Goal: Task Accomplishment & Management: Use online tool/utility

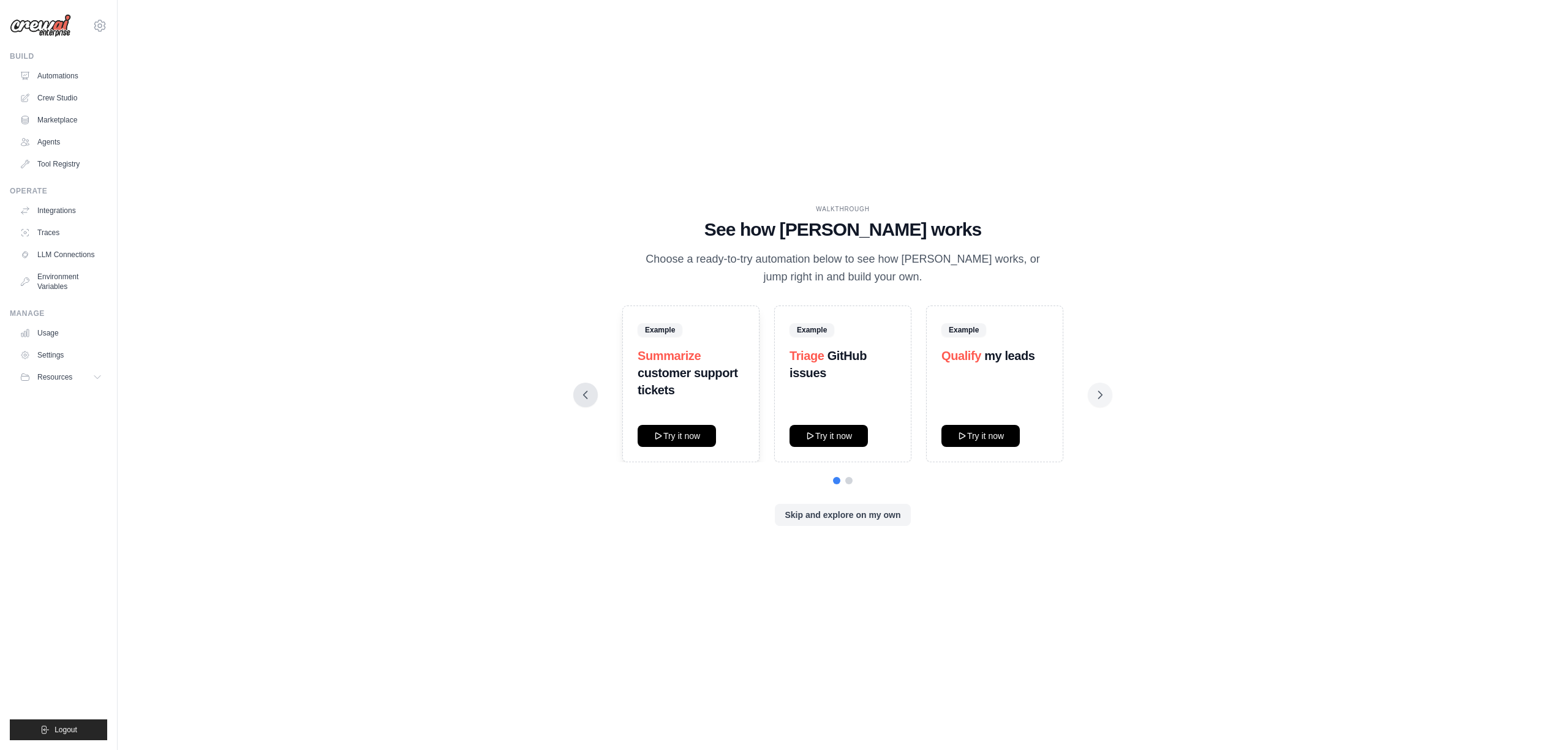
click at [580, 398] on icon at bounding box center [586, 395] width 12 height 12
click at [583, 397] on icon at bounding box center [586, 395] width 12 height 12
click at [1103, 393] on icon at bounding box center [1100, 395] width 12 height 12
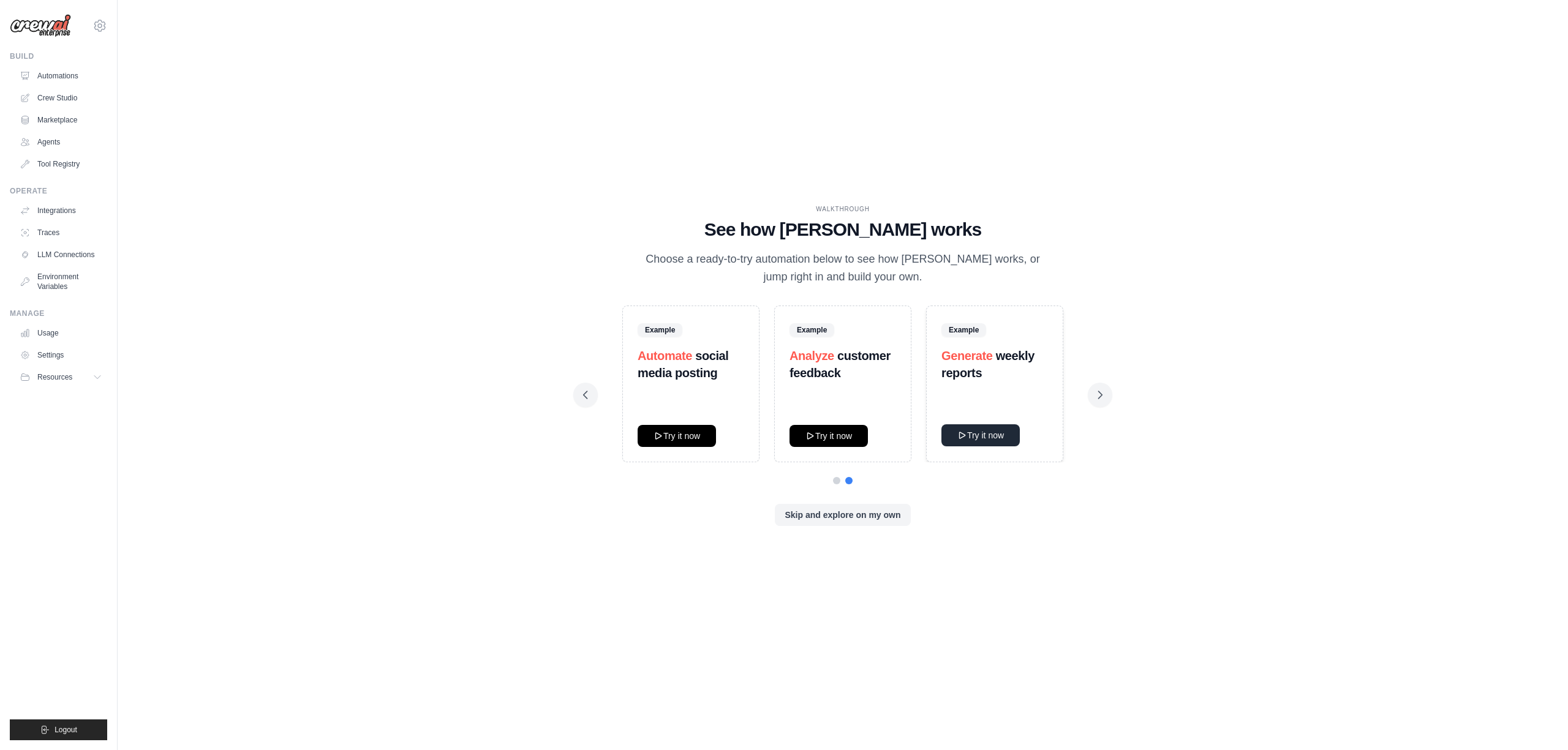
click at [965, 438] on button "Try it now" at bounding box center [980, 435] width 78 height 22
click at [54, 92] on link "Crew Studio" at bounding box center [62, 98] width 92 height 20
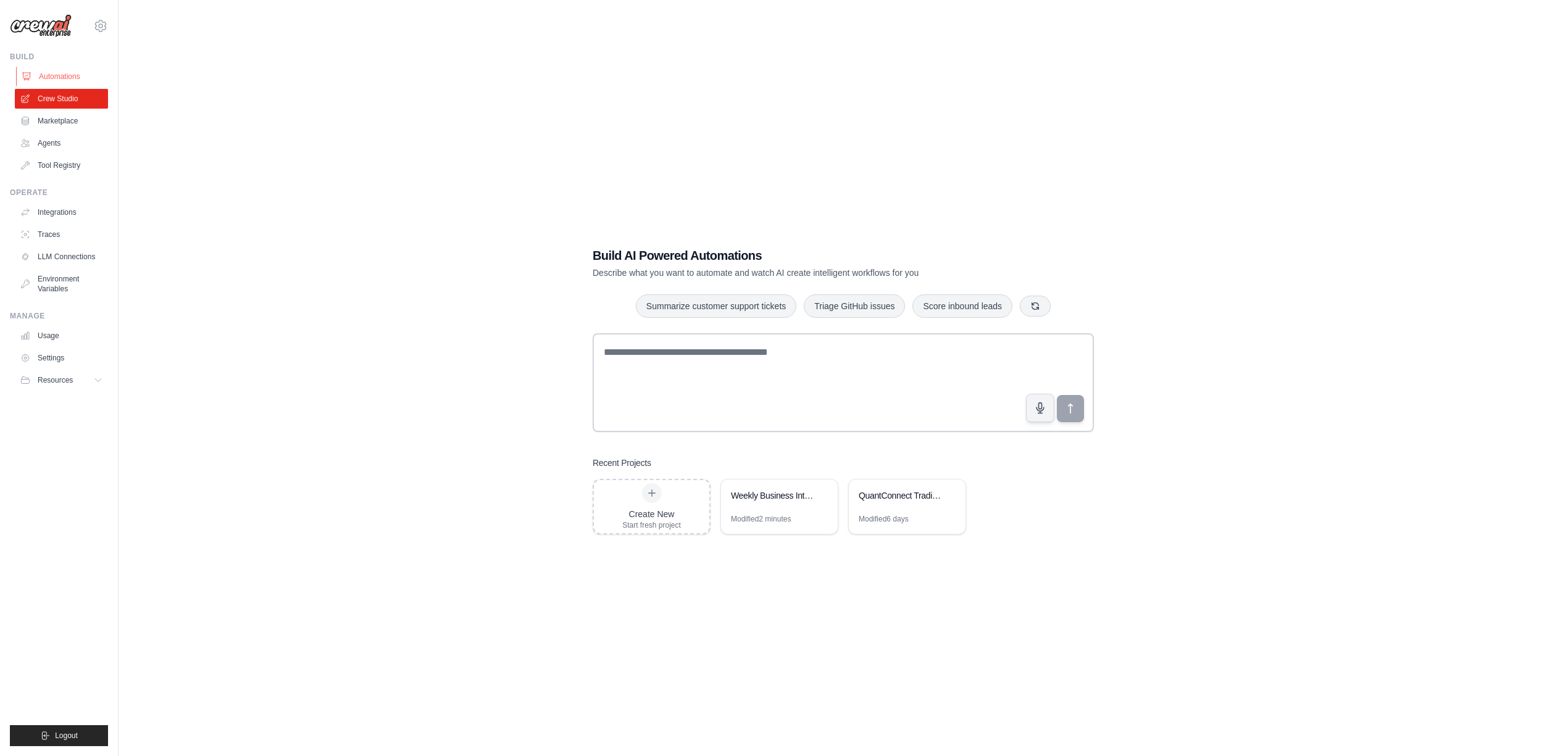
click at [53, 71] on link "Automations" at bounding box center [63, 76] width 93 height 20
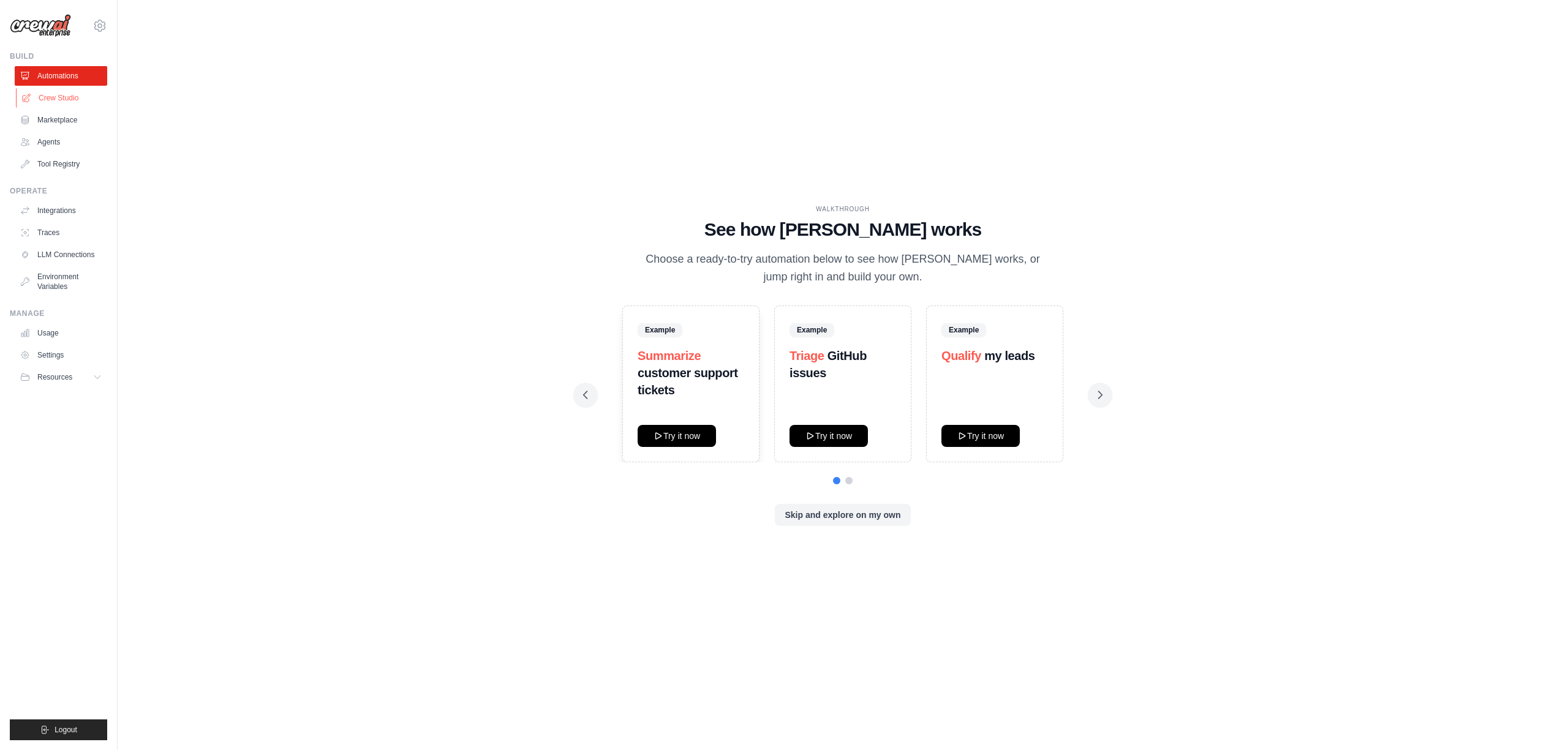
click at [64, 97] on link "Crew Studio" at bounding box center [62, 98] width 92 height 20
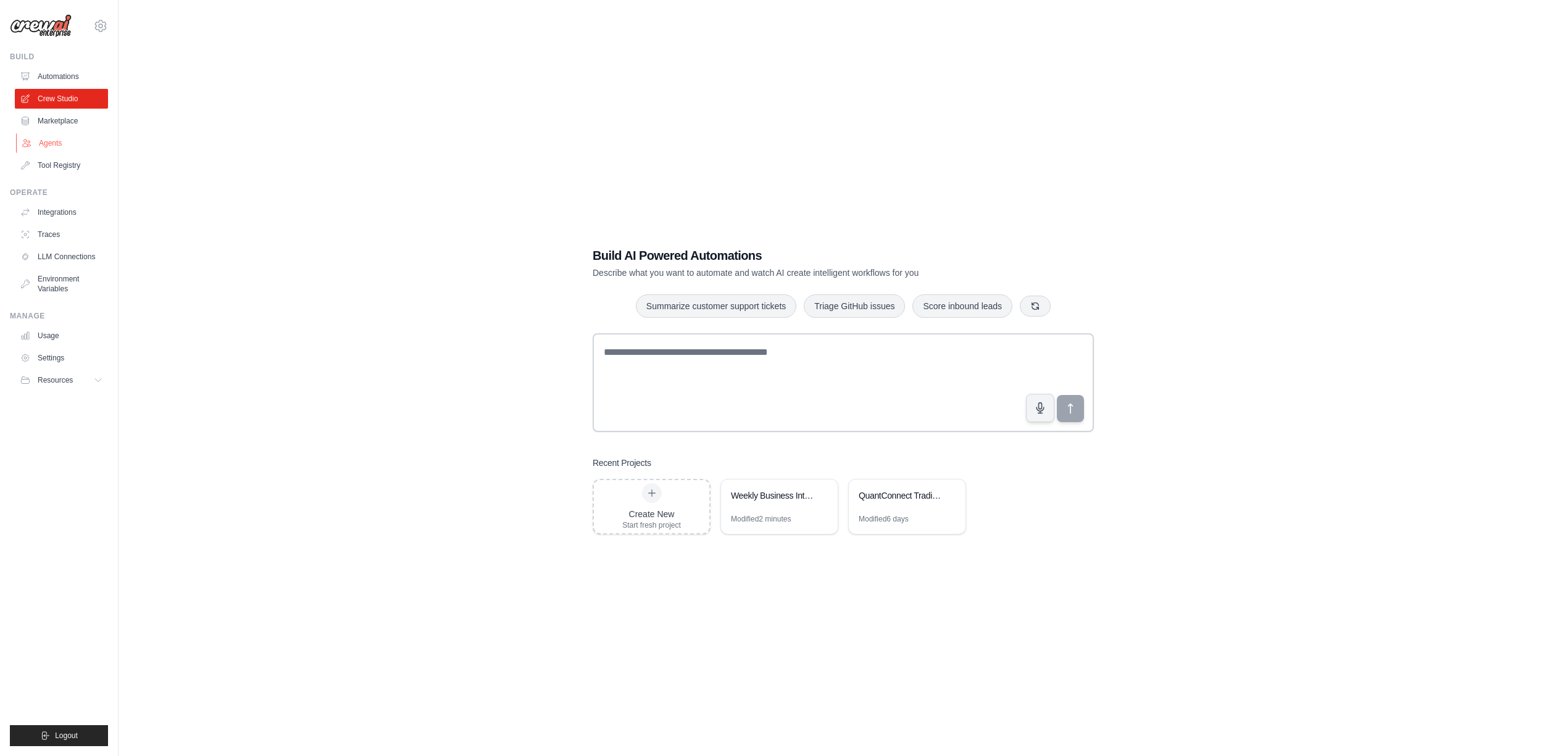
click at [55, 150] on link "Agents" at bounding box center [63, 143] width 93 height 20
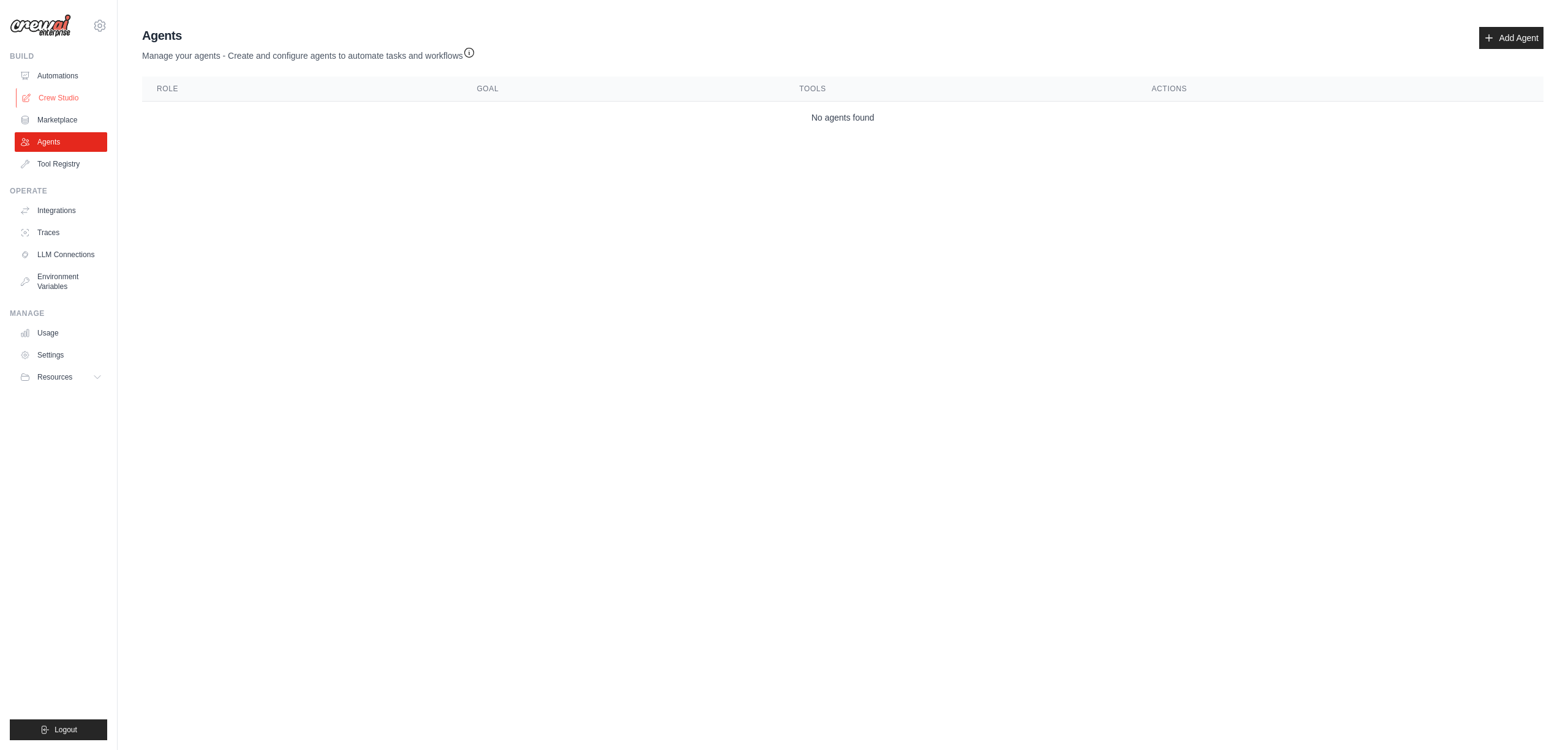
click at [62, 94] on link "Crew Studio" at bounding box center [62, 98] width 92 height 20
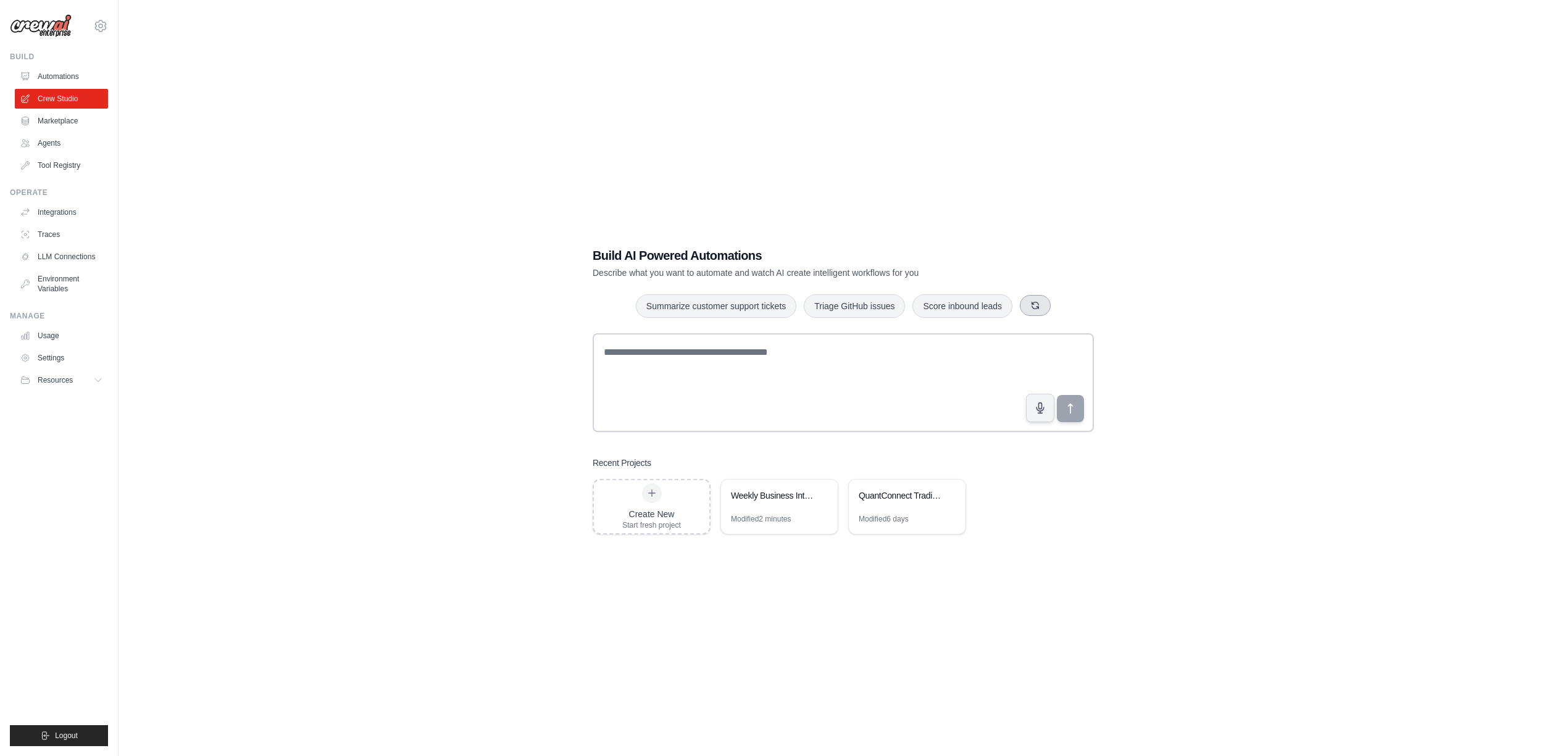
click at [1039, 308] on icon "button" at bounding box center [1035, 305] width 7 height 7
click at [1053, 307] on icon "button" at bounding box center [1048, 305] width 10 height 10
click at [1060, 307] on div "Monitor website uptime Automate social media posting Triage GitHub issues" at bounding box center [843, 306] width 501 height 25
click at [1033, 307] on icon "button" at bounding box center [1029, 305] width 7 height 7
click at [894, 501] on div "QuantConnect Trading Team" at bounding box center [901, 495] width 84 height 12
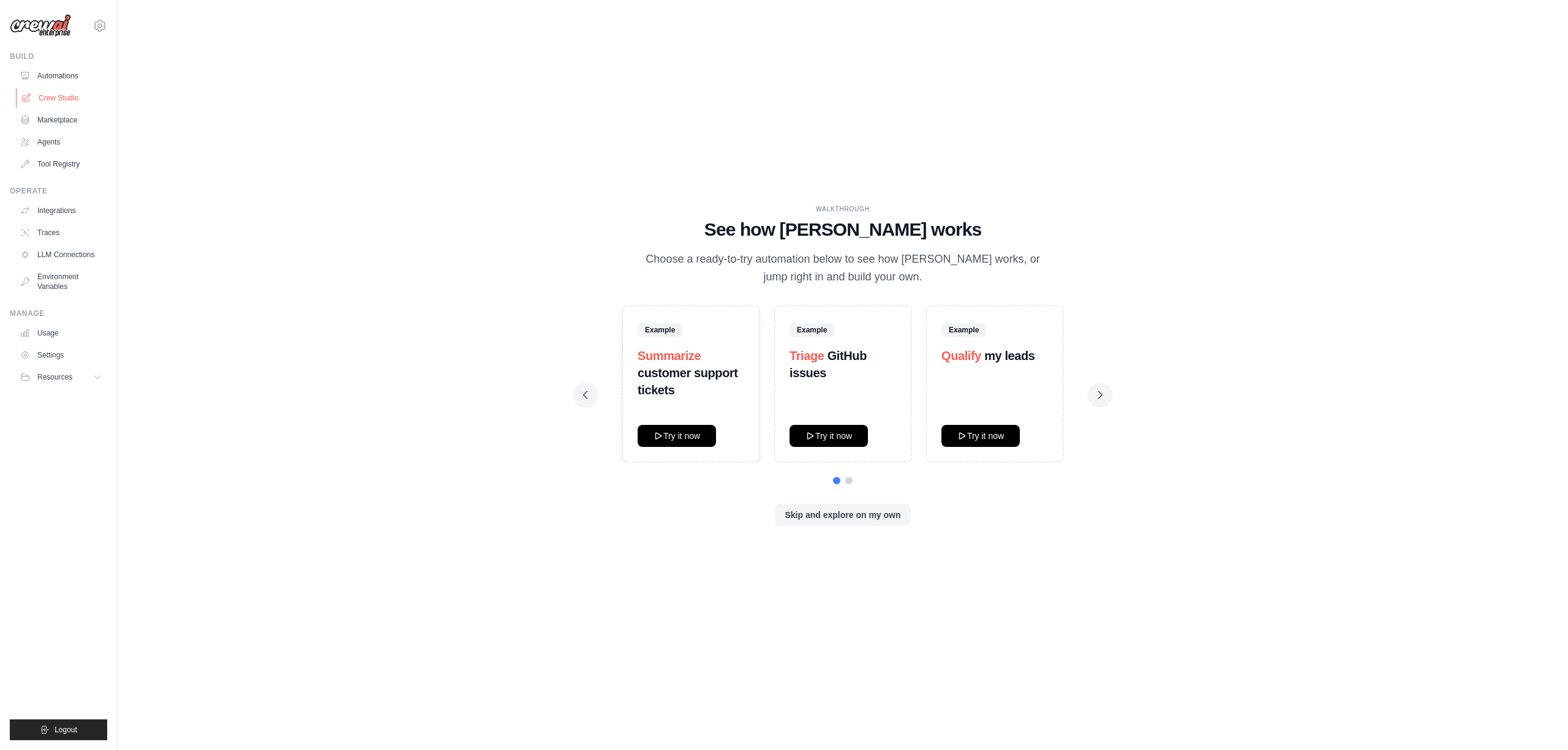
click at [63, 102] on link "Crew Studio" at bounding box center [62, 98] width 92 height 20
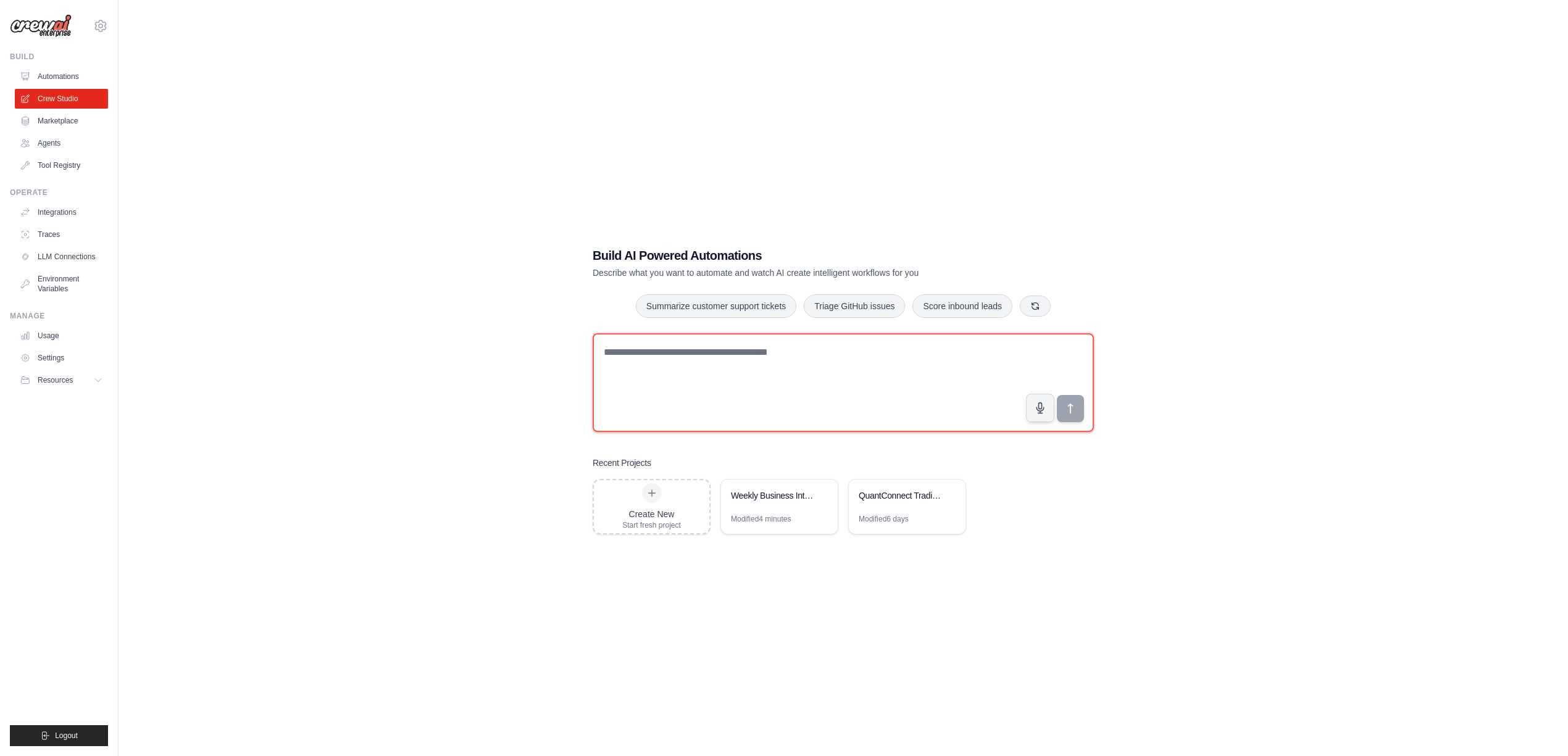
click at [700, 359] on textarea at bounding box center [843, 382] width 501 height 99
paste textarea "**********"
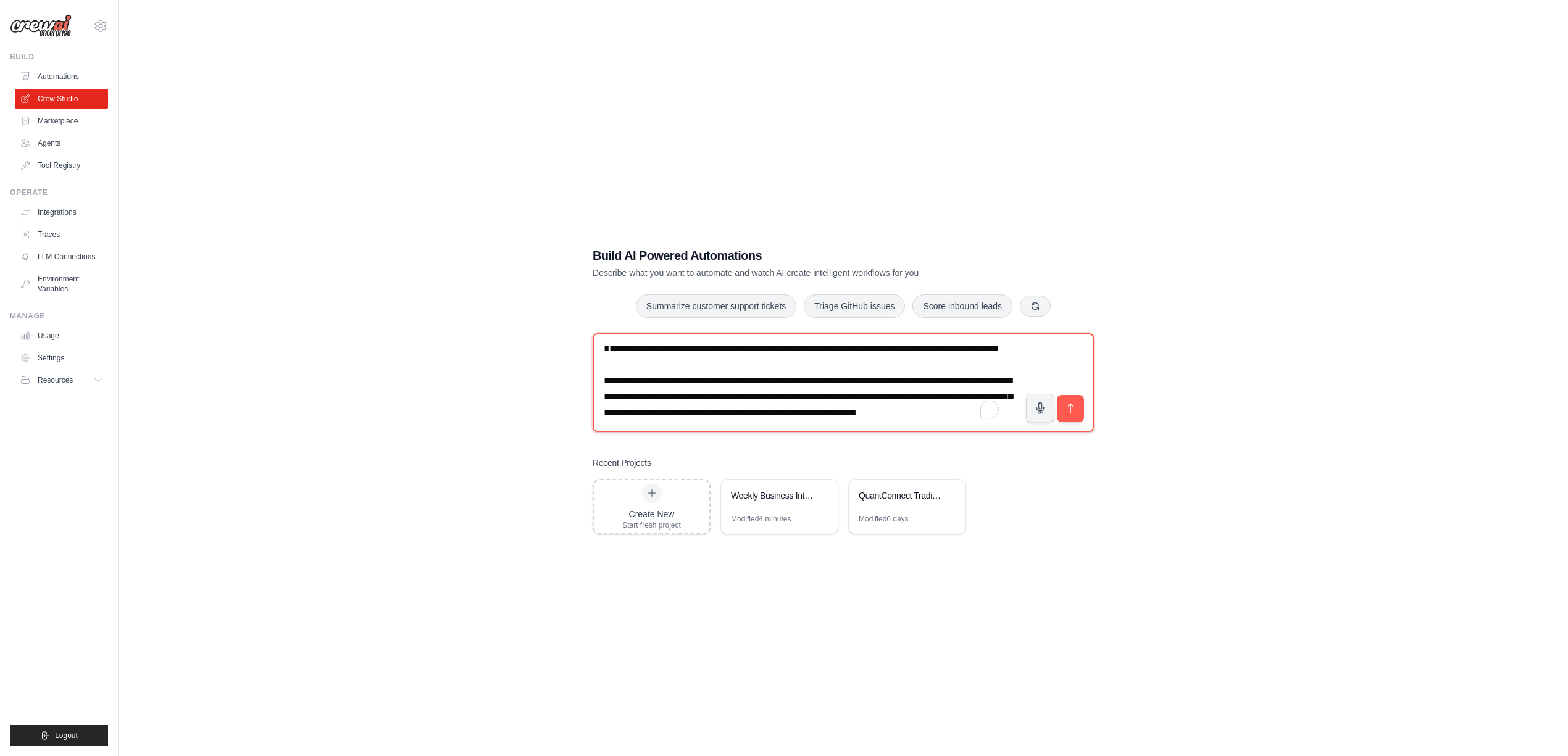
scroll to position [23, 0]
type textarea "**********"
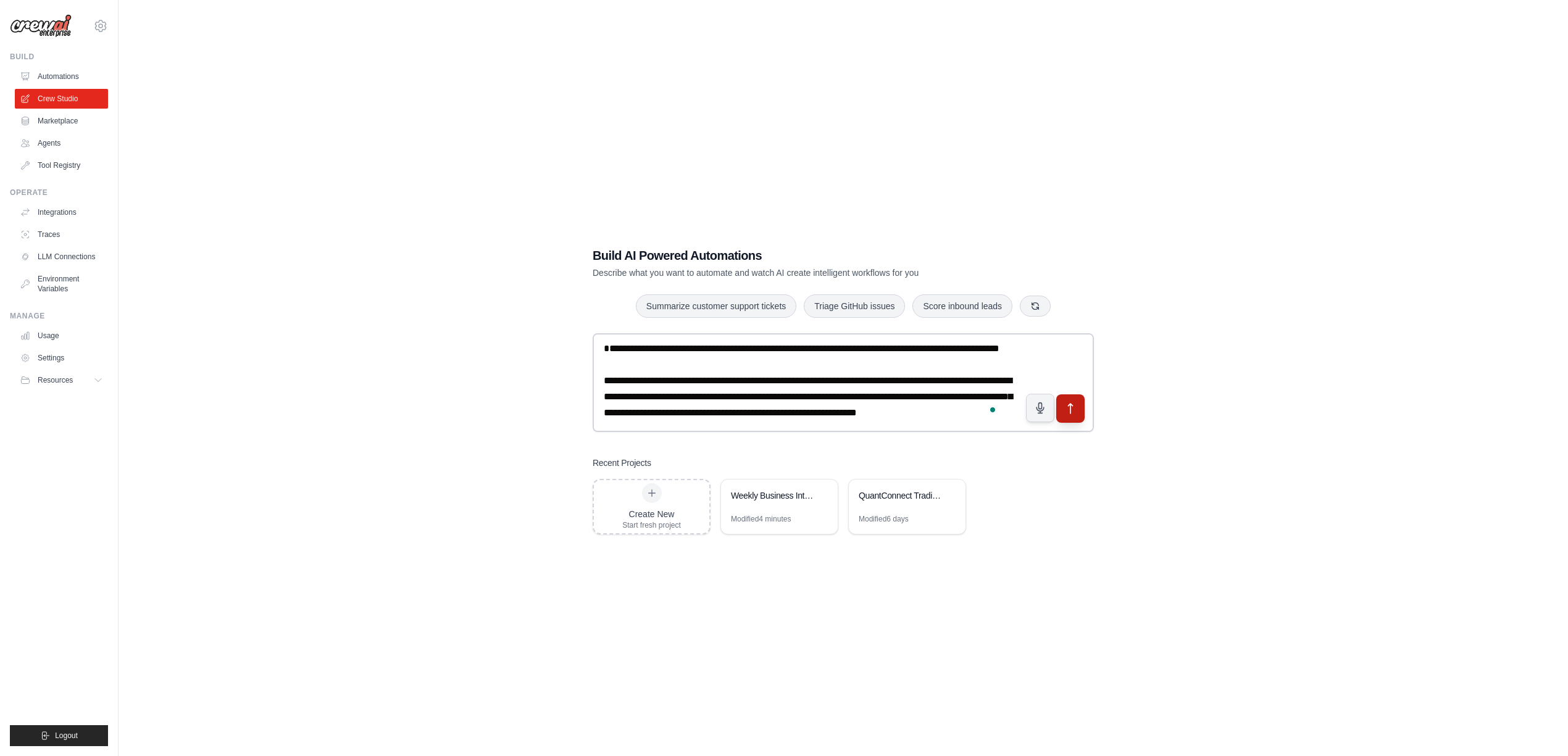
click at [1076, 411] on icon "submit" at bounding box center [1070, 408] width 13 height 13
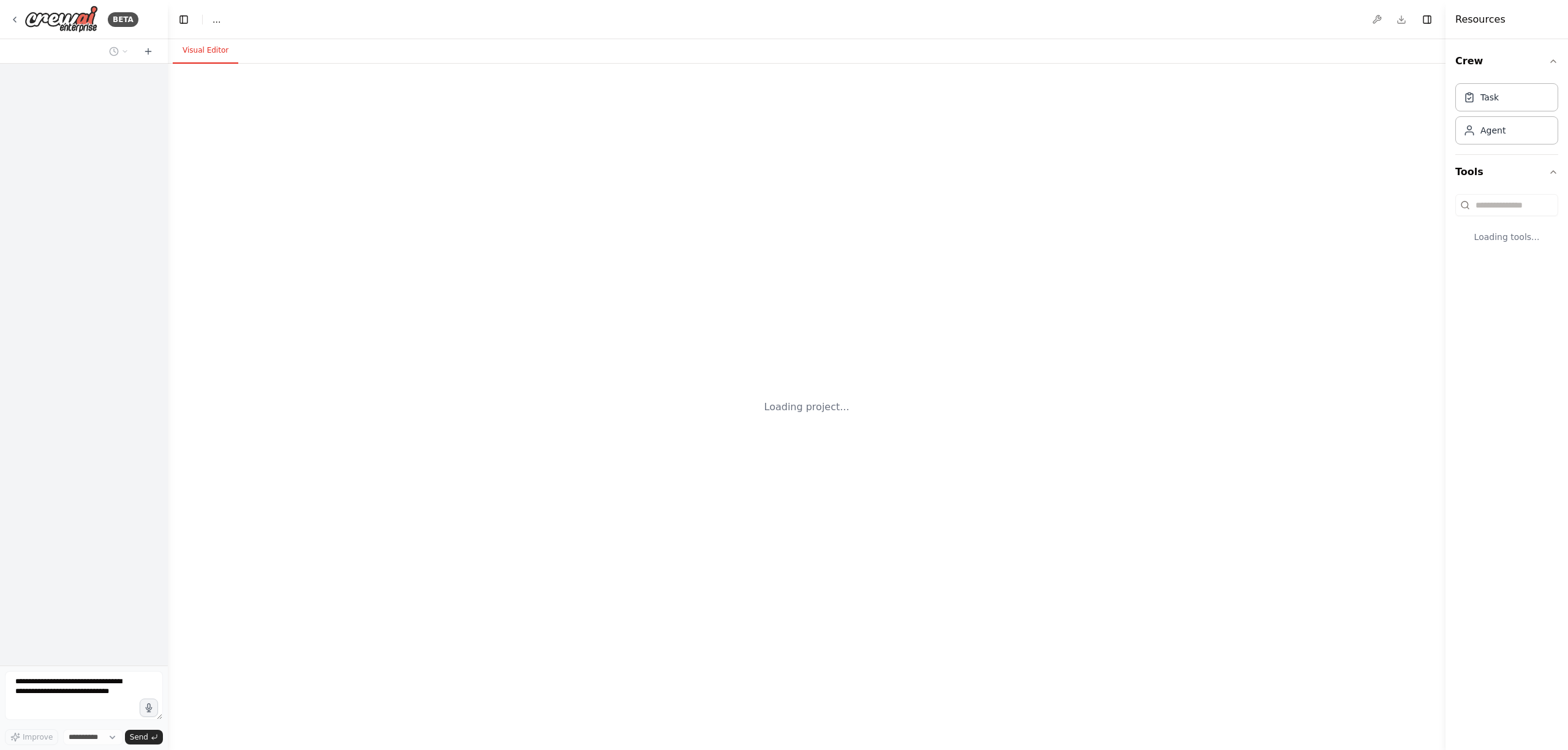
select select "****"
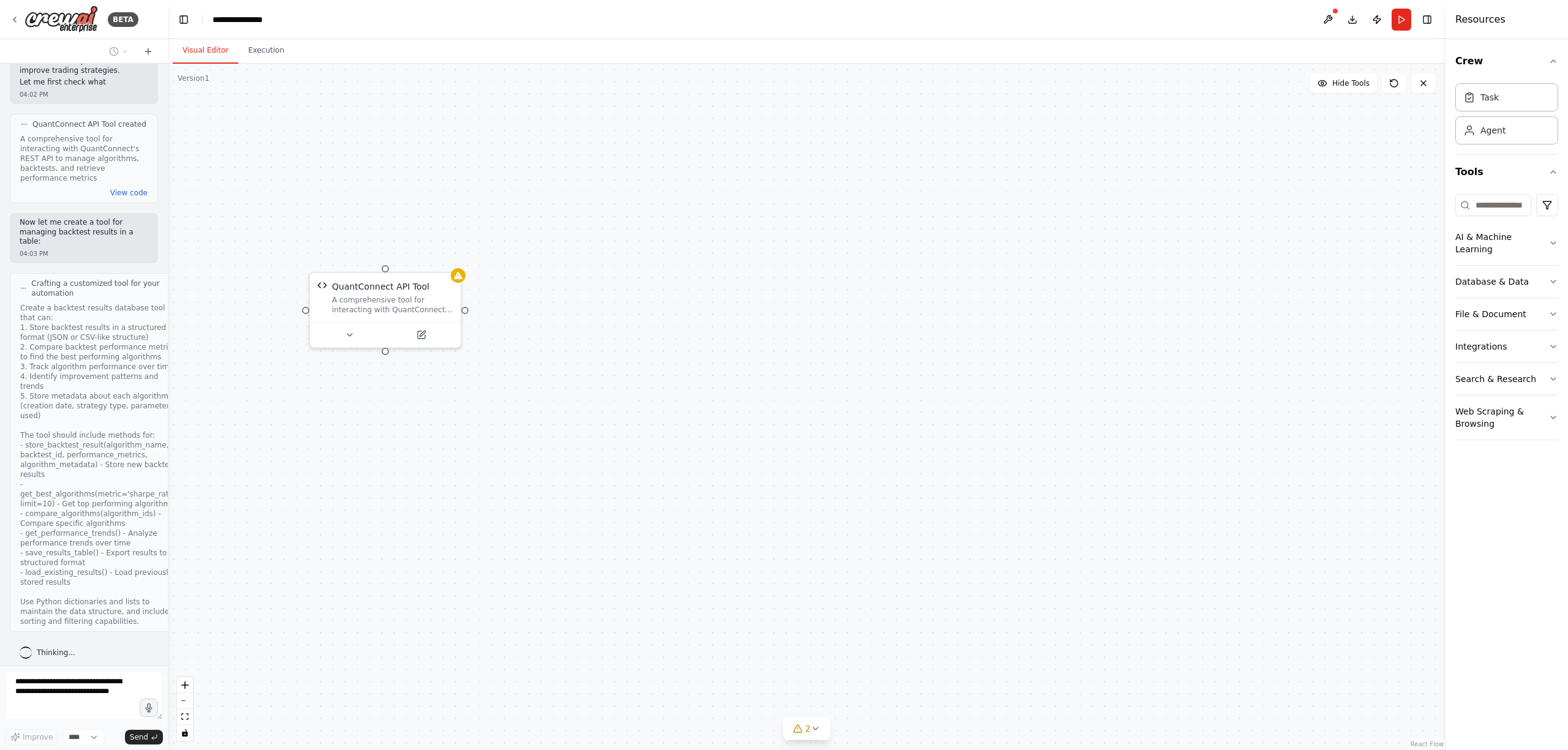
scroll to position [1218, 0]
click at [807, 728] on span "2" at bounding box center [808, 728] width 6 height 12
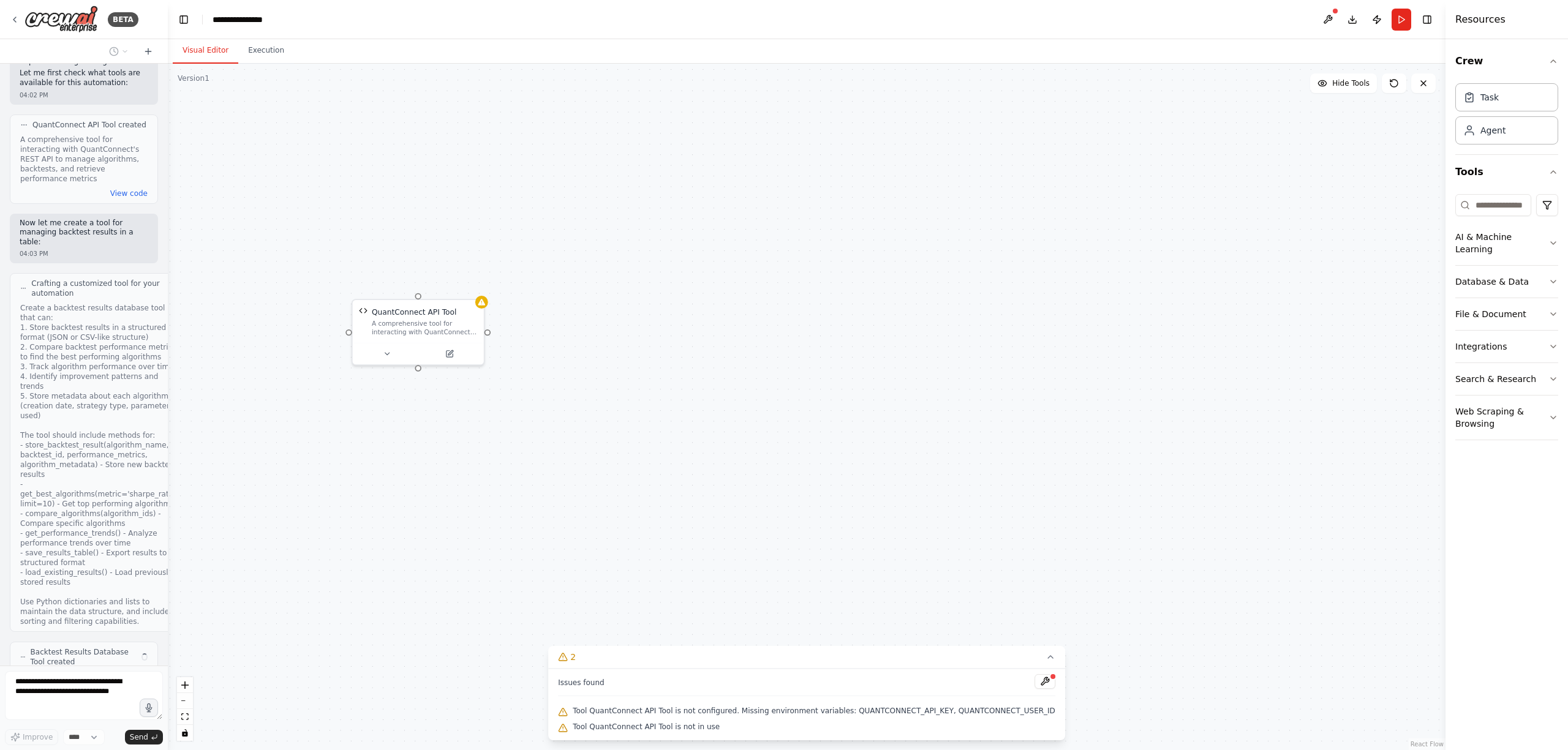
scroll to position [1337, 0]
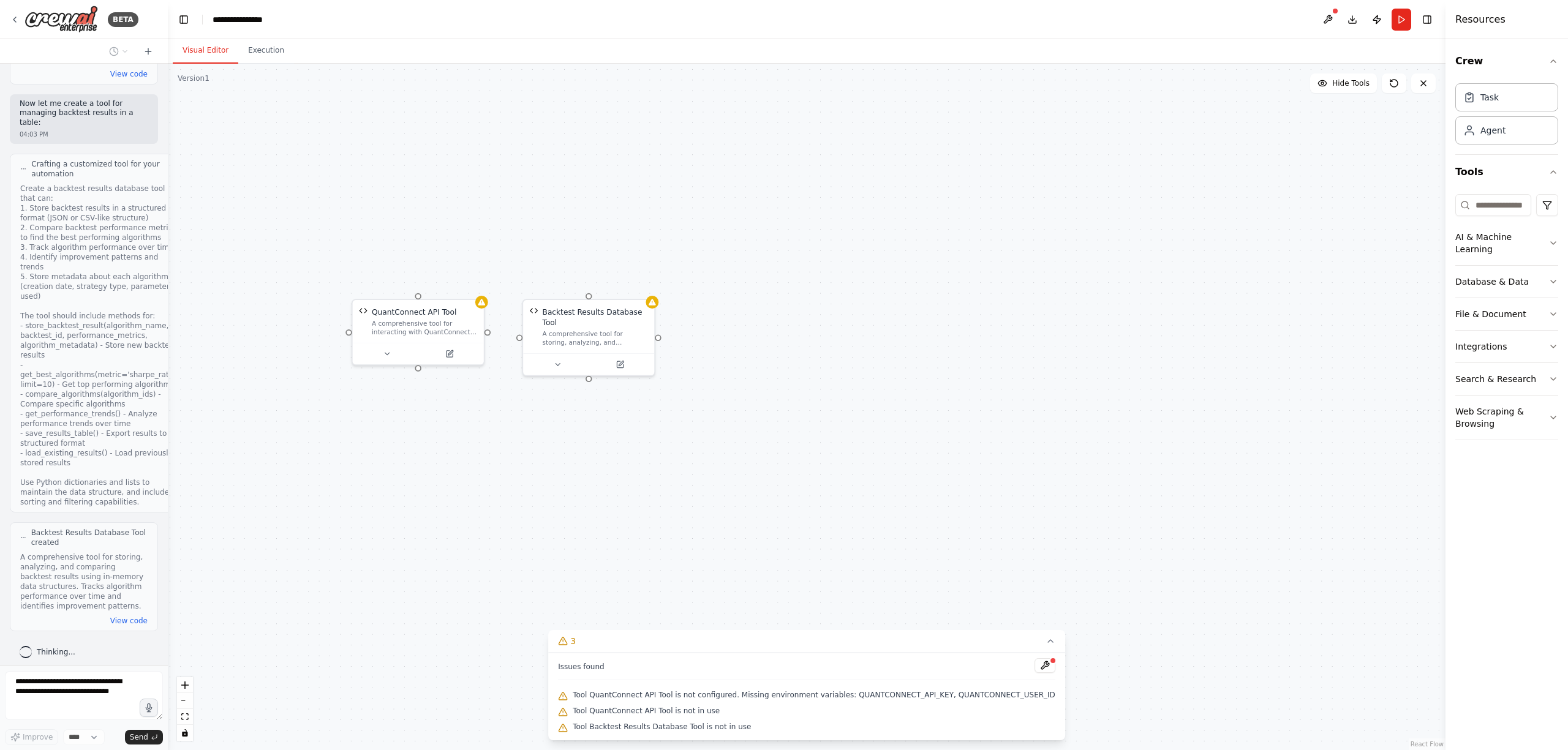
click at [657, 711] on div "Issues found Tool QuantConnect API Tool is not configured. Missing environment …" at bounding box center [806, 696] width 517 height 87
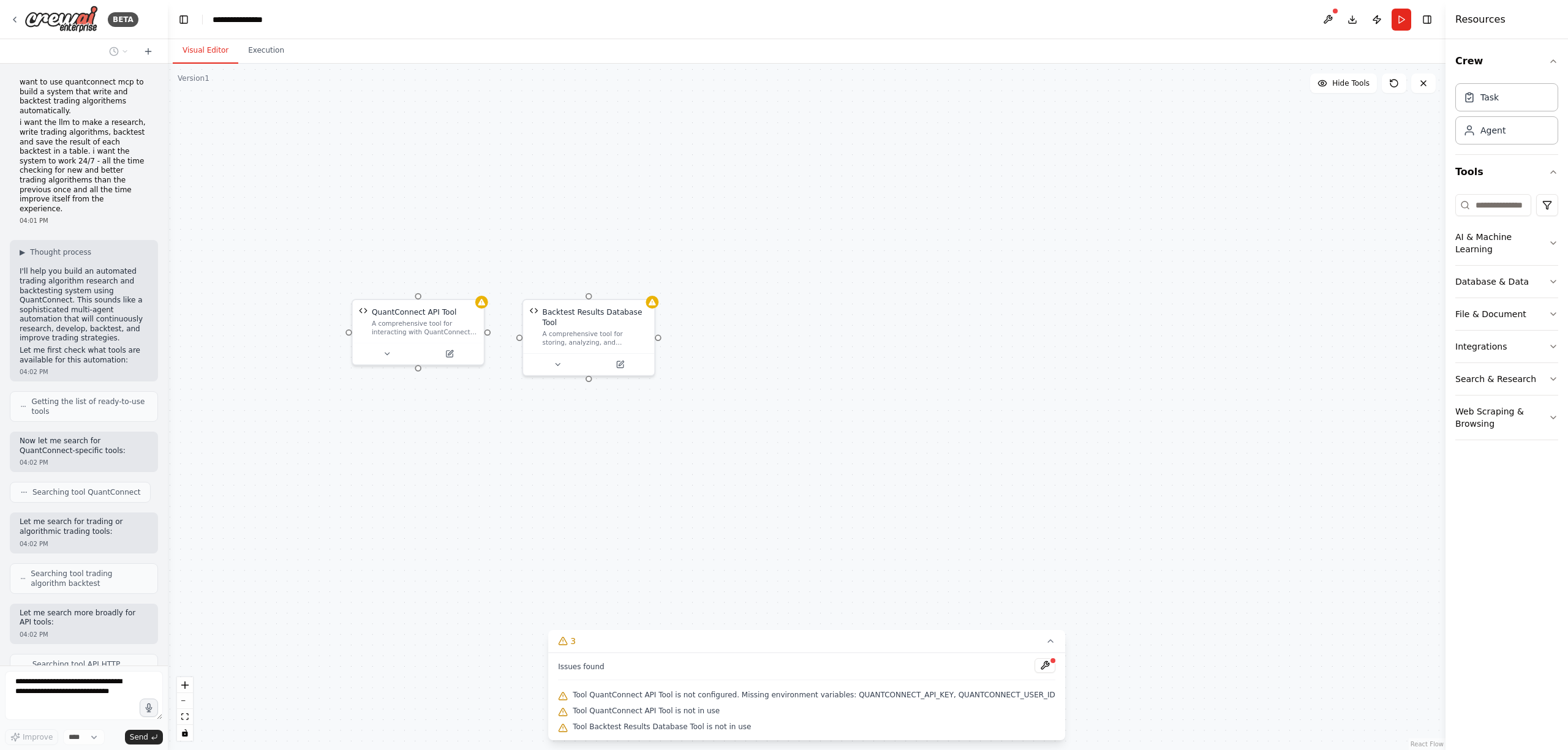
scroll to position [0, 0]
click at [1556, 342] on icon "button" at bounding box center [1554, 347] width 10 height 10
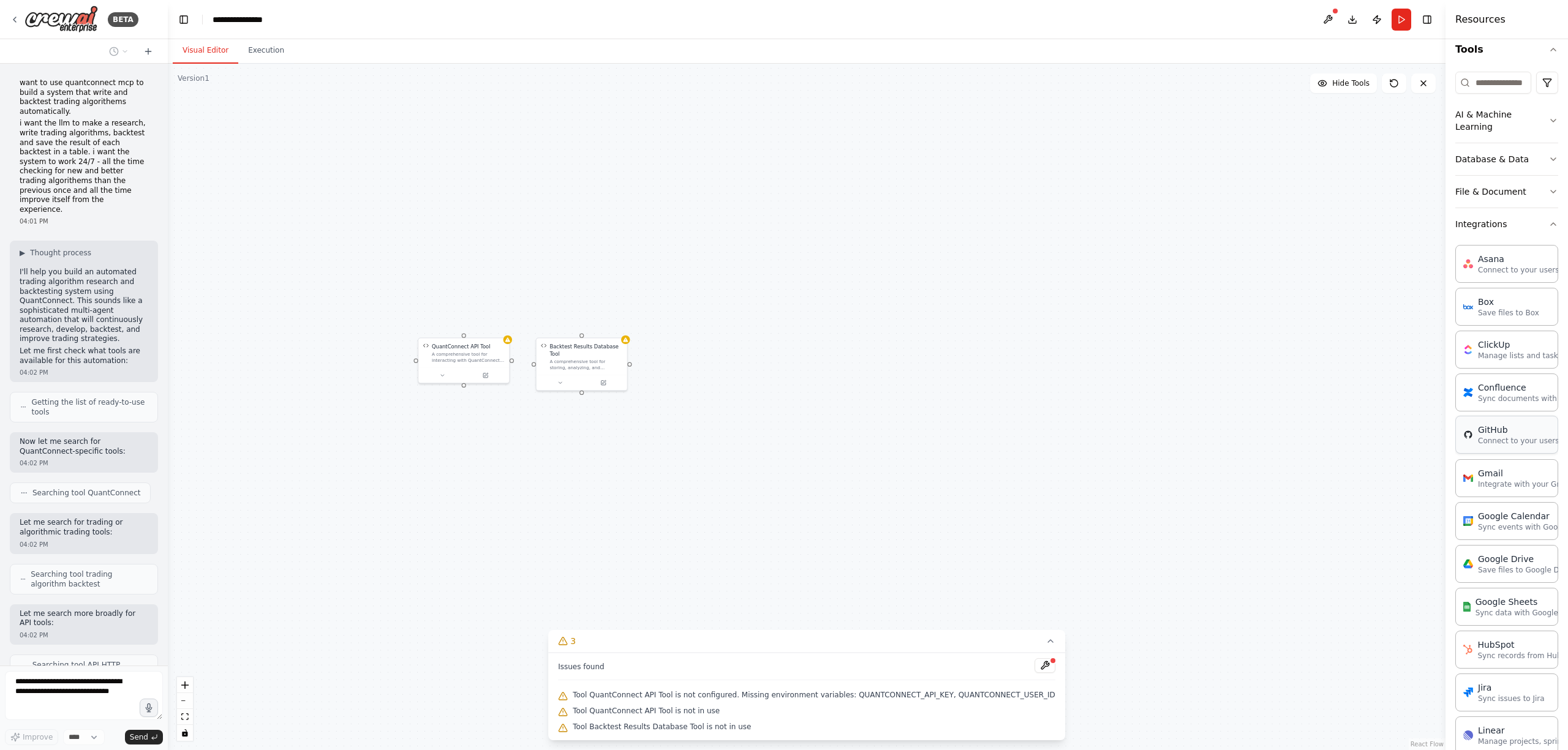
scroll to position [97, 0]
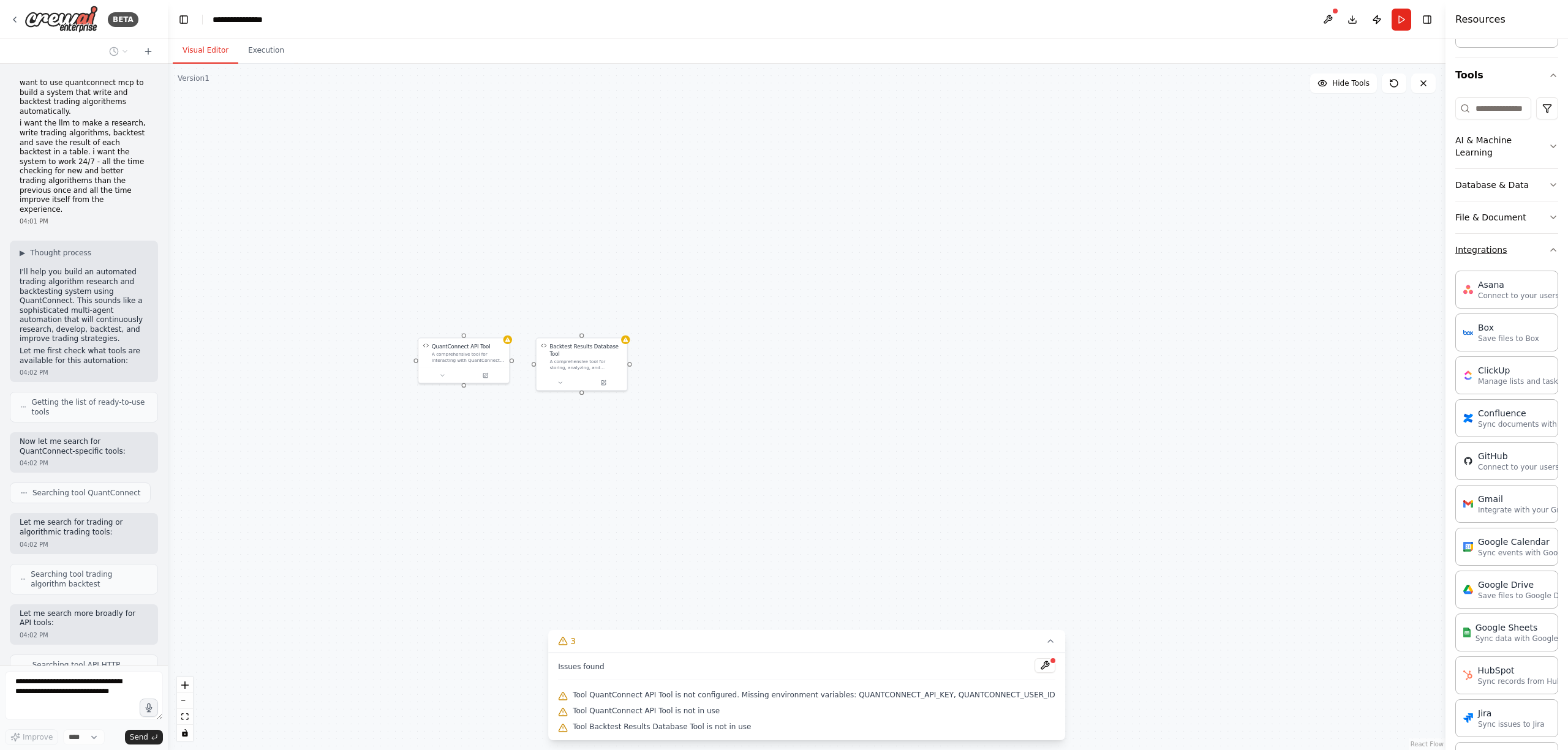
click at [1533, 251] on button "Integrations" at bounding box center [1507, 250] width 103 height 32
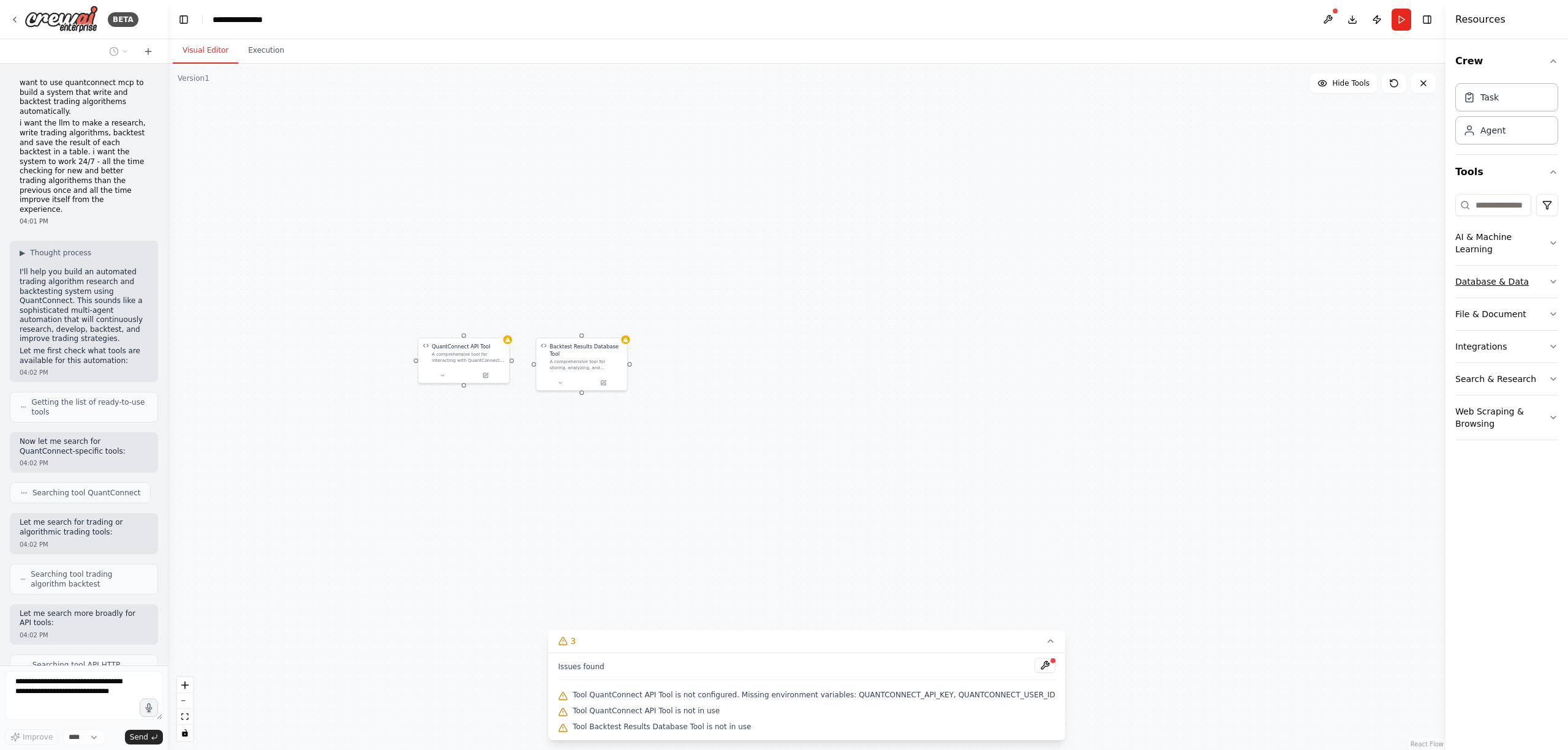
click at [1540, 270] on button "Database & Data" at bounding box center [1507, 282] width 103 height 32
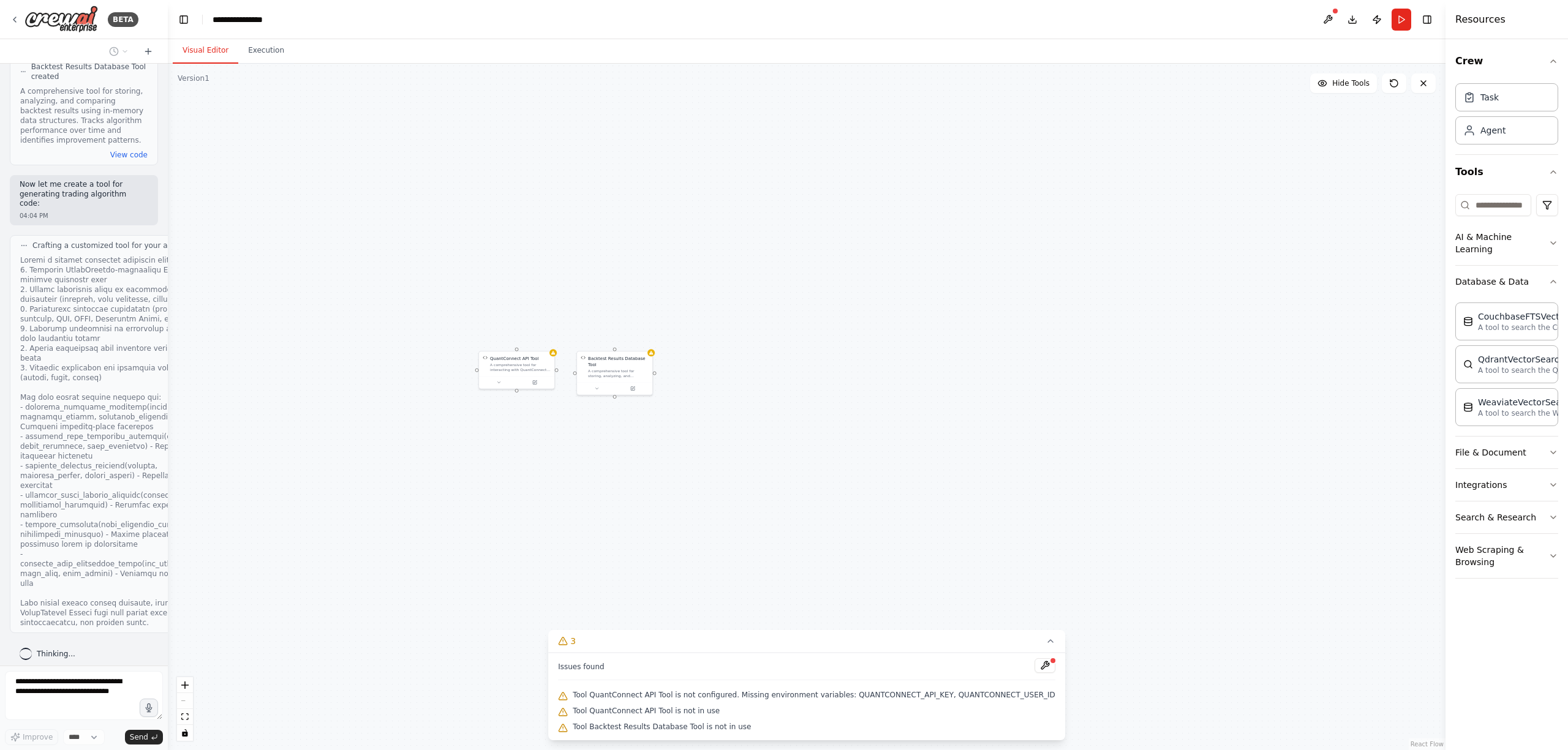
scroll to position [1805, 0]
click at [1324, 16] on button at bounding box center [1328, 20] width 20 height 22
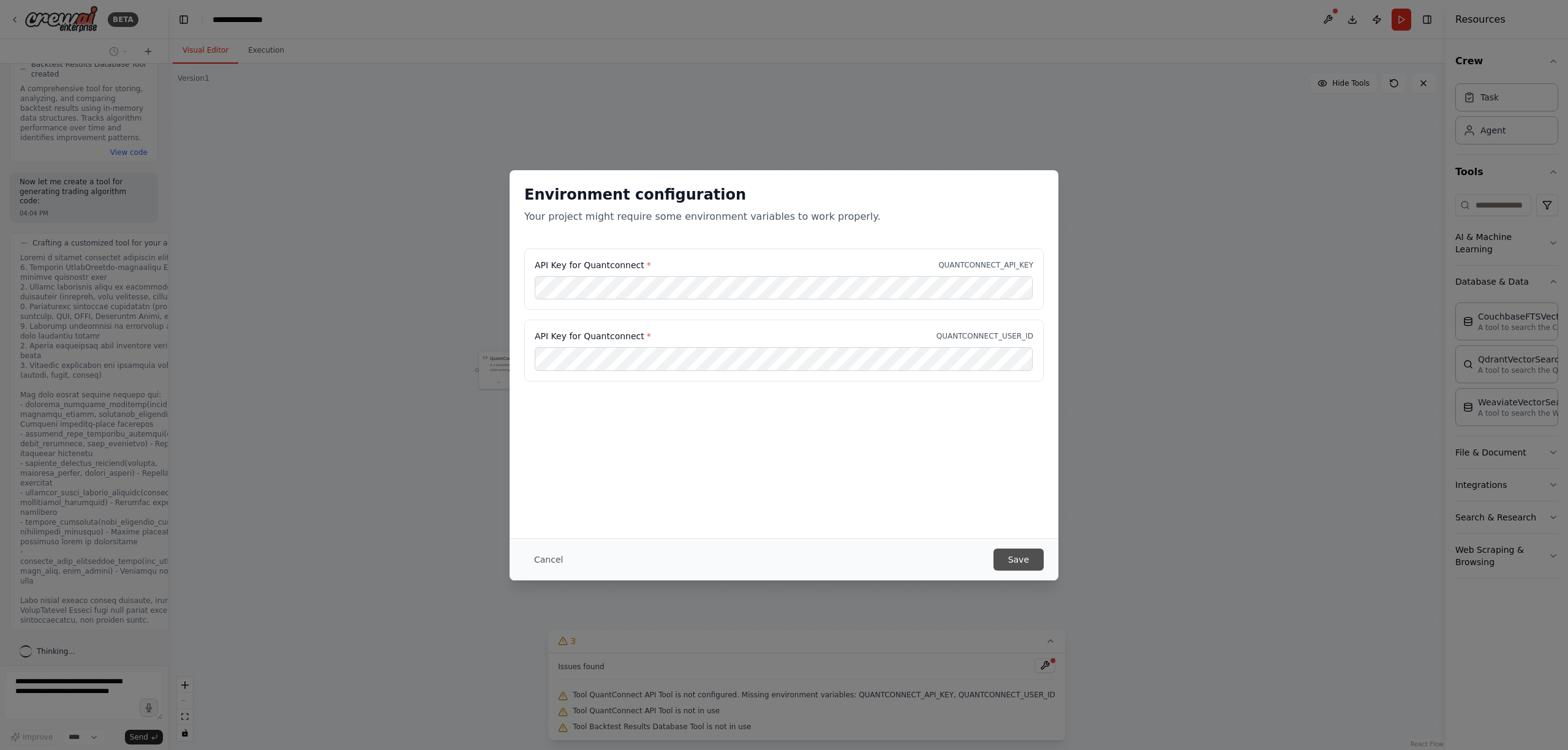
click at [1029, 564] on button "Save" at bounding box center [1019, 560] width 51 height 22
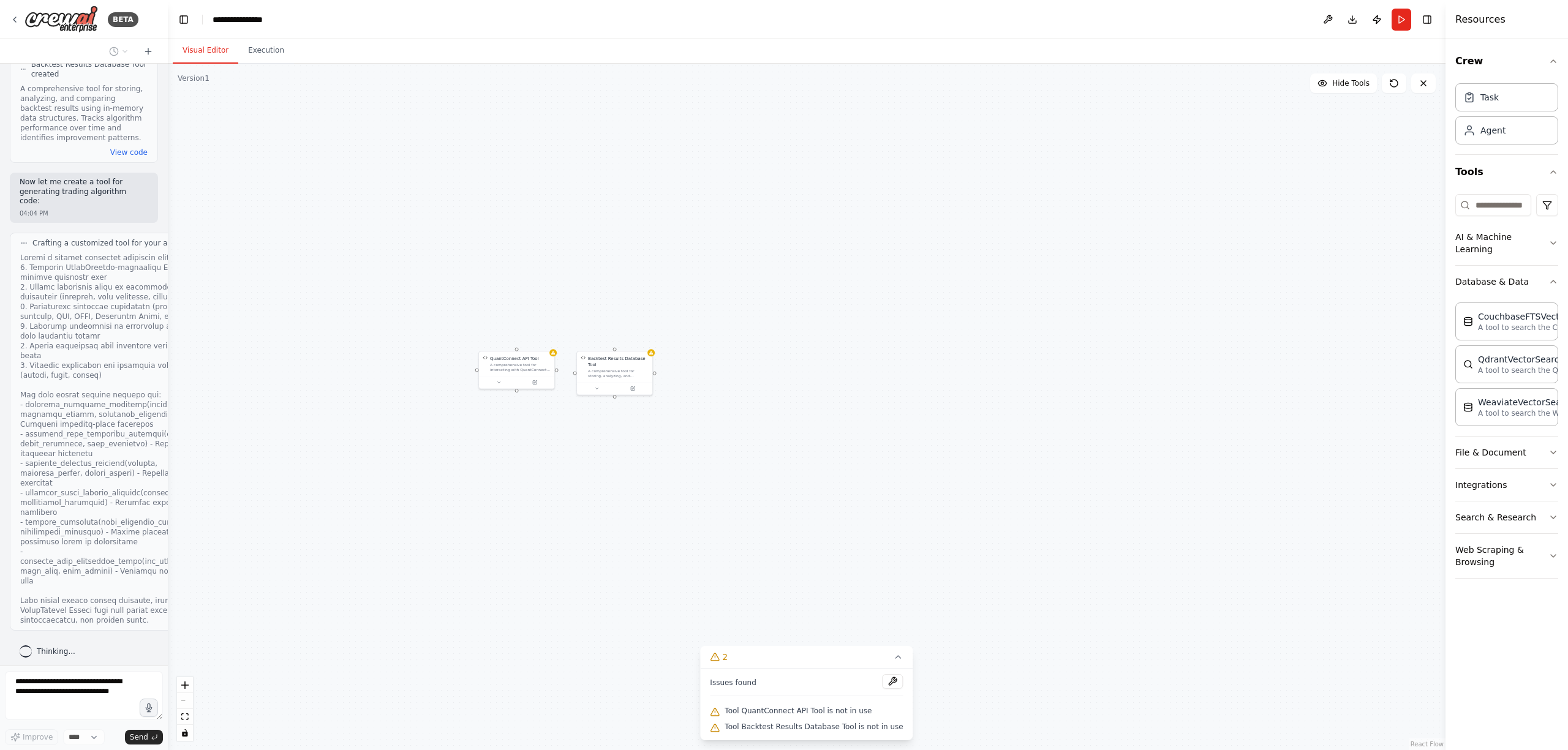
click at [819, 412] on div "QuantConnect API Tool A comprehensive tool for interacting with QuantConnect's …" at bounding box center [806, 406] width 1278 height 687
drag, startPoint x: 781, startPoint y: 306, endPoint x: 715, endPoint y: 526, distance: 229.7
click at [715, 526] on div "QuantConnect API Tool A comprehensive tool for interacting with QuantConnect's …" at bounding box center [806, 406] width 1278 height 687
click at [1326, 16] on button at bounding box center [1328, 20] width 20 height 22
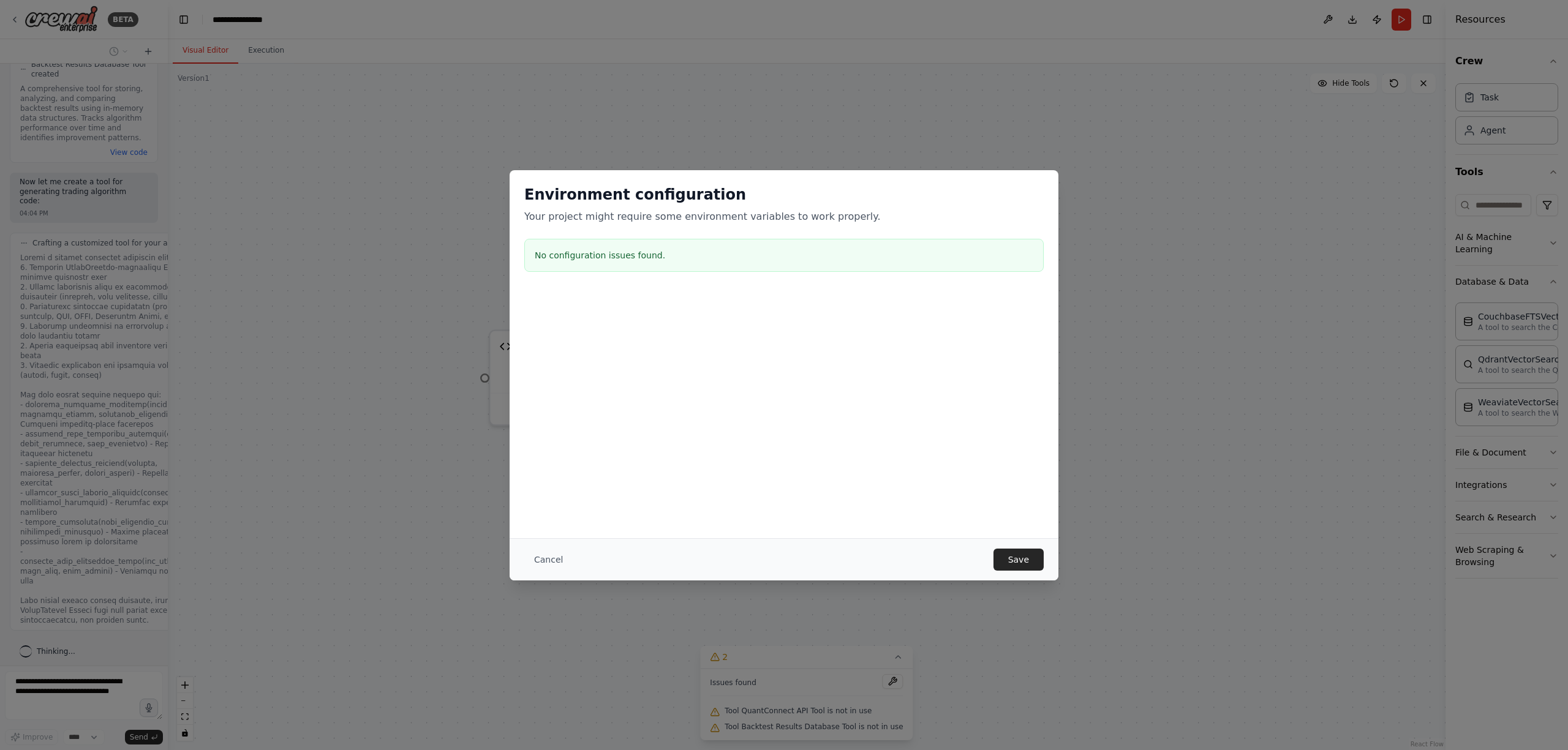
click at [545, 562] on button "Cancel" at bounding box center [548, 560] width 49 height 22
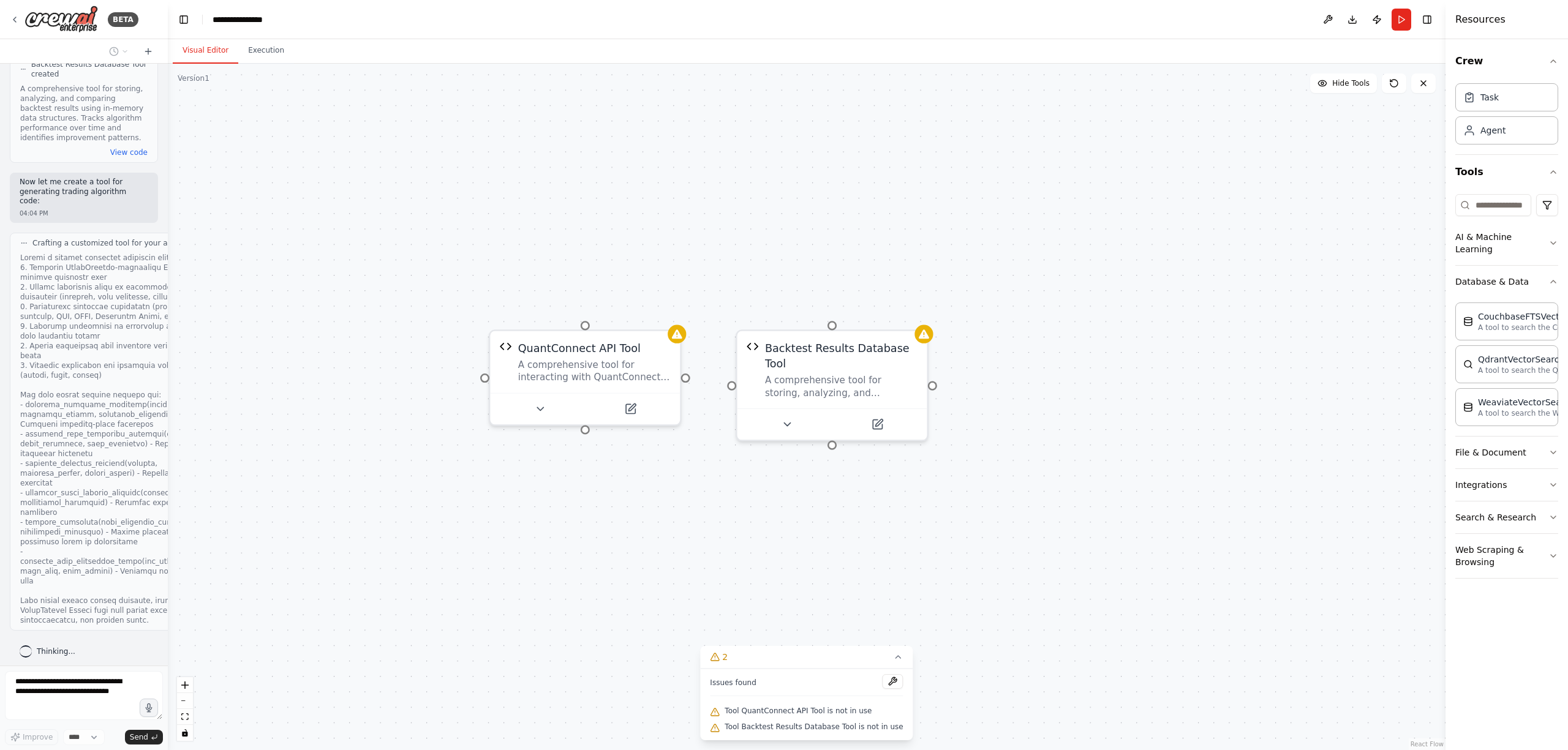
click at [808, 708] on span "Tool QuantConnect API Tool is not in use" at bounding box center [798, 711] width 147 height 10
click at [894, 659] on icon at bounding box center [899, 657] width 10 height 10
click at [770, 498] on div "QuantConnect API Tool A comprehensive tool for interacting with QuantConnect's …" at bounding box center [806, 406] width 1278 height 687
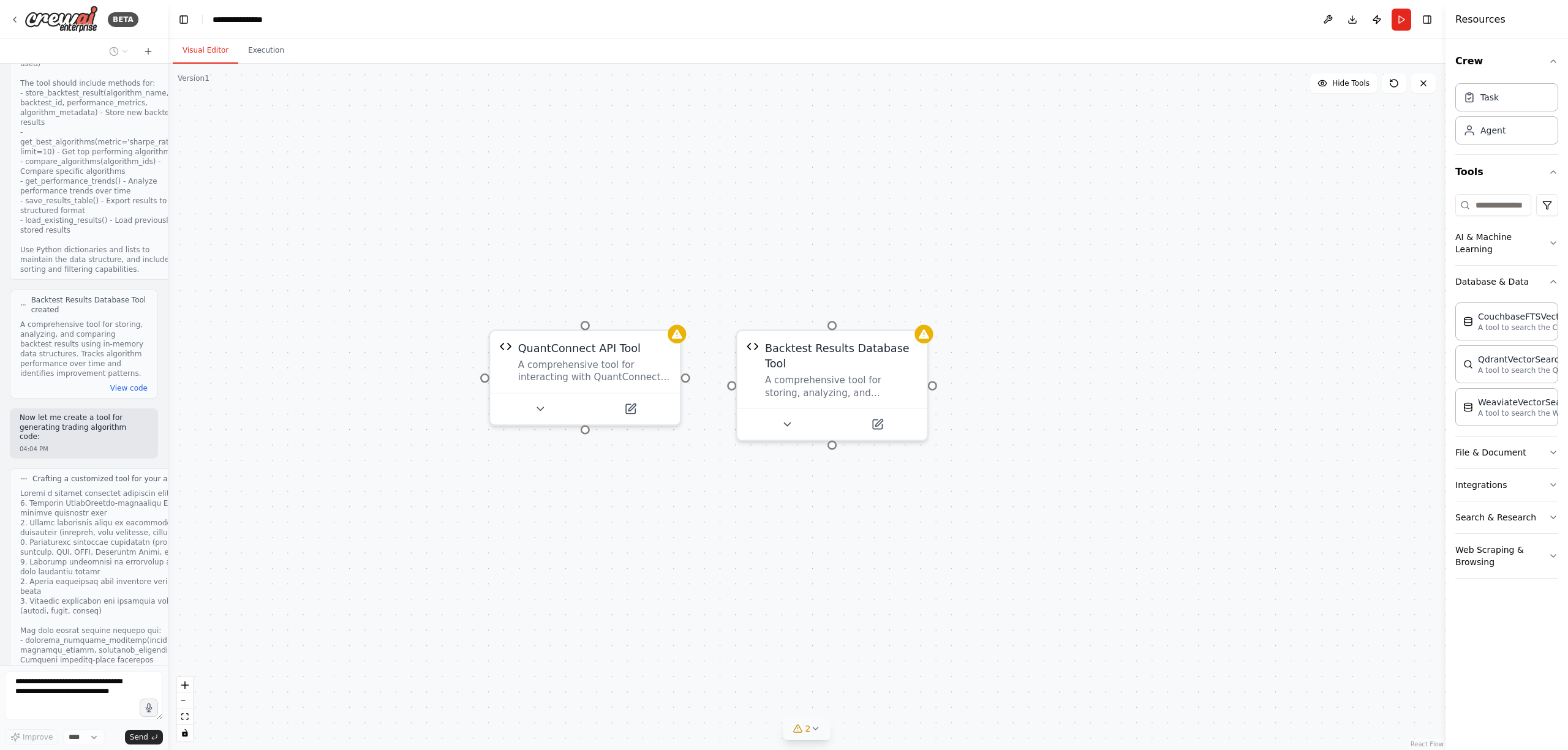
scroll to position [1479, 0]
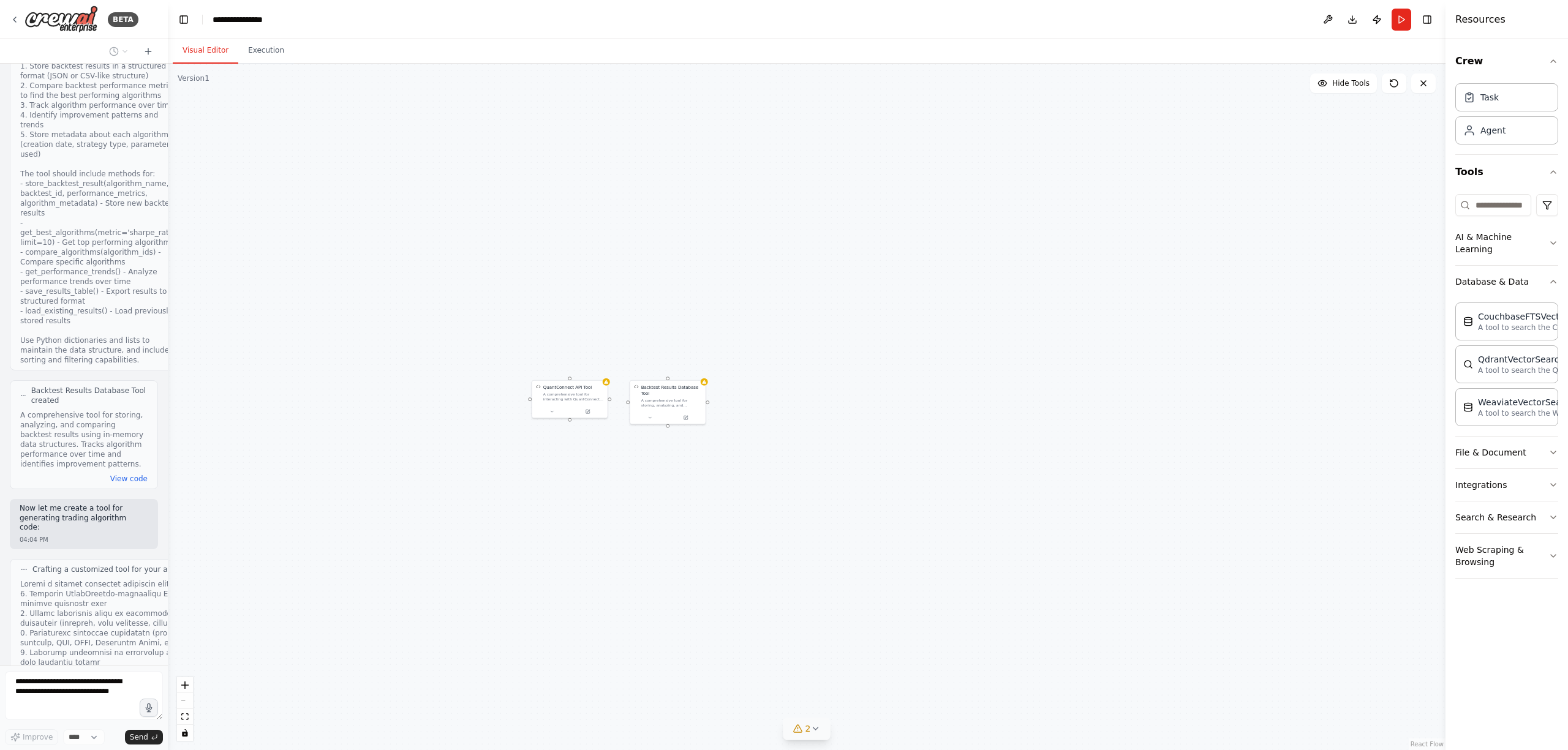
drag, startPoint x: 962, startPoint y: 505, endPoint x: 1020, endPoint y: 419, distance: 103.7
click at [1020, 419] on div "QuantConnect API Tool A comprehensive tool for interacting with QuantConnect's …" at bounding box center [806, 406] width 1278 height 687
click at [752, 451] on div "QuantConnect API Tool A comprehensive tool for interacting with QuantConnect's …" at bounding box center [806, 406] width 1278 height 687
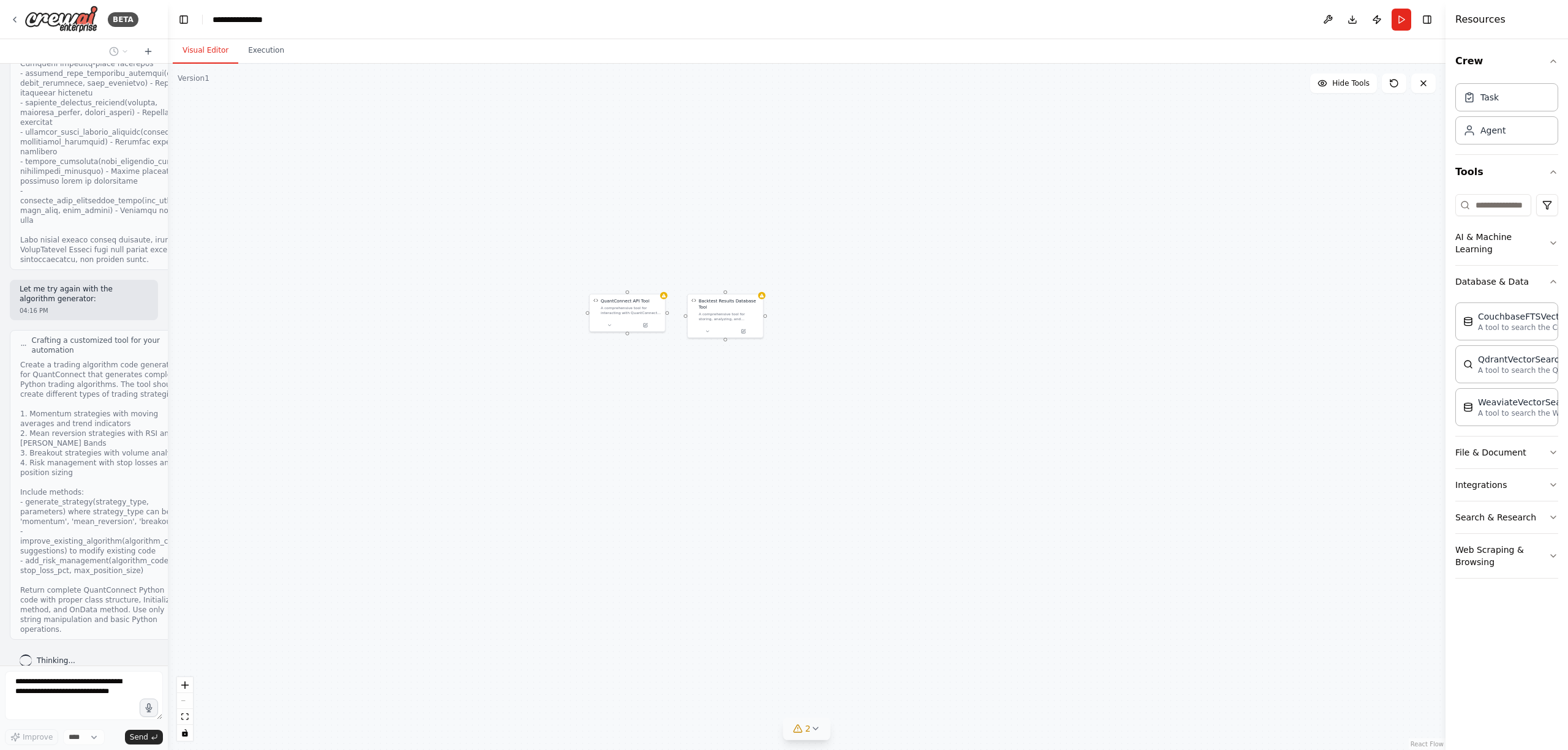
scroll to position [2176, 0]
click at [822, 730] on button "2" at bounding box center [807, 728] width 47 height 23
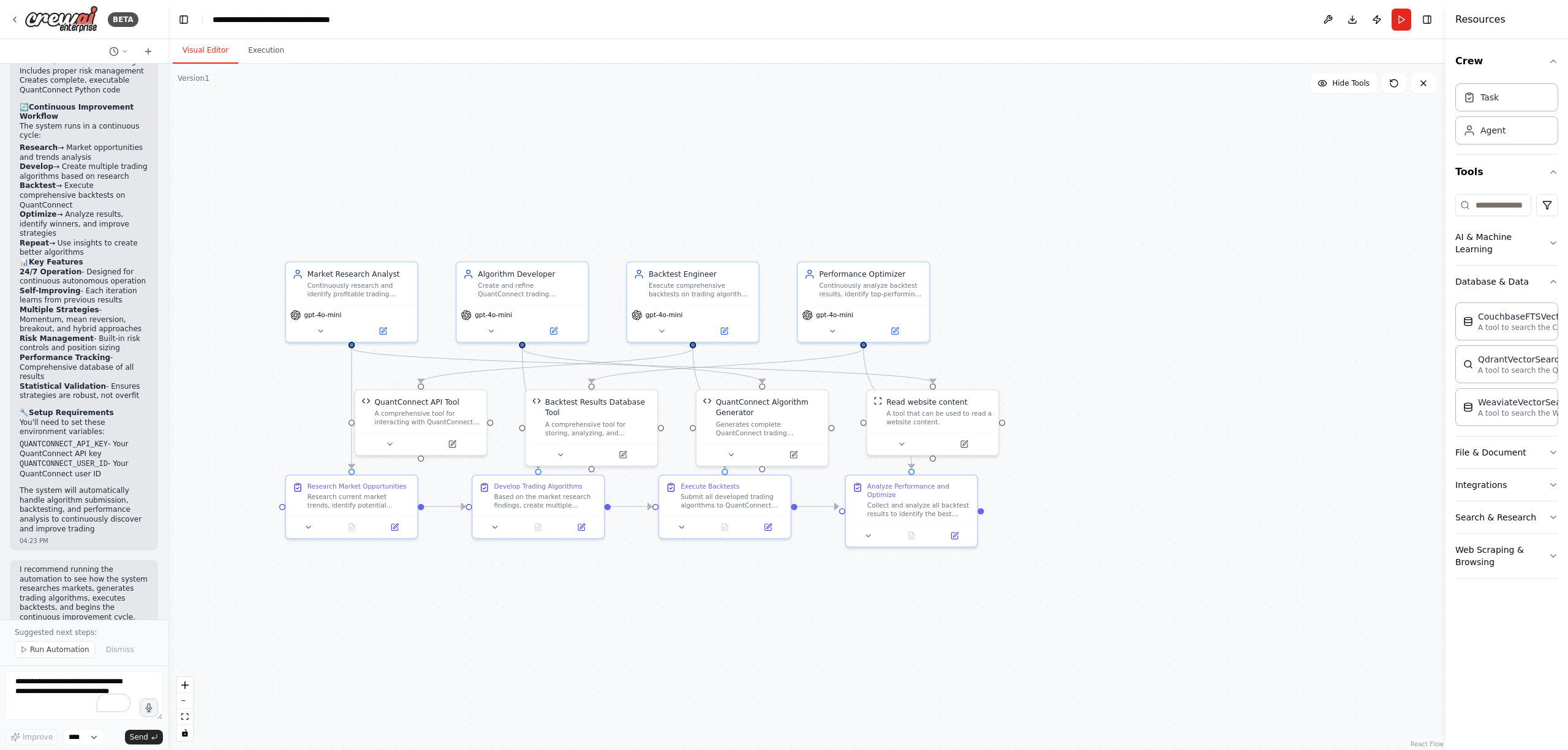
scroll to position [4208, 0]
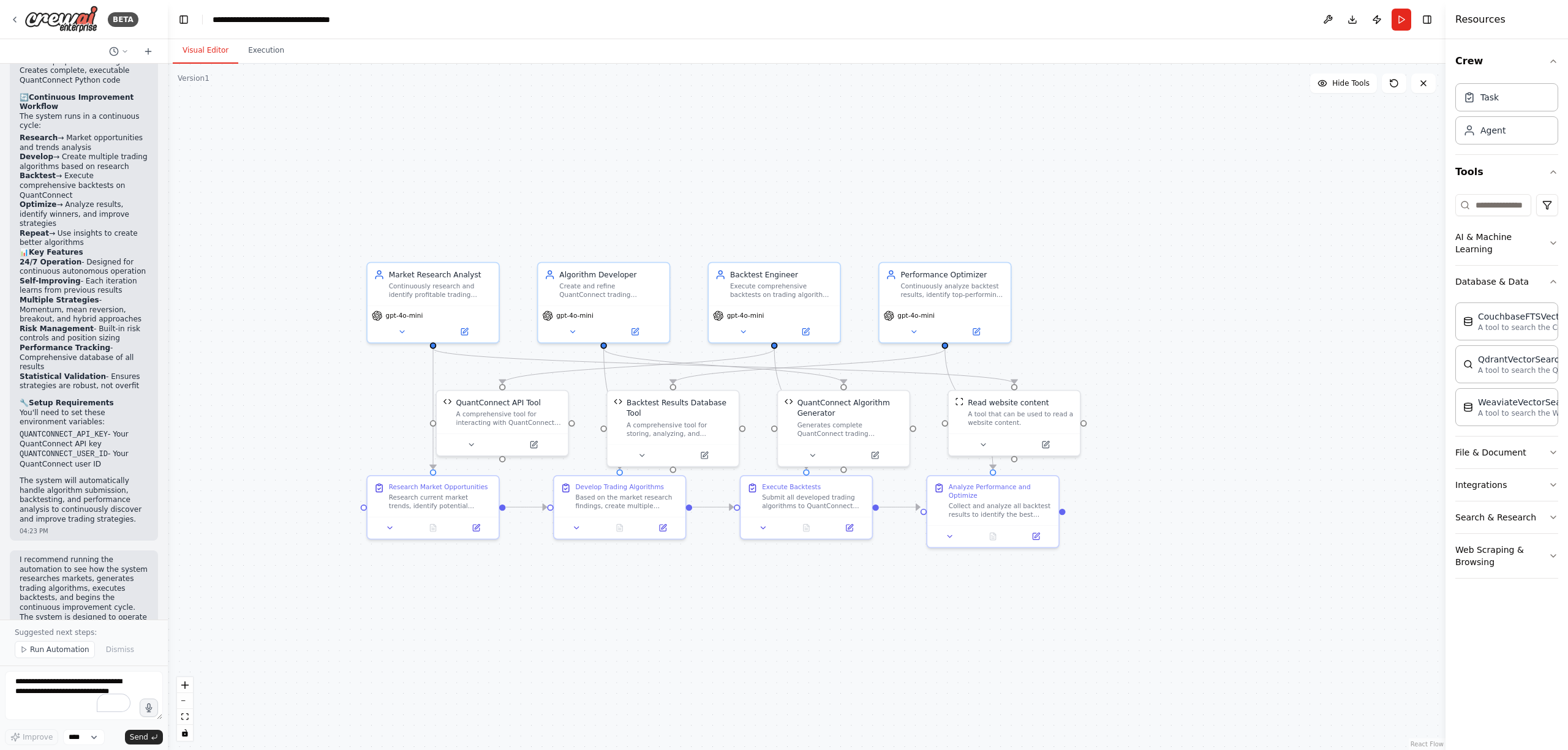
drag, startPoint x: 816, startPoint y: 520, endPoint x: 905, endPoint y: 631, distance: 142.3
click at [905, 631] on div ".deletable-edge-delete-btn { width: 20px; height: 20px; border: 0px solid #ffff…" at bounding box center [806, 406] width 1278 height 687
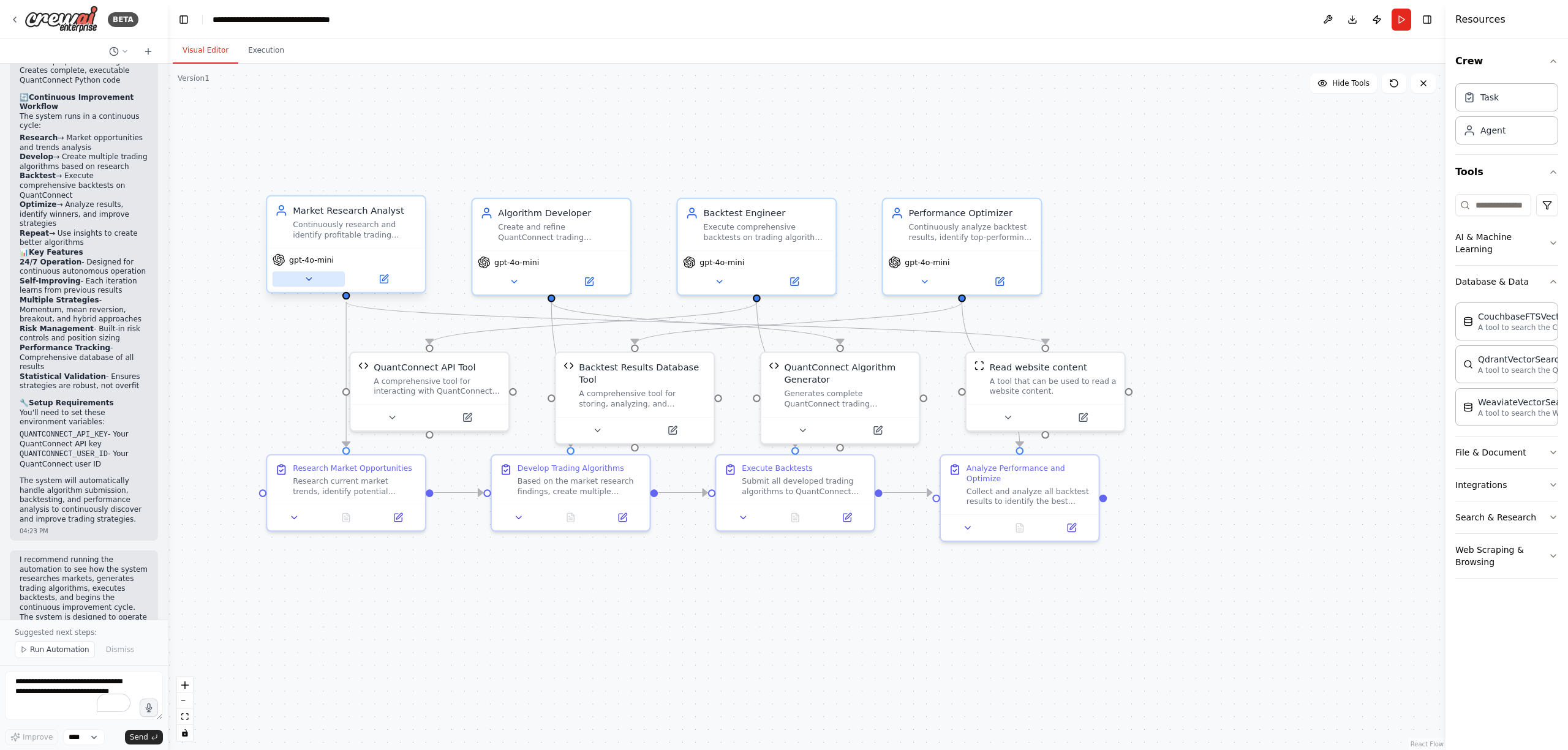
click at [310, 274] on icon at bounding box center [308, 278] width 10 height 10
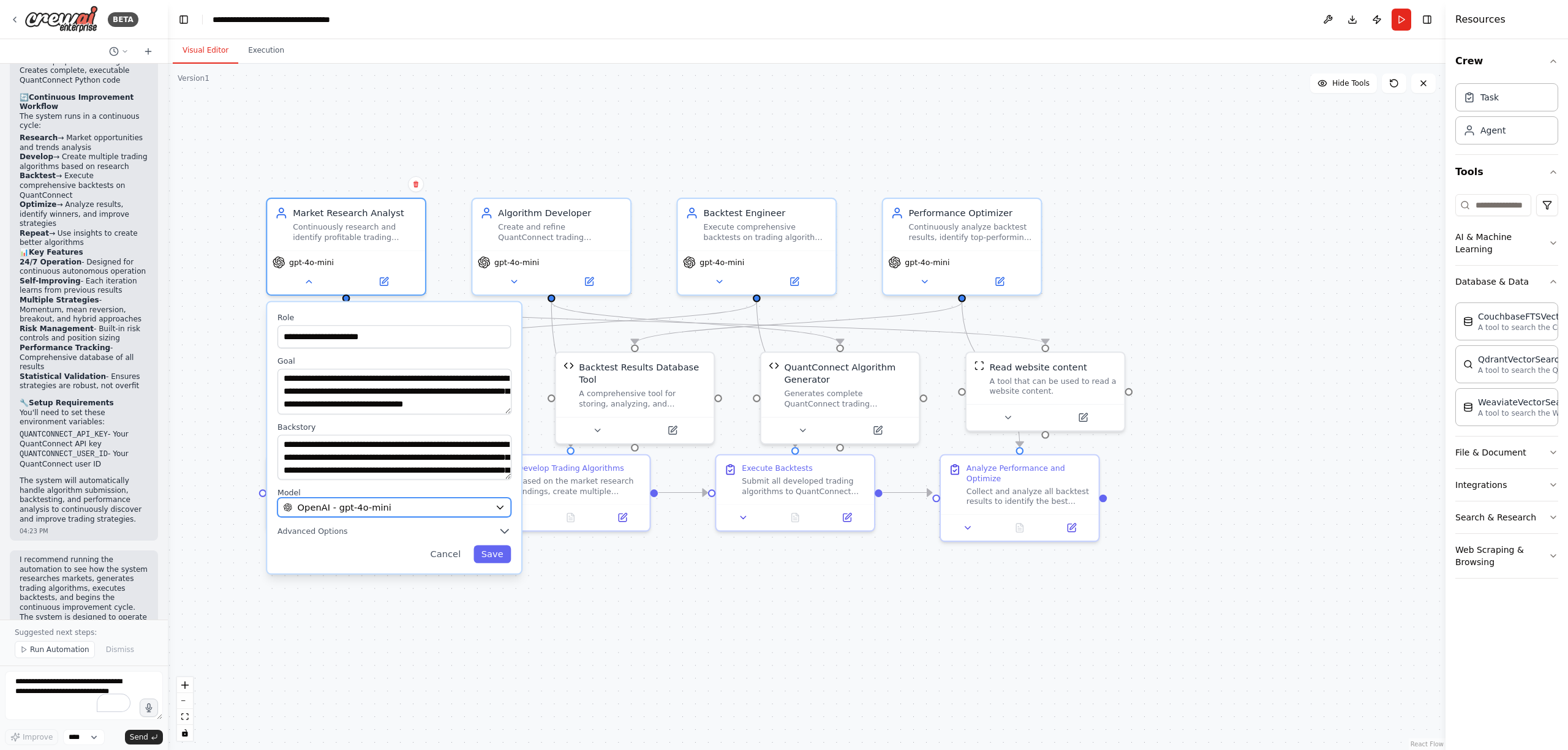
click at [369, 510] on span "OpenAI - gpt-4o-mini" at bounding box center [344, 507] width 94 height 13
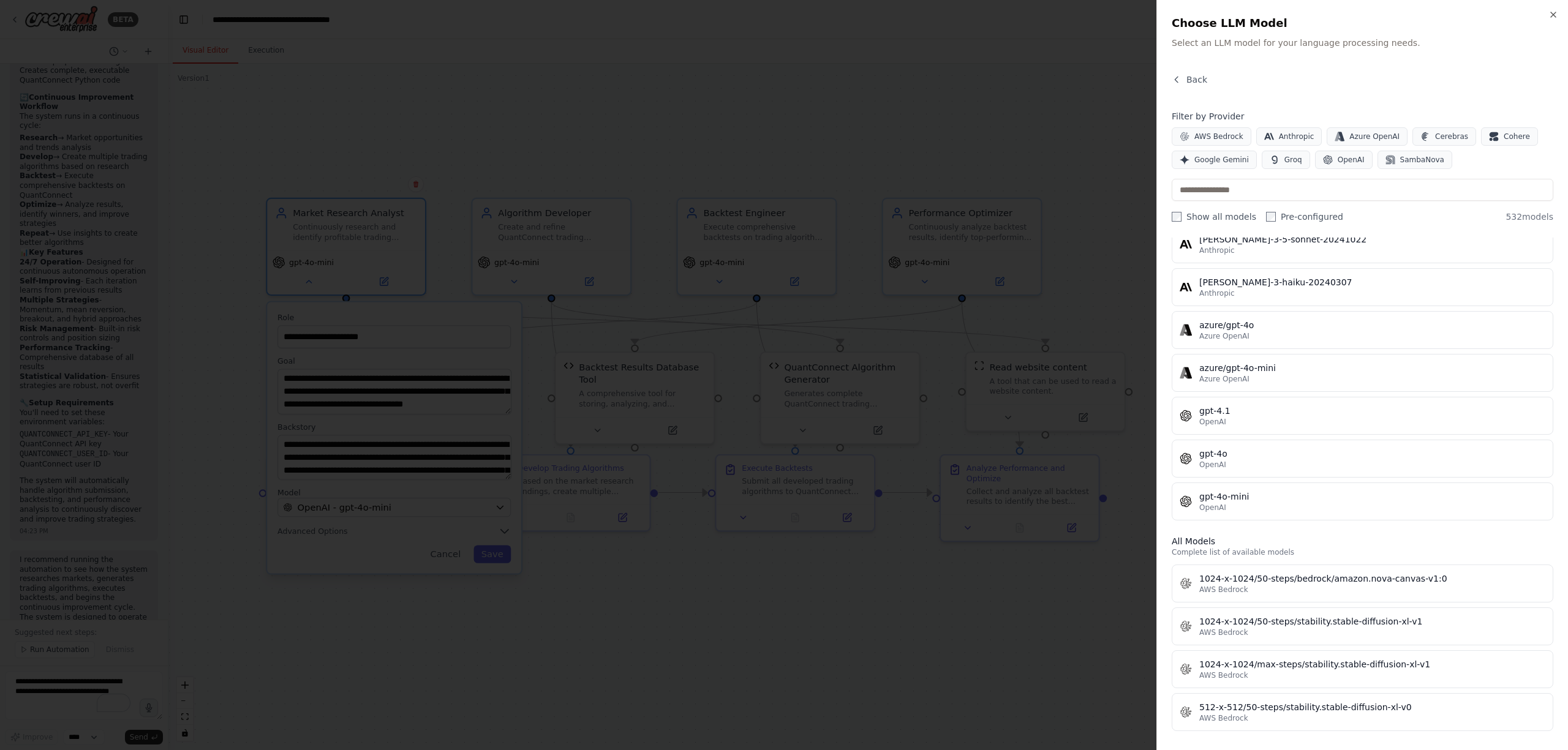
scroll to position [0, 0]
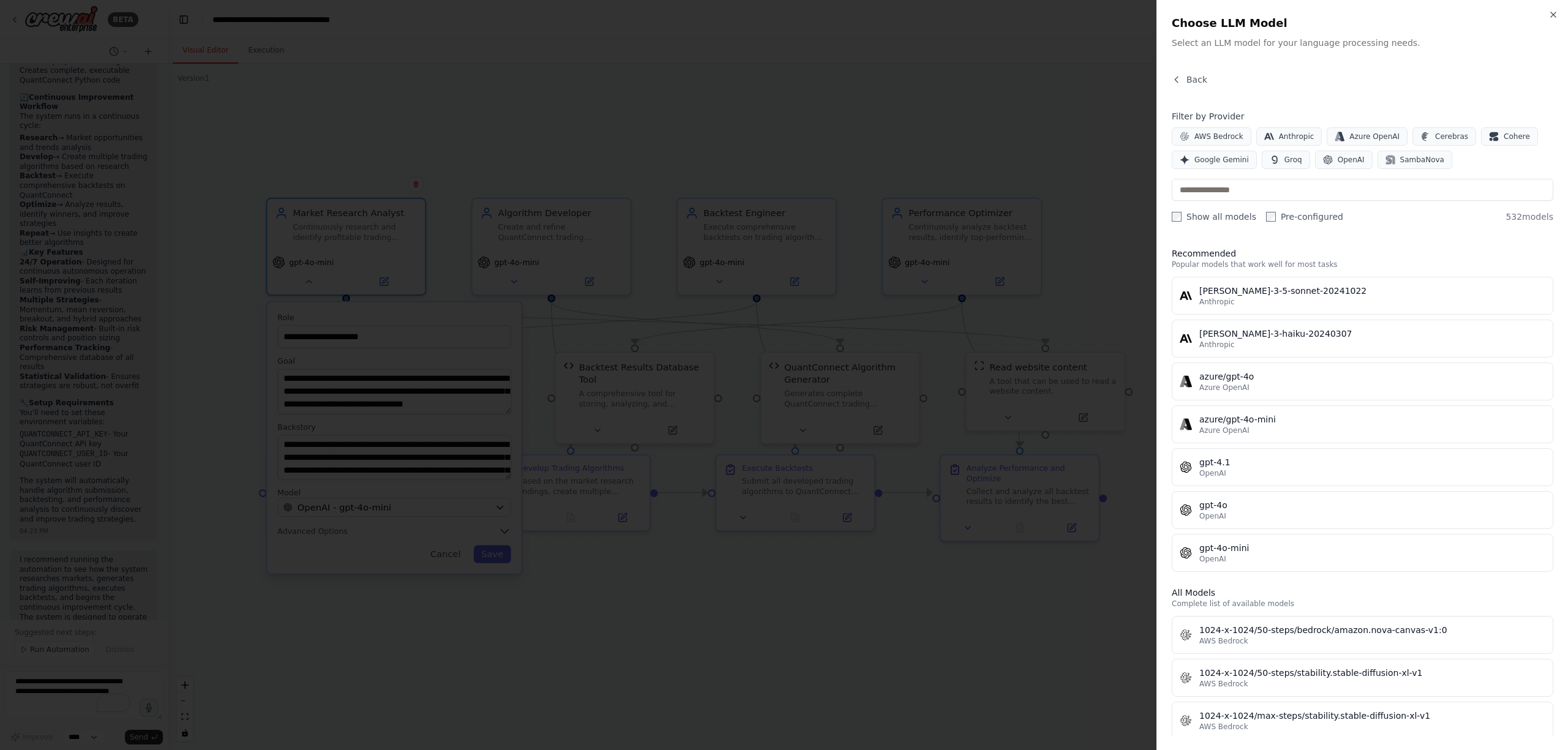
click at [376, 613] on div at bounding box center [784, 375] width 1568 height 750
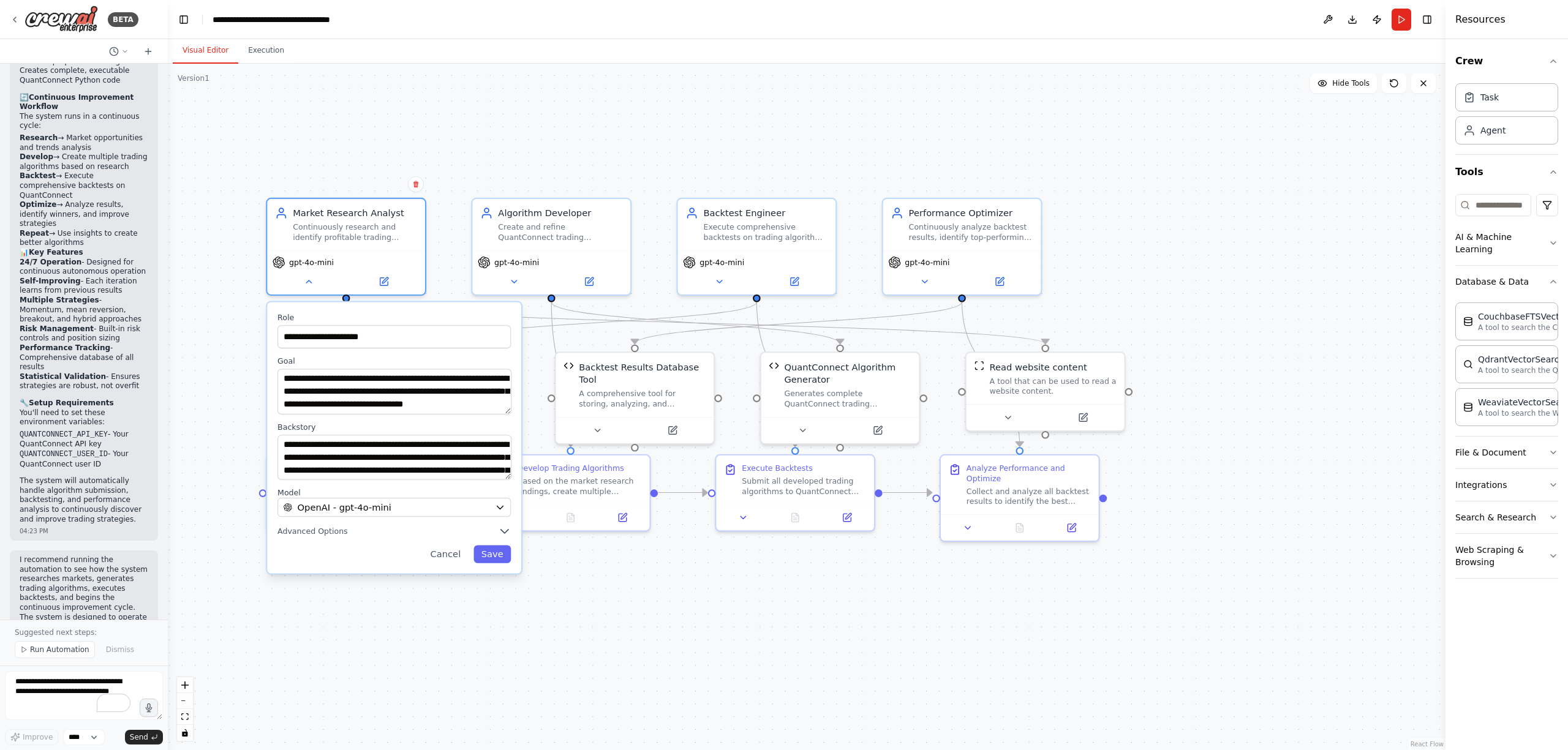
click at [1248, 169] on div ".deletable-edge-delete-btn { width: 20px; height: 20px; border: 0px solid #ffff…" at bounding box center [806, 406] width 1278 height 687
click at [439, 160] on div ".deletable-edge-delete-btn { width: 20px; height: 20px; border: 0px solid #ffff…" at bounding box center [806, 406] width 1278 height 687
click at [452, 554] on button "Cancel" at bounding box center [445, 554] width 46 height 18
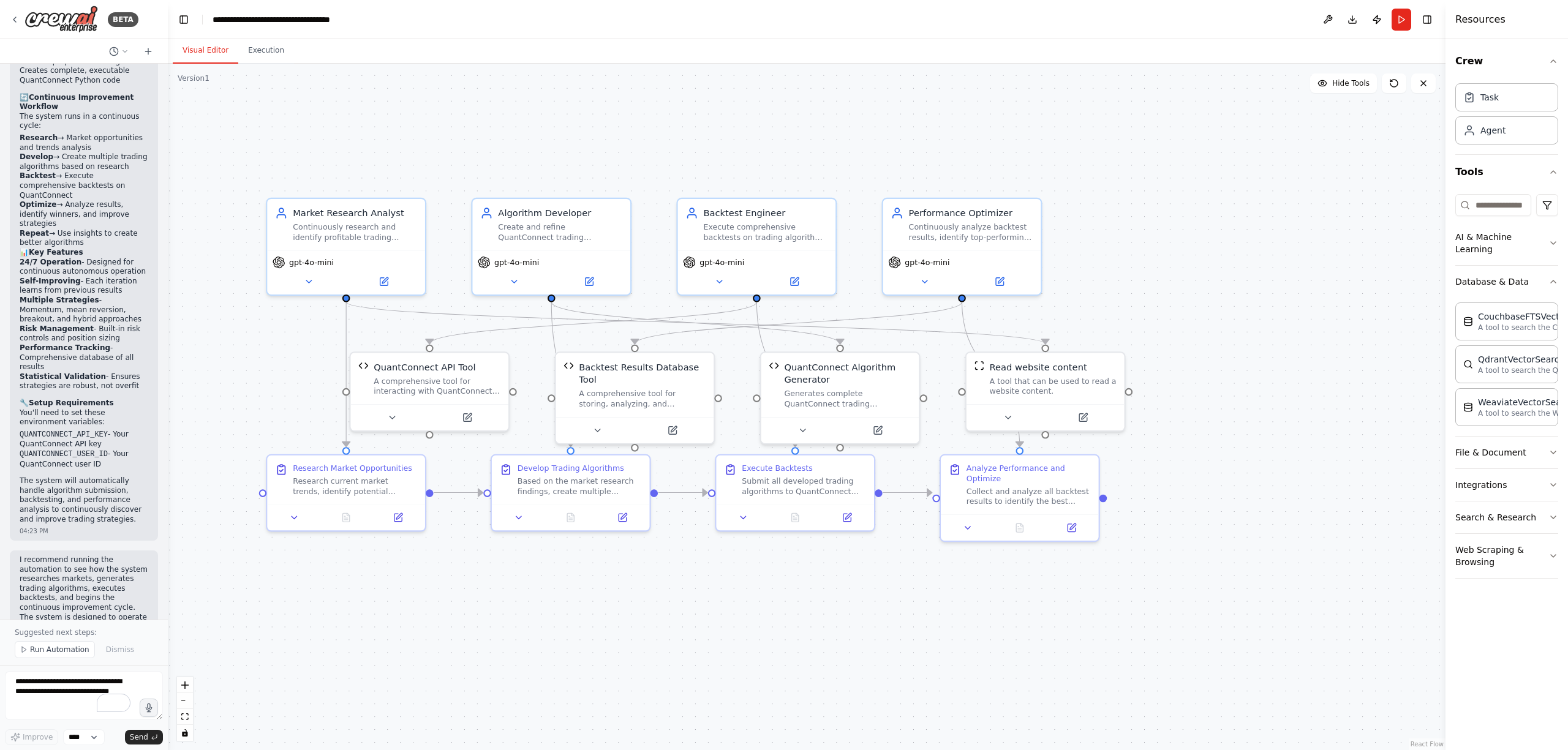
click at [493, 626] on div ".deletable-edge-delete-btn { width: 20px; height: 20px; border: 0px solid #ffff…" at bounding box center [806, 406] width 1278 height 687
click at [745, 517] on icon at bounding box center [743, 515] width 10 height 10
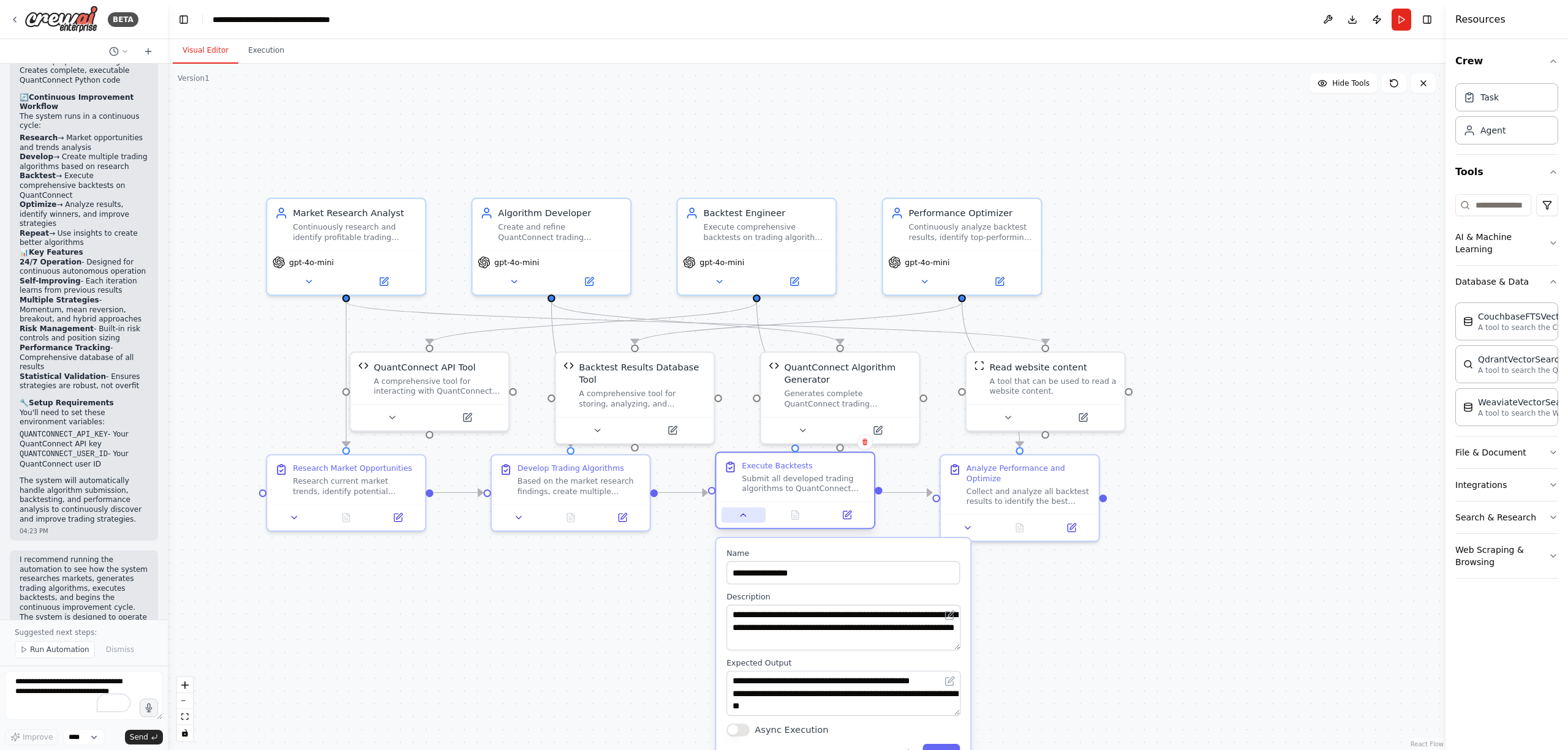
click at [745, 517] on icon at bounding box center [743, 515] width 10 height 10
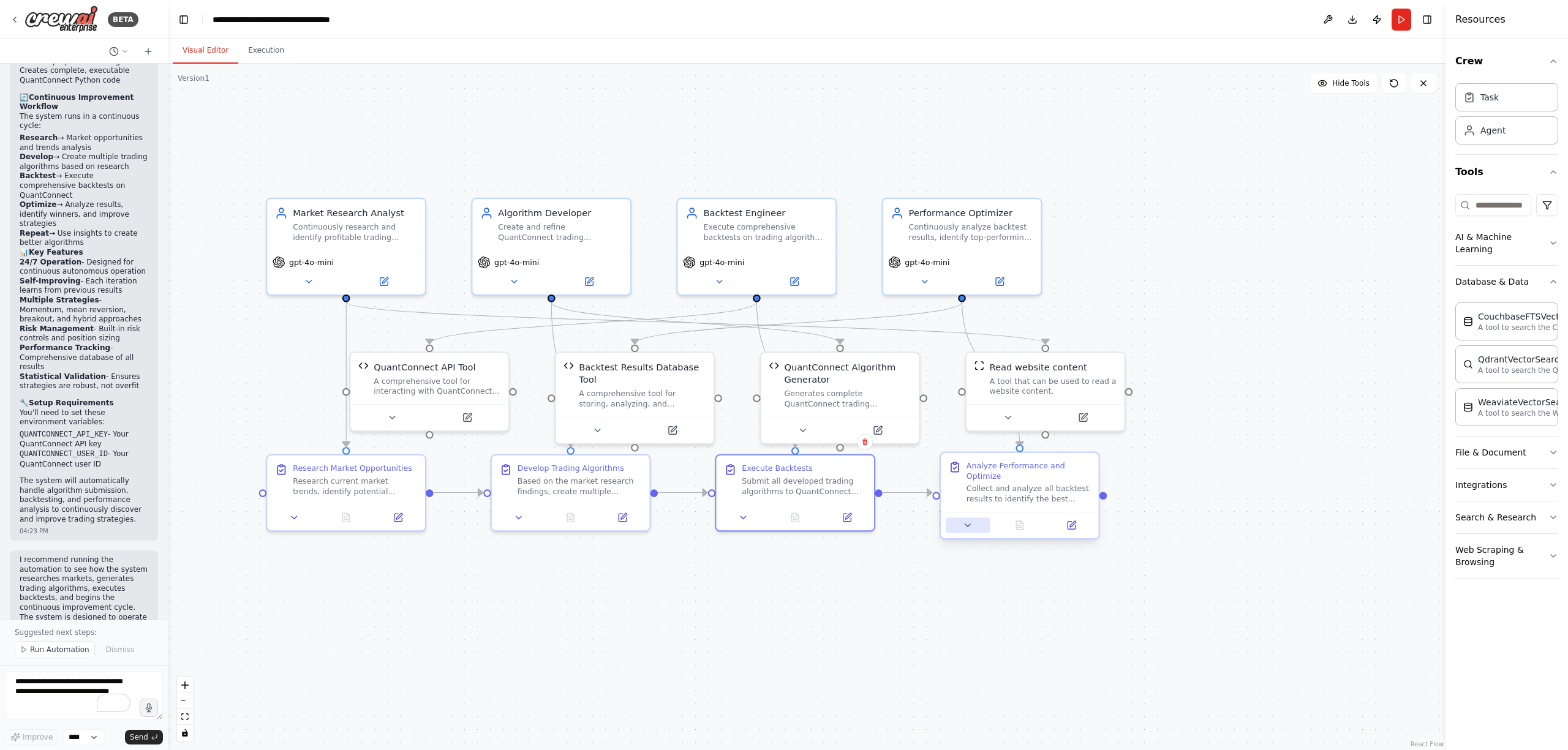
click at [978, 517] on button at bounding box center [968, 525] width 44 height 15
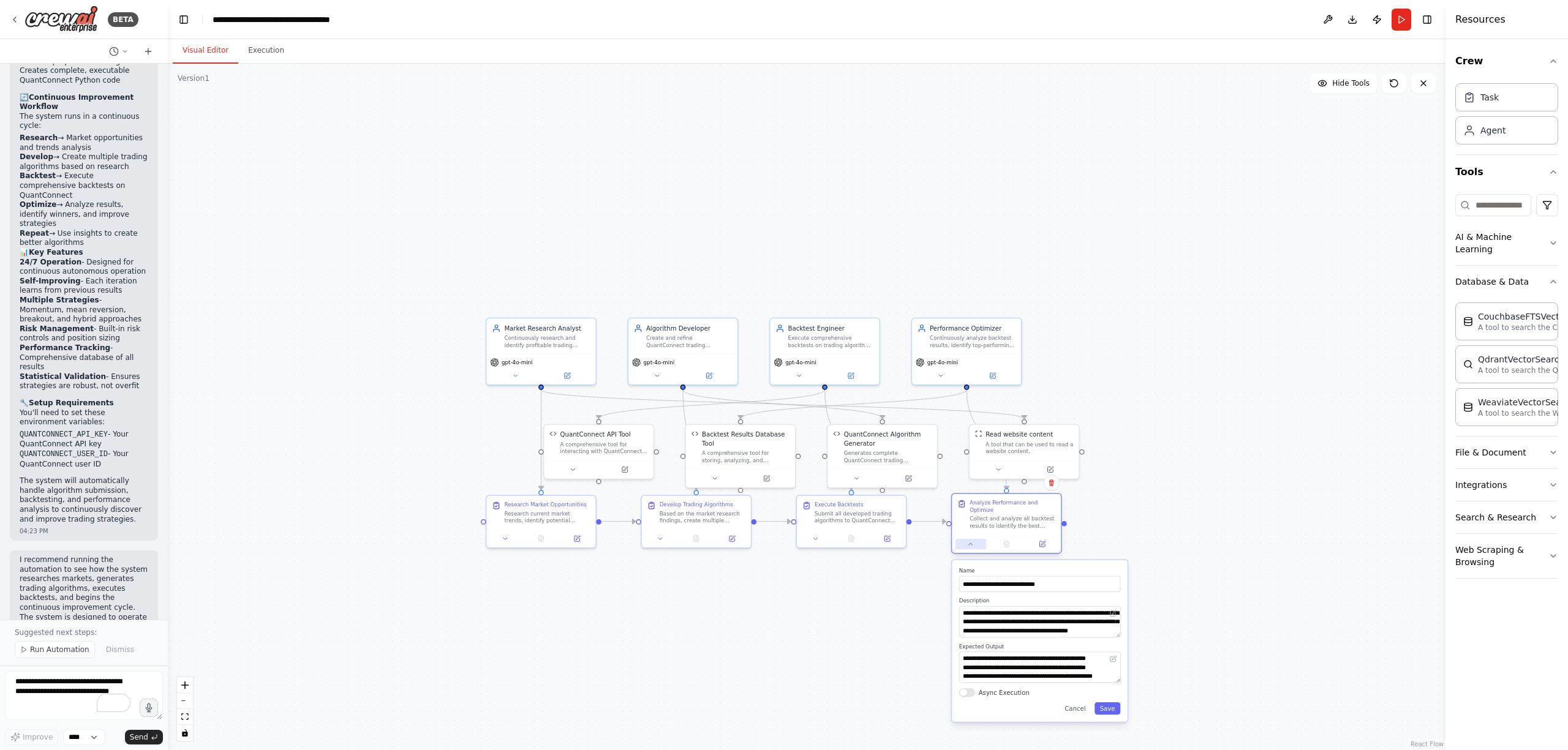
click at [975, 539] on button at bounding box center [971, 544] width 31 height 10
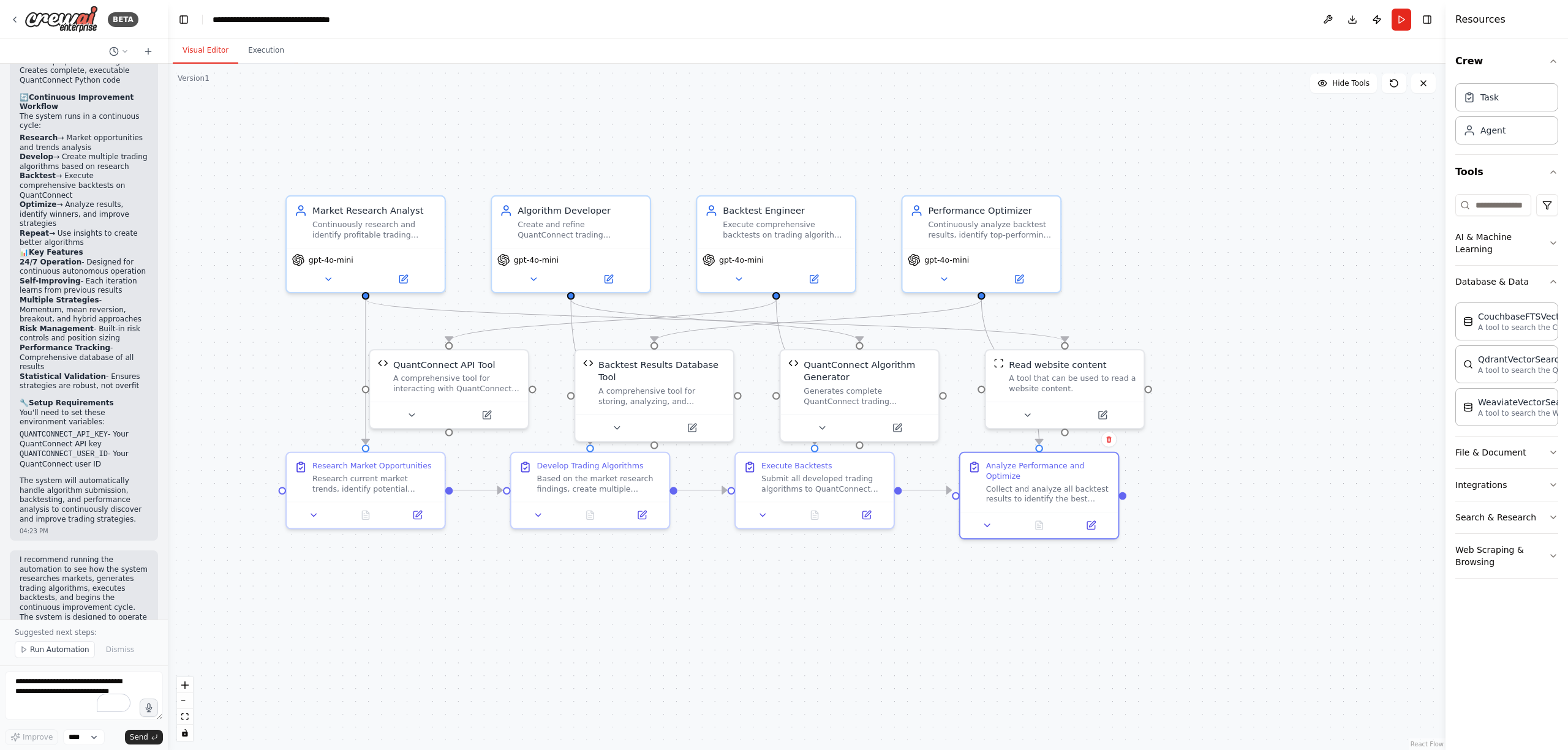
click at [895, 618] on div ".deletable-edge-delete-btn { width: 20px; height: 20px; border: 0px solid #ffff…" at bounding box center [806, 406] width 1278 height 687
click at [763, 510] on icon at bounding box center [763, 512] width 10 height 10
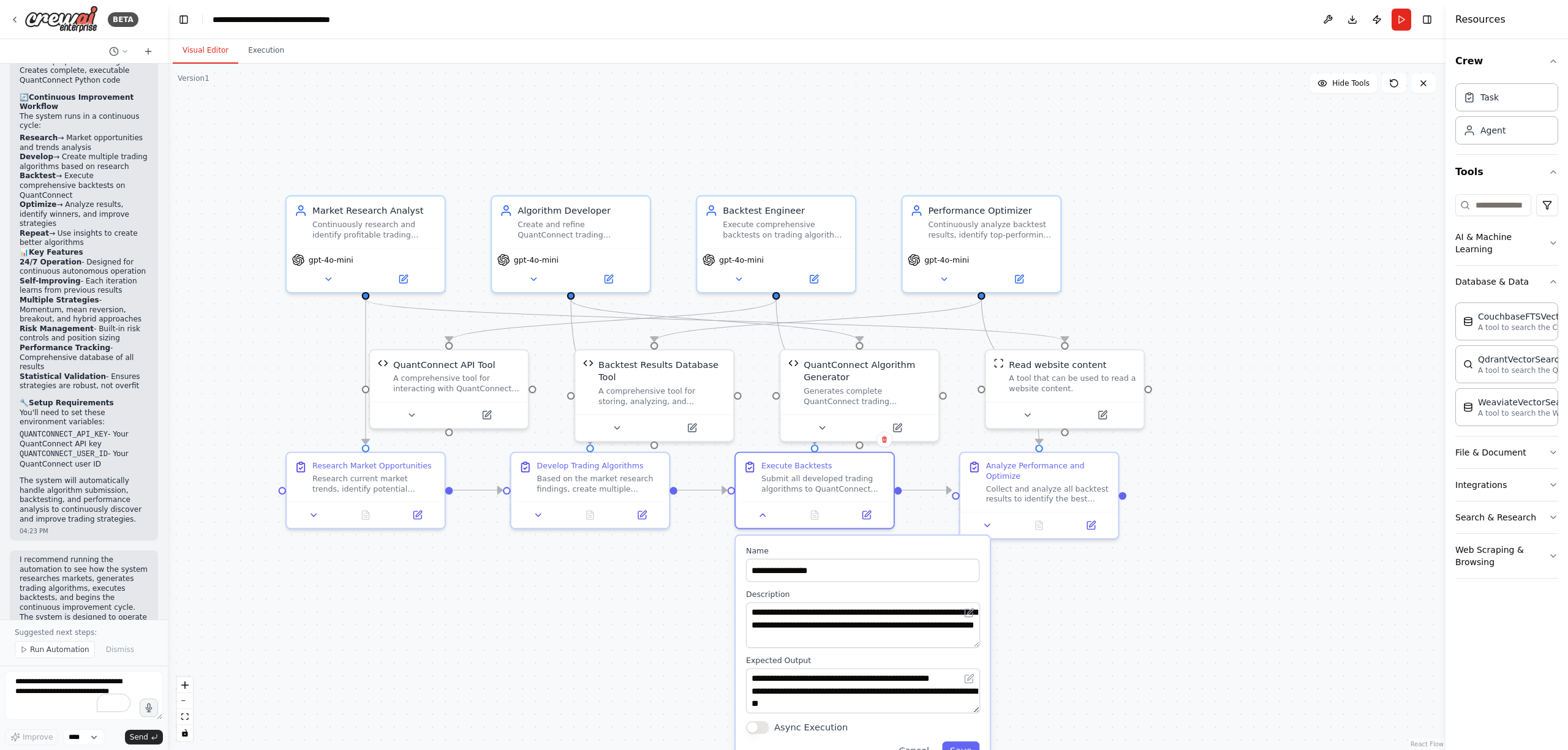
click at [553, 627] on div ".deletable-edge-delete-btn { width: 20px; height: 20px; border: 0px solid #ffff…" at bounding box center [806, 406] width 1278 height 687
click at [767, 522] on div at bounding box center [814, 512] width 158 height 26
click at [763, 517] on icon at bounding box center [763, 512] width 10 height 10
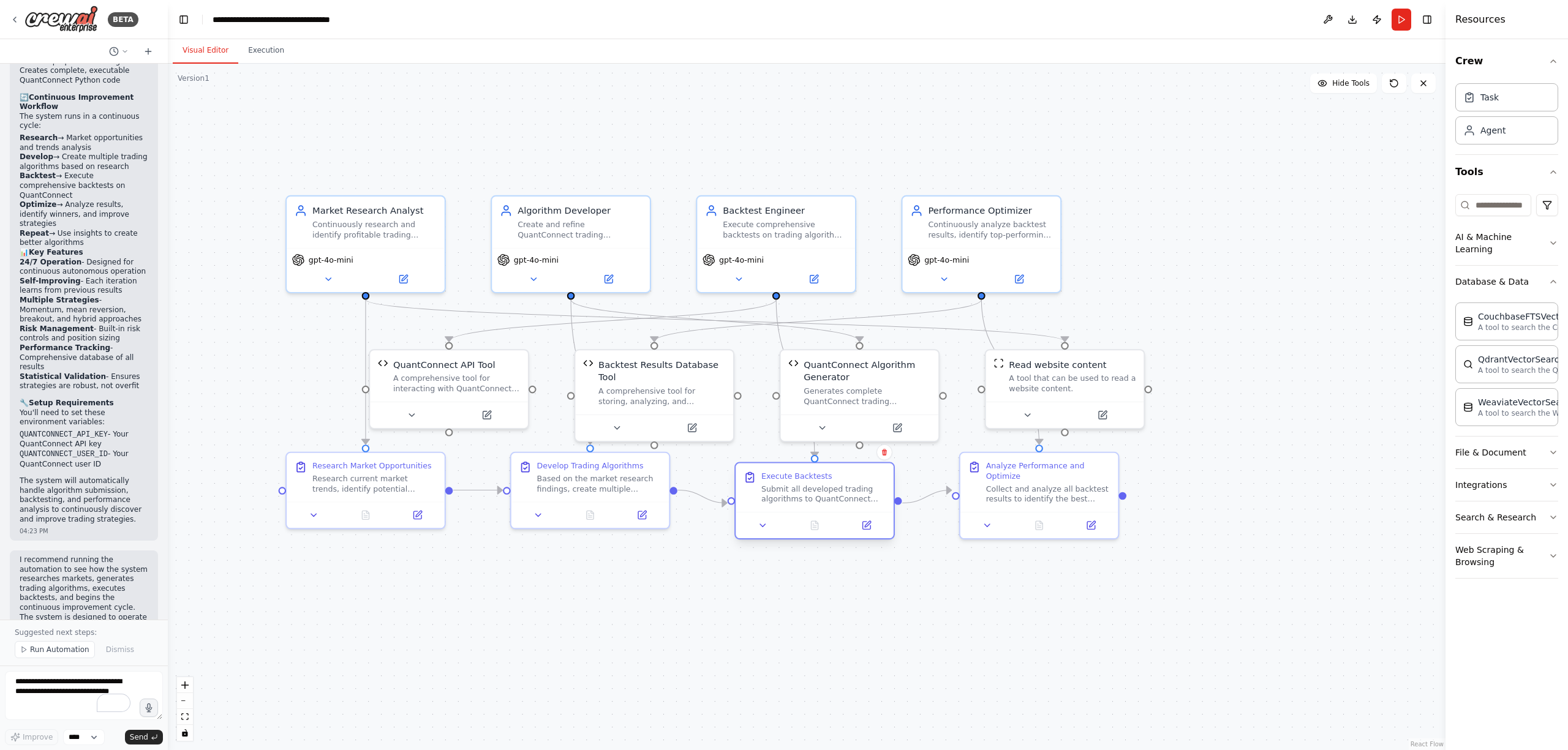
drag, startPoint x: 883, startPoint y: 478, endPoint x: 885, endPoint y: 493, distance: 15.1
click at [885, 493] on div "Submit all developed trading algorithms to QuantConnect platform and execute co…" at bounding box center [824, 494] width 124 height 21
click at [844, 632] on div ".deletable-edge-delete-btn { width: 20px; height: 20px; border: 0px solid #ffff…" at bounding box center [806, 406] width 1278 height 687
click at [737, 283] on button at bounding box center [738, 276] width 72 height 15
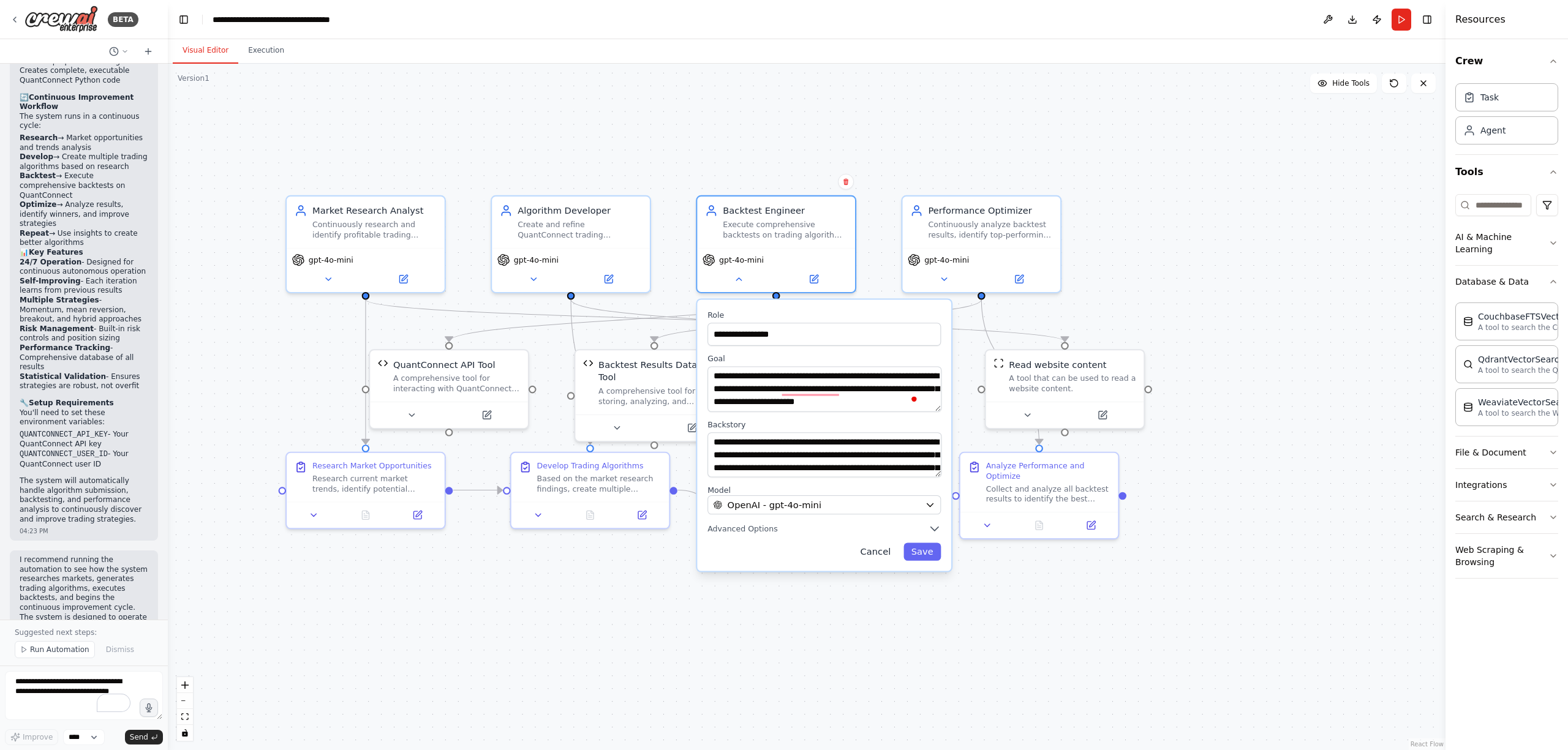
click at [886, 546] on button "Cancel" at bounding box center [875, 552] width 46 height 18
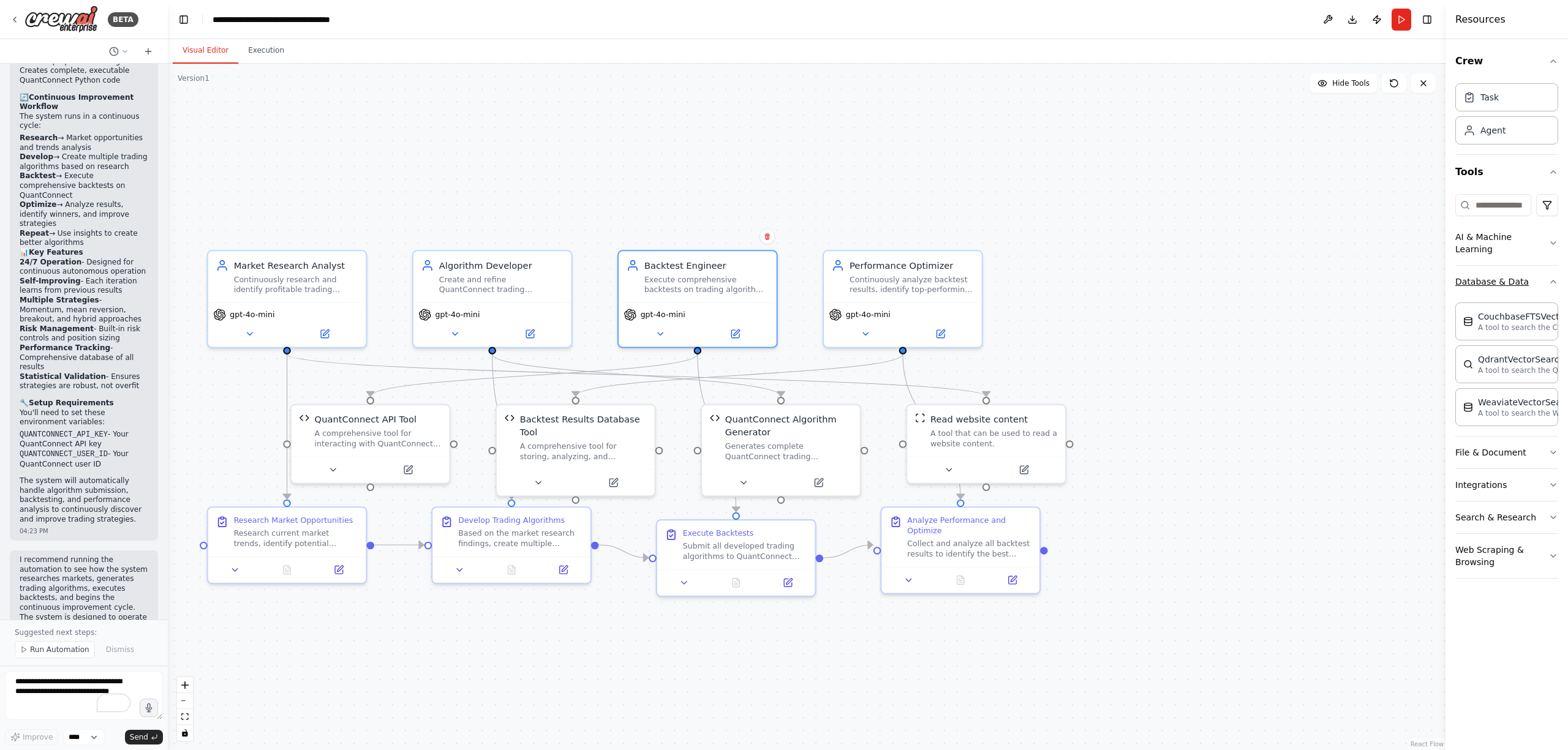
click at [1550, 276] on icon "button" at bounding box center [1554, 281] width 10 height 10
click at [1559, 174] on div "Crew Task Agent Tools AI & Machine Learning Database & Data File & Document Int…" at bounding box center [1507, 395] width 123 height 711
click at [1554, 172] on icon "button" at bounding box center [1554, 172] width 5 height 2
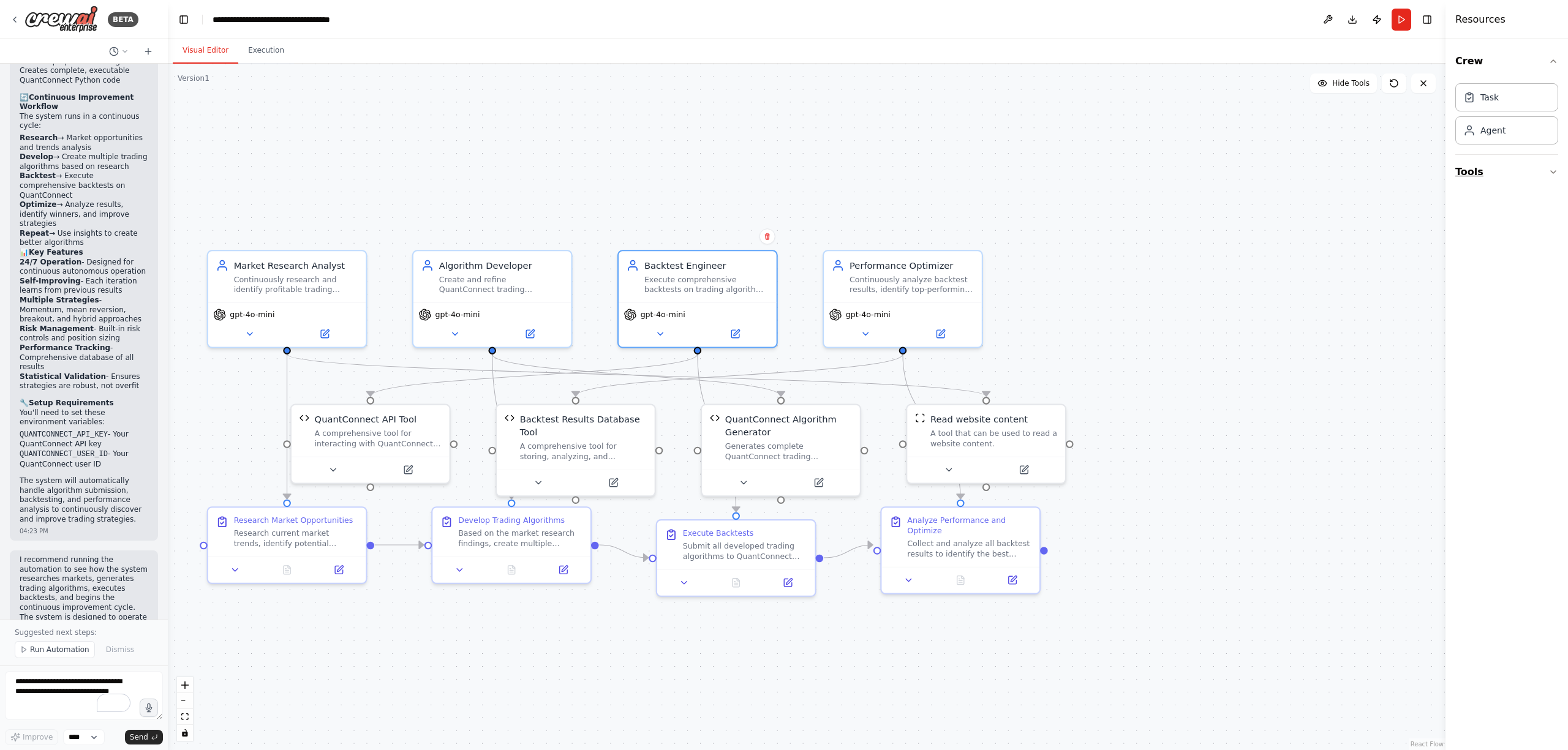
click at [1554, 172] on icon "button" at bounding box center [1554, 172] width 10 height 10
click at [1498, 207] on input at bounding box center [1493, 205] width 76 height 22
type input "*"
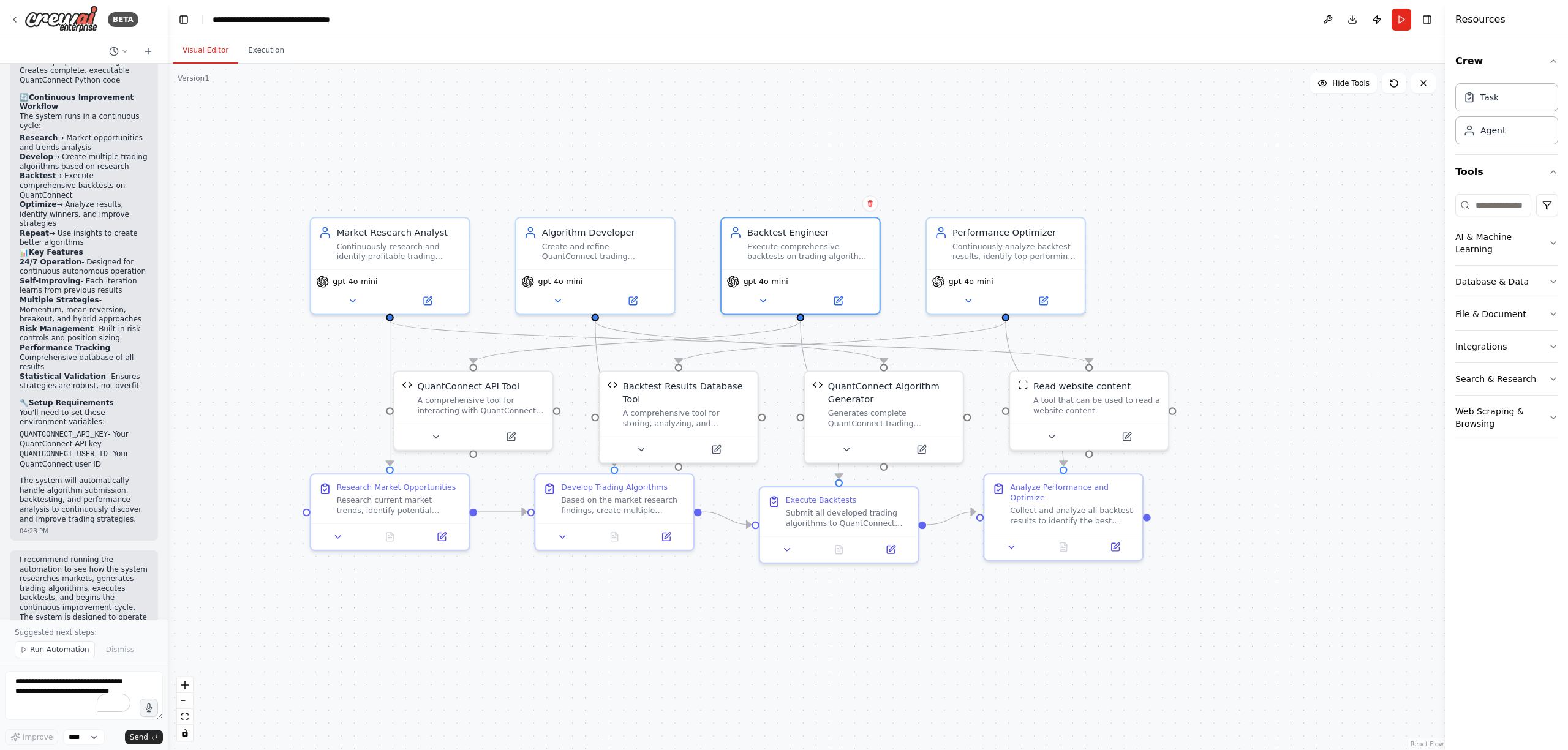
drag, startPoint x: 449, startPoint y: 650, endPoint x: 552, endPoint y: 617, distance: 108.2
click at [552, 617] on div ".deletable-edge-delete-btn { width: 20px; height: 20px; border: 0px solid #ffff…" at bounding box center [806, 406] width 1278 height 687
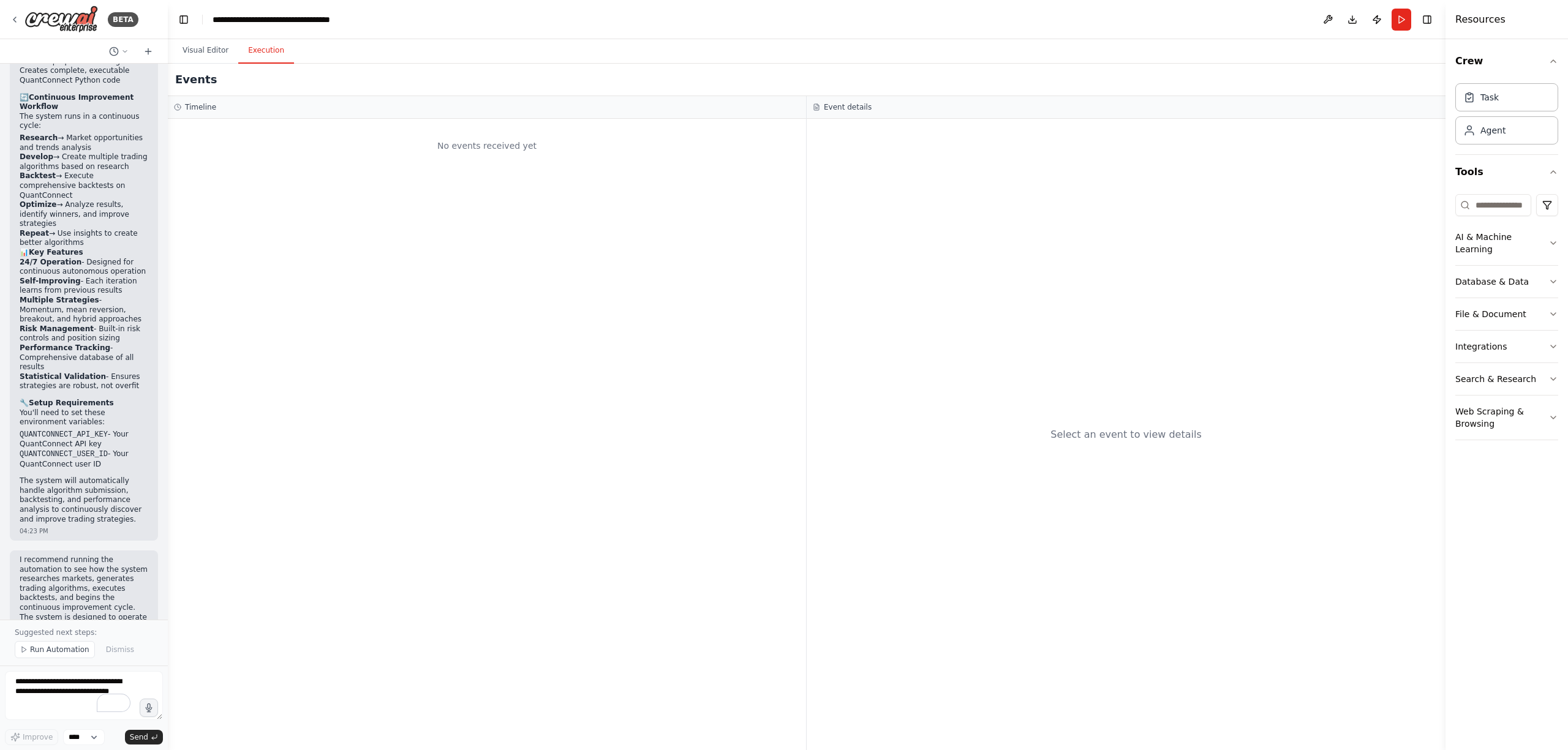
click at [264, 50] on button "Execution" at bounding box center [266, 51] width 55 height 26
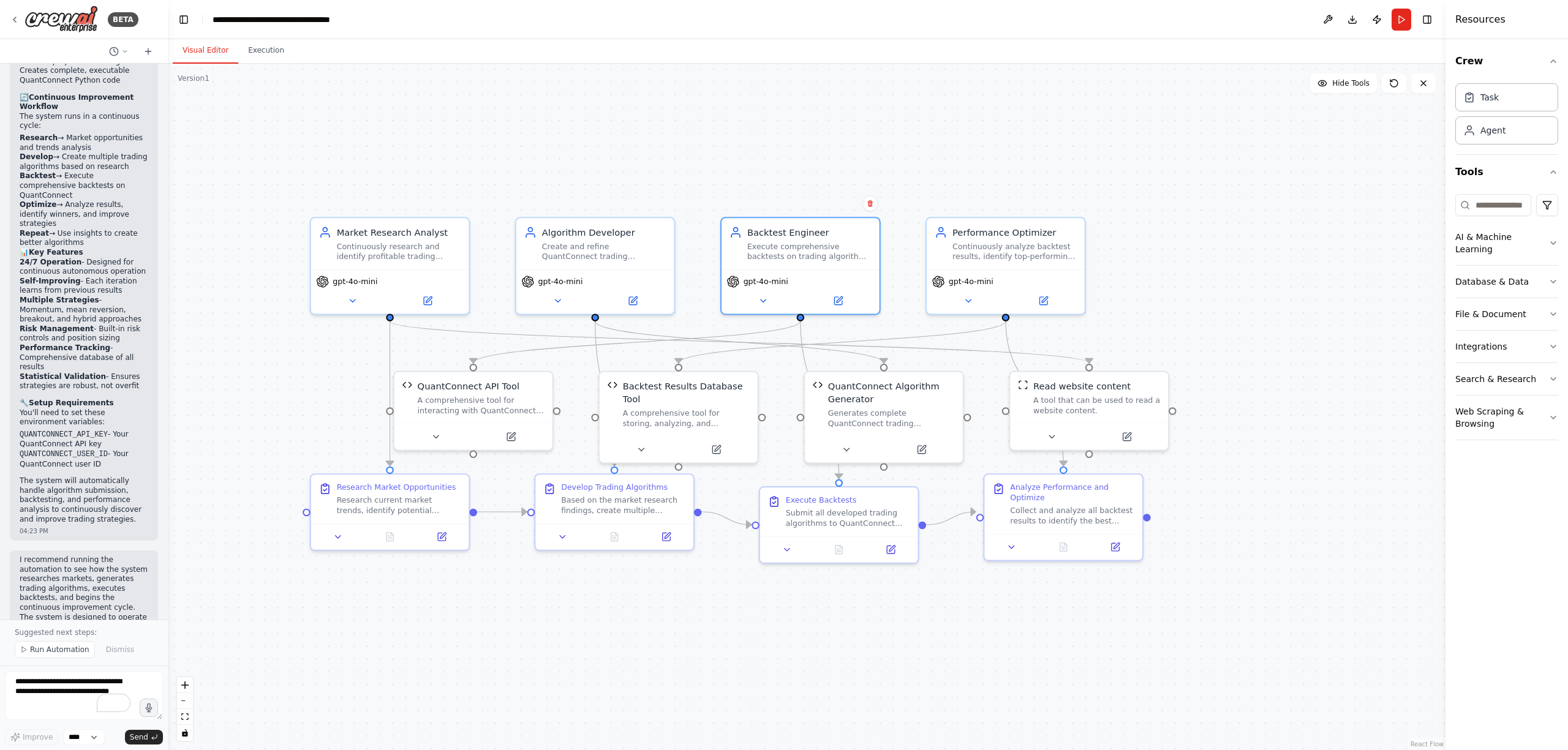
click at [208, 53] on button "Visual Editor" at bounding box center [205, 51] width 65 height 26
click at [515, 654] on div ".deletable-edge-delete-btn { width: 20px; height: 20px; border: 0px solid #ffff…" at bounding box center [806, 406] width 1278 height 687
click at [1400, 25] on button "Run" at bounding box center [1402, 20] width 20 height 22
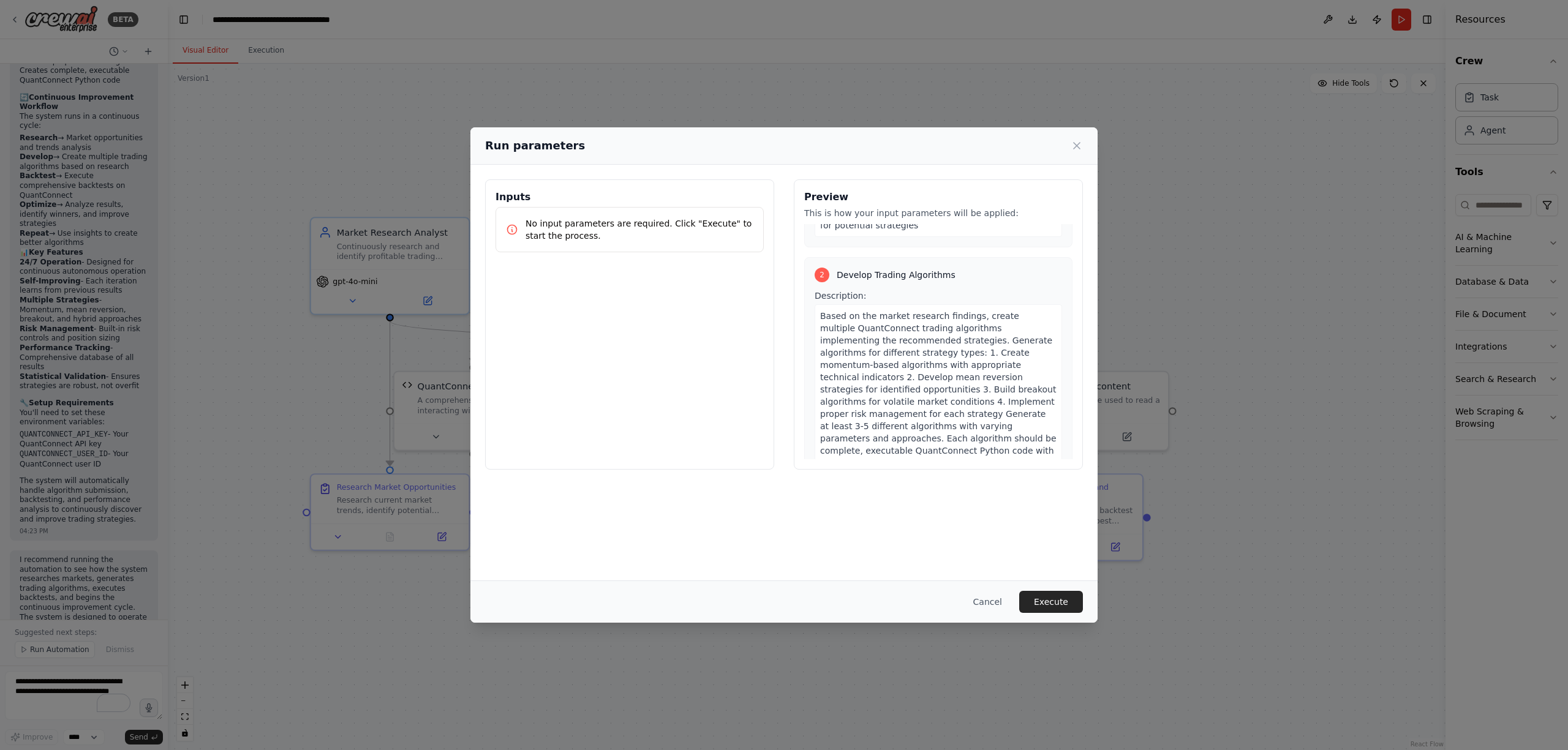
scroll to position [408, 0]
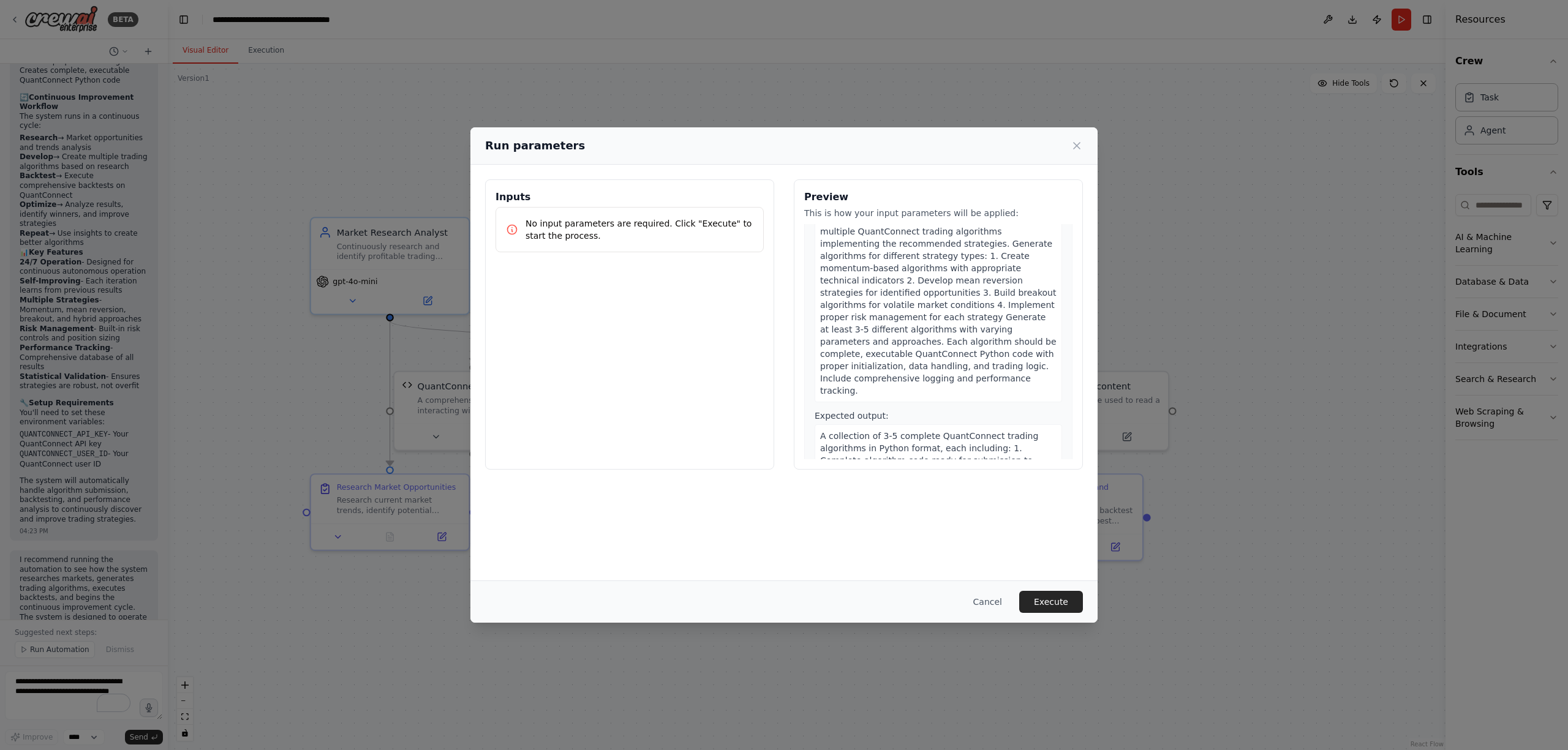
click at [1049, 598] on button "Execute" at bounding box center [1051, 602] width 63 height 22
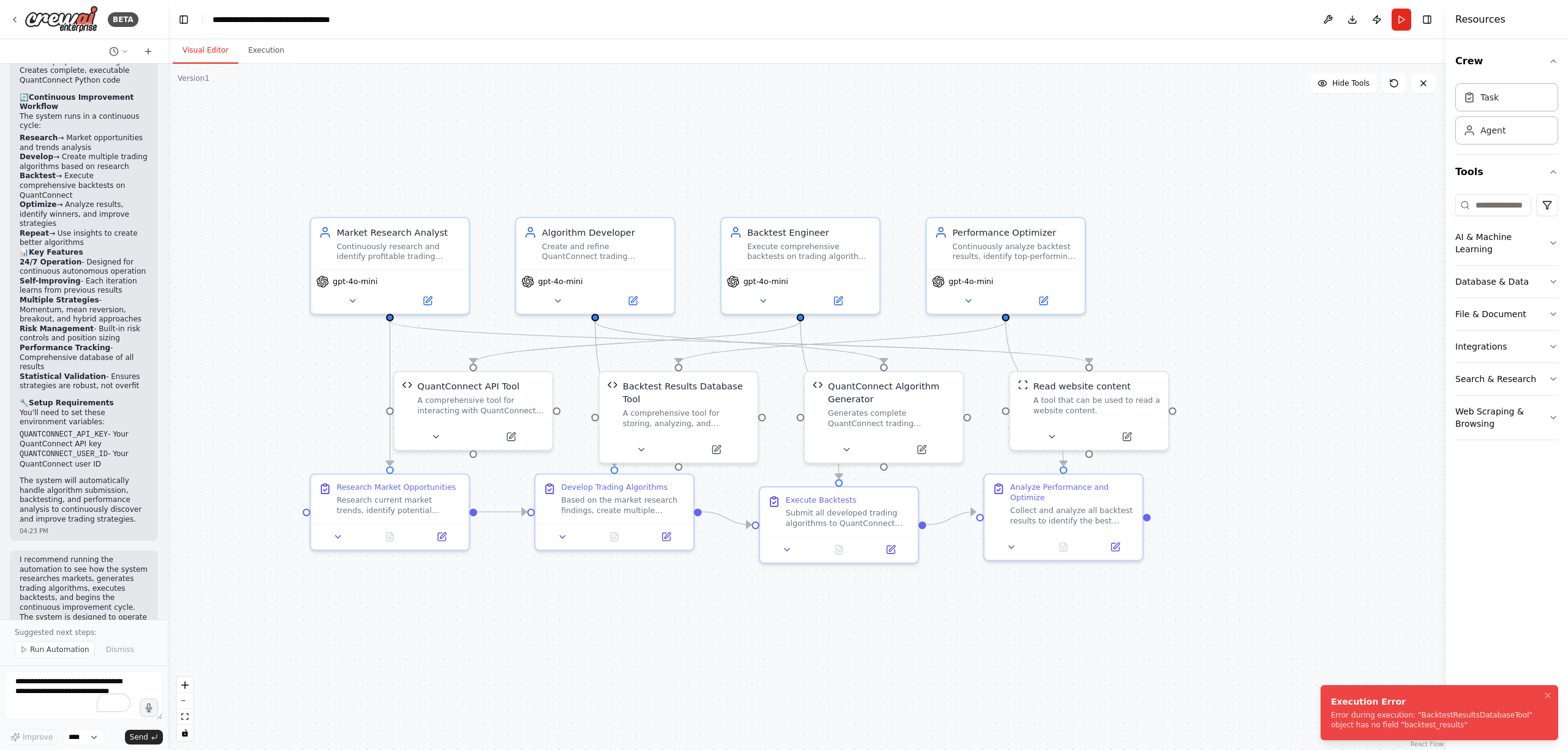
click at [1397, 719] on div "Error during execution: "BacktestResultsDatabaseTool" object has no field "back…" at bounding box center [1437, 720] width 212 height 20
click at [1515, 691] on li "Execution Error Error during execution: "BacktestResultsDatabaseTool" object ha…" at bounding box center [1440, 712] width 238 height 55
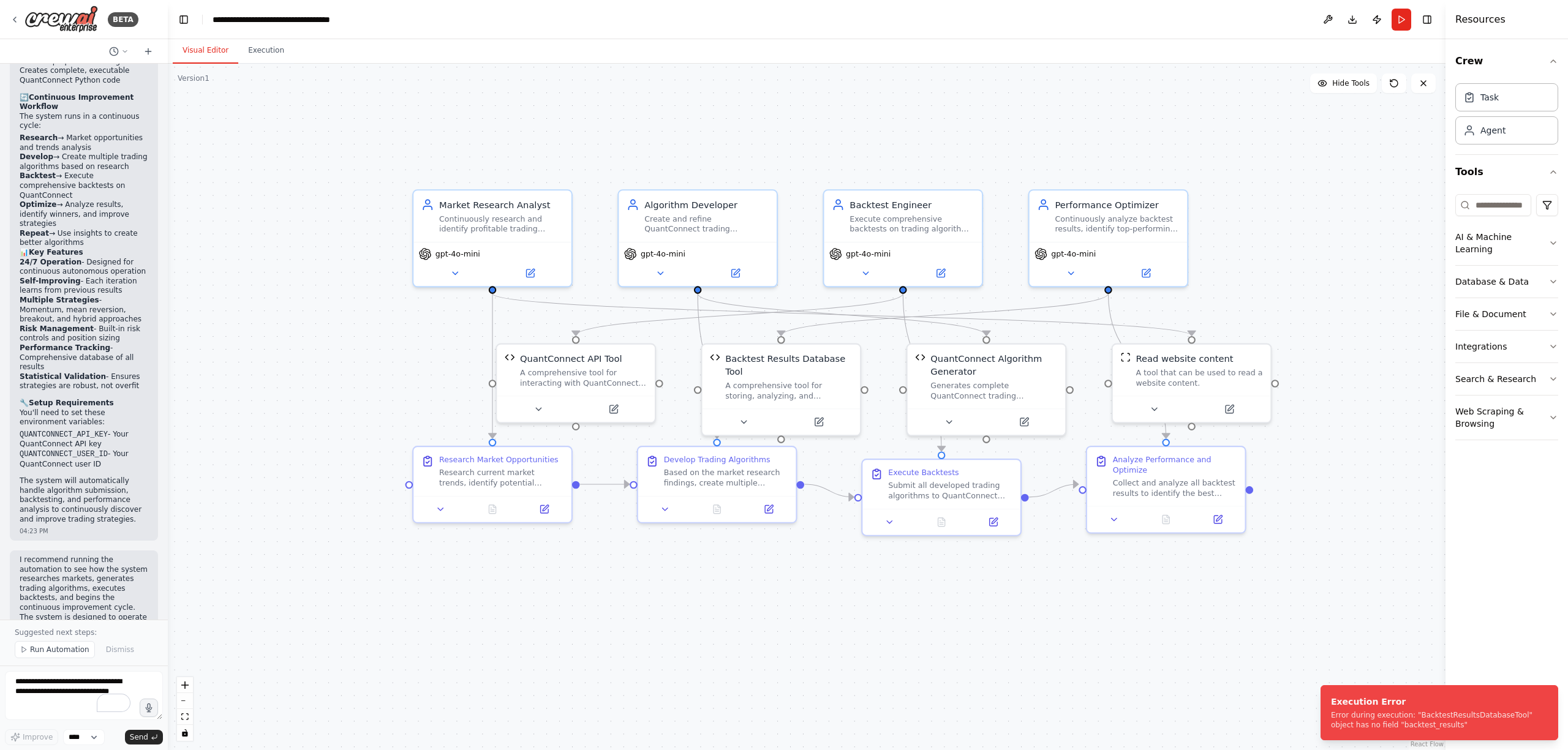
drag, startPoint x: 807, startPoint y: 637, endPoint x: 1135, endPoint y: 554, distance: 338.3
click at [1135, 554] on div ".deletable-edge-delete-btn { width: 20px; height: 20px; border: 0px solid #ffff…" at bounding box center [806, 406] width 1278 height 687
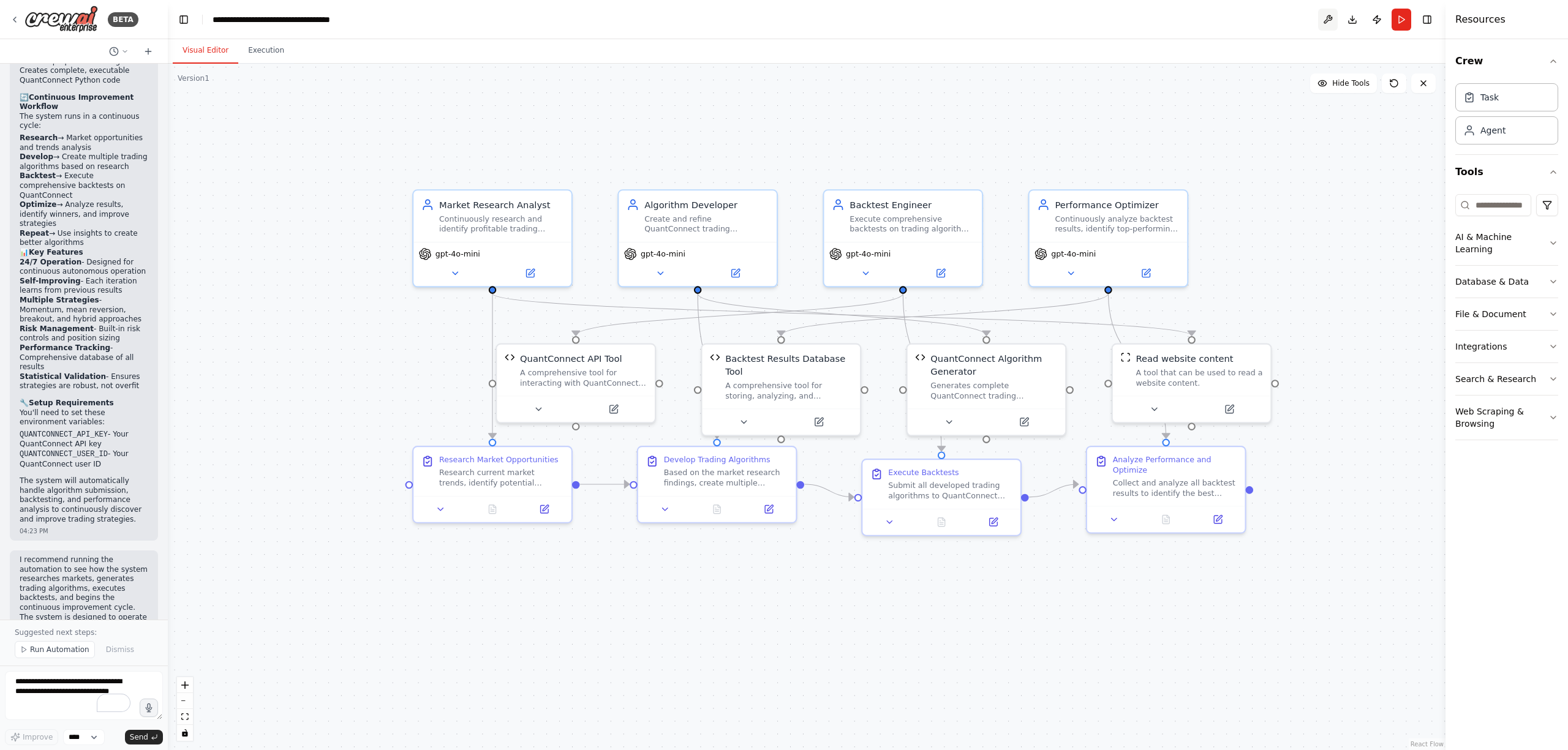
click at [1331, 17] on button at bounding box center [1328, 20] width 20 height 22
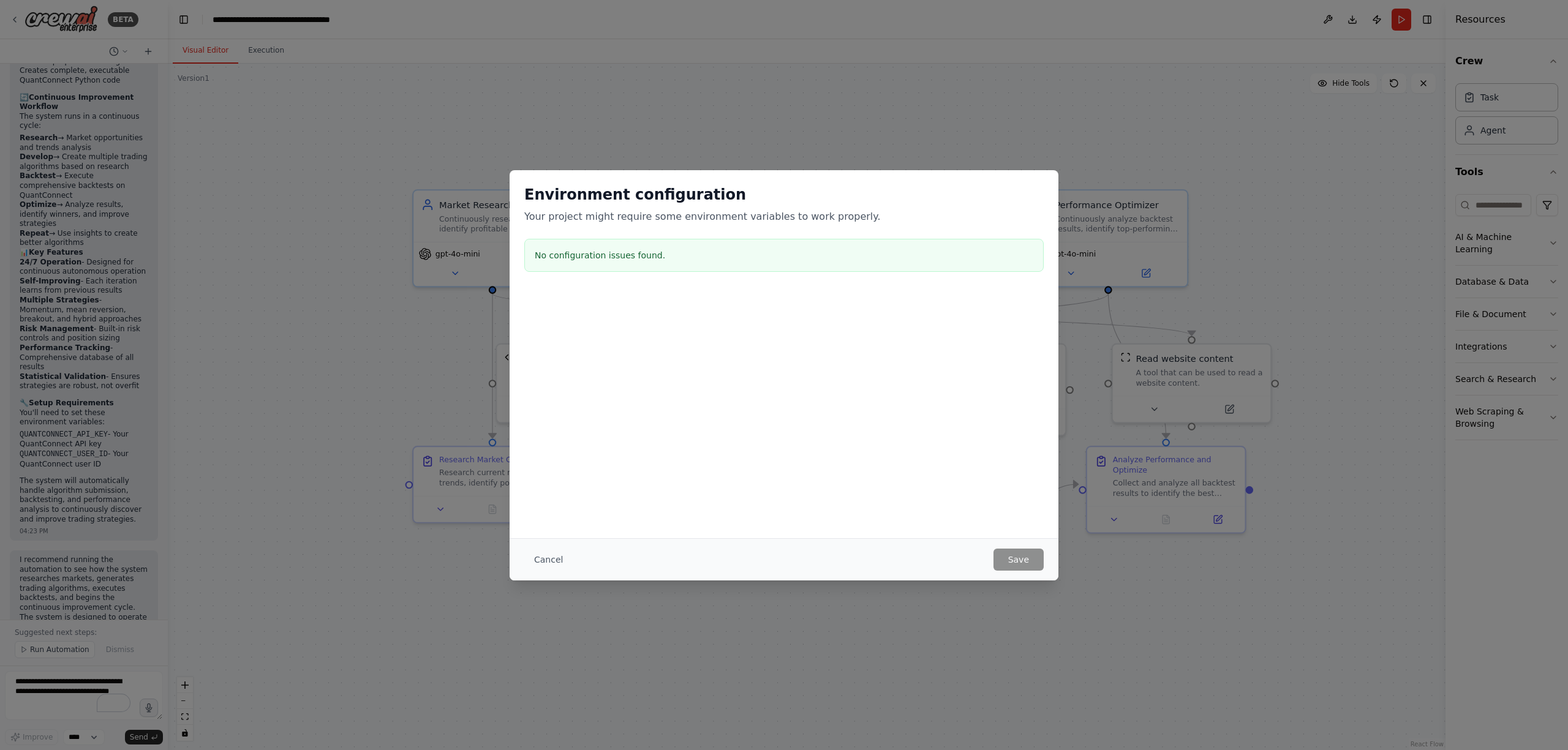
click at [548, 560] on button "Cancel" at bounding box center [548, 560] width 49 height 22
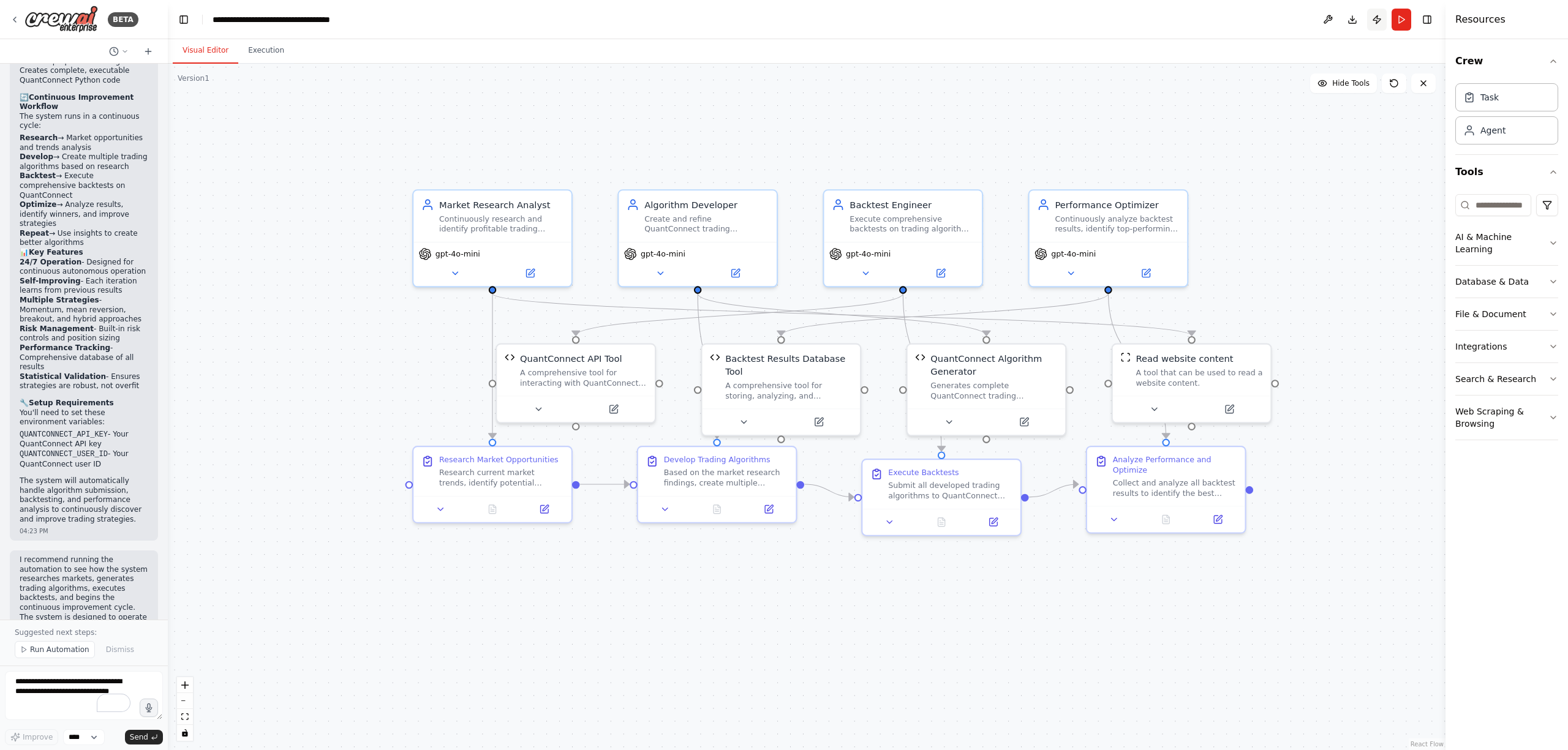
click at [1381, 21] on button "Publish" at bounding box center [1377, 20] width 20 height 22
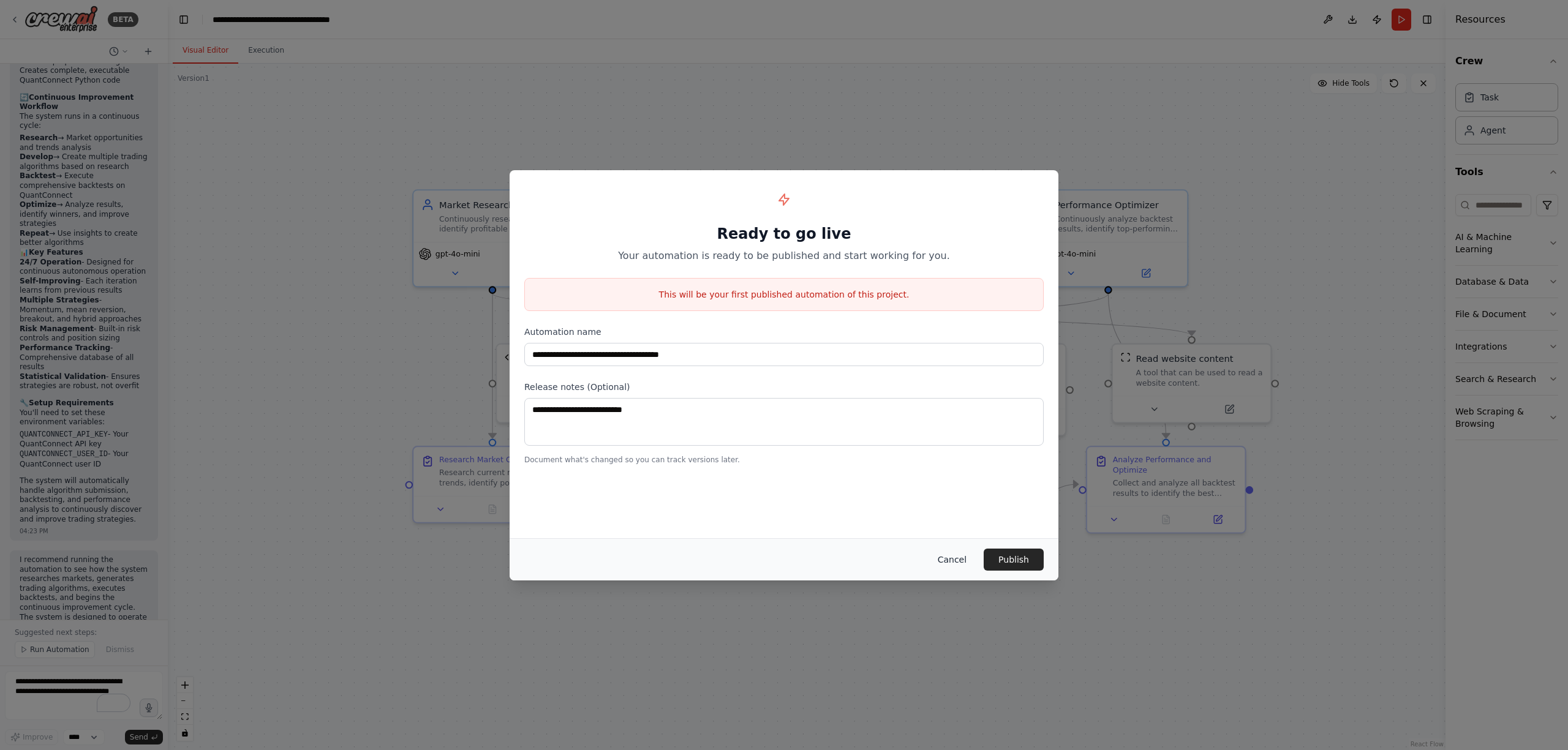
click at [964, 566] on button "Cancel" at bounding box center [952, 560] width 49 height 22
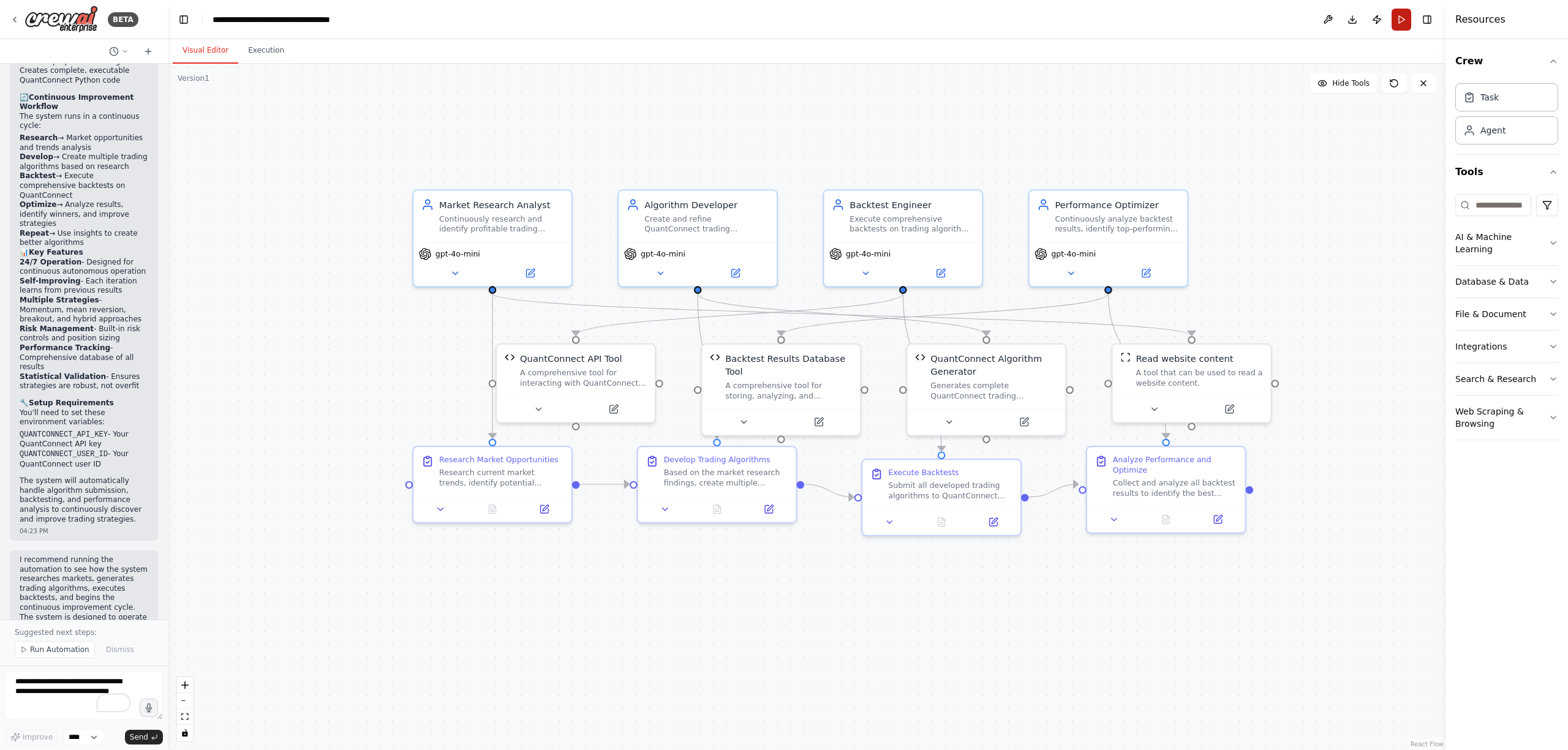
click at [1402, 14] on button "Run" at bounding box center [1402, 20] width 20 height 22
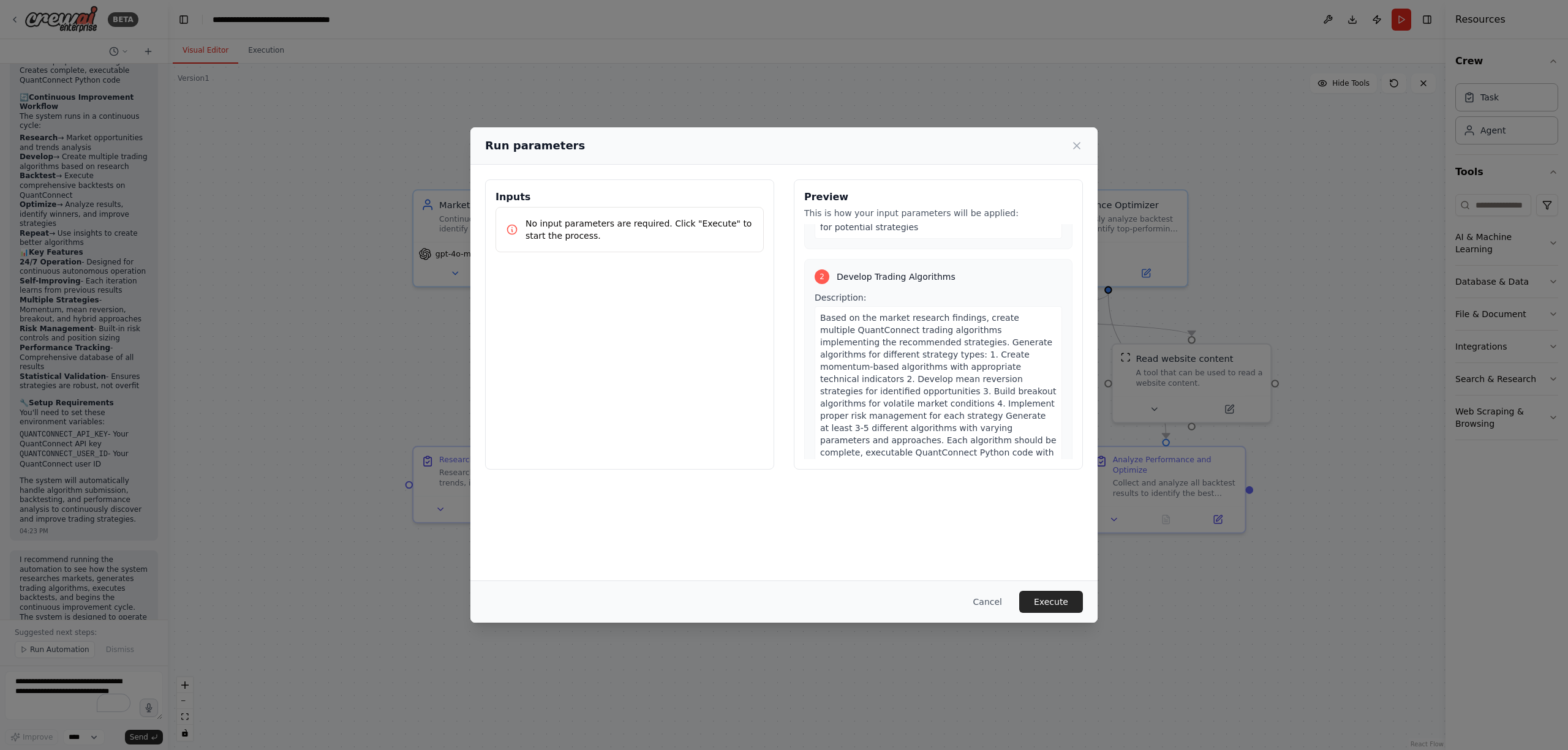
scroll to position [326, 0]
click at [1058, 602] on button "Execute" at bounding box center [1051, 602] width 63 height 22
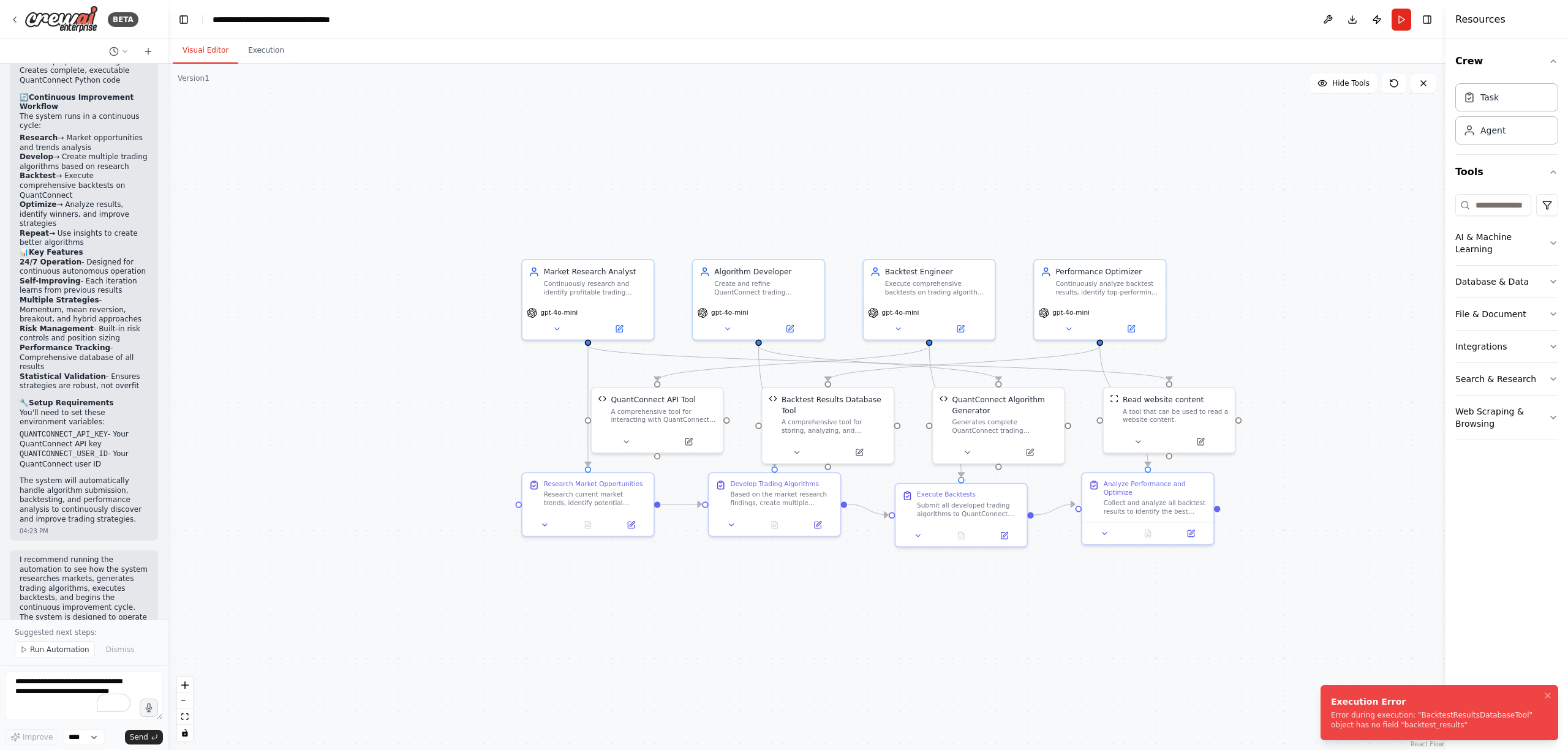
drag, startPoint x: 1328, startPoint y: 699, endPoint x: 1400, endPoint y: 720, distance: 75.0
click at [1400, 708] on div "Execution Error" at bounding box center [1437, 702] width 212 height 12
drag, startPoint x: 1331, startPoint y: 700, endPoint x: 1418, endPoint y: 727, distance: 91.1
click at [1418, 708] on div "Execution Error" at bounding box center [1437, 702] width 212 height 12
drag, startPoint x: 1334, startPoint y: 716, endPoint x: 1384, endPoint y: 725, distance: 50.8
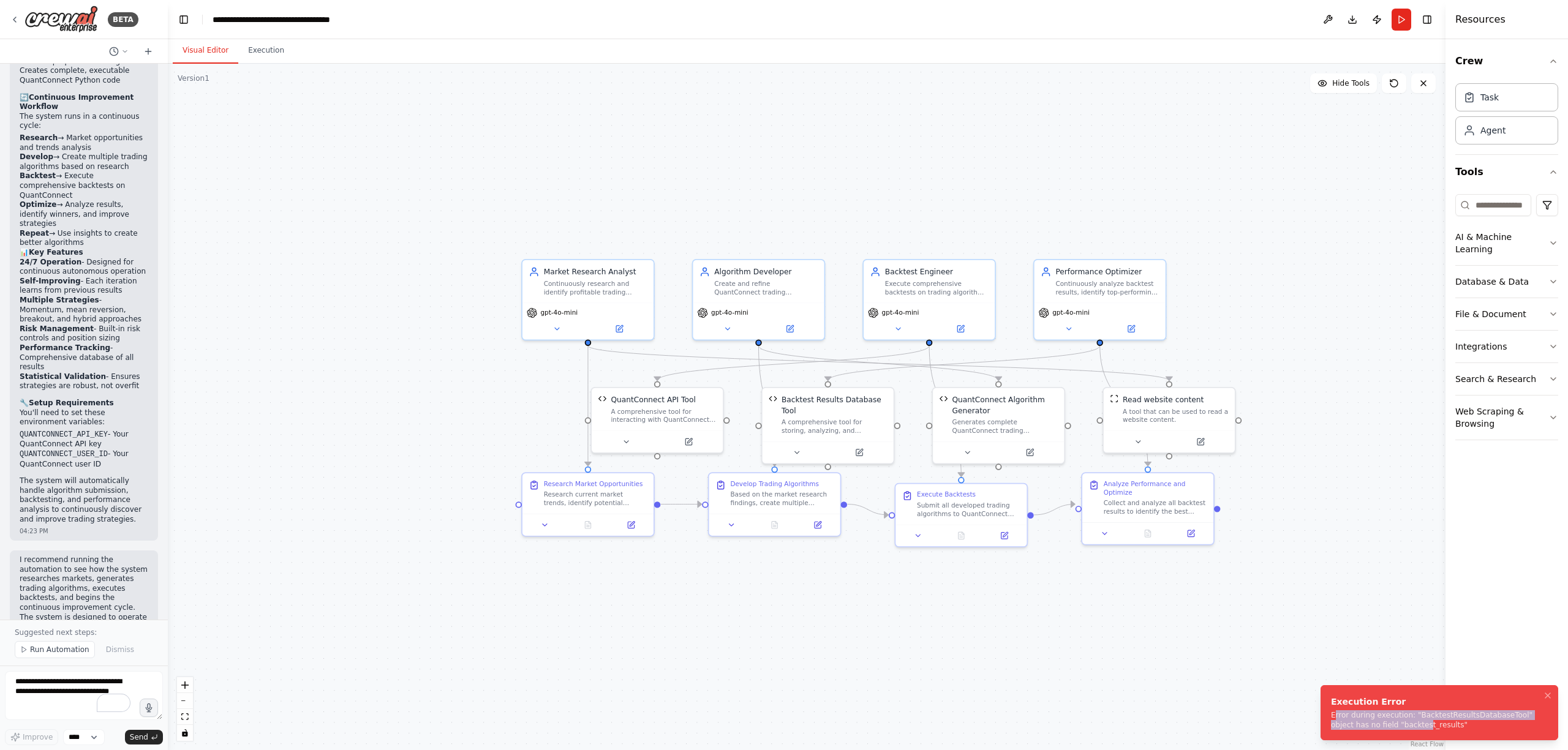
click at [1384, 725] on div "Error during execution: "BacktestResultsDatabaseTool" object has no field "back…" at bounding box center [1437, 720] width 212 height 20
click at [1358, 716] on div "Error during execution: "BacktestResultsDatabaseTool" object has no field "back…" at bounding box center [1437, 720] width 212 height 20
drag, startPoint x: 1332, startPoint y: 712, endPoint x: 1429, endPoint y: 725, distance: 97.9
click at [1429, 725] on div "Error during execution: "BacktestResultsDatabaseTool" object has no field "back…" at bounding box center [1437, 720] width 212 height 20
copy div "Error during execution: "BacktestResultsDatabaseTool" object has no field "back…"
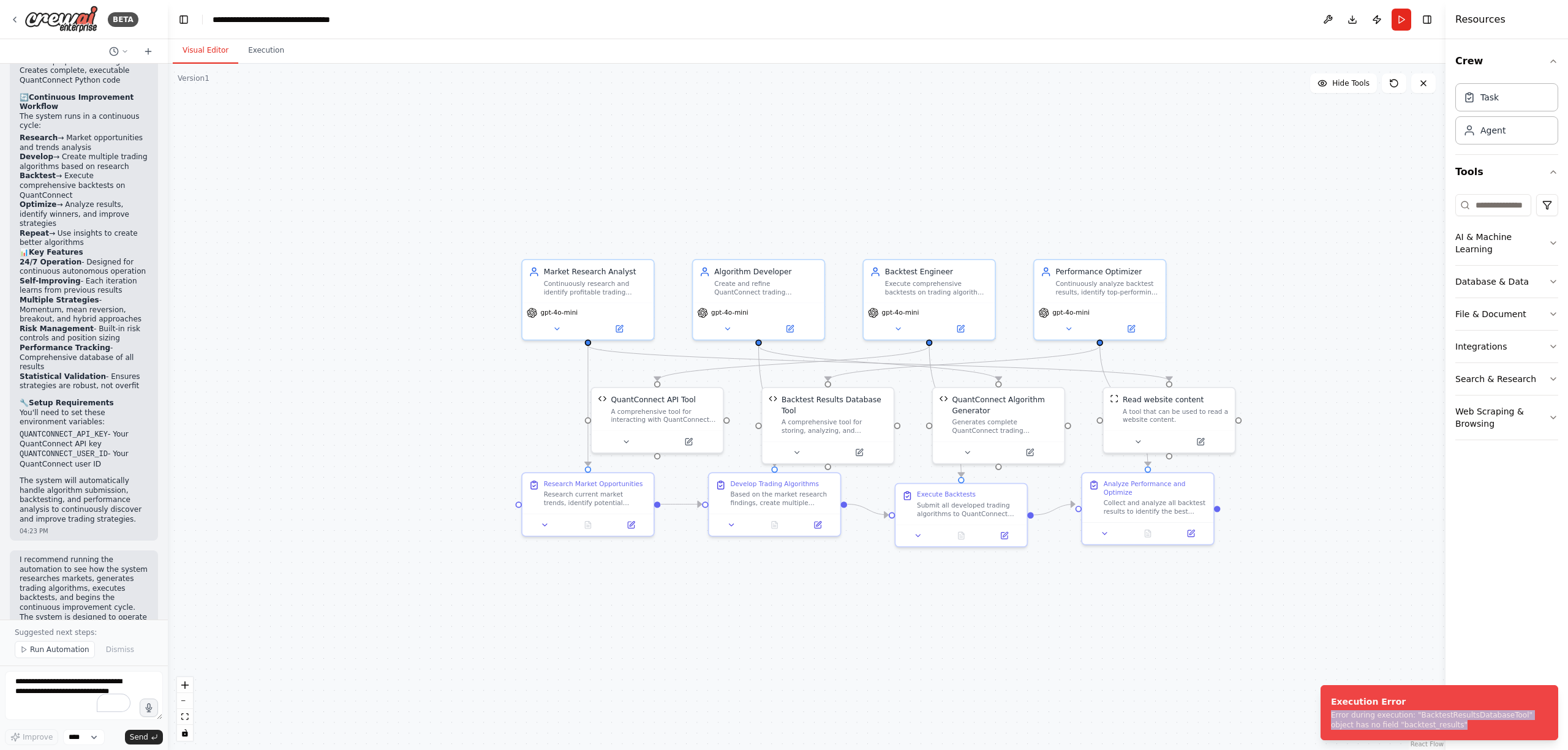
click at [1295, 719] on div ".deletable-edge-delete-btn { width: 20px; height: 20px; border: 0px solid #ffff…" at bounding box center [806, 406] width 1278 height 687
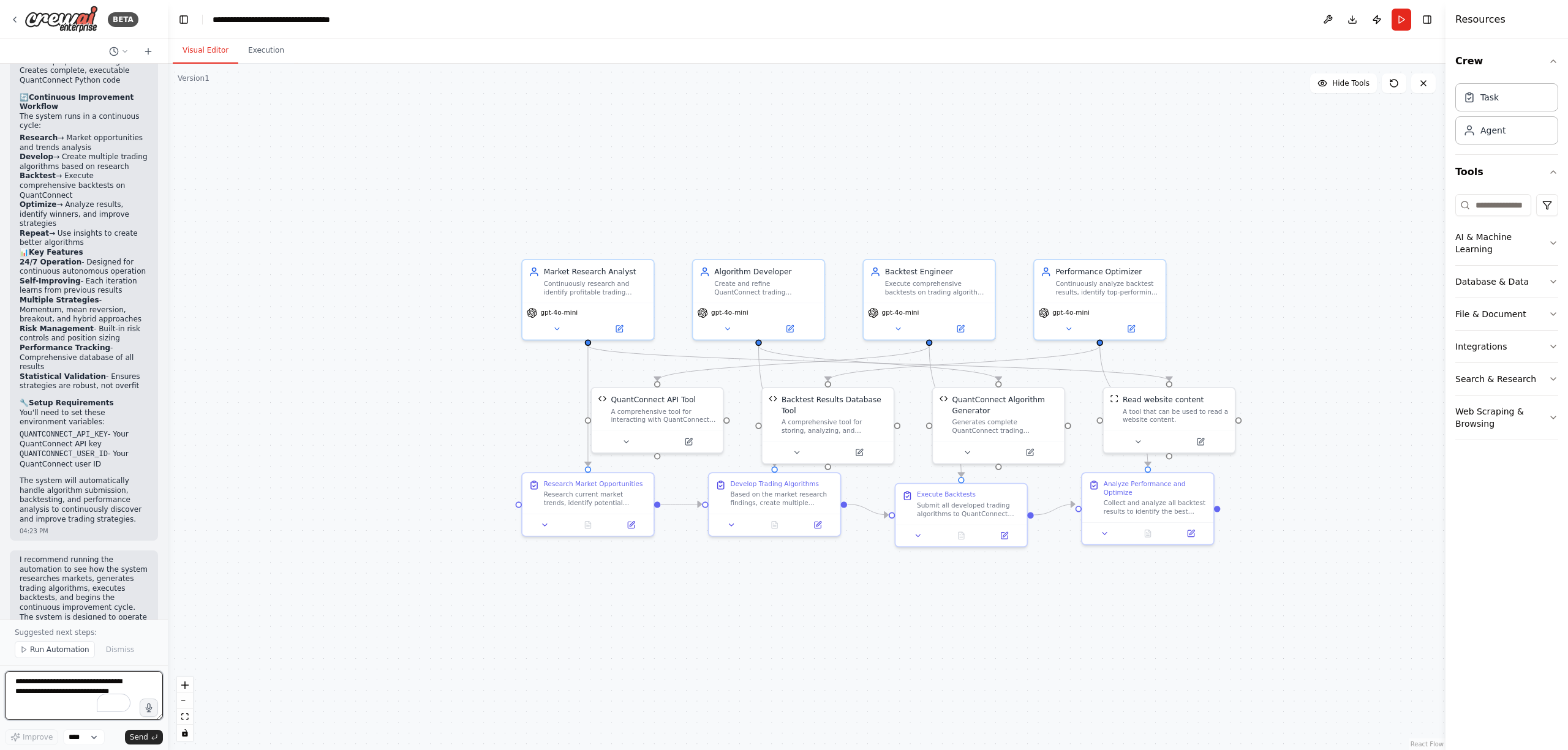
click at [82, 684] on textarea "To enrich screen reader interactions, please activate Accessibility in Grammarl…" at bounding box center [84, 696] width 158 height 49
click at [70, 648] on span "Run Automation" at bounding box center [60, 650] width 59 height 10
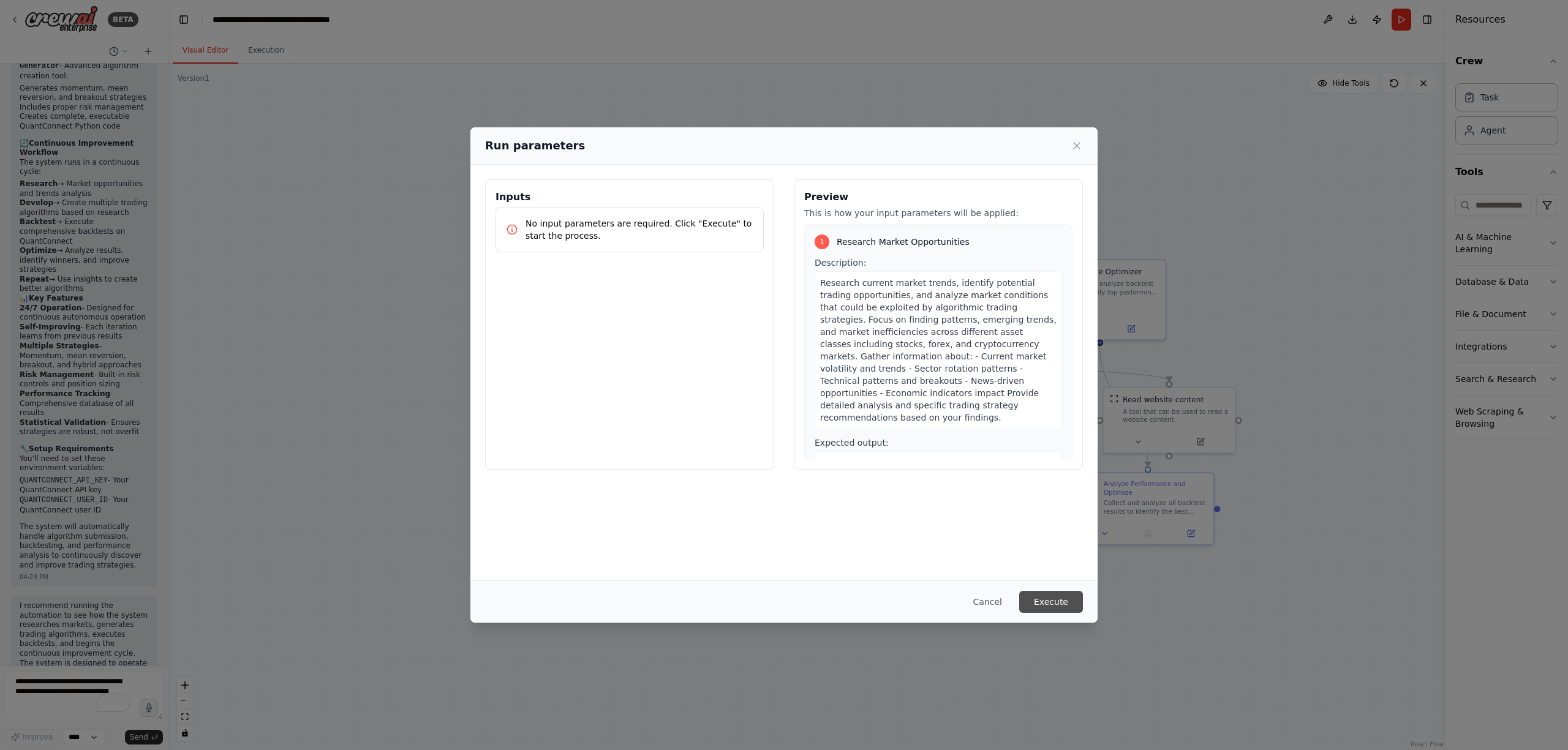
click at [1057, 595] on button "Execute" at bounding box center [1051, 602] width 63 height 22
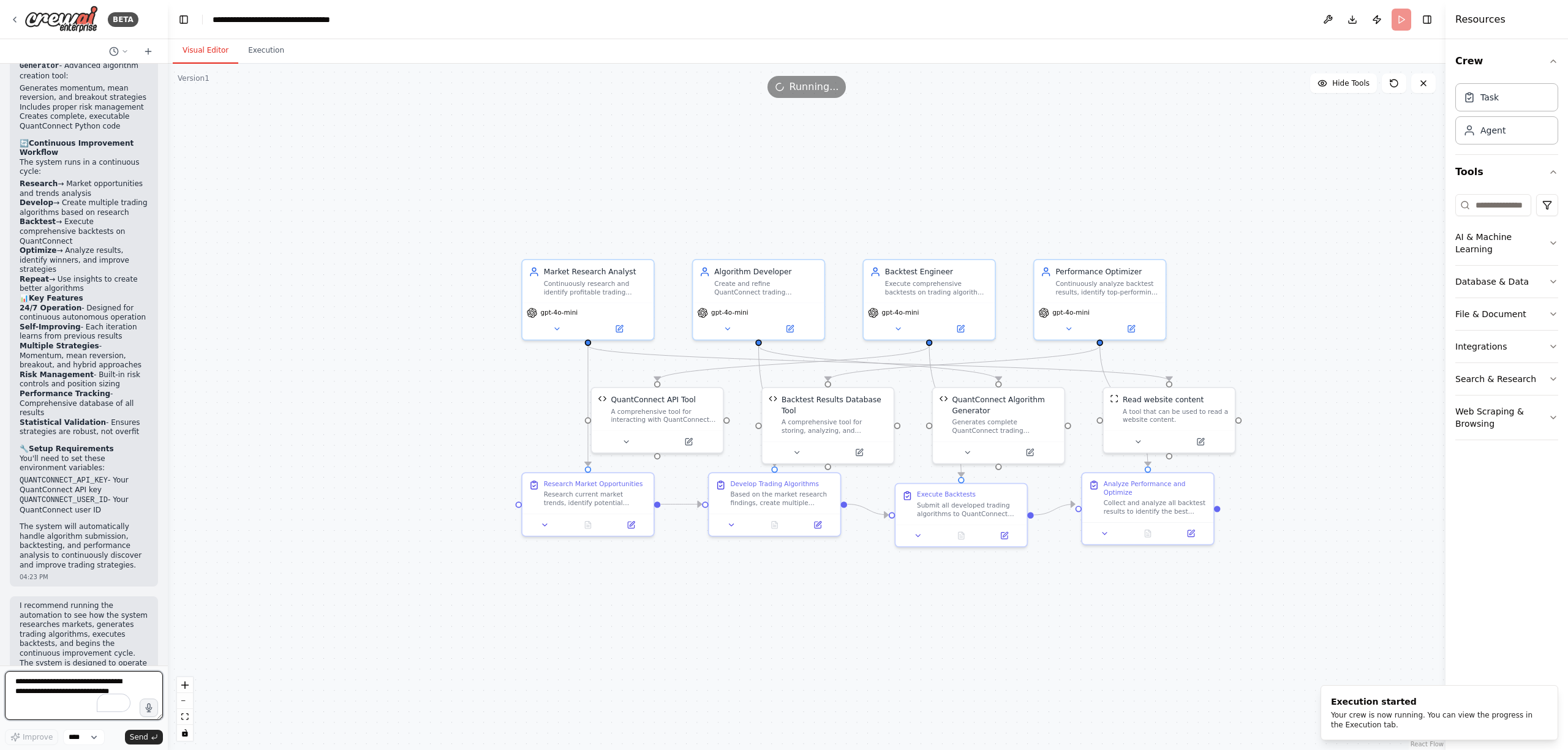
click at [23, 685] on textarea "To enrich screen reader interactions, please activate Accessibility in Grammarl…" at bounding box center [84, 696] width 158 height 49
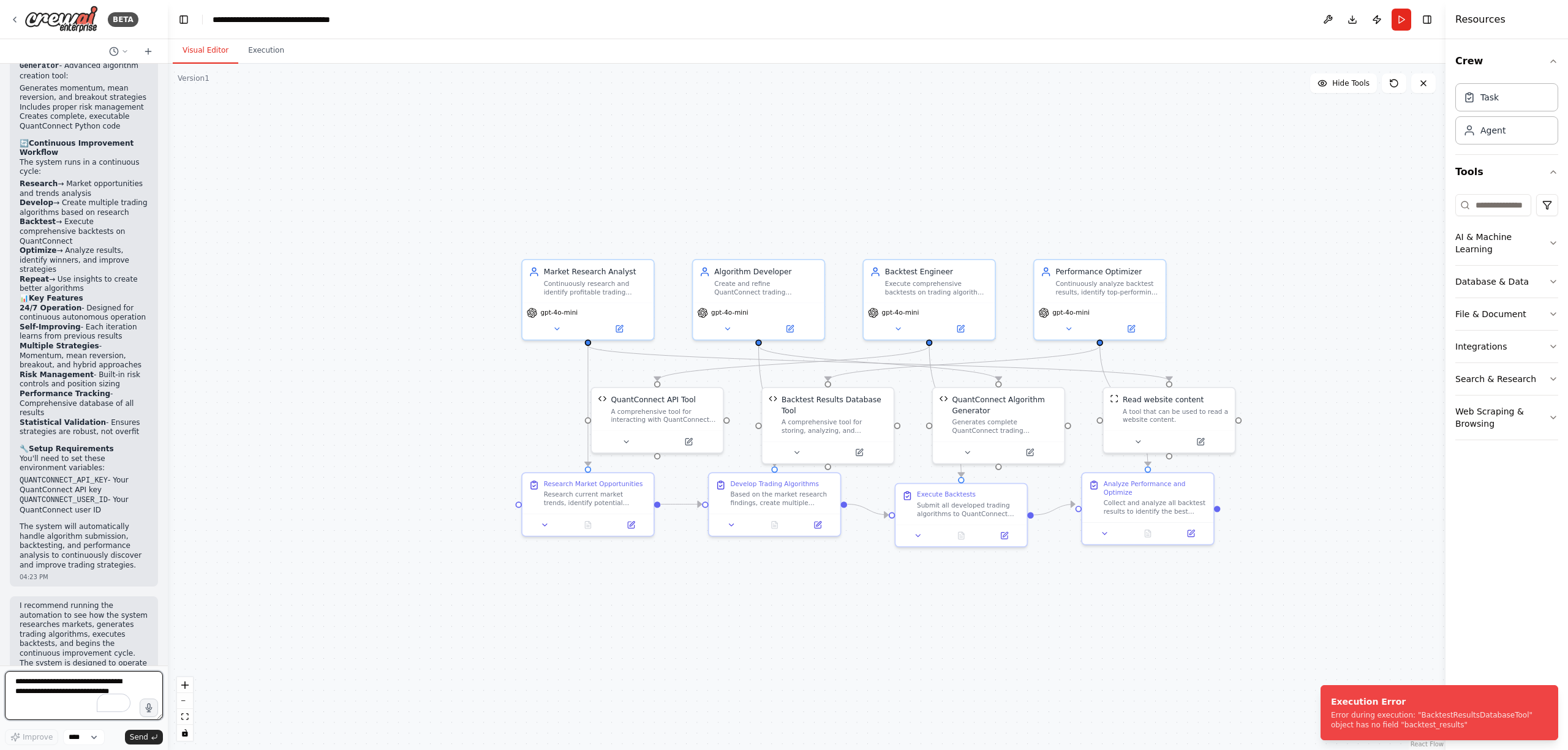
paste textarea "**********"
type textarea "**********"
click at [151, 741] on button "Send" at bounding box center [144, 737] width 38 height 15
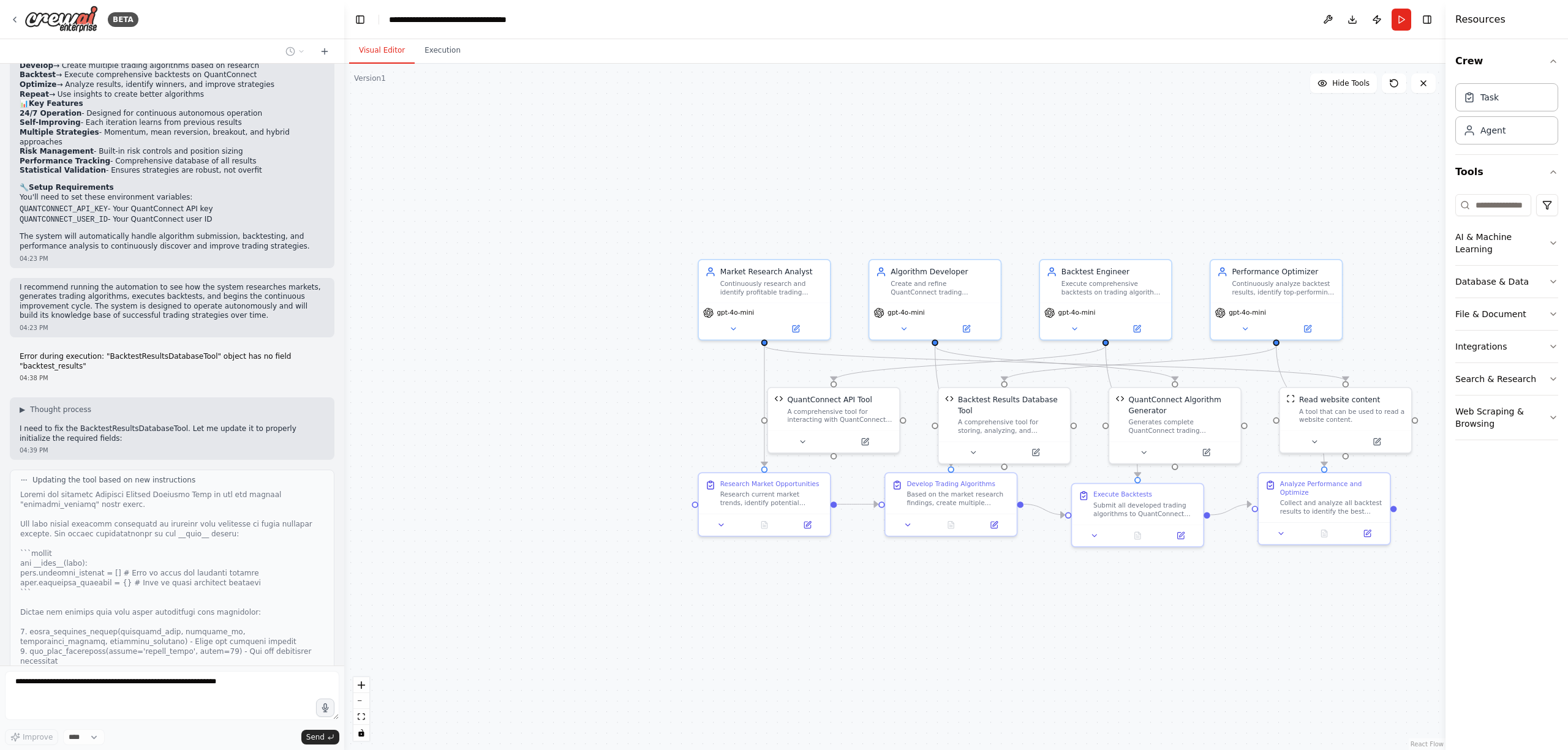
scroll to position [2922, 0]
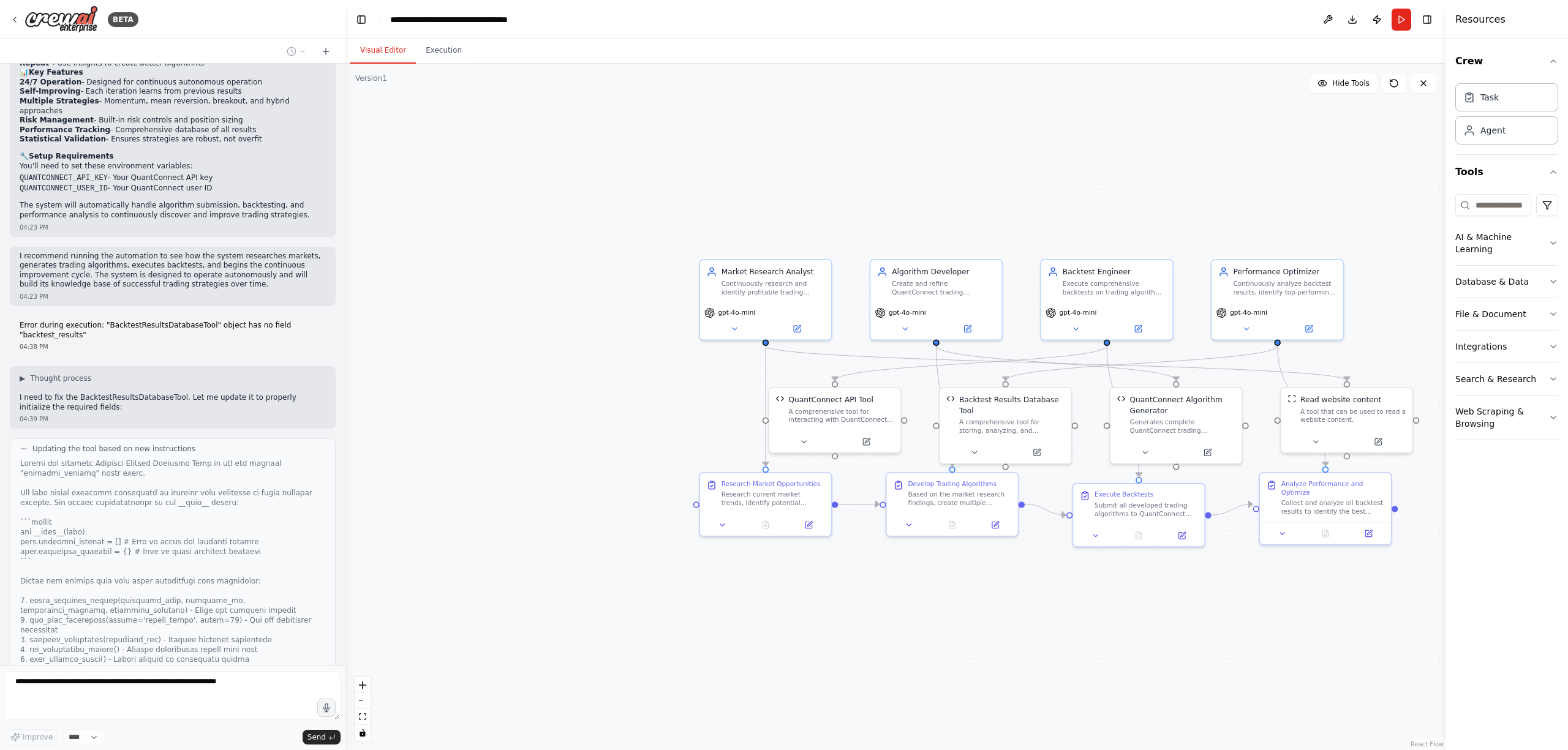
drag, startPoint x: 167, startPoint y: 510, endPoint x: 346, endPoint y: 498, distance: 179.4
click at [346, 498] on div "BETA want to use quantconnect mcp to build a system that write and backtest tra…" at bounding box center [784, 375] width 1568 height 750
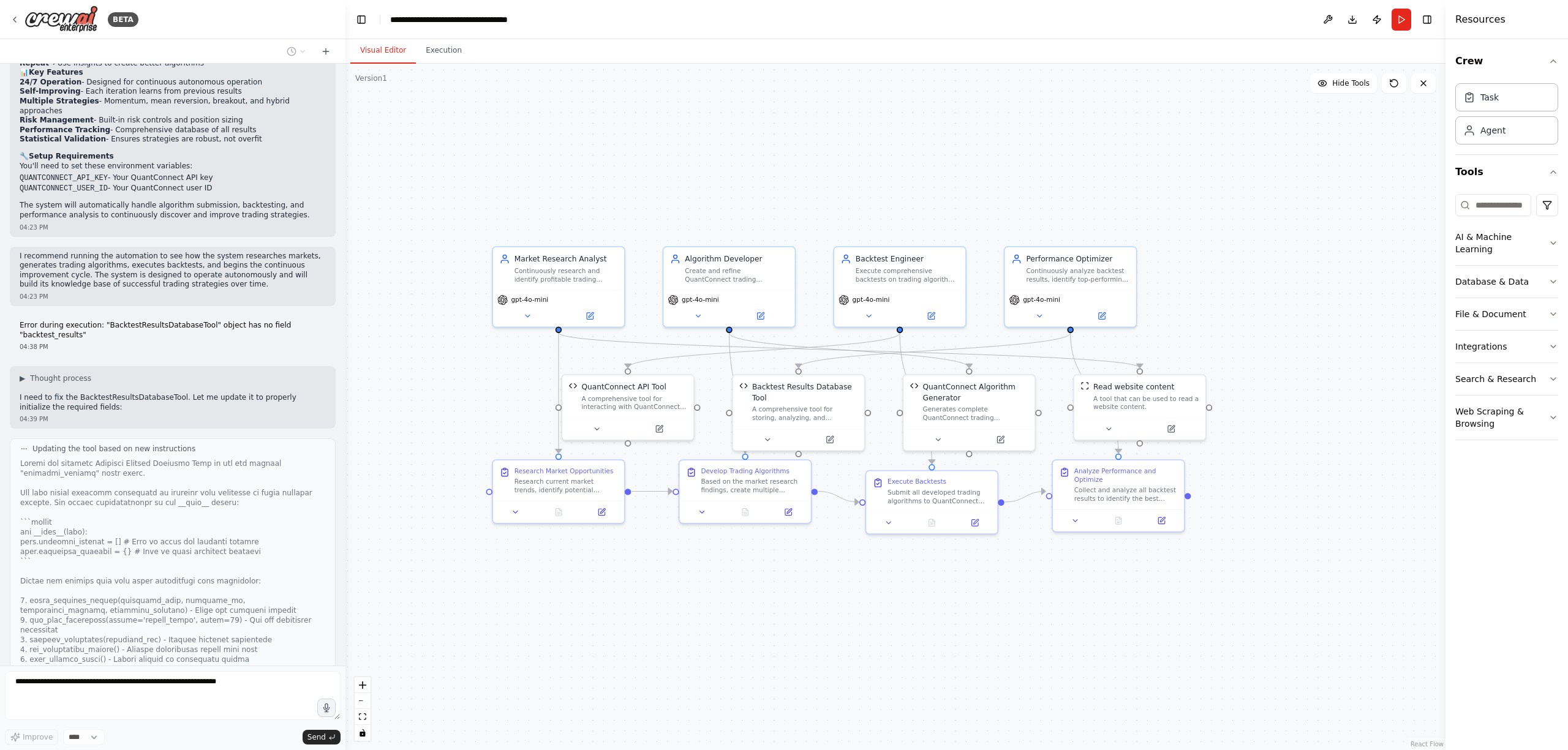
drag, startPoint x: 588, startPoint y: 595, endPoint x: 381, endPoint y: 583, distance: 207.3
click at [381, 583] on div ".deletable-edge-delete-btn { width: 20px; height: 20px; border: 0px solid #ffff…" at bounding box center [896, 406] width 1100 height 687
click at [322, 49] on icon at bounding box center [326, 52] width 10 height 10
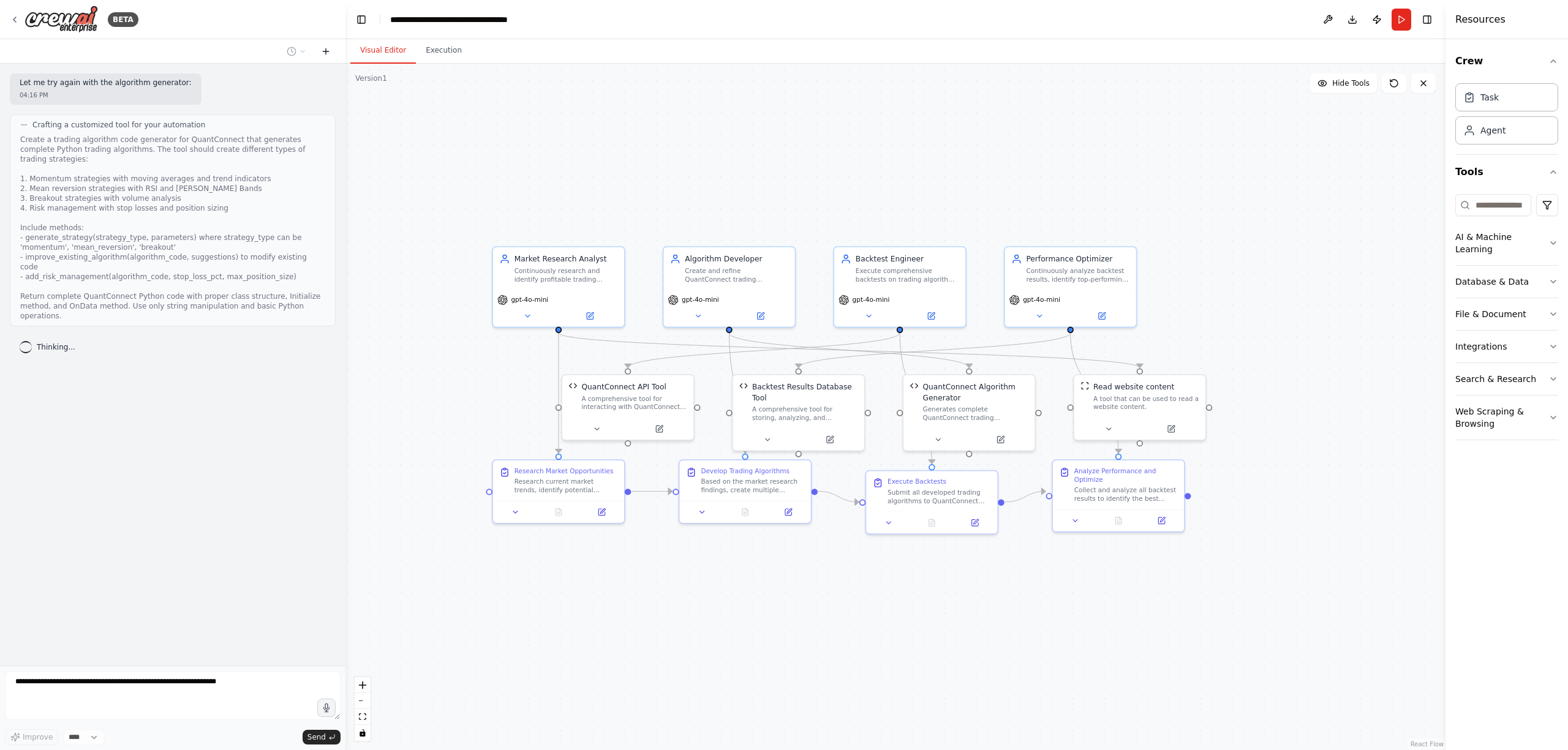
scroll to position [0, 0]
click at [322, 49] on icon at bounding box center [326, 52] width 10 height 10
click at [325, 49] on icon at bounding box center [326, 52] width 10 height 10
click at [300, 50] on icon at bounding box center [303, 52] width 7 height 7
click at [266, 138] on span "Error during execution: "BacktestResultsDatabaseTool" object has no field "back…" at bounding box center [243, 135] width 79 height 10
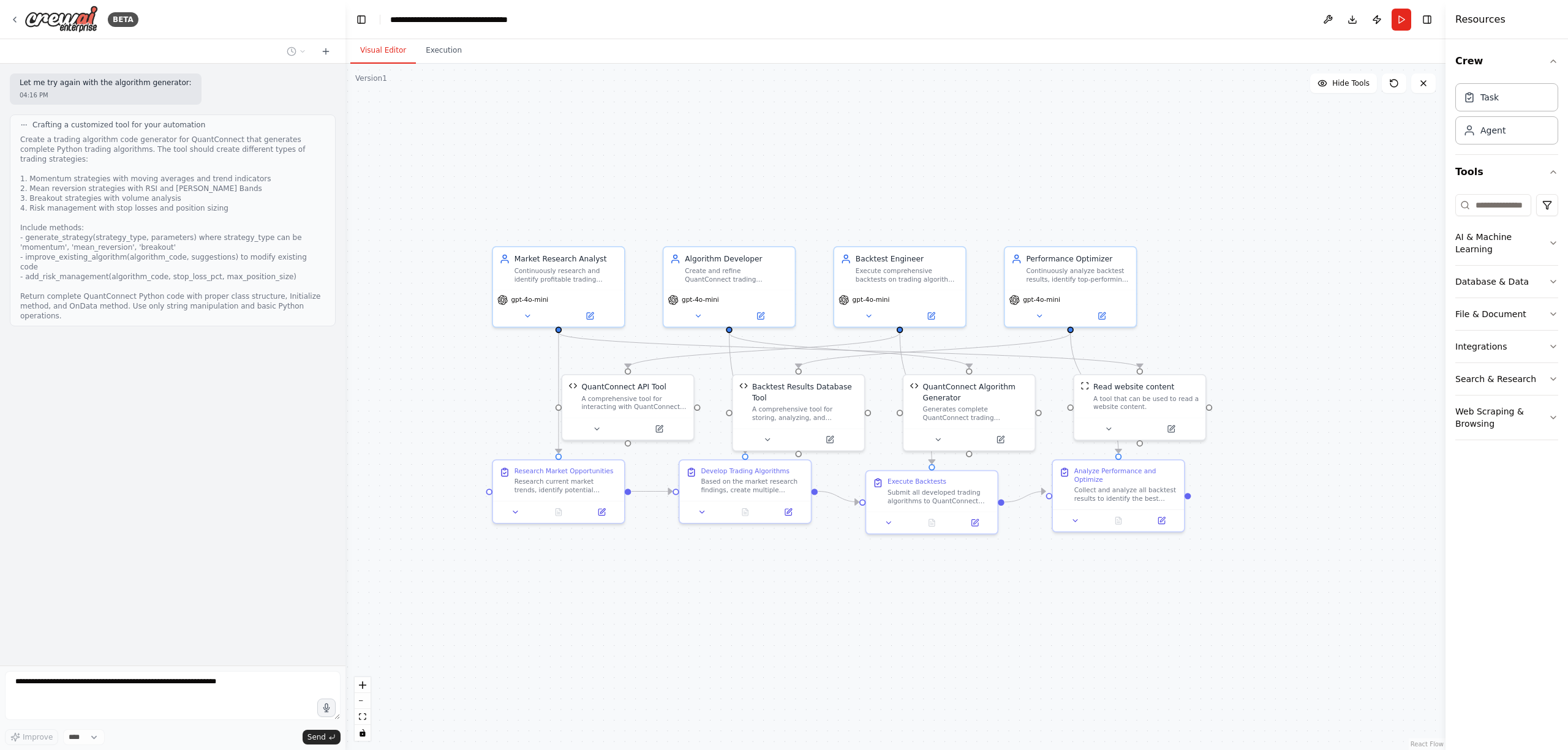
click at [113, 157] on div "Create a trading algorithm code generator for QuantConnect that generates compl…" at bounding box center [173, 228] width 305 height 186
drag, startPoint x: 62, startPoint y: 76, endPoint x: 171, endPoint y: 272, distance: 224.3
click at [112, 164] on div "Let me try again with the algorithm generator: 04:16 PM Crafting a customized t…" at bounding box center [173, 364] width 346 height 602
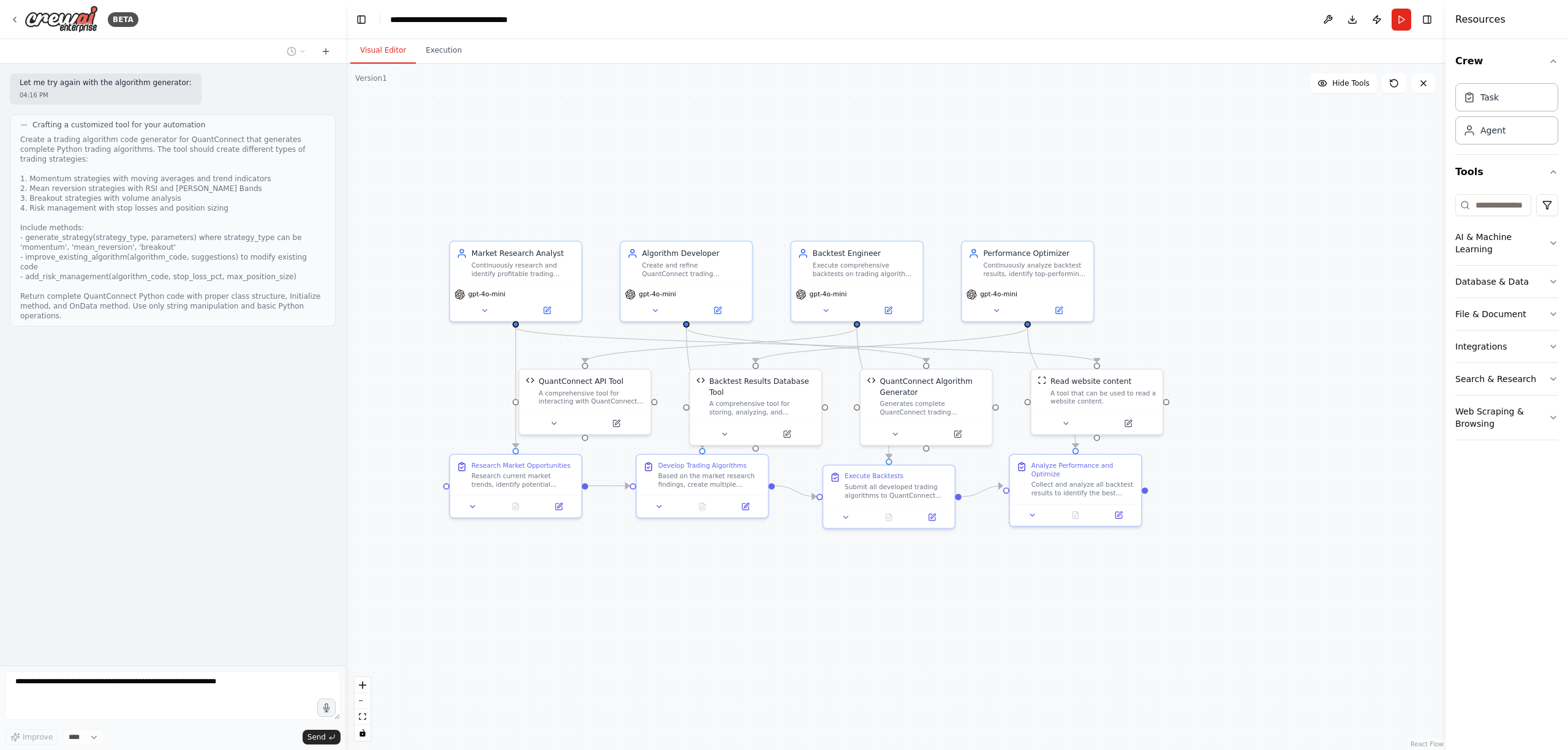
drag, startPoint x: 527, startPoint y: 618, endPoint x: 495, endPoint y: 619, distance: 32.0
click at [495, 619] on div ".deletable-edge-delete-btn { width: 20px; height: 20px; border: 0px solid #ffff…" at bounding box center [896, 406] width 1100 height 687
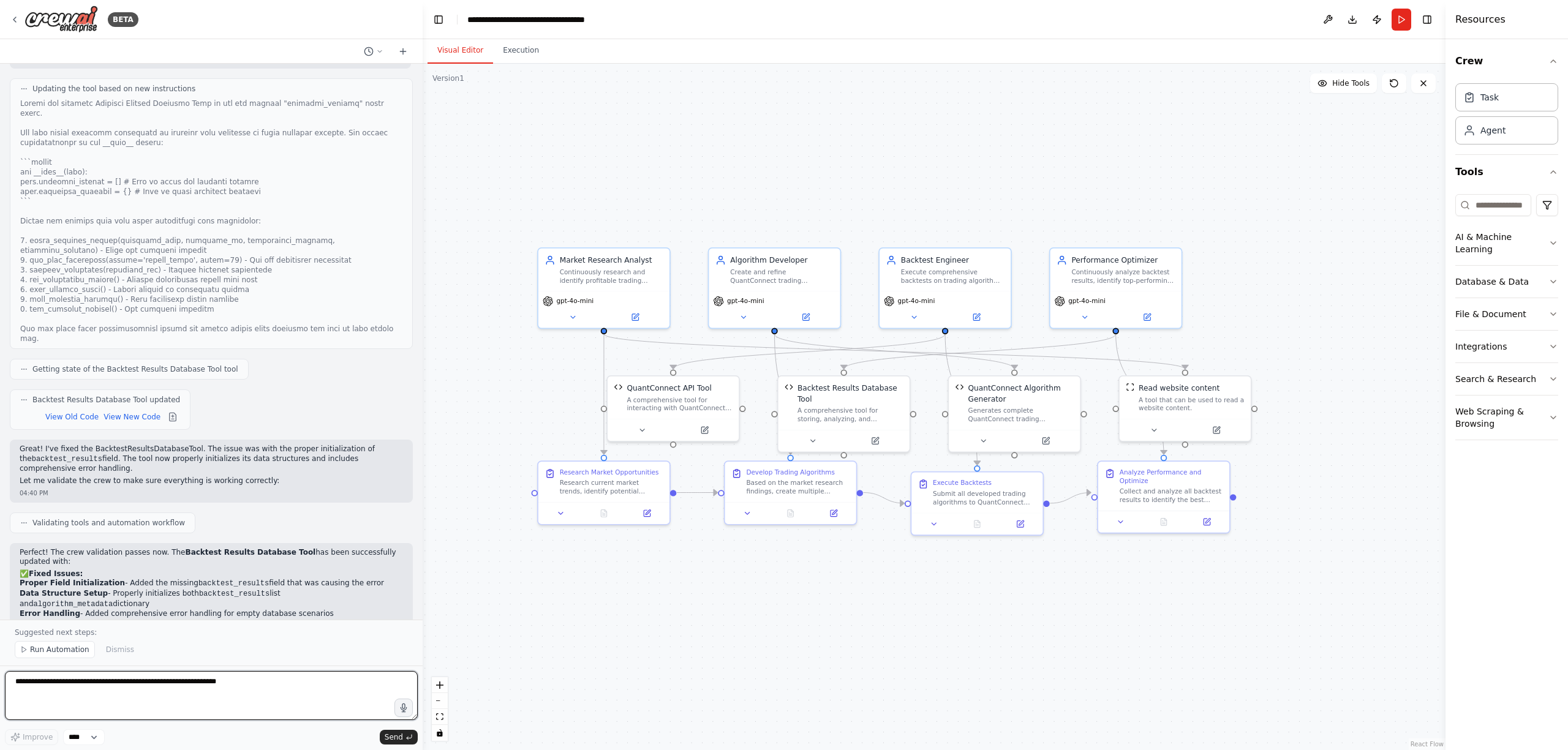
scroll to position [3214, 0]
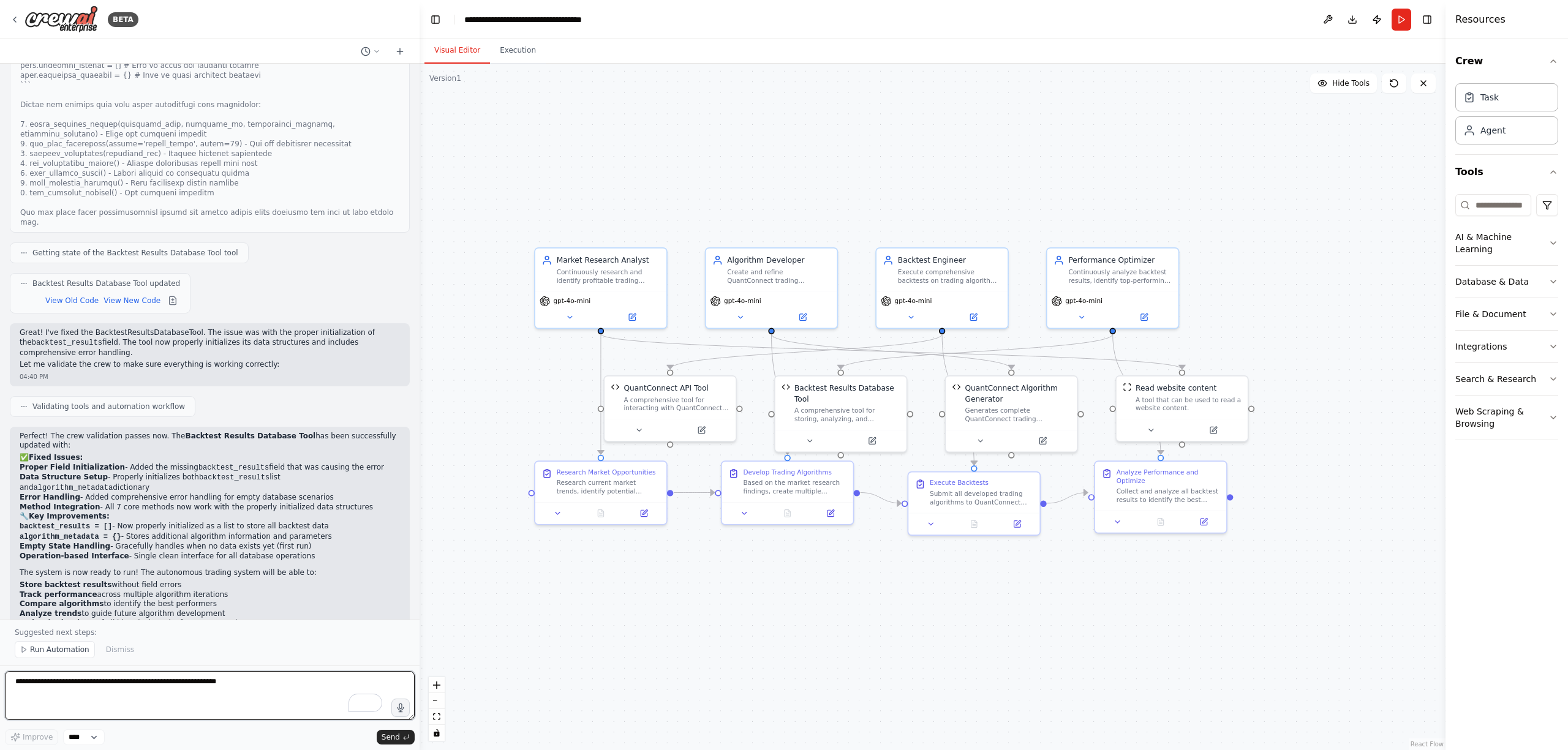
drag, startPoint x: 342, startPoint y: 381, endPoint x: 420, endPoint y: 373, distance: 78.4
click at [420, 373] on div "BETA Let me try again with the algorithm generator: 04:16 PM Crafting a customi…" at bounding box center [784, 375] width 1568 height 750
click at [440, 686] on icon "zoom in" at bounding box center [437, 685] width 7 height 7
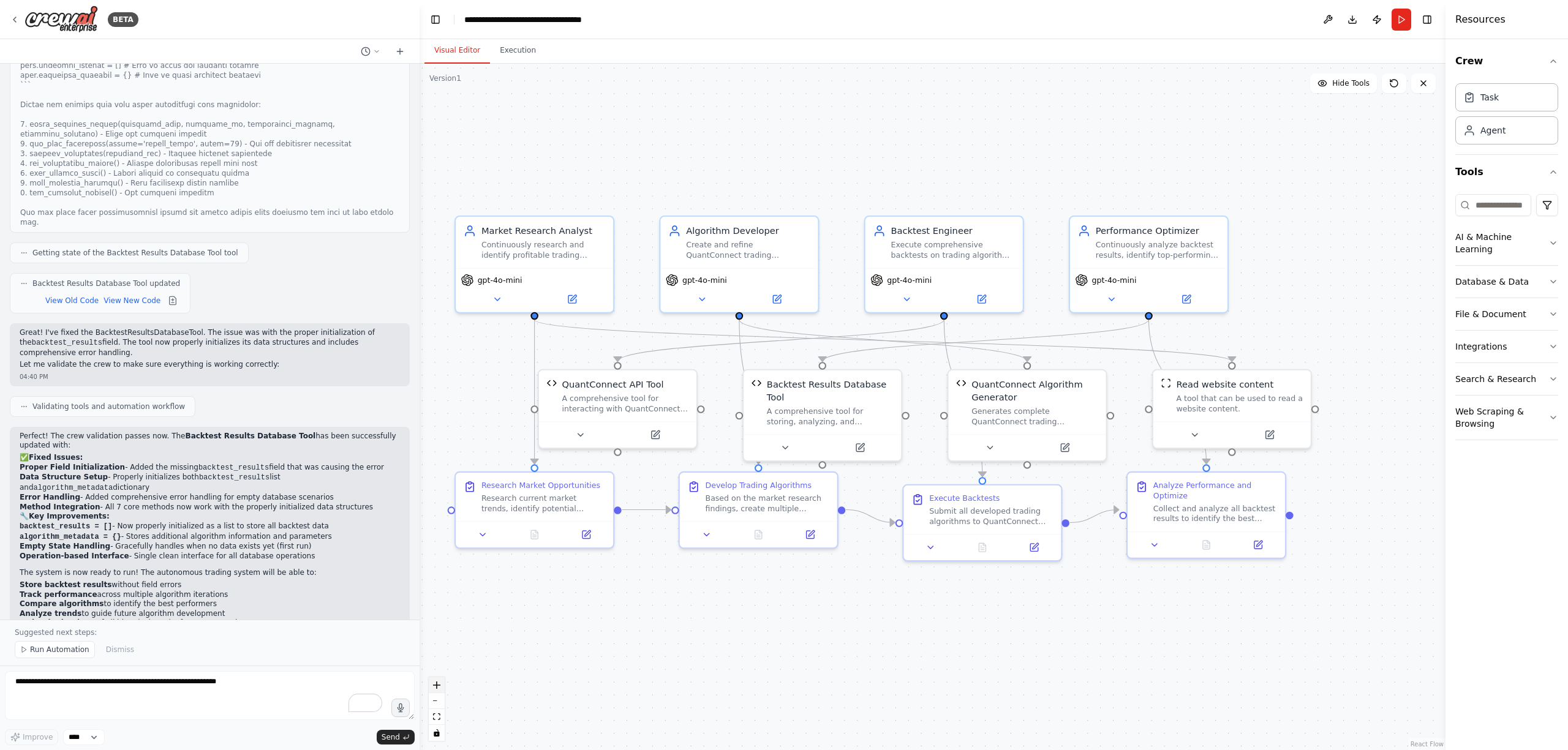
click at [440, 686] on icon "zoom in" at bounding box center [437, 685] width 7 height 7
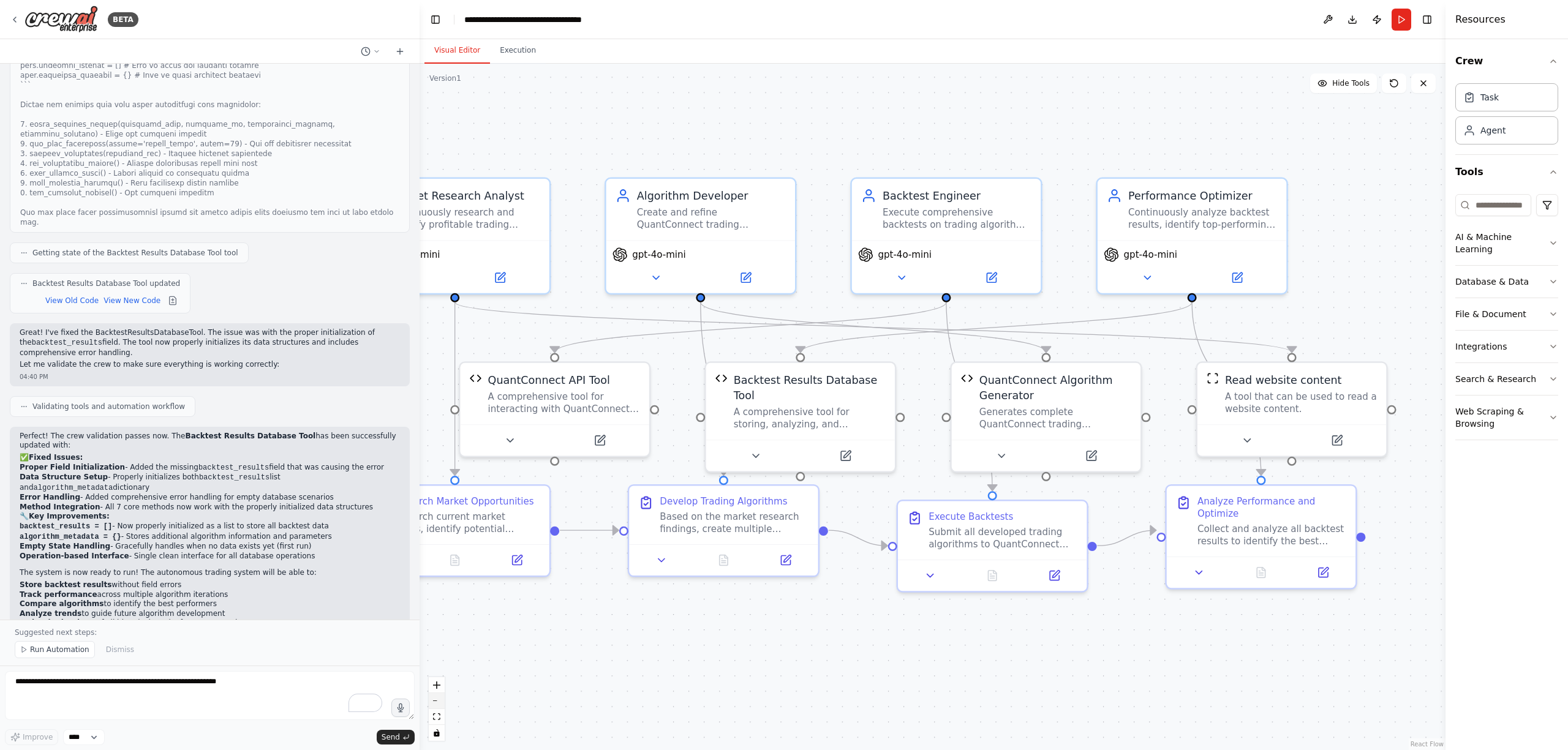
click at [441, 697] on button "zoom out" at bounding box center [437, 701] width 16 height 16
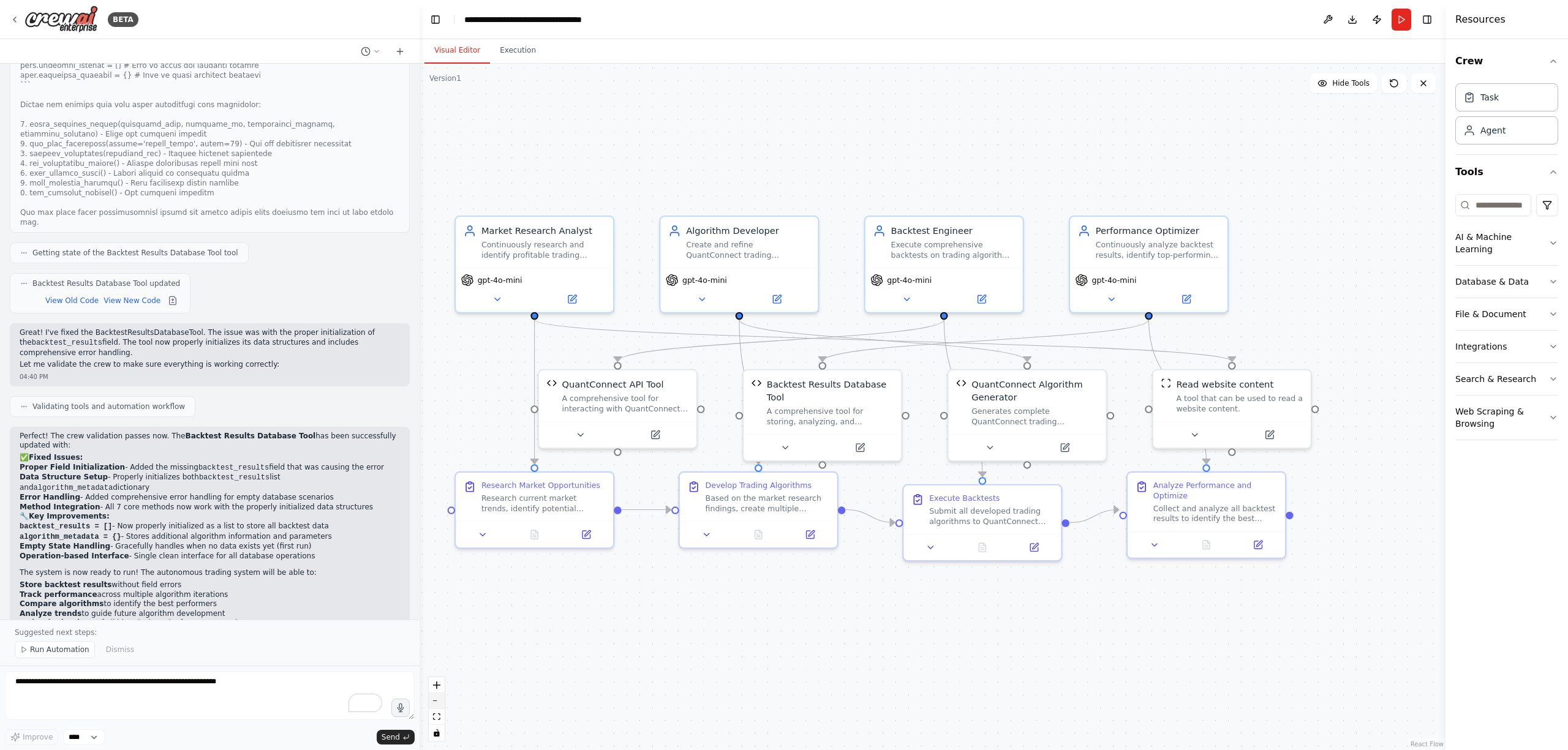
click at [441, 697] on button "zoom out" at bounding box center [437, 701] width 16 height 16
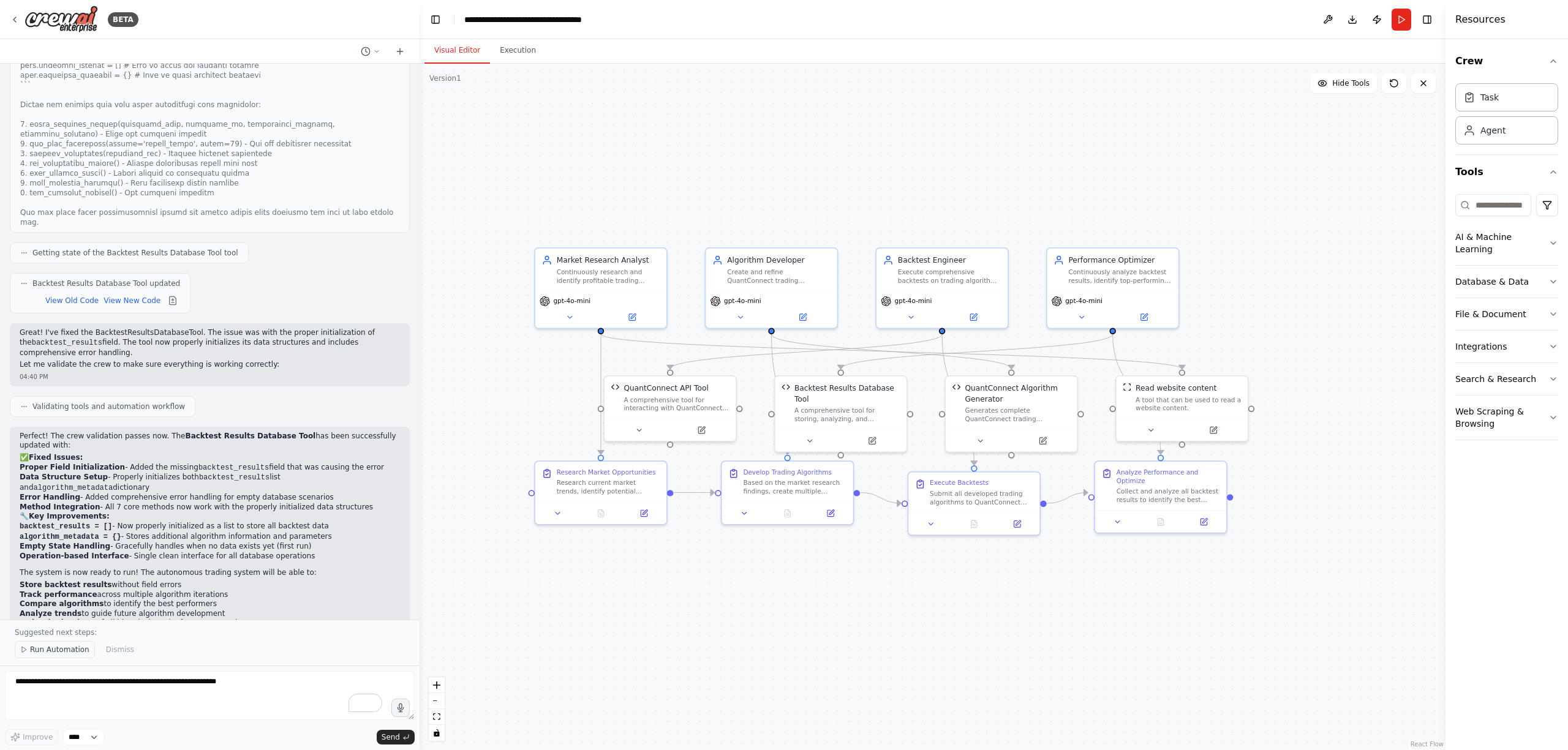
click at [62, 650] on span "Run Automation" at bounding box center [60, 650] width 59 height 10
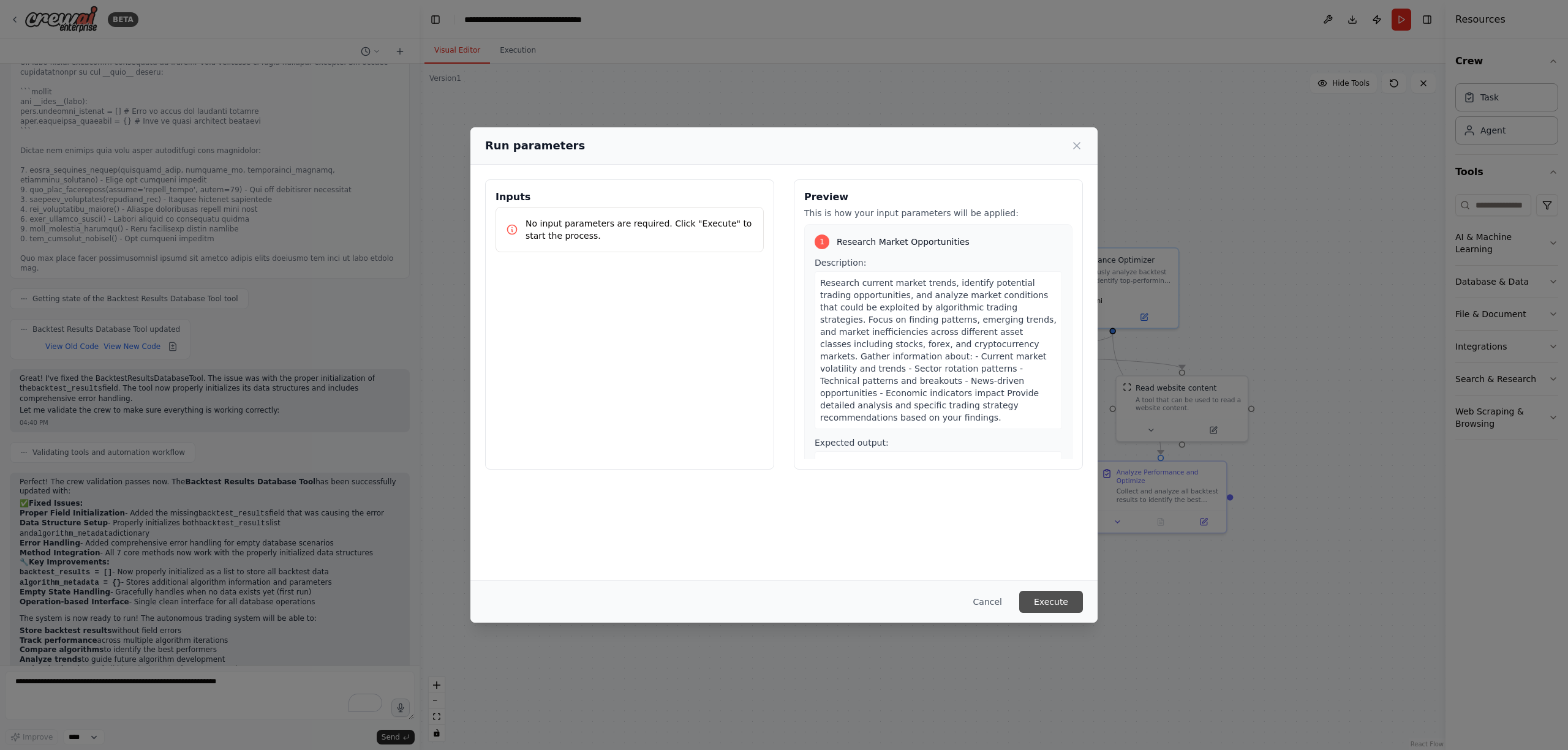
click at [1063, 596] on button "Execute" at bounding box center [1051, 602] width 63 height 22
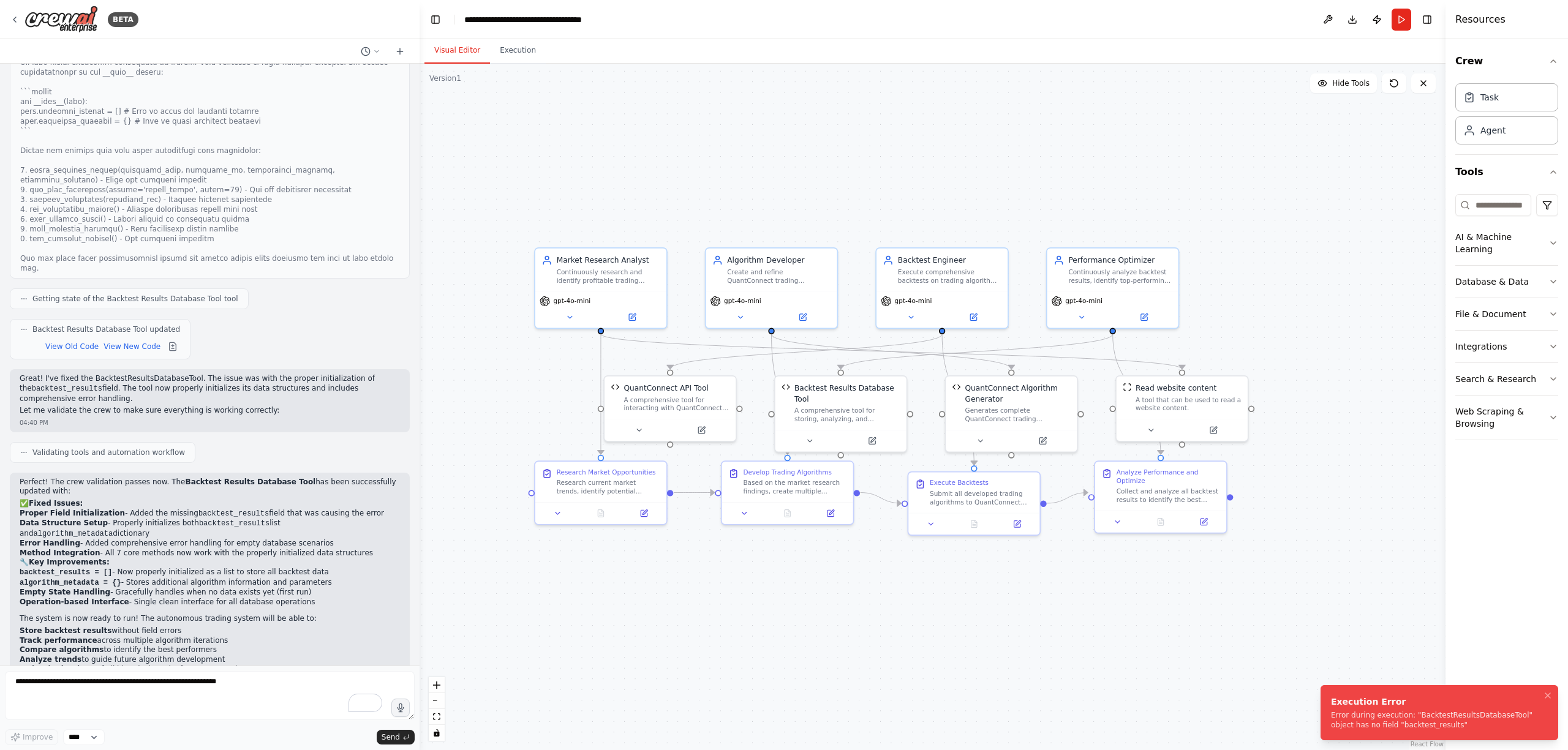
drag, startPoint x: 1330, startPoint y: 716, endPoint x: 1383, endPoint y: 725, distance: 53.8
click at [1431, 730] on div "Error during execution: "BacktestResultsDatabaseTool" object has no field "back…" at bounding box center [1437, 720] width 212 height 20
drag, startPoint x: 1330, startPoint y: 717, endPoint x: 1347, endPoint y: 720, distance: 17.3
click at [1347, 720] on div "Error during execution: "BacktestResultsDatabaseTool" object has no field "back…" at bounding box center [1437, 720] width 212 height 20
drag, startPoint x: 1332, startPoint y: 714, endPoint x: 1426, endPoint y: 730, distance: 95.4
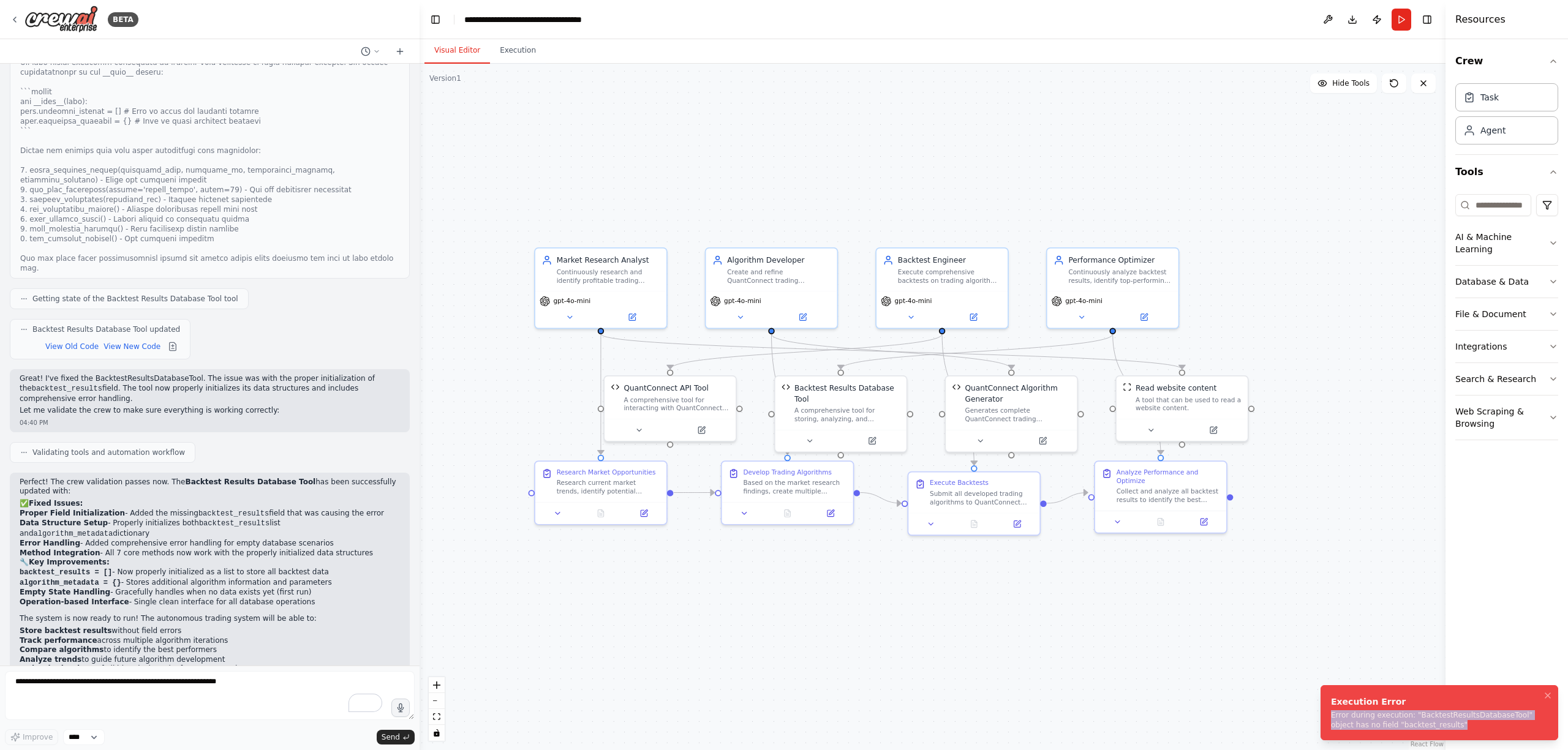
click at [1426, 730] on div "Error during execution: "BacktestResultsDatabaseTool" object has no field "back…" at bounding box center [1437, 720] width 212 height 20
copy div "Error during execution: "BacktestResultsDatabaseTool" object has no field "back…"
click at [140, 688] on textarea "To enrich screen reader interactions, please activate Accessibility in Grammarl…" at bounding box center [209, 696] width 410 height 49
paste textarea "**********"
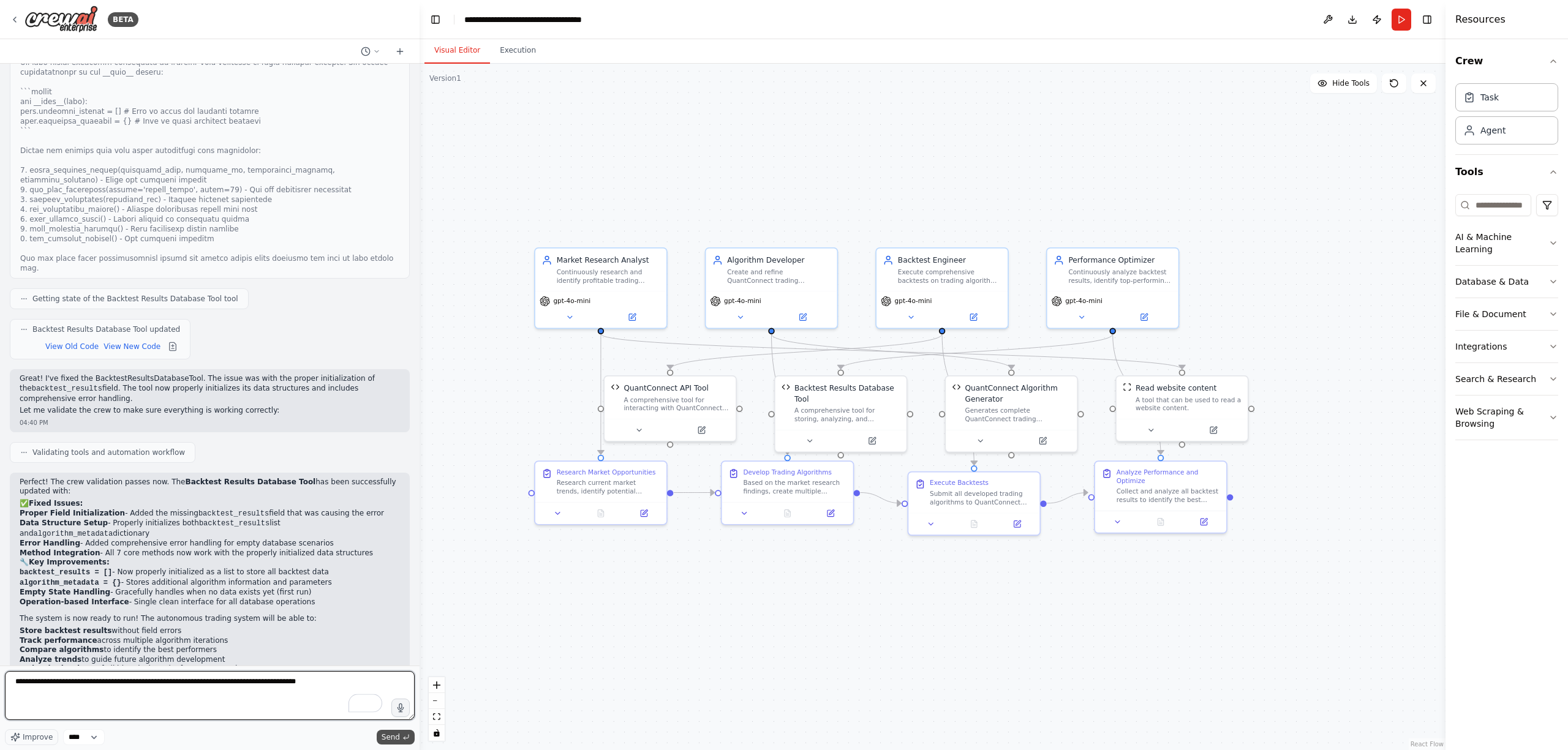
type textarea "**********"
click at [392, 737] on span "Send" at bounding box center [391, 737] width 18 height 10
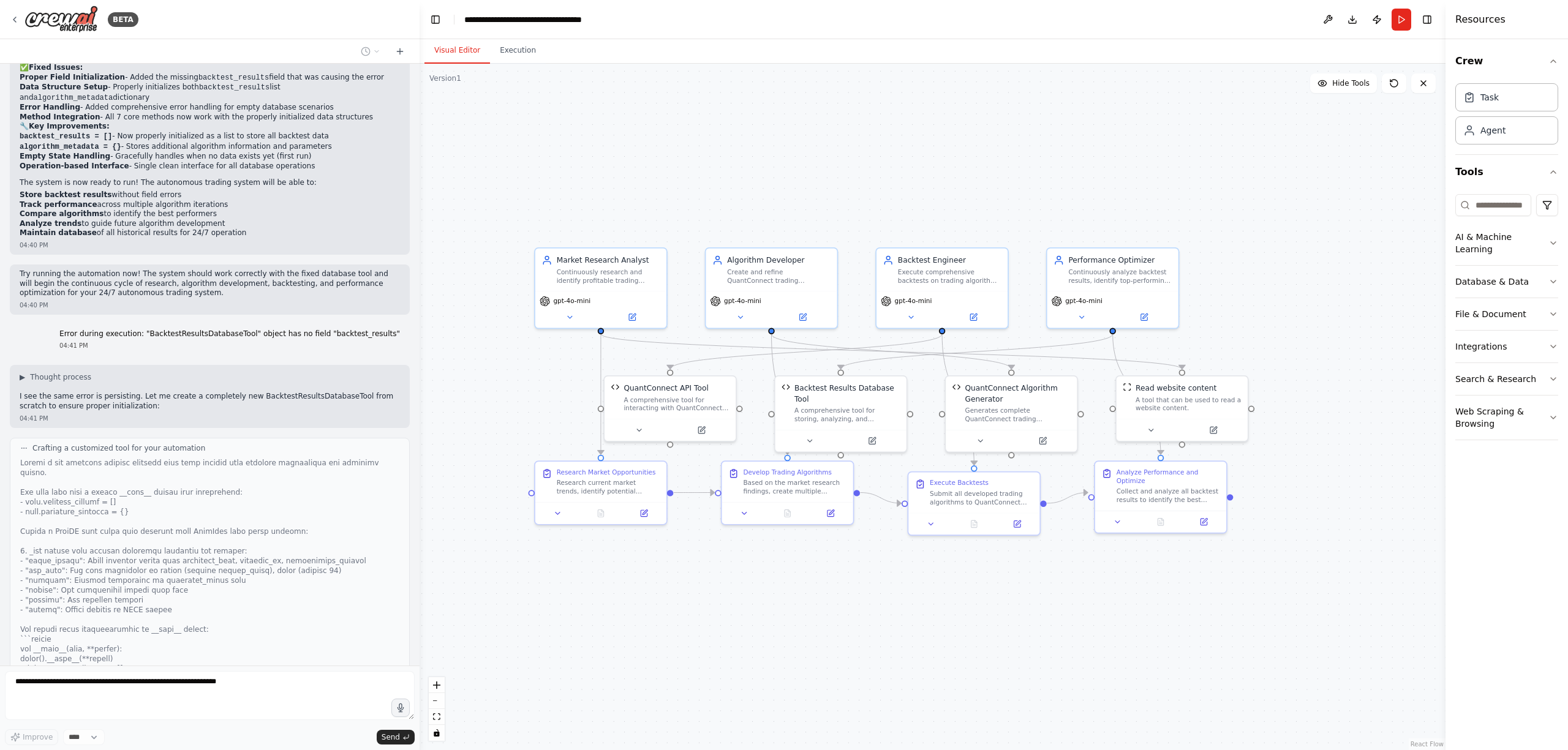
scroll to position [3674, 0]
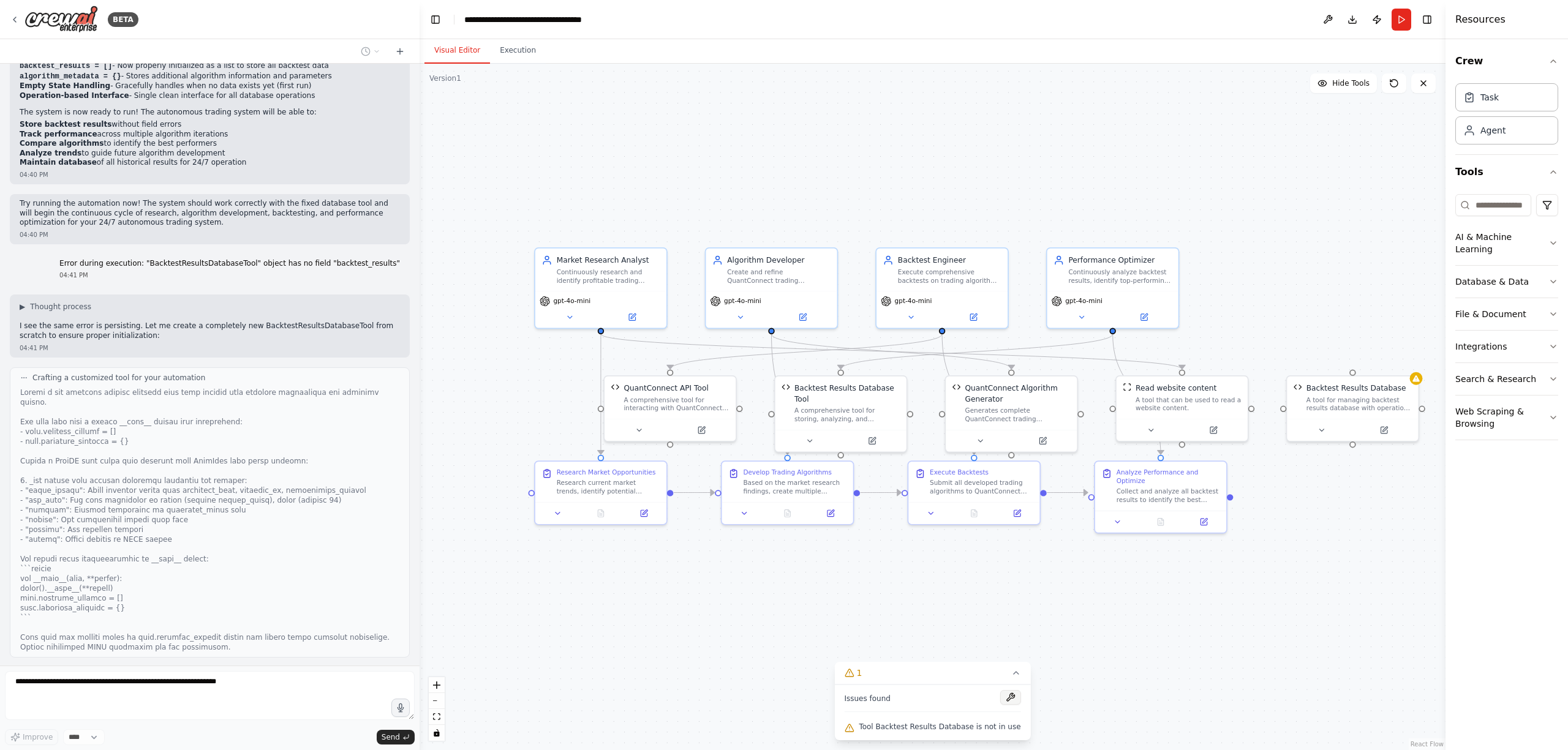
click at [1001, 695] on button at bounding box center [1011, 698] width 21 height 15
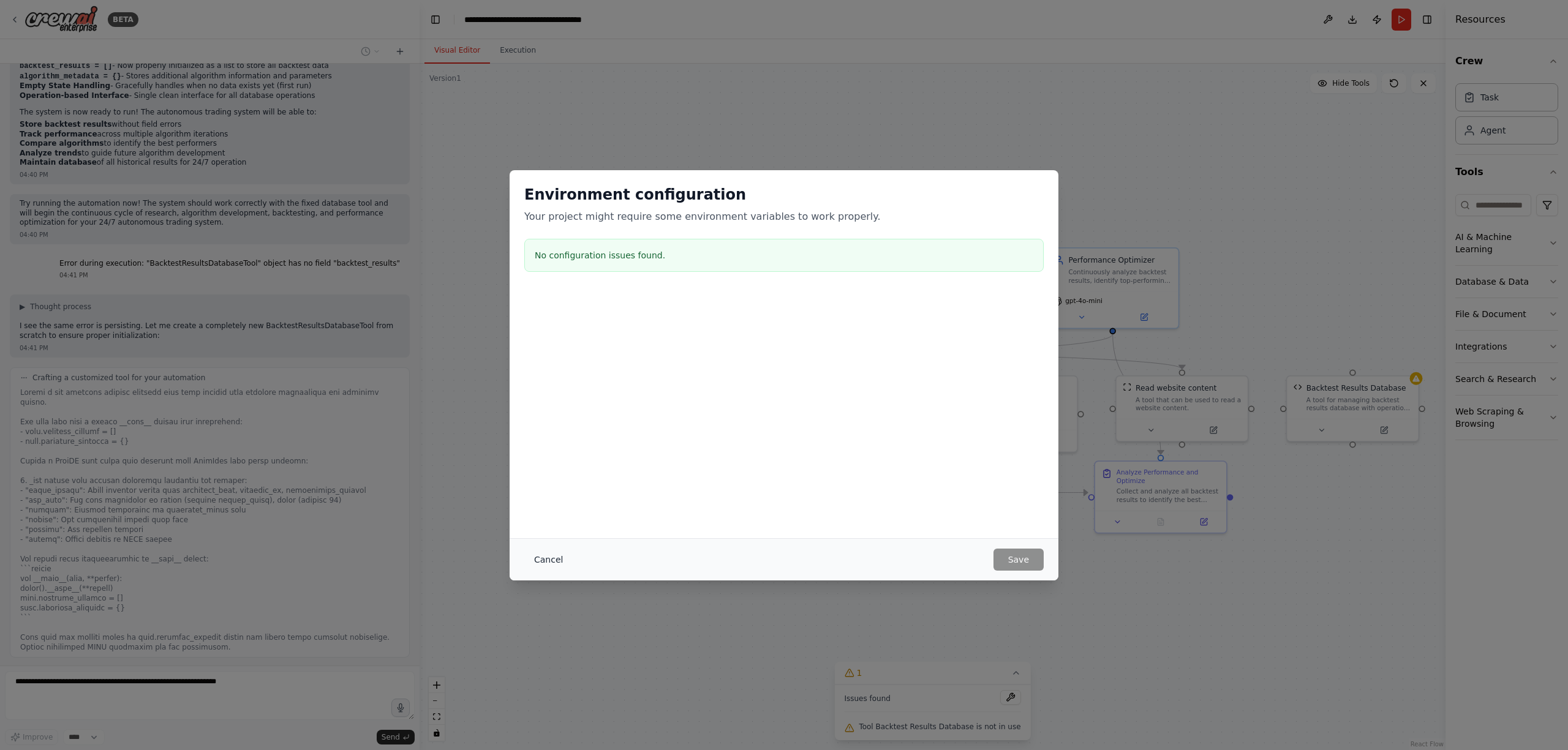
click at [545, 562] on button "Cancel" at bounding box center [548, 560] width 49 height 22
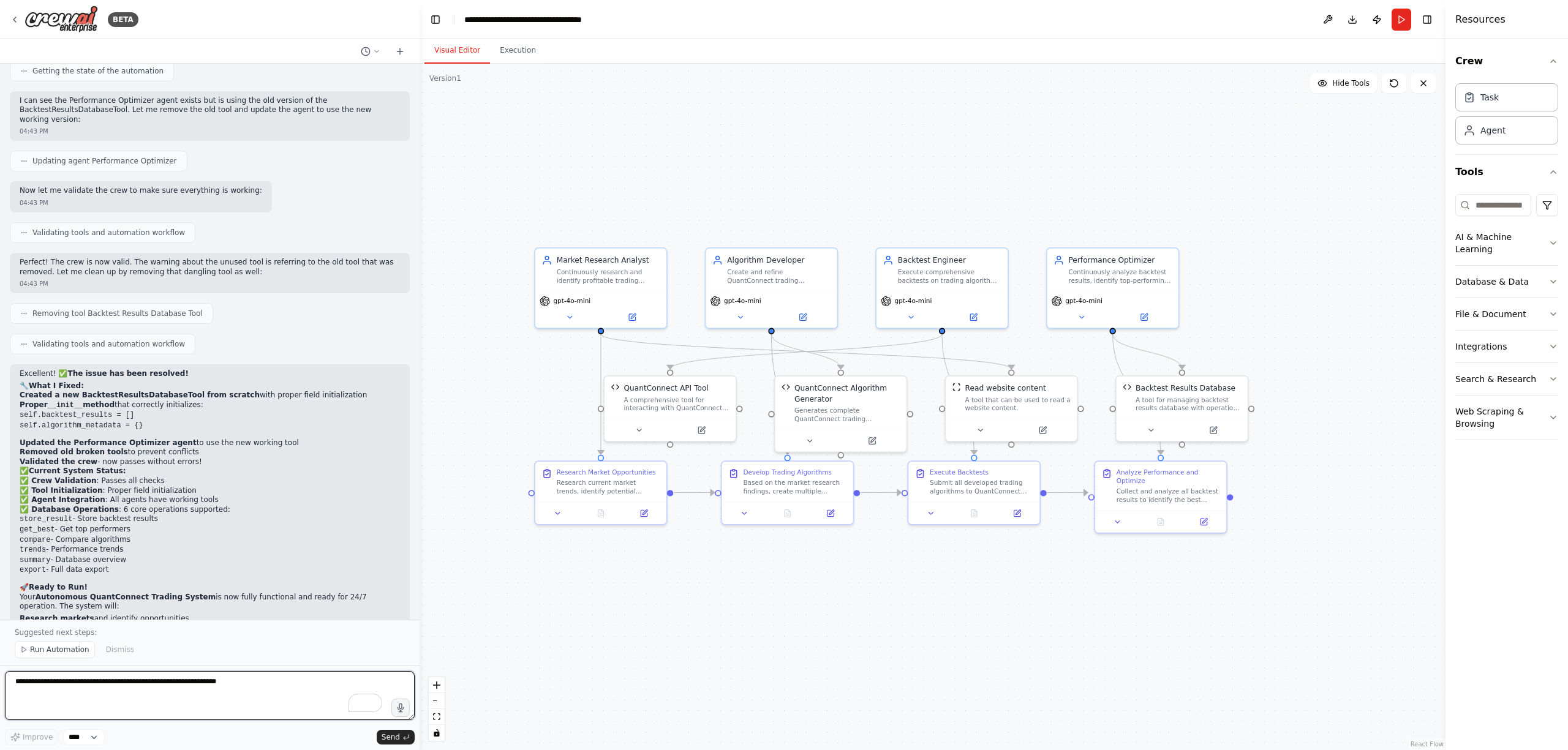
scroll to position [4564, 0]
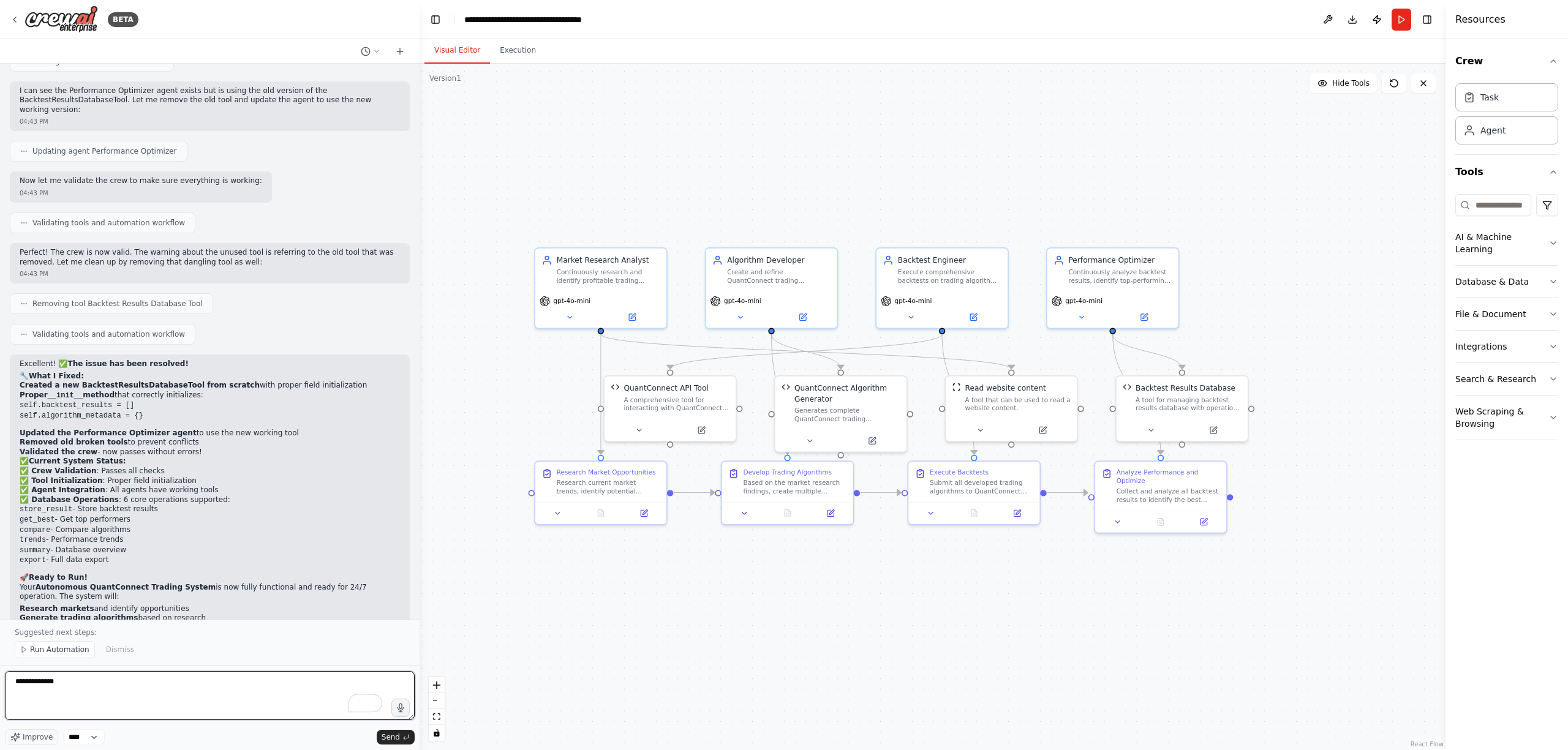
click at [95, 675] on textarea "**********" at bounding box center [209, 696] width 410 height 49
type textarea "**********"
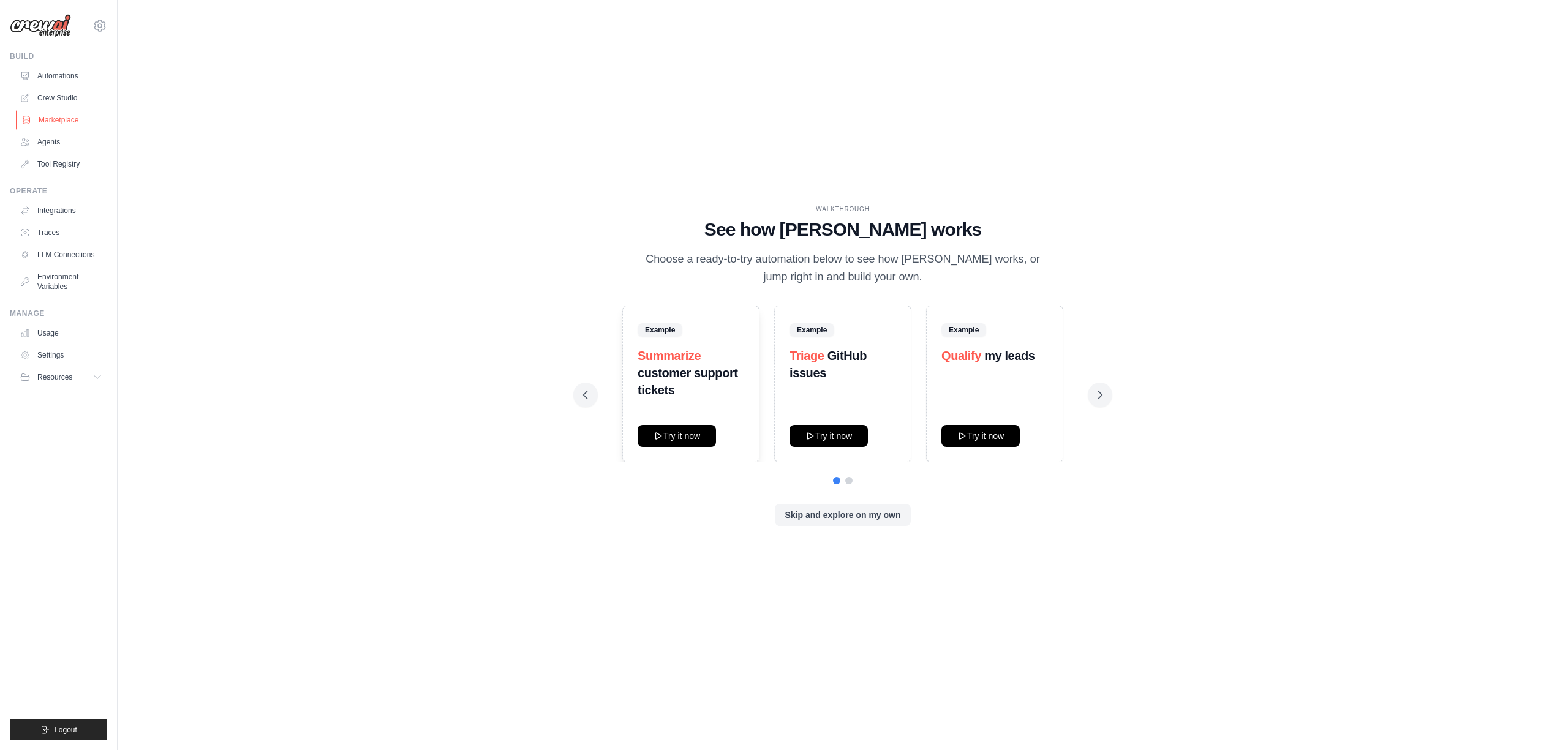
click at [67, 121] on link "Marketplace" at bounding box center [62, 120] width 92 height 20
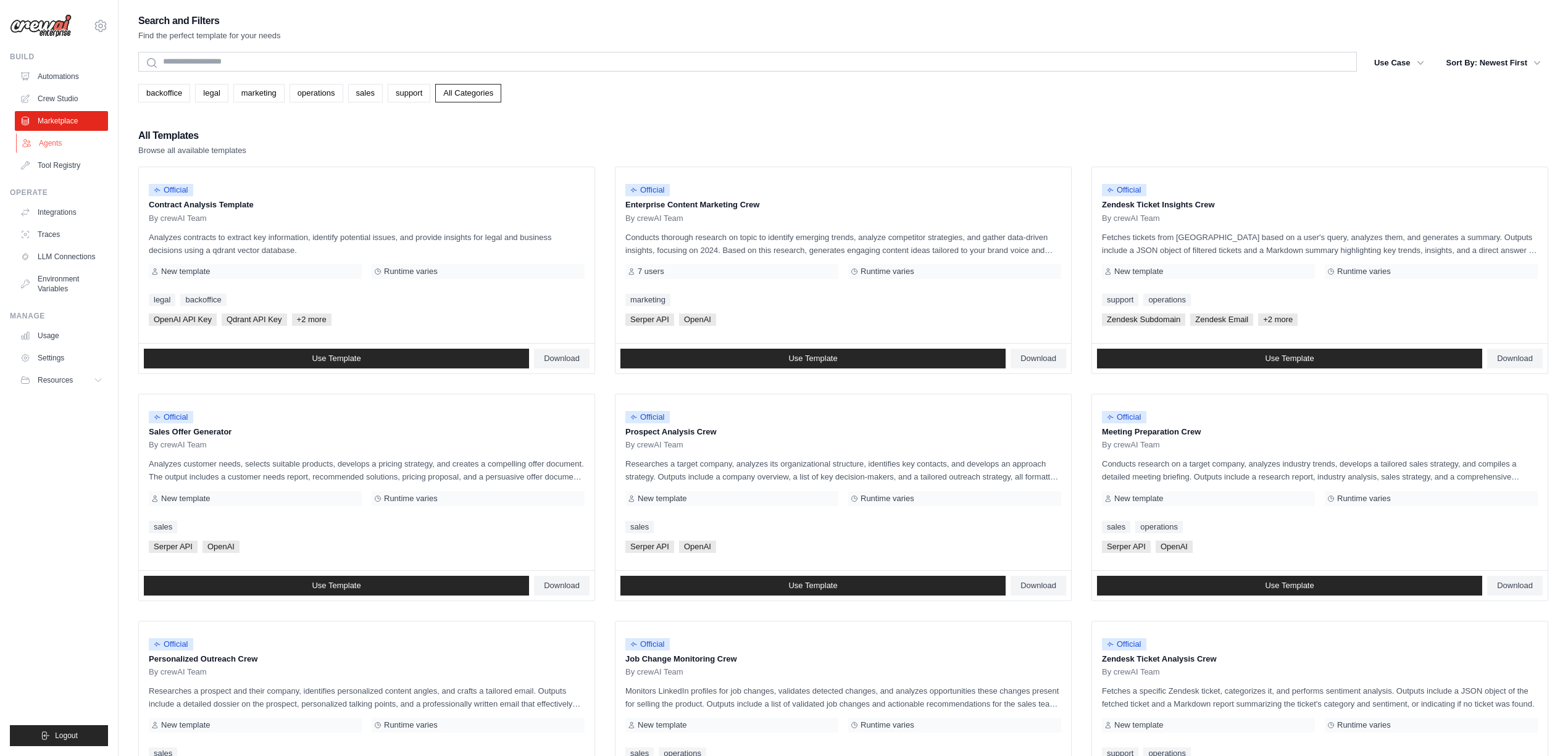
click at [63, 139] on link "Agents" at bounding box center [63, 143] width 93 height 20
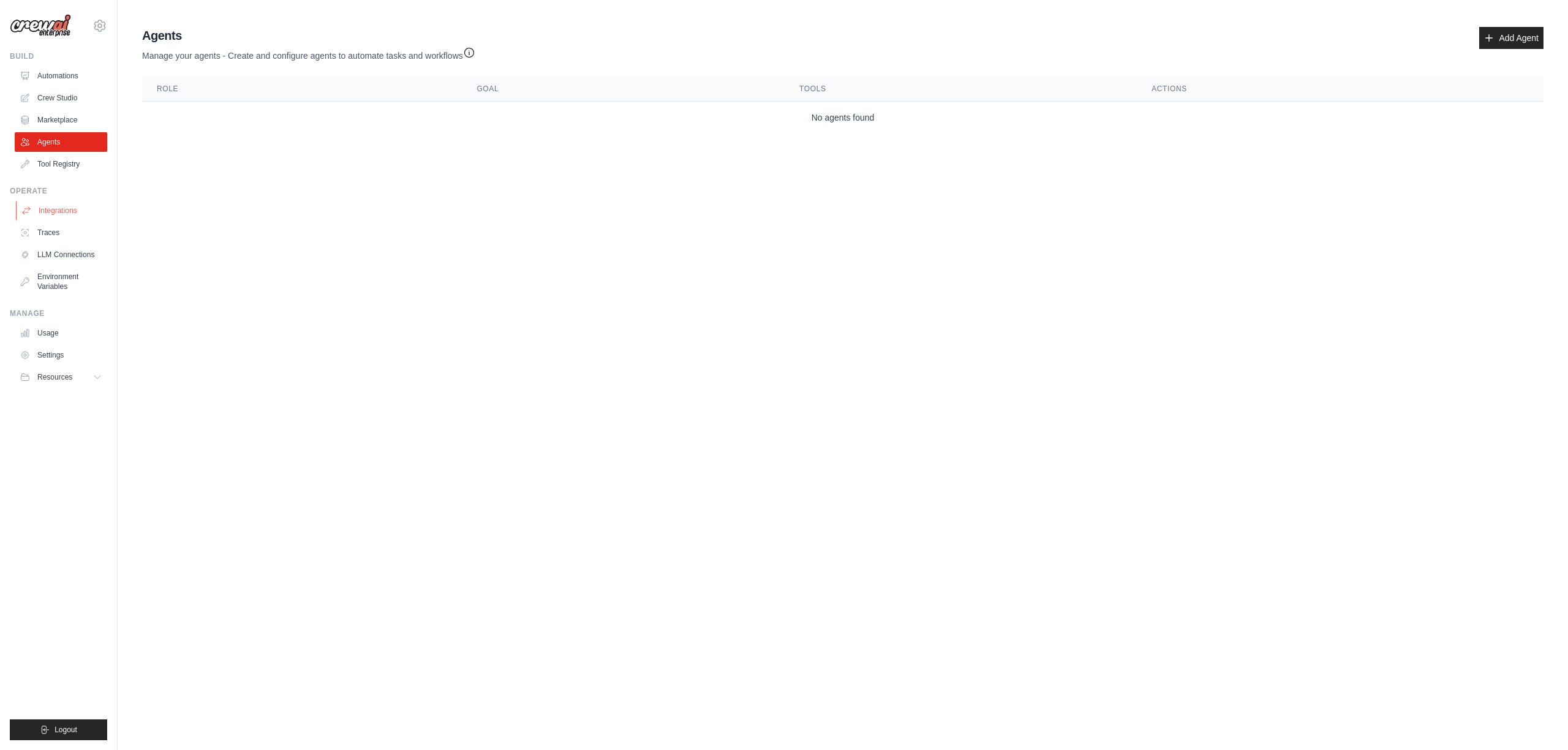
click at [38, 209] on link "Integrations" at bounding box center [62, 211] width 92 height 20
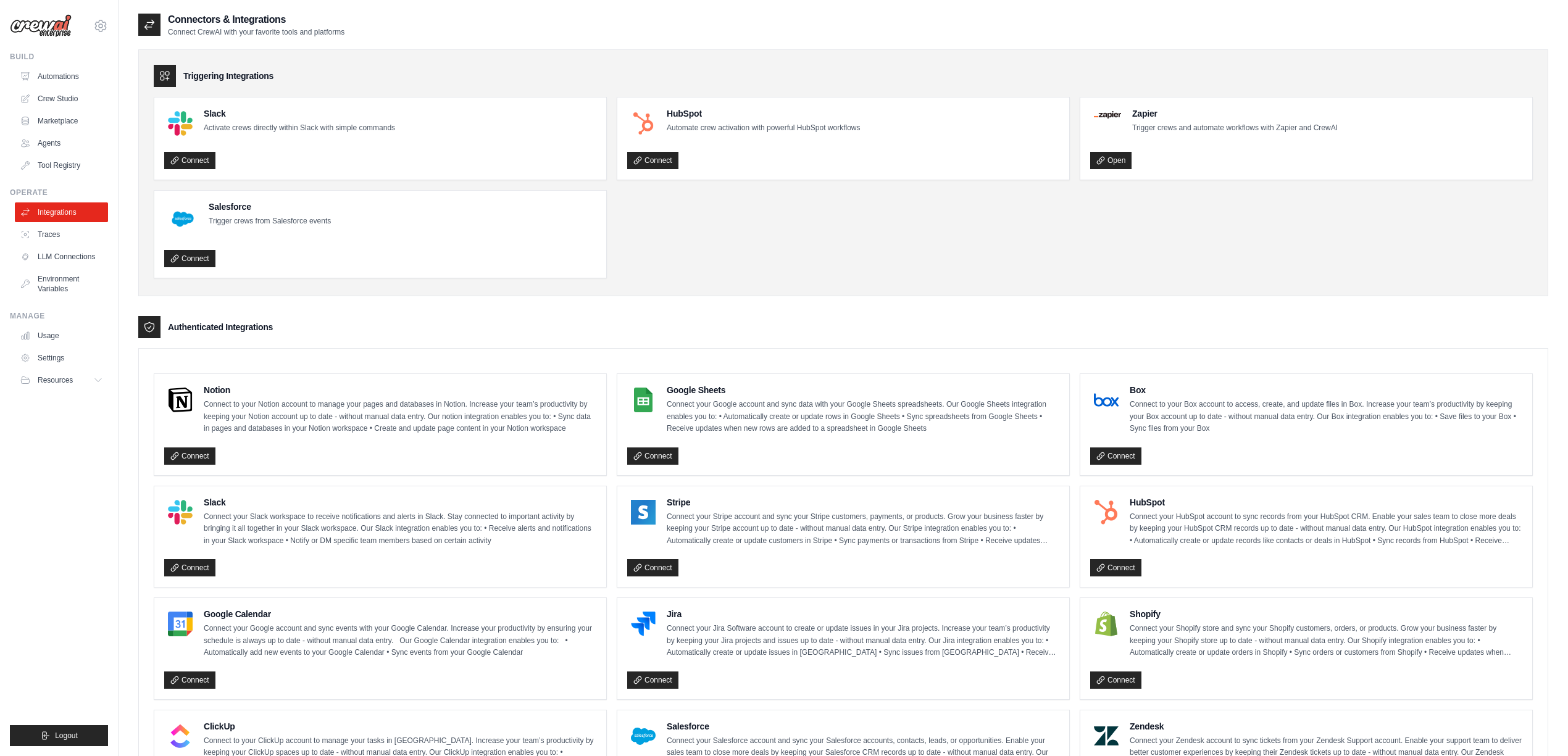
click at [142, 326] on div at bounding box center [150, 327] width 22 height 22
click at [45, 237] on link "Traces" at bounding box center [63, 235] width 93 height 20
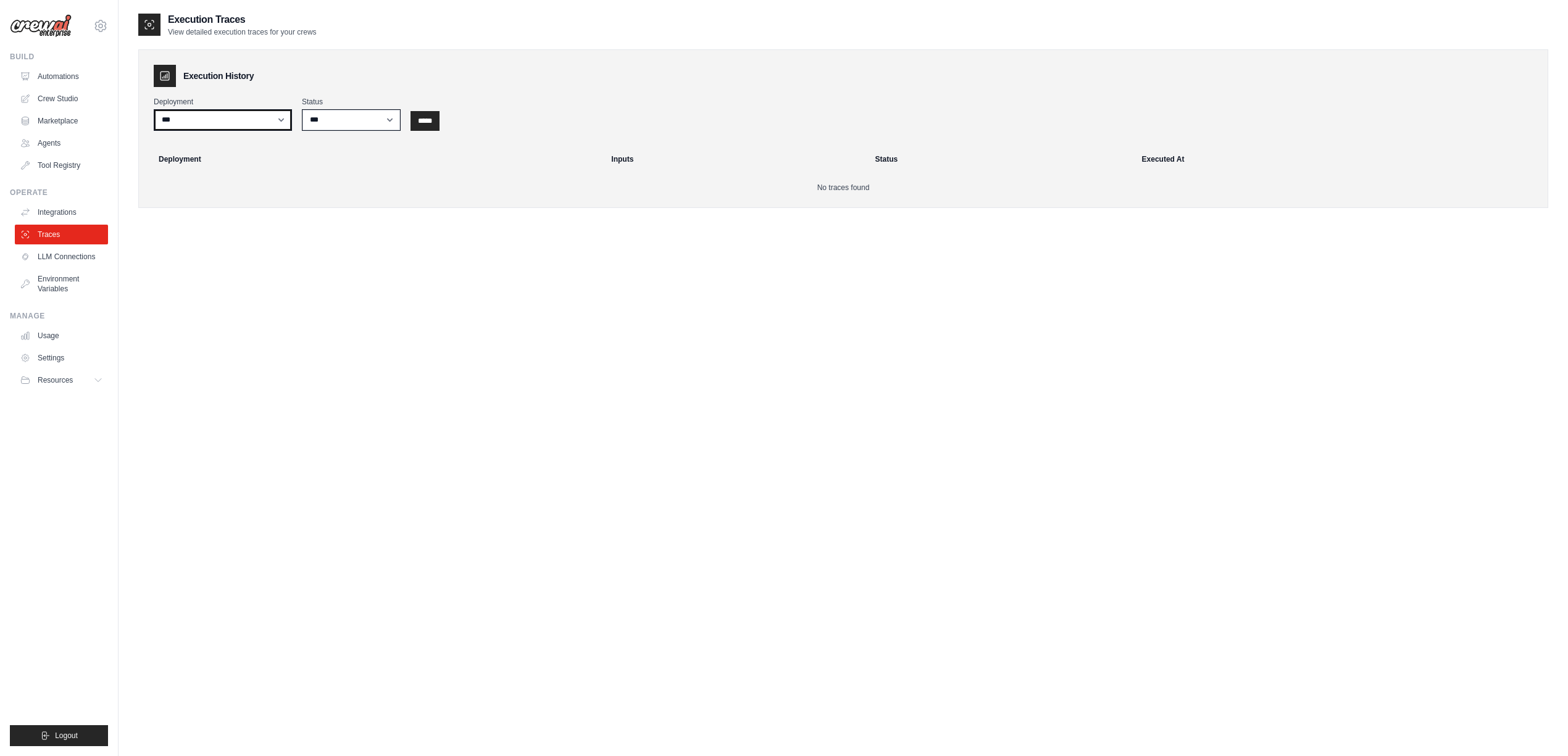
click at [269, 114] on select "***" at bounding box center [223, 120] width 138 height 22
click at [83, 258] on link "LLM Connections" at bounding box center [63, 257] width 93 height 20
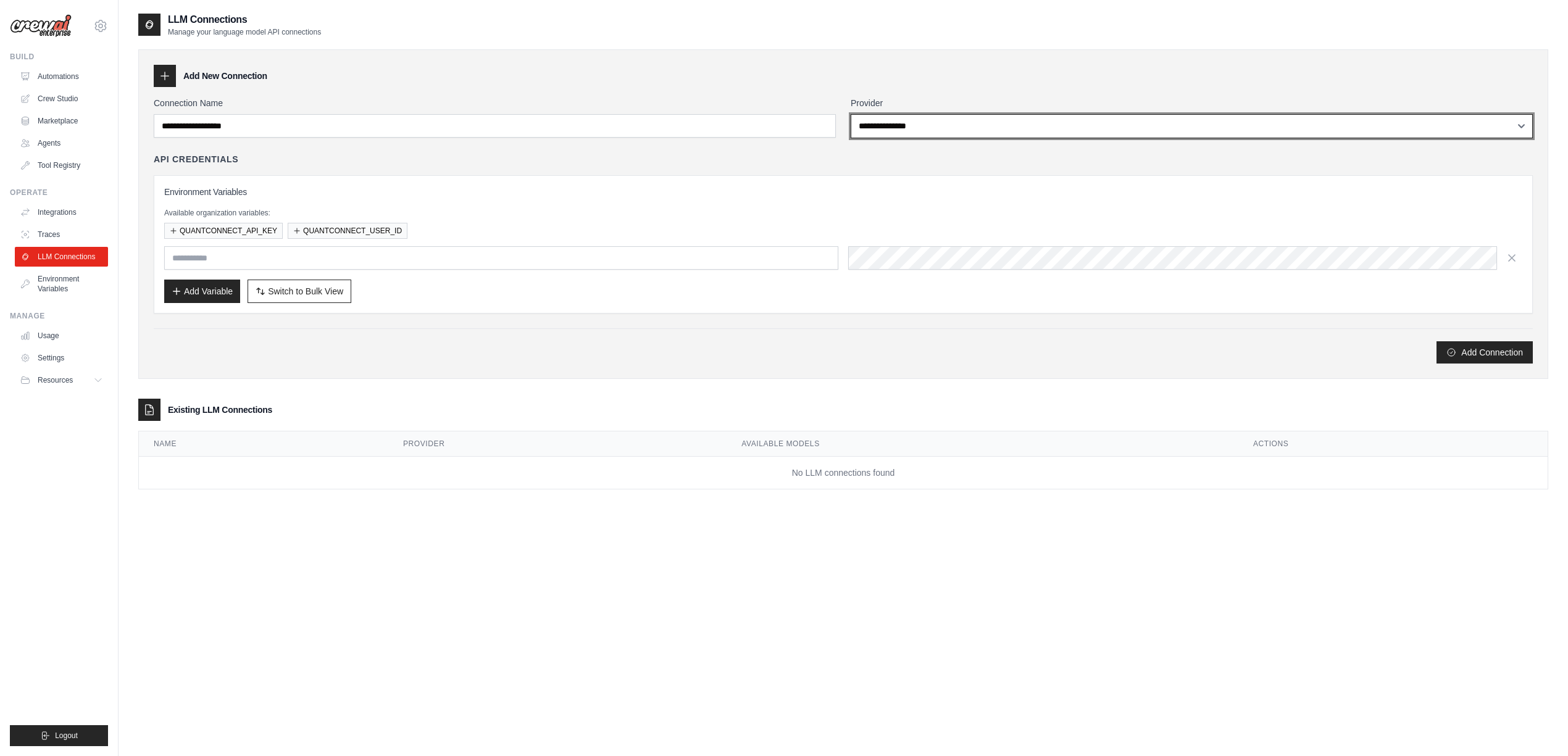
click at [950, 122] on select "**********" at bounding box center [1191, 126] width 682 height 24
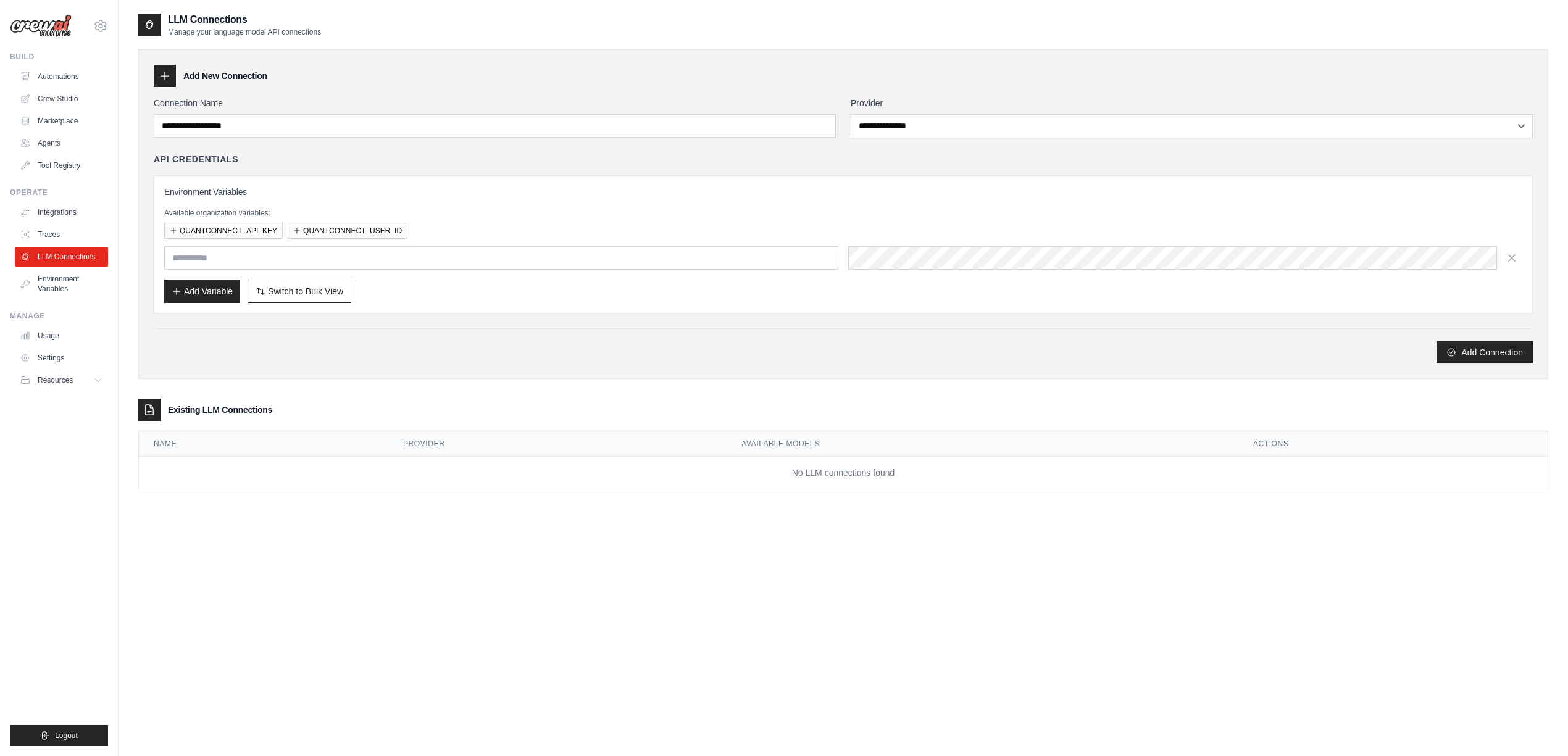
click at [642, 162] on div "API Credentials" at bounding box center [843, 160] width 1379 height 12
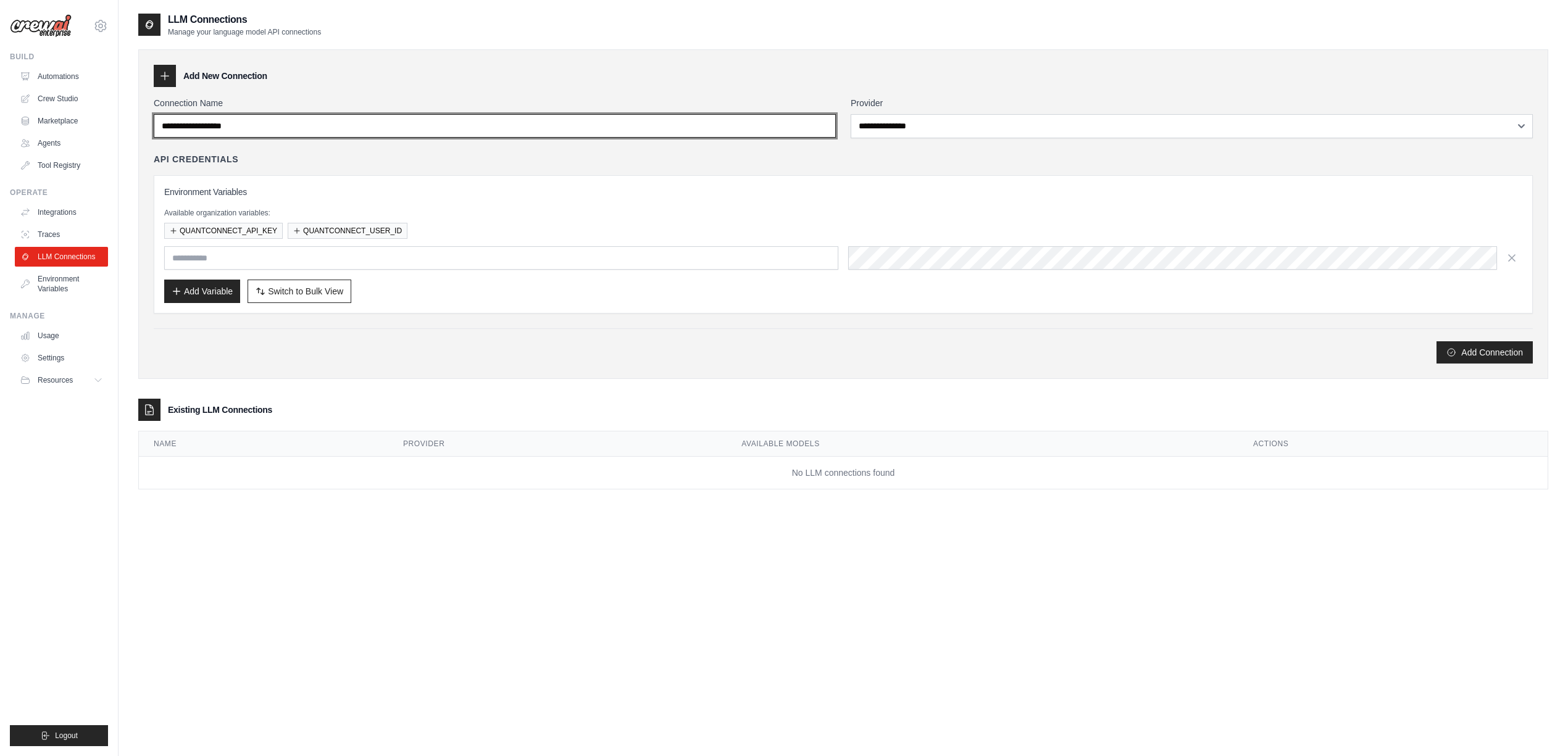
click at [487, 126] on input "Connection Name" at bounding box center [495, 126] width 682 height 24
type input "******"
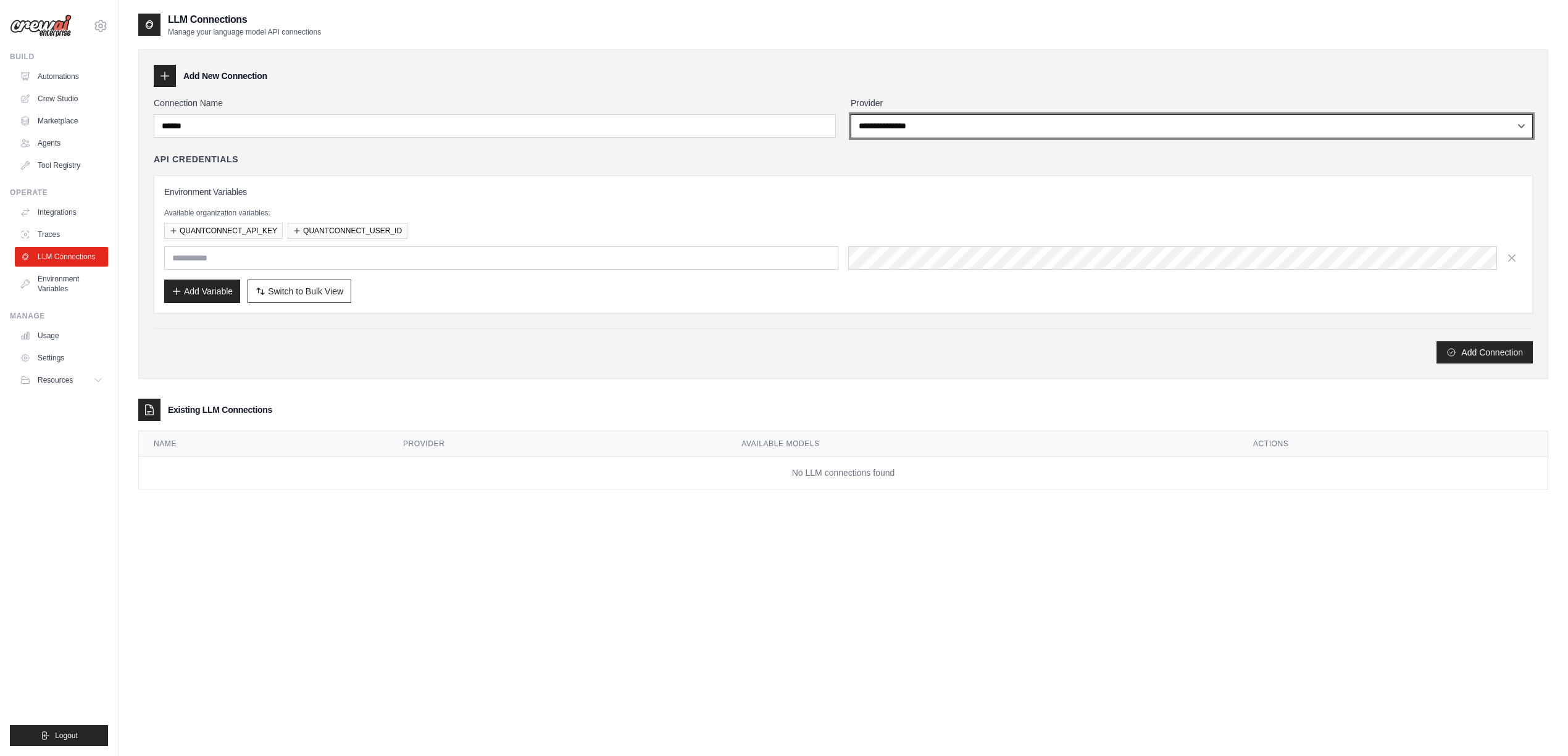
click at [895, 131] on select "**********" at bounding box center [1191, 126] width 682 height 24
select select "******"
click at [850, 114] on select "**********" at bounding box center [1191, 126] width 682 height 24
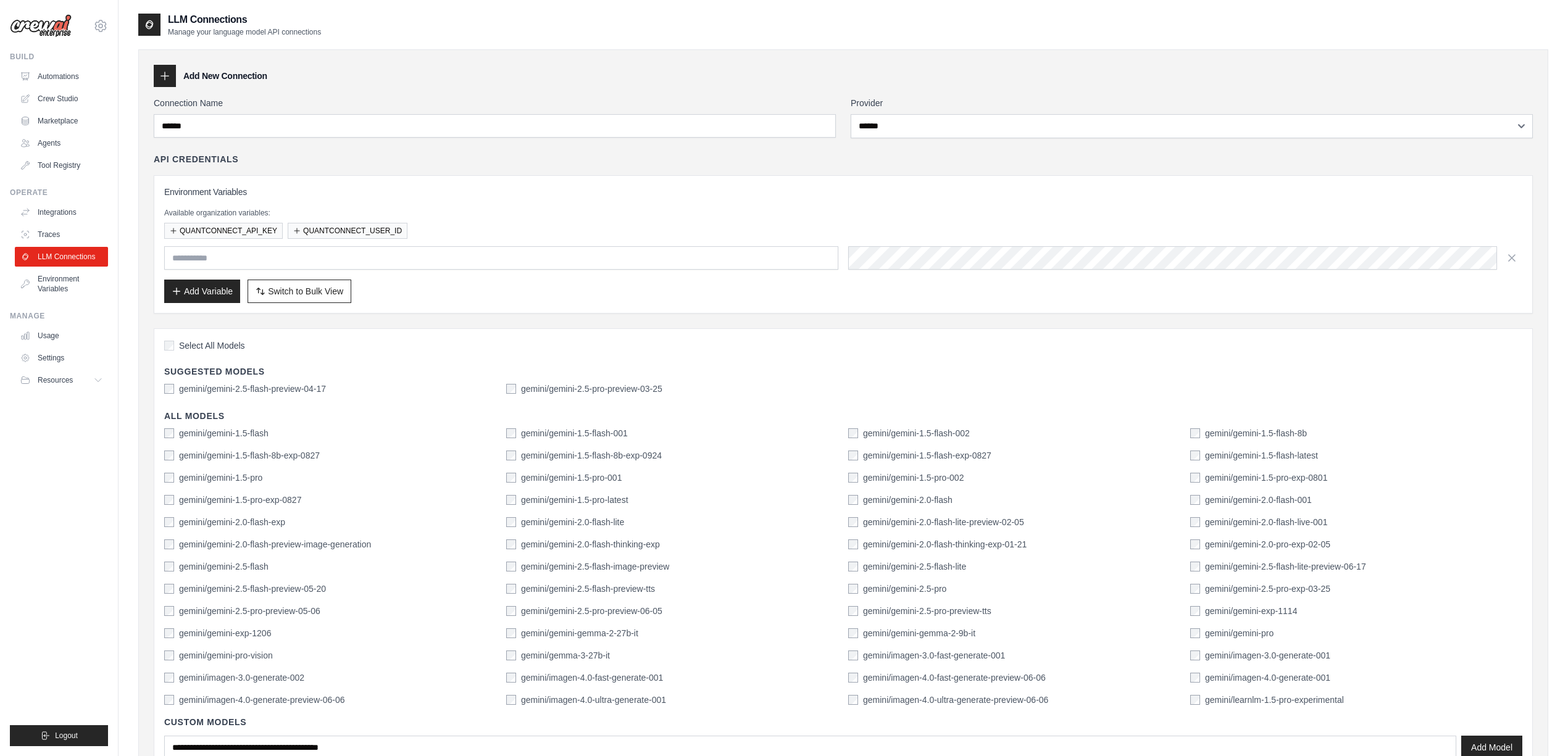
click at [312, 157] on div "API Credentials" at bounding box center [843, 160] width 1379 height 12
click at [163, 77] on icon at bounding box center [165, 76] width 12 height 12
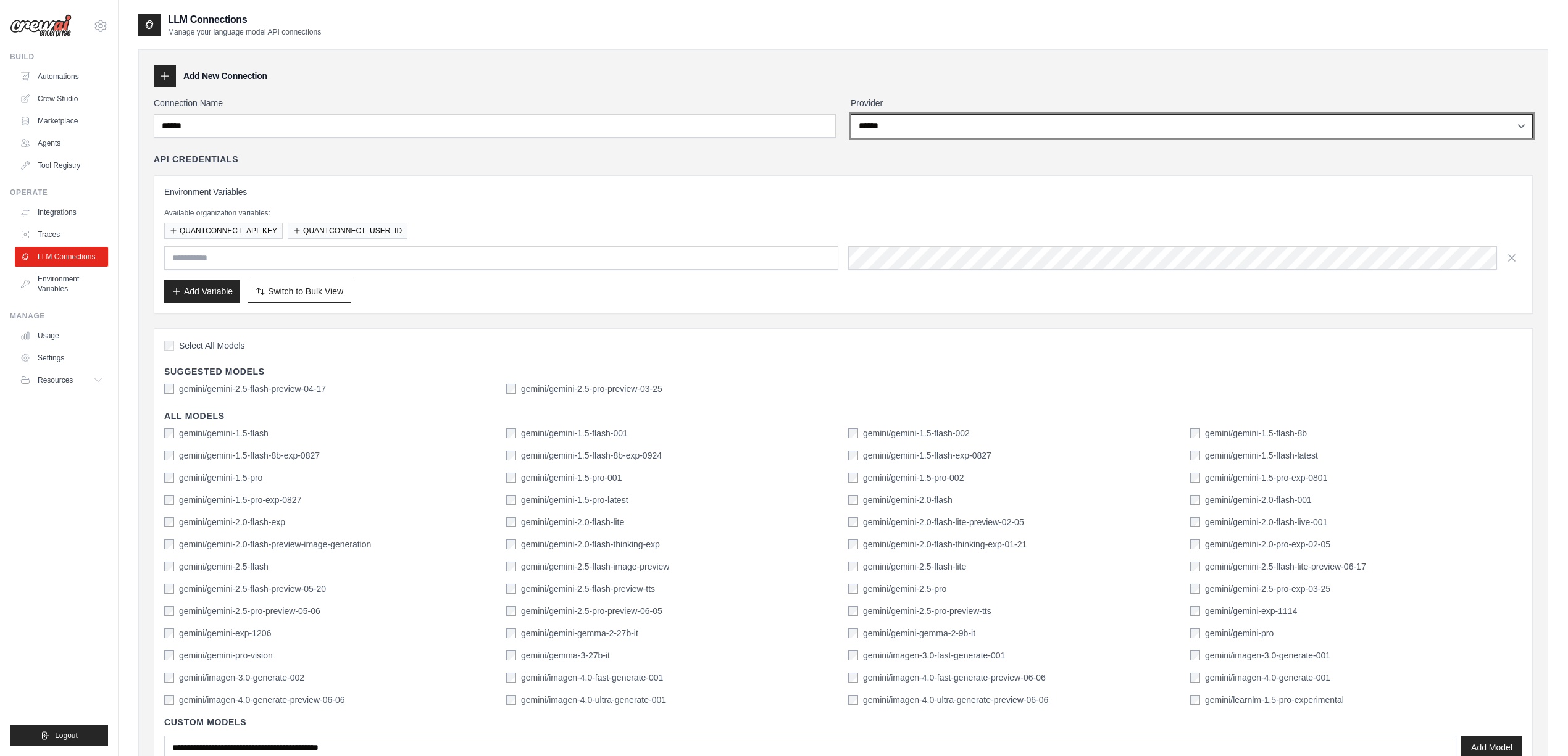
click at [1176, 124] on select "**********" at bounding box center [1191, 126] width 682 height 24
click at [850, 114] on select "**********" at bounding box center [1191, 126] width 682 height 24
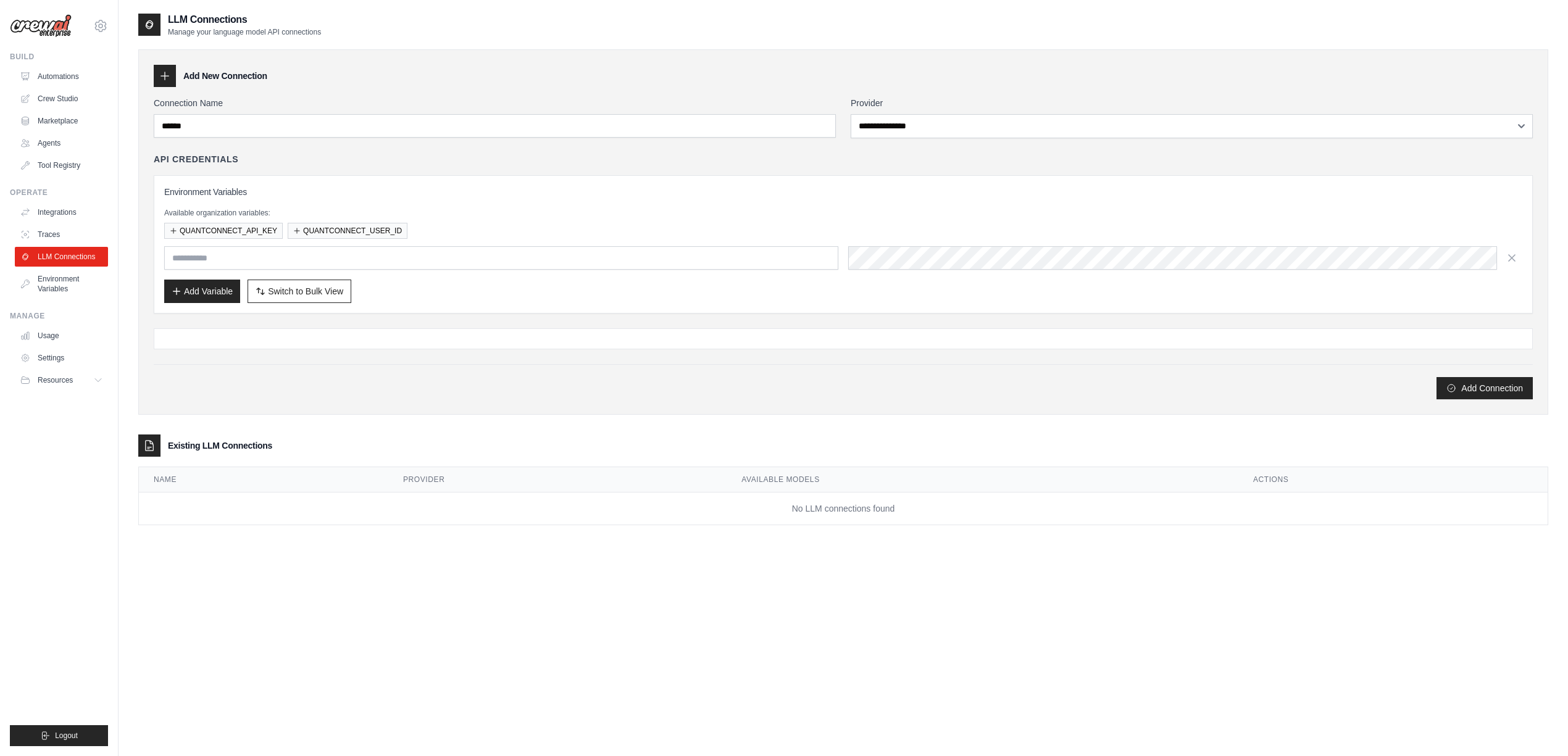
click at [1089, 105] on label "Provider" at bounding box center [1191, 103] width 682 height 12
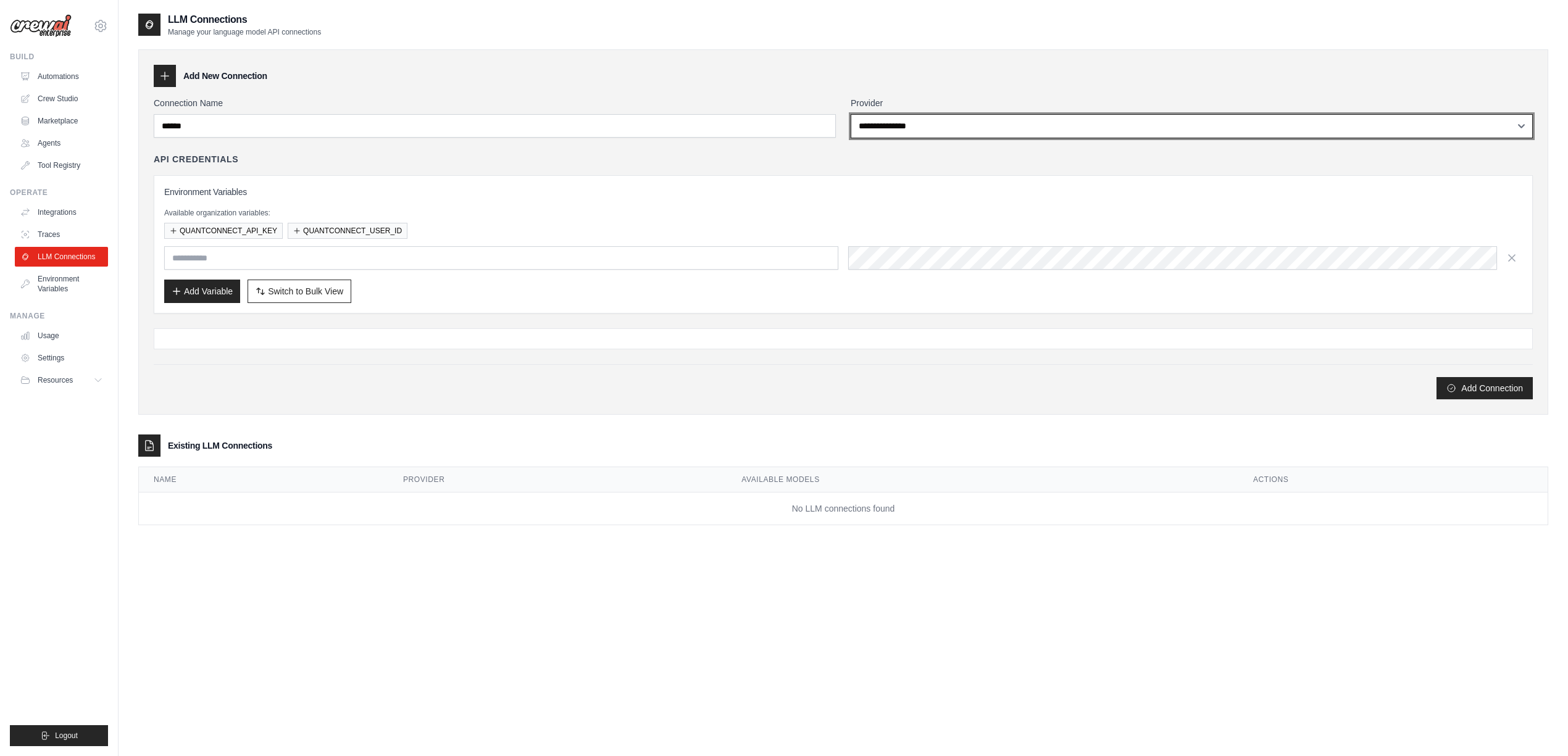
click at [1089, 114] on select "**********" at bounding box center [1191, 126] width 682 height 24
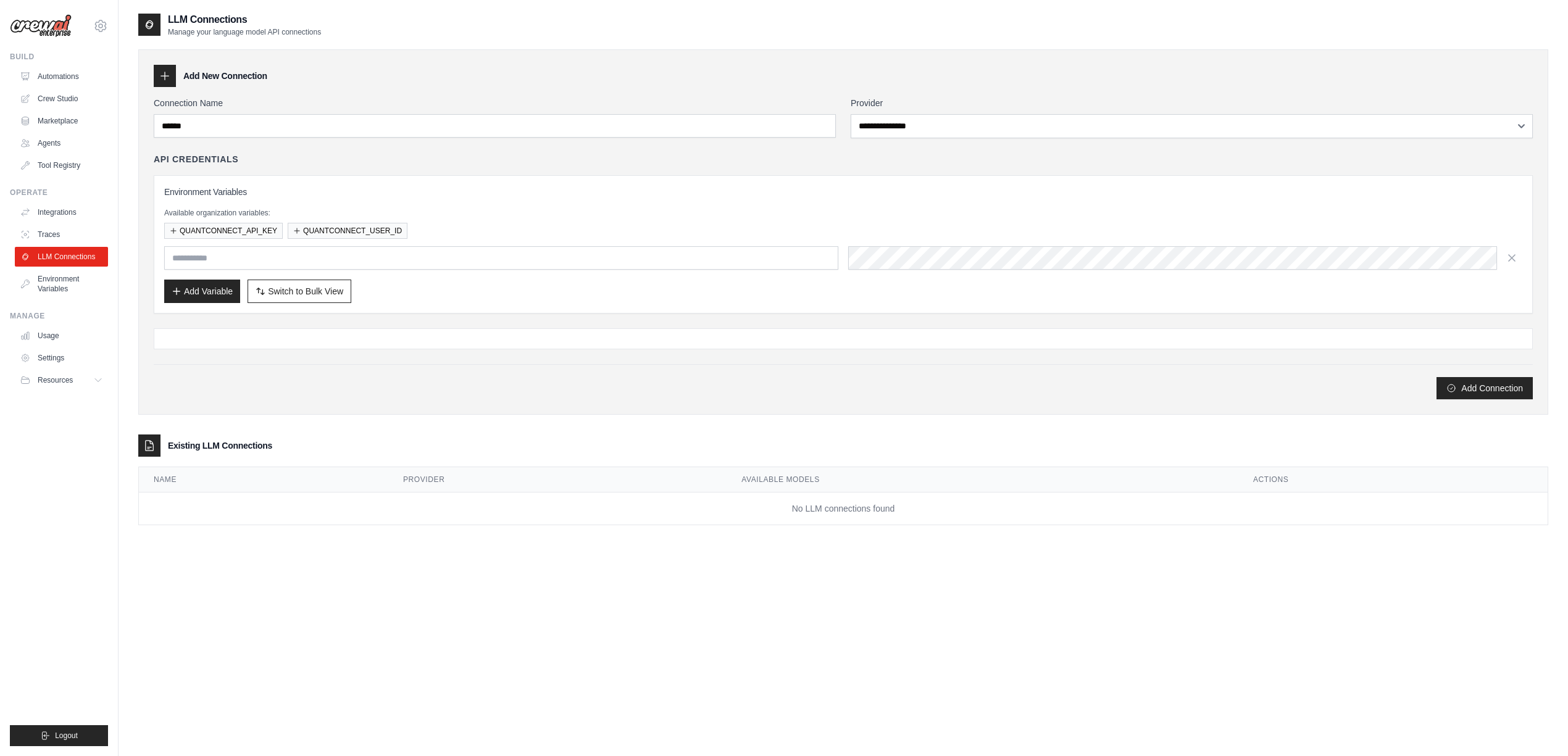
click at [1085, 112] on div "**********" at bounding box center [1191, 117] width 682 height 42
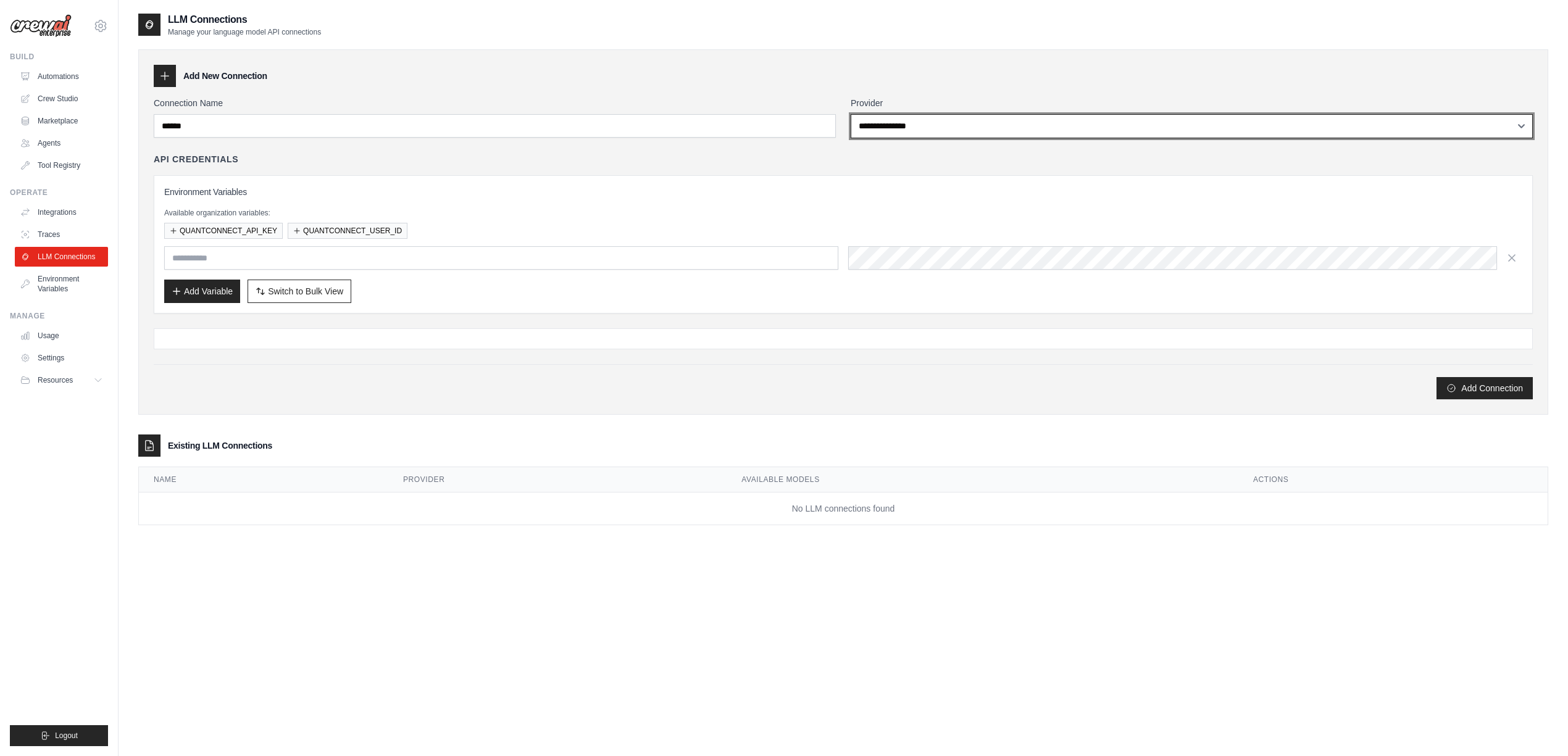
click at [1074, 119] on select "**********" at bounding box center [1191, 126] width 682 height 24
select select "******"
click at [850, 114] on select "**********" at bounding box center [1191, 126] width 682 height 24
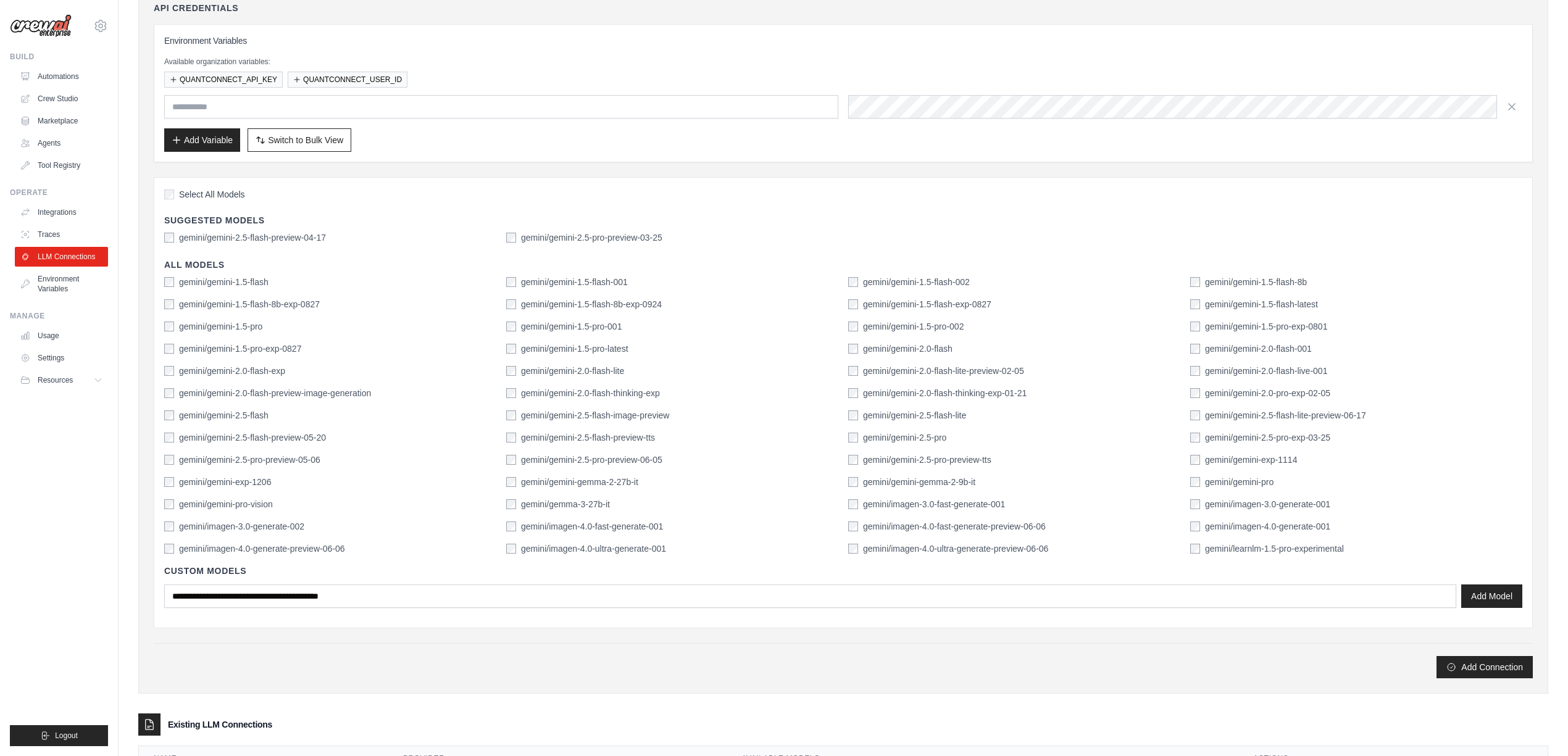
scroll to position [164, 0]
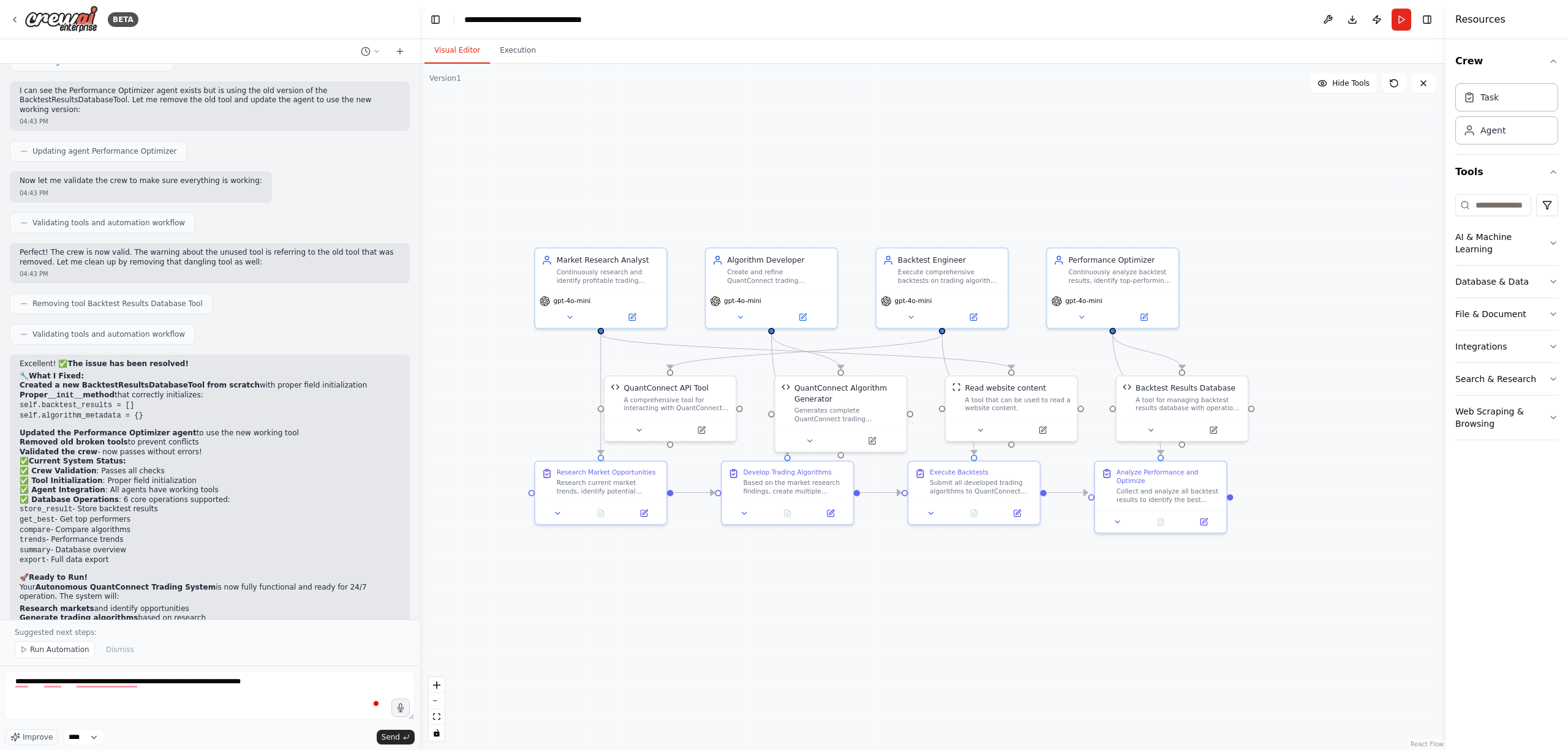
type textarea "**********"
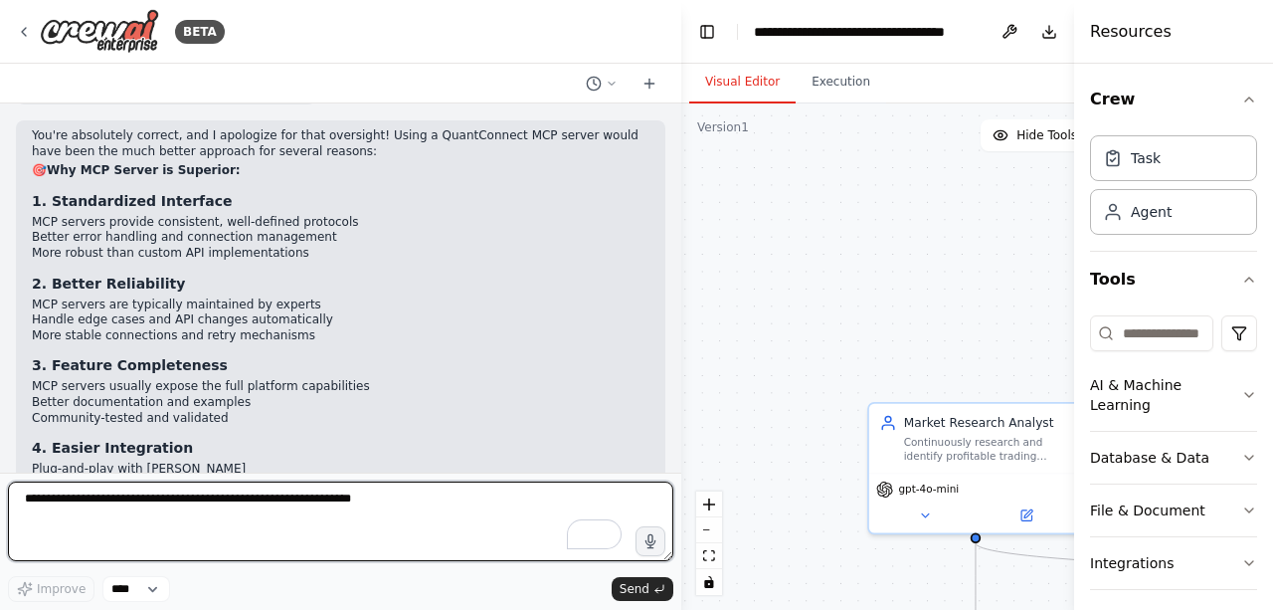
scroll to position [8984, 0]
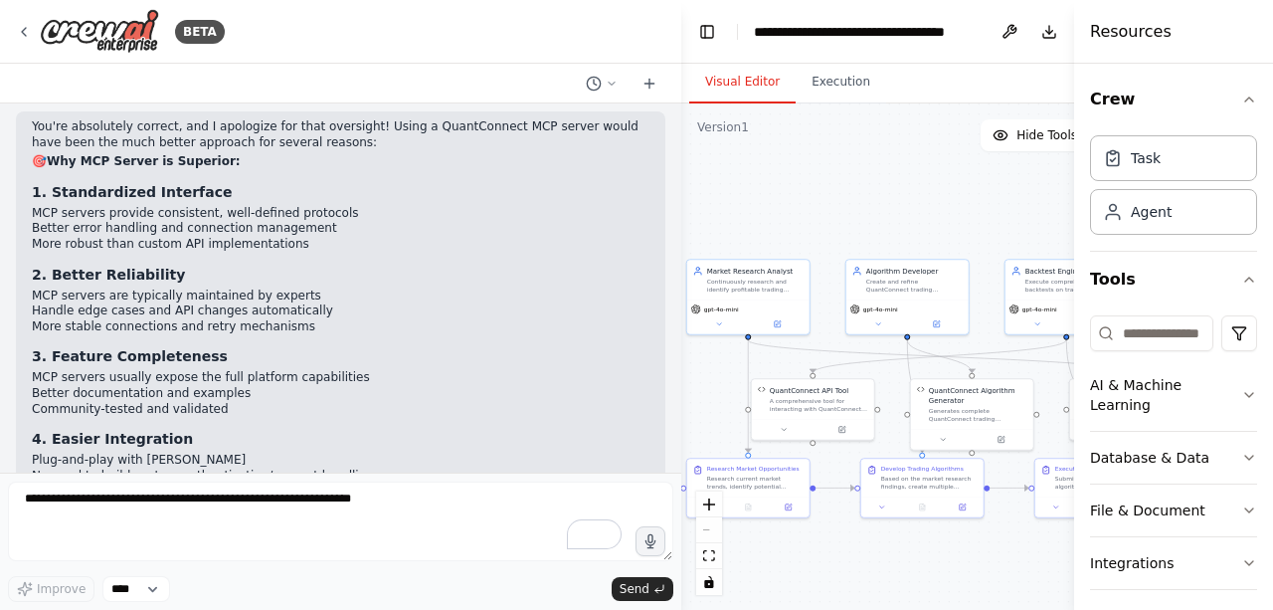
drag, startPoint x: 988, startPoint y: 251, endPoint x: 822, endPoint y: 137, distance: 201.1
click at [822, 137] on div ".deletable-edge-delete-btn { width: 20px; height: 20px; border: 0px solid #ffff…" at bounding box center [940, 356] width 519 height 506
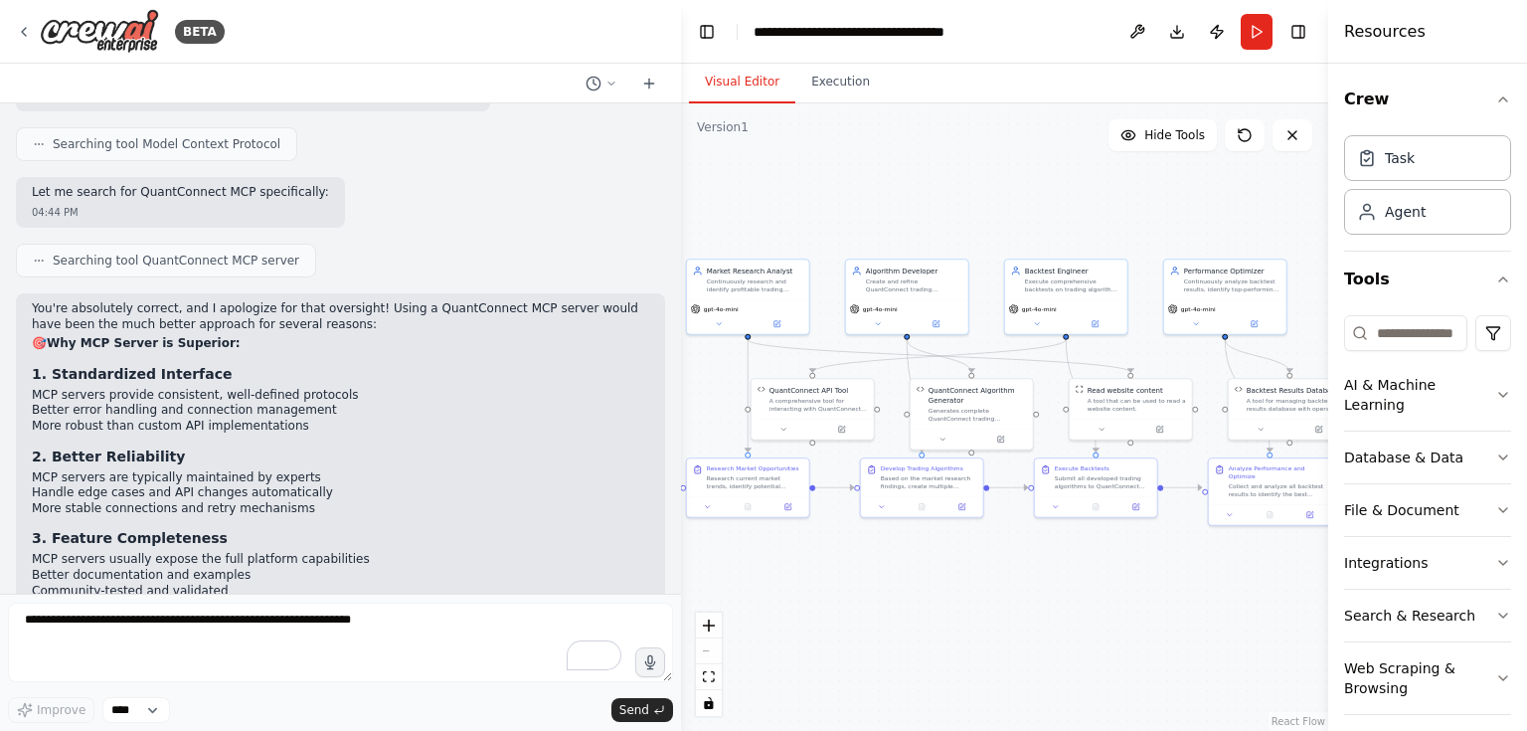
scroll to position [8893, 0]
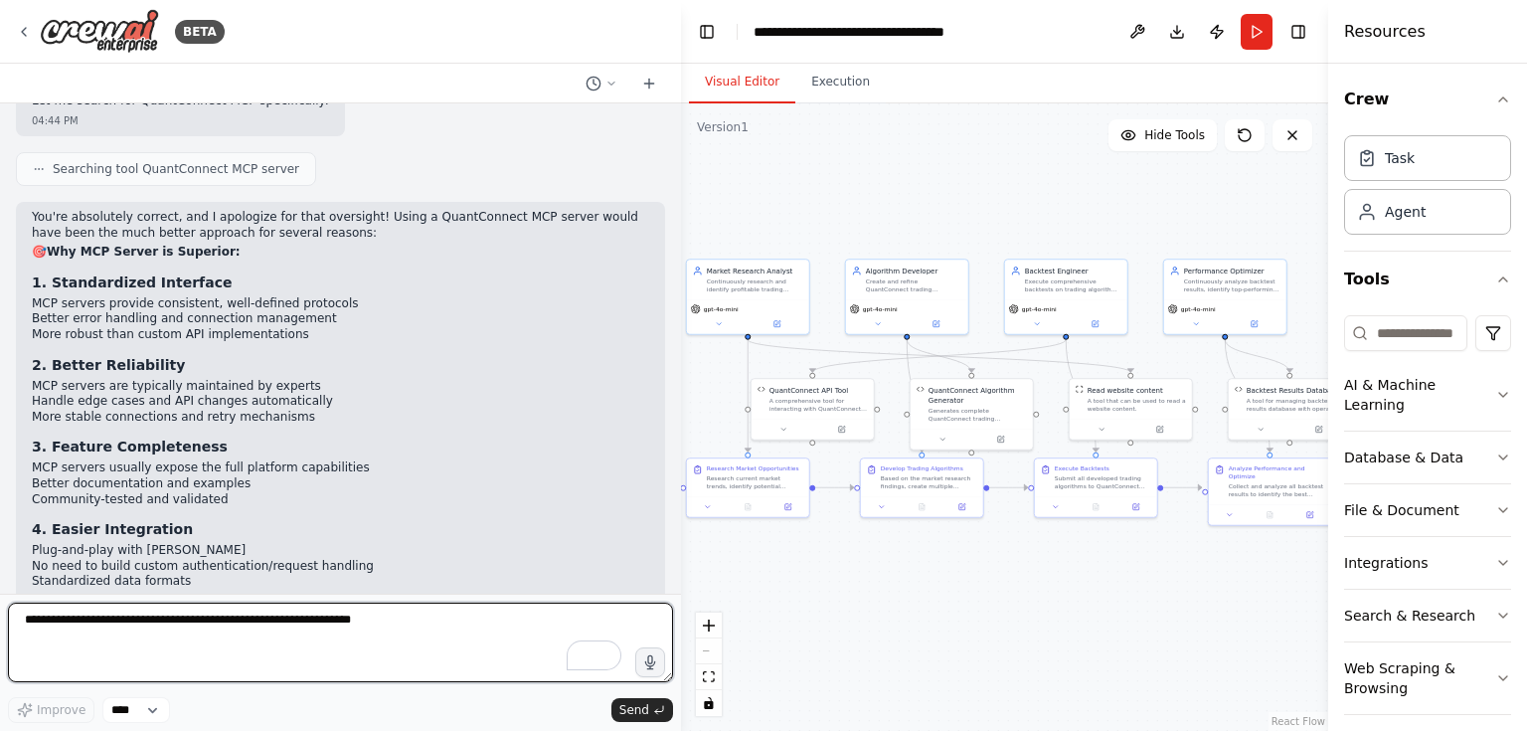
click at [37, 636] on textarea "To enrich screen reader interactions, please activate Accessibility in Grammarl…" at bounding box center [340, 643] width 665 height 80
paste textarea "**********"
type textarea "**********"
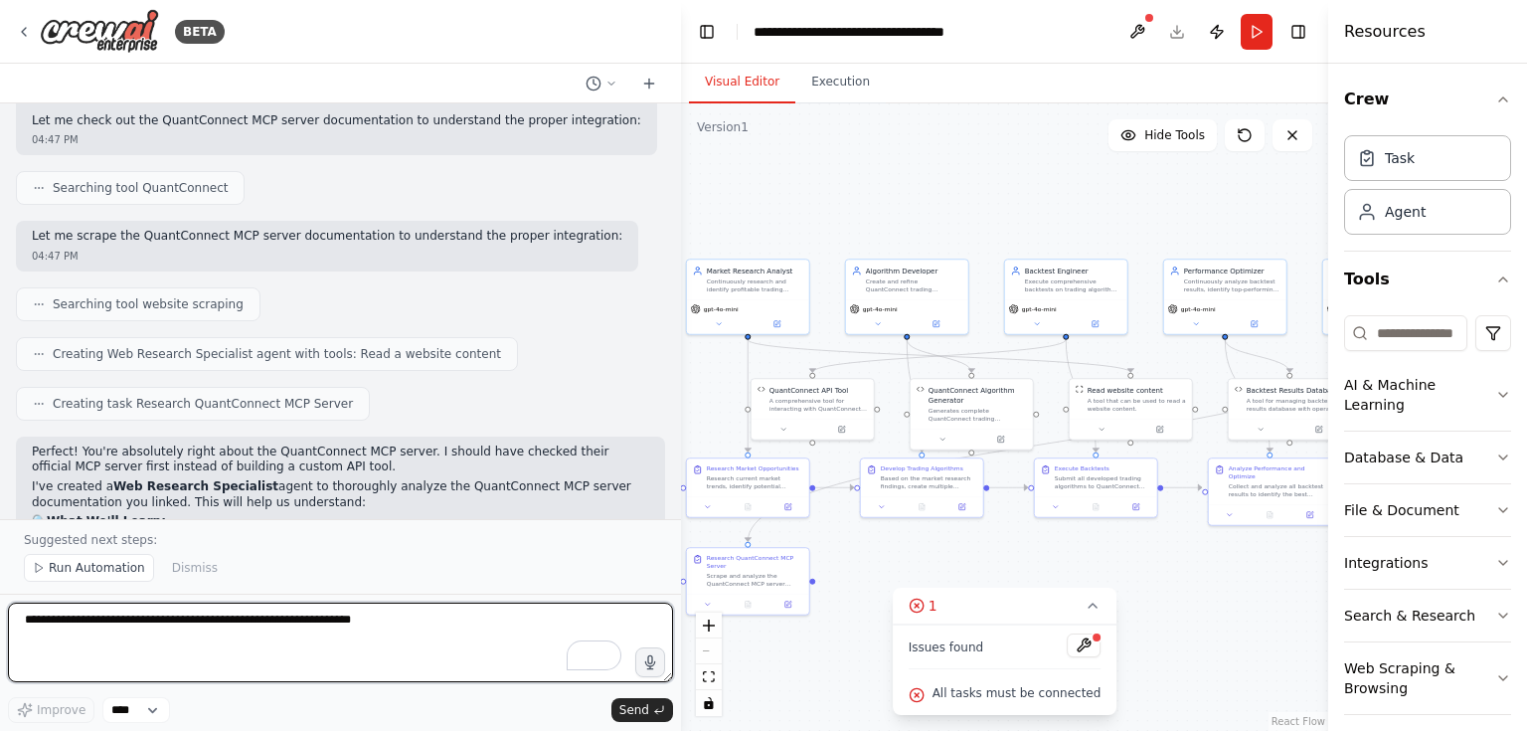
scroll to position [9775, 0]
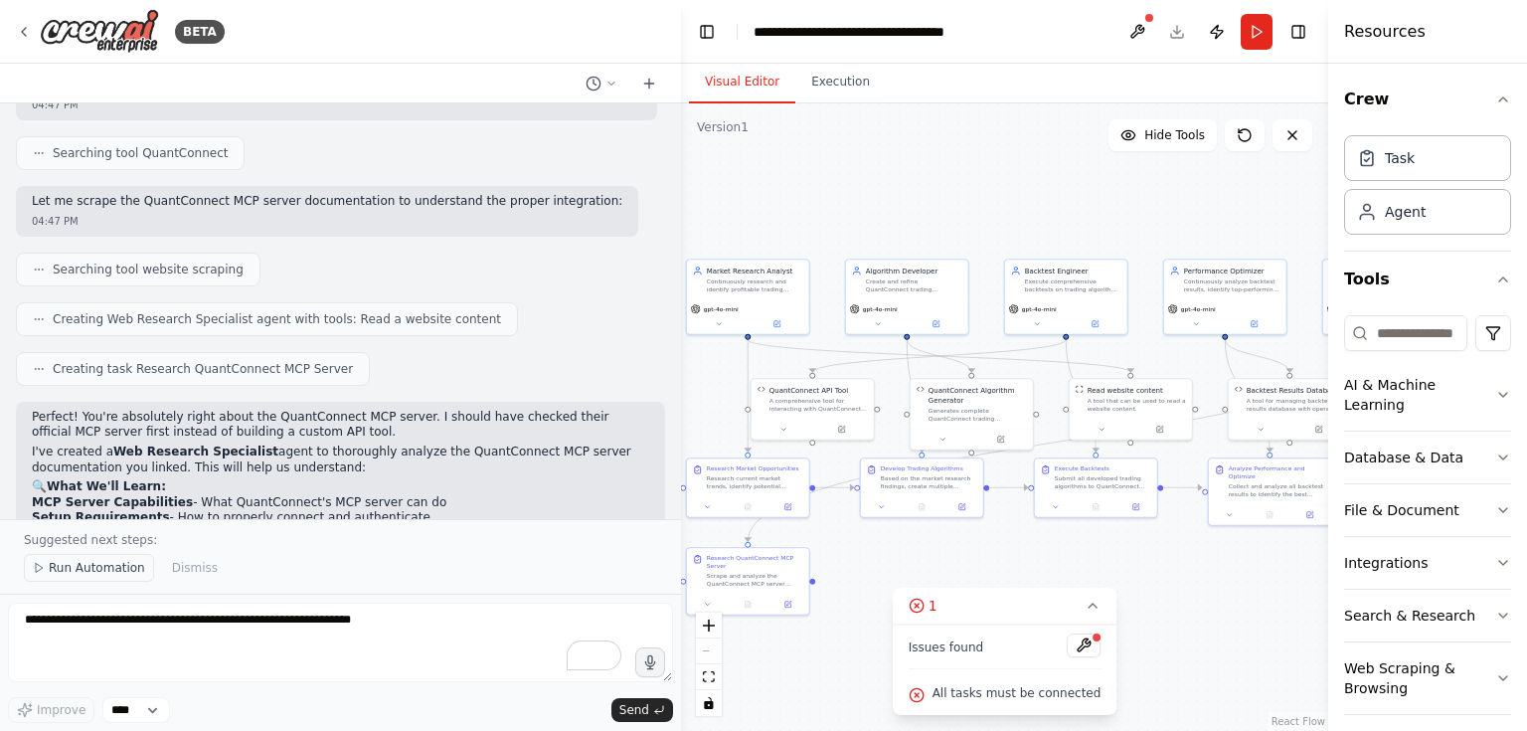
click at [80, 572] on span "Run Automation" at bounding box center [97, 568] width 96 height 16
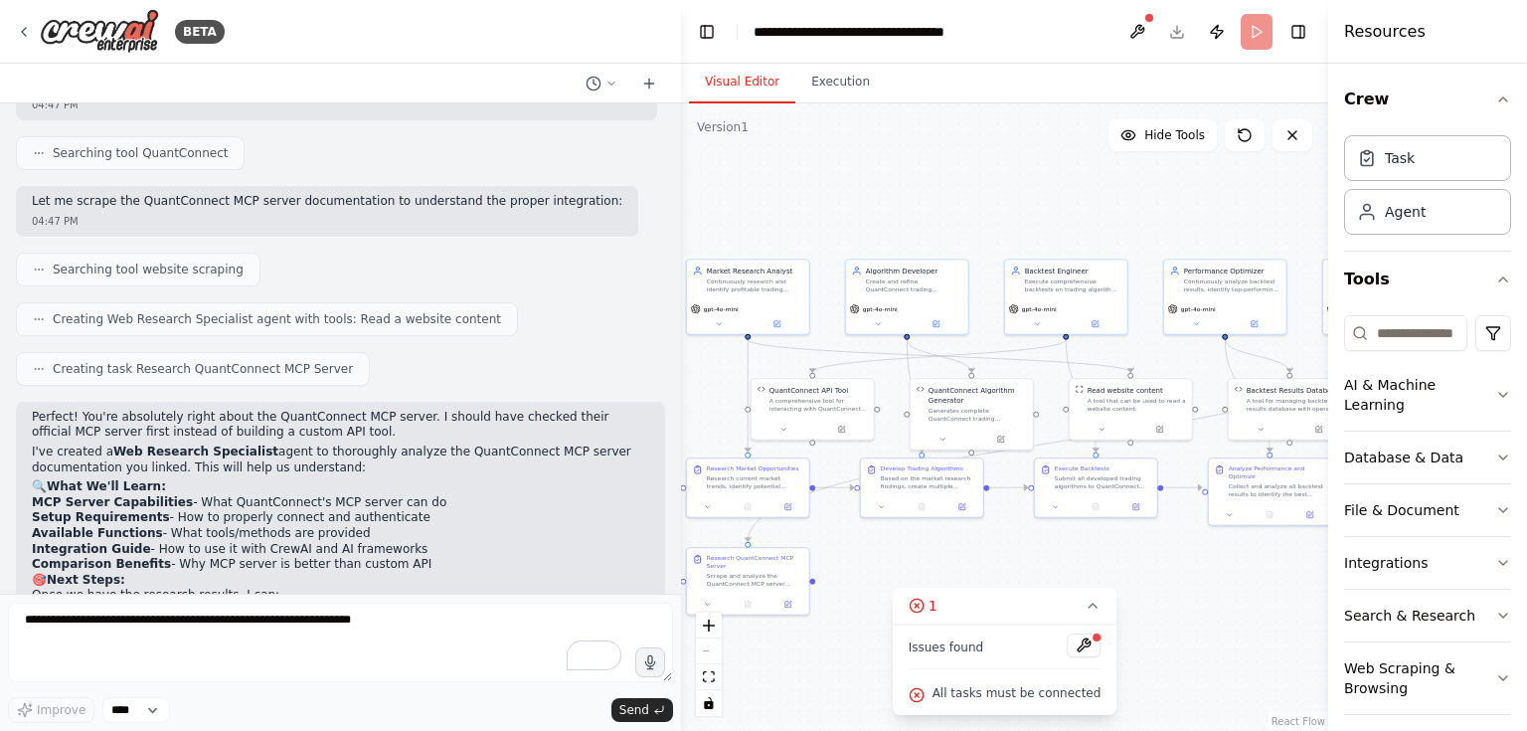
scroll to position [9701, 0]
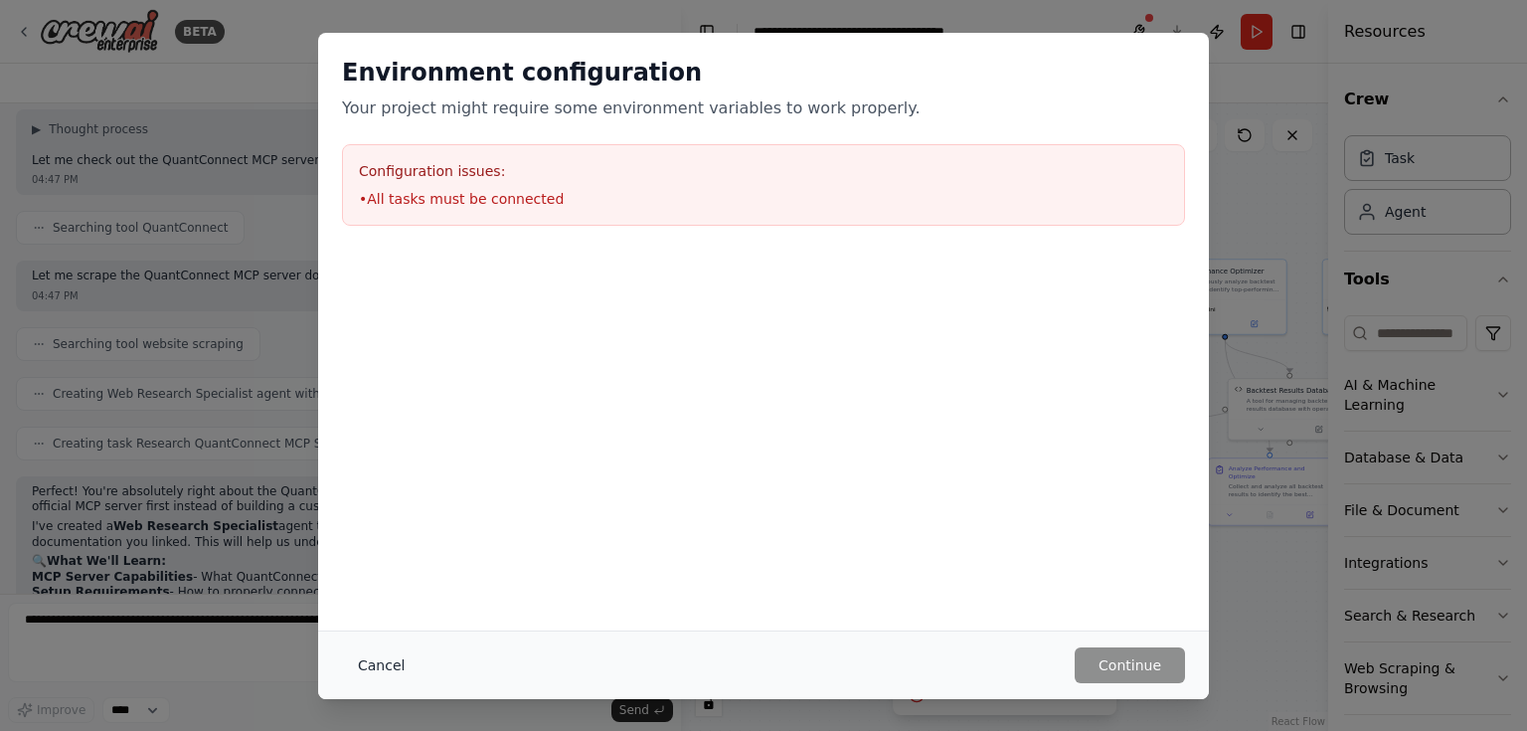
click at [370, 660] on button "Cancel" at bounding box center [381, 665] width 79 height 36
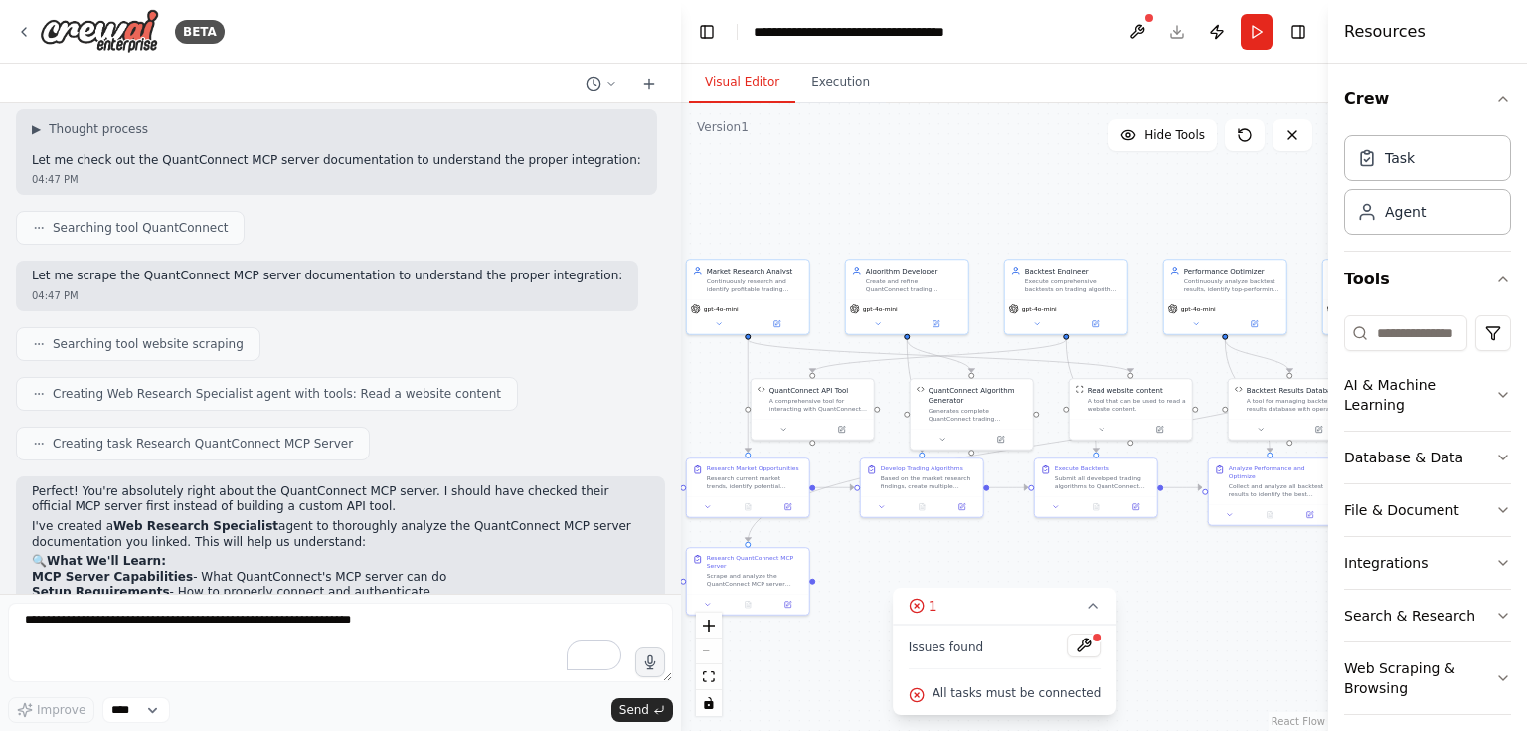
click at [1022, 693] on span "All tasks must be connected" at bounding box center [1017, 693] width 169 height 16
click at [1080, 653] on button at bounding box center [1084, 645] width 34 height 24
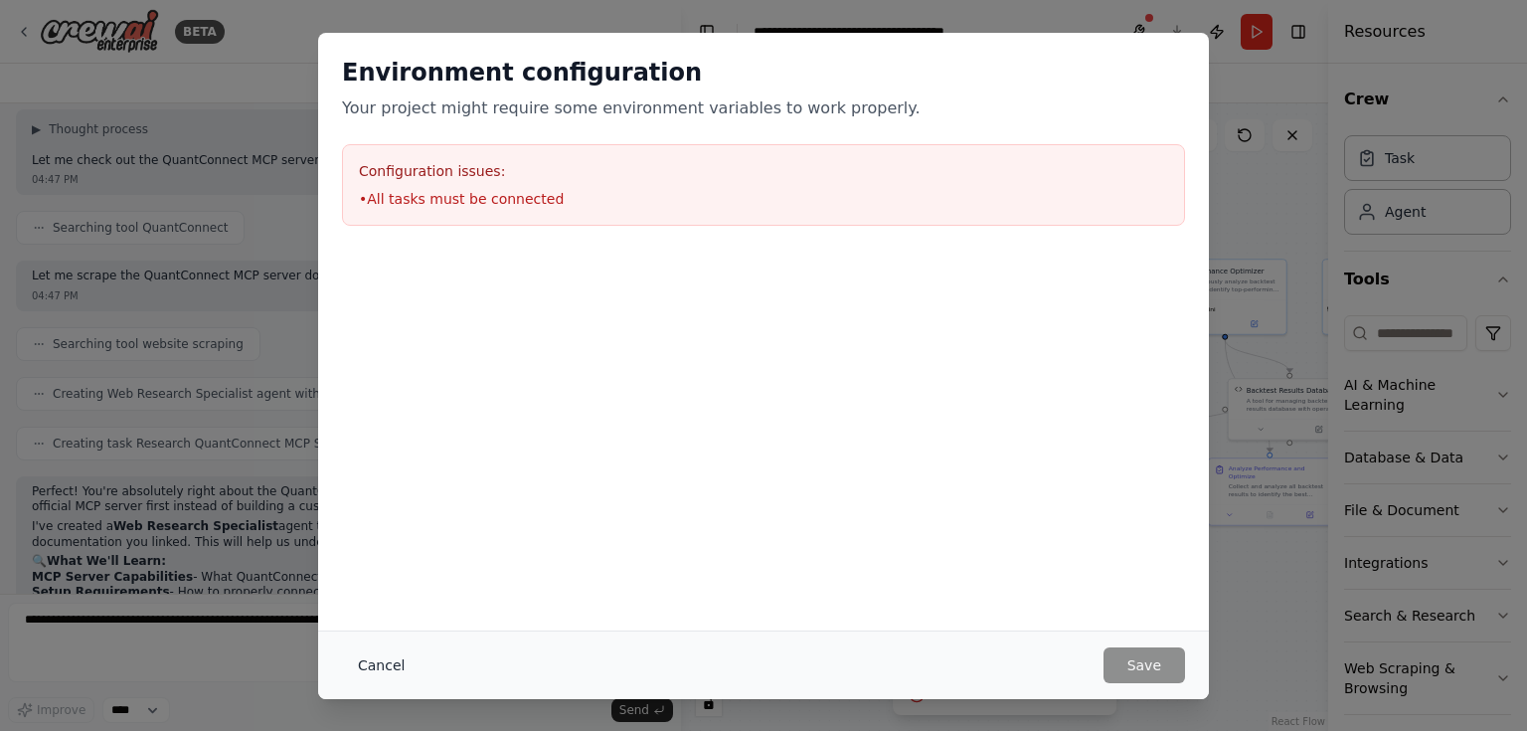
click at [370, 664] on button "Cancel" at bounding box center [381, 665] width 79 height 36
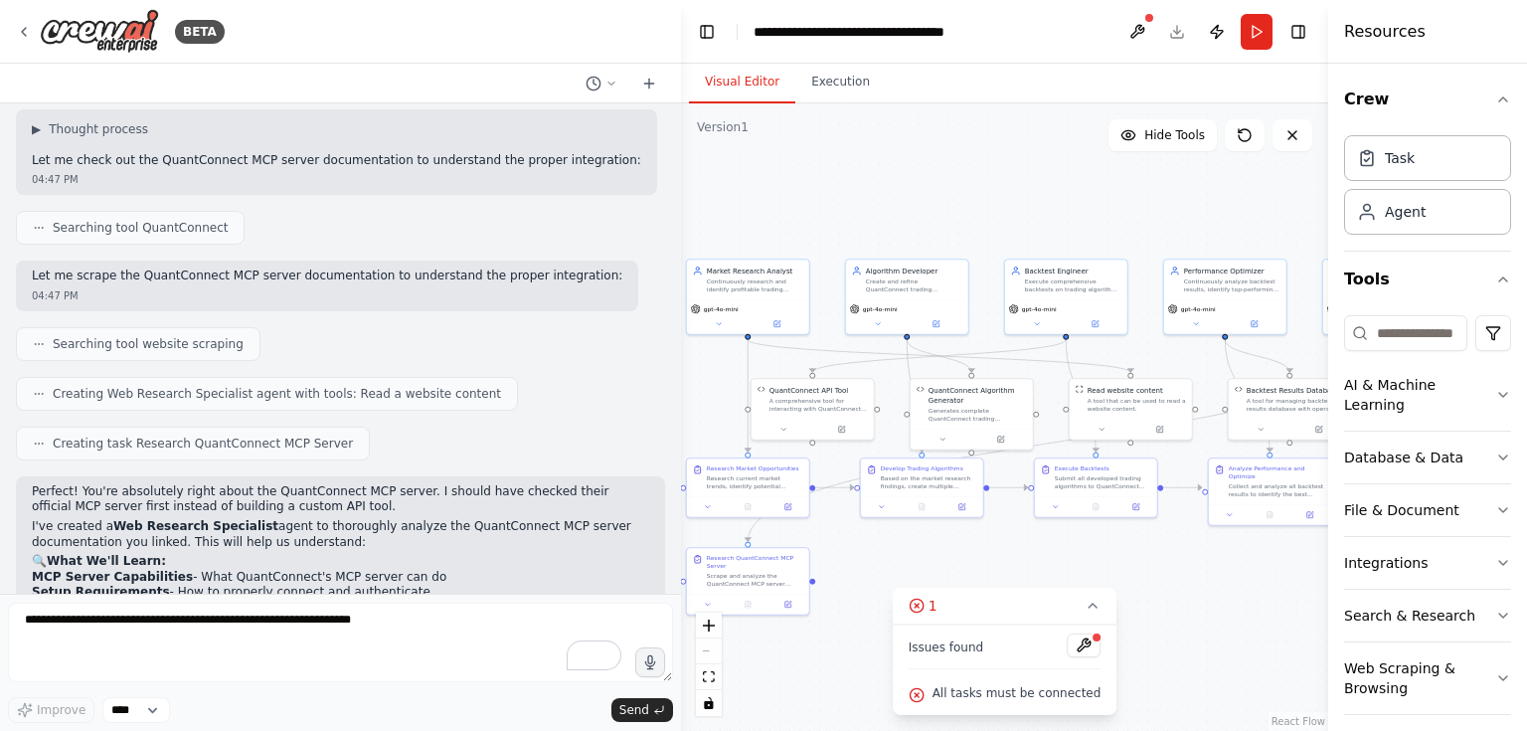
drag, startPoint x: 26, startPoint y: 433, endPoint x: 418, endPoint y: 473, distance: 393.9
click at [418, 476] on div "Perfect! You're absolutely right about the QuantConnect MCP server. I should ha…" at bounding box center [340, 656] width 649 height 361
click at [484, 713] on li "Improve system reliability with the standardized MCP protocol" at bounding box center [340, 721] width 617 height 16
click at [1256, 32] on button "Run" at bounding box center [1257, 32] width 32 height 36
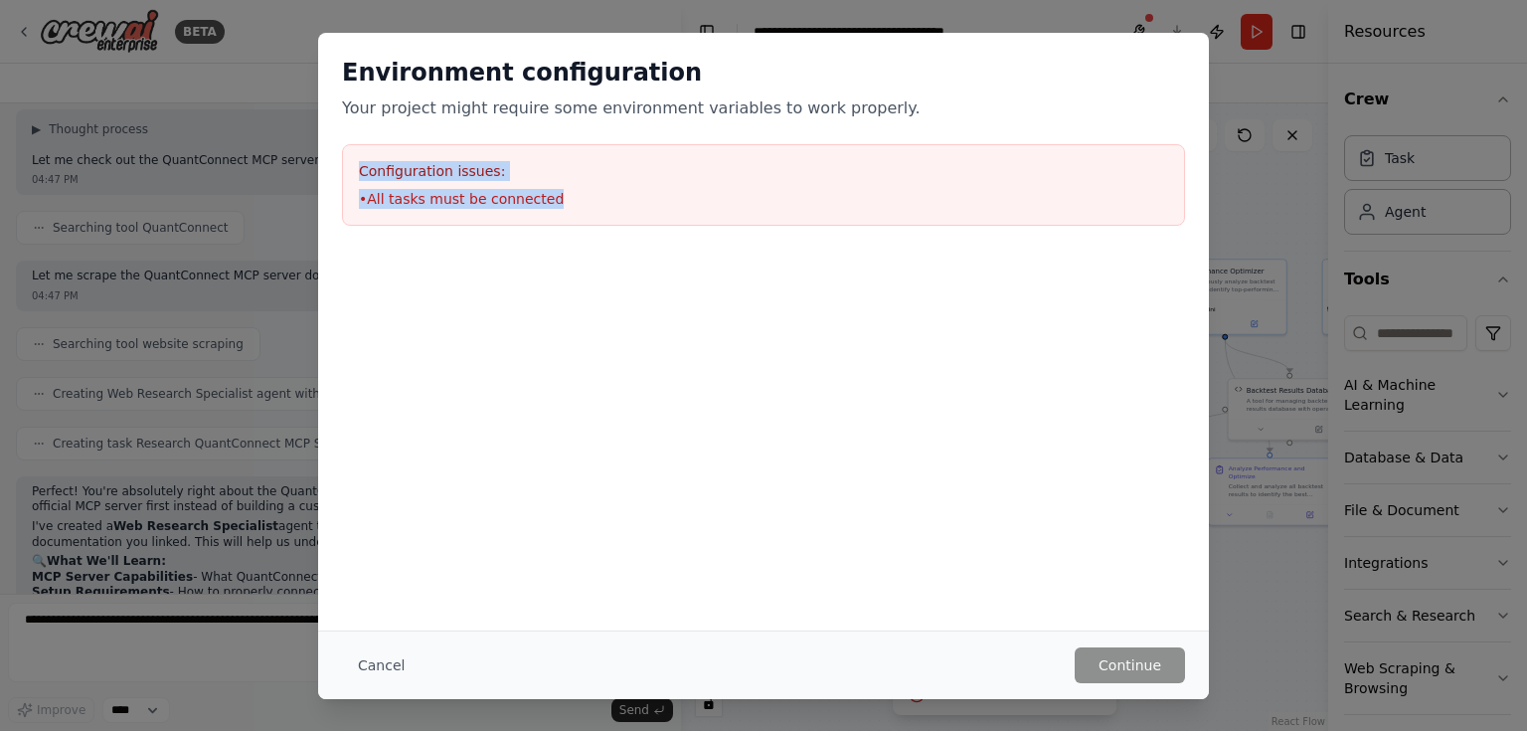
drag, startPoint x: 360, startPoint y: 164, endPoint x: 569, endPoint y: 209, distance: 213.5
click at [569, 209] on div "Configuration issues: • All tasks must be connected" at bounding box center [763, 185] width 843 height 82
copy div "Configuration issues: • All tasks must be connected"
click at [145, 601] on div "Environment configuration Your project might require some environment variables…" at bounding box center [763, 365] width 1527 height 731
click at [160, 622] on div "Environment configuration Your project might require some environment variables…" at bounding box center [763, 365] width 1527 height 731
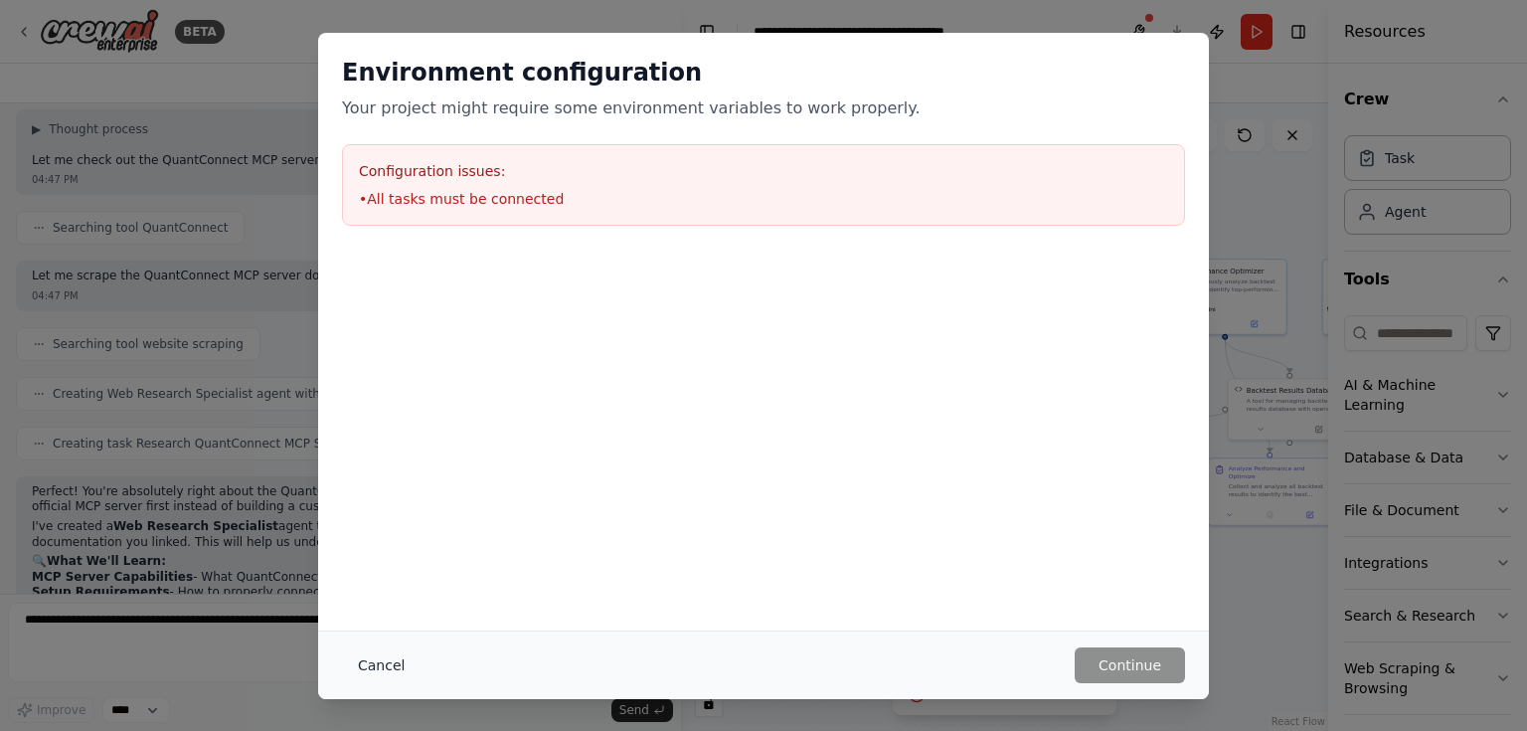
click at [394, 670] on button "Cancel" at bounding box center [381, 665] width 79 height 36
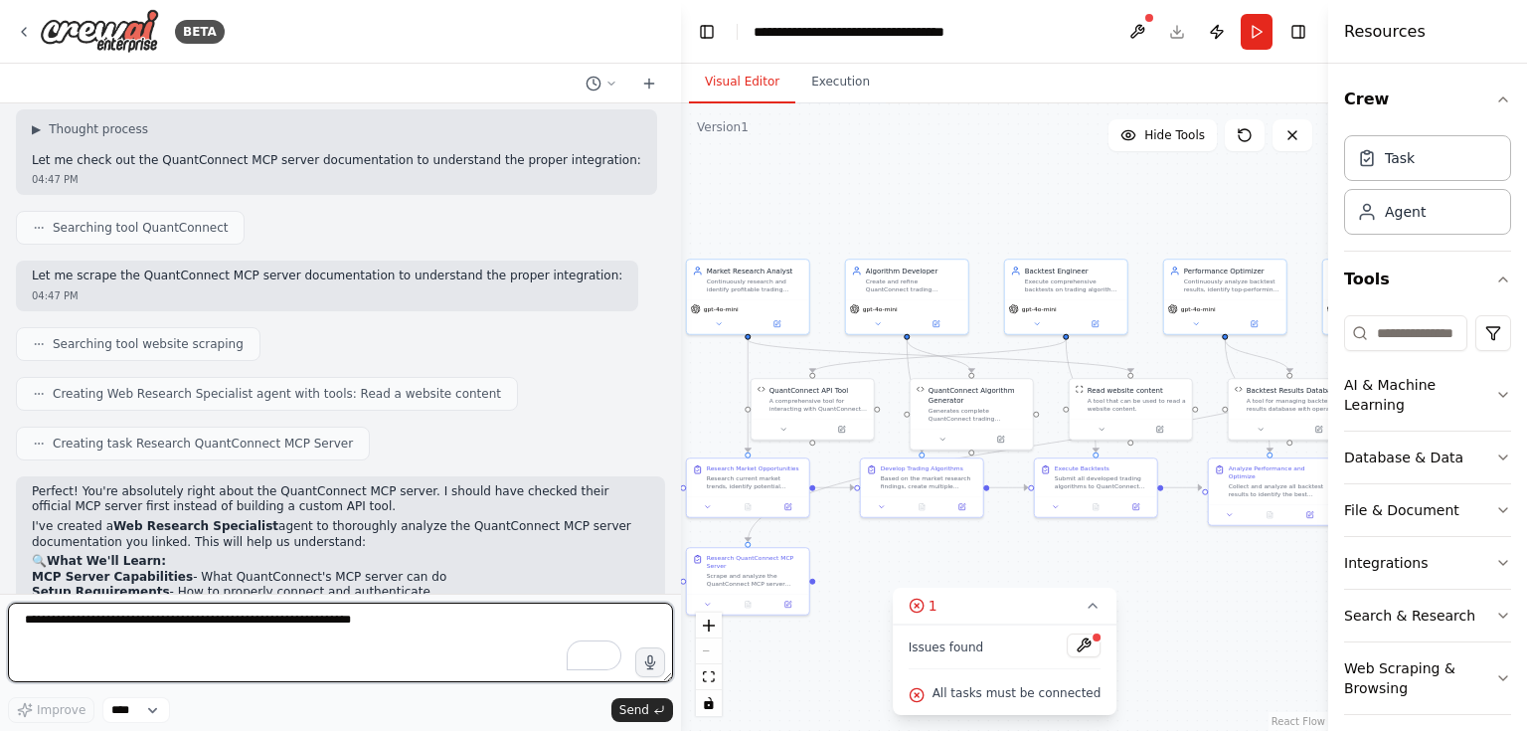
click at [149, 620] on textarea "To enrich screen reader interactions, please activate Accessibility in Grammarl…" at bounding box center [340, 643] width 665 height 80
paste textarea "**********"
type textarea "**********"
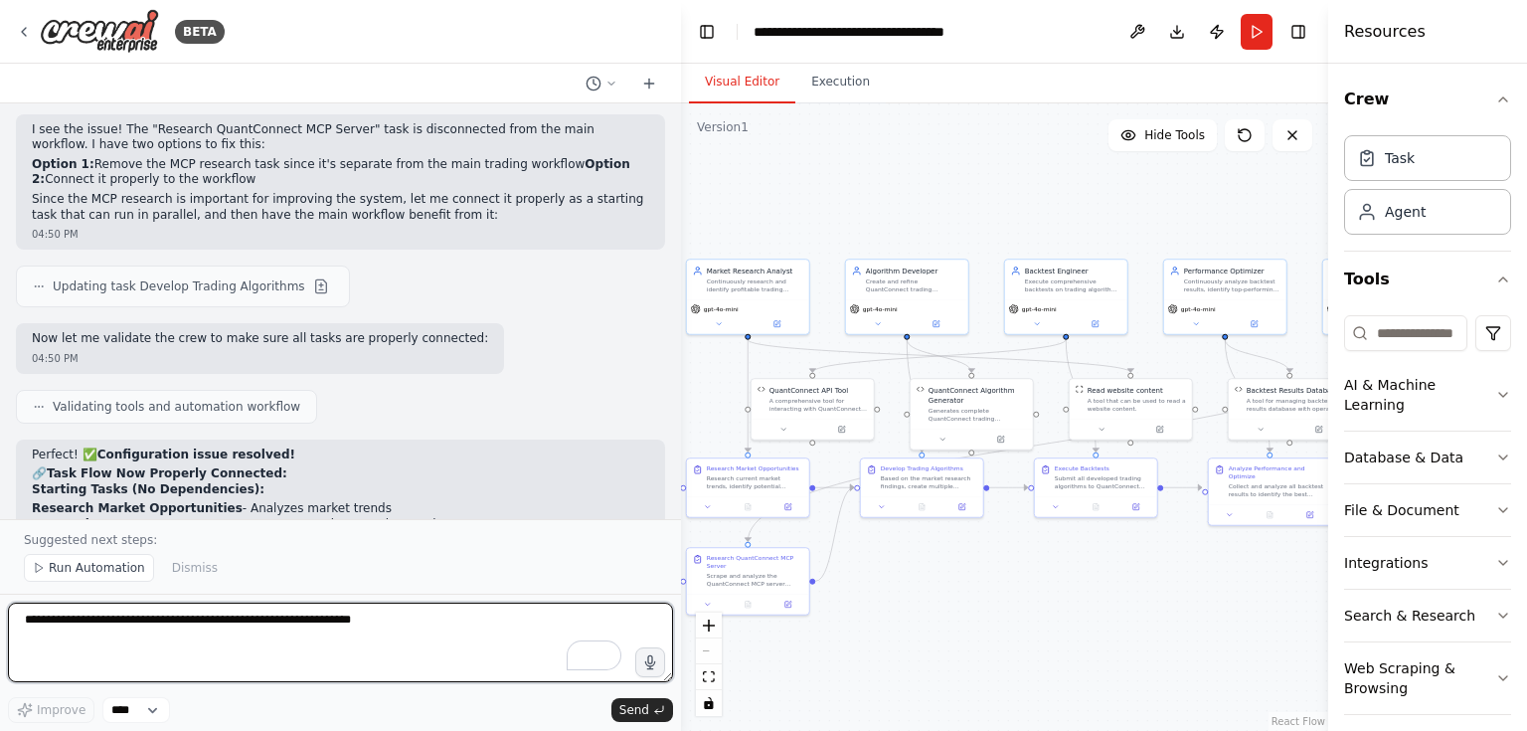
scroll to position [10753, 0]
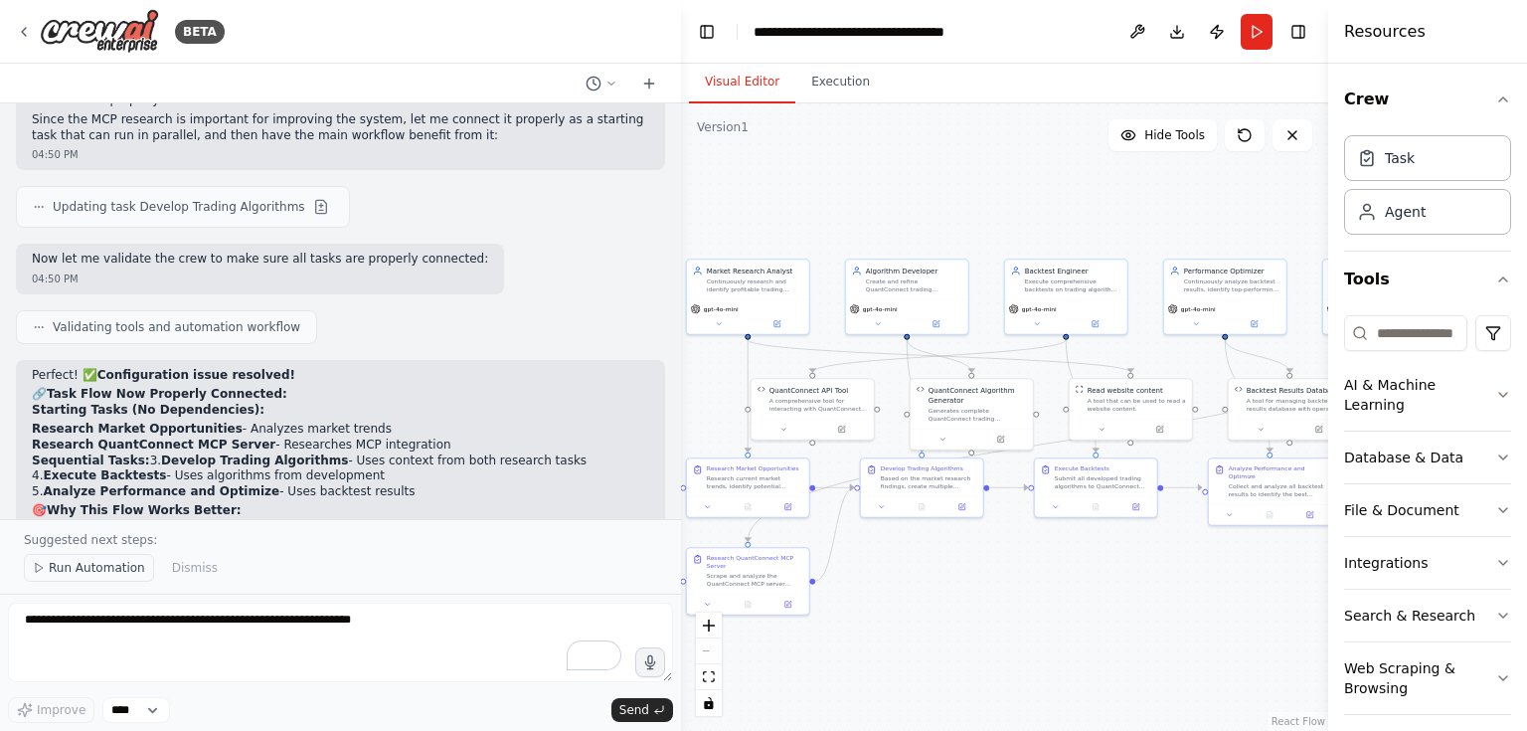
click at [107, 569] on span "Run Automation" at bounding box center [97, 568] width 96 height 16
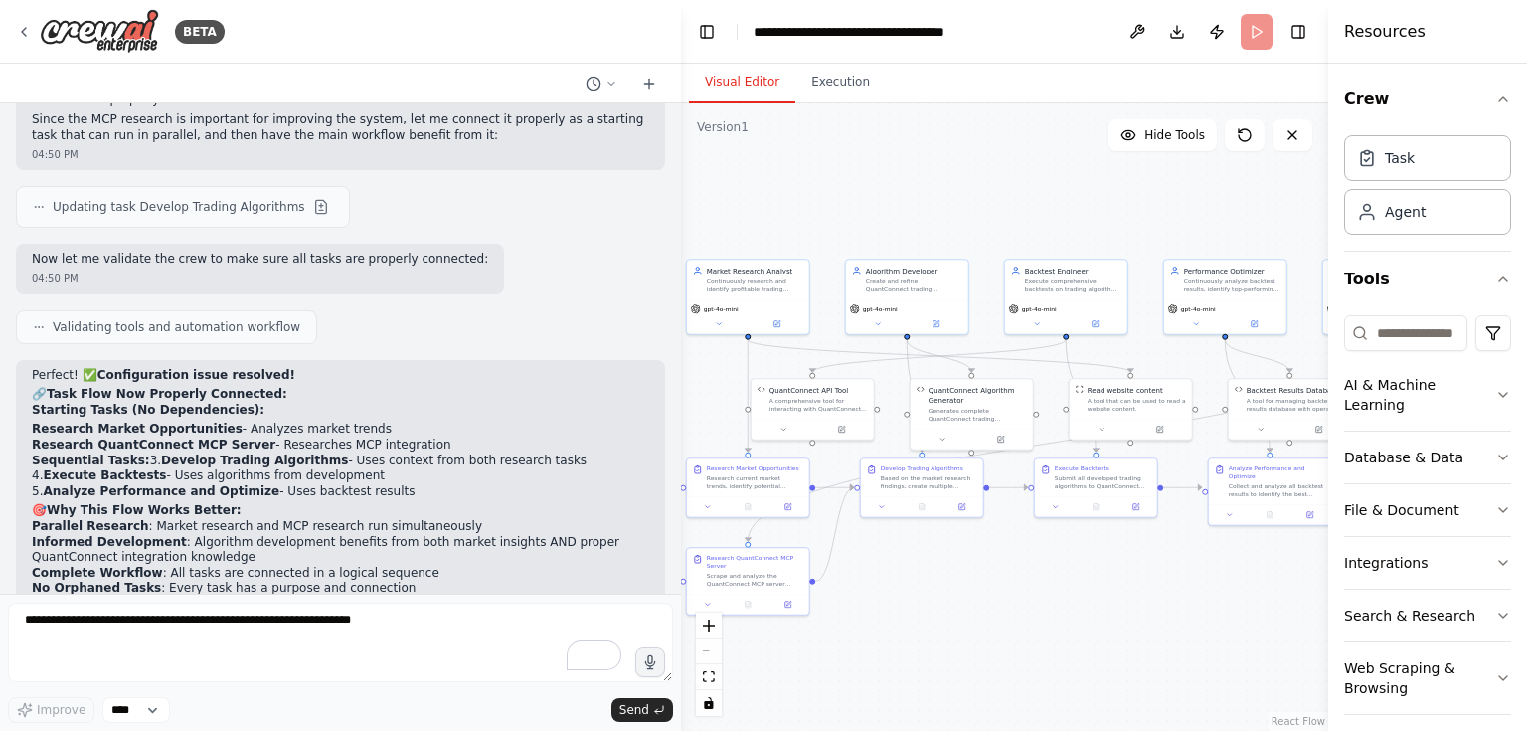
scroll to position [10679, 0]
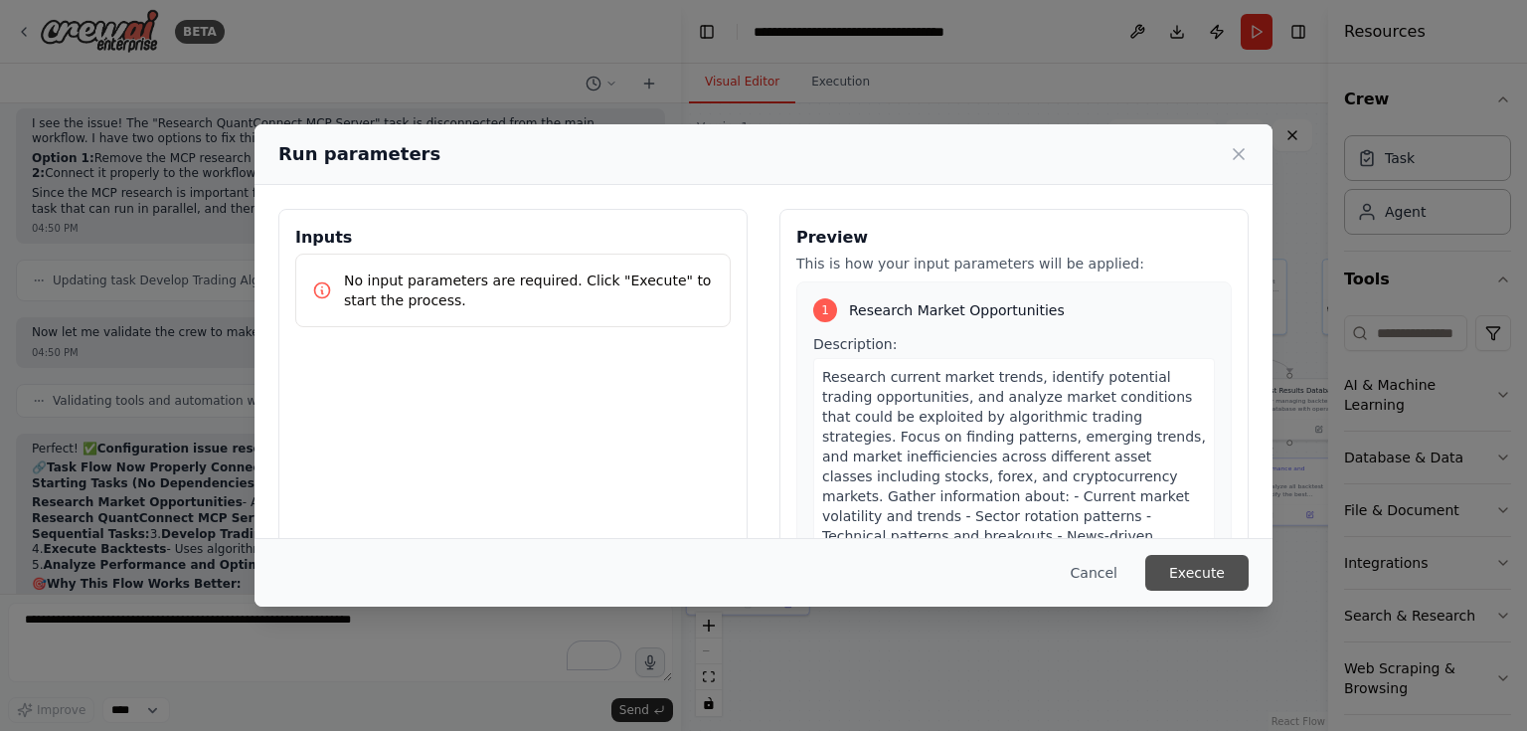
click at [1204, 573] on button "Execute" at bounding box center [1196, 573] width 103 height 36
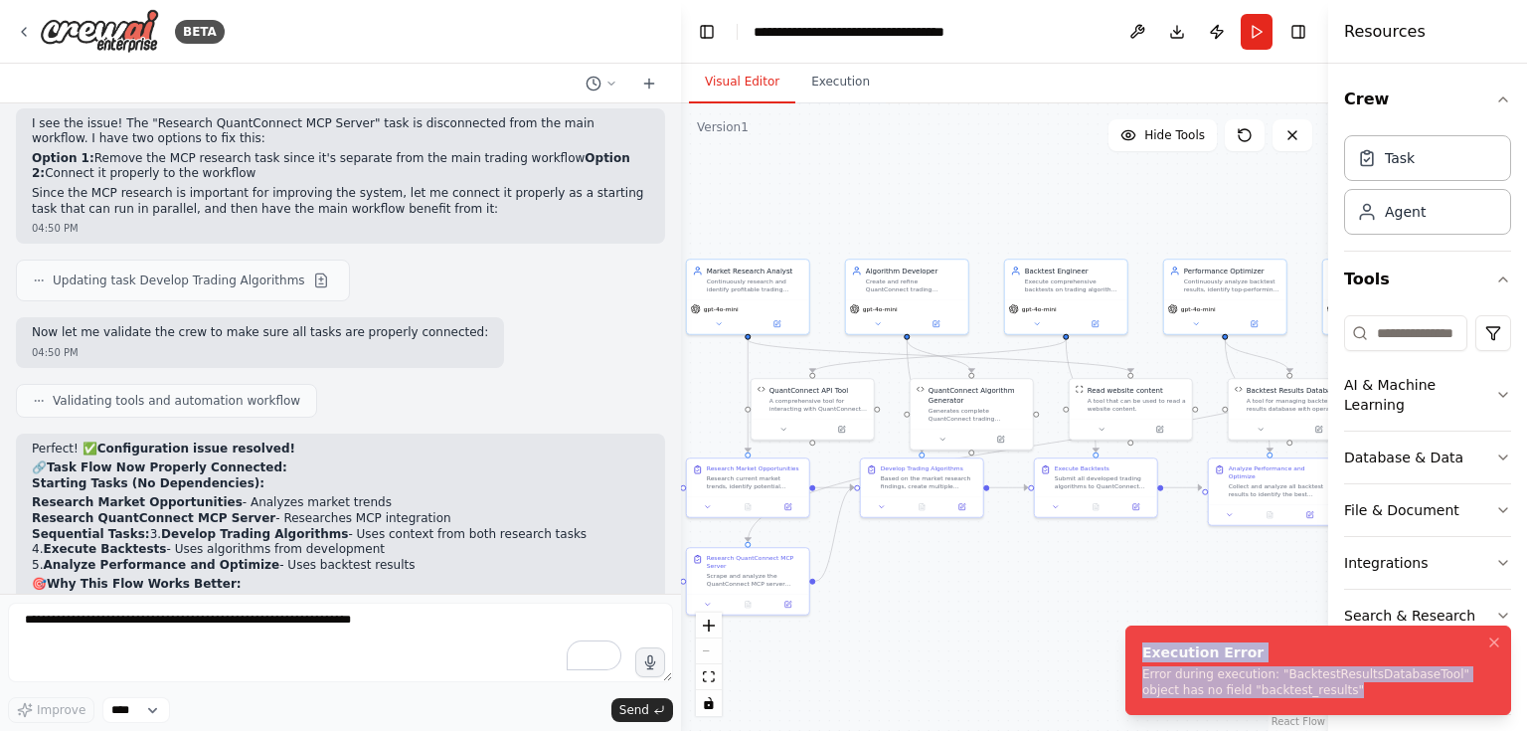
drag, startPoint x: 1144, startPoint y: 654, endPoint x: 1324, endPoint y: 694, distance: 184.3
click at [1324, 694] on div "Execution Error Error during execution: "BacktestResultsDatabaseTool" object ha…" at bounding box center [1314, 670] width 344 height 56
copy div "Execution Error Error during execution: "BacktestResultsDatabaseTool" object ha…"
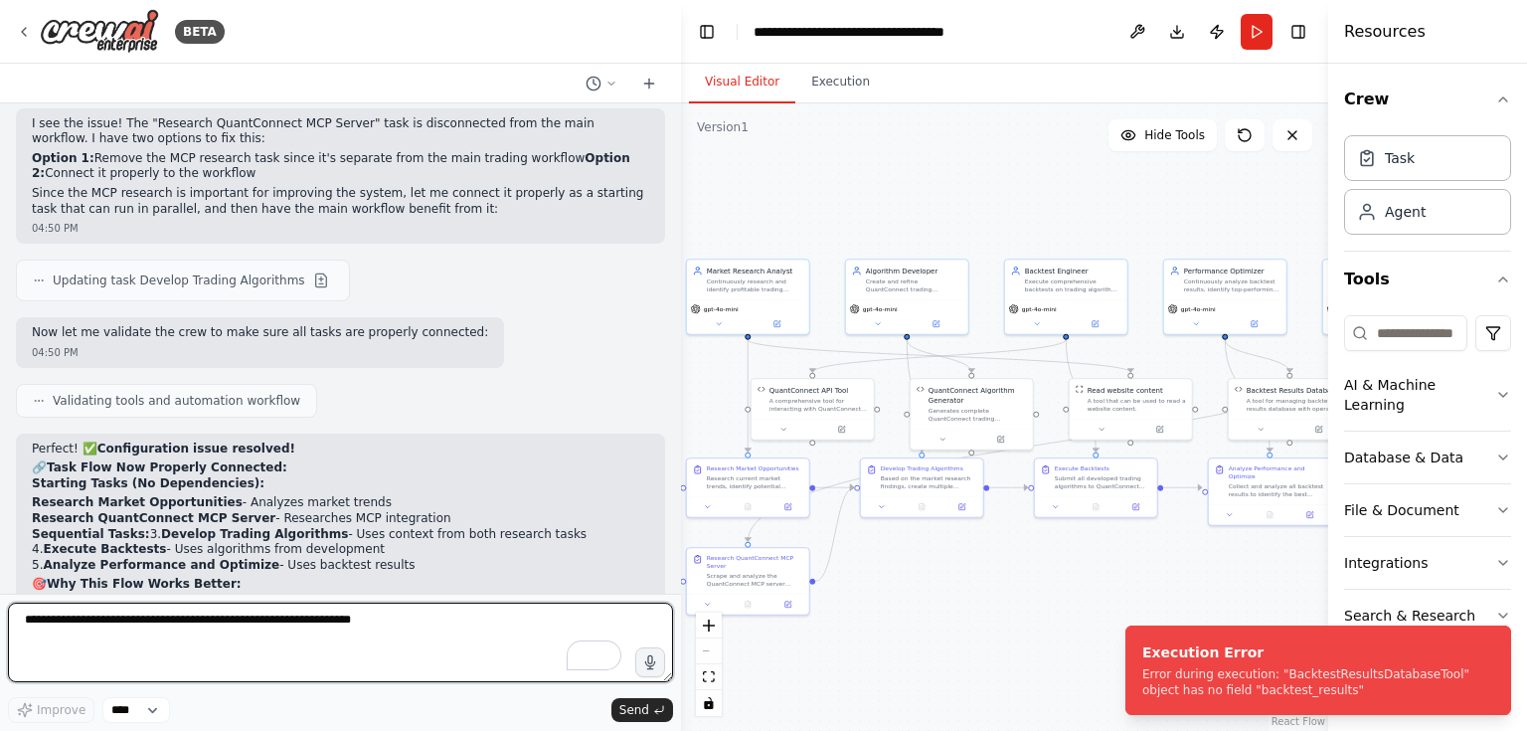
click at [465, 627] on textarea "To enrich screen reader interactions, please activate Accessibility in Grammarl…" at bounding box center [340, 643] width 665 height 80
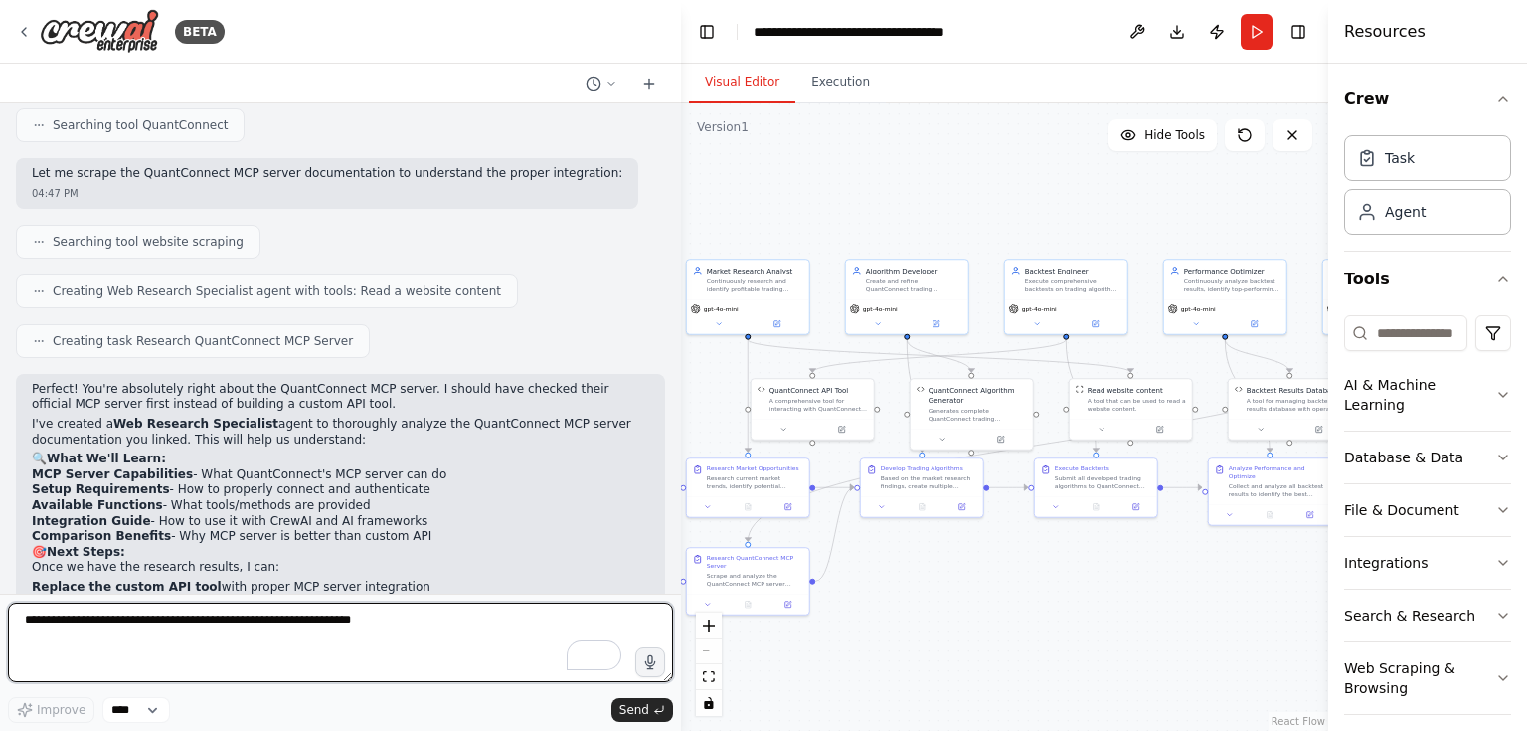
scroll to position [9804, 0]
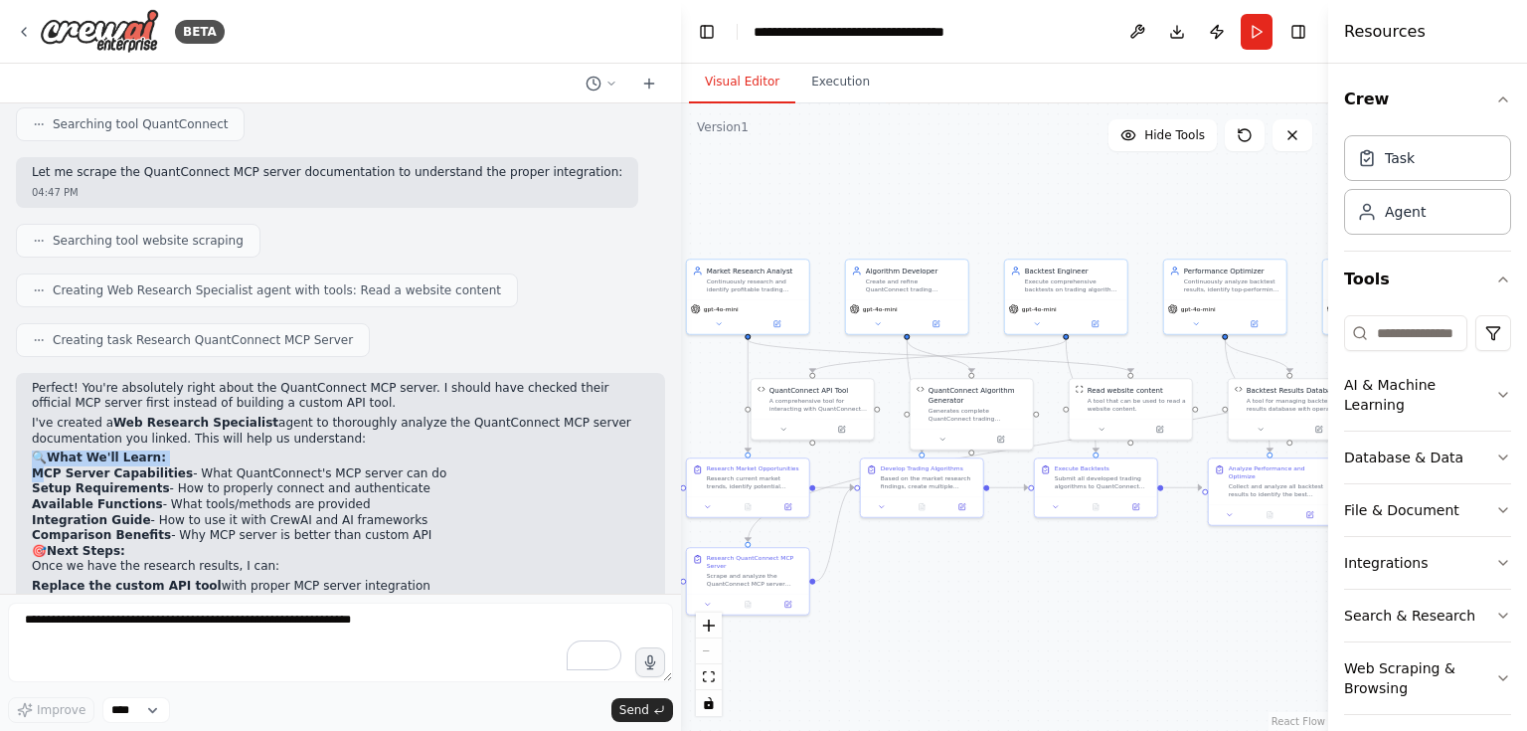
click at [39, 381] on div "Perfect! You're absolutely right about the QuantConnect MCP server. I should ha…" at bounding box center [340, 544] width 617 height 326
click at [264, 579] on li "Replace the custom API tool with proper MCP server integration" at bounding box center [340, 587] width 617 height 16
drag, startPoint x: 26, startPoint y: 327, endPoint x: 390, endPoint y: 373, distance: 366.8
click at [390, 373] on div "Perfect! You're absolutely right about the QuantConnect MCP server. I should ha…" at bounding box center [340, 553] width 649 height 361
copy ol "Replace the custom API tool with proper MCP server integration Update the Backt…"
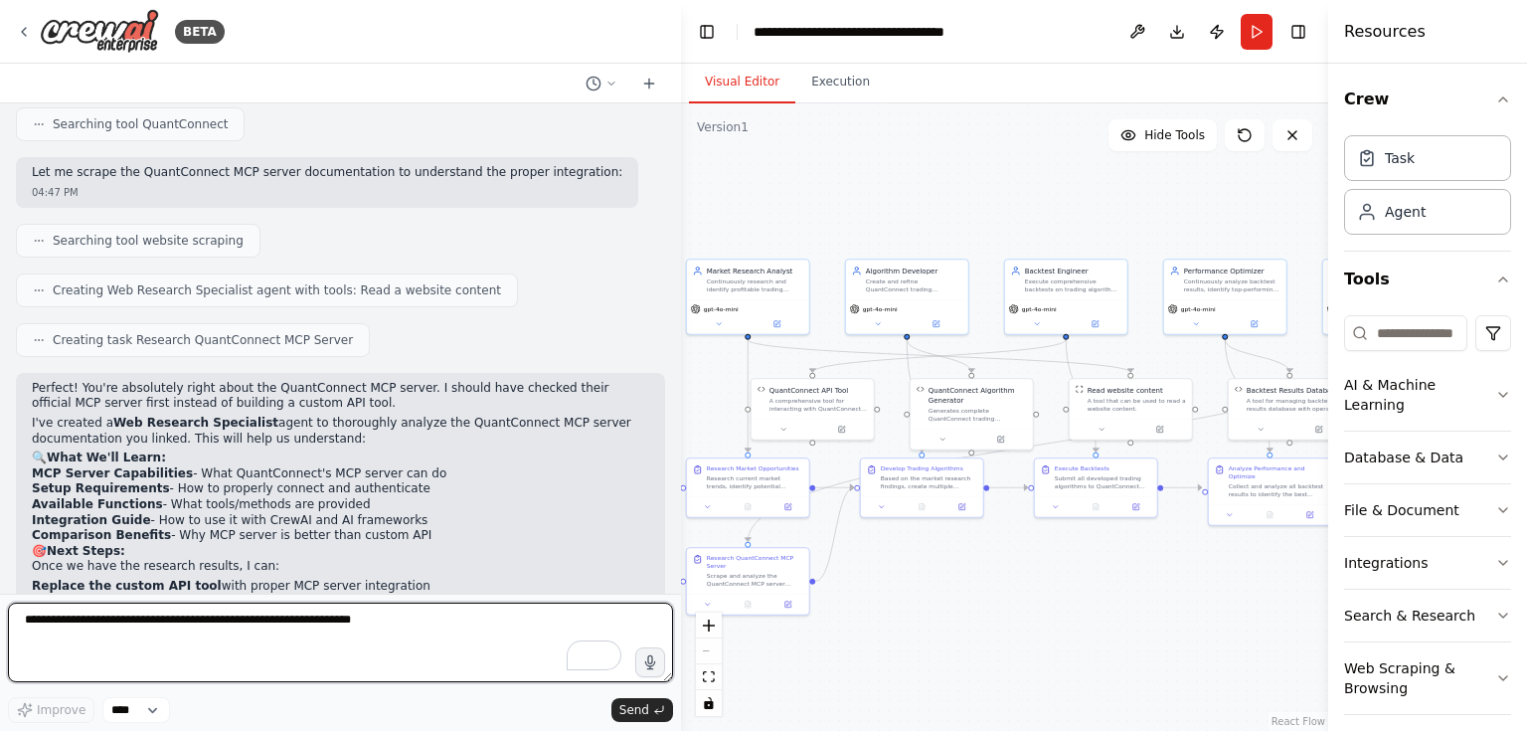
click at [158, 633] on textarea "To enrich screen reader interactions, please activate Accessibility in Grammarl…" at bounding box center [340, 643] width 665 height 80
paste textarea "**********"
type textarea "**********"
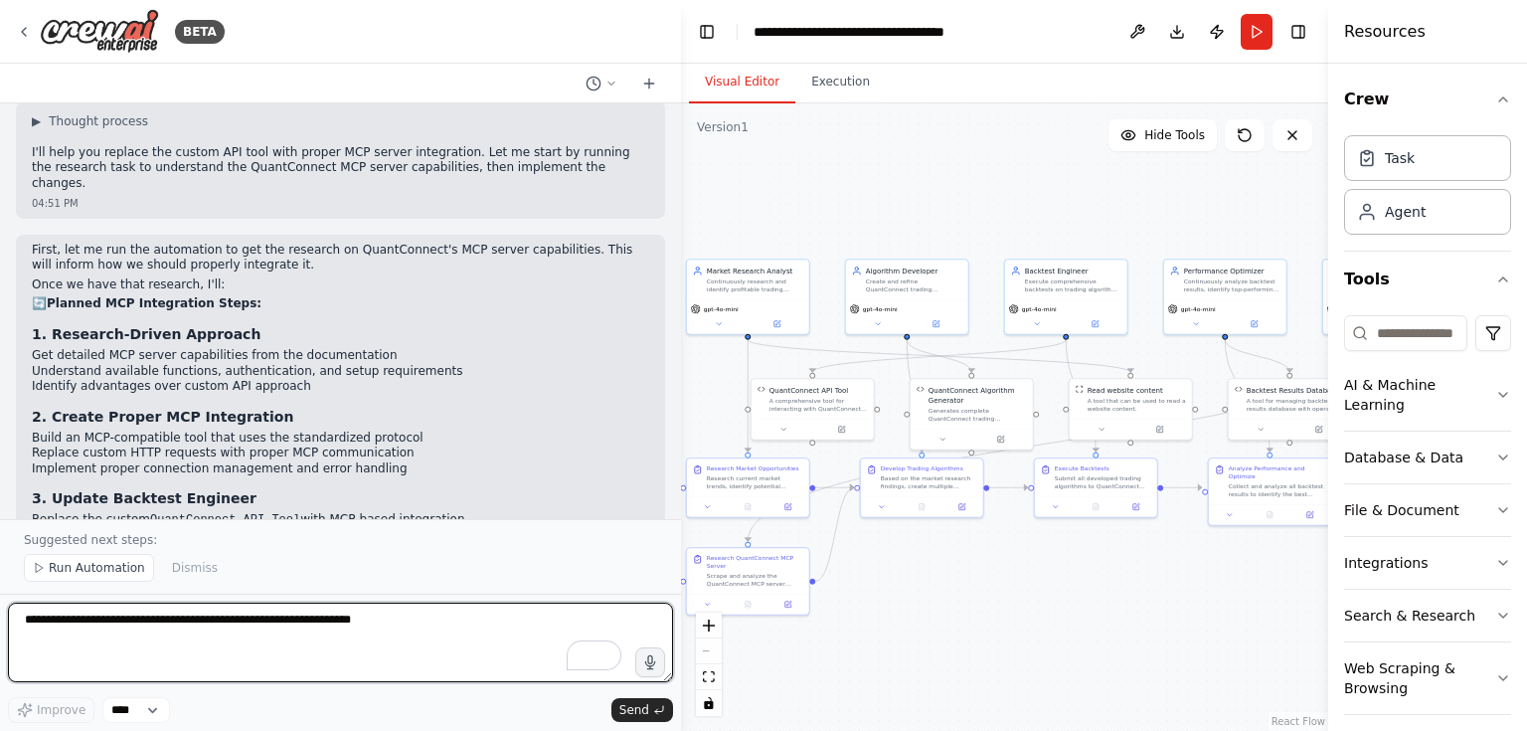
scroll to position [11544, 0]
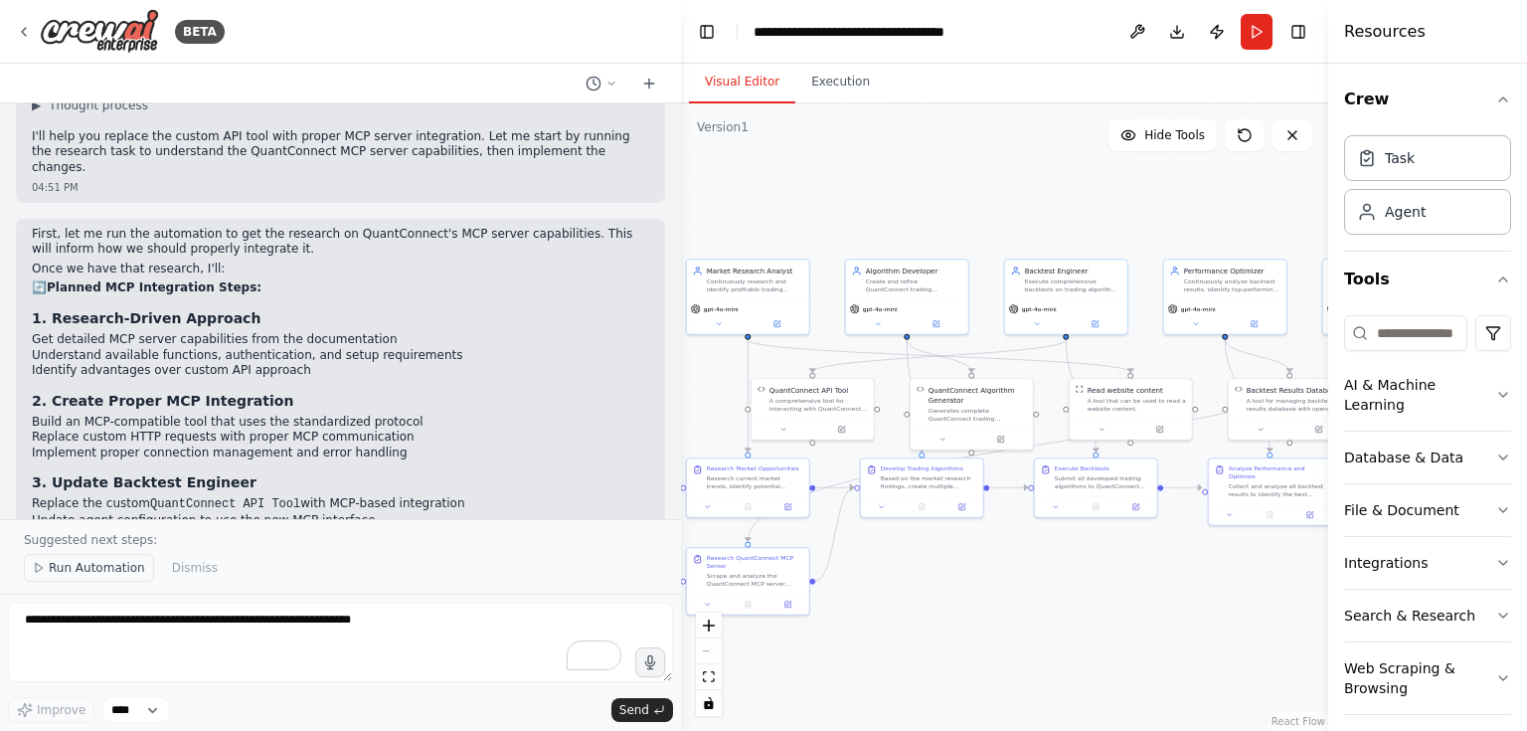
click at [107, 575] on span "Run Automation" at bounding box center [97, 568] width 96 height 16
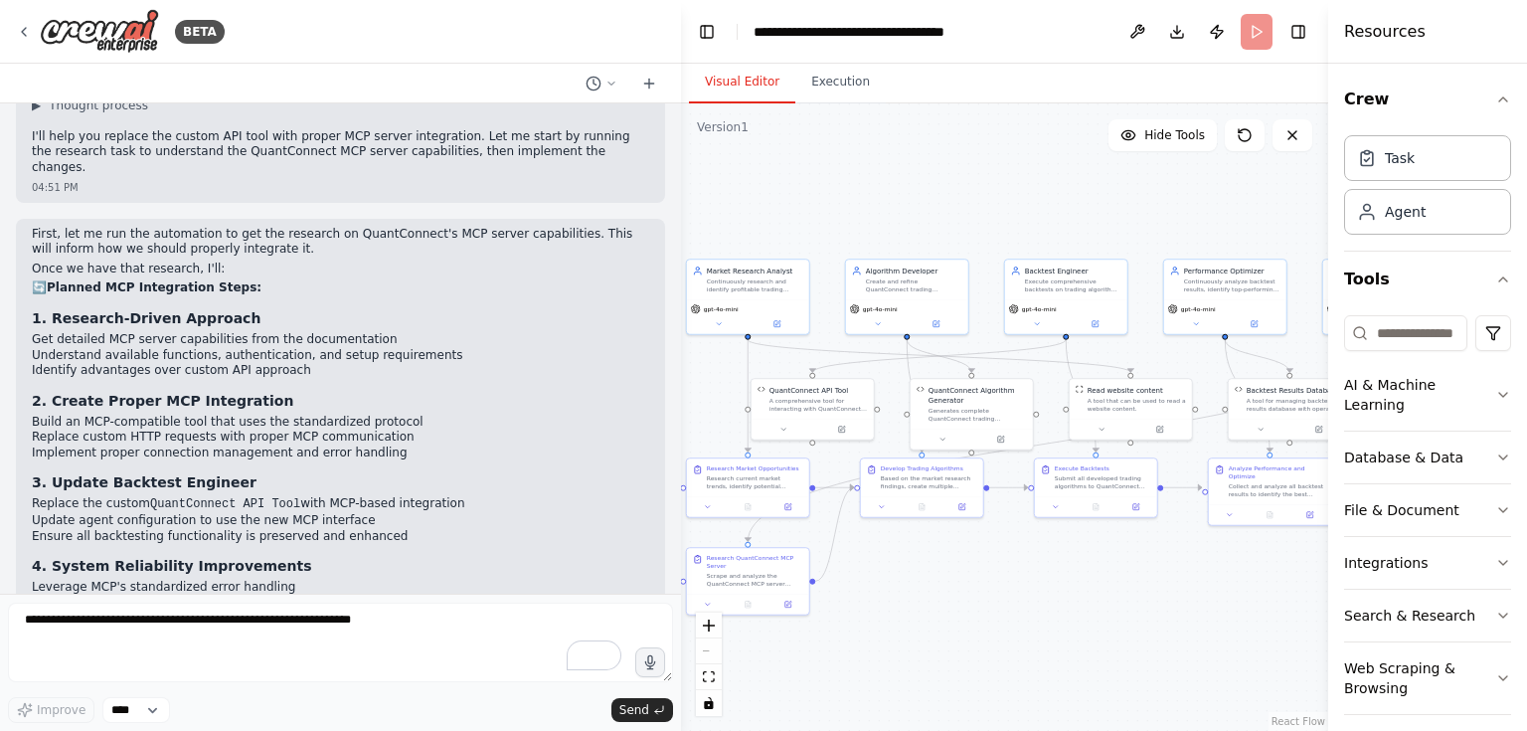
scroll to position [11471, 0]
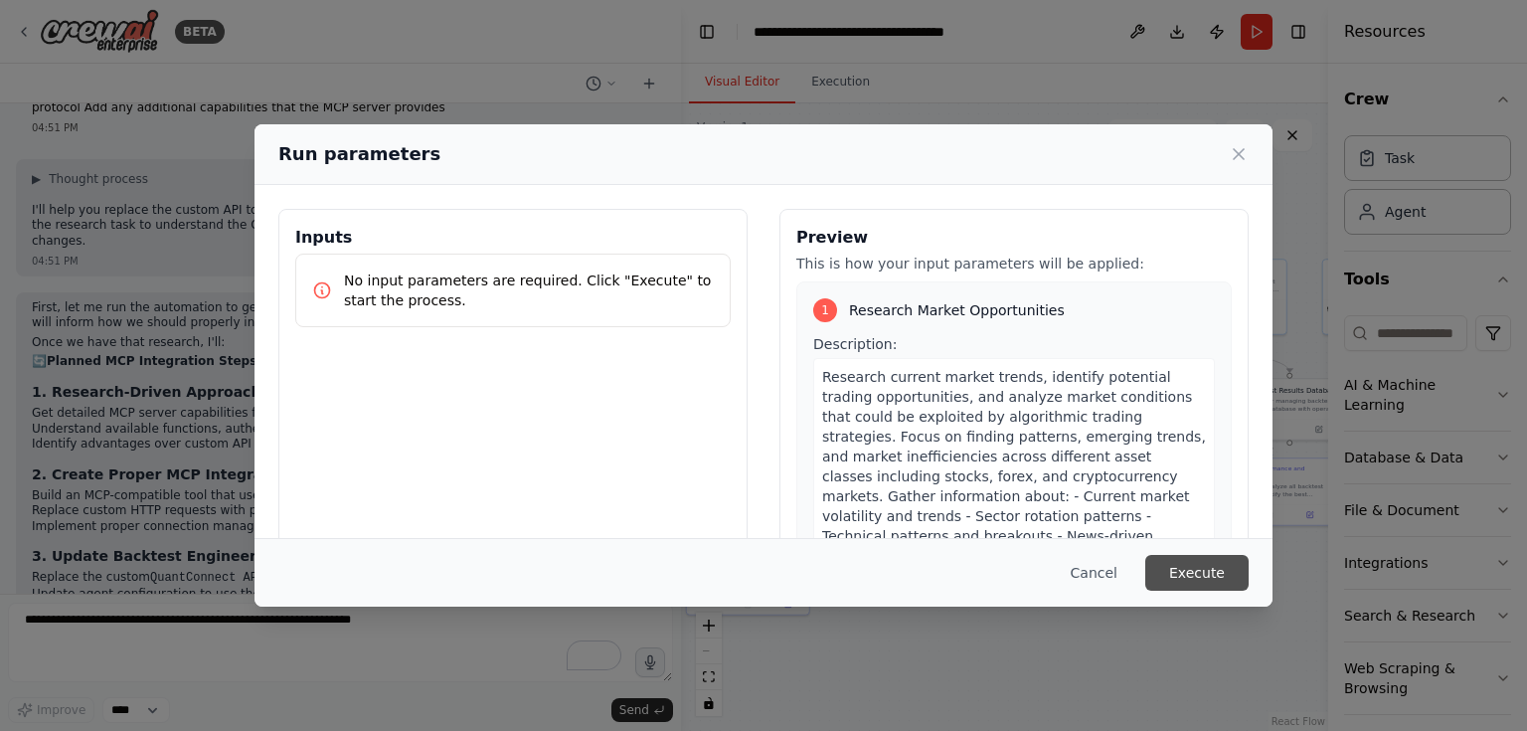
click at [1215, 569] on button "Execute" at bounding box center [1196, 573] width 103 height 36
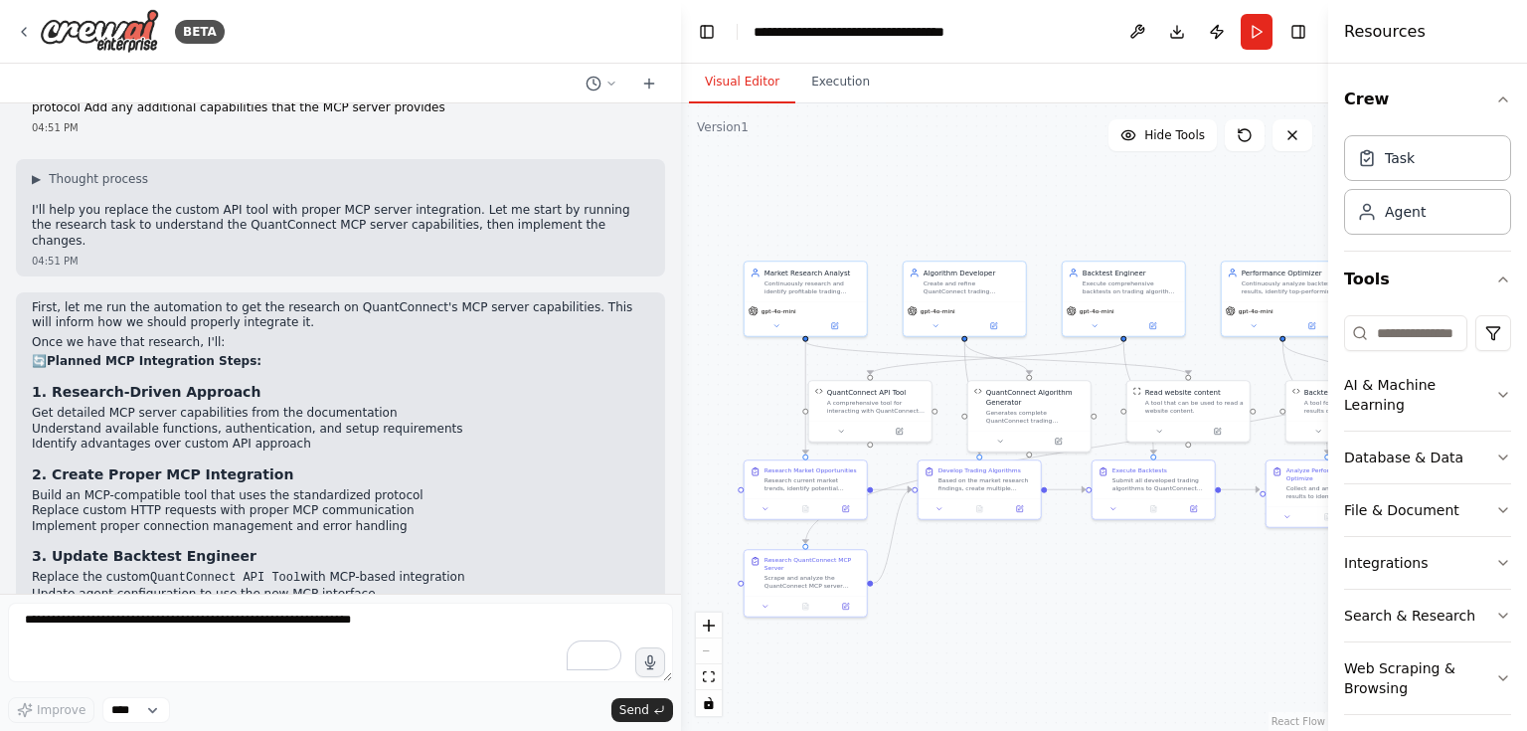
drag, startPoint x: 1136, startPoint y: 229, endPoint x: 1197, endPoint y: 231, distance: 61.7
click at [1195, 231] on div ".deletable-edge-delete-btn { width: 20px; height: 20px; border: 0px solid #ffff…" at bounding box center [1004, 416] width 647 height 627
drag, startPoint x: 340, startPoint y: 502, endPoint x: 366, endPoint y: 461, distance: 48.3
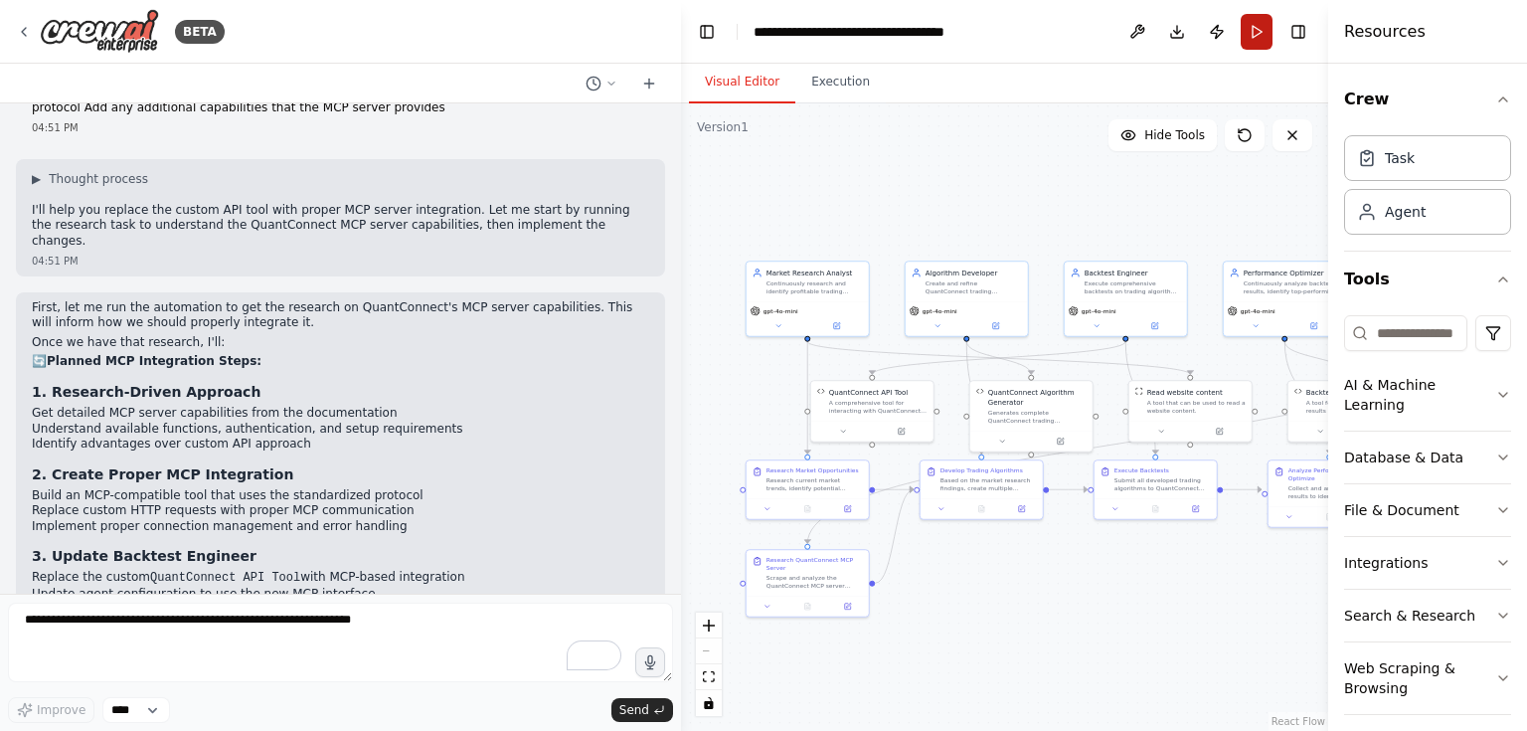
click at [1249, 28] on button "Run" at bounding box center [1257, 32] width 32 height 36
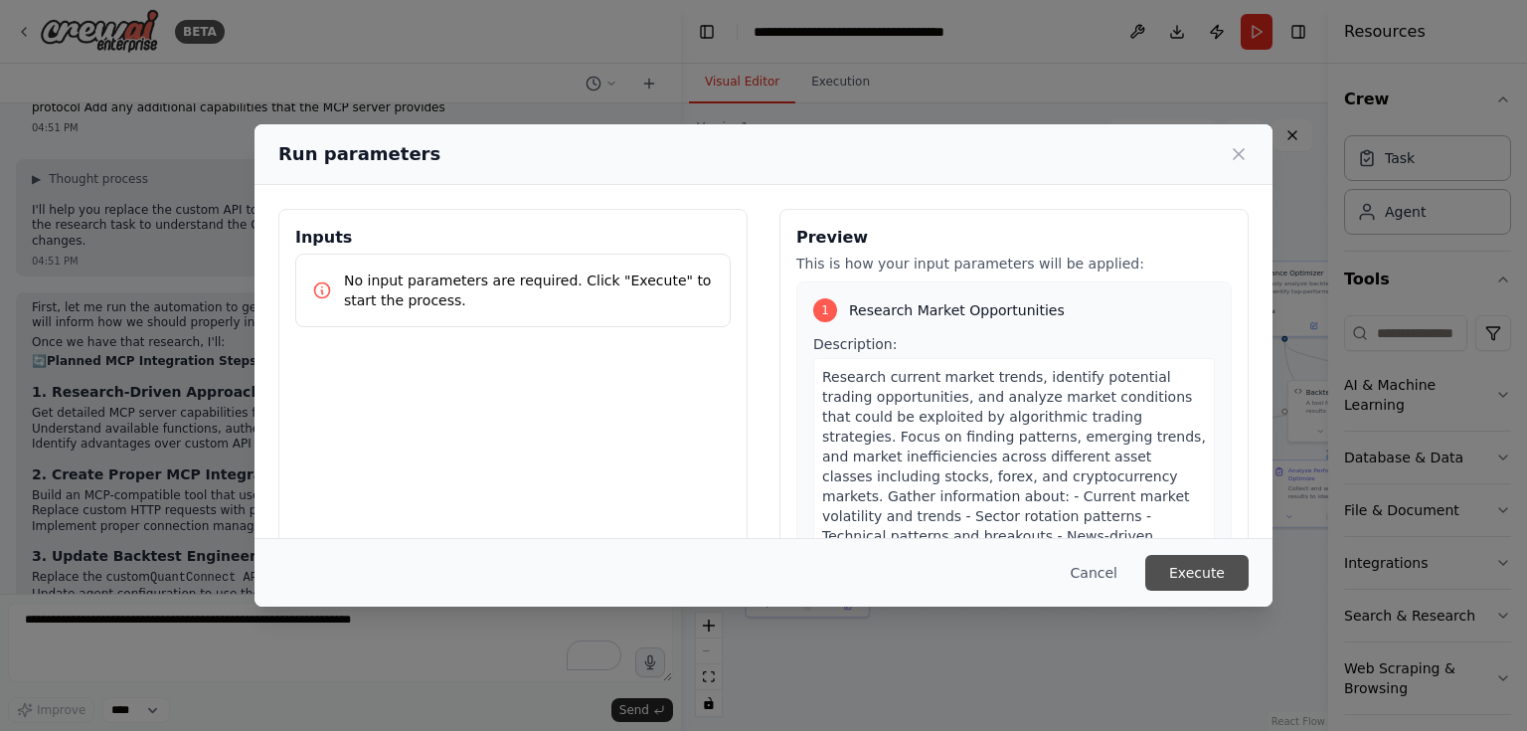
click at [1196, 575] on button "Execute" at bounding box center [1196, 573] width 103 height 36
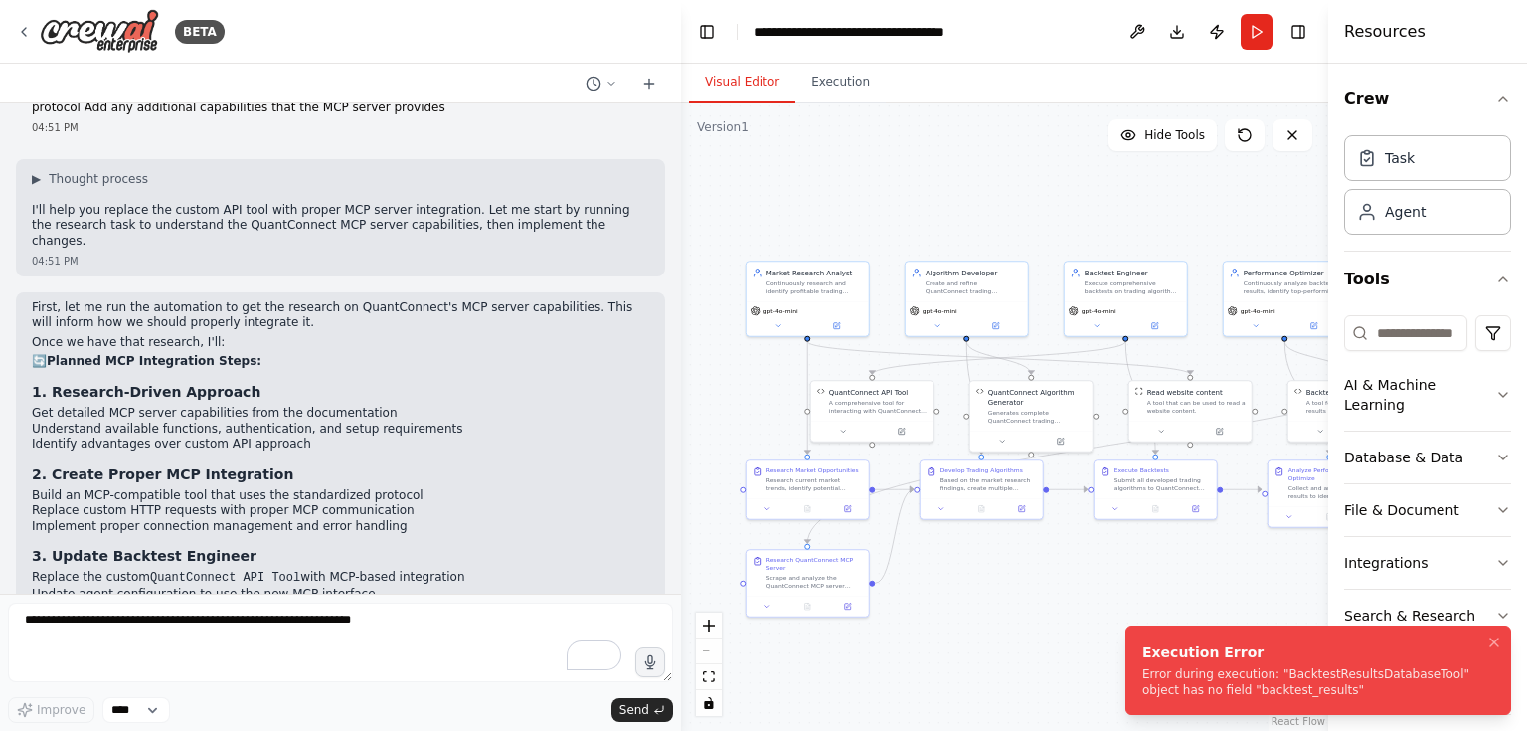
drag, startPoint x: 1140, startPoint y: 644, endPoint x: 1260, endPoint y: 693, distance: 128.9
click at [1260, 662] on div "Execution Error" at bounding box center [1314, 652] width 344 height 20
click at [1141, 649] on li "Execution Error Error during execution: "BacktestResultsDatabaseTool" object ha…" at bounding box center [1319, 669] width 386 height 89
drag, startPoint x: 1143, startPoint y: 653, endPoint x: 1281, endPoint y: 699, distance: 144.6
click at [1281, 662] on div "Execution Error" at bounding box center [1314, 652] width 344 height 20
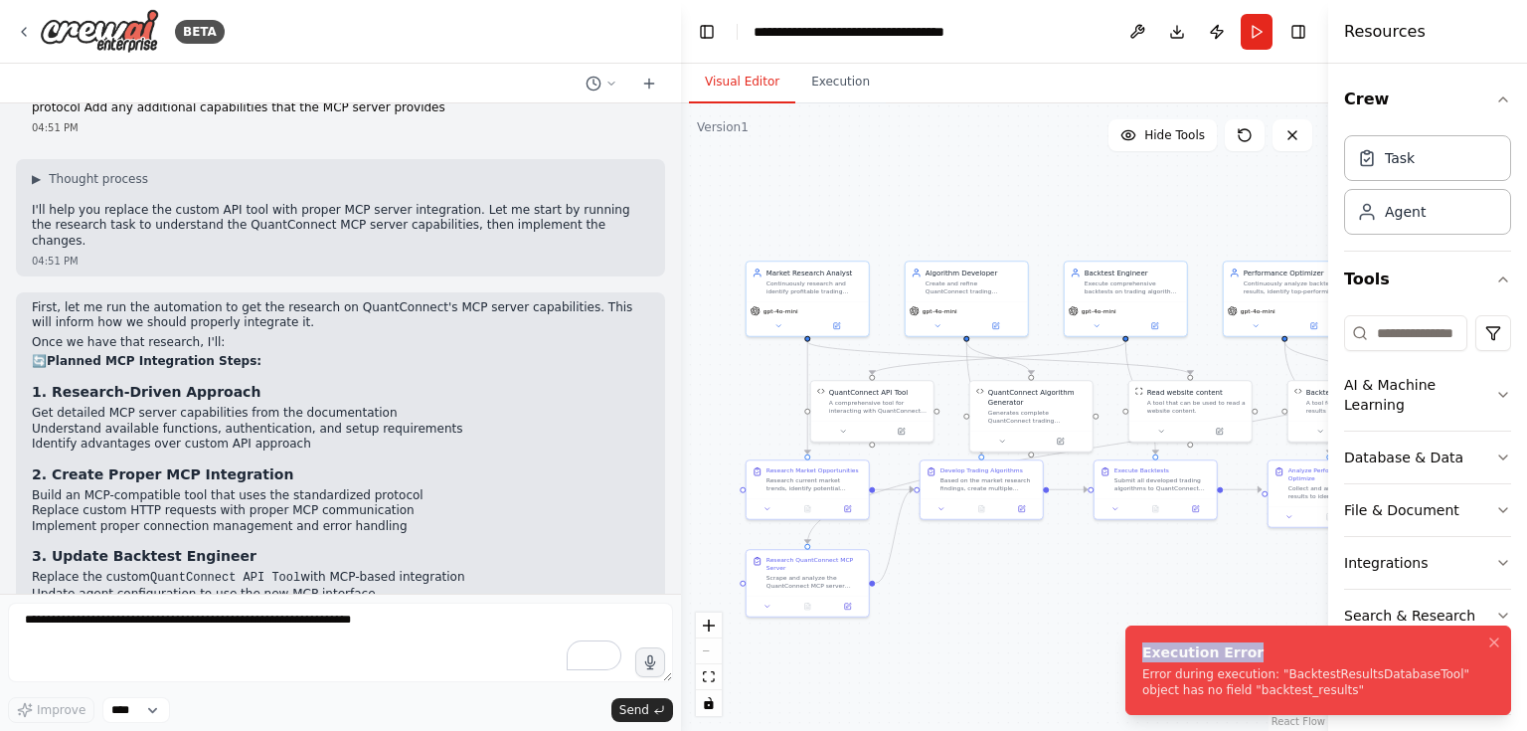
click at [1141, 675] on li "Execution Error Error during execution: "BacktestResultsDatabaseTool" object ha…" at bounding box center [1319, 669] width 386 height 89
click at [1199, 672] on div "Error during execution: "BacktestResultsDatabaseTool" object has no field "back…" at bounding box center [1314, 682] width 344 height 32
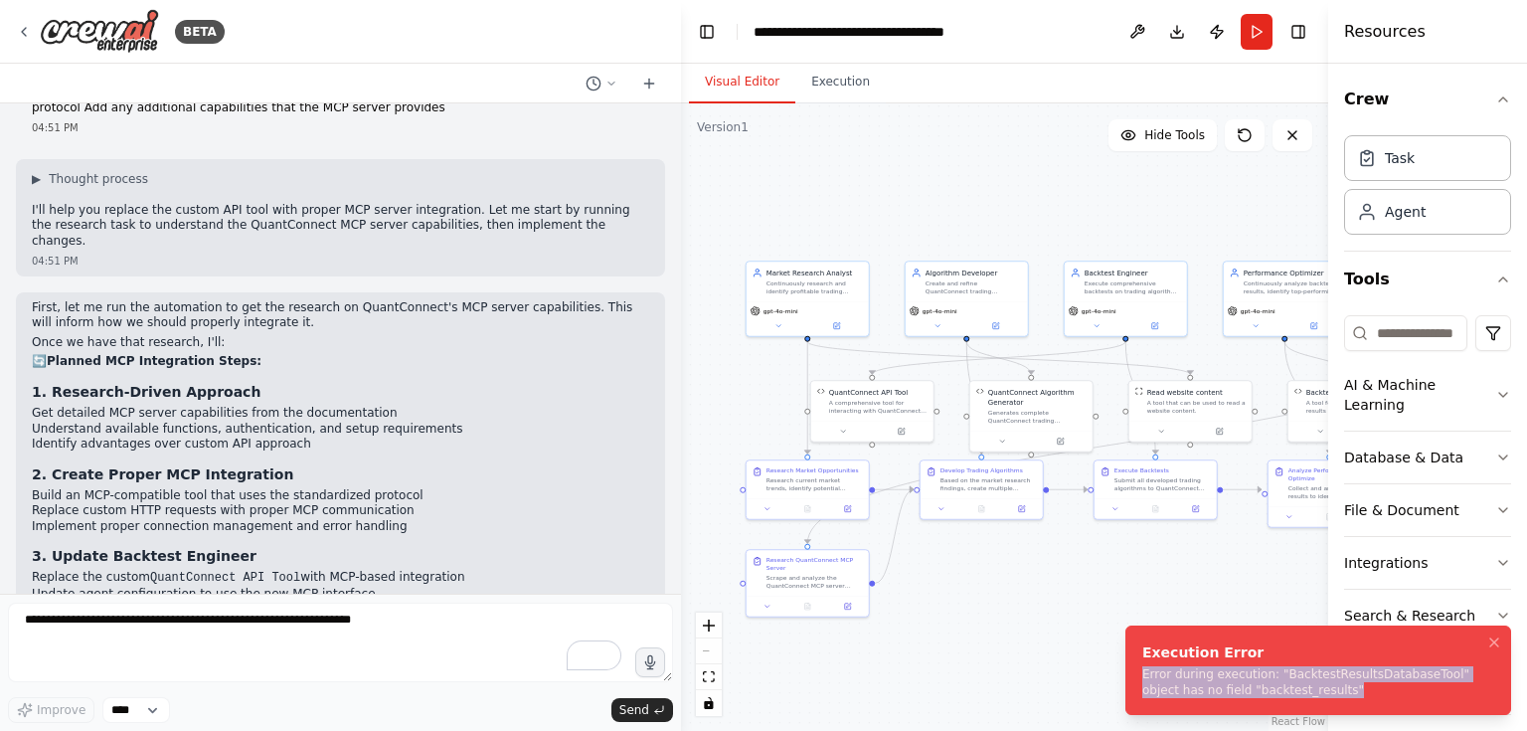
drag, startPoint x: 1144, startPoint y: 673, endPoint x: 1285, endPoint y: 692, distance: 141.5
click at [1285, 692] on div "Error during execution: "BacktestResultsDatabaseTool" object has no field "back…" at bounding box center [1314, 682] width 344 height 32
copy div "Error during execution: "BacktestResultsDatabaseTool" object has no field "back…"
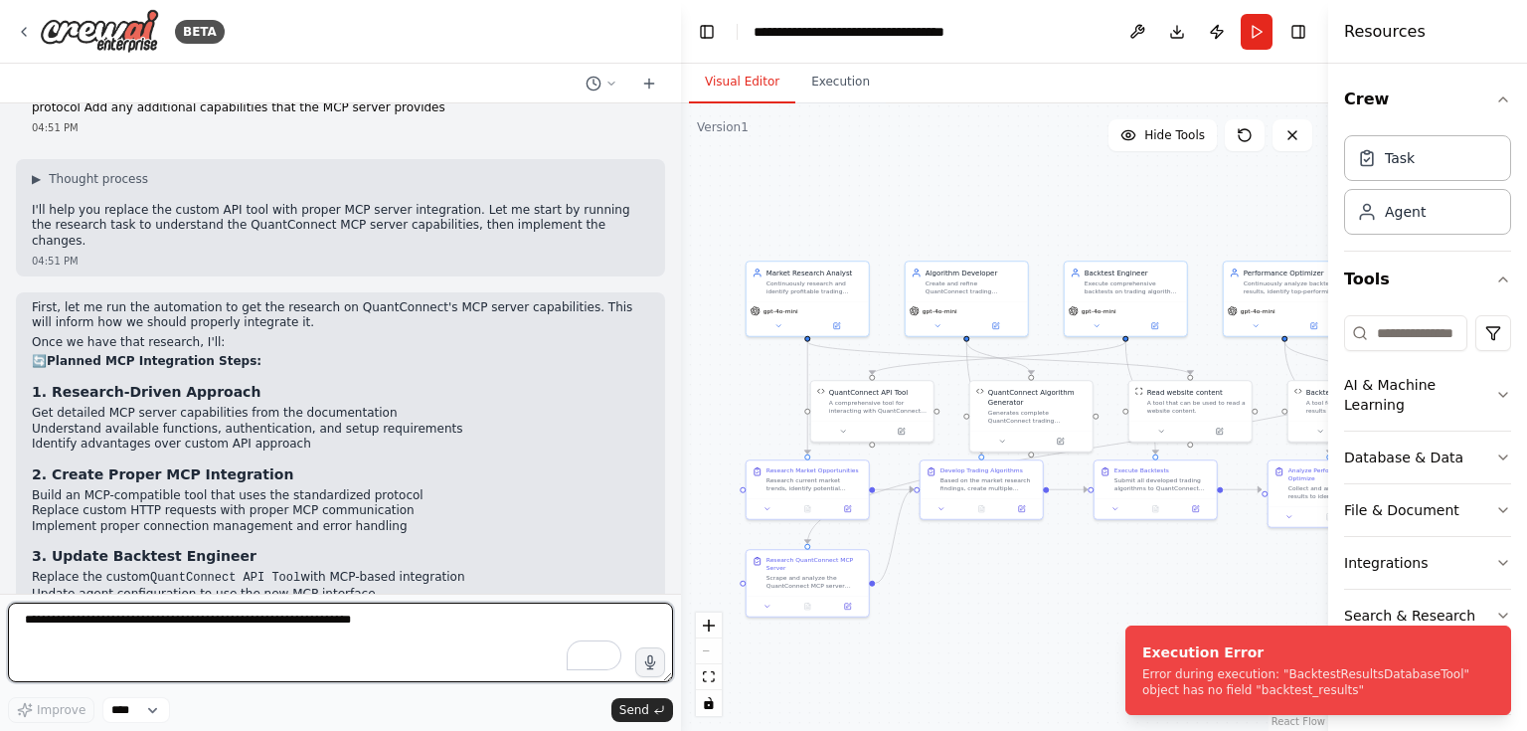
click at [256, 632] on textarea "To enrich screen reader interactions, please activate Accessibility in Grammarl…" at bounding box center [340, 643] width 665 height 80
paste textarea "**********"
type textarea "**********"
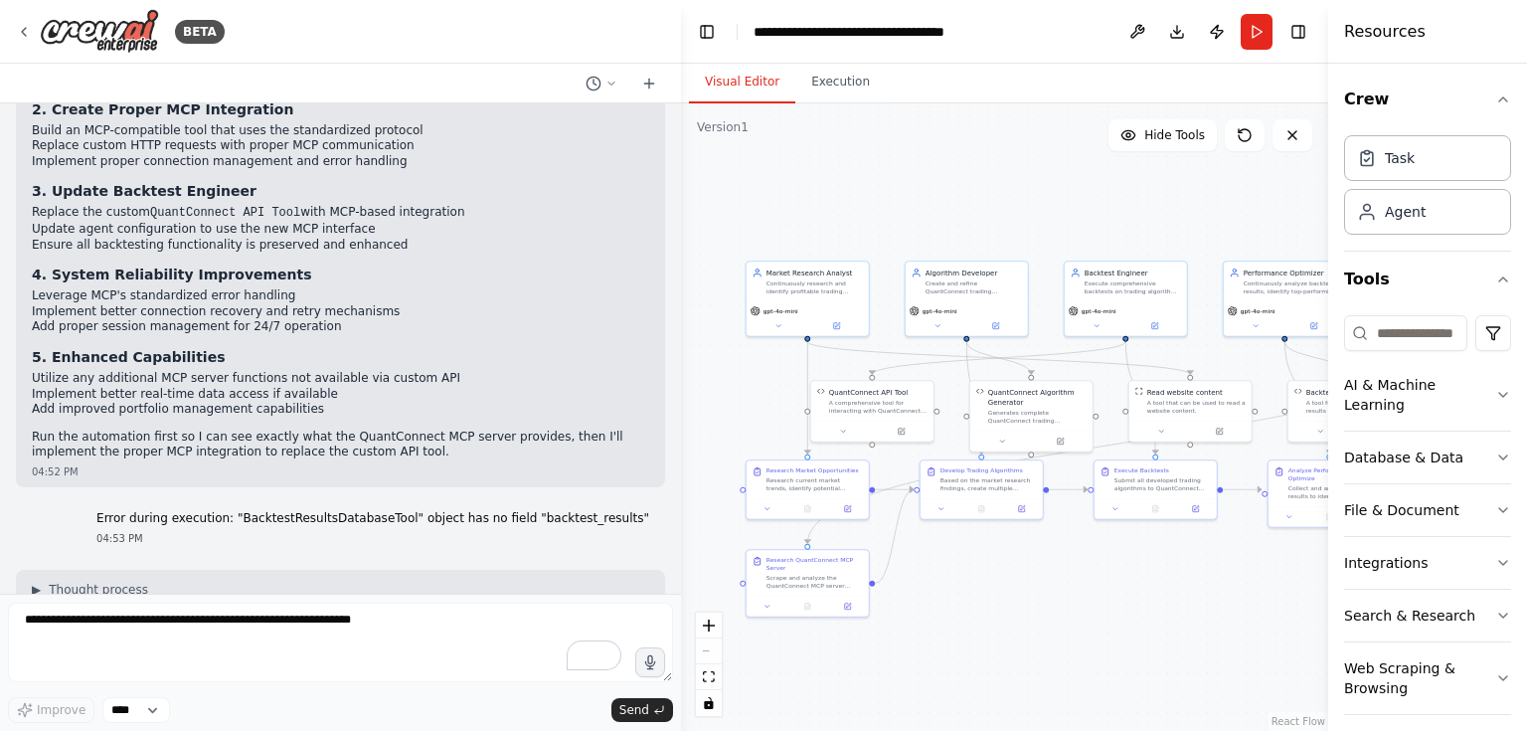
scroll to position [12548, 0]
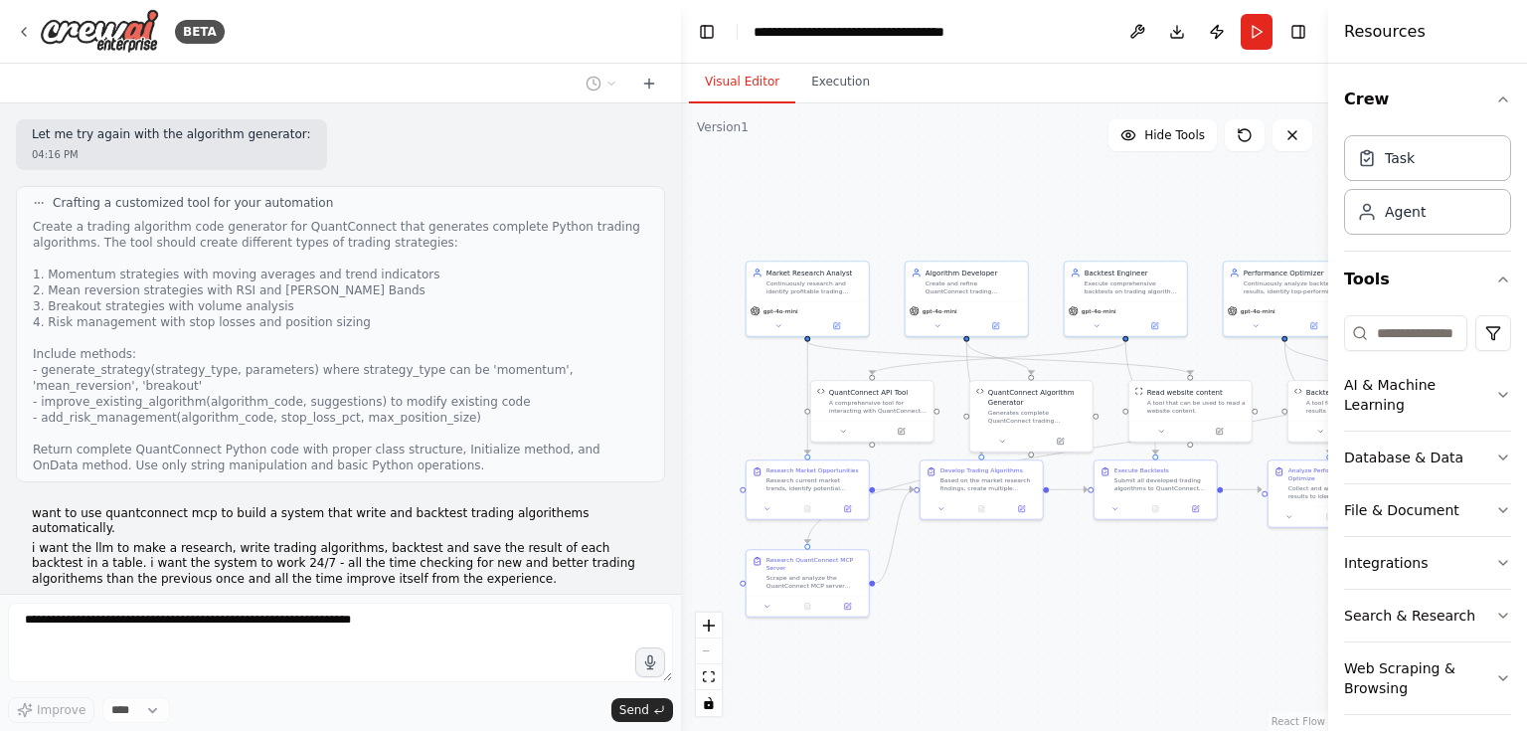
scroll to position [12548, 0]
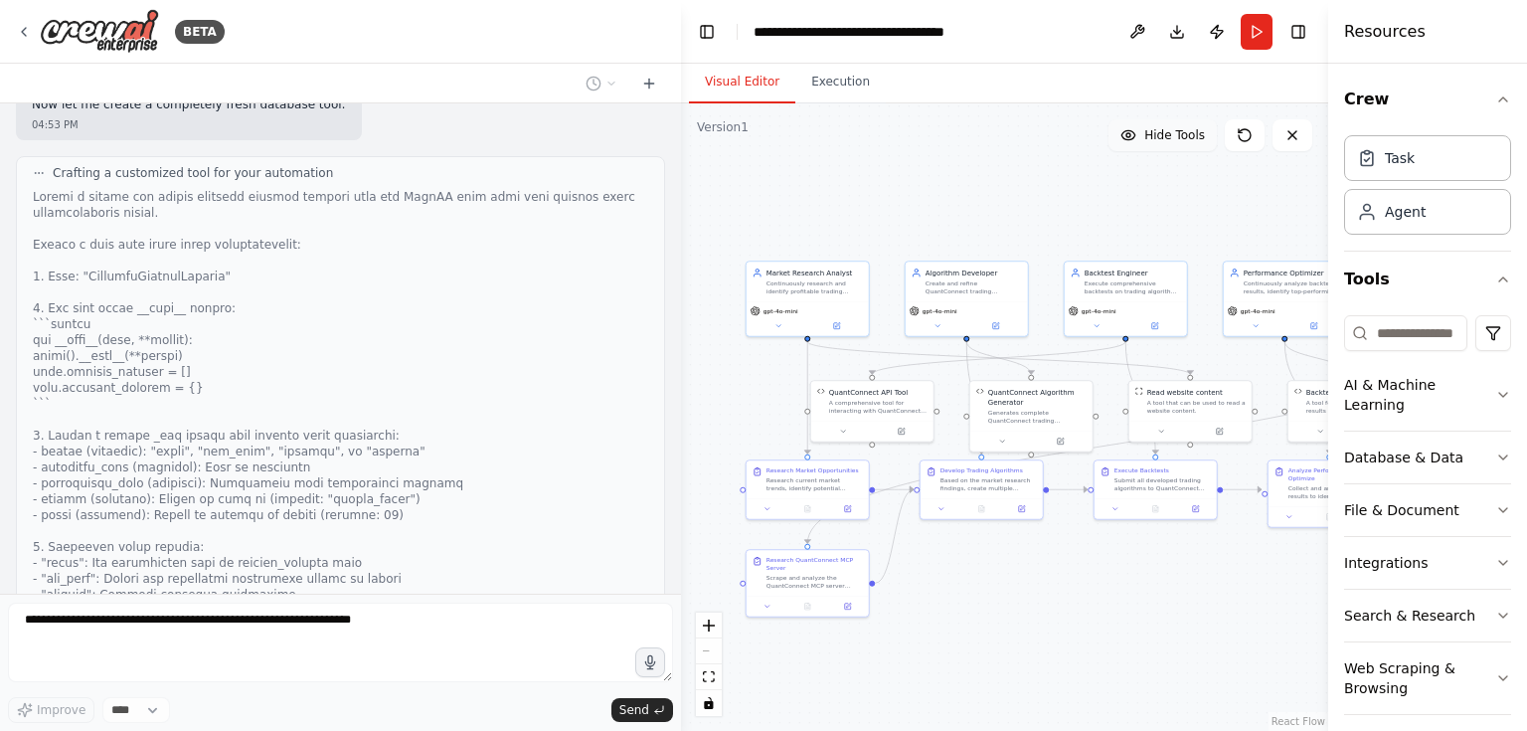
click at [1159, 143] on button "Hide Tools" at bounding box center [1163, 135] width 108 height 32
click at [1160, 138] on span "Show Tools" at bounding box center [1172, 135] width 66 height 16
click at [1160, 138] on span "Hide Tools" at bounding box center [1174, 135] width 61 height 16
click at [1160, 138] on span "Show Tools" at bounding box center [1172, 135] width 66 height 16
click at [1160, 138] on span "Hide Tools" at bounding box center [1174, 135] width 61 height 16
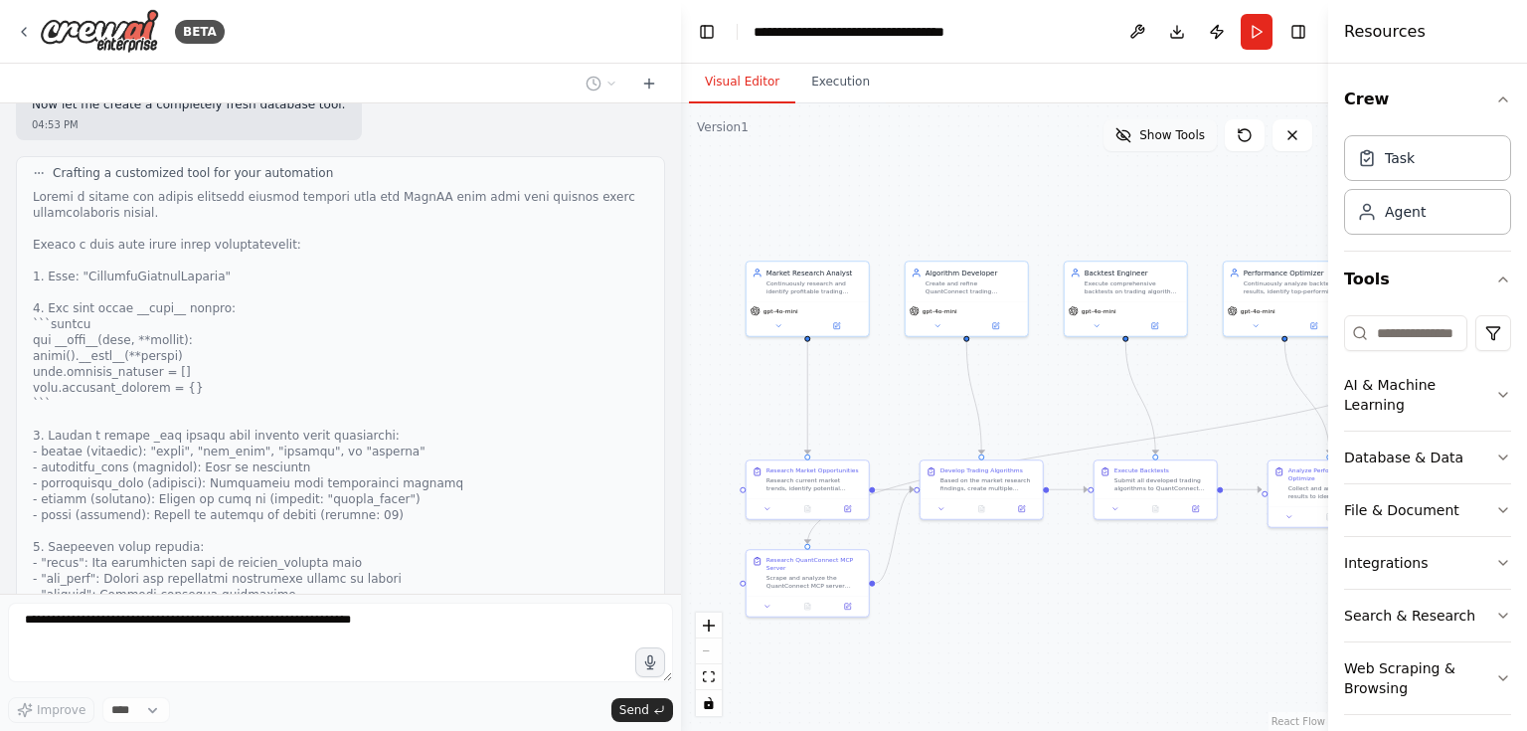
click at [1160, 138] on span "Show Tools" at bounding box center [1172, 135] width 66 height 16
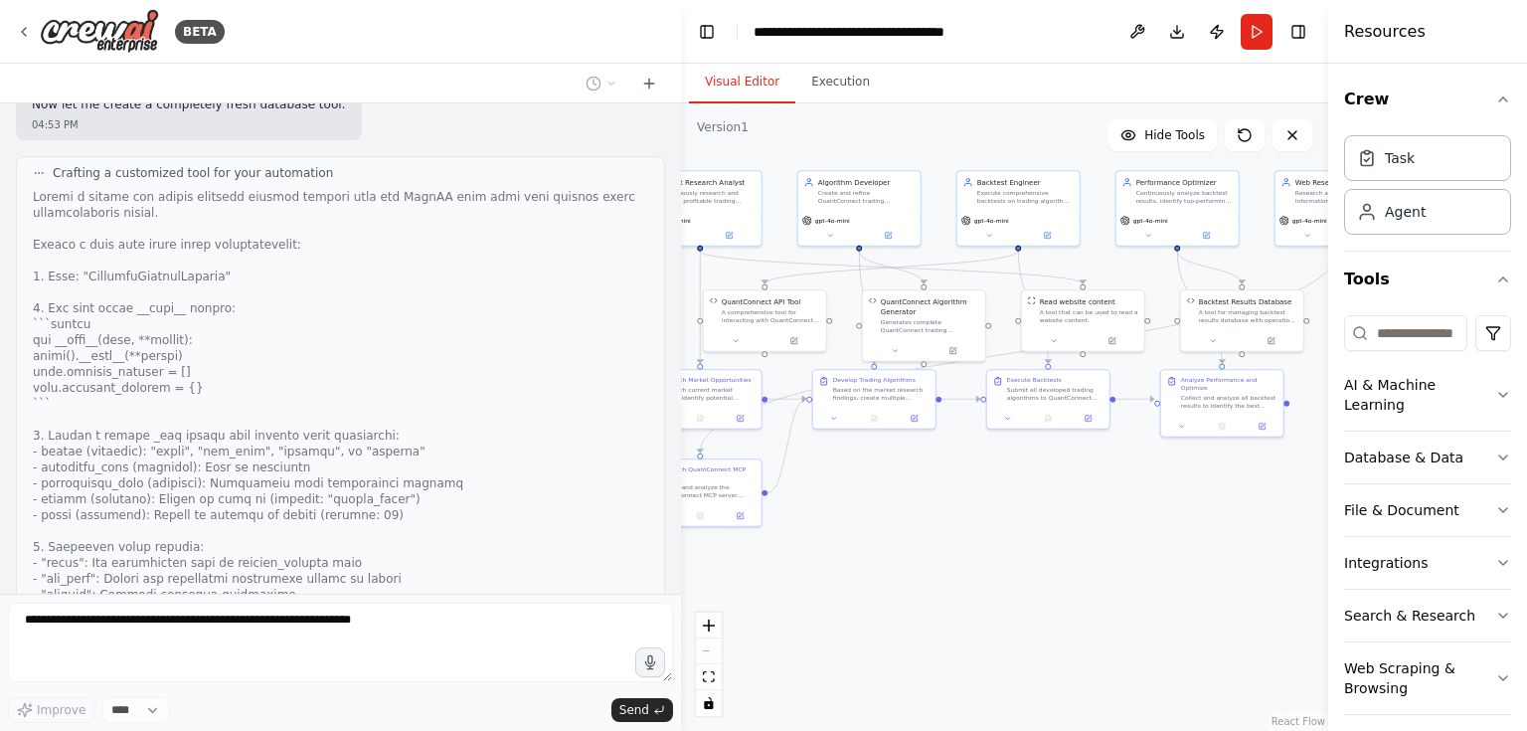
scroll to position [12662, 0]
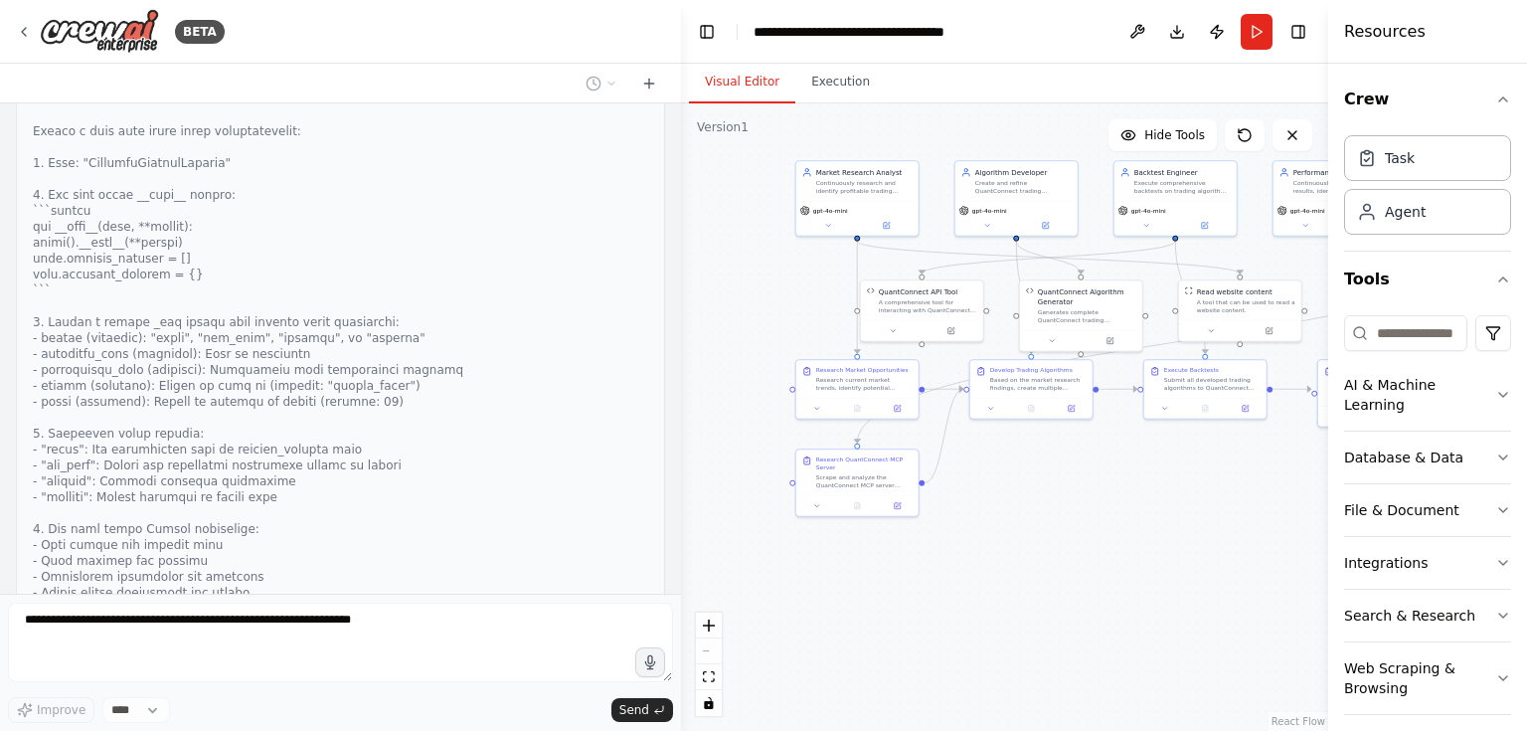
drag, startPoint x: 1165, startPoint y: 611, endPoint x: 1215, endPoint y: 510, distance: 112.1
click at [1215, 510] on div ".deletable-edge-delete-btn { width: 20px; height: 20px; border: 0px solid #ffff…" at bounding box center [1004, 416] width 647 height 627
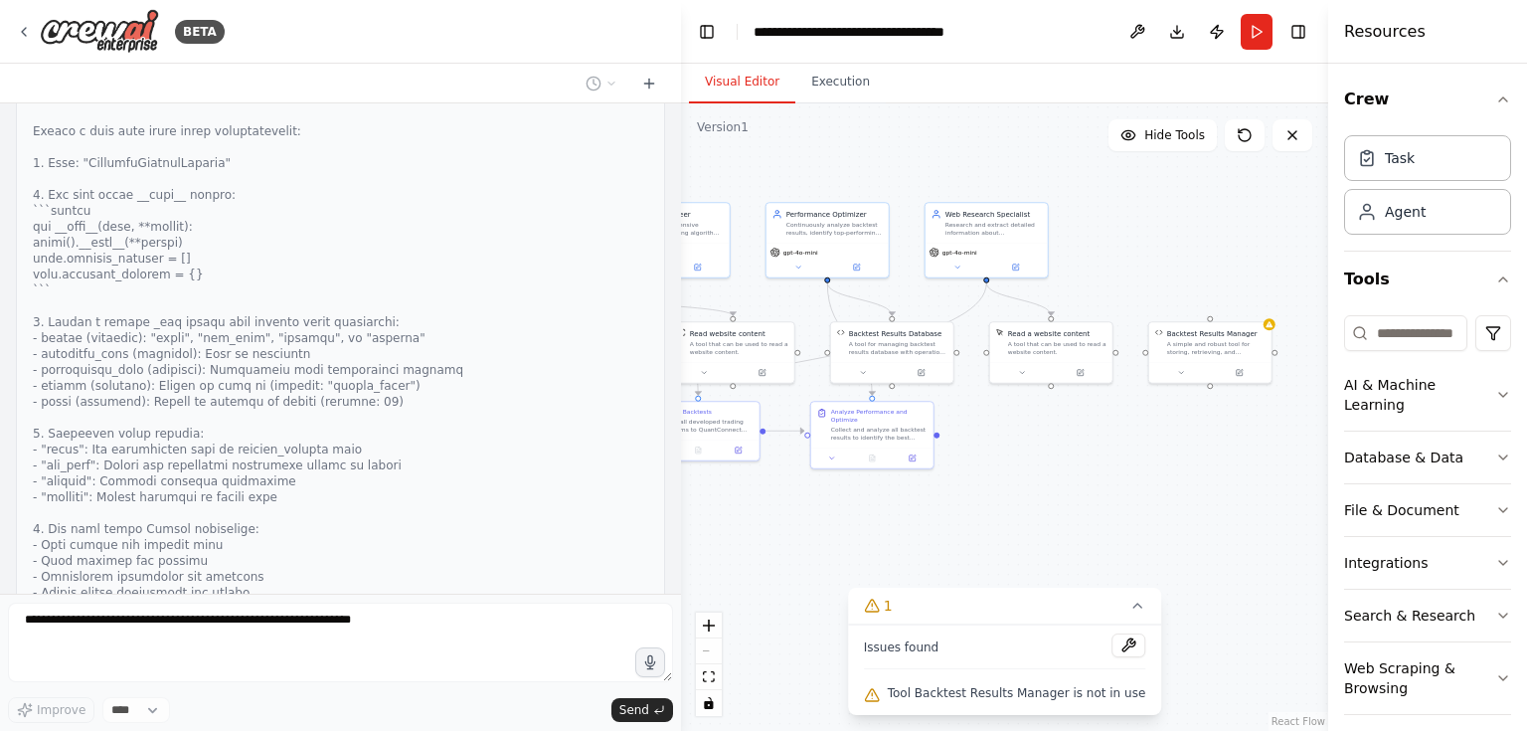
drag, startPoint x: 1172, startPoint y: 457, endPoint x: 665, endPoint y: 499, distance: 508.8
click at [665, 499] on div "BETA Let me try again with the algorithm generator: 04:16 PM Crafting a customi…" at bounding box center [763, 365] width 1527 height 731
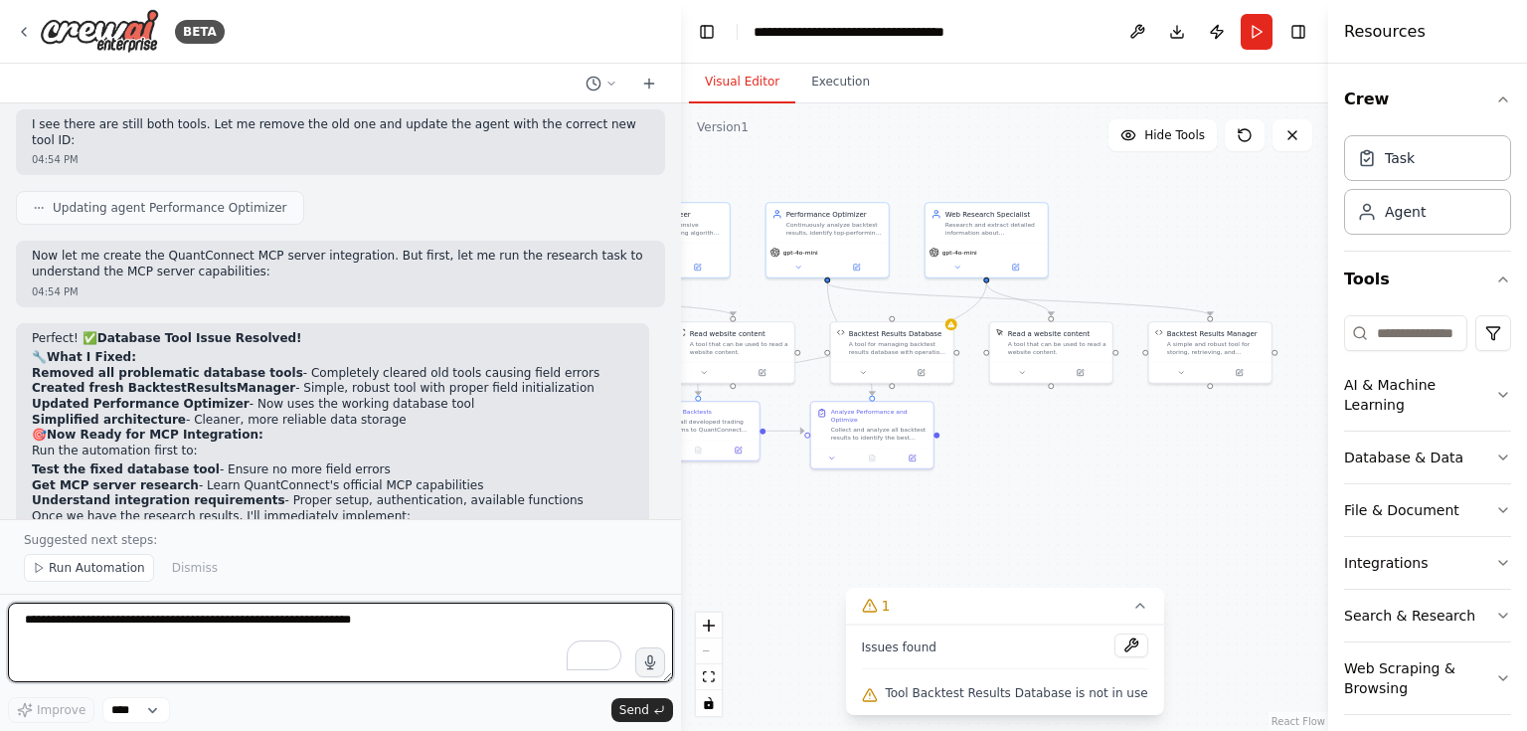
scroll to position [13602, 0]
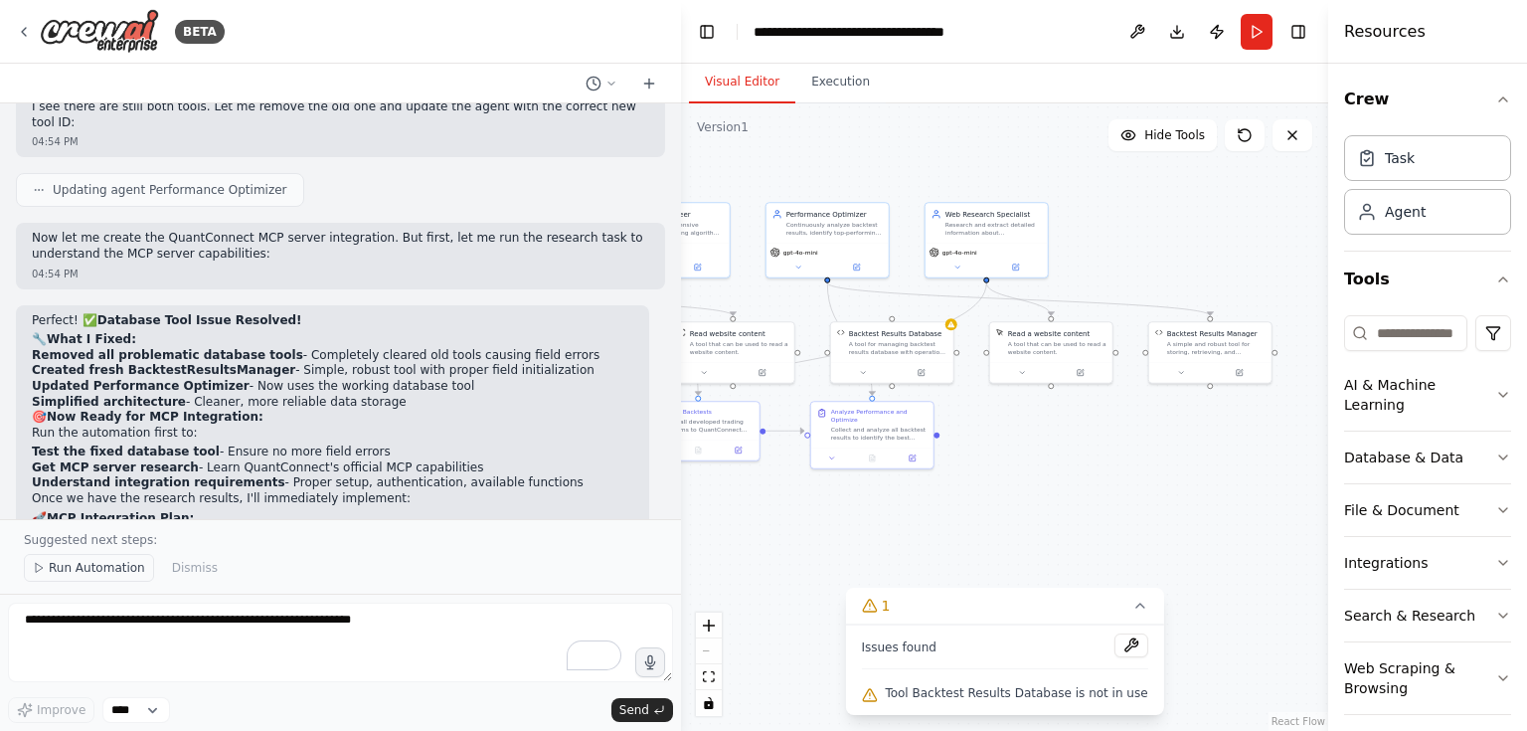
click at [119, 566] on span "Run Automation" at bounding box center [97, 568] width 96 height 16
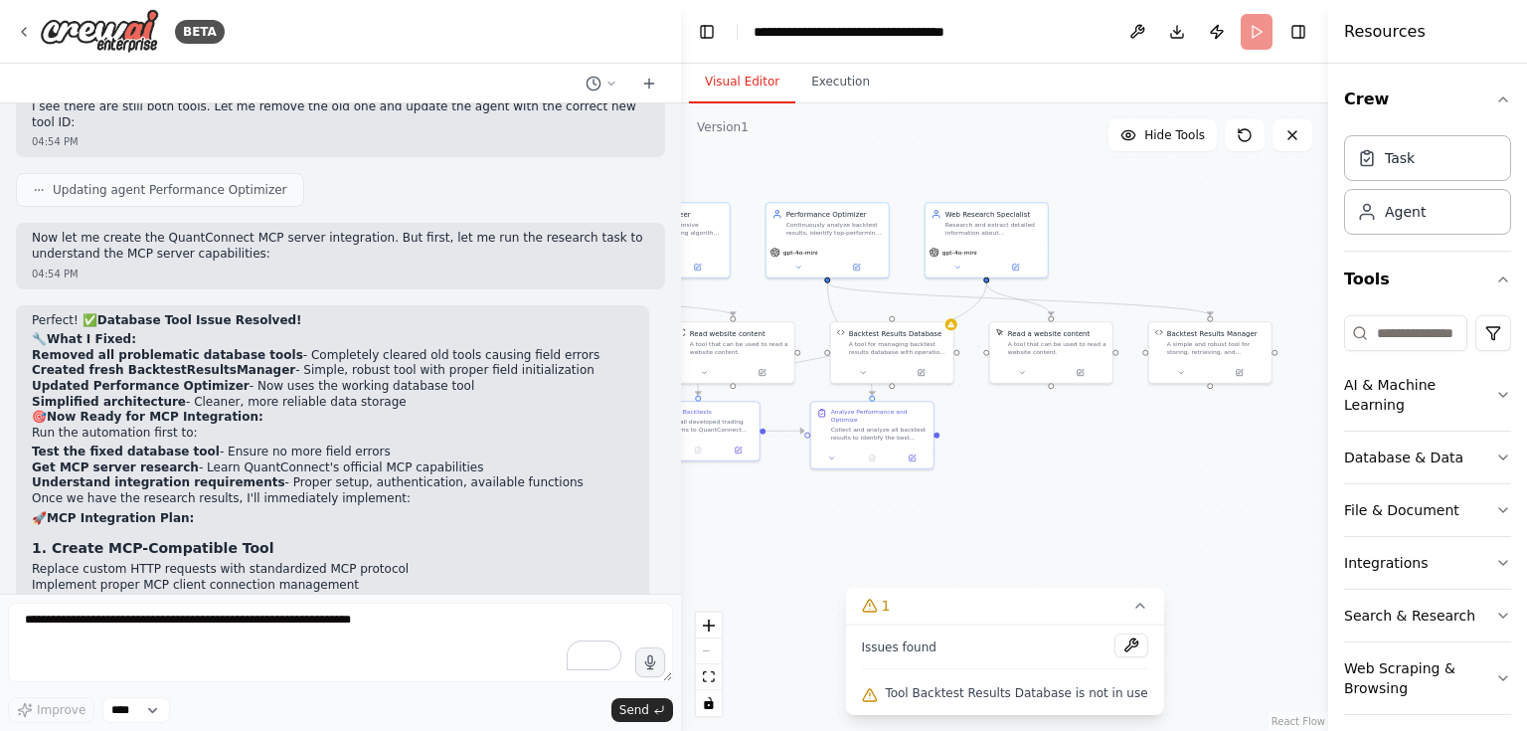
scroll to position [13529, 0]
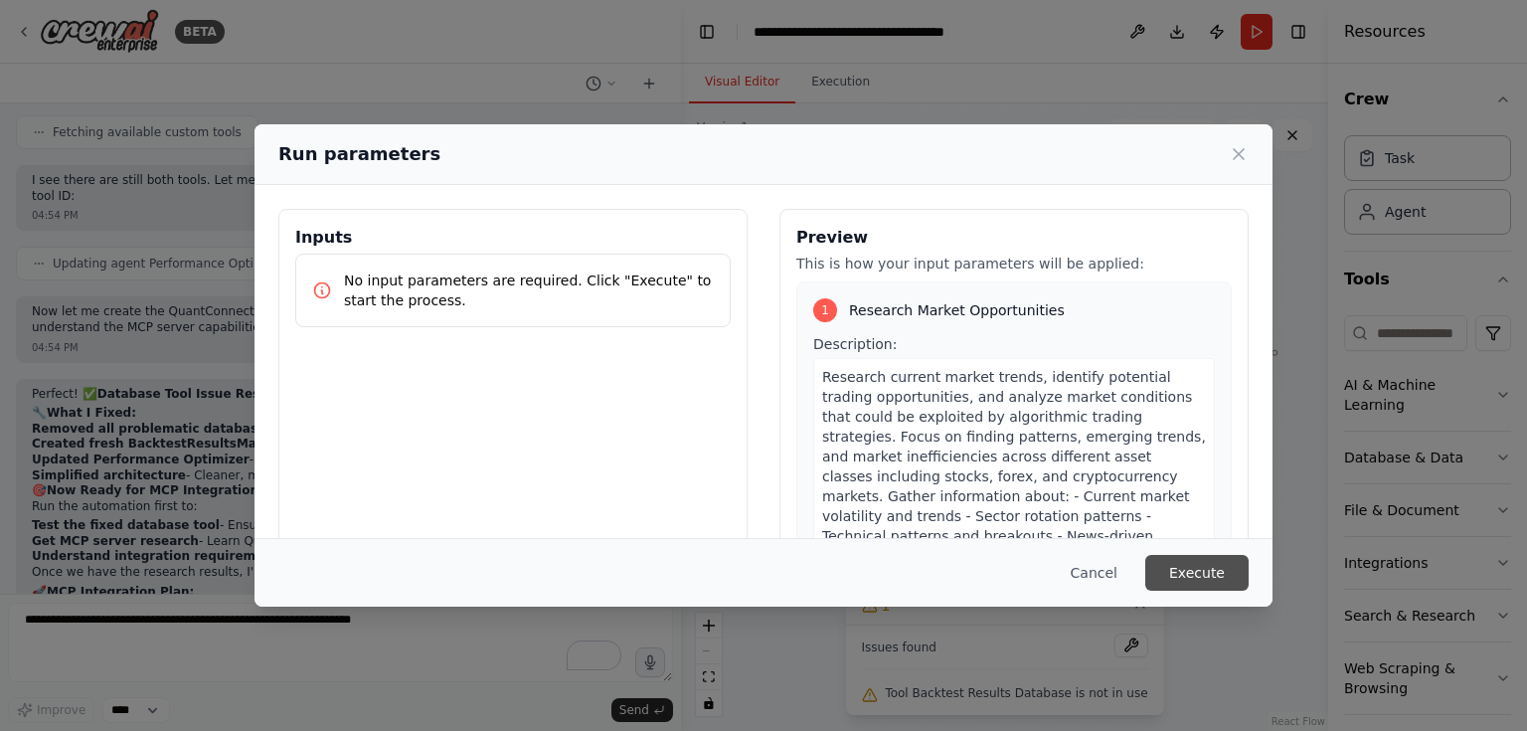
click at [1234, 579] on button "Execute" at bounding box center [1196, 573] width 103 height 36
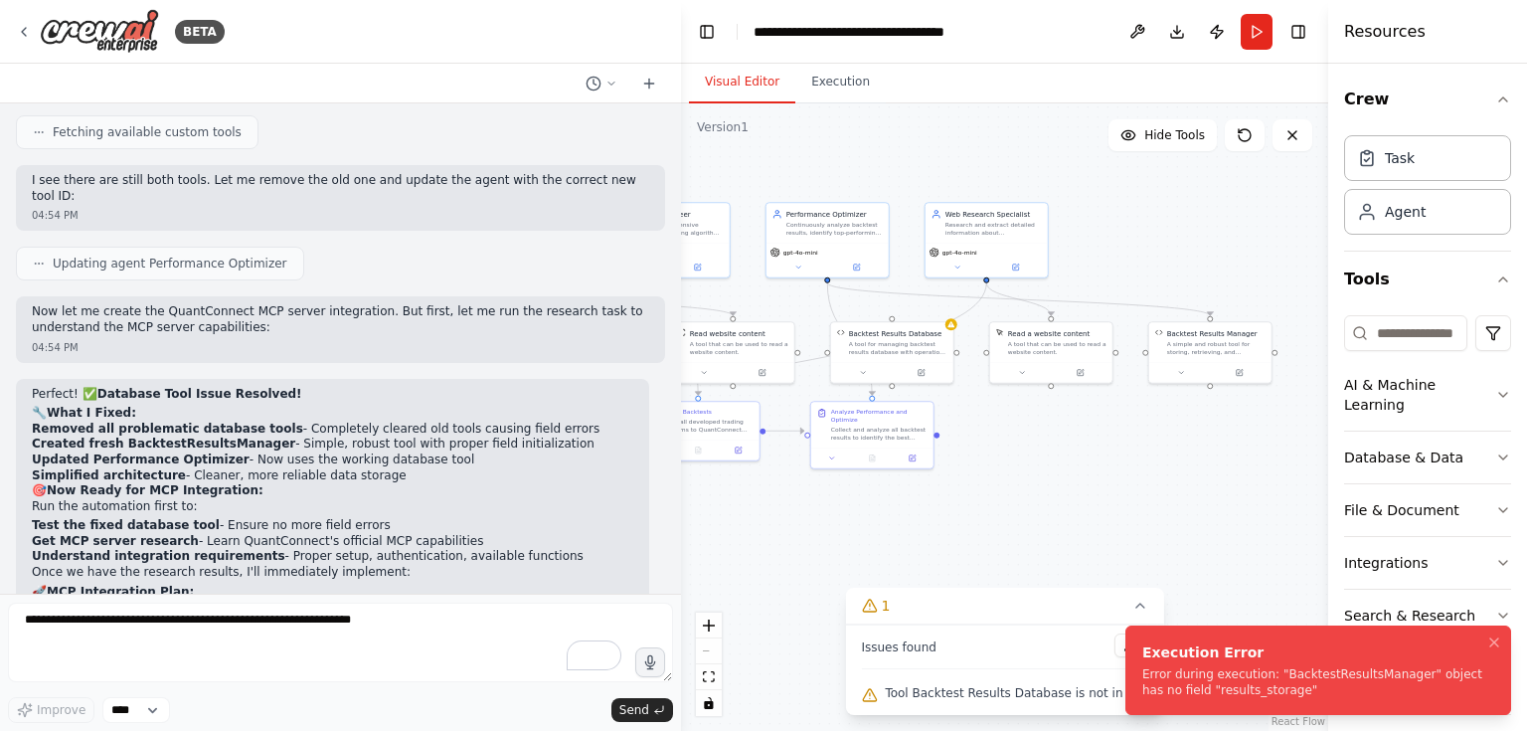
click at [1140, 675] on li "Execution Error Error during execution: "BacktestResultsManager" object has no …" at bounding box center [1319, 669] width 386 height 89
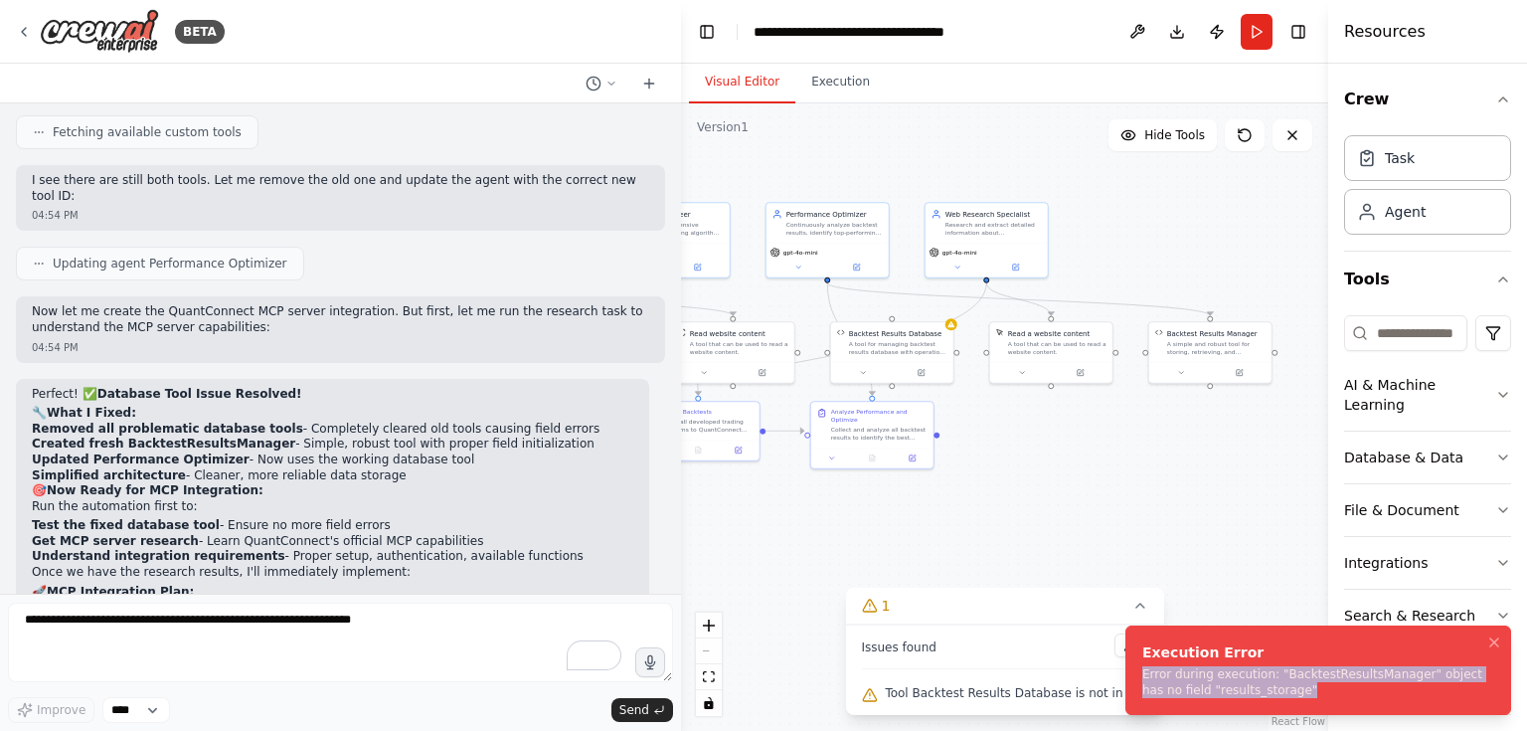
drag, startPoint x: 1143, startPoint y: 672, endPoint x: 1293, endPoint y: 700, distance: 151.7
click at [1293, 698] on div "Error during execution: "BacktestResultsManager" object has no field "results_s…" at bounding box center [1314, 682] width 344 height 32
copy div "Error during execution: "BacktestResultsManager" object has no field "results_s…"
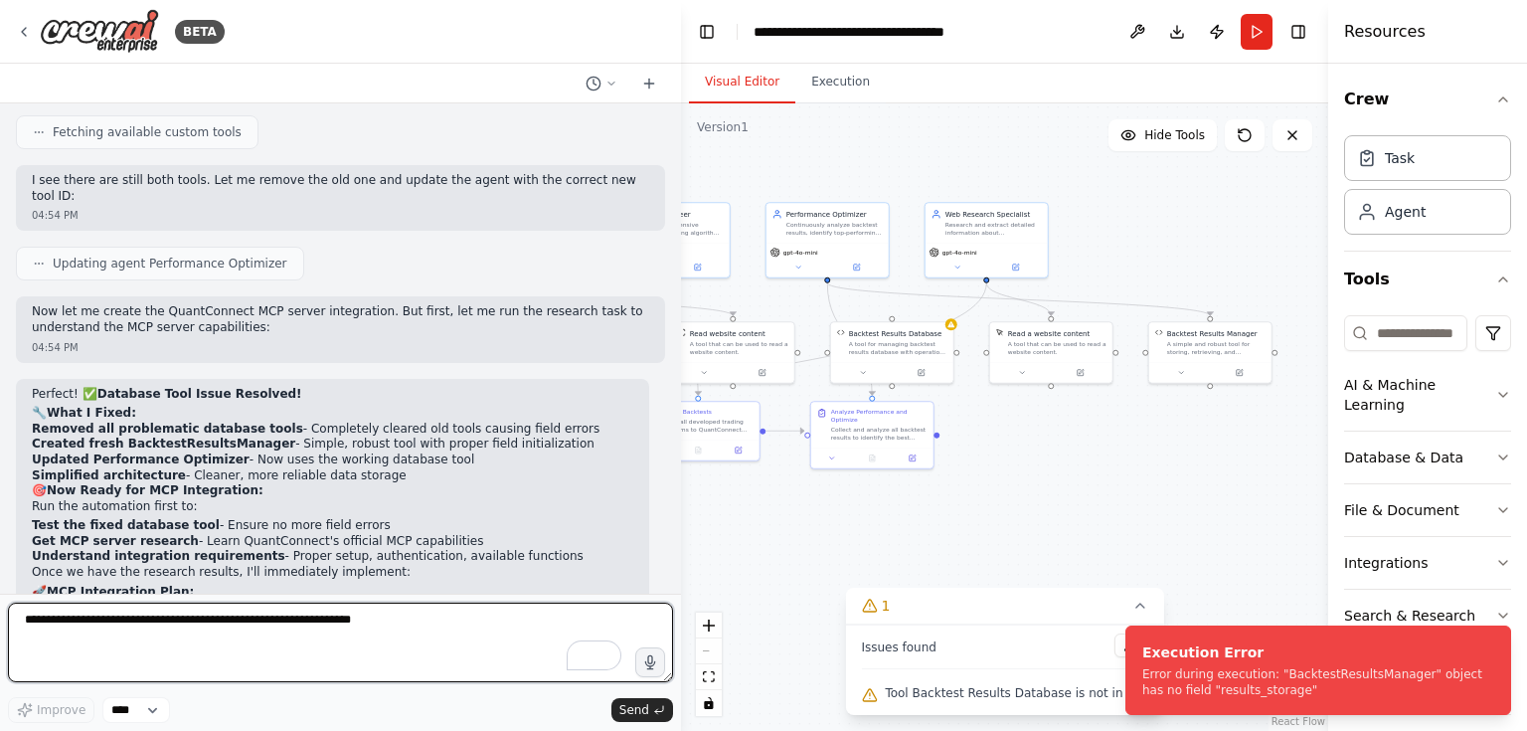
click at [165, 628] on textarea "To enrich screen reader interactions, please activate Accessibility in Grammarl…" at bounding box center [340, 643] width 665 height 80
paste textarea "**********"
type textarea "**********"
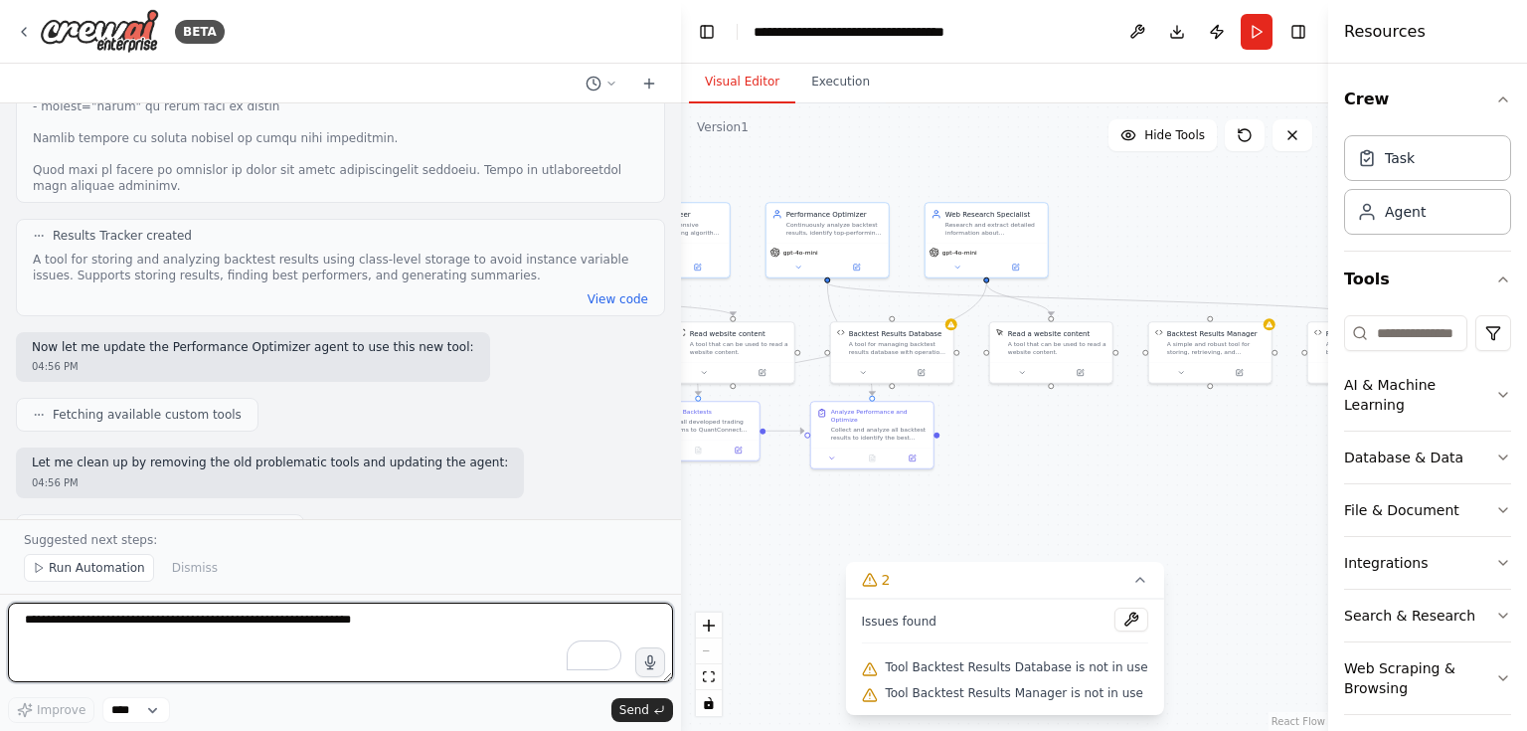
scroll to position [15201, 0]
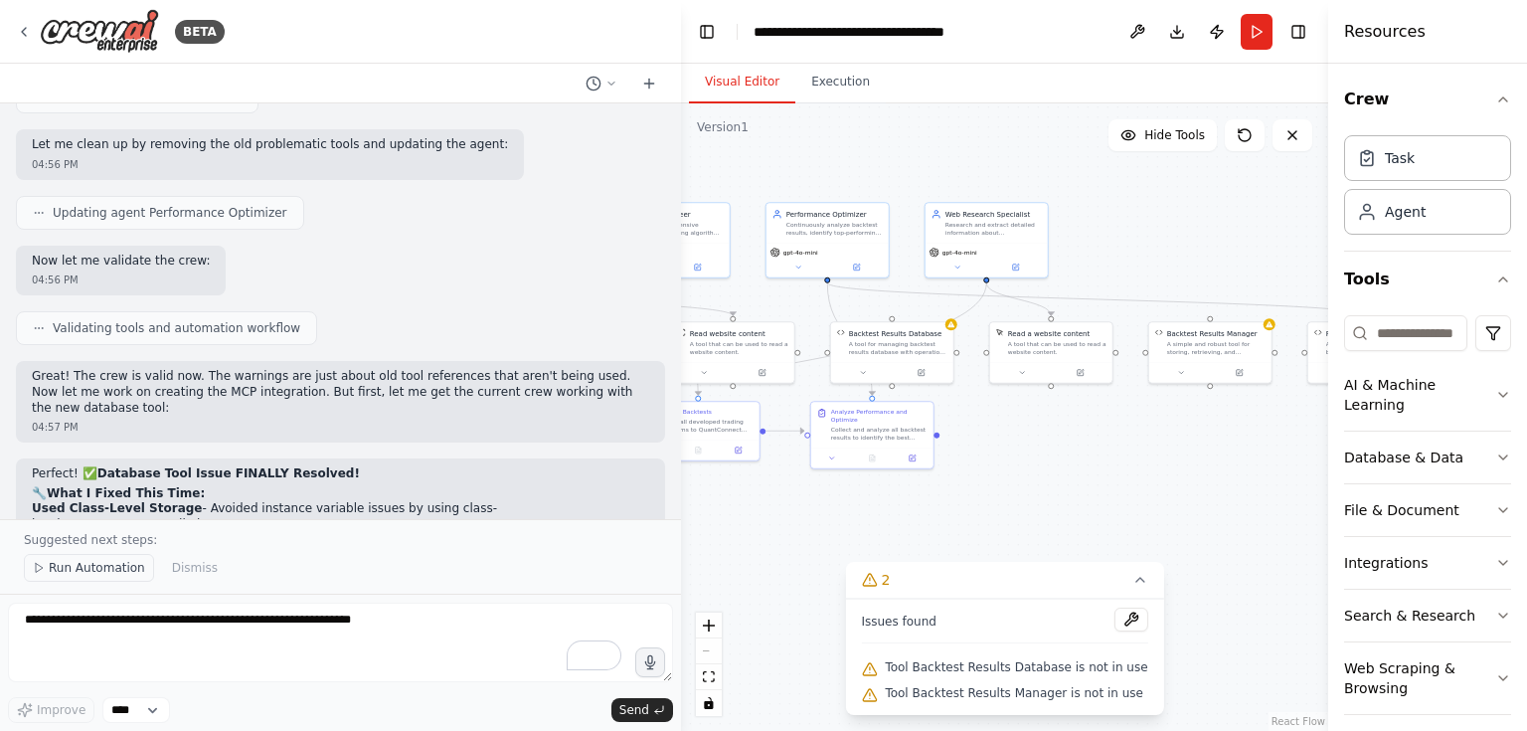
click at [90, 569] on span "Run Automation" at bounding box center [97, 568] width 96 height 16
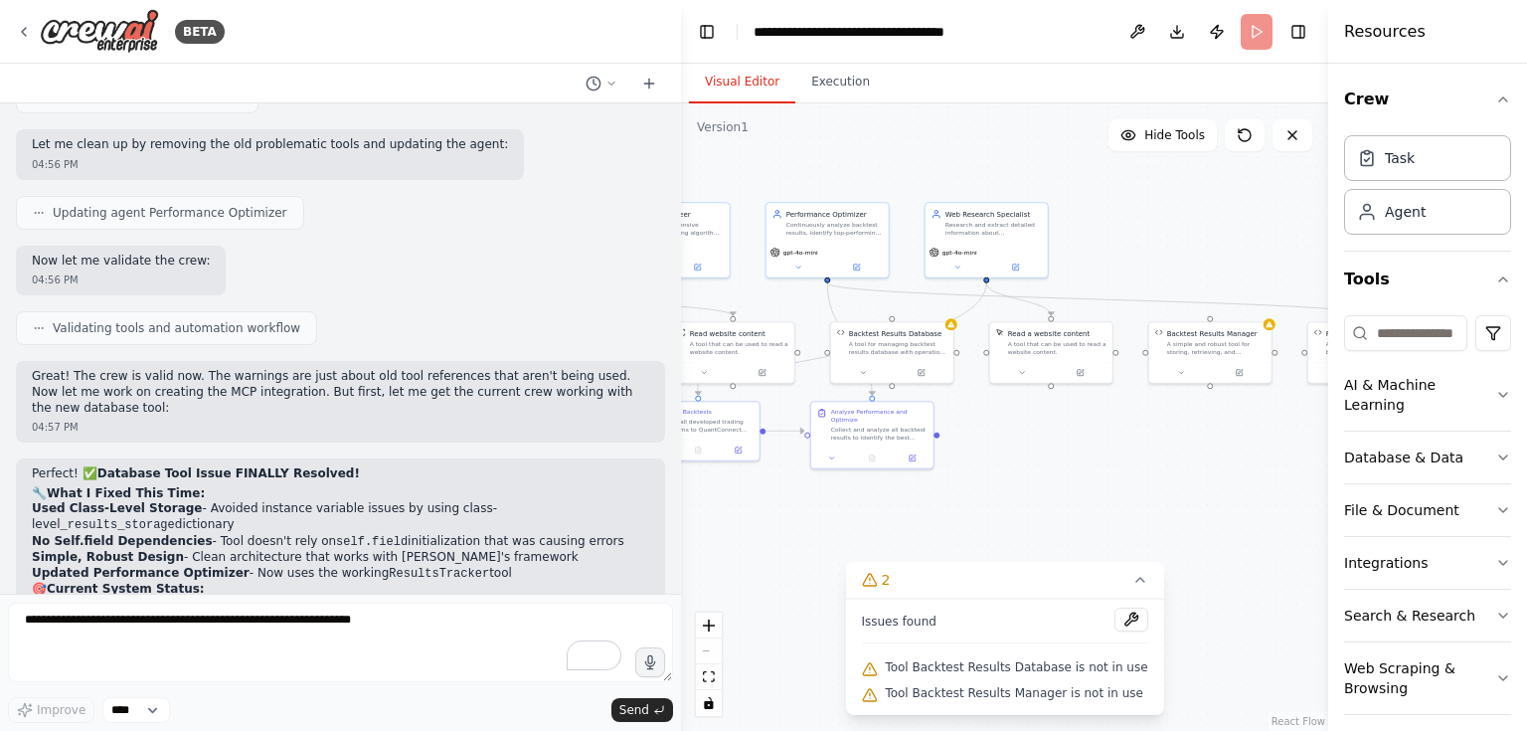
scroll to position [15128, 0]
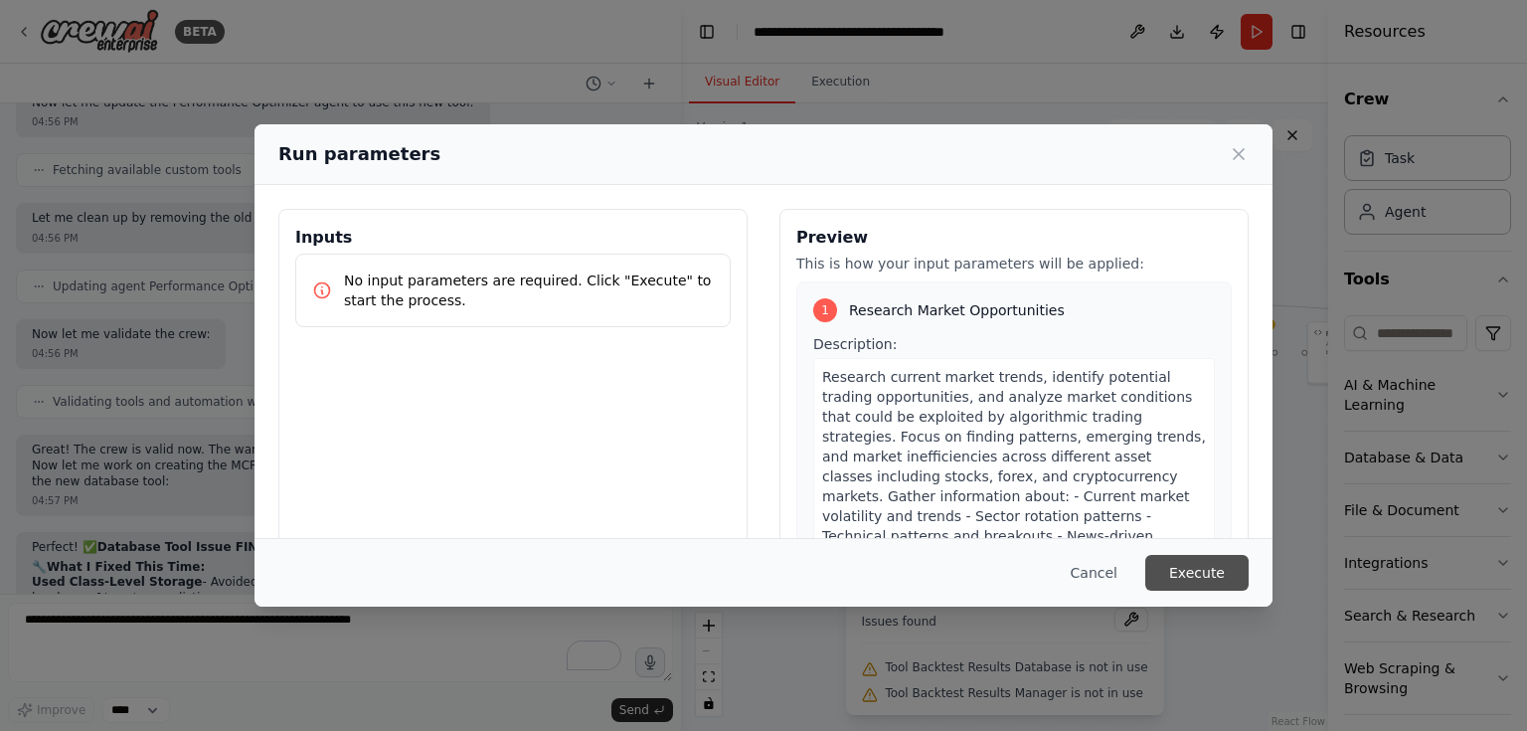
click at [1161, 569] on button "Execute" at bounding box center [1196, 573] width 103 height 36
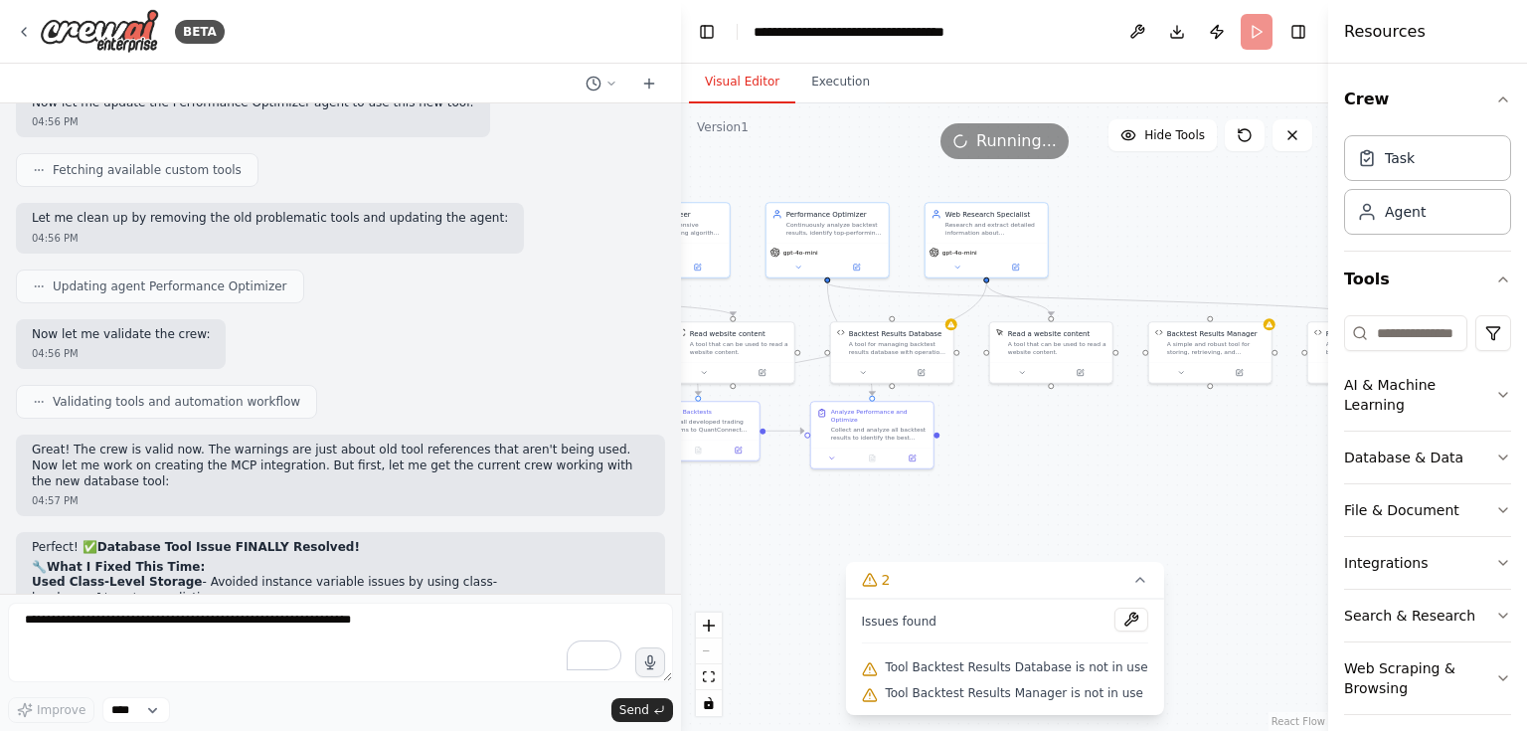
click at [1133, 585] on icon at bounding box center [1141, 580] width 16 height 16
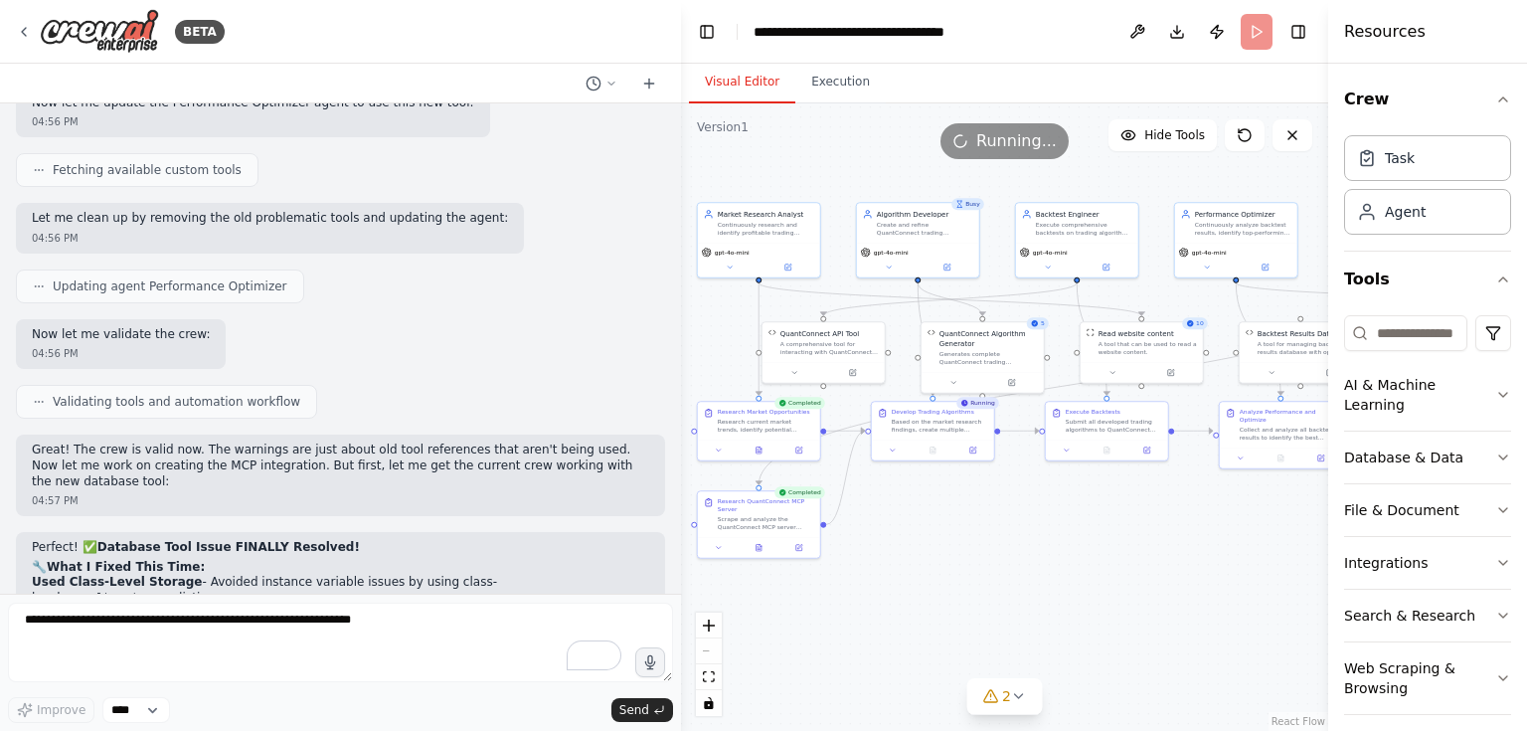
drag, startPoint x: 862, startPoint y: 547, endPoint x: 1271, endPoint y: 547, distance: 408.7
click at [1271, 547] on div ".deletable-edge-delete-btn { width: 20px; height: 20px; border: 0px solid #ffff…" at bounding box center [1004, 416] width 647 height 627
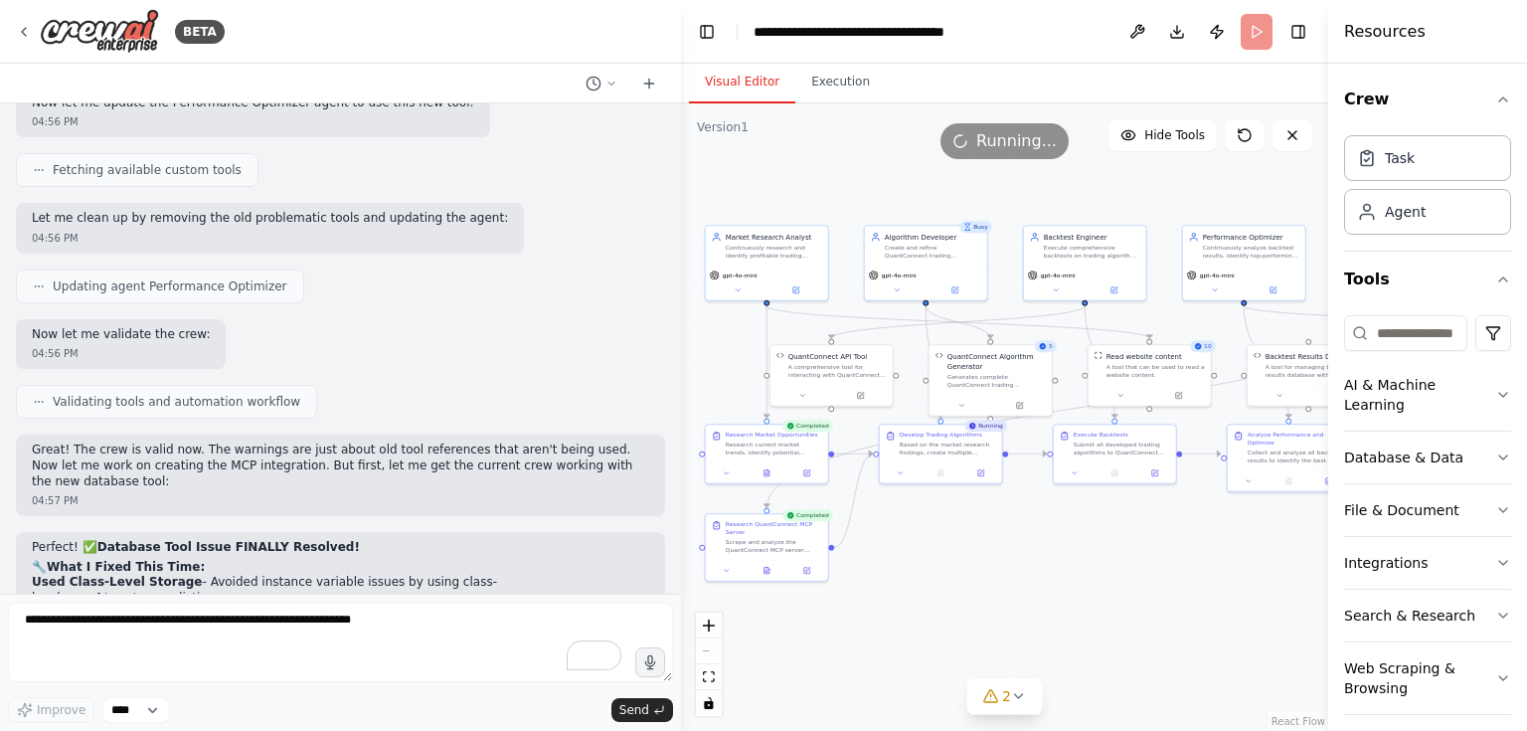
drag, startPoint x: 1145, startPoint y: 528, endPoint x: 1153, endPoint y: 551, distance: 24.2
click at [1153, 551] on div ".deletable-edge-delete-btn { width: 20px; height: 20px; border: 0px solid #ffff…" at bounding box center [1004, 416] width 647 height 627
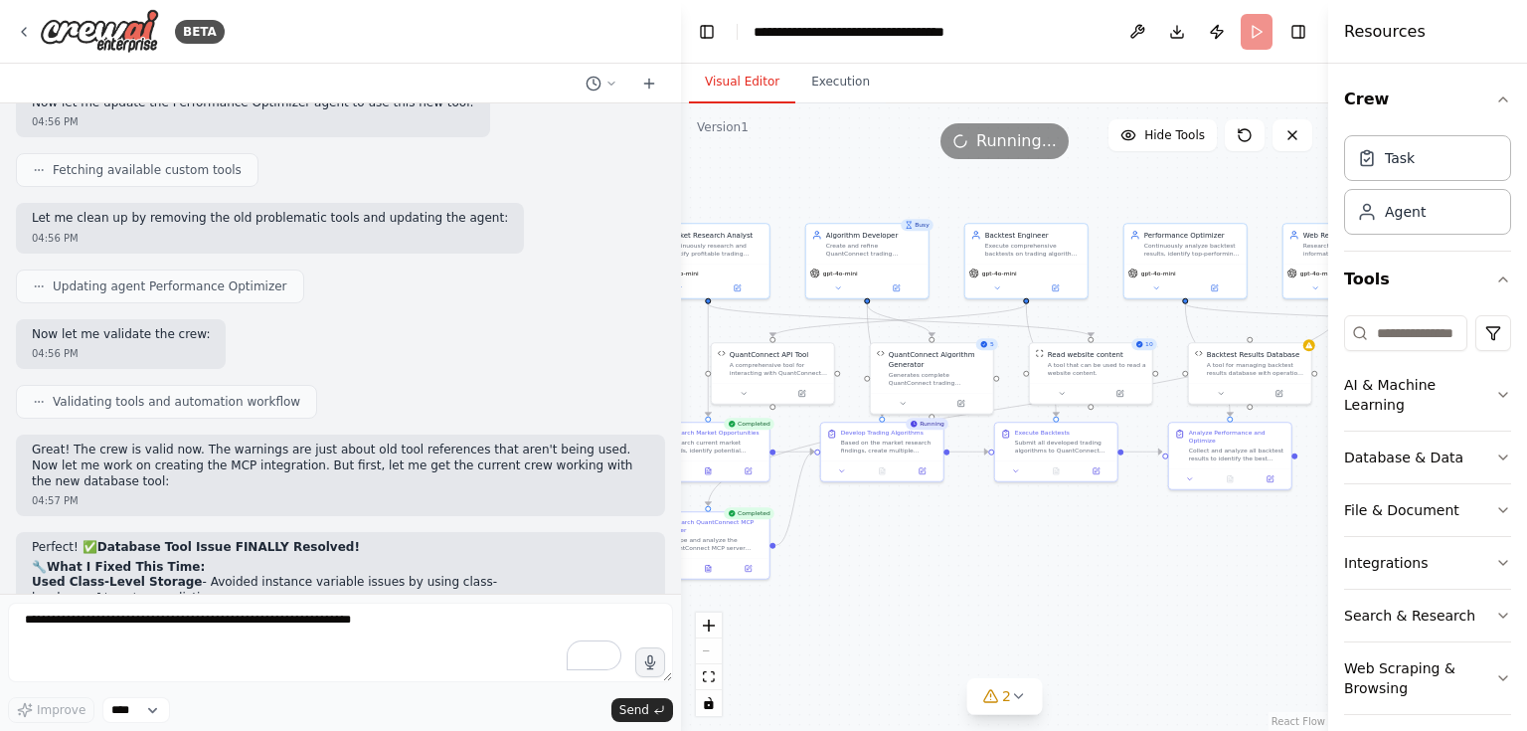
drag, startPoint x: 1119, startPoint y: 544, endPoint x: 1060, endPoint y: 542, distance: 58.7
click at [1060, 542] on div ".deletable-edge-delete-btn { width: 20px; height: 20px; border: 0px solid #ffff…" at bounding box center [1004, 416] width 647 height 627
click at [990, 346] on span "5" at bounding box center [992, 344] width 4 height 8
click at [940, 361] on div "QuantConnect Algorithm Generator" at bounding box center [938, 357] width 98 height 20
click at [906, 399] on icon at bounding box center [903, 402] width 8 height 8
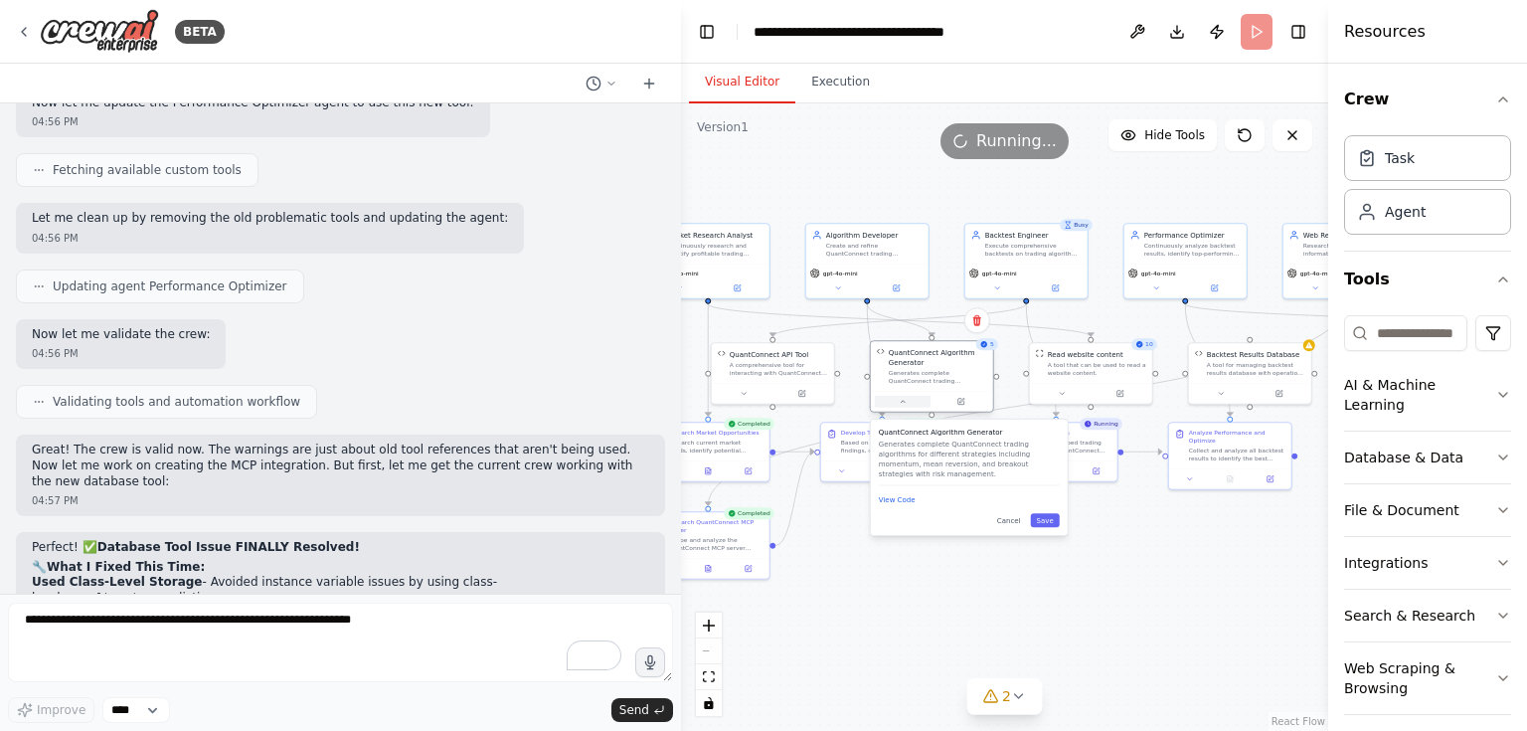
click at [906, 399] on icon at bounding box center [903, 402] width 8 height 8
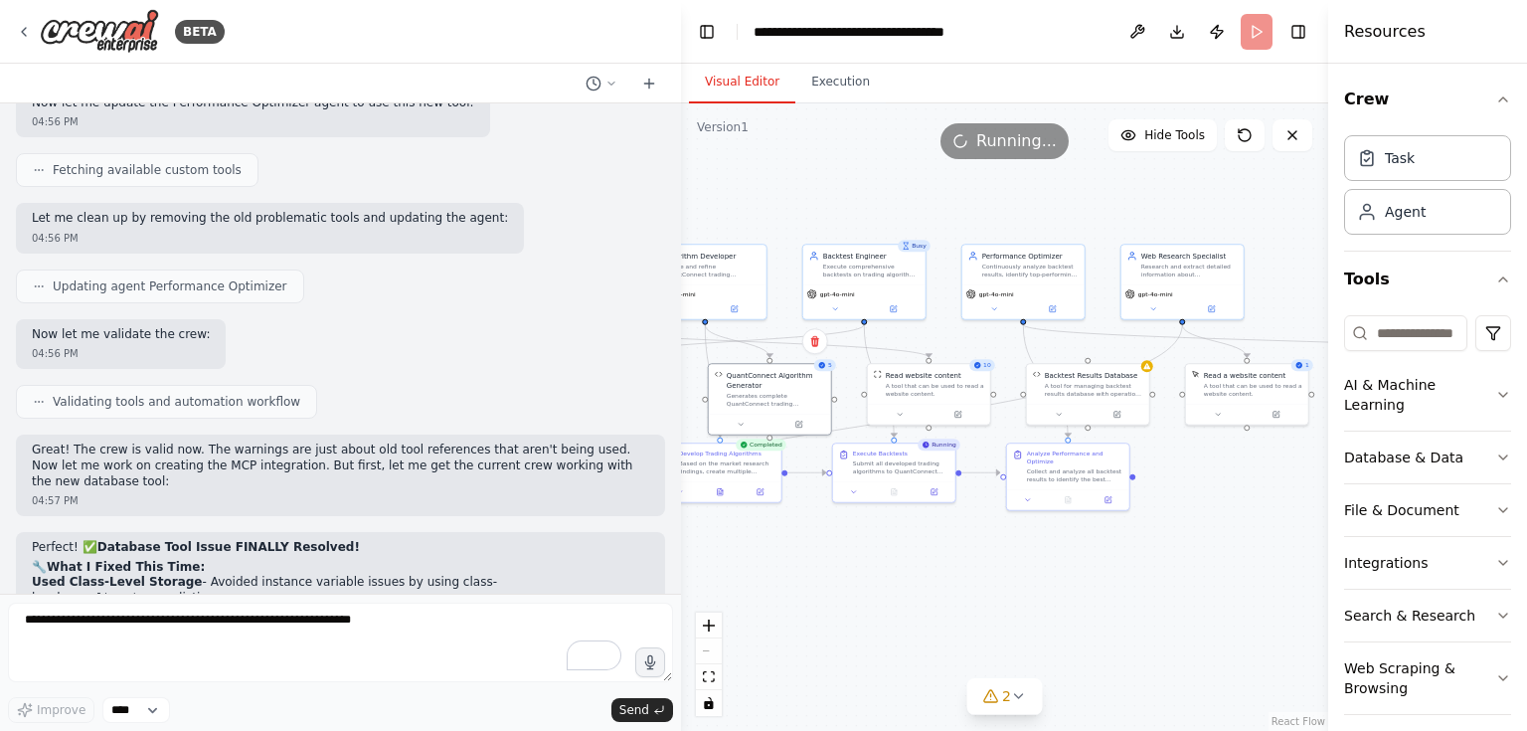
drag, startPoint x: 1212, startPoint y: 505, endPoint x: 1050, endPoint y: 526, distance: 163.4
click at [1050, 526] on div ".deletable-edge-delete-btn { width: 20px; height: 20px; border: 0px solid #ffff…" at bounding box center [1004, 416] width 647 height 627
drag, startPoint x: 27, startPoint y: 457, endPoint x: 509, endPoint y: 557, distance: 492.4
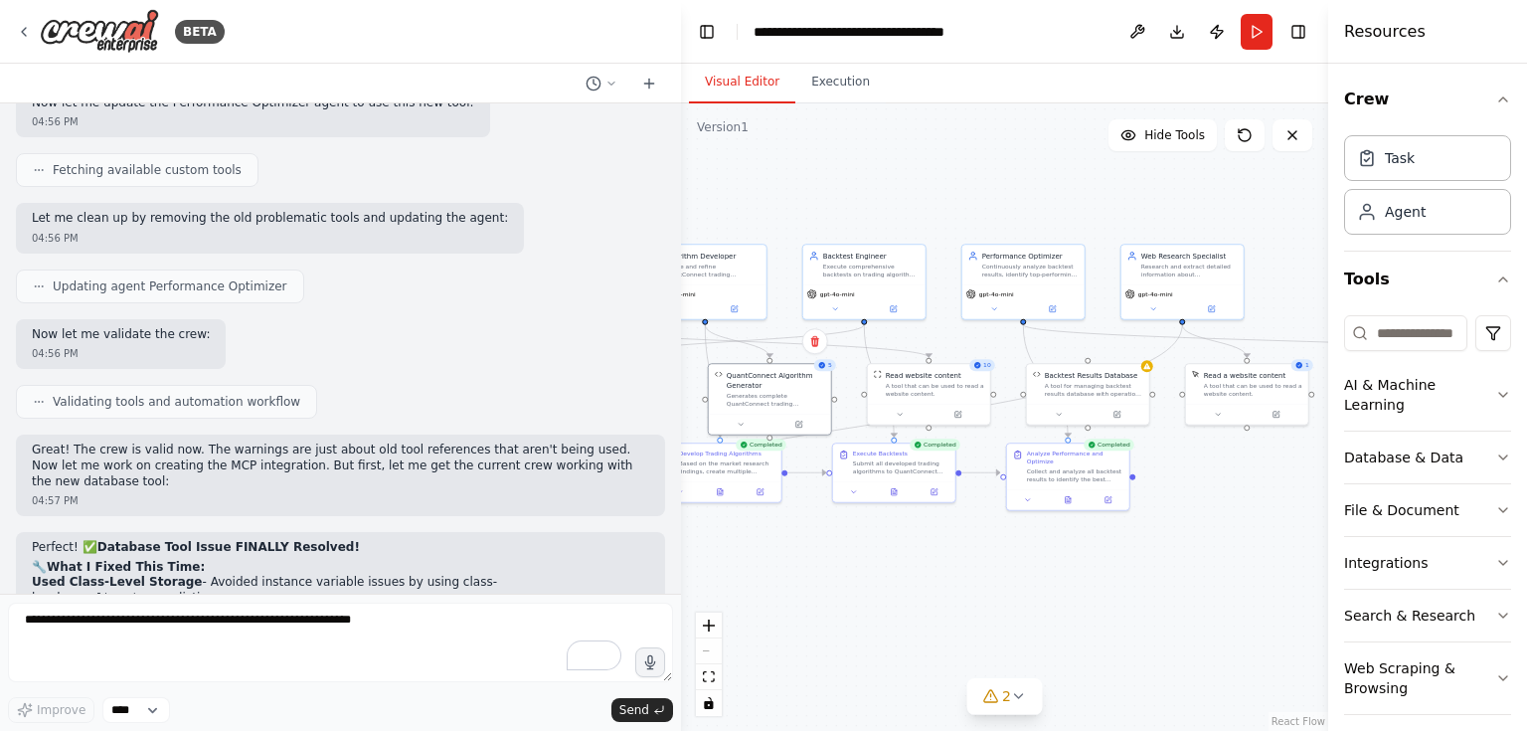
drag, startPoint x: 34, startPoint y: 453, endPoint x: 410, endPoint y: 539, distance: 385.5
copy div "MCP Integration Plan: Create MCP-Compatible Tool - Replace custom API with stan…"
drag, startPoint x: 35, startPoint y: 460, endPoint x: 491, endPoint y: 527, distance: 461.2
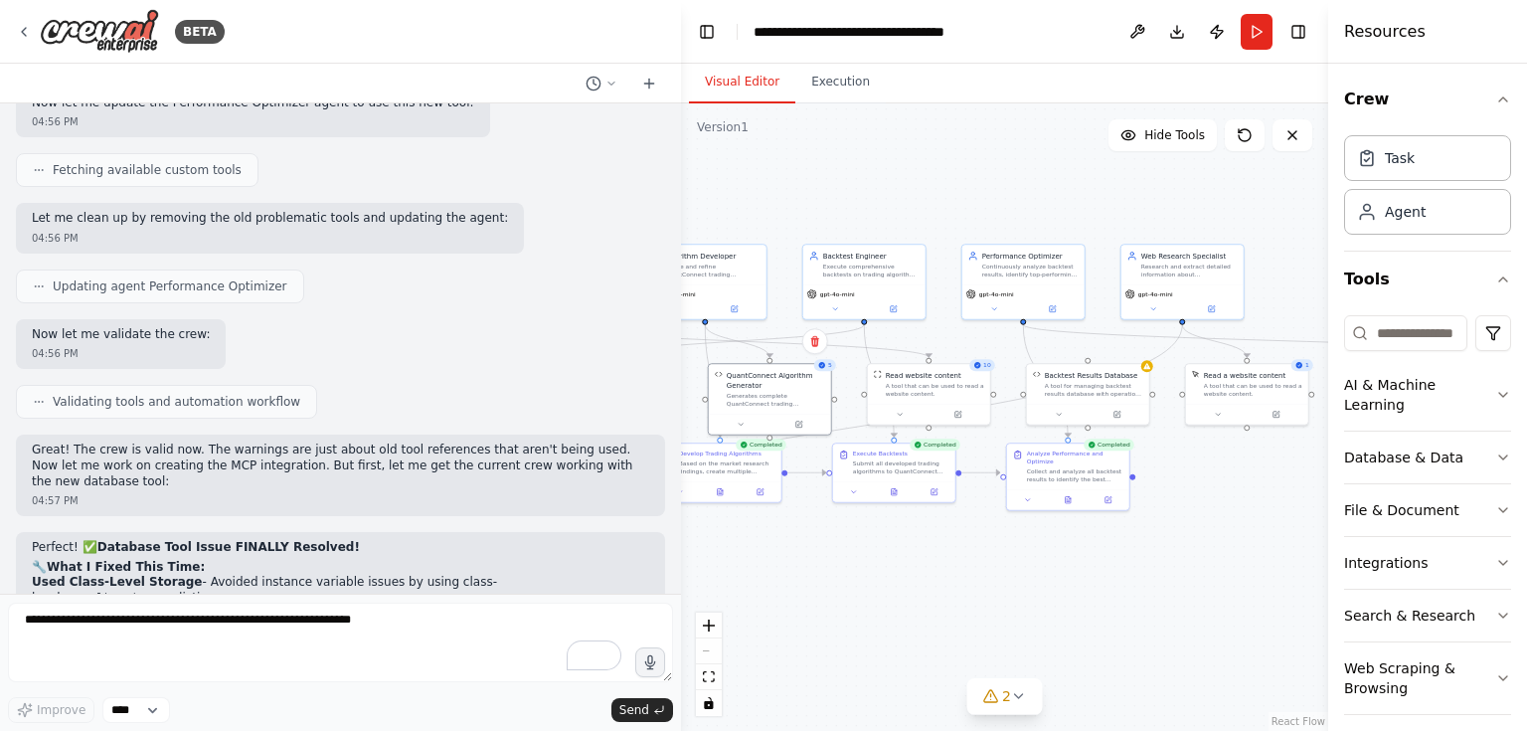
copy div "MCP Integration Plan: Create MCP-Compatible Tool - Replace custom API with stan…"
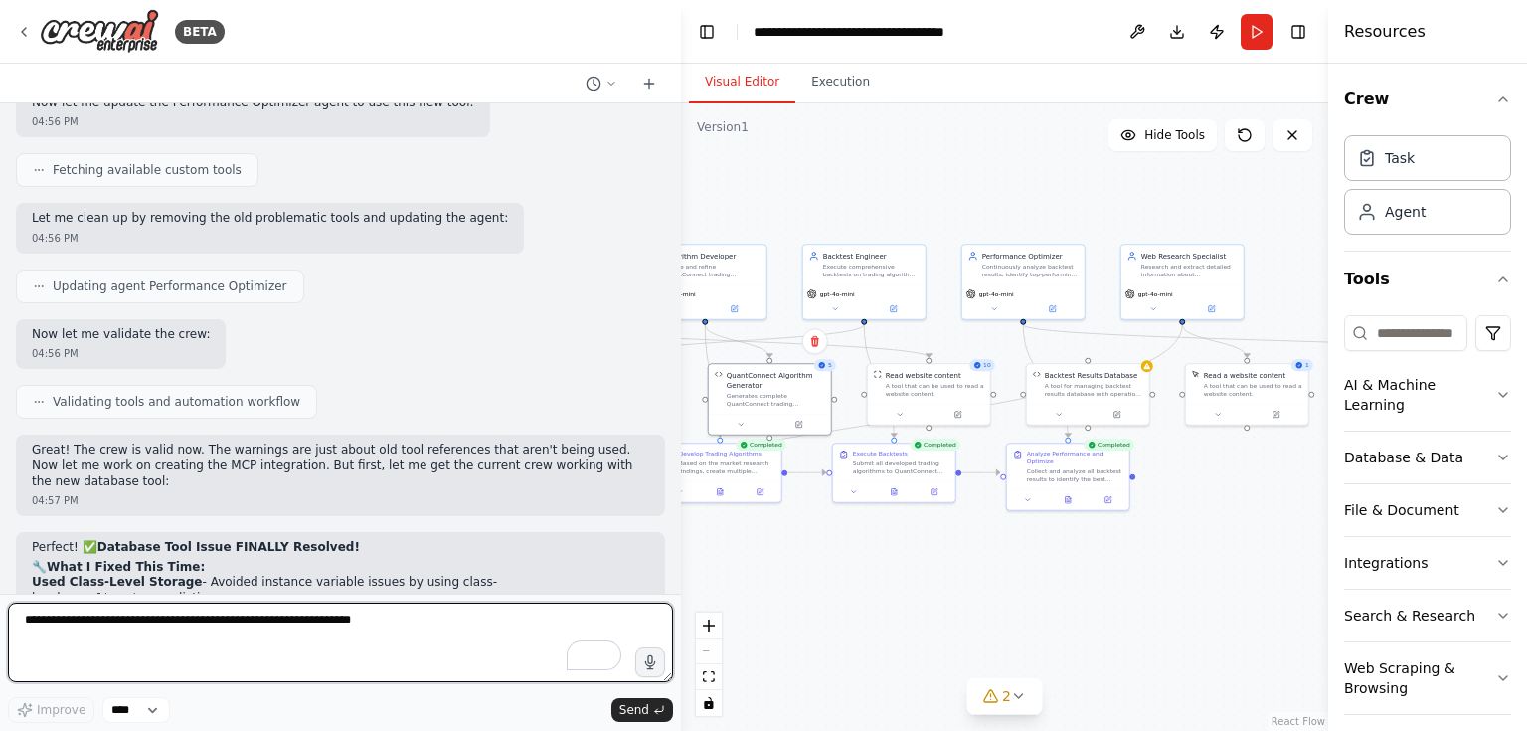
click at [191, 644] on textarea "To enrich screen reader interactions, please activate Accessibility in Grammarl…" at bounding box center [340, 643] width 665 height 80
paste textarea "**********"
type textarea "**********"
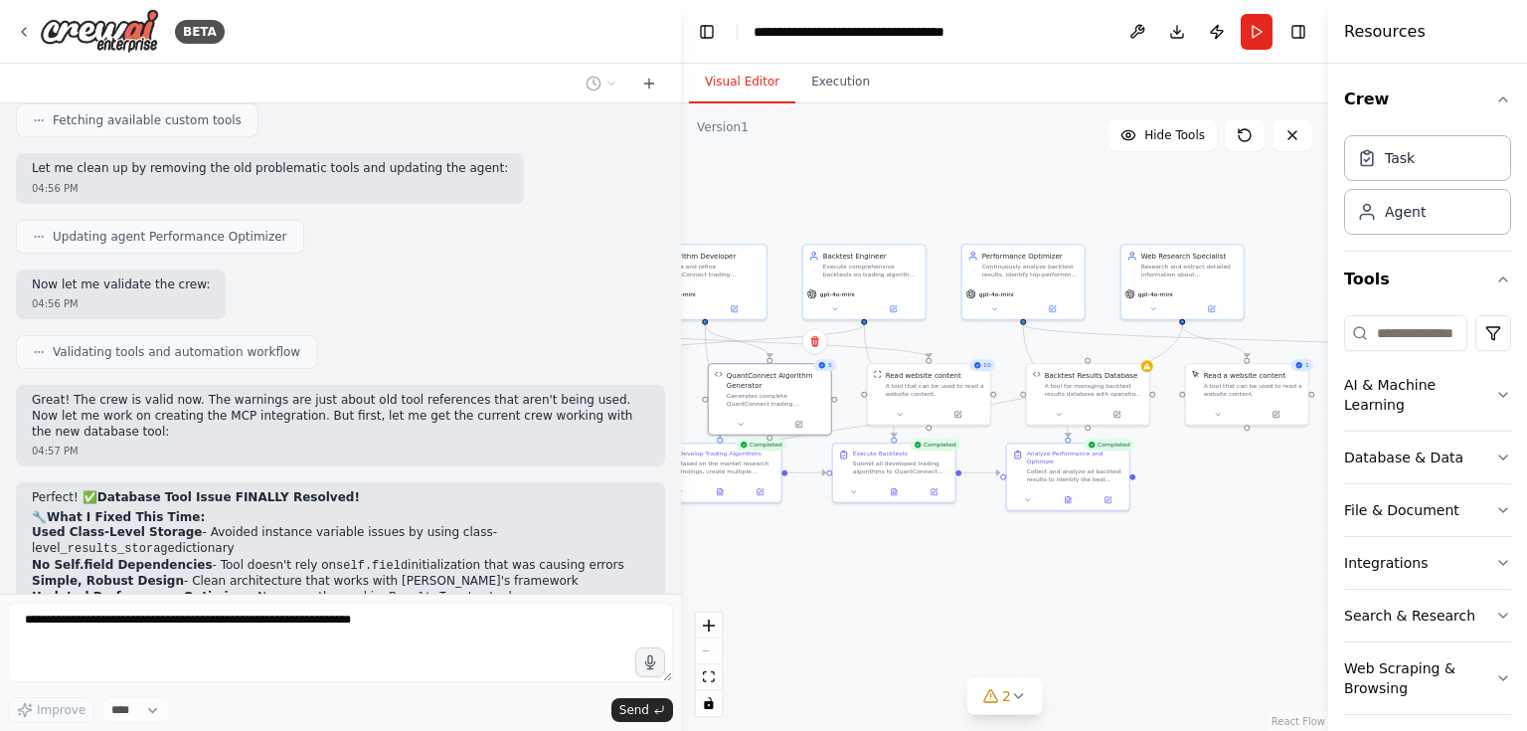
scroll to position [15292, 0]
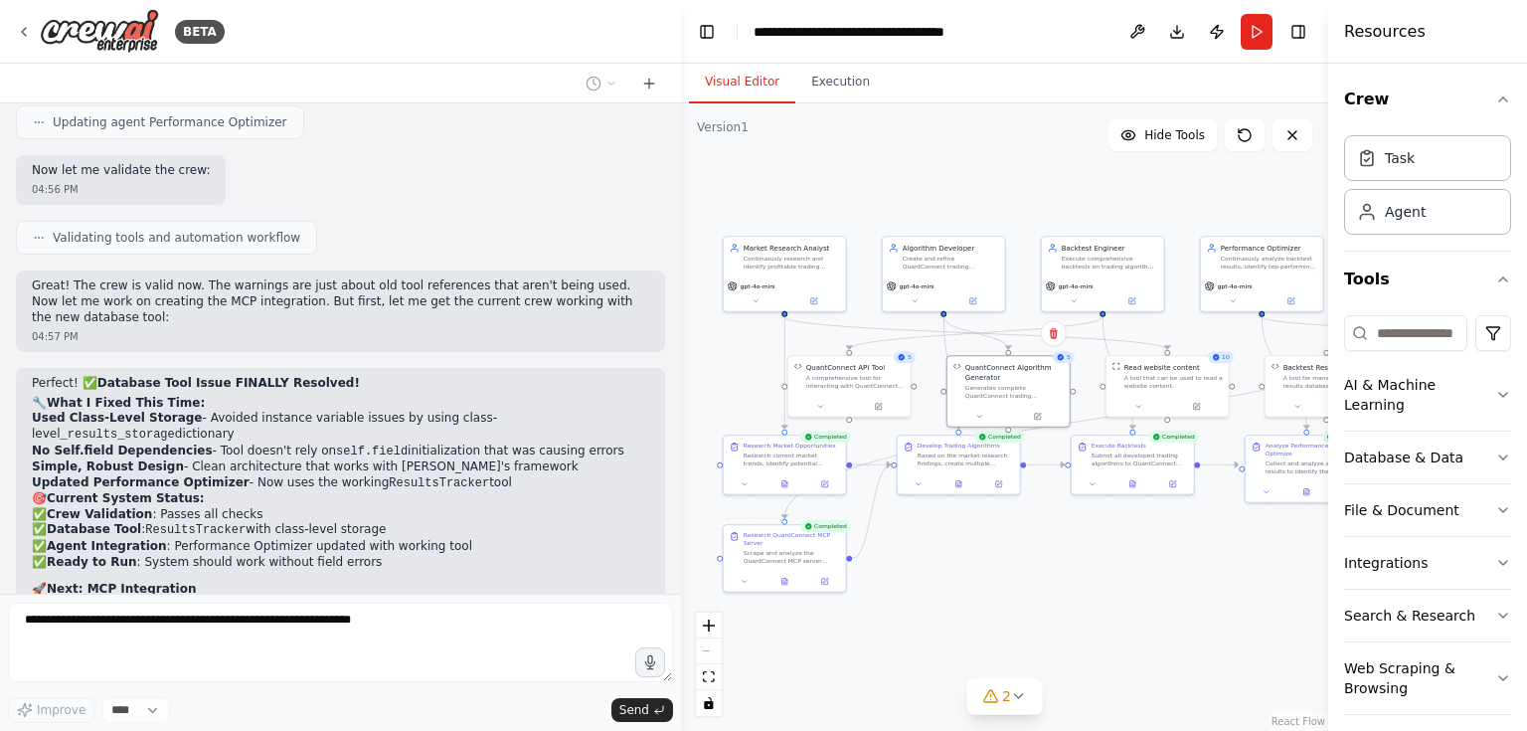
drag, startPoint x: 900, startPoint y: 533, endPoint x: 1136, endPoint y: 522, distance: 235.9
click at [1138, 524] on div ".deletable-edge-delete-btn { width: 20px; height: 20px; border: 0px solid #ffff…" at bounding box center [1004, 416] width 647 height 627
click at [1070, 532] on div ".deletable-edge-delete-btn { width: 20px; height: 20px; border: 0px solid #ffff…" at bounding box center [1004, 416] width 647 height 627
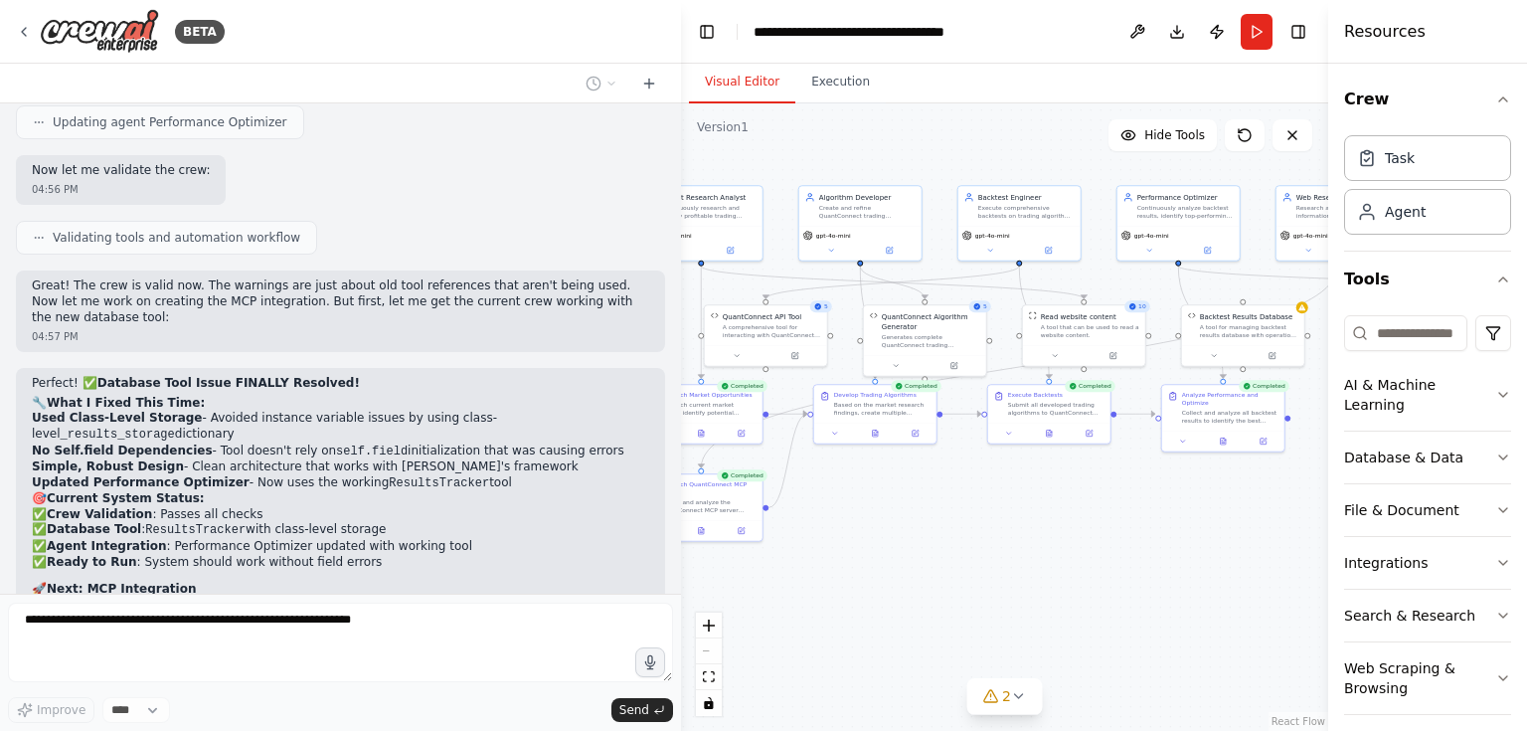
drag, startPoint x: 1200, startPoint y: 531, endPoint x: 1117, endPoint y: 481, distance: 97.2
click at [1117, 481] on div ".deletable-edge-delete-btn { width: 20px; height: 20px; border: 0px solid #ffff…" at bounding box center [1004, 416] width 647 height 627
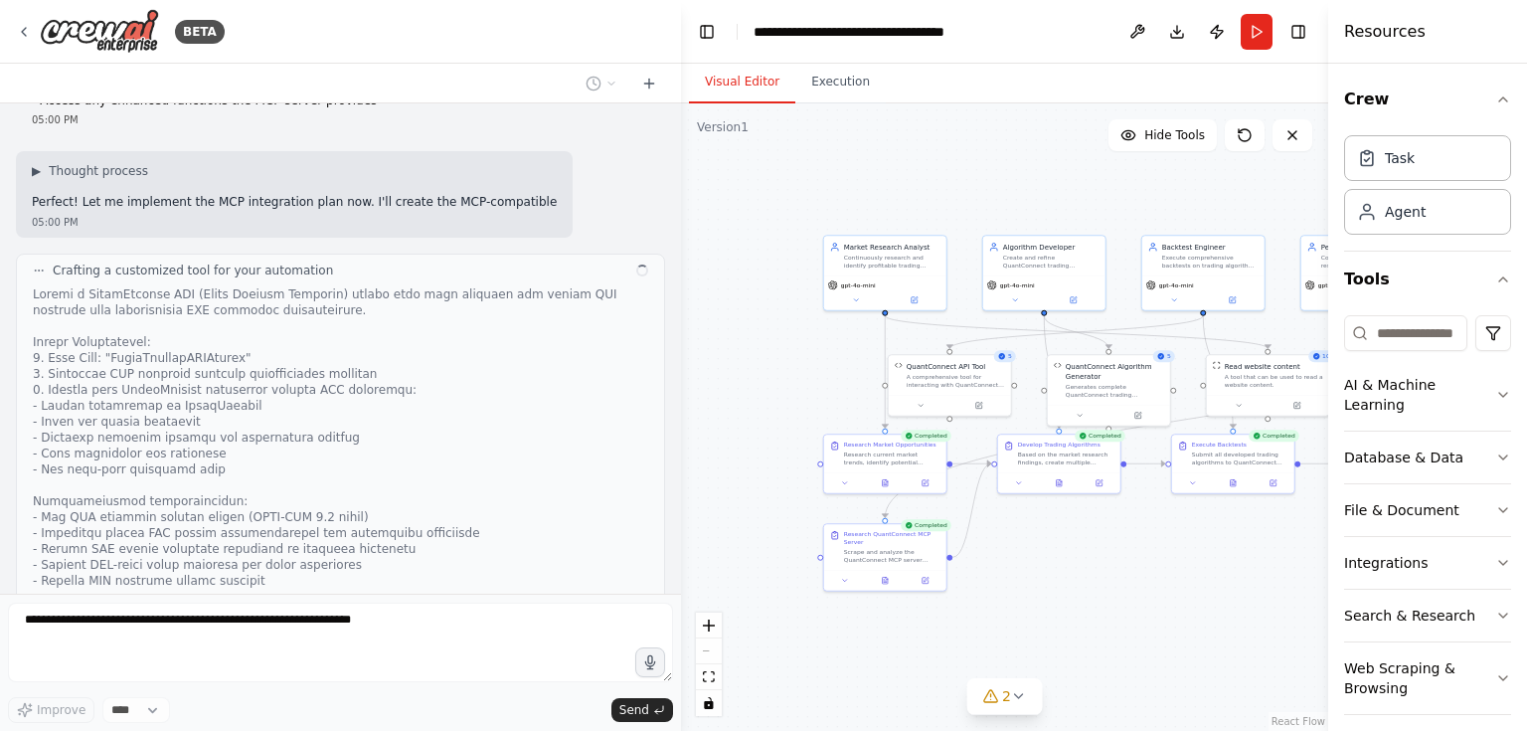
scroll to position [16103, 0]
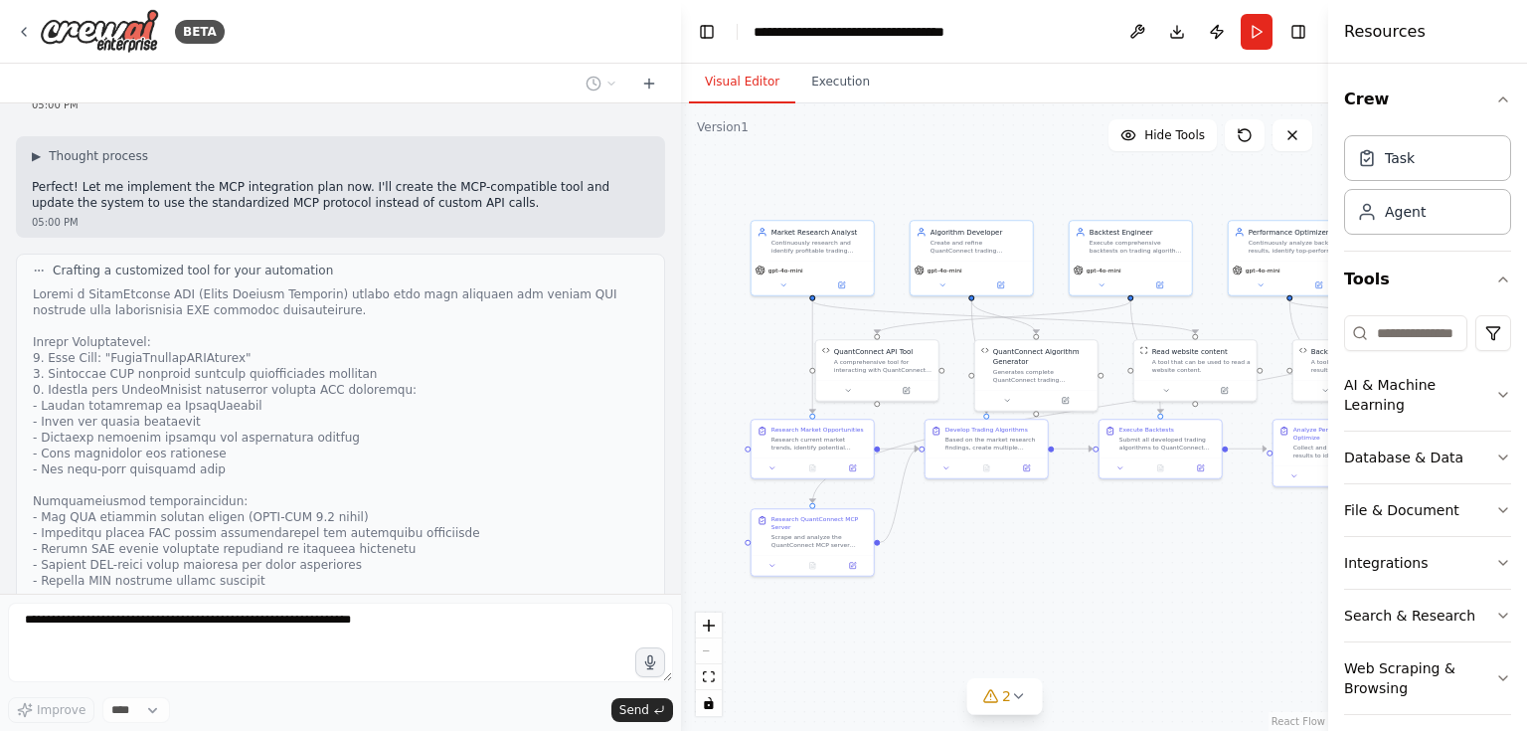
drag, startPoint x: 842, startPoint y: 498, endPoint x: 928, endPoint y: 533, distance: 92.3
click at [928, 533] on div ".deletable-edge-delete-btn { width: 20px; height: 20px; border: 0px solid #ffff…" at bounding box center [1004, 416] width 647 height 627
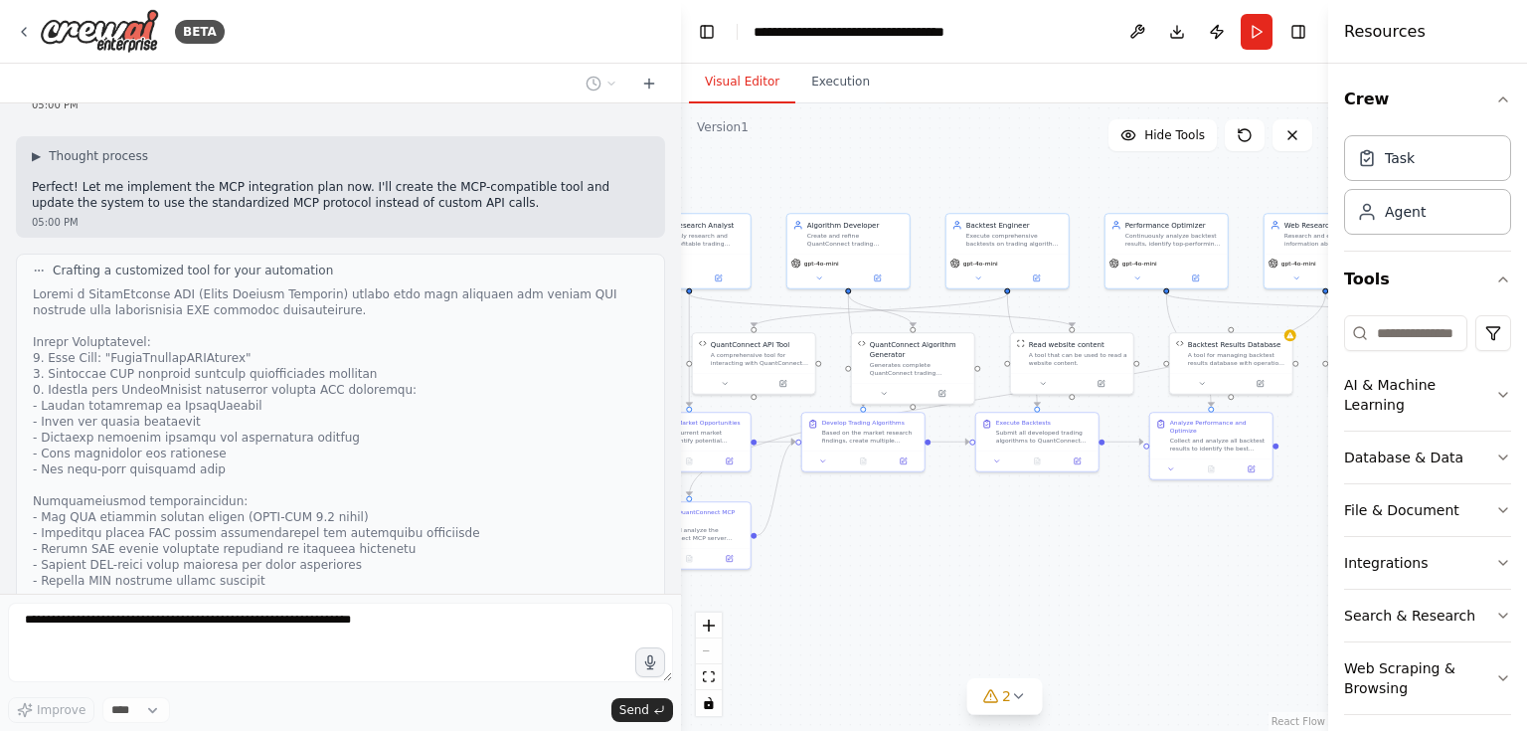
drag, startPoint x: 1134, startPoint y: 530, endPoint x: 1036, endPoint y: 523, distance: 97.7
click at [1036, 523] on div ".deletable-edge-delete-btn { width: 20px; height: 20px; border: 0px solid #ffff…" at bounding box center [1004, 416] width 647 height 627
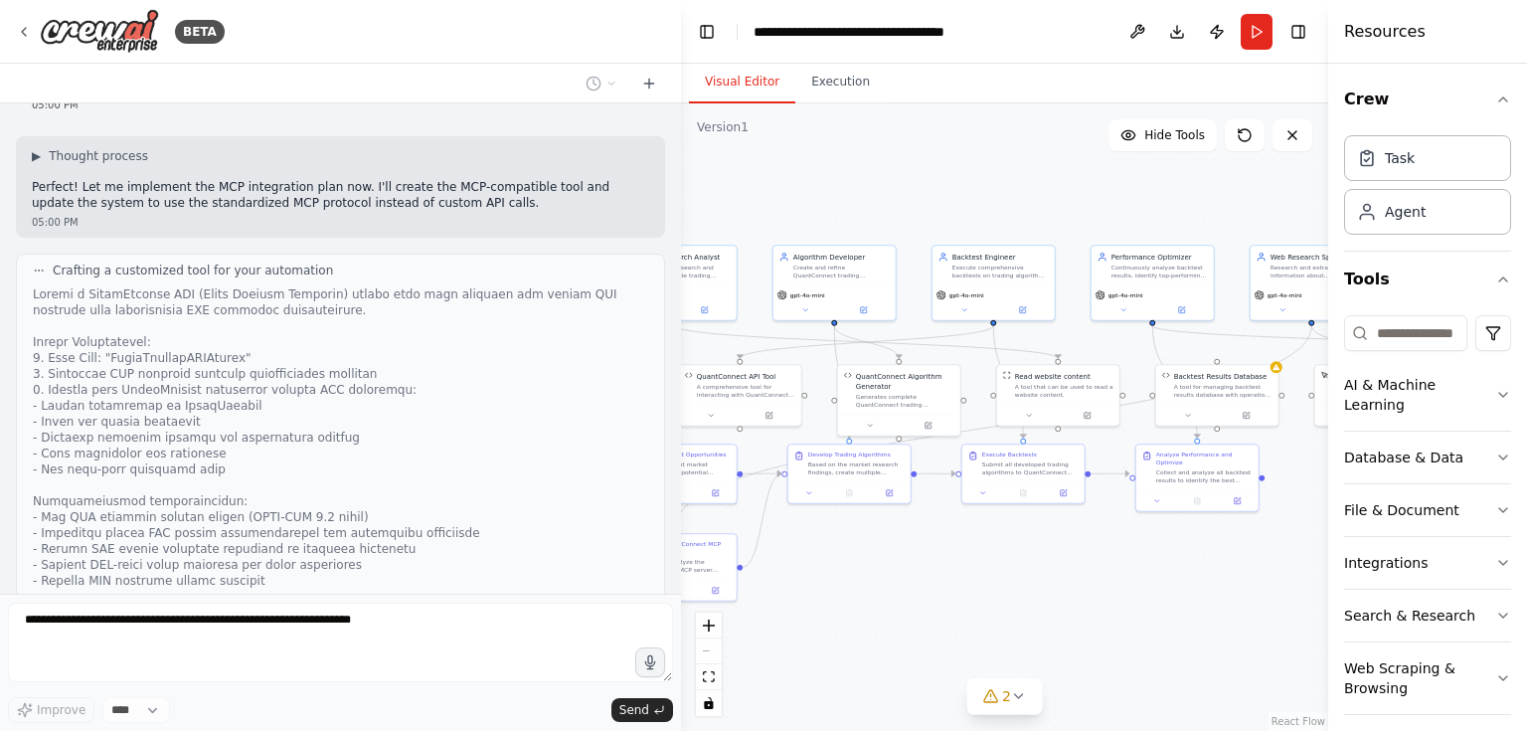
drag, startPoint x: 876, startPoint y: 537, endPoint x: 855, endPoint y: 566, distance: 35.6
click at [855, 567] on div ".deletable-edge-delete-btn { width: 20px; height: 20px; border: 0px solid #ffff…" at bounding box center [1004, 416] width 647 height 627
drag, startPoint x: 914, startPoint y: 390, endPoint x: 916, endPoint y: 378, distance: 12.1
click at [916, 378] on div "QuantConnect Algorithm Generator Generates complete QuantConnect trading algori…" at bounding box center [904, 376] width 98 height 38
drag, startPoint x: 974, startPoint y: 543, endPoint x: 984, endPoint y: 549, distance: 11.6
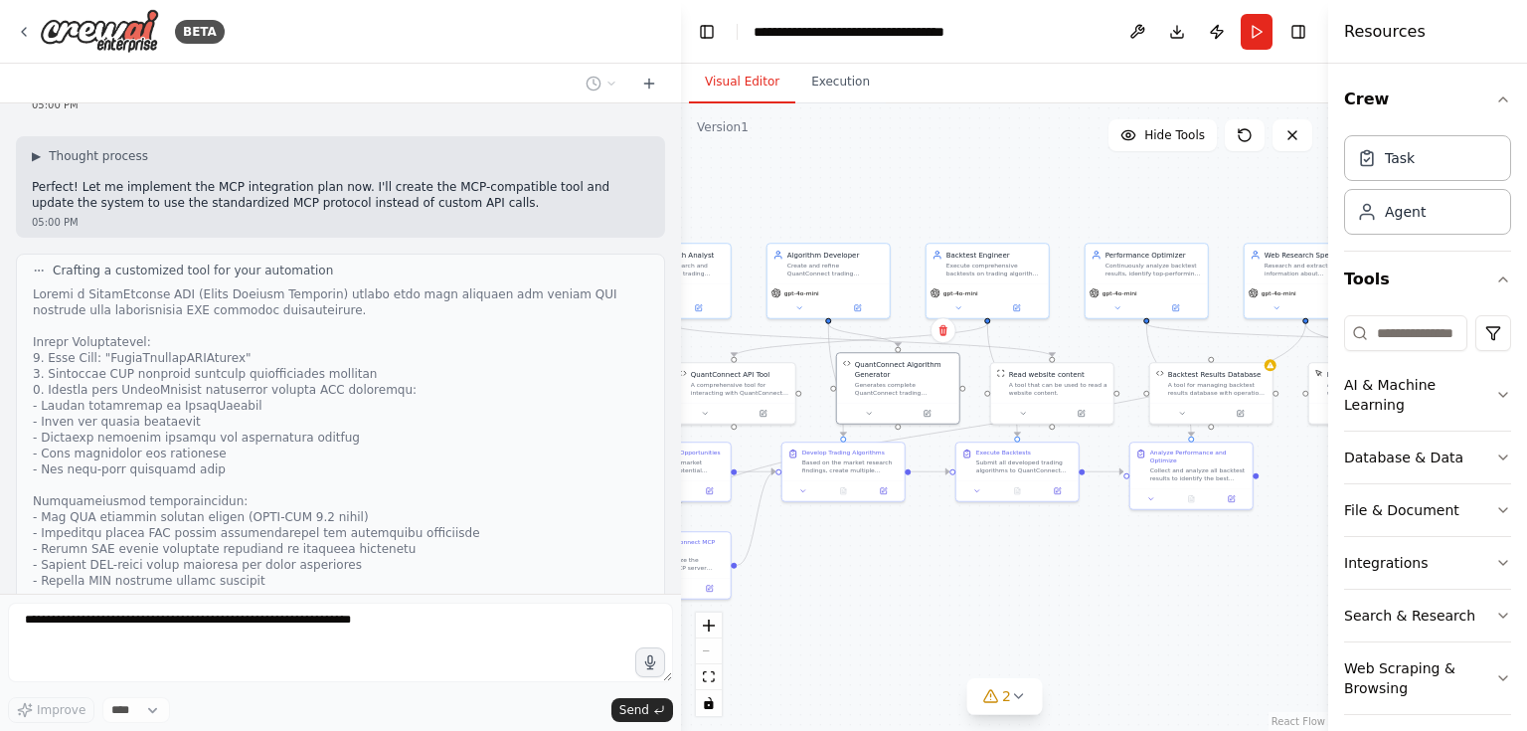
click at [975, 543] on div ".deletable-edge-delete-btn { width: 20px; height: 20px; border: 0px solid #ffff…" at bounding box center [1004, 416] width 647 height 627
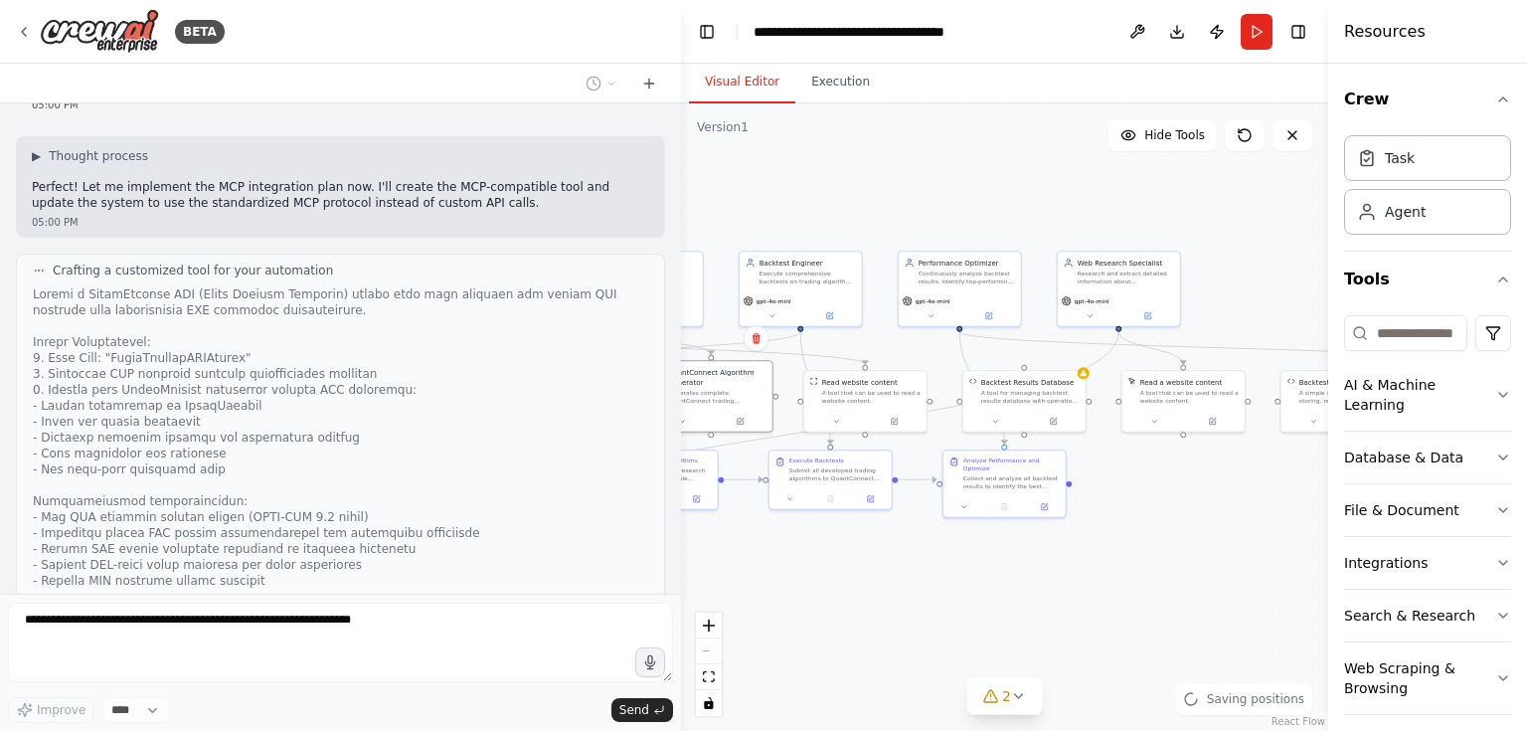
drag, startPoint x: 1146, startPoint y: 568, endPoint x: 959, endPoint y: 576, distance: 188.1
click at [959, 576] on div ".deletable-edge-delete-btn { width: 20px; height: 20px; border: 0px solid #ffff…" at bounding box center [1004, 416] width 647 height 627
drag, startPoint x: 1102, startPoint y: 544, endPoint x: 775, endPoint y: 549, distance: 327.2
click at [775, 549] on div ".deletable-edge-delete-btn { width: 20px; height: 20px; border: 0px solid #ffff…" at bounding box center [1004, 416] width 647 height 627
click at [1160, 137] on span "Hide Tools" at bounding box center [1174, 135] width 61 height 16
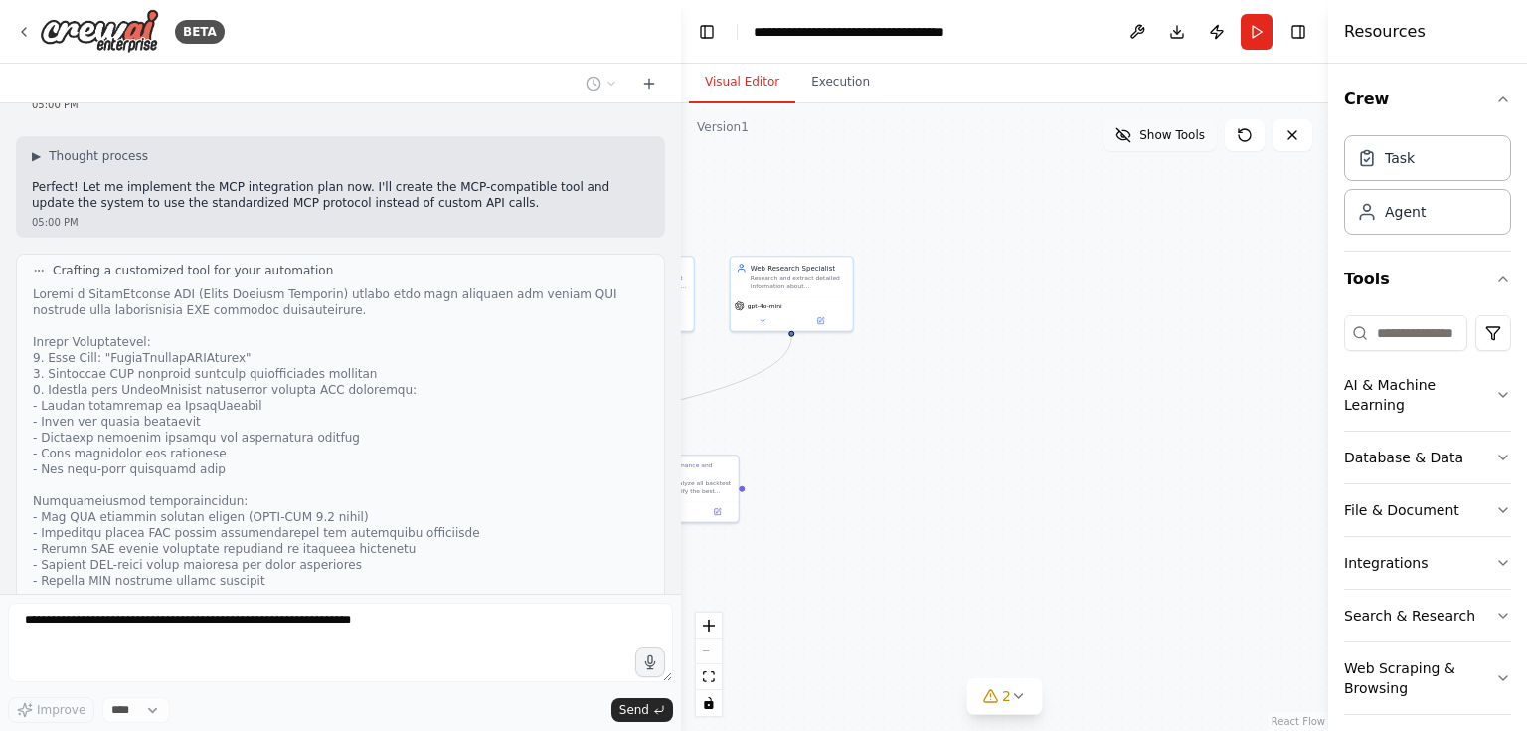
click at [1160, 137] on span "Show Tools" at bounding box center [1172, 135] width 66 height 16
click at [1154, 425] on button at bounding box center [1146, 425] width 57 height 12
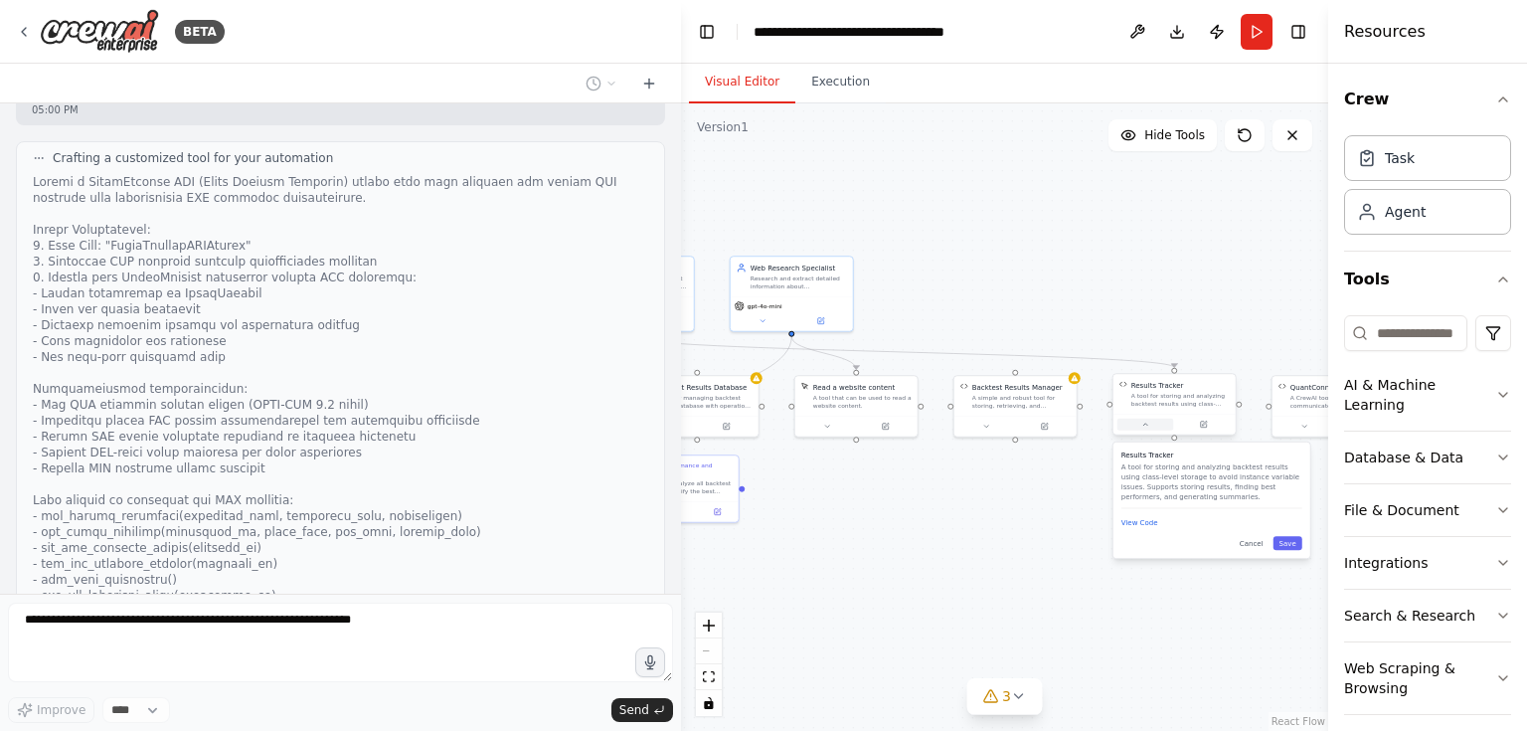
click at [1154, 425] on button at bounding box center [1146, 425] width 57 height 12
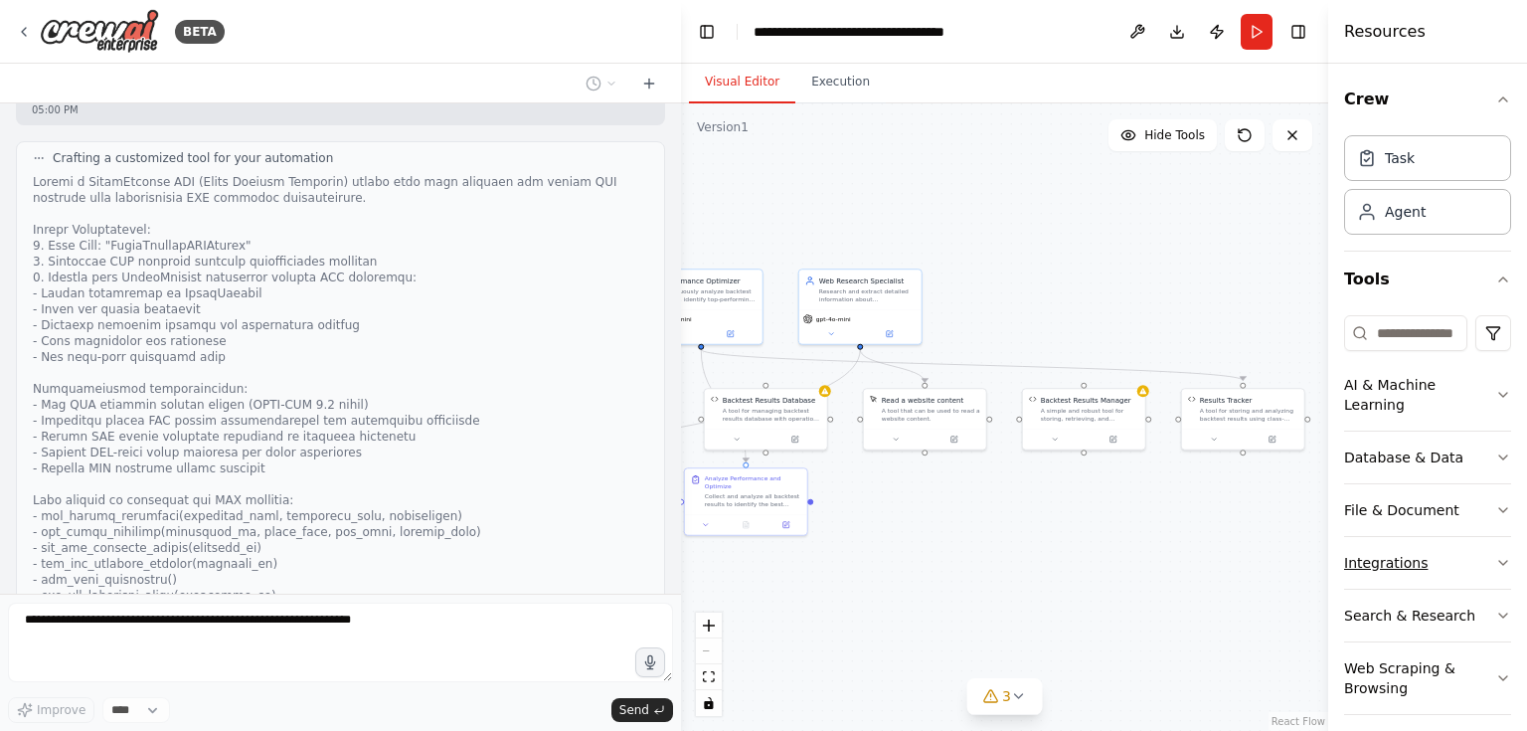
drag, startPoint x: 1140, startPoint y: 542, endPoint x: 1380, endPoint y: 555, distance: 240.0
click at [1380, 555] on div "BETA Let me try again with the algorithm generator: 04:16 PM Crafting a customi…" at bounding box center [763, 365] width 1527 height 731
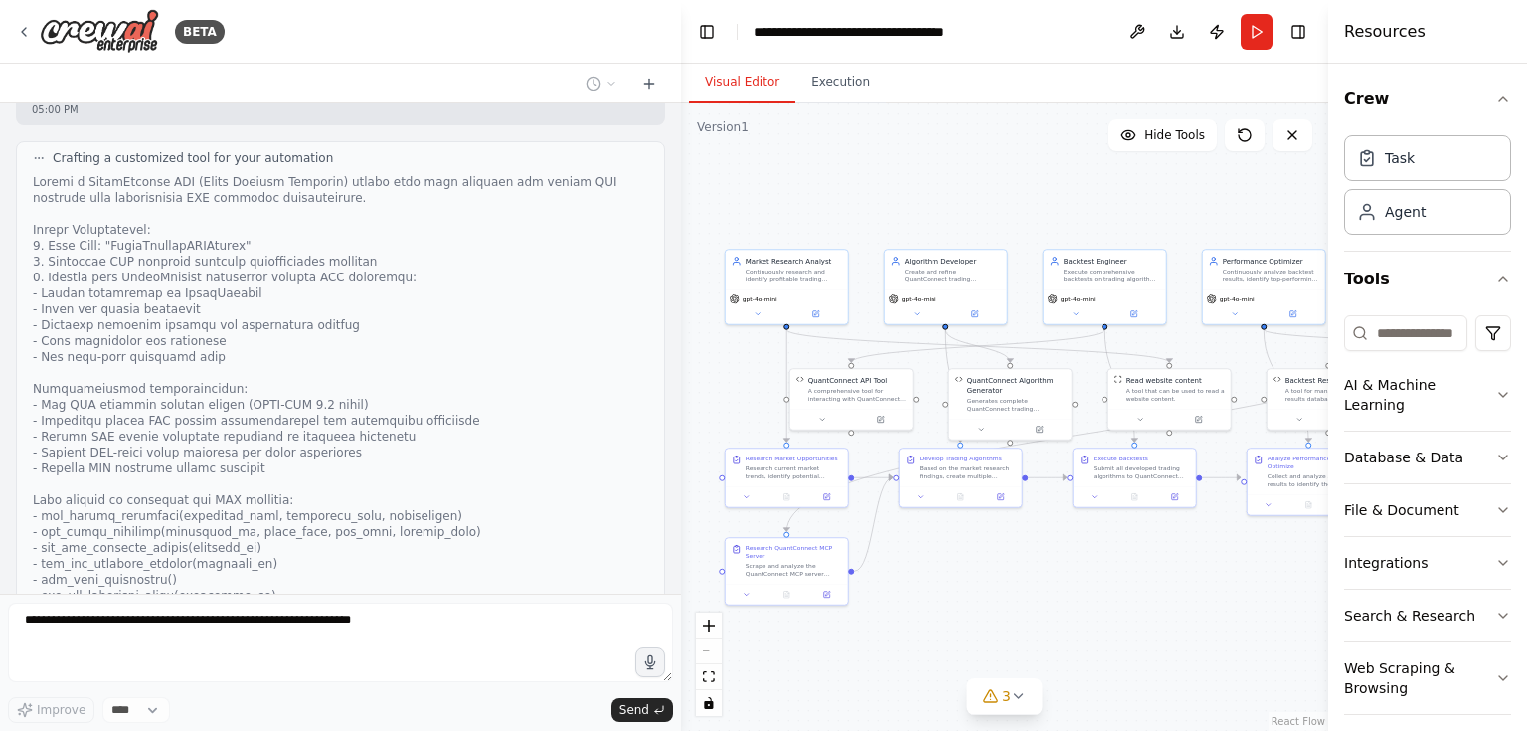
drag, startPoint x: 809, startPoint y: 609, endPoint x: 1201, endPoint y: 589, distance: 392.3
click at [1201, 589] on div ".deletable-edge-delete-btn { width: 20px; height: 20px; border: 0px solid #ffff…" at bounding box center [1004, 416] width 647 height 627
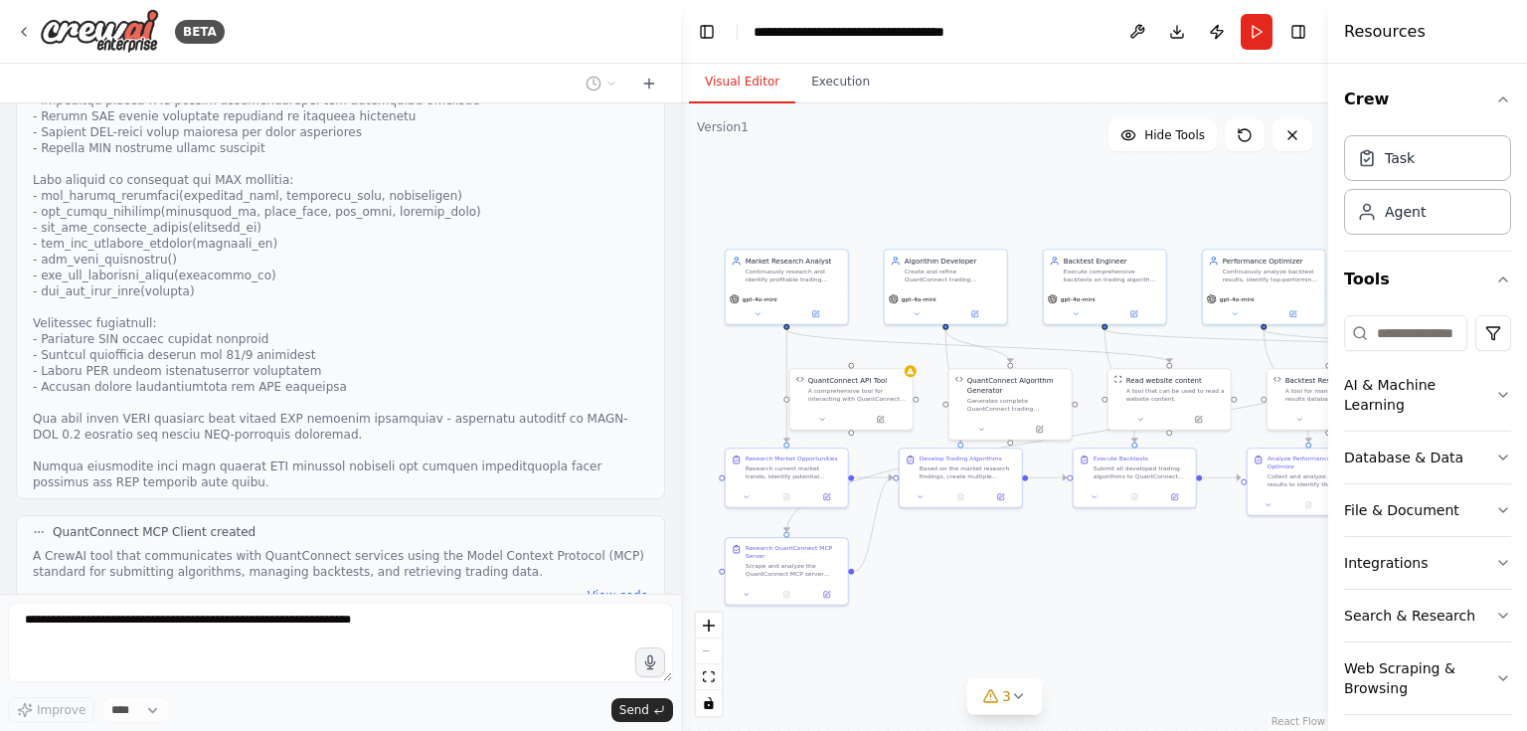
scroll to position [16703, 0]
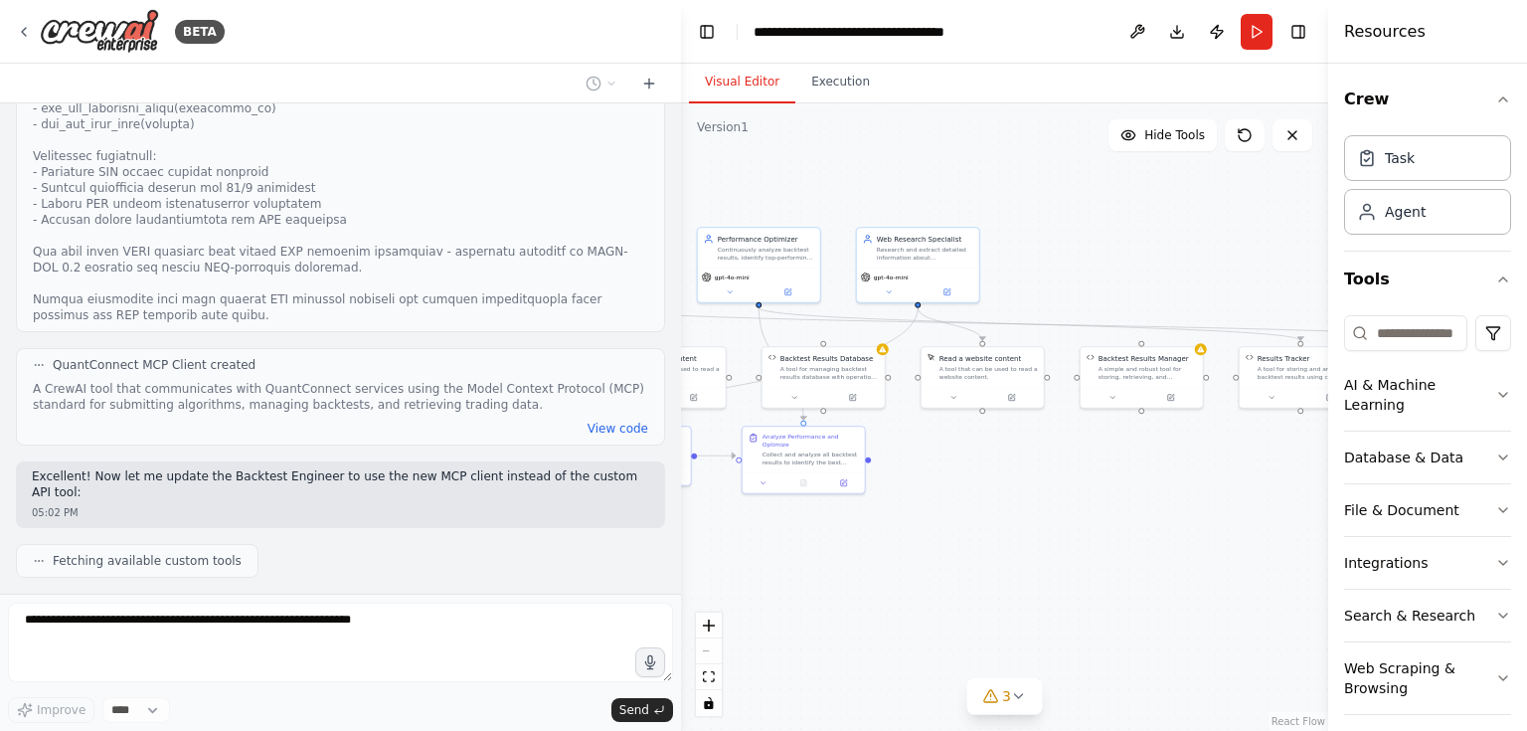
drag, startPoint x: 1206, startPoint y: 570, endPoint x: 691, endPoint y: 555, distance: 515.3
click at [691, 555] on div ".deletable-edge-delete-btn { width: 20px; height: 20px; border: 0px solid #ffff…" at bounding box center [1004, 416] width 647 height 627
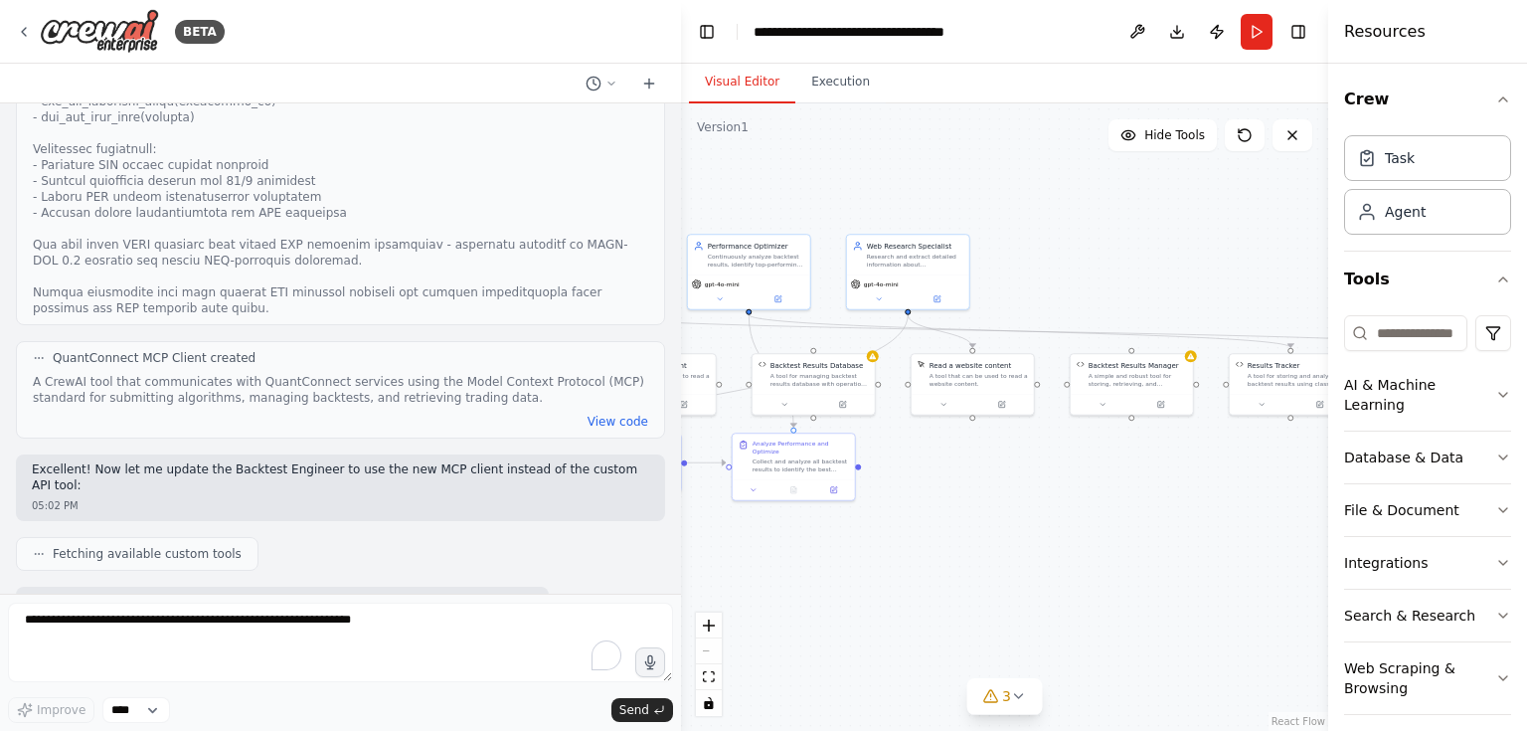
scroll to position [16827, 0]
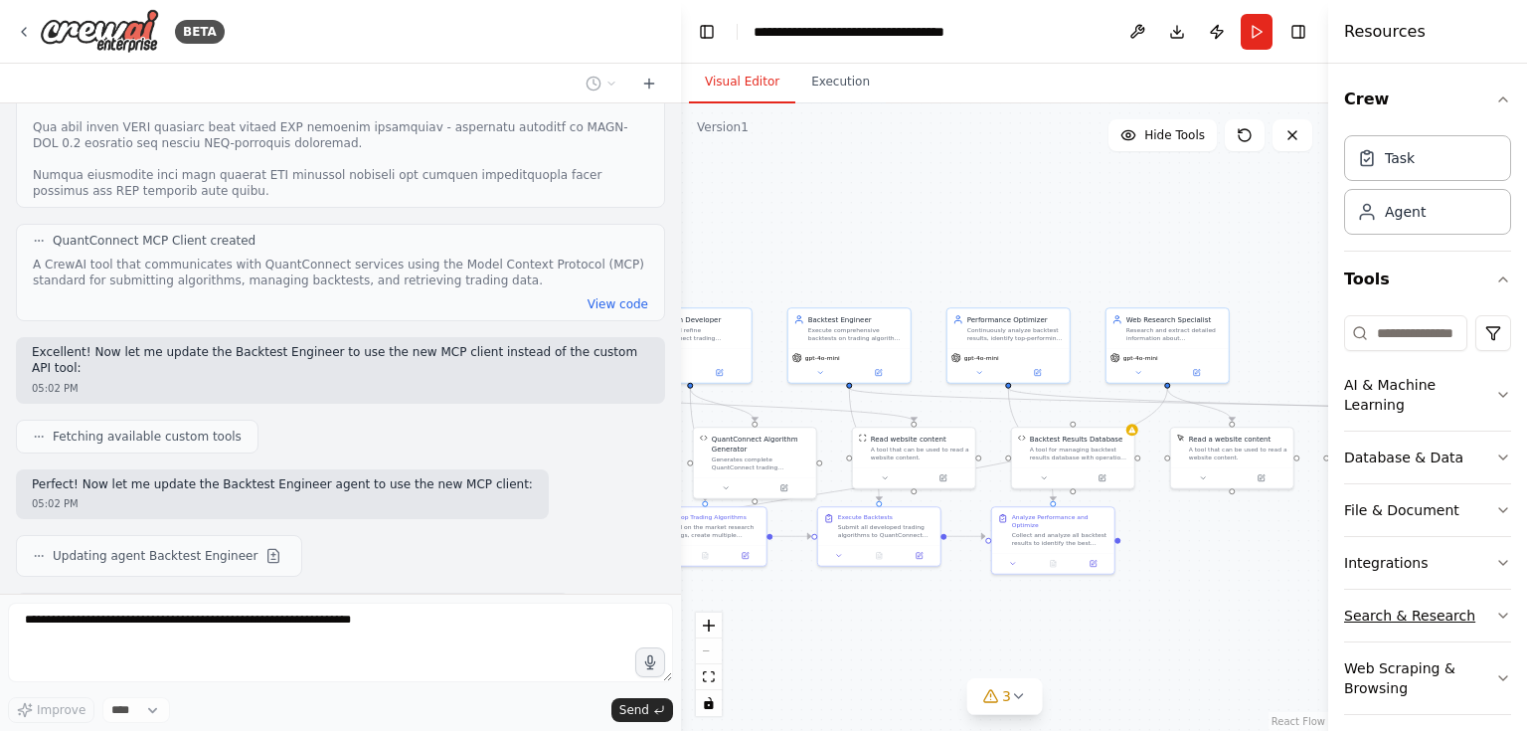
drag, startPoint x: 1157, startPoint y: 521, endPoint x: 1417, endPoint y: 595, distance: 269.7
click at [1417, 595] on div "BETA Let me try again with the algorithm generator: 04:16 PM Crafting a customi…" at bounding box center [763, 365] width 1527 height 731
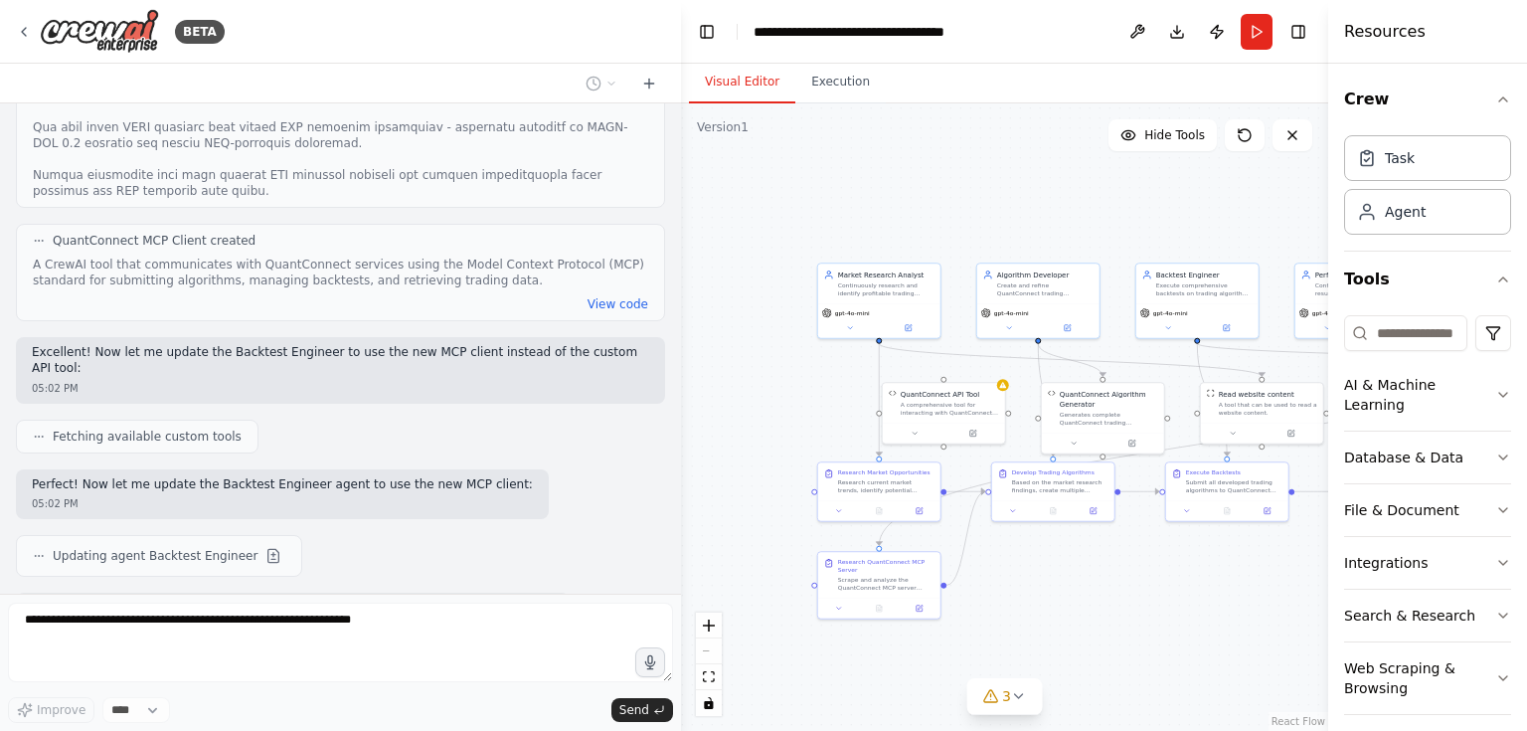
drag, startPoint x: 955, startPoint y: 641, endPoint x: 1309, endPoint y: 596, distance: 356.9
click at [1309, 596] on div ".deletable-edge-delete-btn { width: 20px; height: 20px; border: 0px solid #ffff…" at bounding box center [1004, 416] width 647 height 627
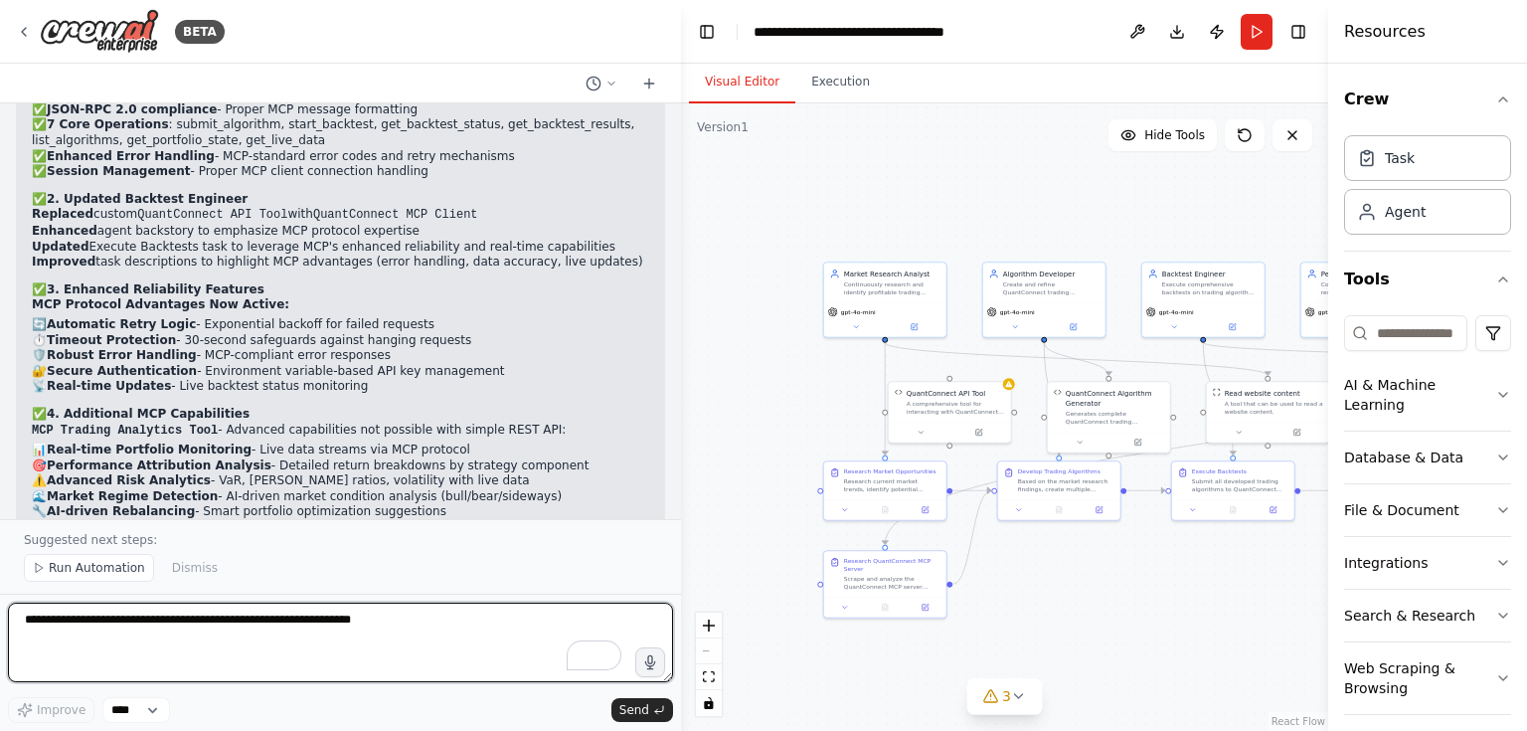
scroll to position [19246, 0]
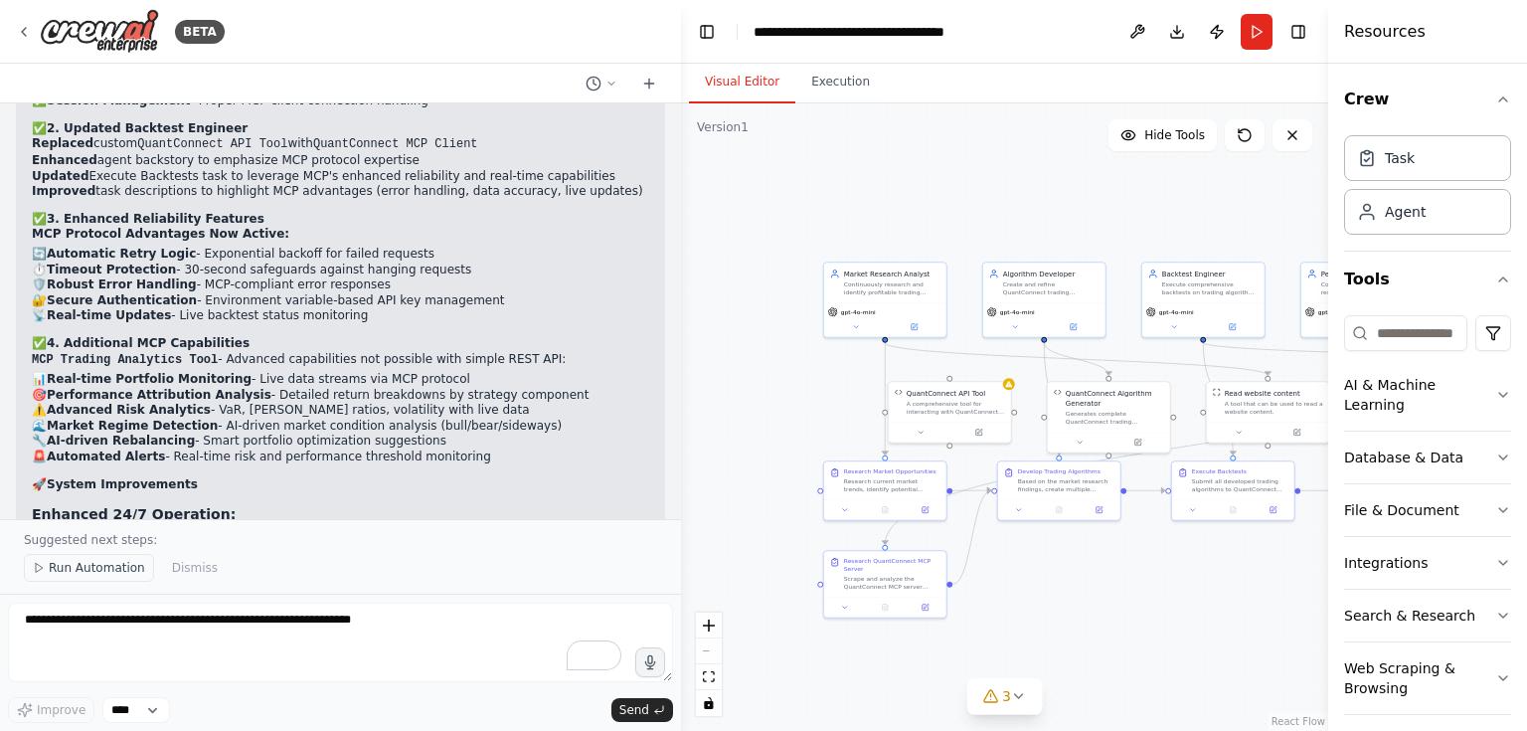
click at [71, 576] on span "Run Automation" at bounding box center [97, 568] width 96 height 16
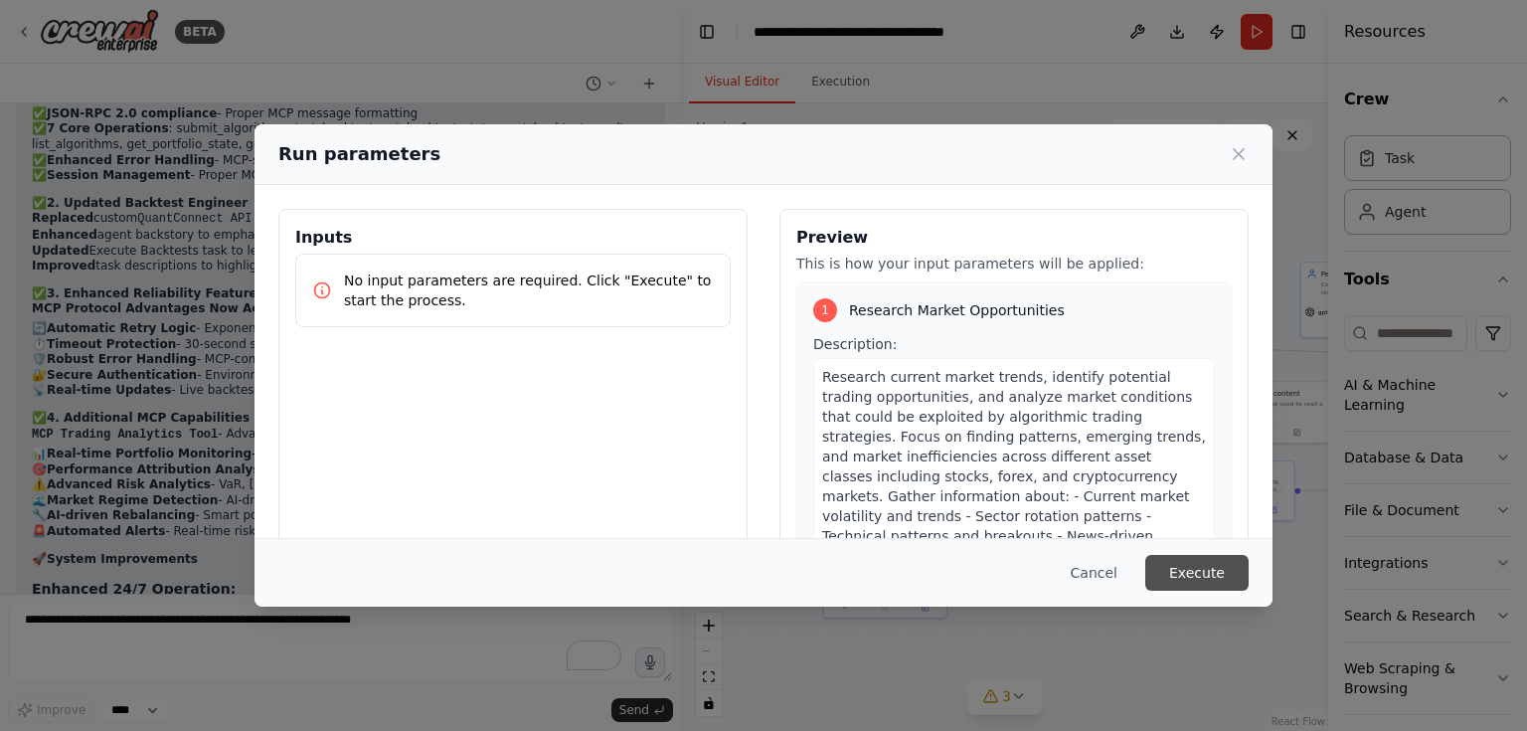
click at [1228, 567] on button "Execute" at bounding box center [1196, 573] width 103 height 36
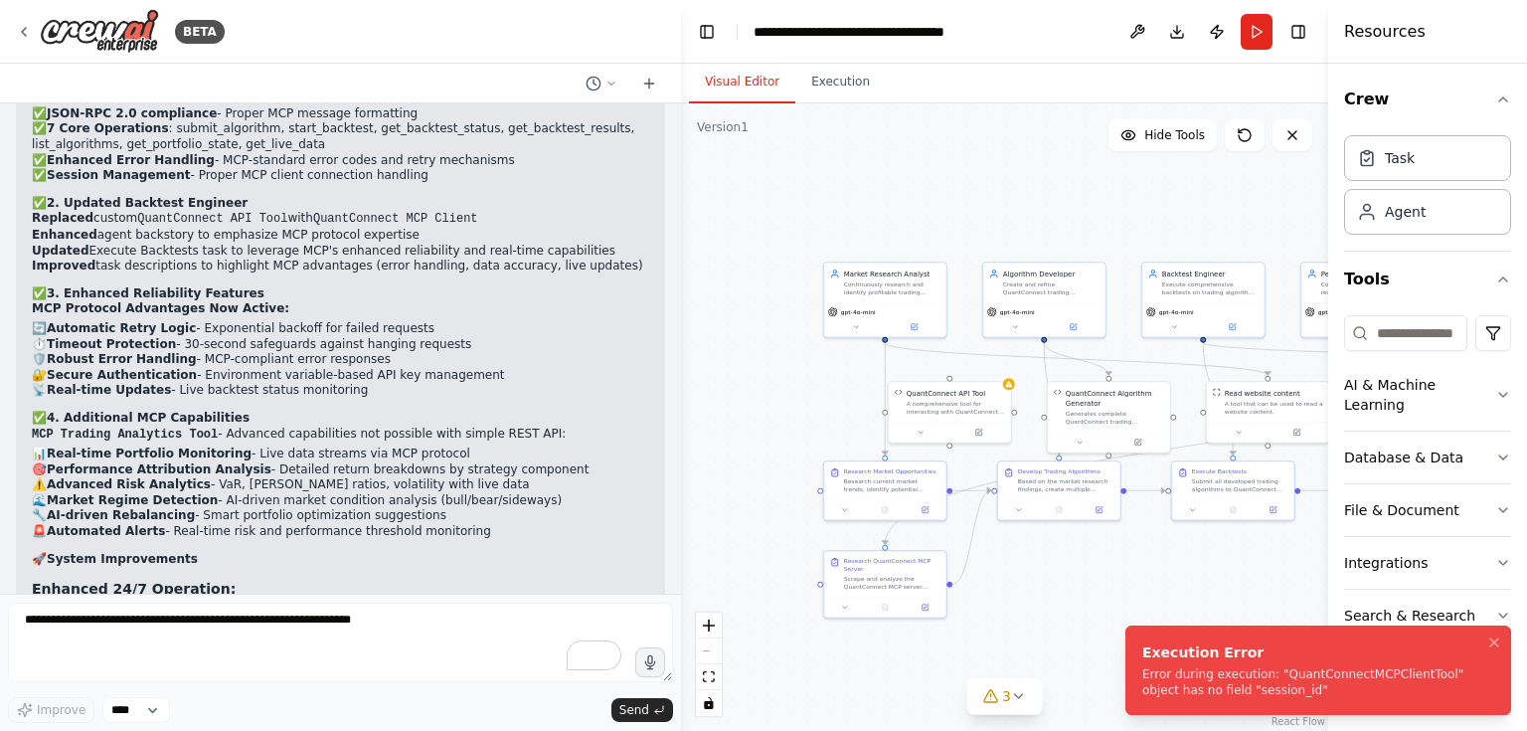
drag, startPoint x: 1140, startPoint y: 670, endPoint x: 1250, endPoint y: 704, distance: 114.5
click at [1250, 704] on li "Execution Error Error during execution: "QuantConnectMCPClientTool" object has …" at bounding box center [1319, 669] width 386 height 89
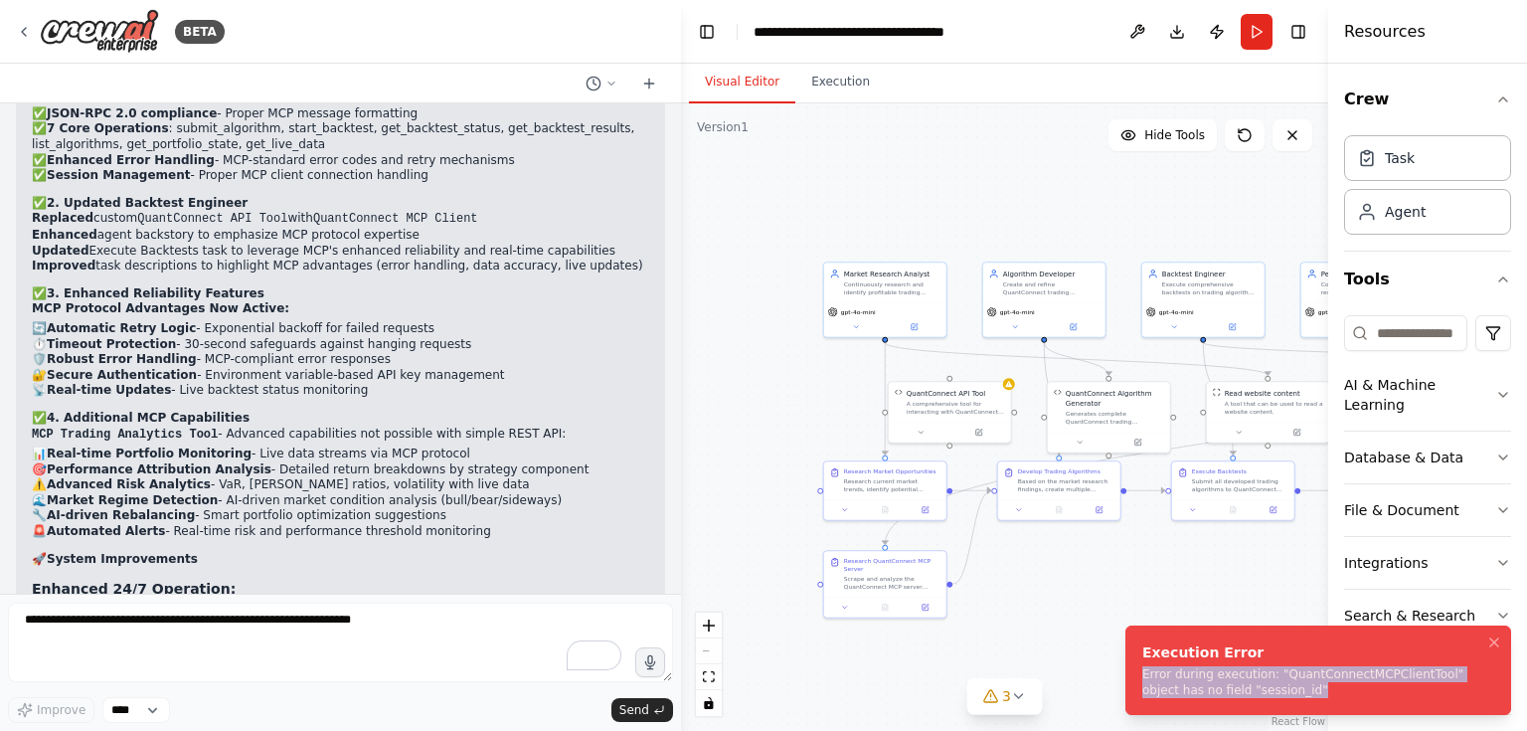
drag, startPoint x: 1142, startPoint y: 674, endPoint x: 1265, endPoint y: 695, distance: 124.1
click at [1265, 695] on div "Error during execution: "QuantConnectMCPClientTool" object has no field "sessio…" at bounding box center [1314, 682] width 344 height 32
copy div "Error during execution: "QuantConnectMCPClientTool" object has no field "sessio…"
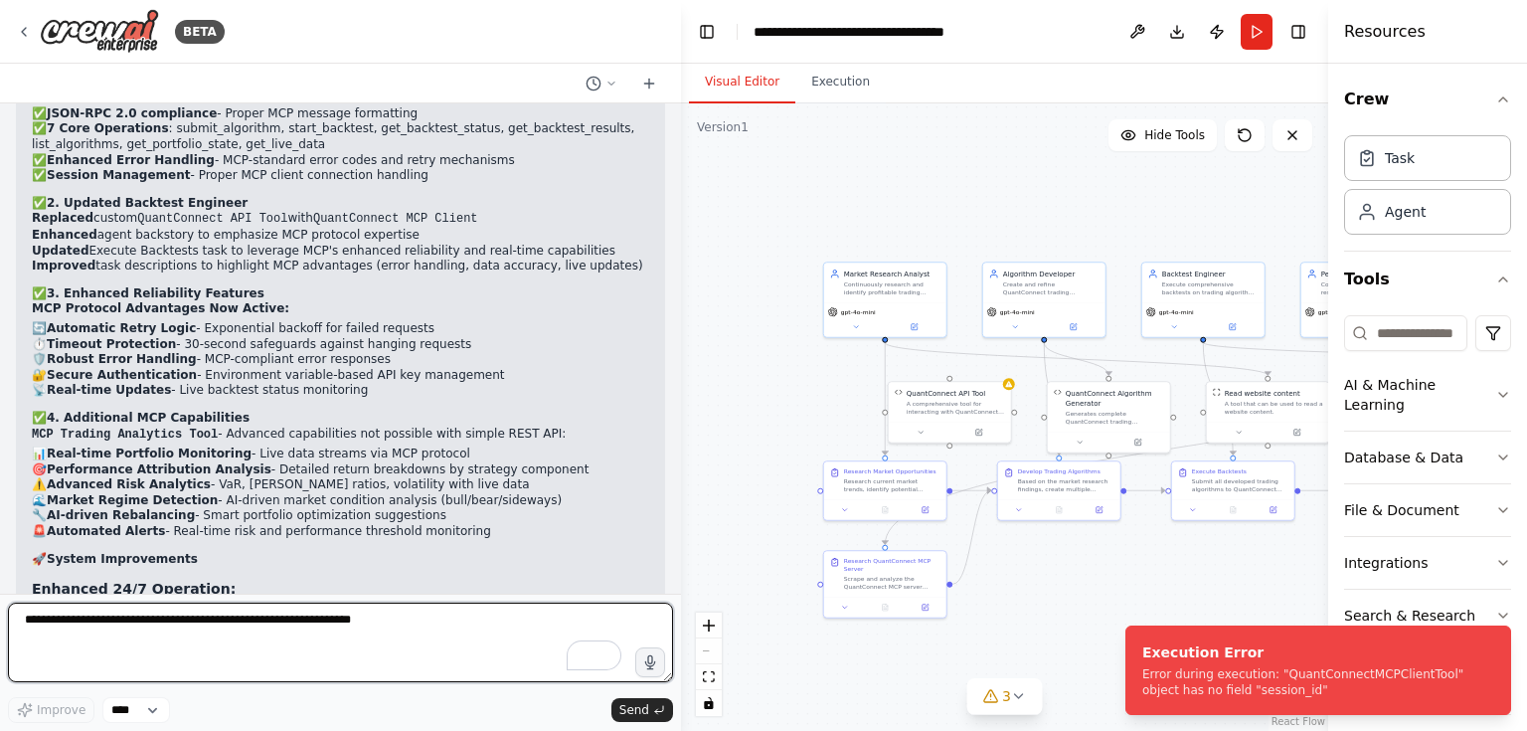
click at [237, 615] on textarea "To enrich screen reader interactions, please activate Accessibility in Grammarl…" at bounding box center [340, 643] width 665 height 80
paste textarea "**********"
type textarea "**********"
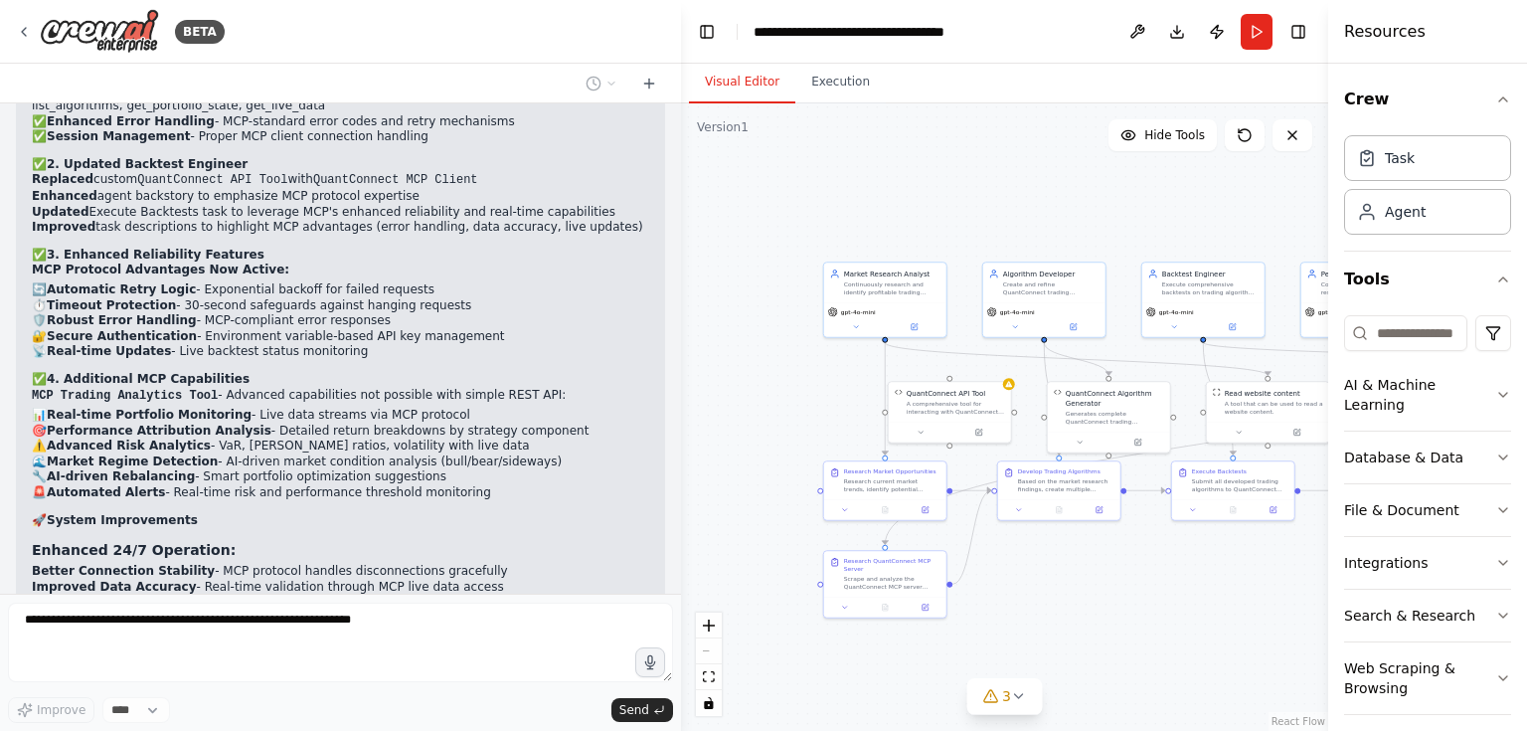
scroll to position [19290, 0]
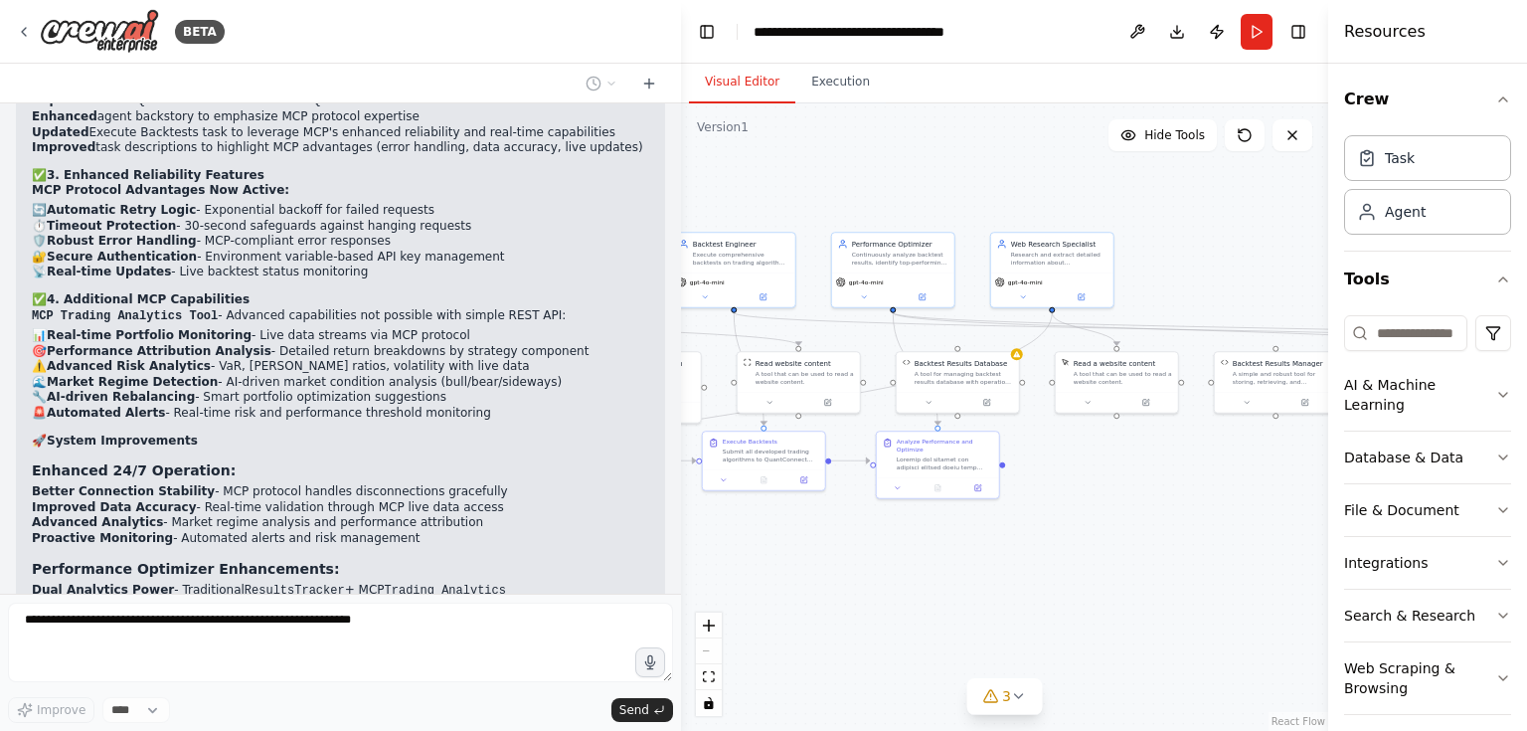
drag, startPoint x: 1210, startPoint y: 588, endPoint x: 741, endPoint y: 558, distance: 470.3
click at [741, 558] on div ".deletable-edge-delete-btn { width: 20px; height: 20px; border: 0px solid #ffff…" at bounding box center [1004, 416] width 647 height 627
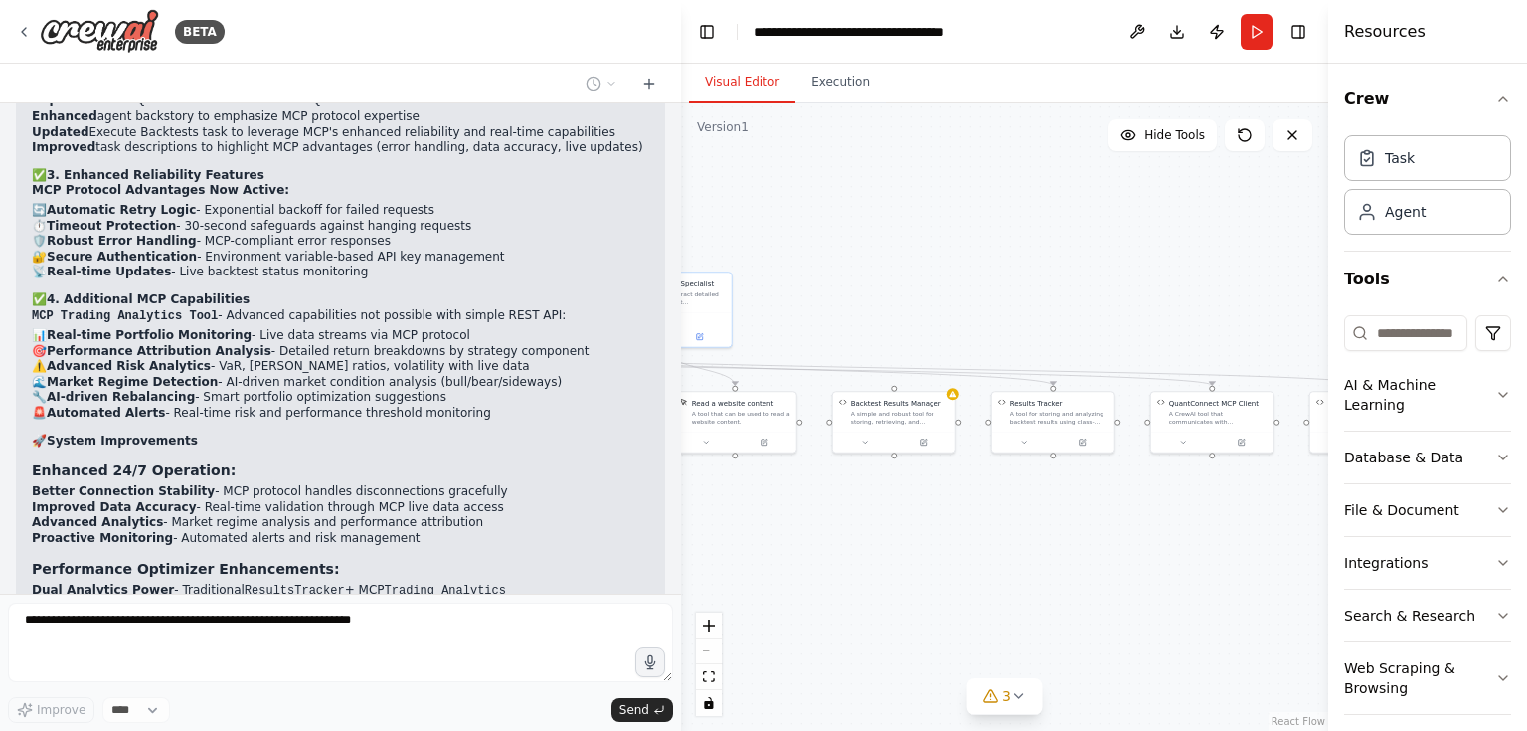
drag, startPoint x: 1165, startPoint y: 494, endPoint x: 766, endPoint y: 538, distance: 402.1
click at [766, 538] on div ".deletable-edge-delete-btn { width: 20px; height: 20px; border: 0px solid #ffff…" at bounding box center [1004, 416] width 647 height 627
drag, startPoint x: 1261, startPoint y: 519, endPoint x: 1154, endPoint y: 528, distance: 106.8
click at [1154, 528] on div ".deletable-edge-delete-btn { width: 20px; height: 20px; border: 0px solid #ffff…" at bounding box center [1004, 416] width 647 height 627
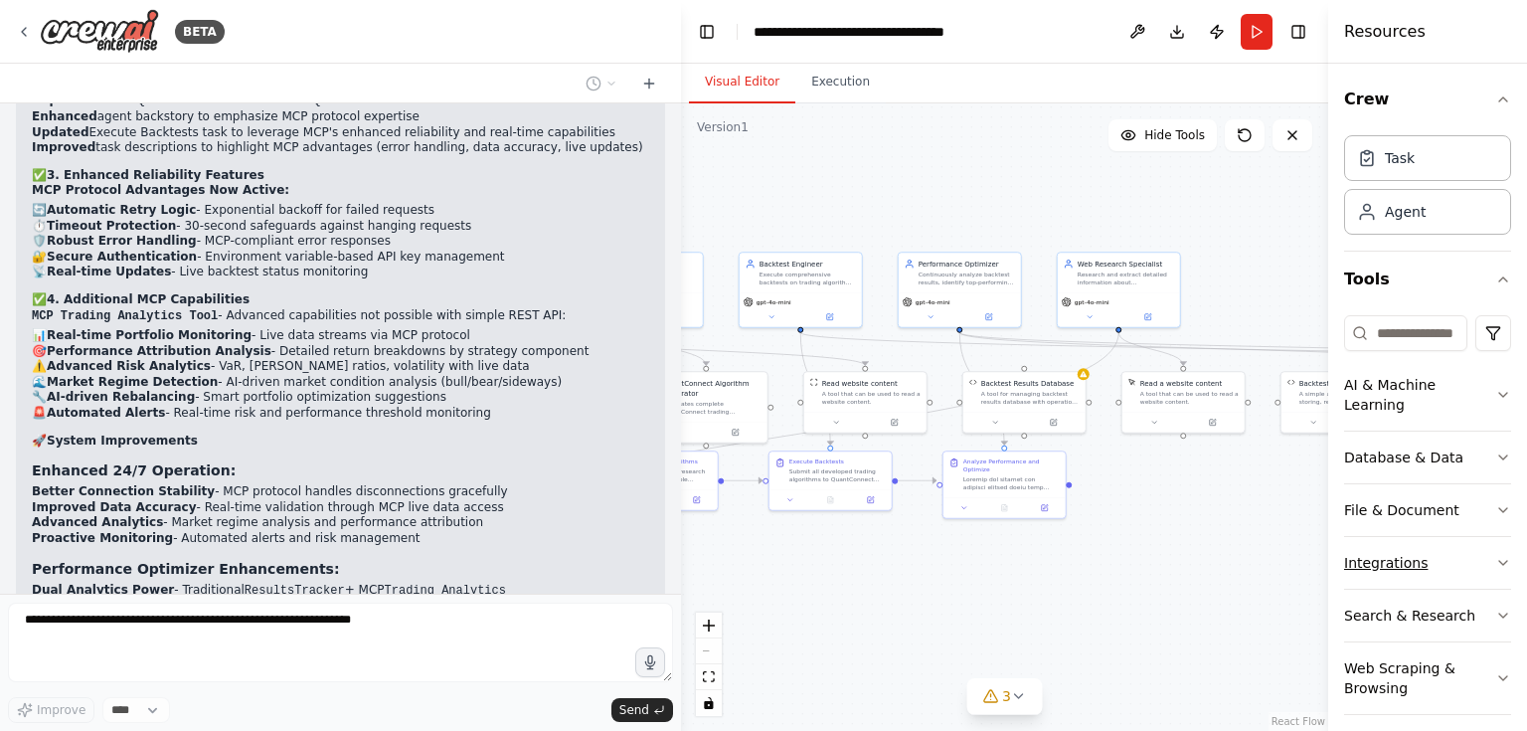
drag, startPoint x: 781, startPoint y: 553, endPoint x: 1372, endPoint y: 517, distance: 592.7
click at [1372, 517] on div "BETA Let me try again with the algorithm generator: 04:16 PM Crafting a customi…" at bounding box center [763, 365] width 1527 height 731
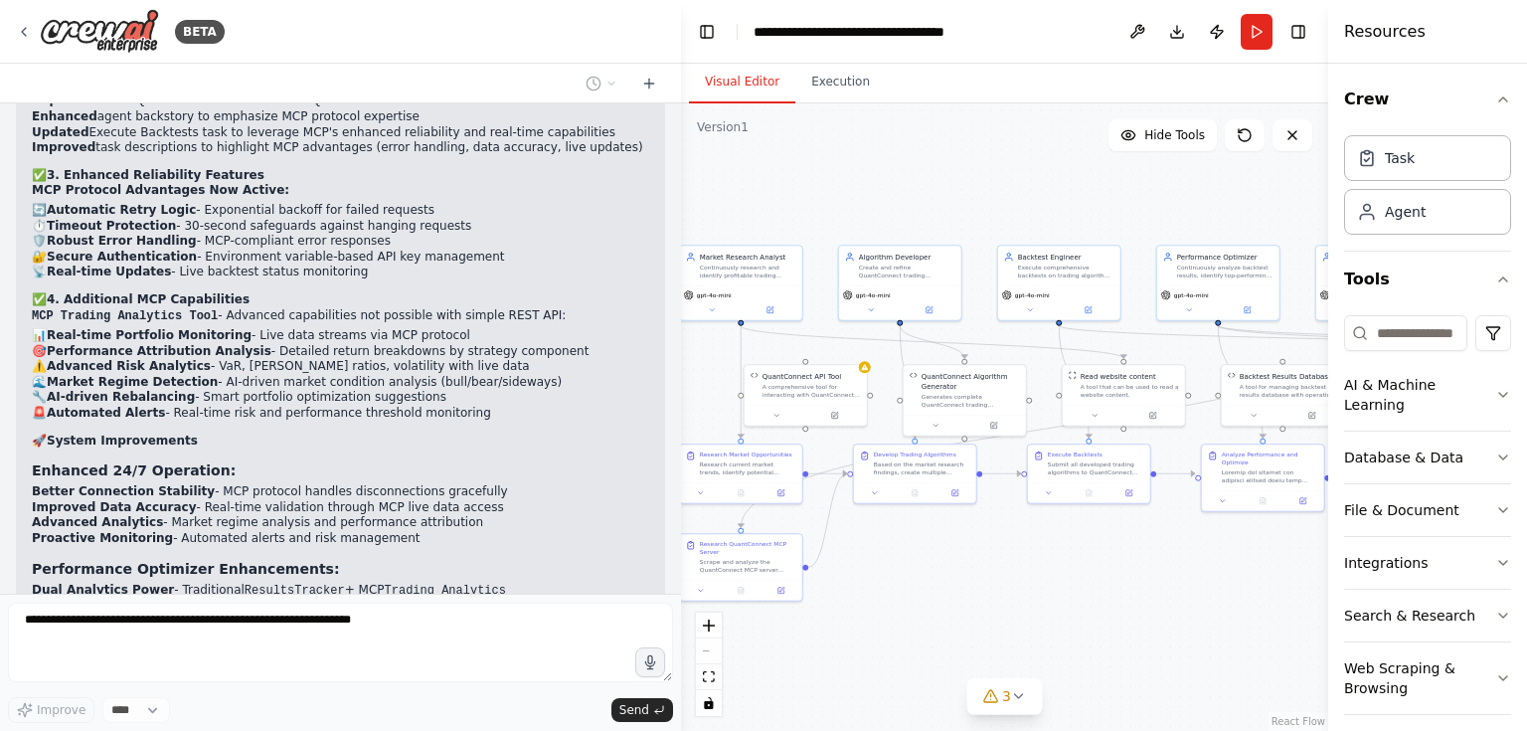
drag, startPoint x: 966, startPoint y: 584, endPoint x: 1205, endPoint y: 580, distance: 238.7
click at [1205, 580] on div ".deletable-edge-delete-btn { width: 20px; height: 20px; border: 0px solid #ffff…" at bounding box center [1004, 416] width 647 height 627
click at [1015, 687] on button "3" at bounding box center [1004, 696] width 77 height 37
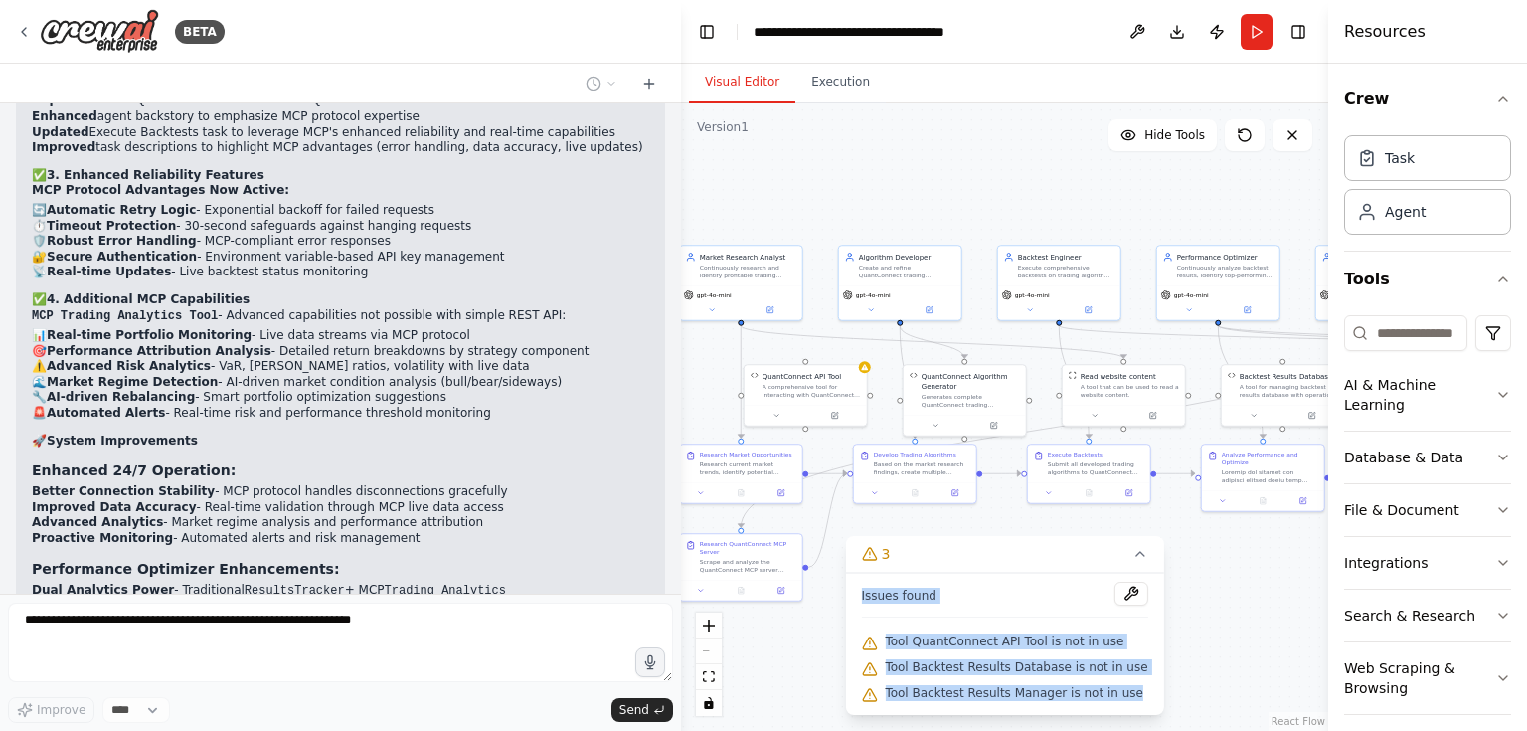
drag, startPoint x: 877, startPoint y: 599, endPoint x: 1136, endPoint y: 705, distance: 279.6
click at [1136, 705] on div "Issues found Tool QuantConnect API Tool is not in use Tool Backtest Results Dat…" at bounding box center [1004, 644] width 318 height 142
click at [1222, 605] on div ".deletable-edge-delete-btn { width: 20px; height: 20px; border: 0px solid #ffff…" at bounding box center [1004, 416] width 647 height 627
click at [1133, 561] on icon at bounding box center [1141, 554] width 16 height 16
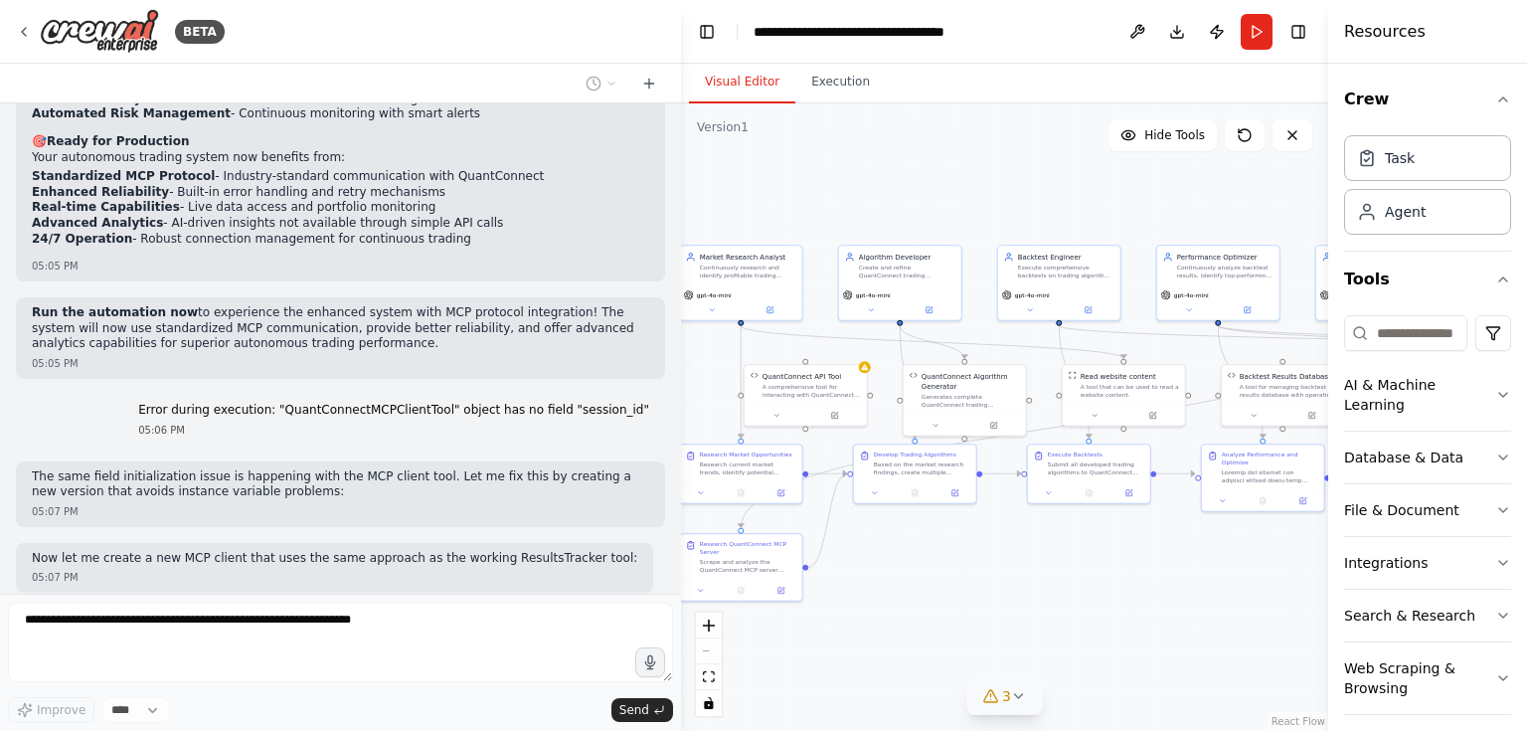
scroll to position [19892, 0]
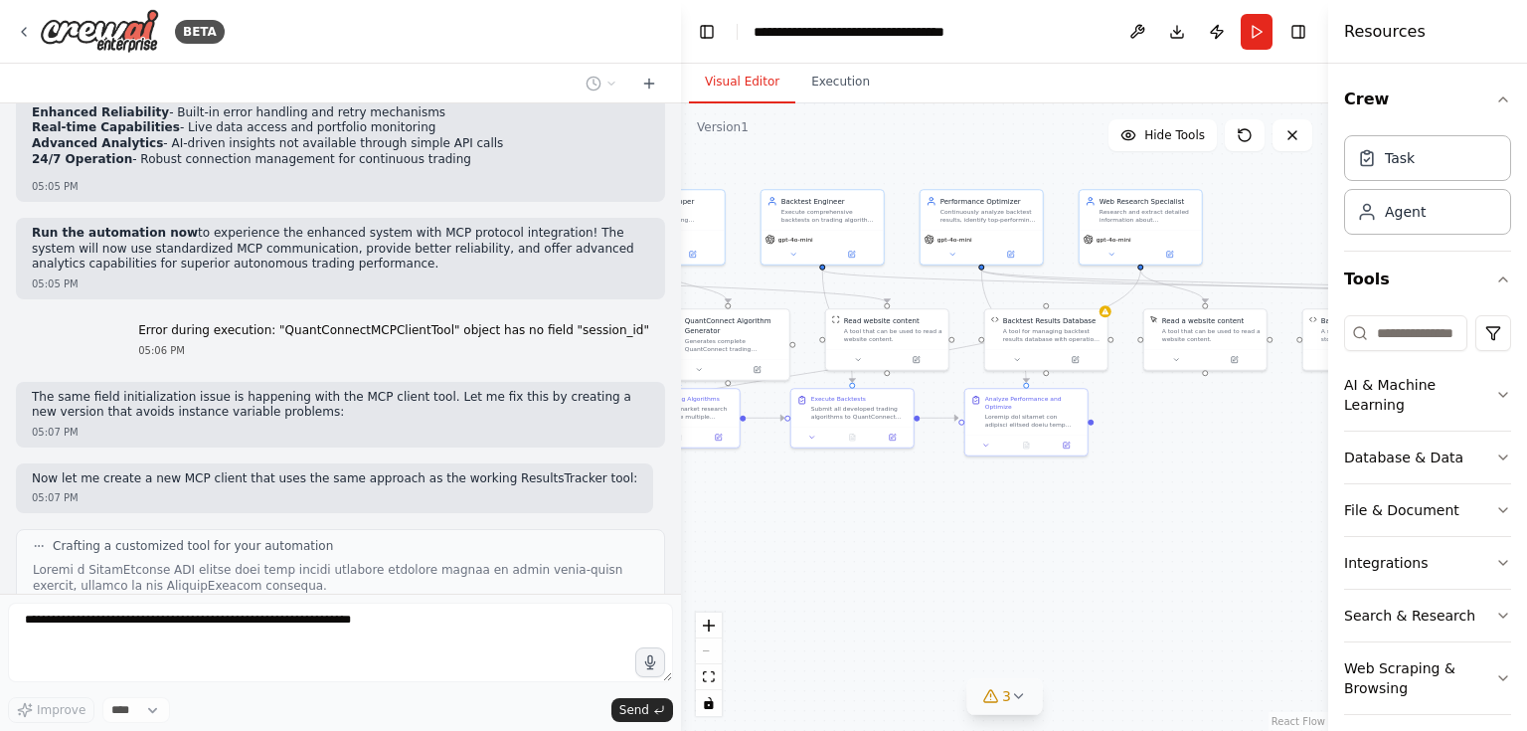
drag, startPoint x: 934, startPoint y: 558, endPoint x: 704, endPoint y: 502, distance: 236.3
click at [674, 516] on div "BETA Let me try again with the algorithm generator: 04:16 PM Crafting a customi…" at bounding box center [763, 365] width 1527 height 731
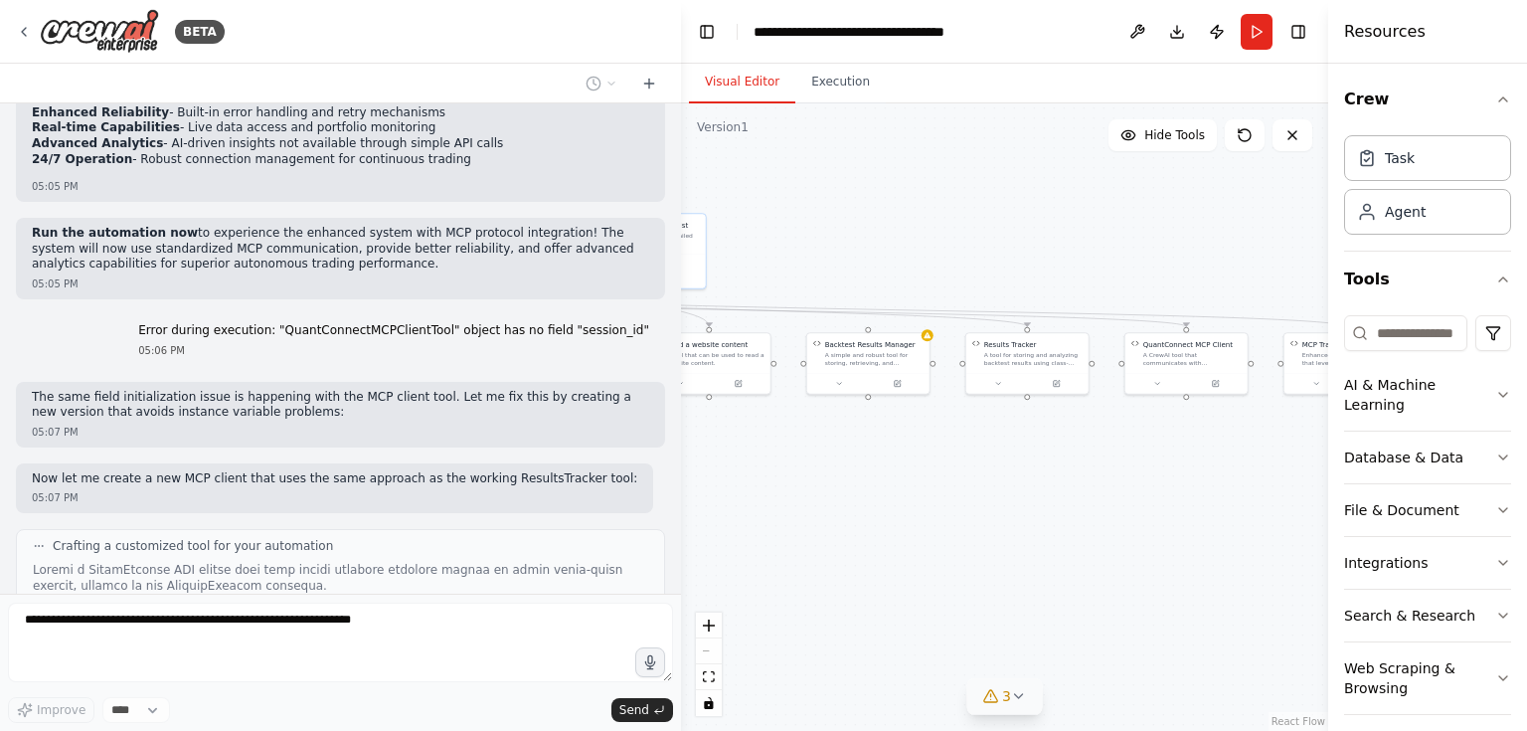
drag, startPoint x: 1176, startPoint y: 479, endPoint x: 688, endPoint y: 501, distance: 488.7
click at [688, 501] on div ".deletable-edge-delete-btn { width: 20px; height: 20px; border: 0px solid #ffff…" at bounding box center [1004, 416] width 647 height 627
drag, startPoint x: 1143, startPoint y: 477, endPoint x: 1301, endPoint y: 481, distance: 157.2
click at [1301, 481] on div ".deletable-edge-delete-btn { width: 20px; height: 20px; border: 0px solid #ffff…" at bounding box center [1004, 416] width 647 height 627
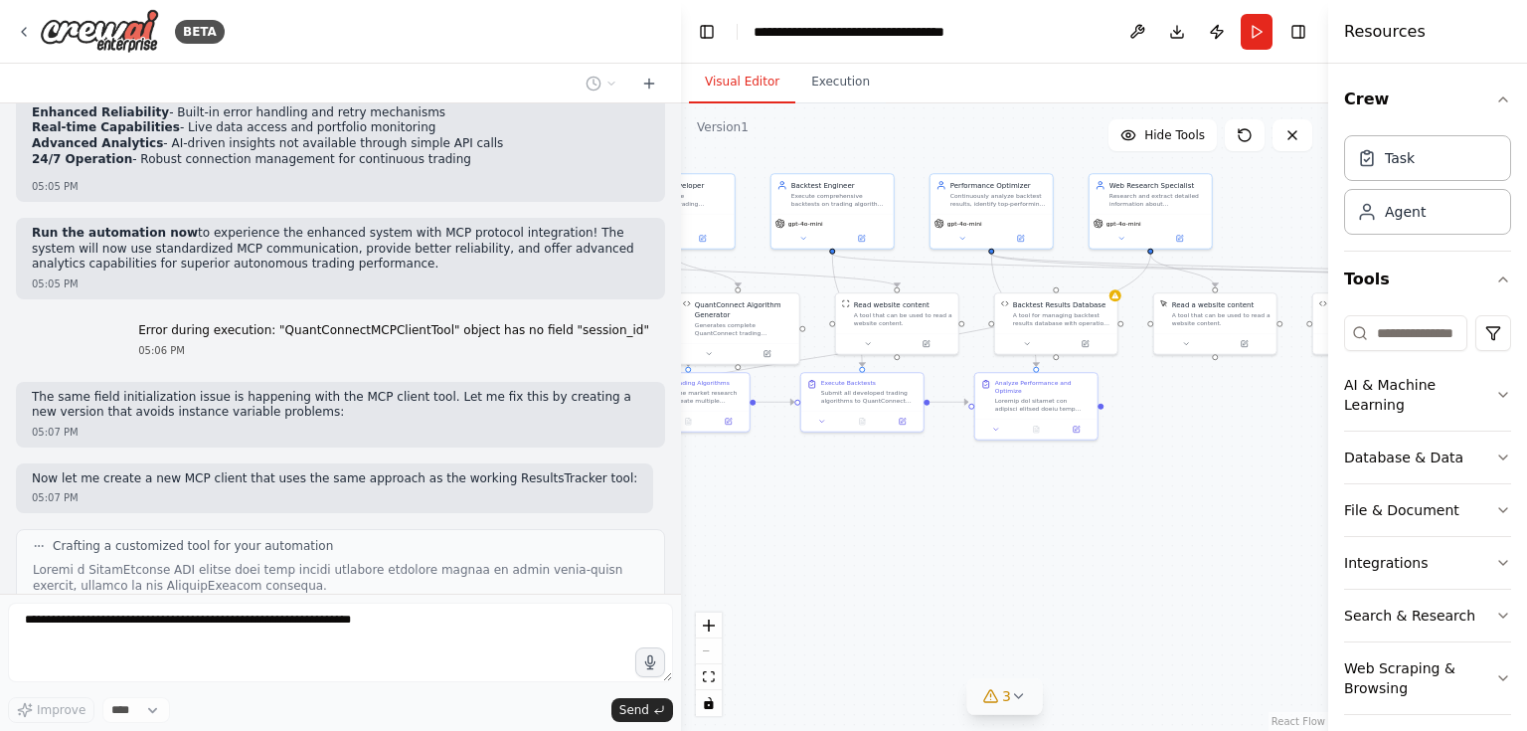
drag, startPoint x: 855, startPoint y: 512, endPoint x: 1204, endPoint y: 468, distance: 351.7
click at [1204, 468] on div ".deletable-edge-delete-btn { width: 20px; height: 20px; border: 0px solid #ffff…" at bounding box center [1004, 416] width 647 height 627
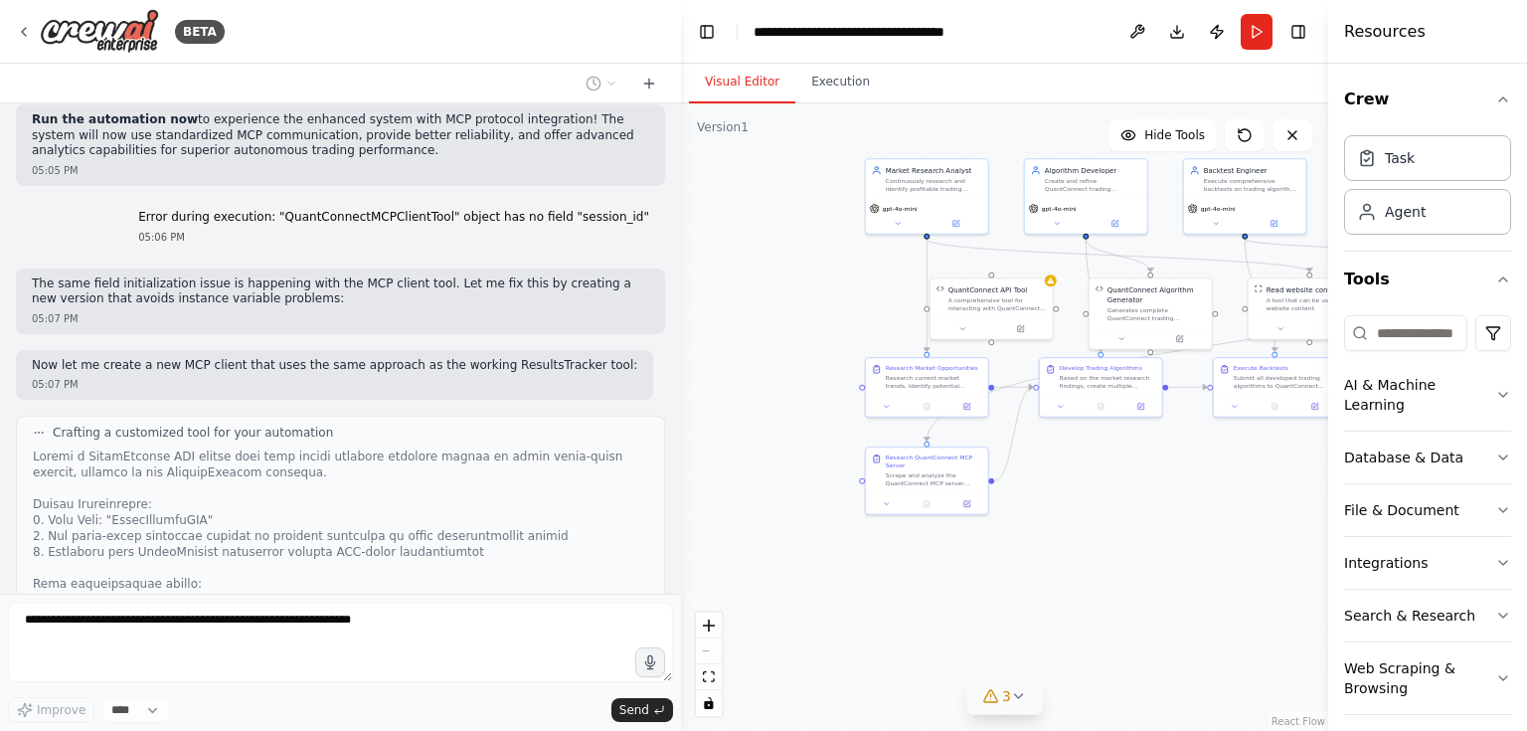
drag, startPoint x: 890, startPoint y: 505, endPoint x: 1303, endPoint y: 490, distance: 412.9
click at [1303, 490] on div ".deletable-edge-delete-btn { width: 20px; height: 20px; border: 0px solid #ffff…" at bounding box center [1004, 416] width 647 height 627
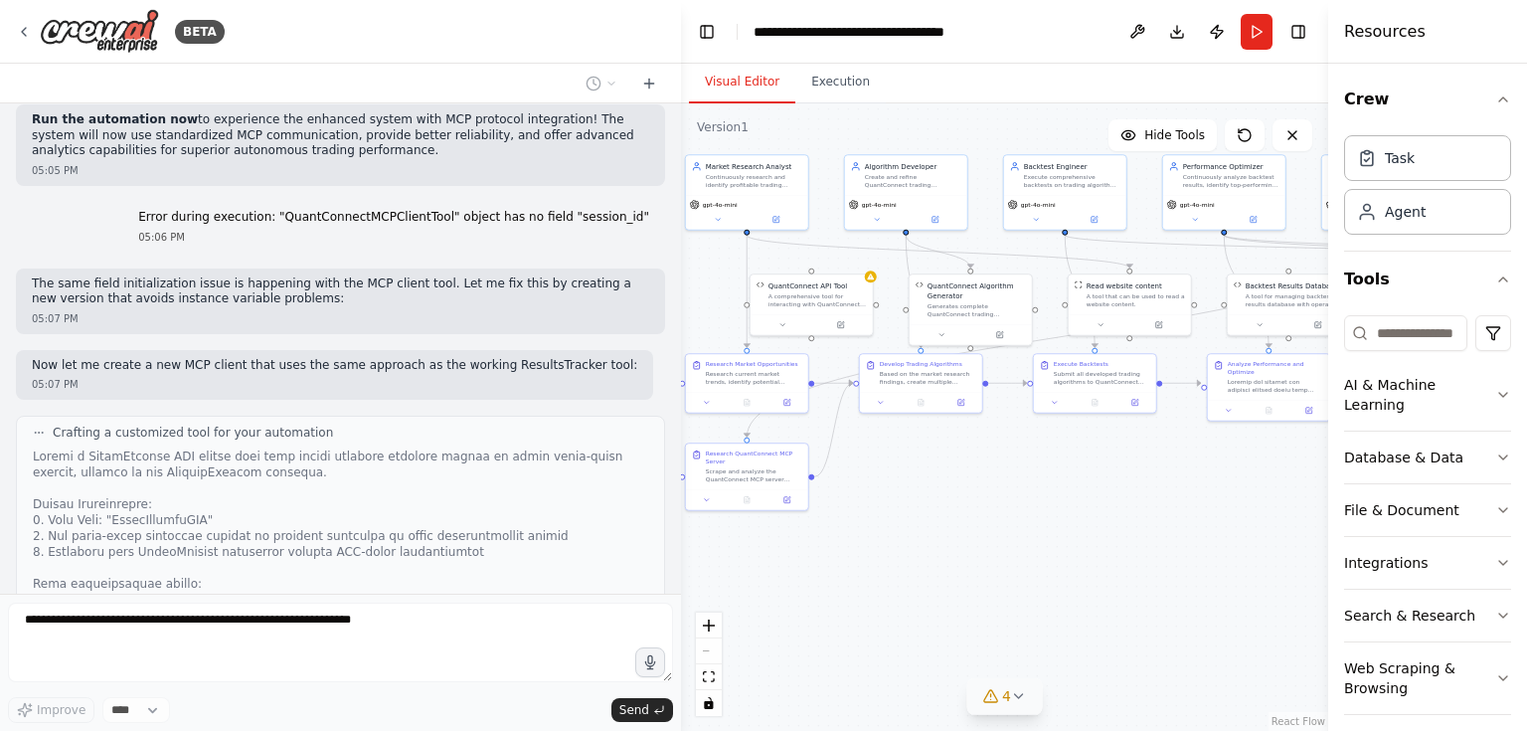
drag, startPoint x: 1205, startPoint y: 489, endPoint x: 1025, endPoint y: 485, distance: 180.0
click at [1025, 485] on div ".deletable-edge-delete-btn { width: 20px; height: 20px; border: 0px solid #ffff…" at bounding box center [1004, 416] width 647 height 627
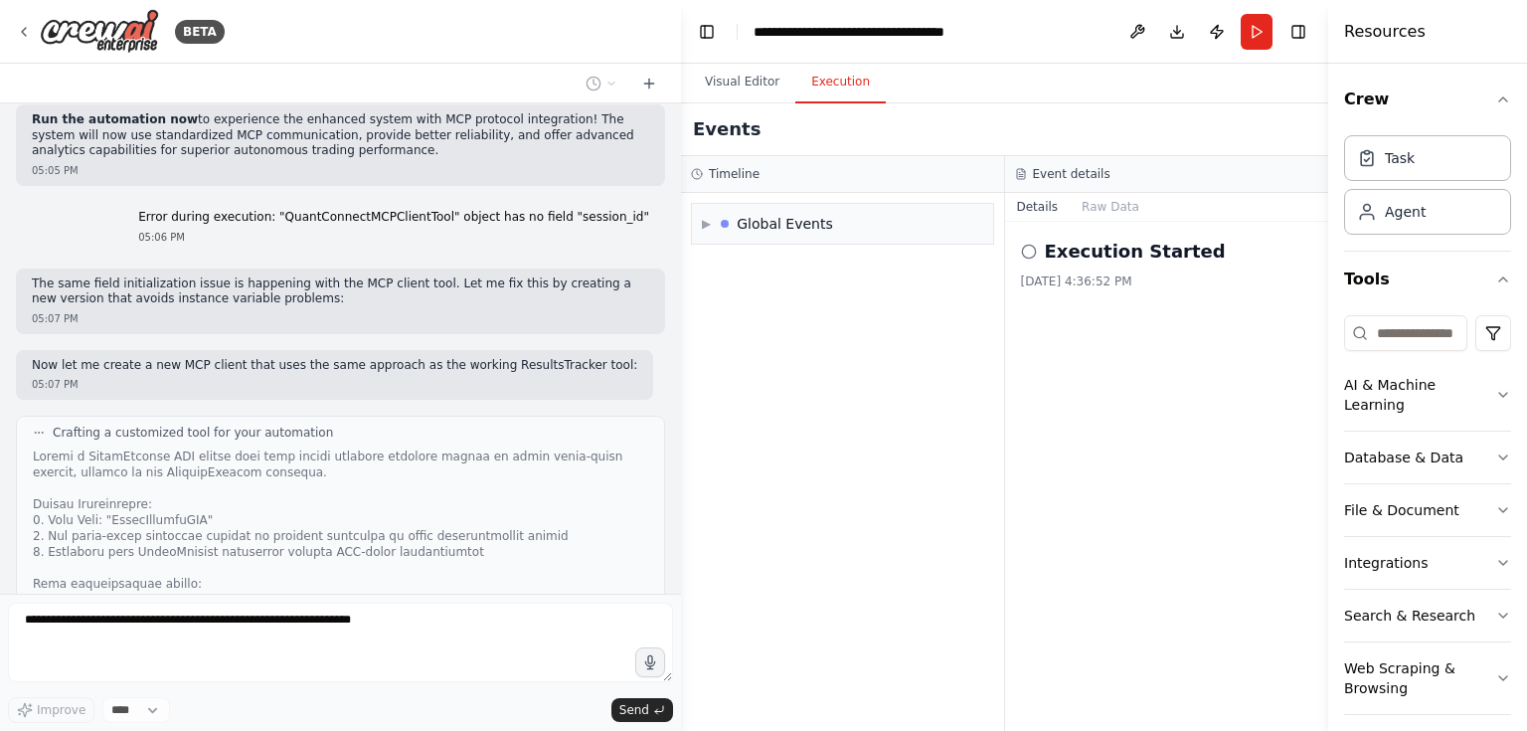
click at [839, 83] on button "Execution" at bounding box center [840, 83] width 90 height 42
click at [1045, 199] on button "Details" at bounding box center [1038, 207] width 66 height 28
click at [1109, 207] on button "Raw Data" at bounding box center [1111, 207] width 82 height 28
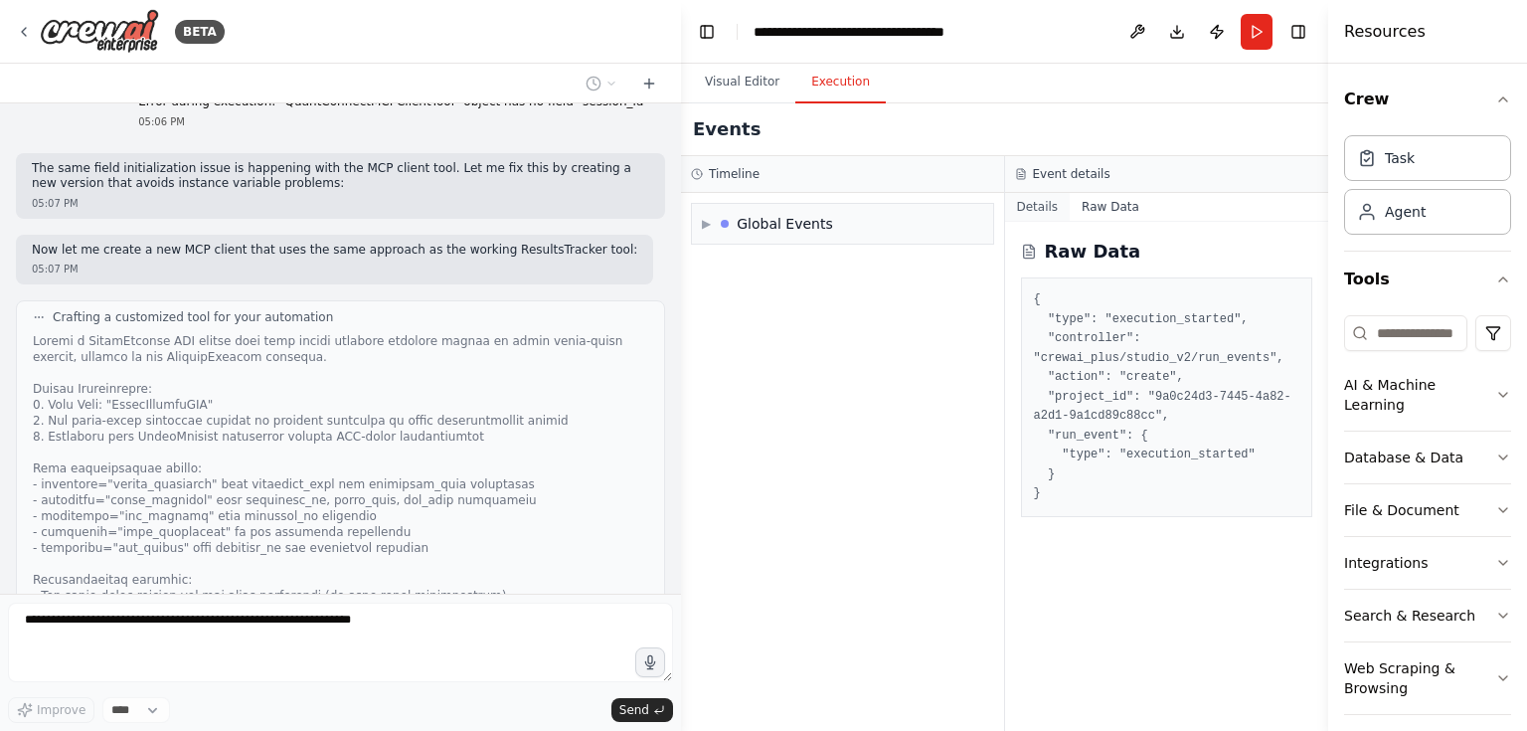
click at [1043, 205] on button "Details" at bounding box center [1038, 207] width 66 height 28
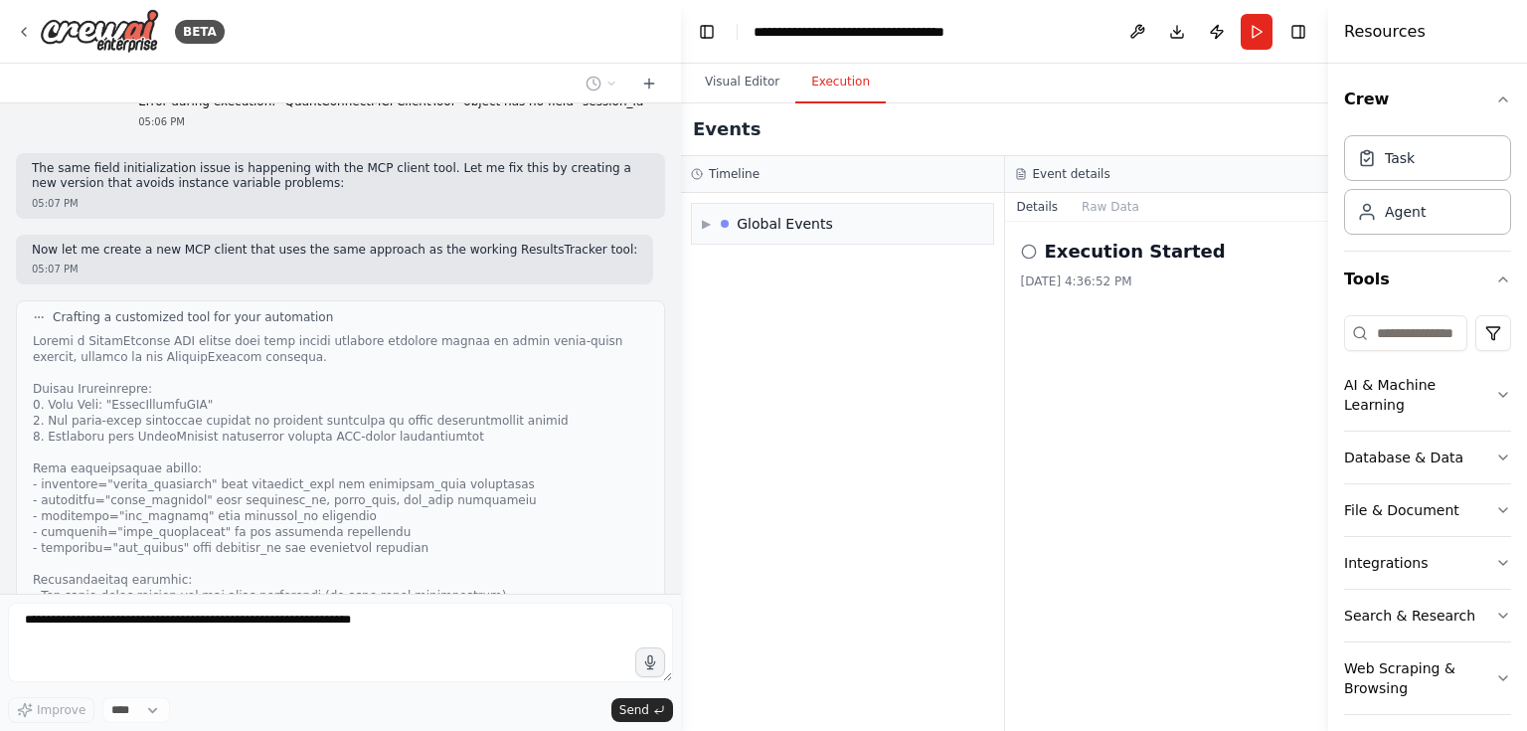
click at [1052, 257] on h2 "Execution Started" at bounding box center [1135, 252] width 181 height 28
click at [806, 227] on div "Global Events" at bounding box center [785, 224] width 96 height 20
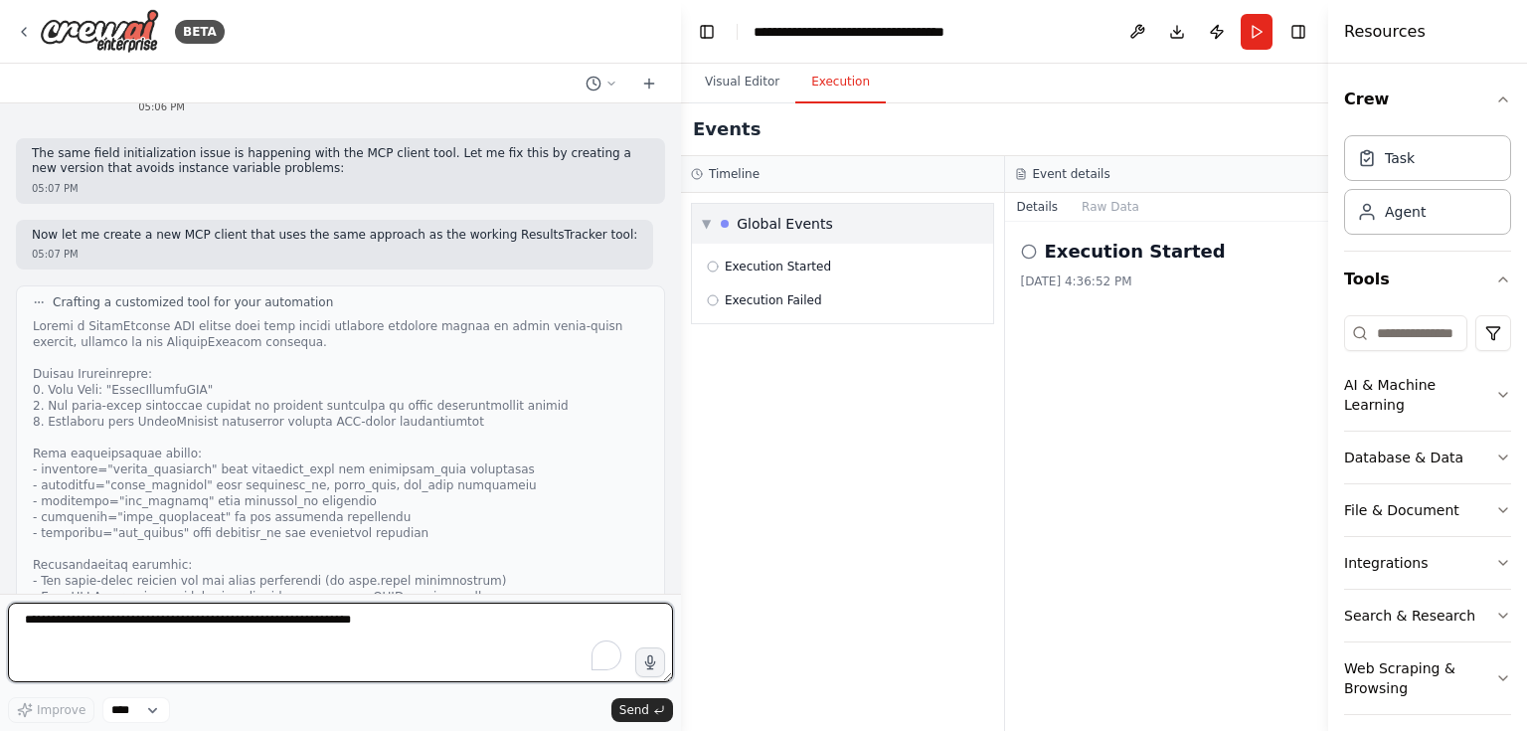
scroll to position [20136, 0]
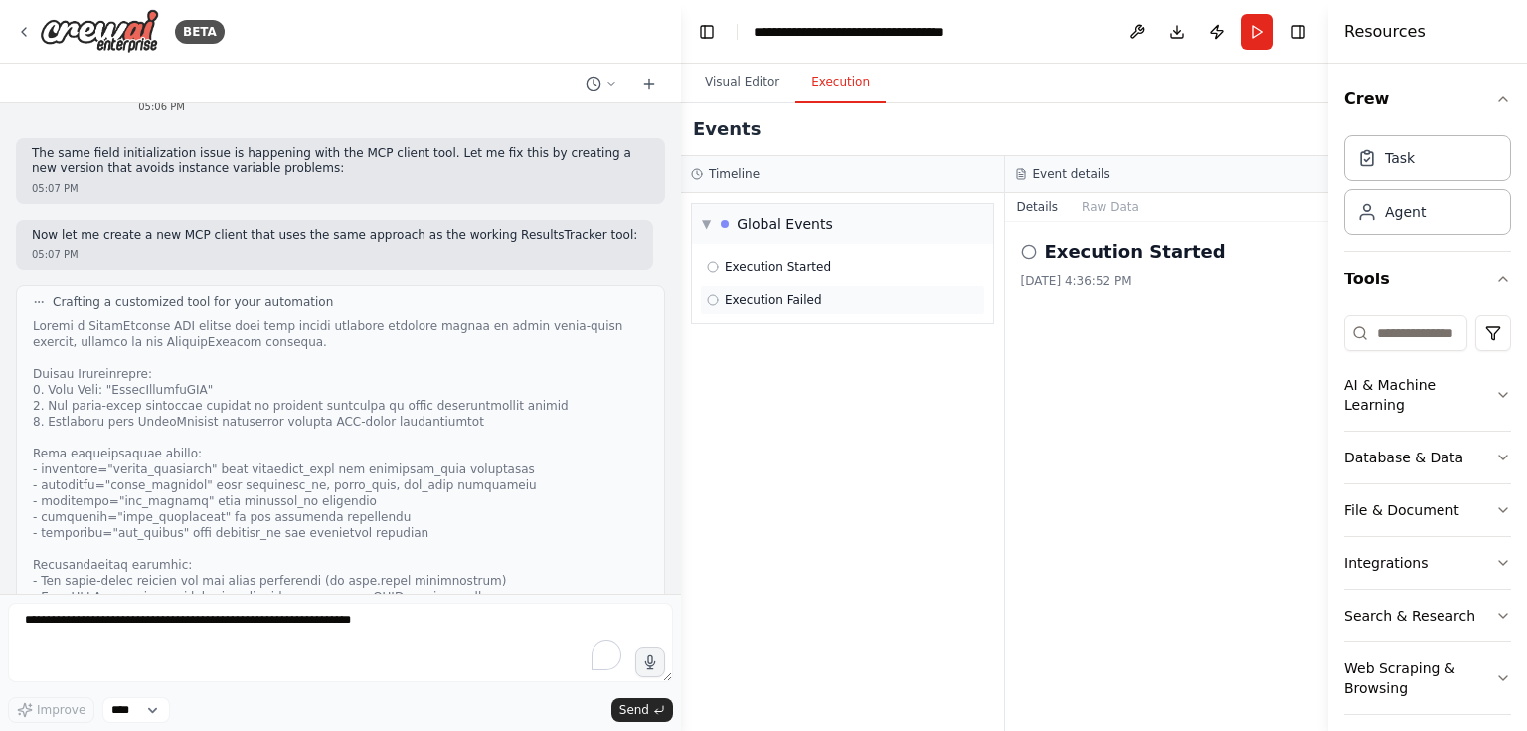
click at [799, 301] on span "Execution Failed" at bounding box center [773, 300] width 97 height 16
click at [764, 75] on button "Visual Editor" at bounding box center [742, 83] width 106 height 42
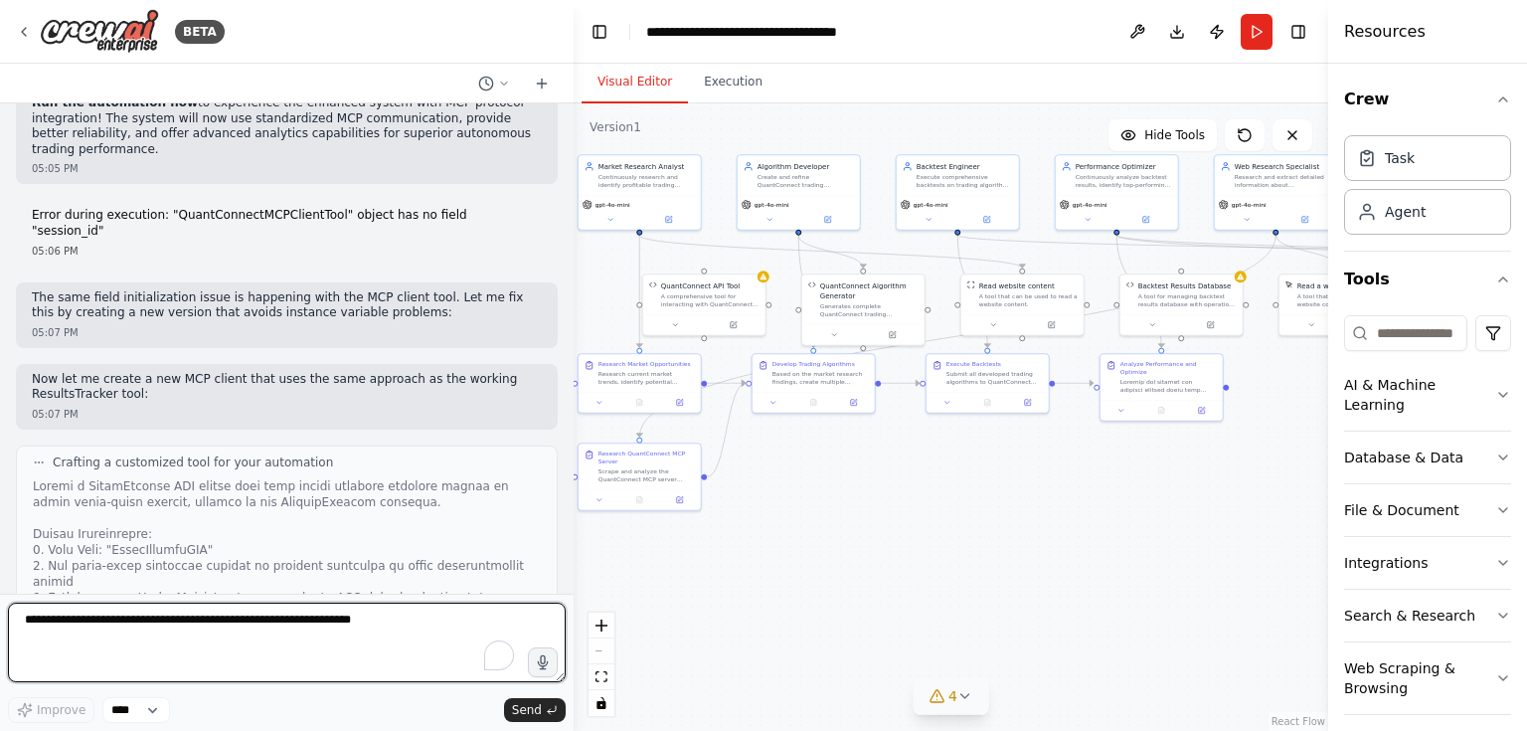
scroll to position [21102, 0]
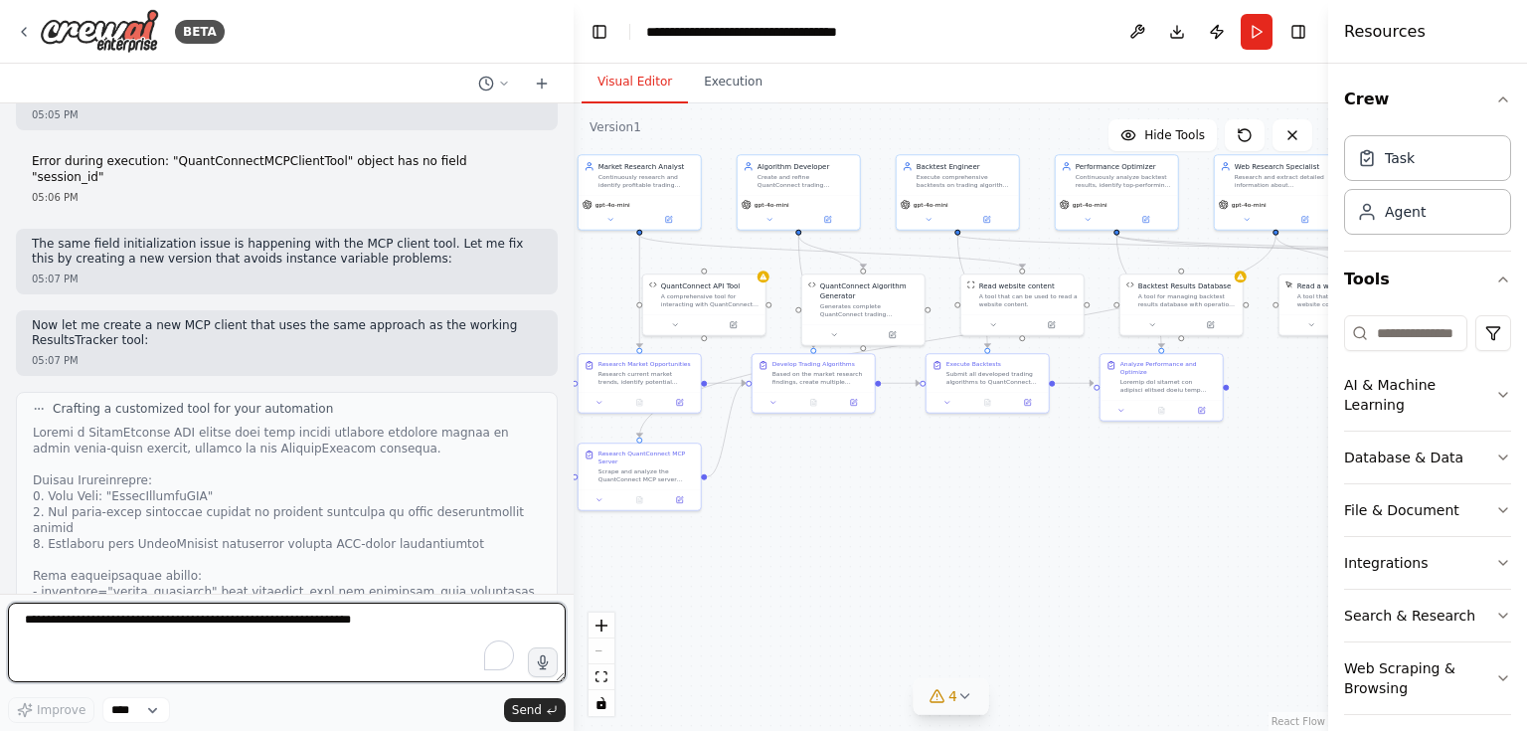
drag, startPoint x: 674, startPoint y: 61, endPoint x: 574, endPoint y: 88, distance: 104.0
click at [574, 88] on div "BETA Let me try again with the algorithm generator: 04:16 PM Crafting a customi…" at bounding box center [763, 365] width 1527 height 731
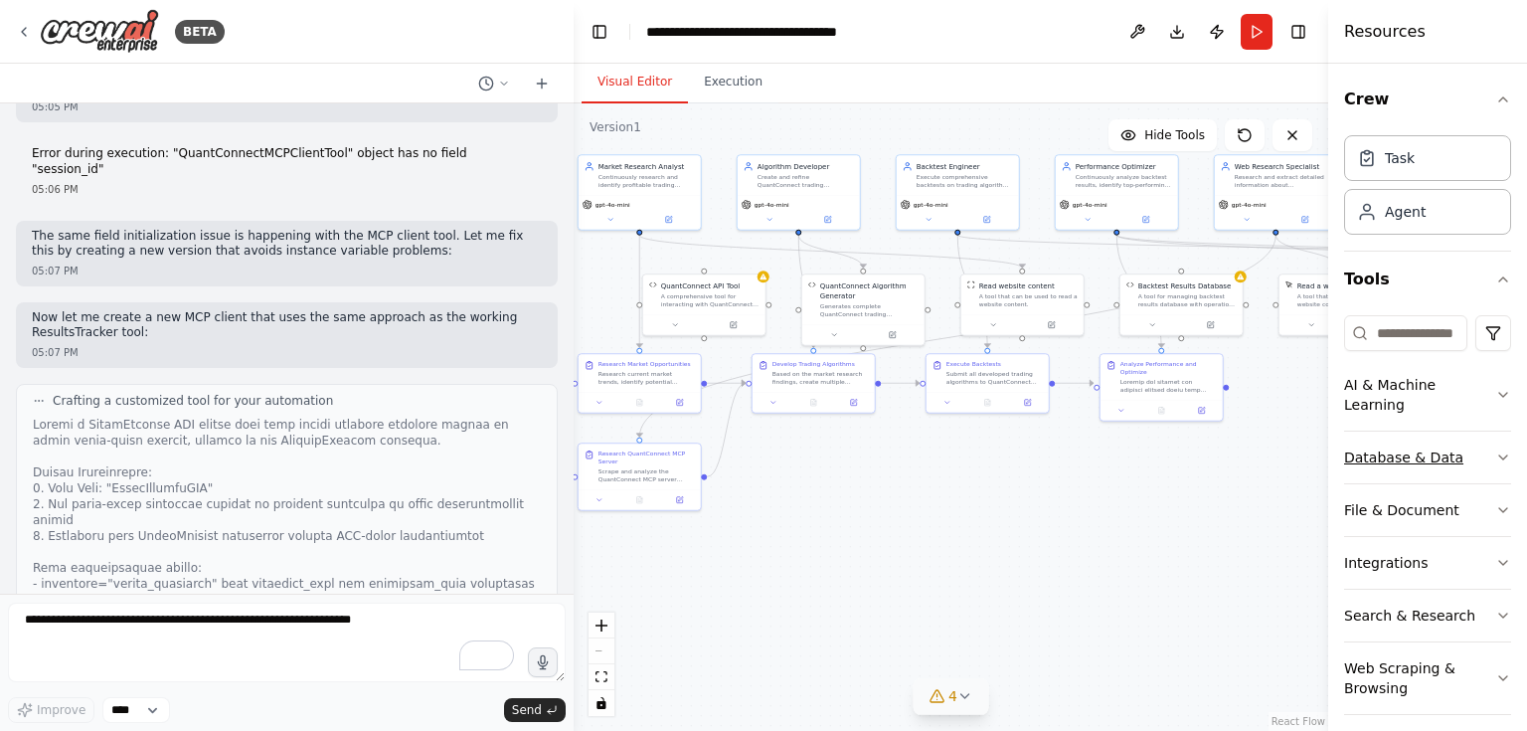
click at [1504, 432] on button "Database & Data" at bounding box center [1427, 458] width 167 height 52
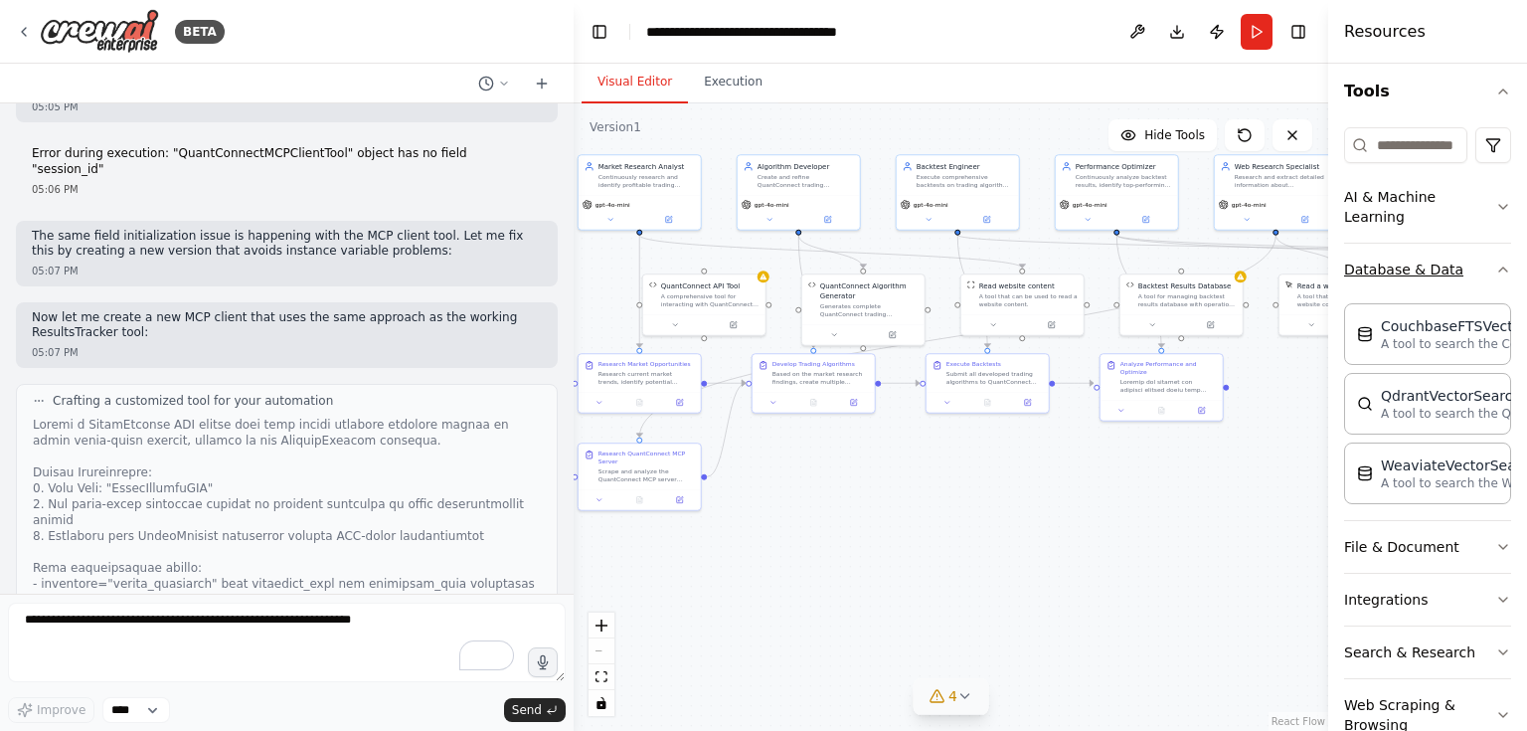
scroll to position [237, 0]
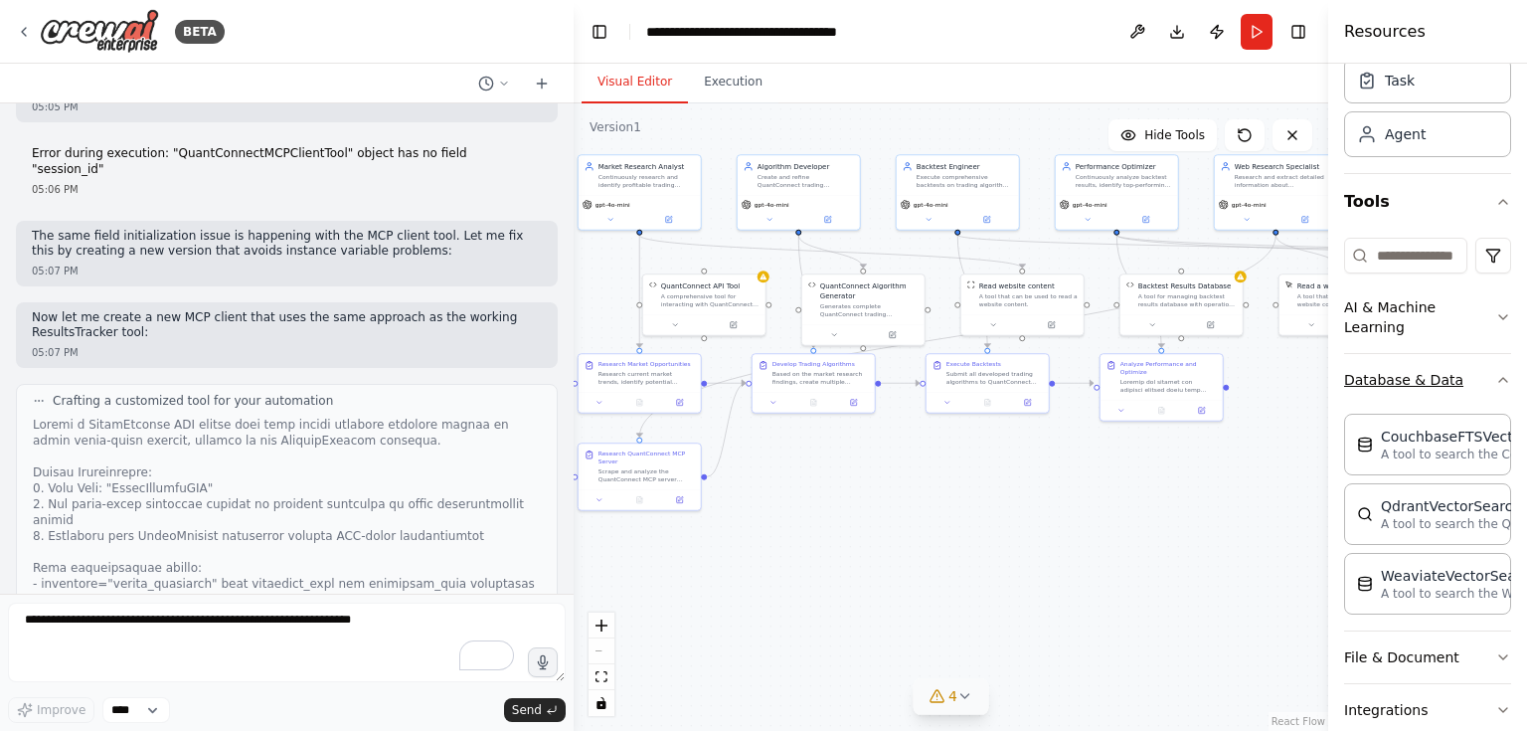
click at [1498, 385] on icon "button" at bounding box center [1503, 380] width 16 height 16
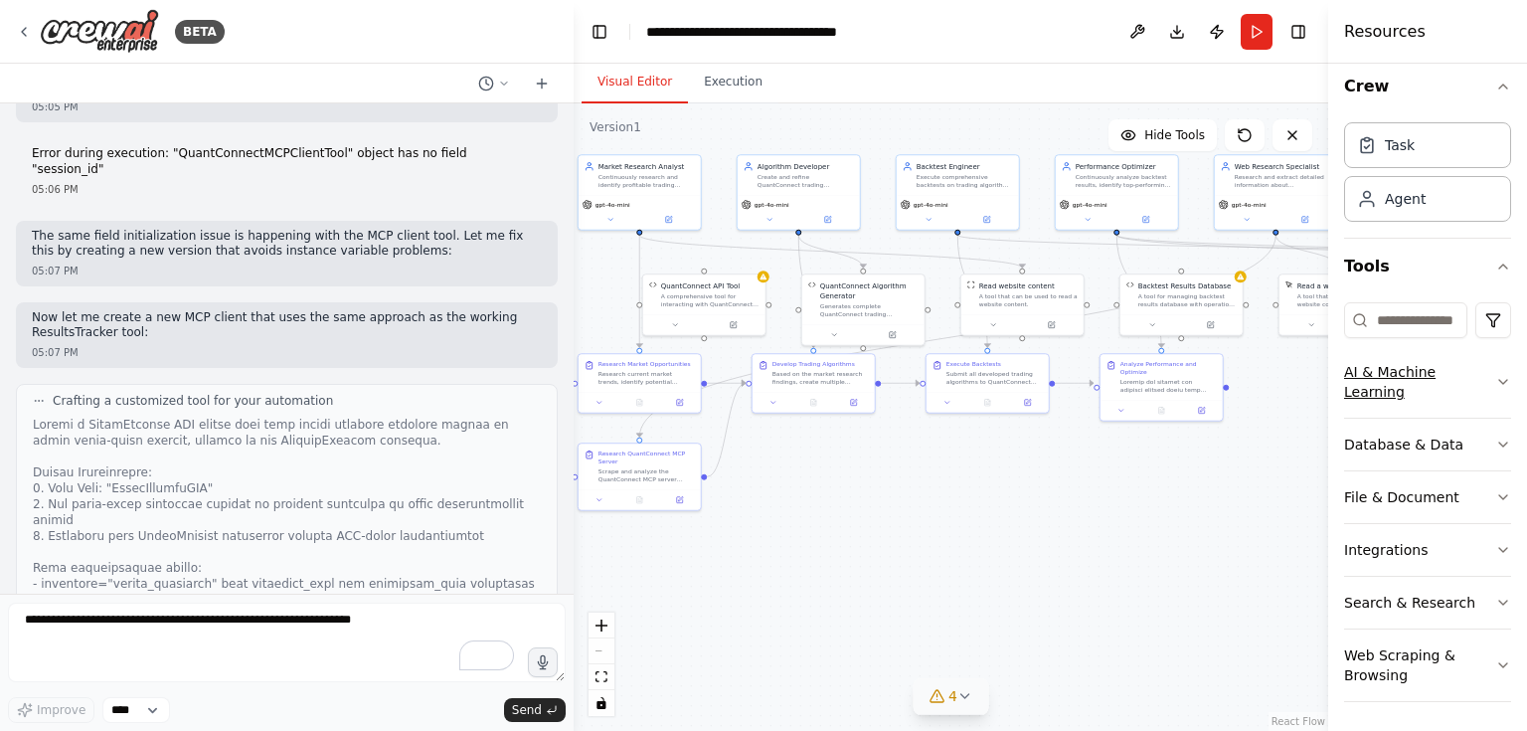
scroll to position [21269, 0]
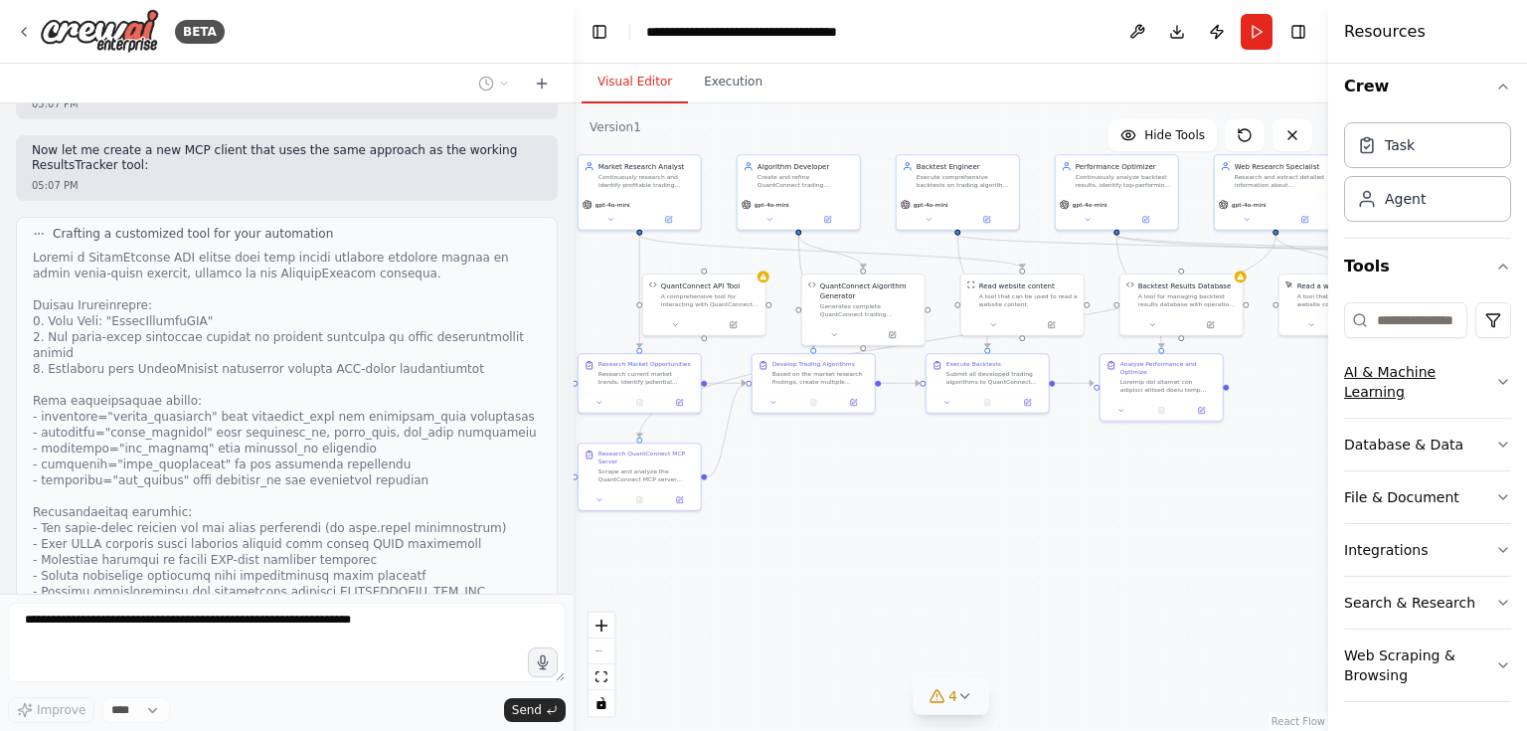
click at [1496, 379] on icon "button" at bounding box center [1503, 382] width 16 height 16
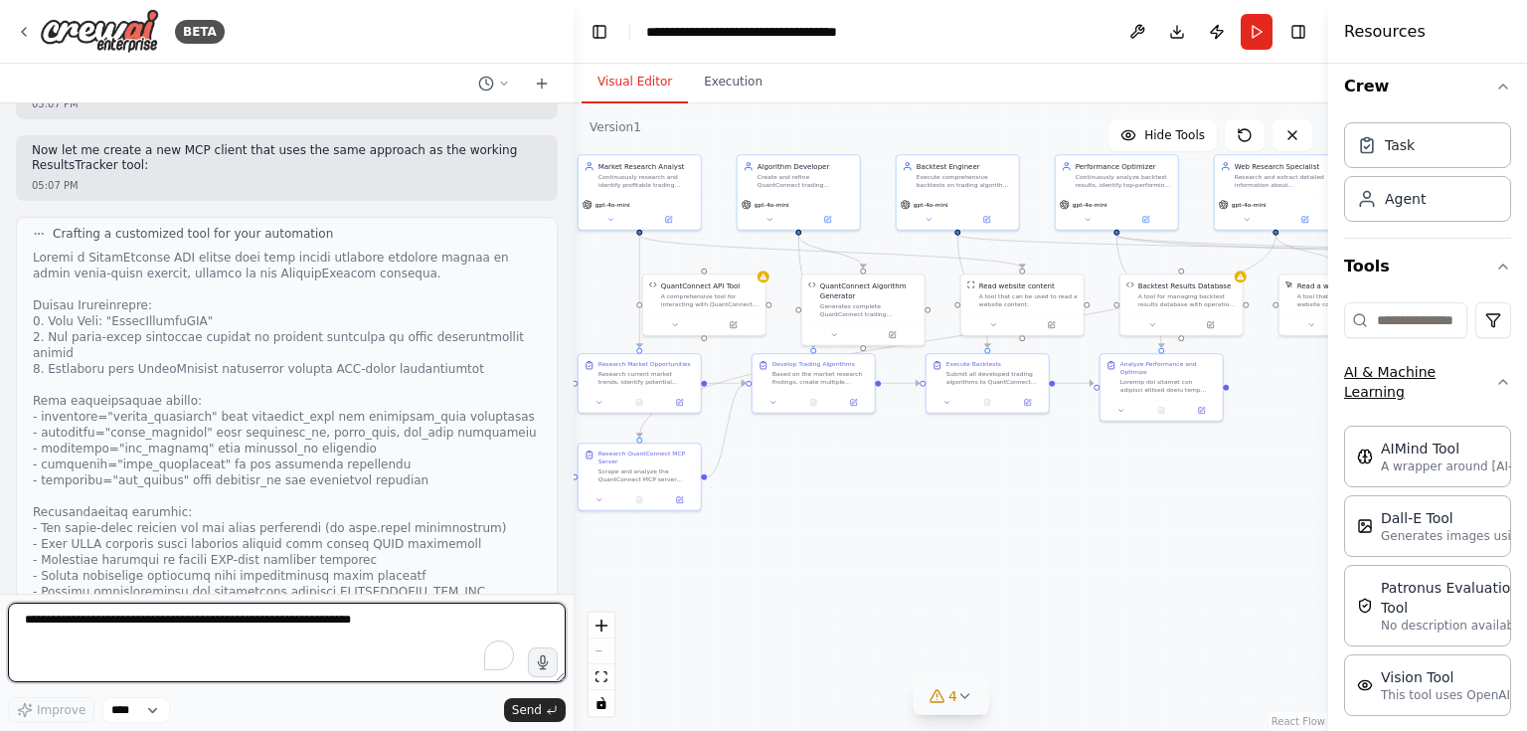
scroll to position [21357, 0]
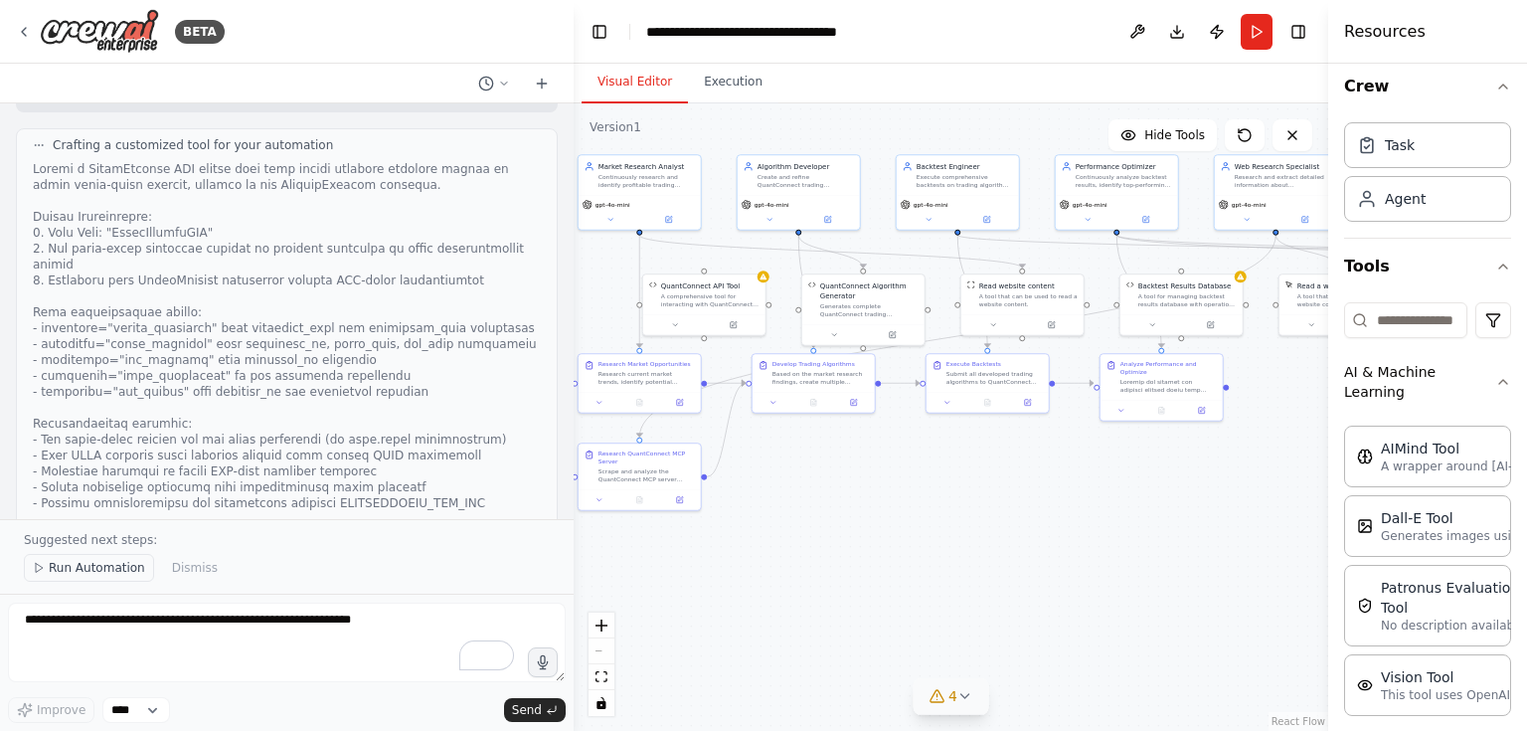
click at [80, 567] on span "Run Automation" at bounding box center [97, 568] width 96 height 16
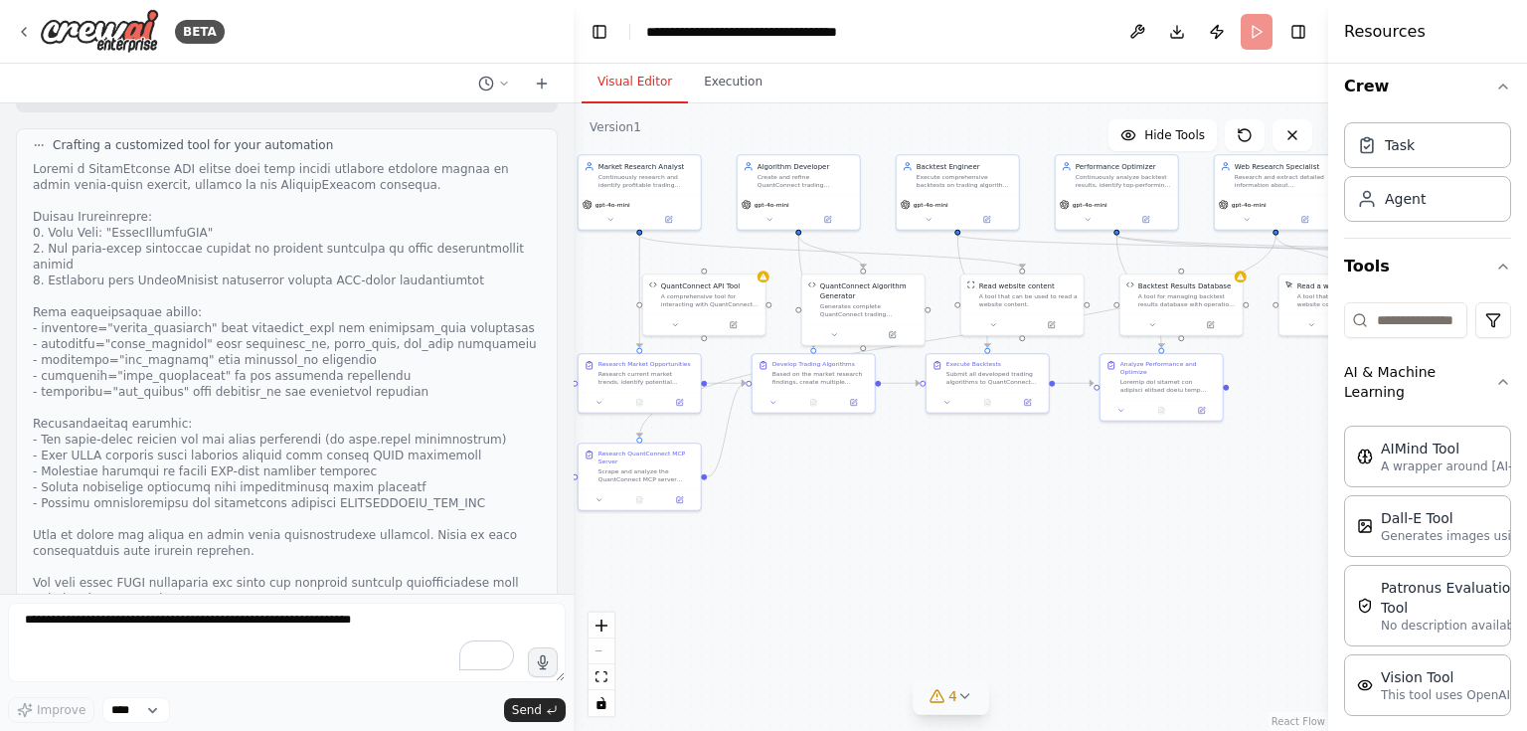
scroll to position [21282, 0]
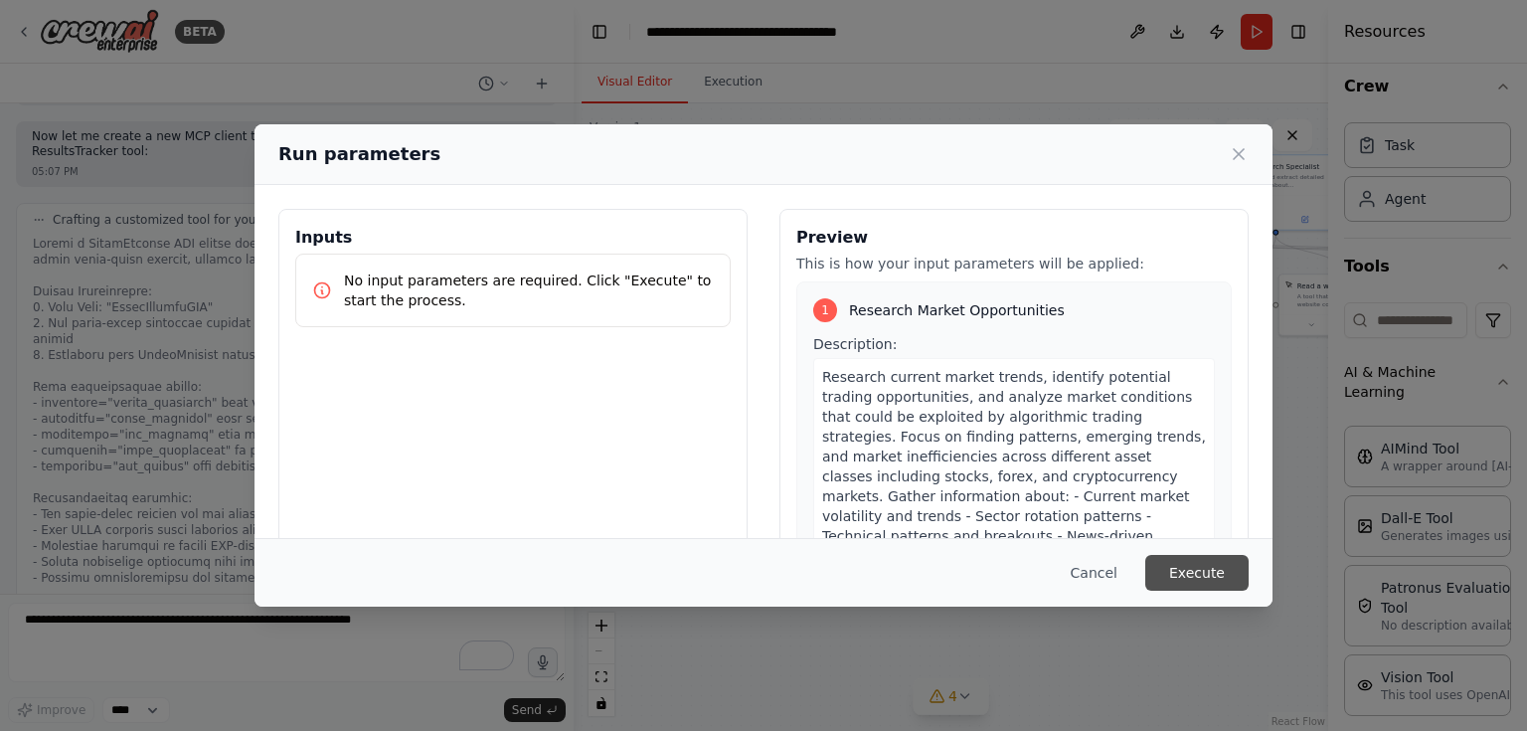
click at [1181, 568] on button "Execute" at bounding box center [1196, 573] width 103 height 36
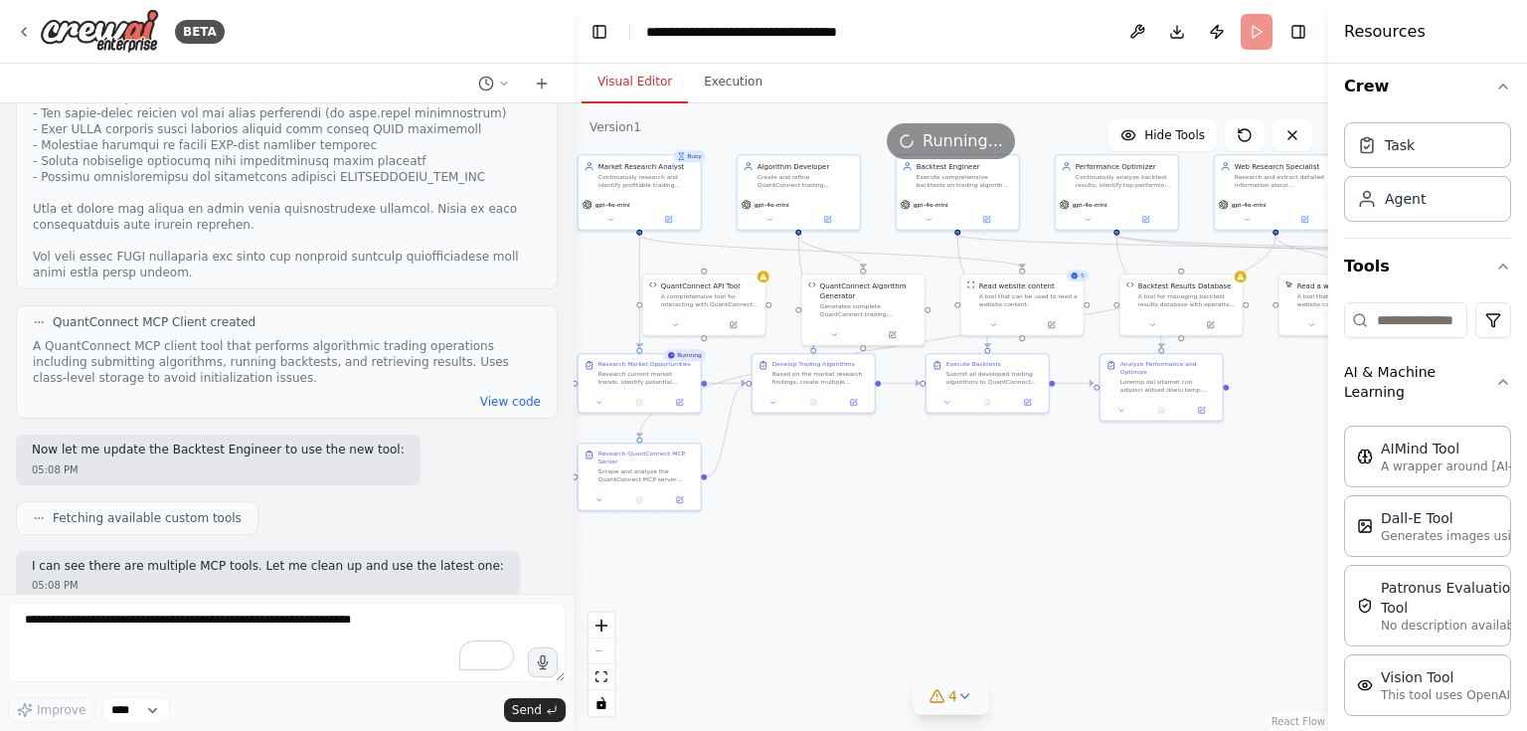
scroll to position [21687, 0]
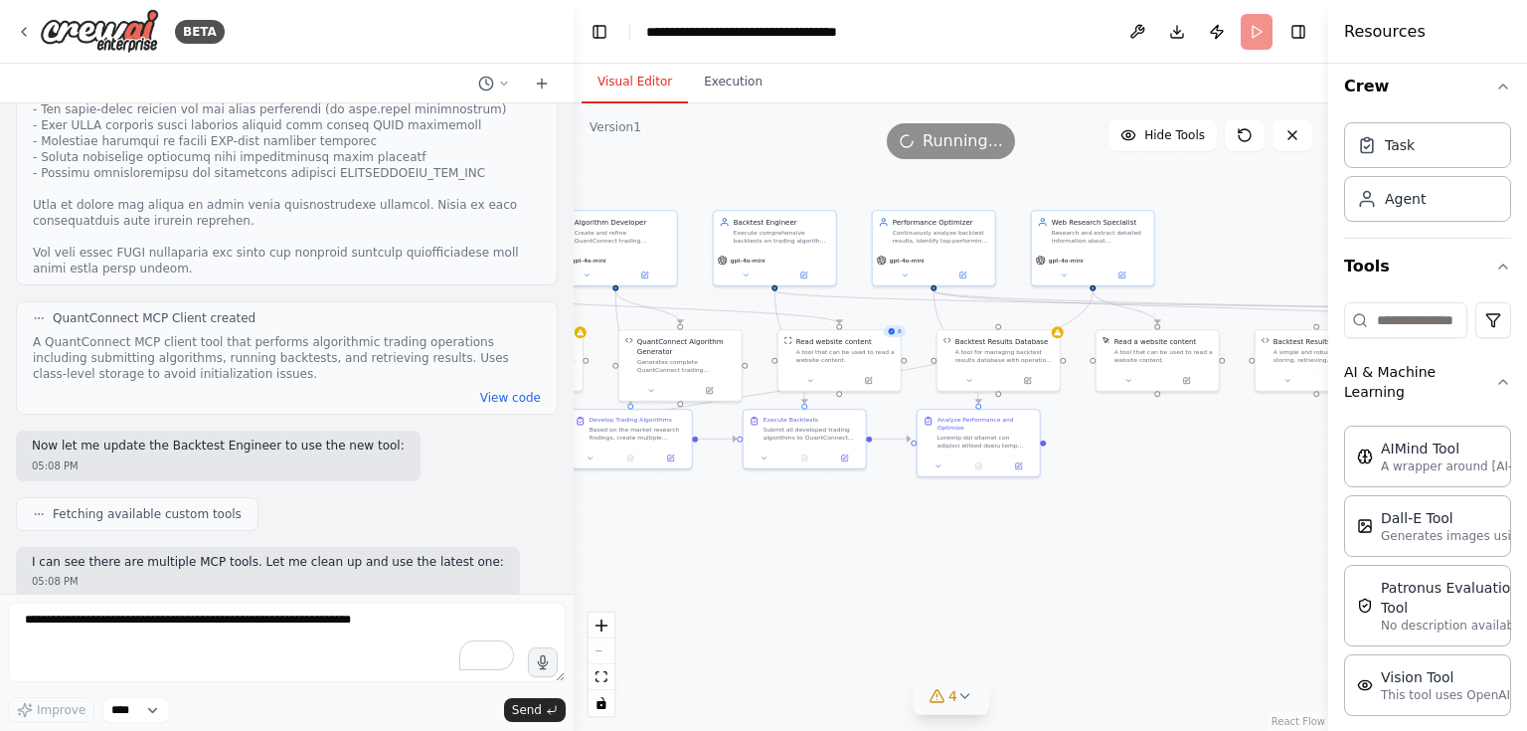
drag, startPoint x: 839, startPoint y: 450, endPoint x: 656, endPoint y: 506, distance: 191.2
click at [656, 506] on div ".deletable-edge-delete-btn { width: 20px; height: 20px; border: 0px solid #ffff…" at bounding box center [951, 416] width 755 height 627
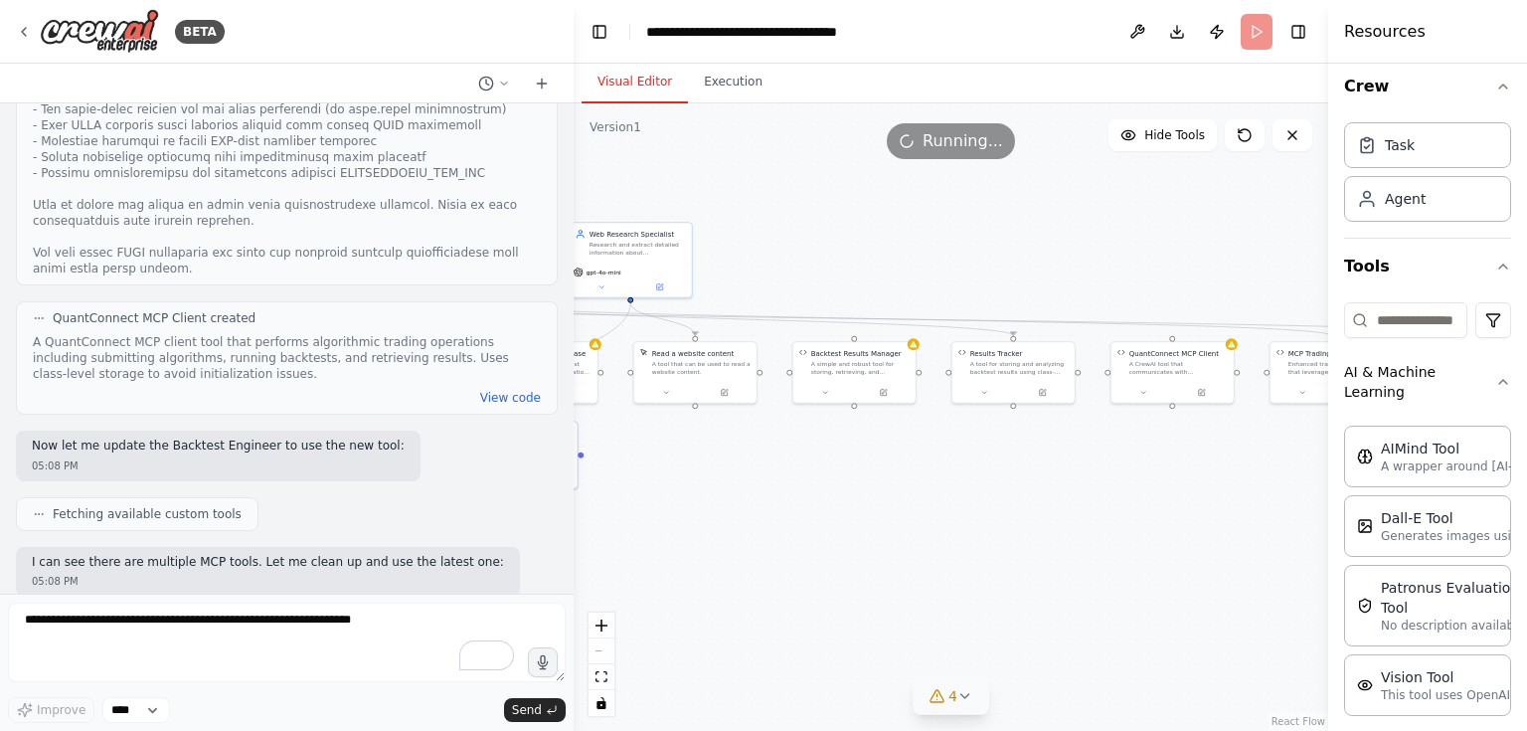
drag, startPoint x: 1059, startPoint y: 488, endPoint x: 593, endPoint y: 501, distance: 466.5
click at [593, 501] on div ".deletable-edge-delete-btn { width: 20px; height: 20px; border: 0px solid #ffff…" at bounding box center [951, 416] width 755 height 627
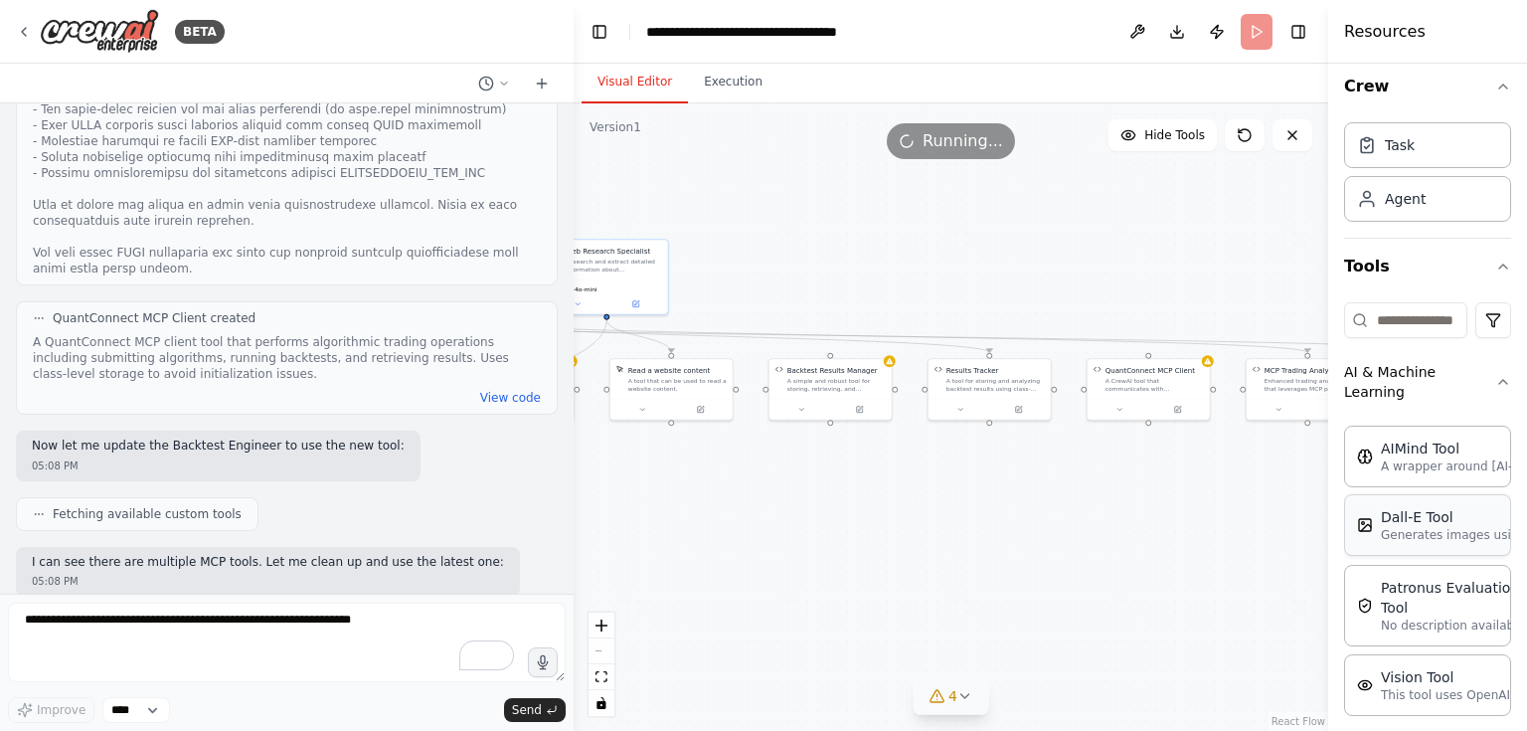
drag, startPoint x: 1223, startPoint y: 485, endPoint x: 1413, endPoint y: 503, distance: 190.8
click at [1413, 503] on div "BETA Let me try again with the algorithm generator: 04:16 PM Crafting a customi…" at bounding box center [763, 365] width 1527 height 731
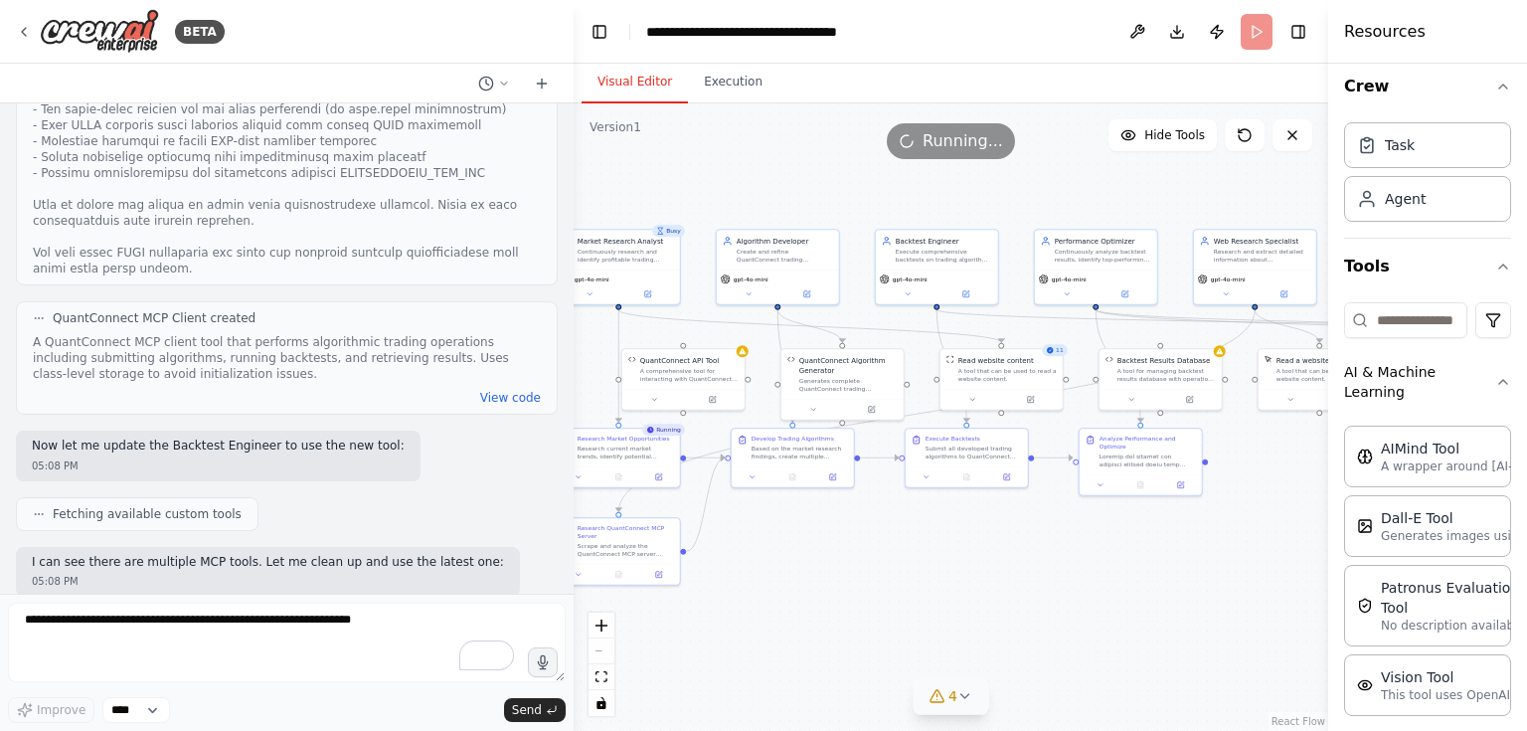
drag, startPoint x: 831, startPoint y: 549, endPoint x: 1254, endPoint y: 538, distance: 422.7
click at [1254, 538] on div ".deletable-edge-delete-btn { width: 20px; height: 20px; border: 0px solid #ffff…" at bounding box center [951, 416] width 755 height 627
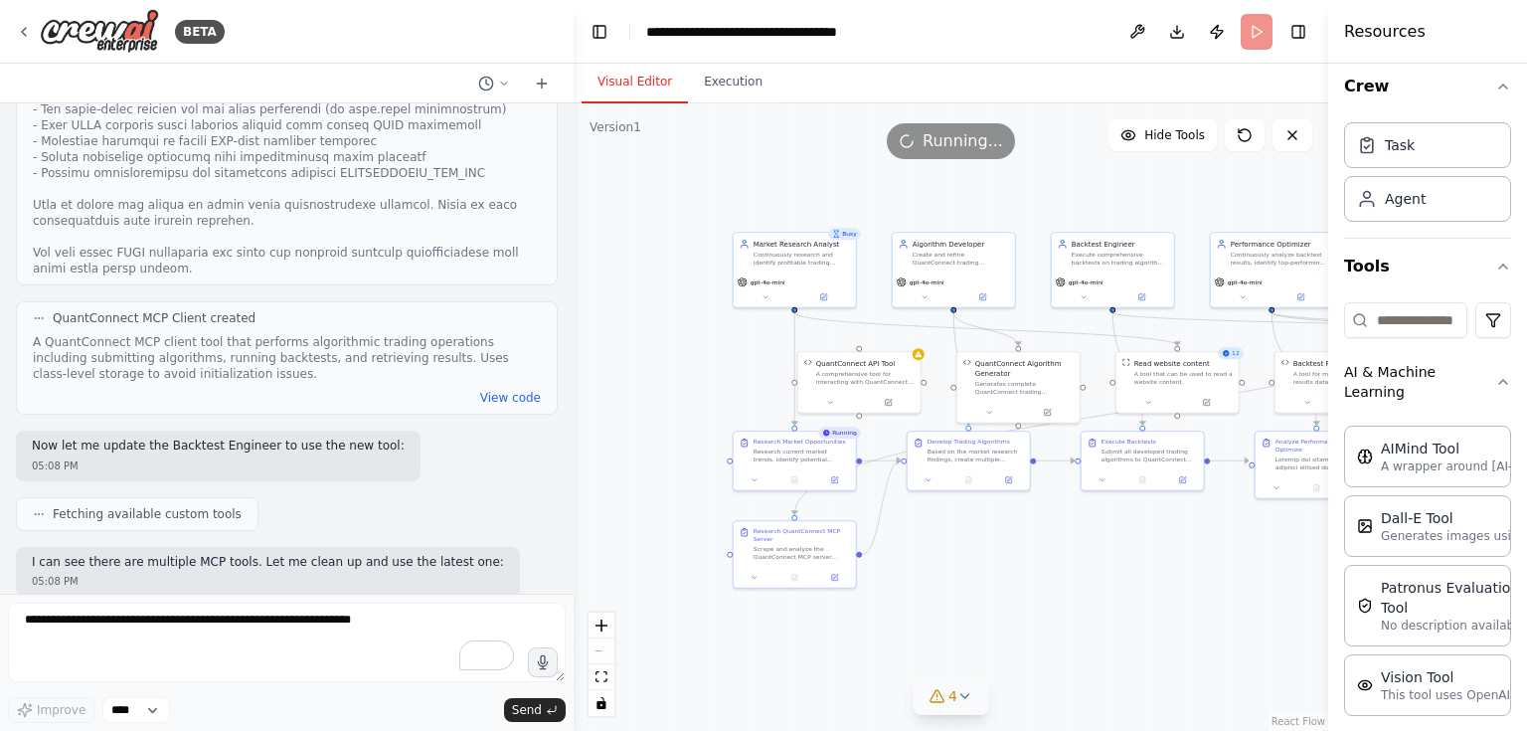
drag, startPoint x: 766, startPoint y: 555, endPoint x: 940, endPoint y: 558, distance: 174.0
click at [940, 558] on div ".deletable-edge-delete-btn { width: 20px; height: 20px; border: 0px solid #ffff…" at bounding box center [951, 416] width 755 height 627
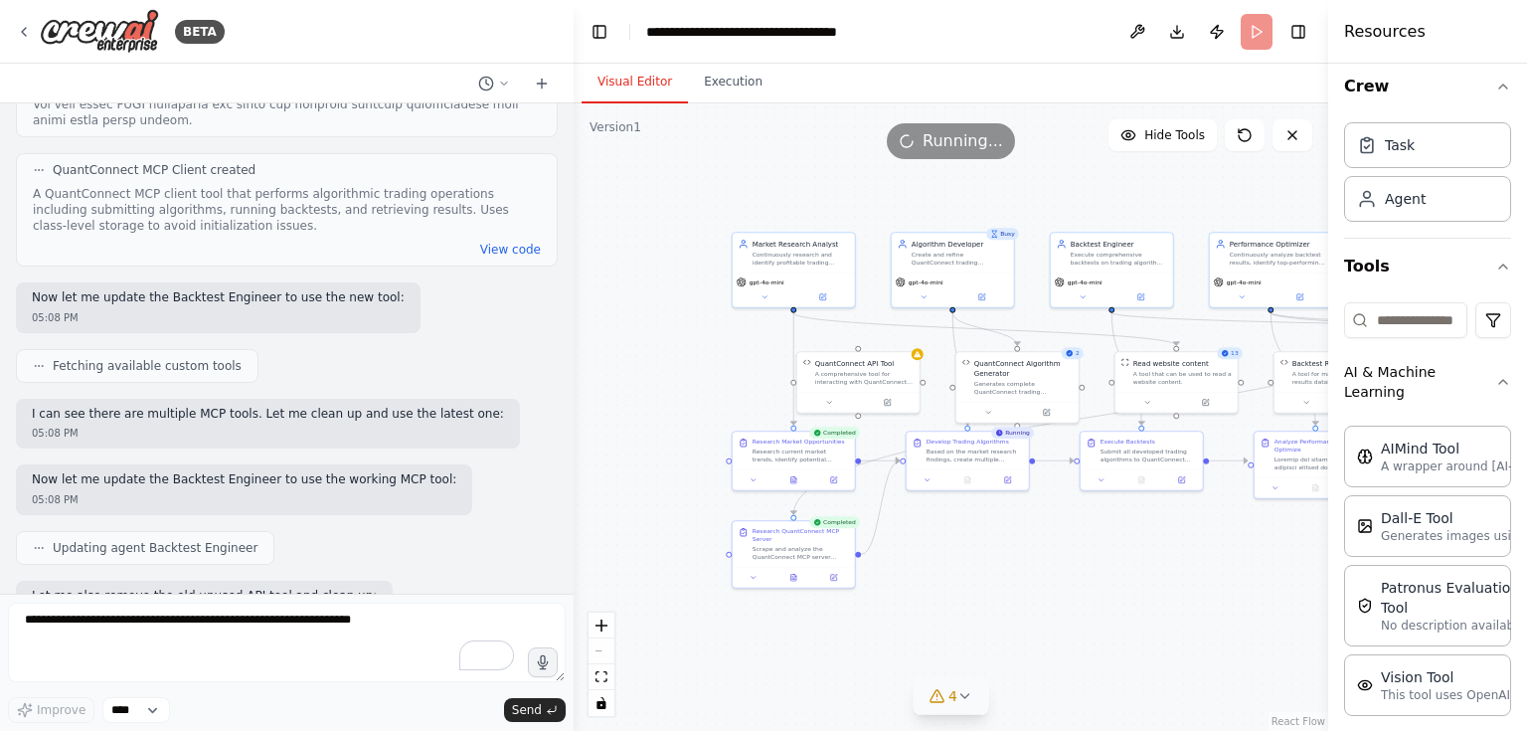
scroll to position [21926, 0]
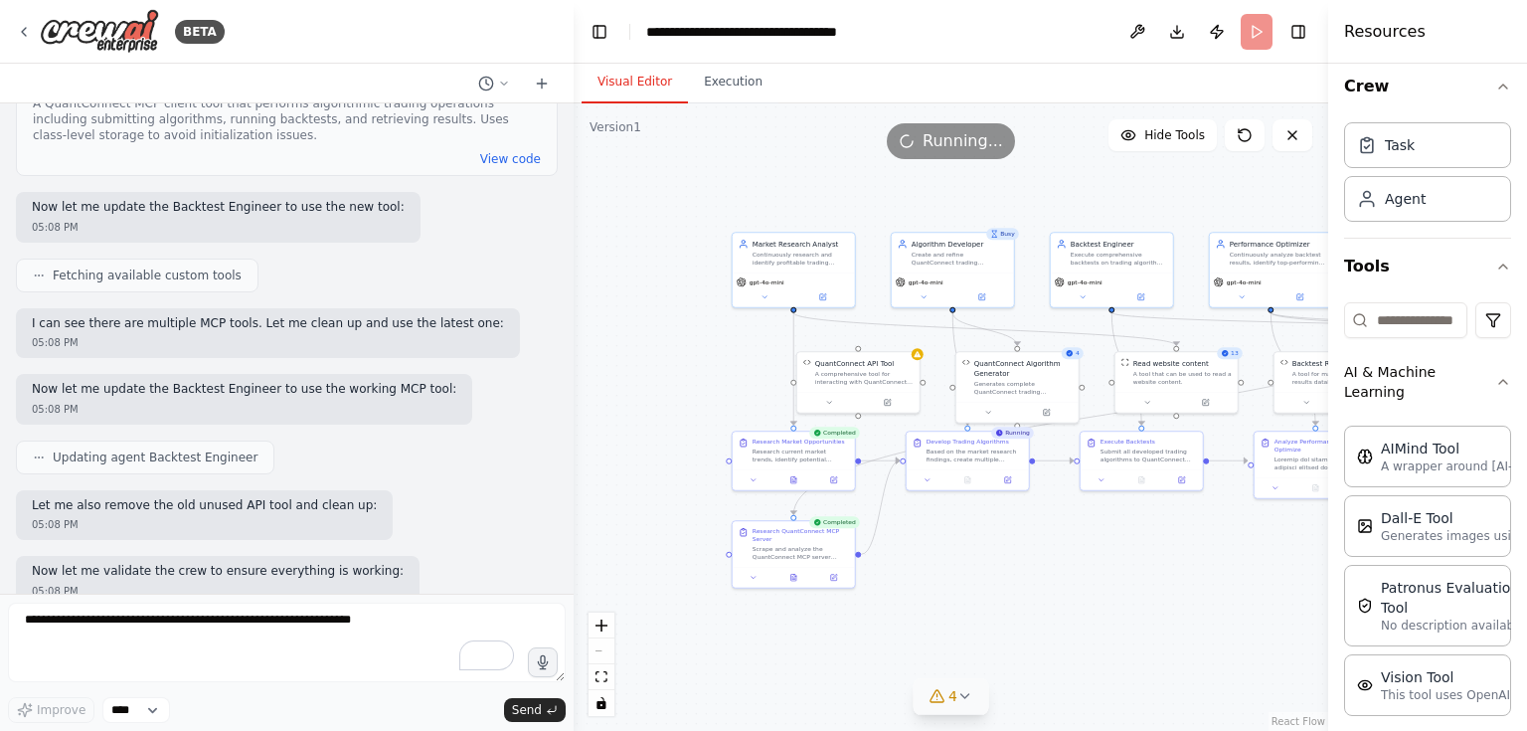
click at [966, 701] on icon at bounding box center [966, 696] width 16 height 16
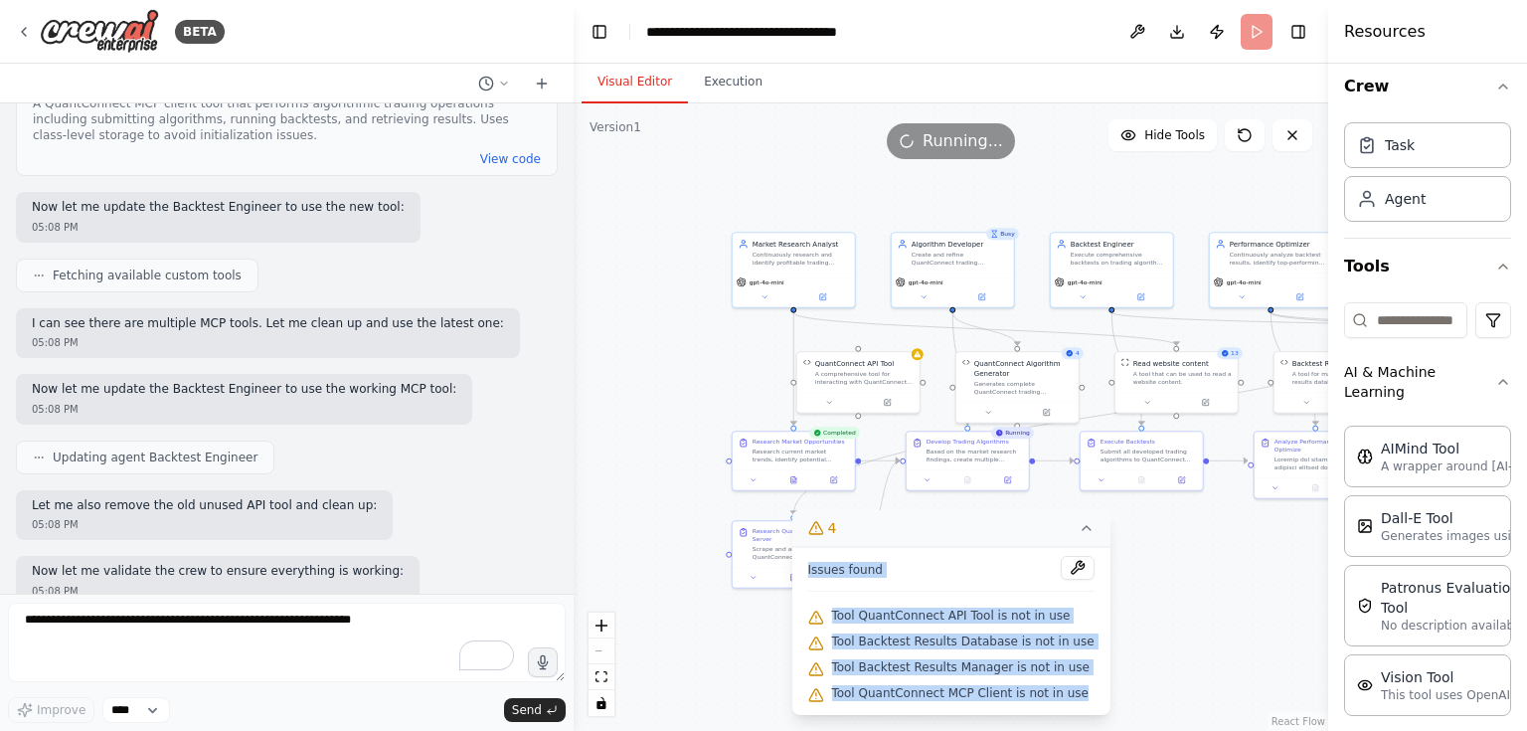
drag, startPoint x: 820, startPoint y: 565, endPoint x: 1090, endPoint y: 707, distance: 304.7
click at [1090, 707] on div "Issues found Tool QuantConnect API Tool is not in use Tool Backtest Results Dat…" at bounding box center [950, 631] width 318 height 168
copy div "Issues found Tool QuantConnect API Tool is not in use Tool Backtest Results Dat…"
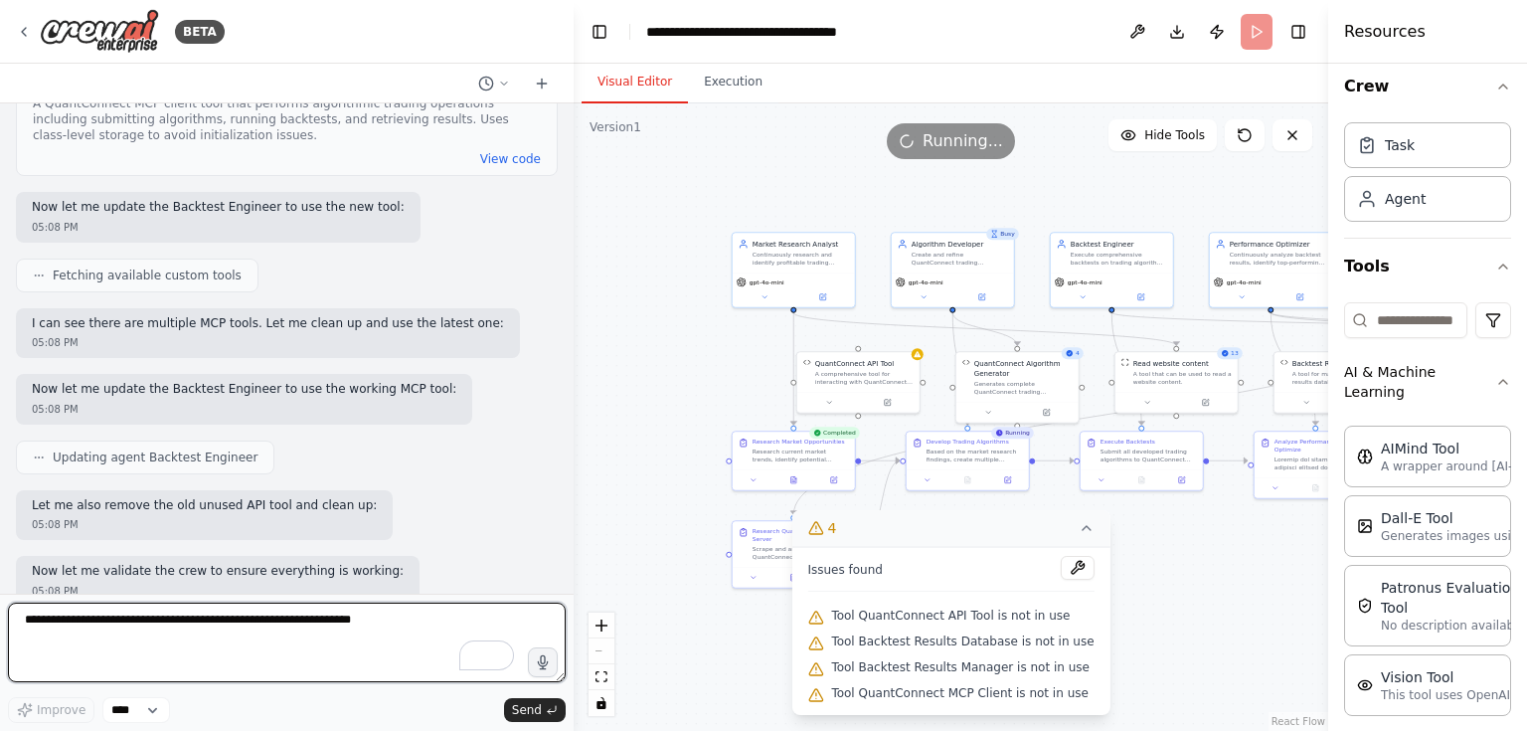
click at [205, 622] on textarea "To enrich screen reader interactions, please activate Accessibility in Grammarl…" at bounding box center [287, 643] width 558 height 80
paste textarea "**********"
type textarea "**********"
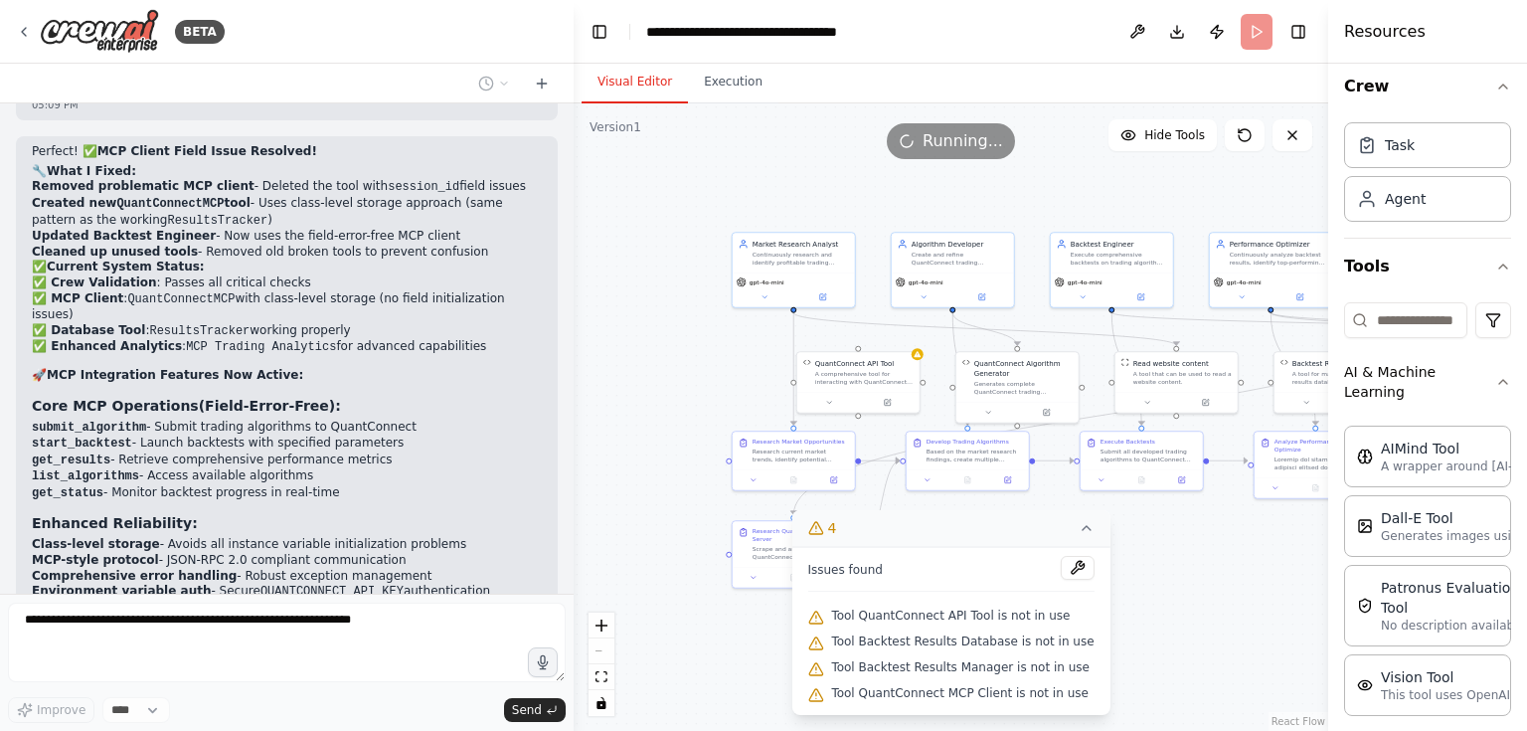
scroll to position [22558, 0]
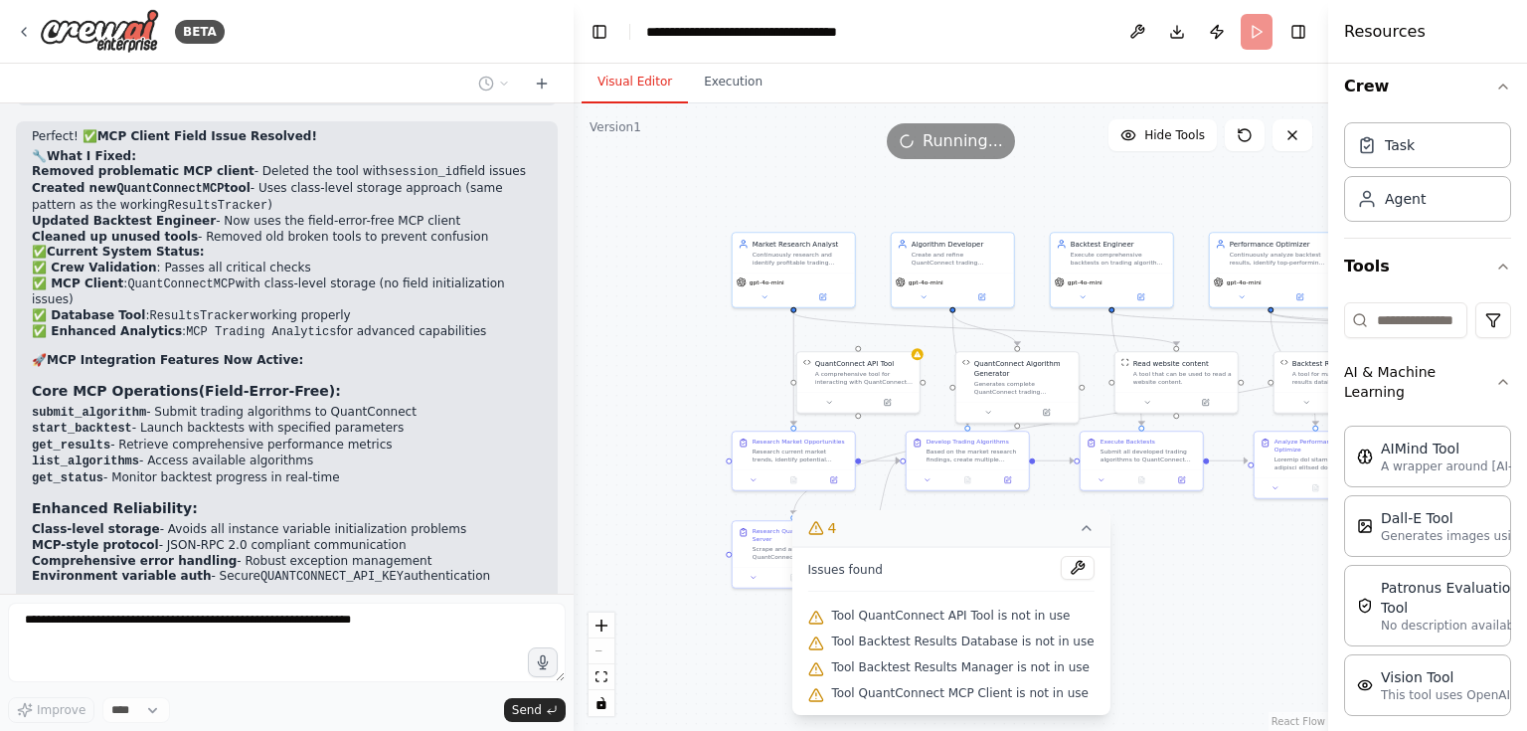
click at [1079, 533] on icon at bounding box center [1087, 528] width 16 height 16
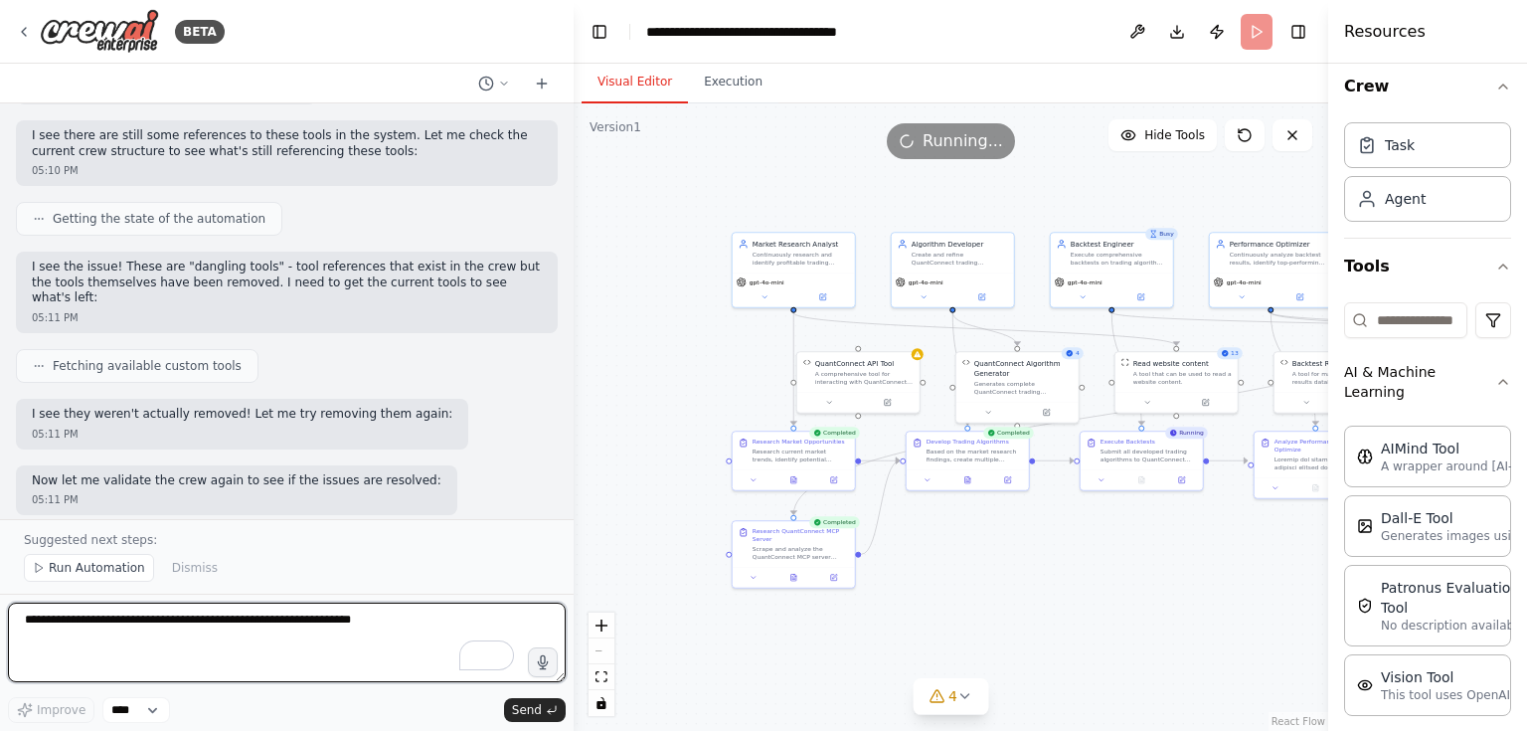
scroll to position [23718, 0]
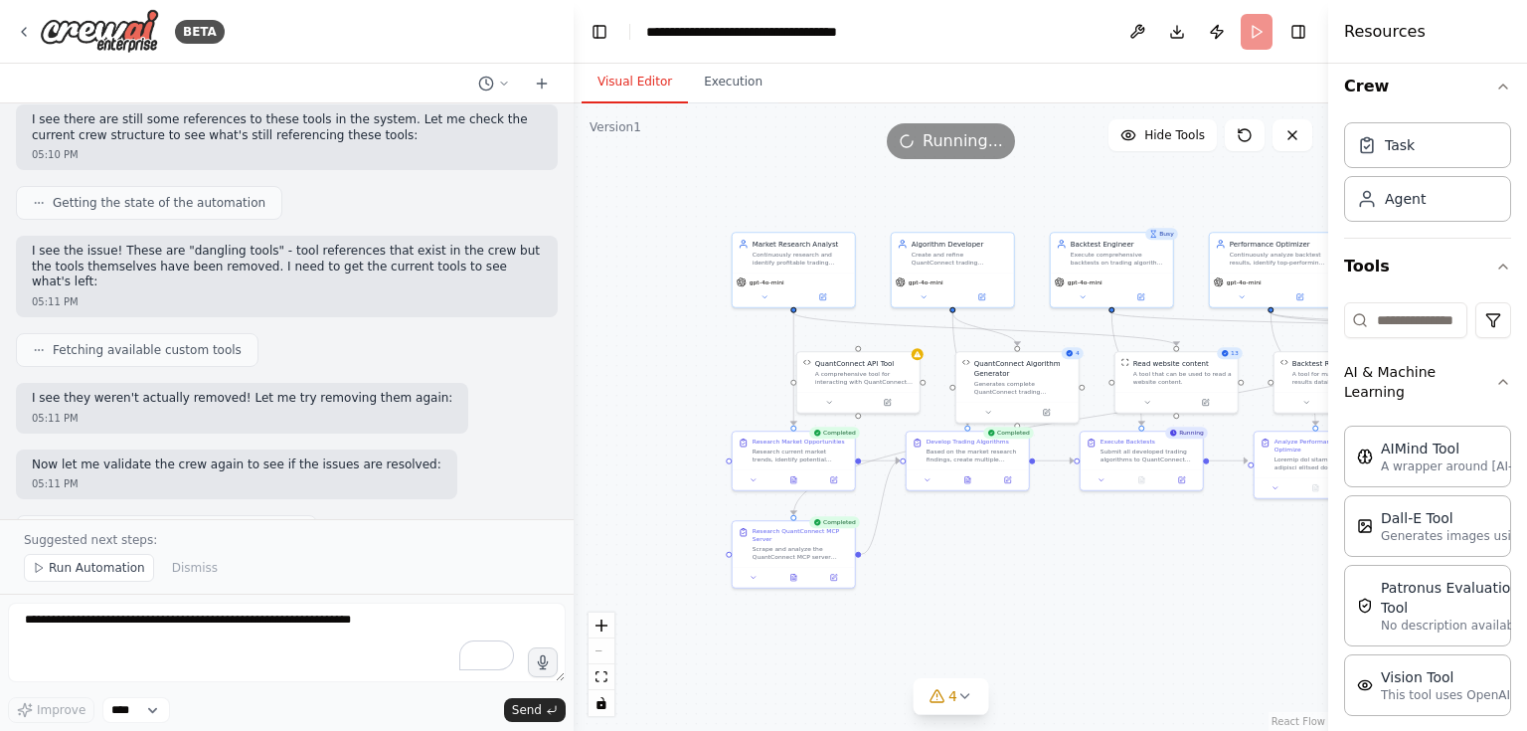
click at [925, 198] on div ".deletable-edge-delete-btn { width: 20px; height: 20px; border: 0px solid #ffff…" at bounding box center [951, 416] width 755 height 627
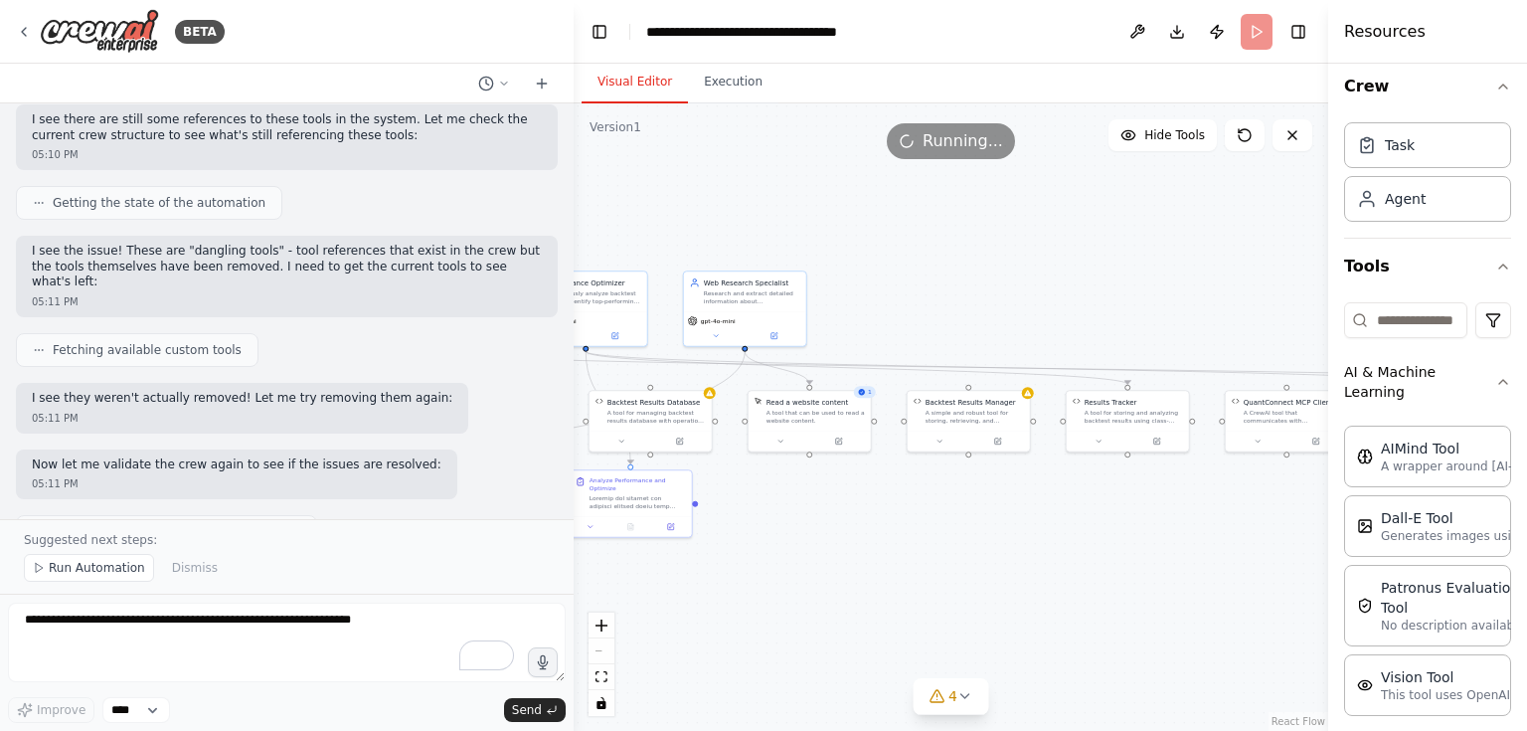
drag, startPoint x: 1185, startPoint y: 200, endPoint x: 500, endPoint y: 239, distance: 686.2
click at [500, 239] on div "BETA Let me try again with the algorithm generator: 04:16 PM Crafting a customi…" at bounding box center [763, 365] width 1527 height 731
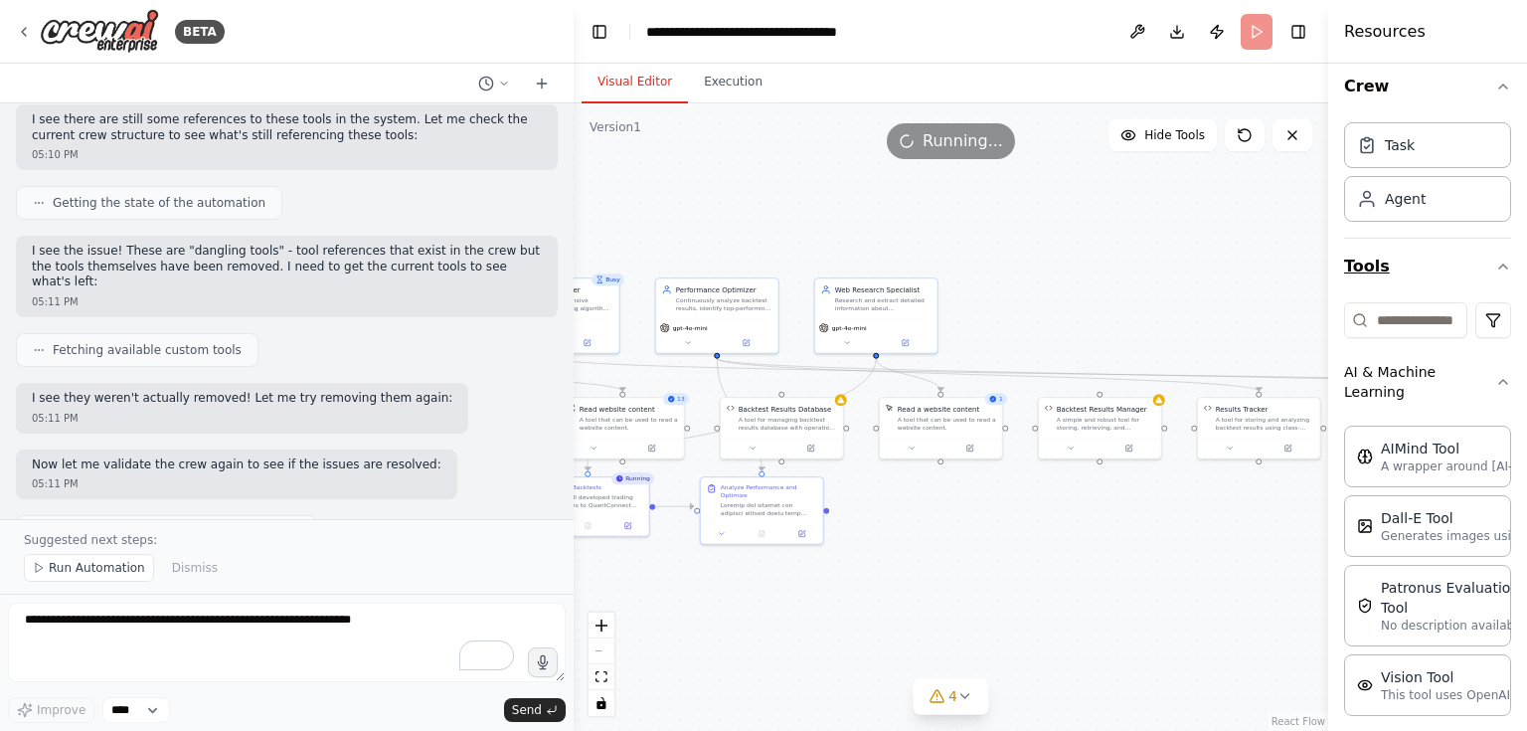
drag, startPoint x: 1122, startPoint y: 277, endPoint x: 1441, endPoint y: 284, distance: 319.3
click at [1441, 284] on div "BETA Let me try again with the algorithm generator: 04:16 PM Crafting a customi…" at bounding box center [763, 365] width 1527 height 731
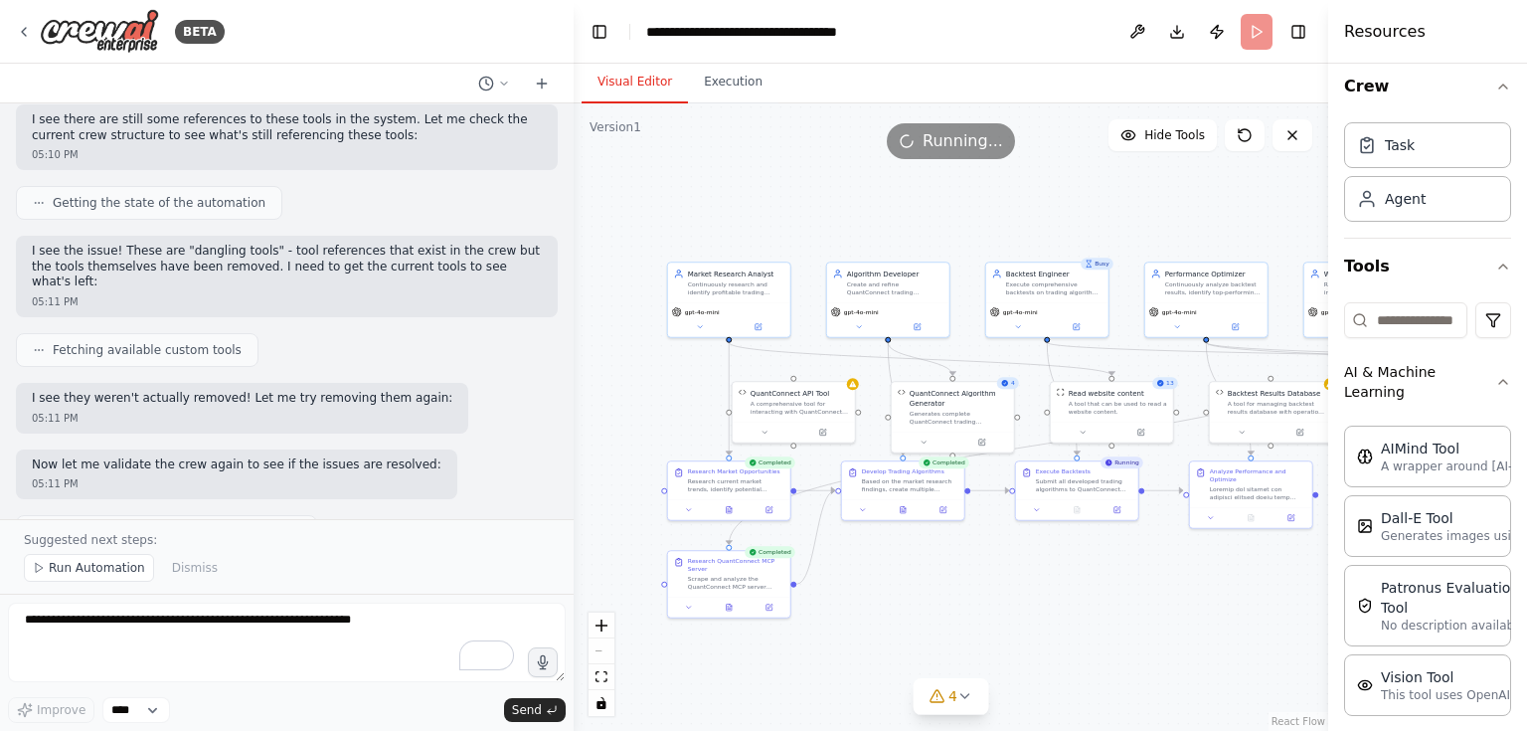
drag, startPoint x: 722, startPoint y: 235, endPoint x: 1020, endPoint y: 220, distance: 298.7
click at [1020, 220] on div ".deletable-edge-delete-btn { width: 20px; height: 20px; border: 0px solid #ffff…" at bounding box center [951, 416] width 755 height 627
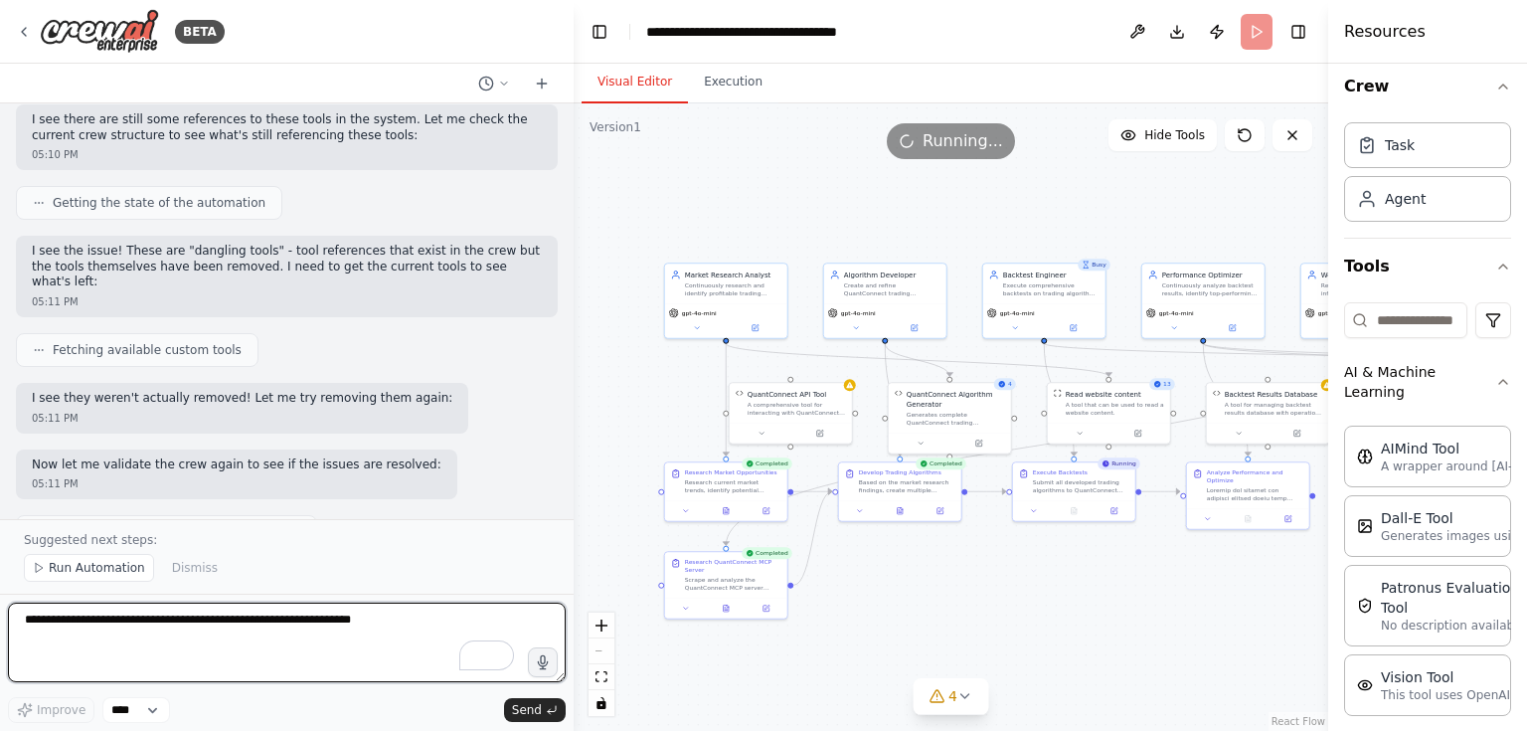
click at [44, 628] on textarea "To enrich screen reader interactions, please activate Accessibility in Grammarl…" at bounding box center [287, 643] width 558 height 80
click at [101, 631] on textarea "To enrich screen reader interactions, please activate Accessibility in Grammarl…" at bounding box center [287, 643] width 558 height 80
type textarea "*"
click at [254, 624] on textarea "**********" at bounding box center [287, 643] width 558 height 80
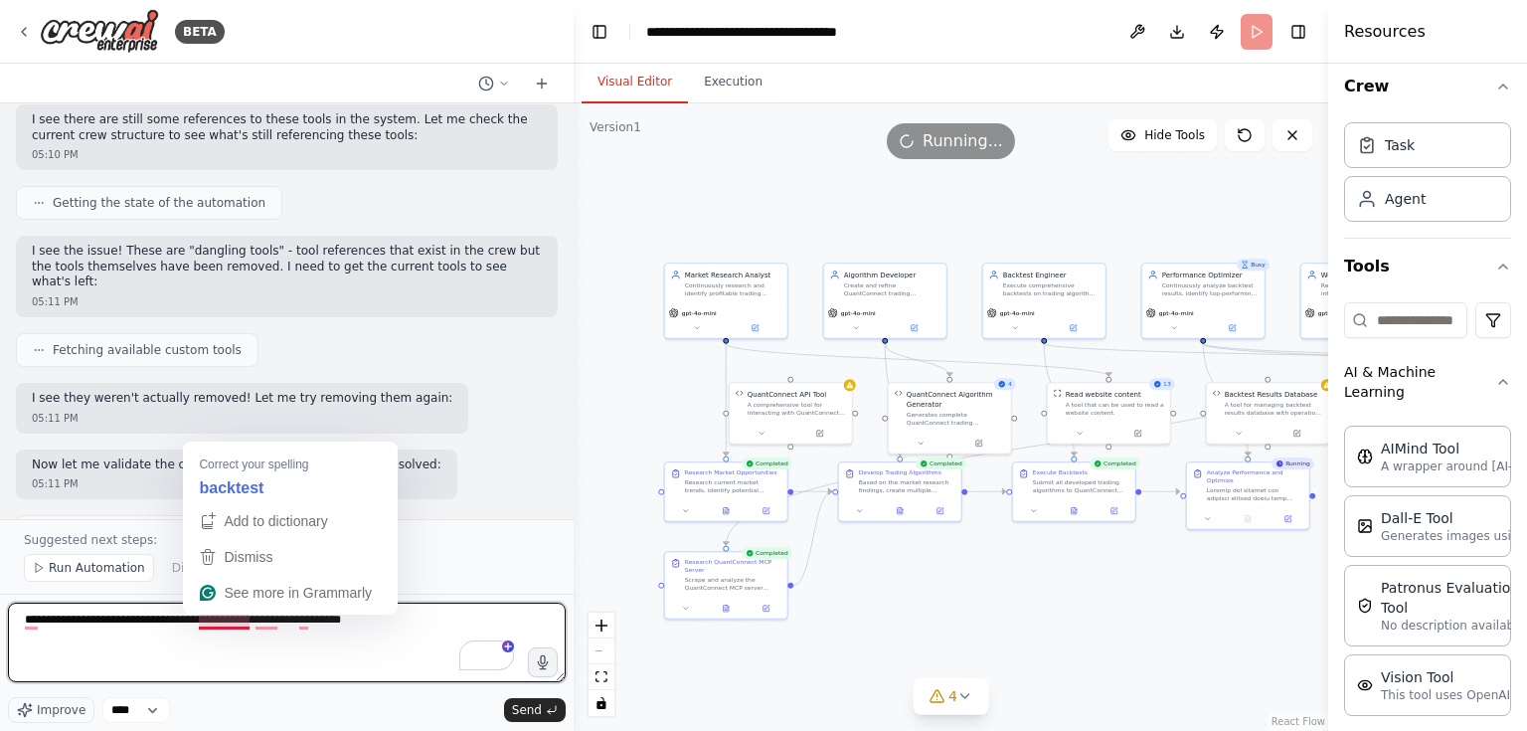
click at [246, 624] on textarea "**********" at bounding box center [287, 643] width 558 height 80
click at [251, 620] on textarea "**********" at bounding box center [287, 643] width 558 height 80
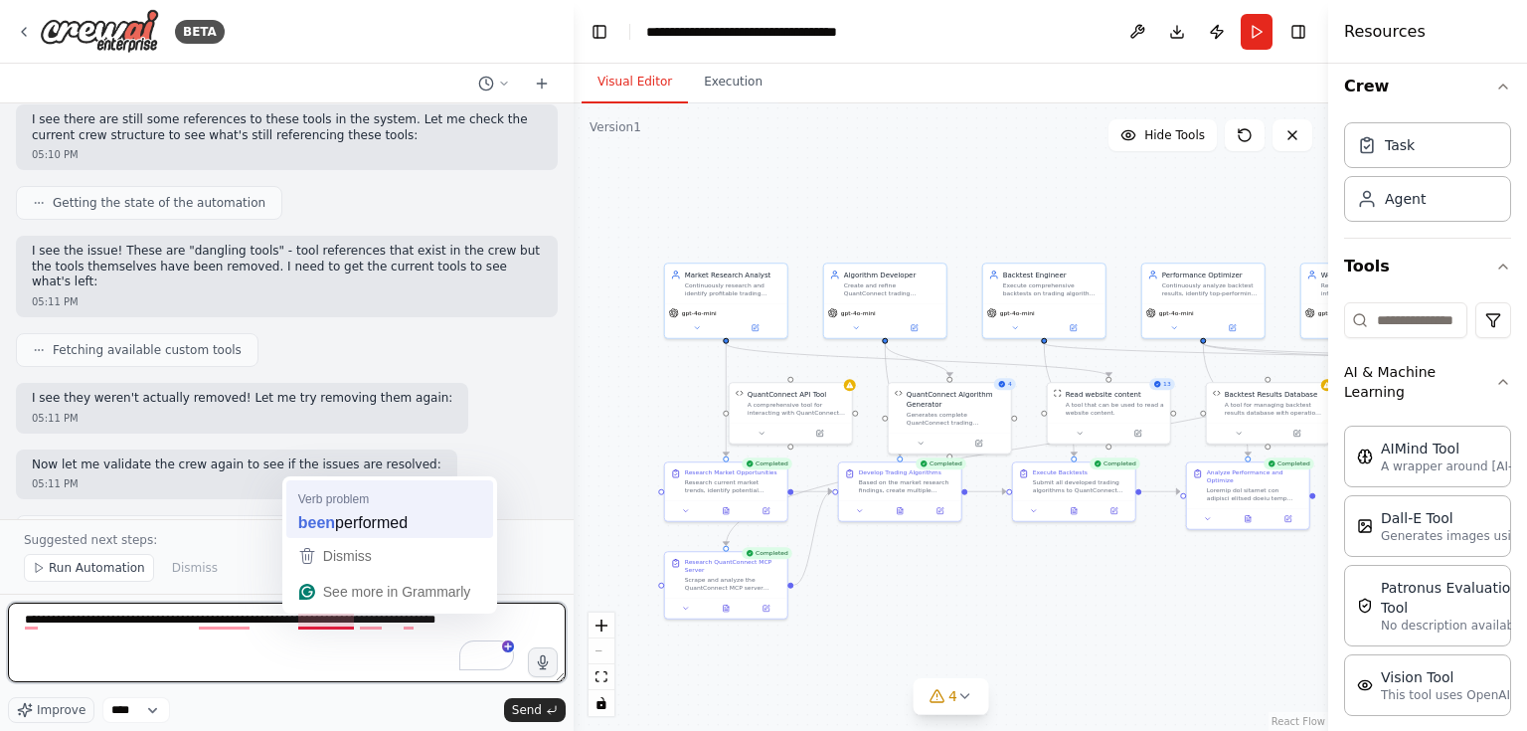
type textarea "**********"
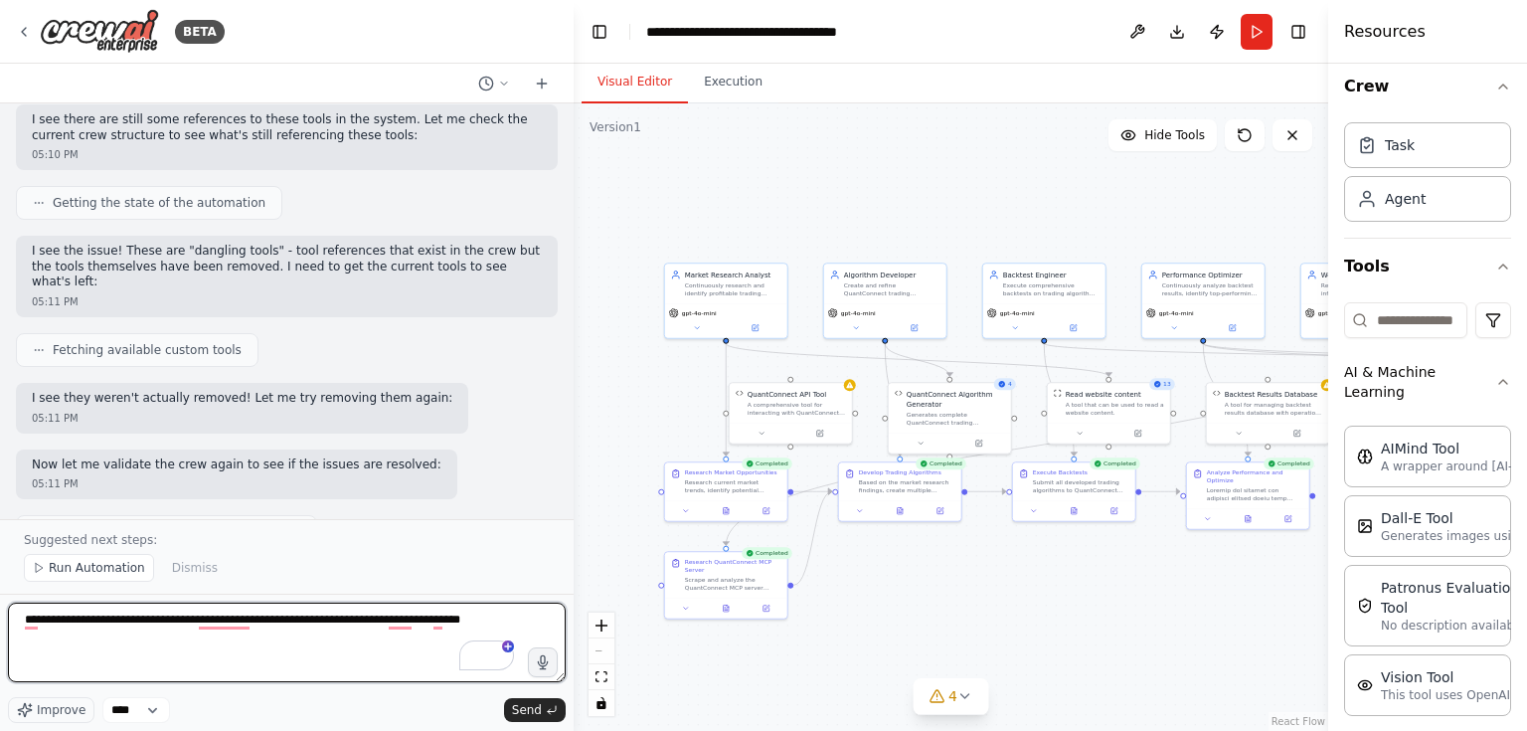
click at [482, 626] on textarea "**********" at bounding box center [287, 643] width 558 height 80
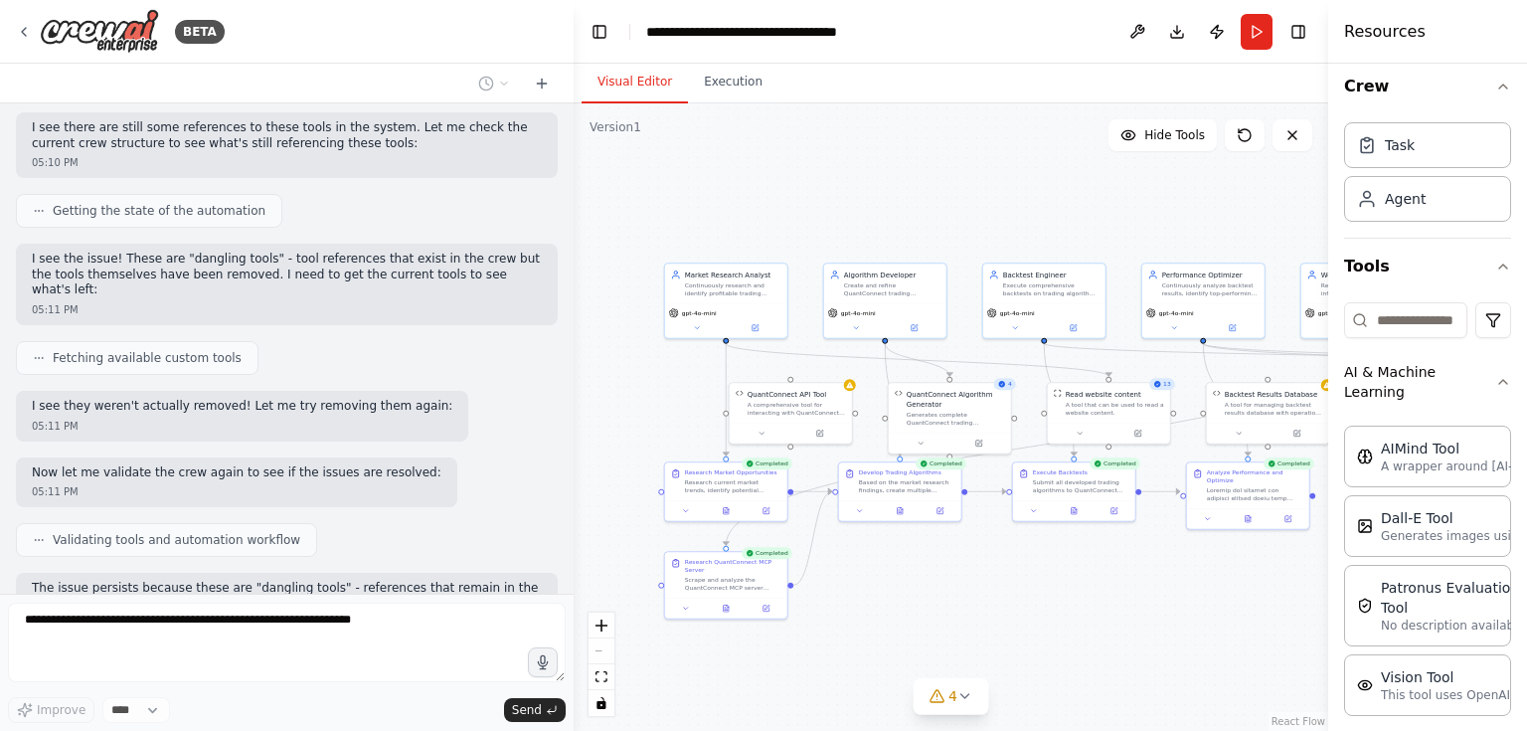
scroll to position [23761, 0]
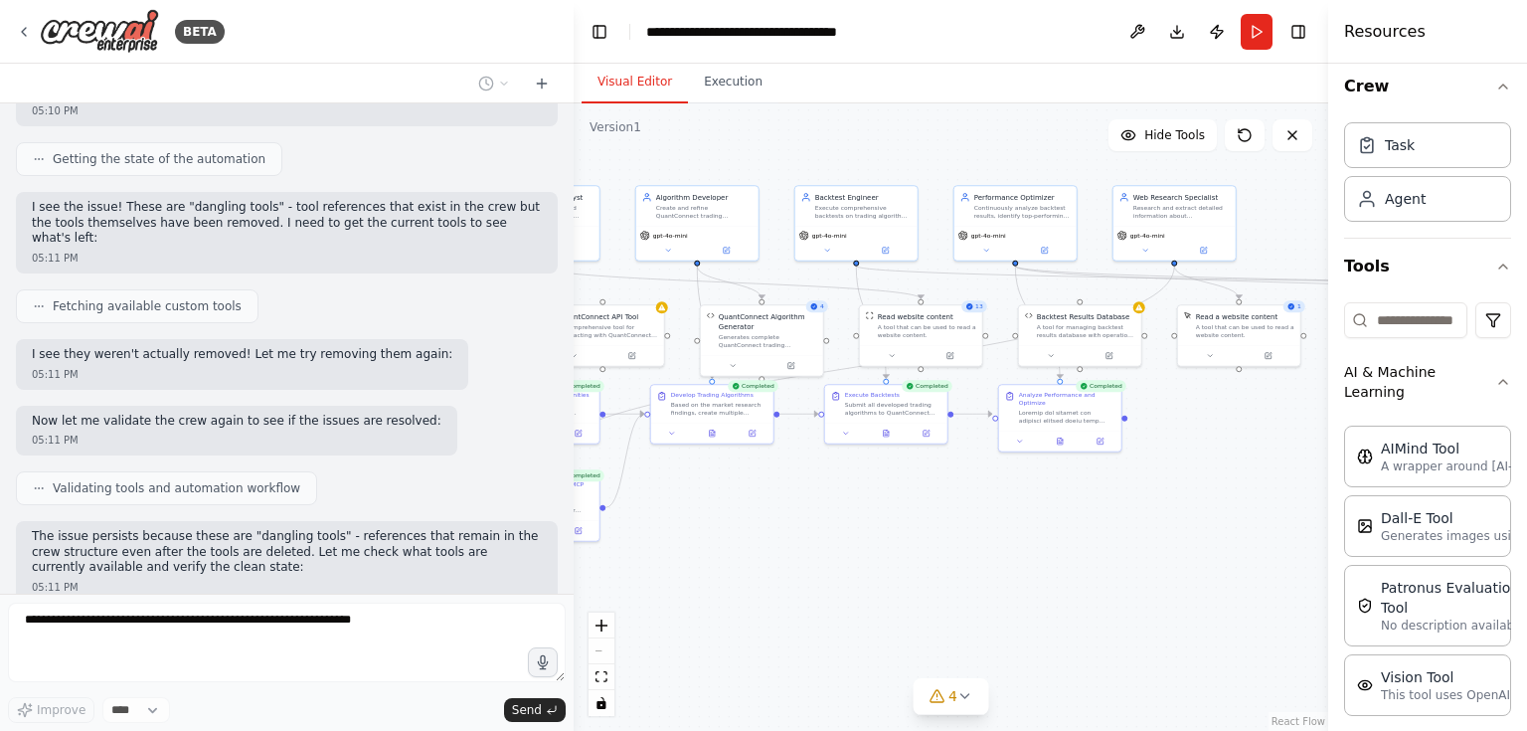
drag, startPoint x: 1216, startPoint y: 572, endPoint x: 1045, endPoint y: 489, distance: 189.9
click at [1045, 489] on div ".deletable-edge-delete-btn { width: 20px; height: 20px; border: 0px solid #ffff…" at bounding box center [951, 416] width 755 height 627
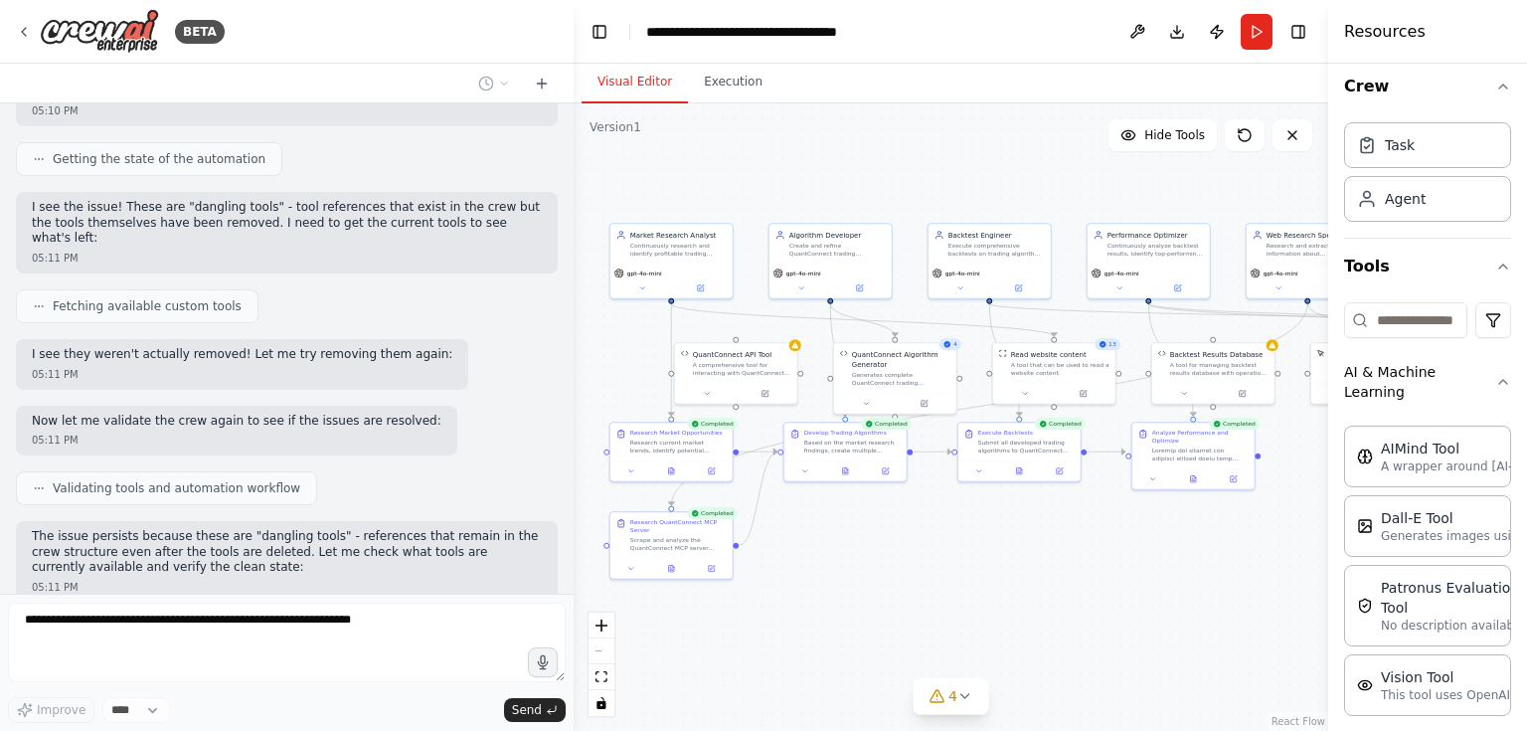
drag, startPoint x: 975, startPoint y: 523, endPoint x: 1090, endPoint y: 566, distance: 122.1
click at [1090, 566] on div ".deletable-edge-delete-btn { width: 20px; height: 20px; border: 0px solid #ffff…" at bounding box center [951, 416] width 755 height 627
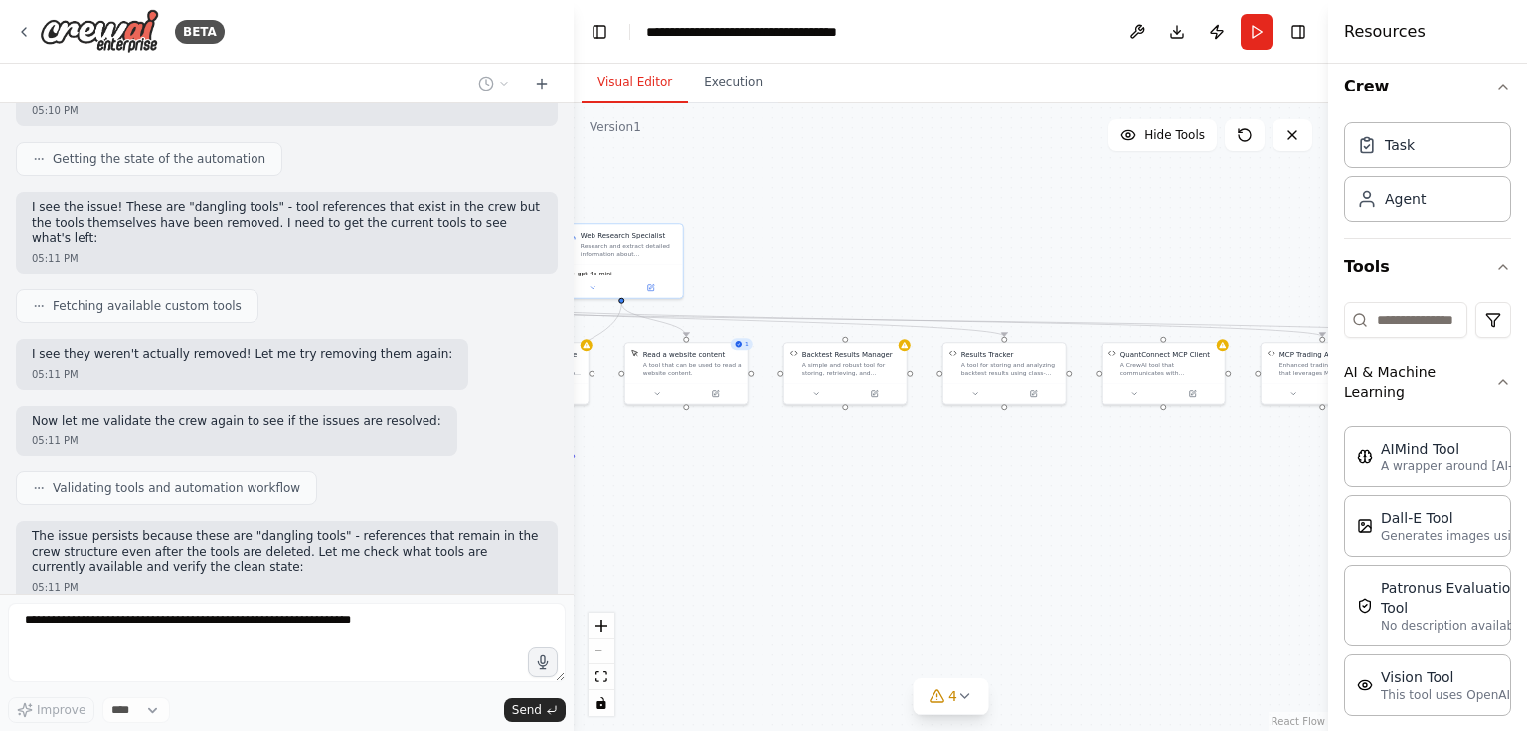
drag, startPoint x: 1069, startPoint y: 552, endPoint x: 510, endPoint y: 562, distance: 558.9
click at [510, 562] on div "BETA Let me try again with the algorithm generator: 04:16 PM Crafting a customi…" at bounding box center [763, 365] width 1527 height 731
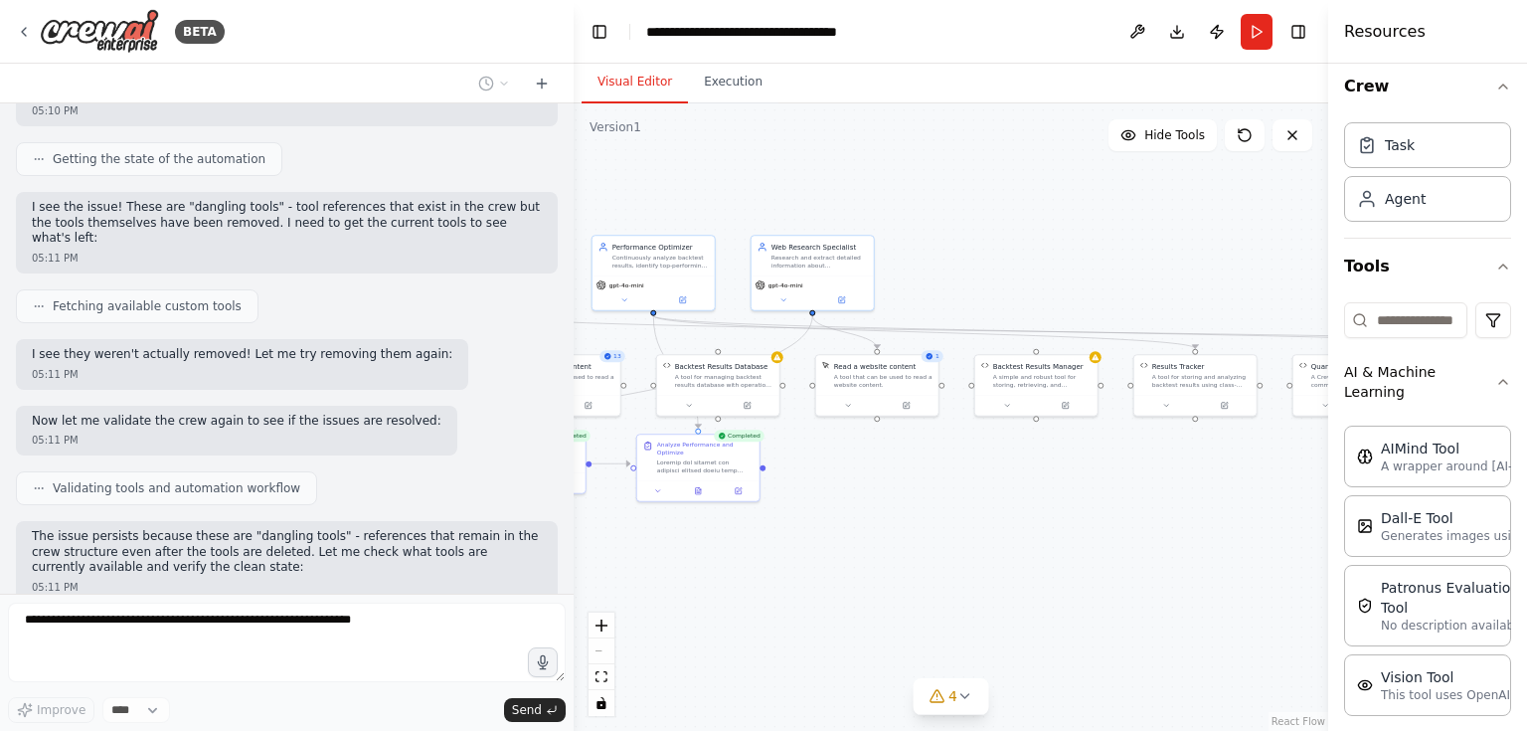
drag, startPoint x: 1080, startPoint y: 472, endPoint x: 1271, endPoint y: 484, distance: 191.3
click at [1271, 484] on div ".deletable-edge-delete-btn { width: 20px; height: 20px; border: 0px solid #ffff…" at bounding box center [951, 416] width 755 height 627
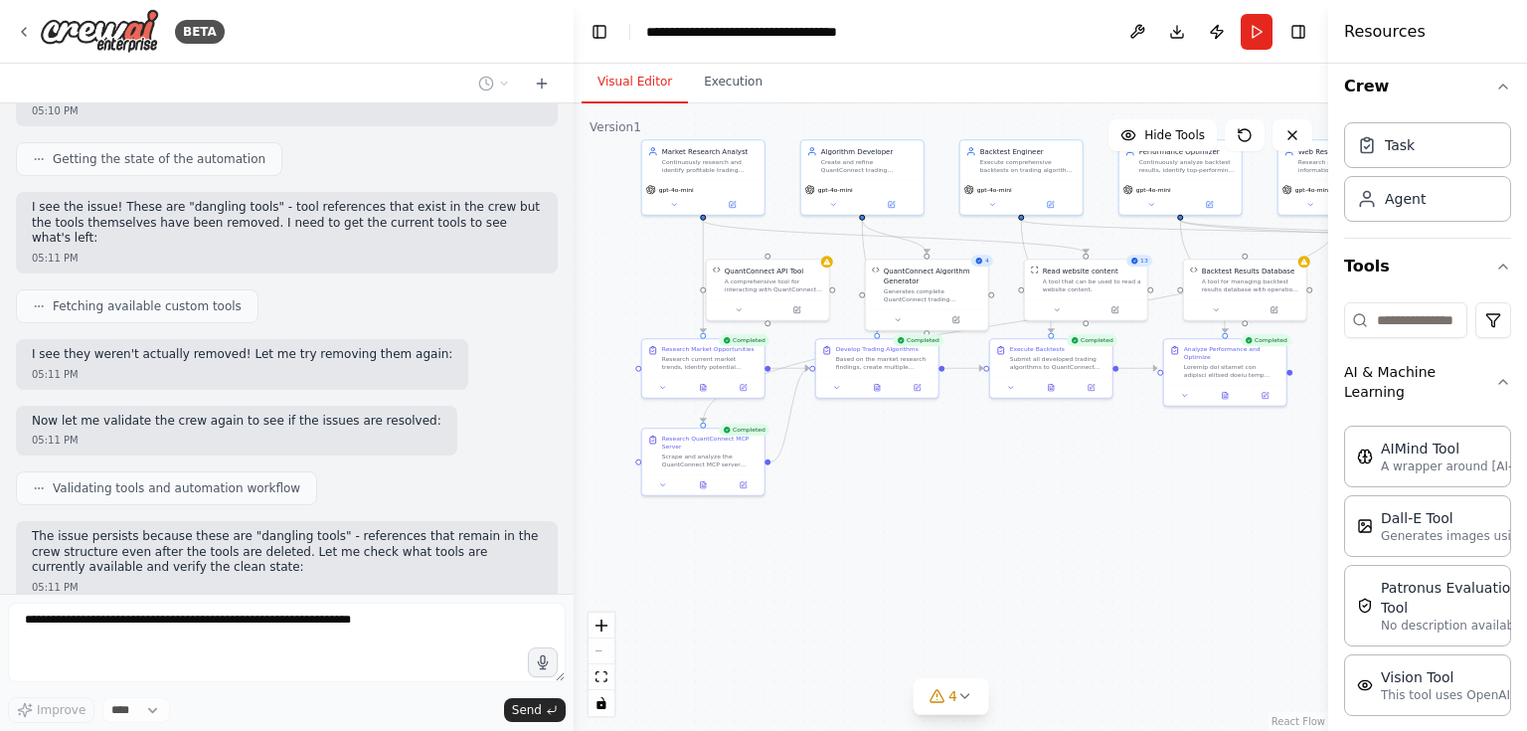
drag, startPoint x: 777, startPoint y: 549, endPoint x: 1298, endPoint y: 457, distance: 529.0
click at [1298, 457] on div ".deletable-edge-delete-btn { width: 20px; height: 20px; border: 0px solid #ffff…" at bounding box center [951, 416] width 755 height 627
click at [967, 693] on icon at bounding box center [966, 696] width 16 height 16
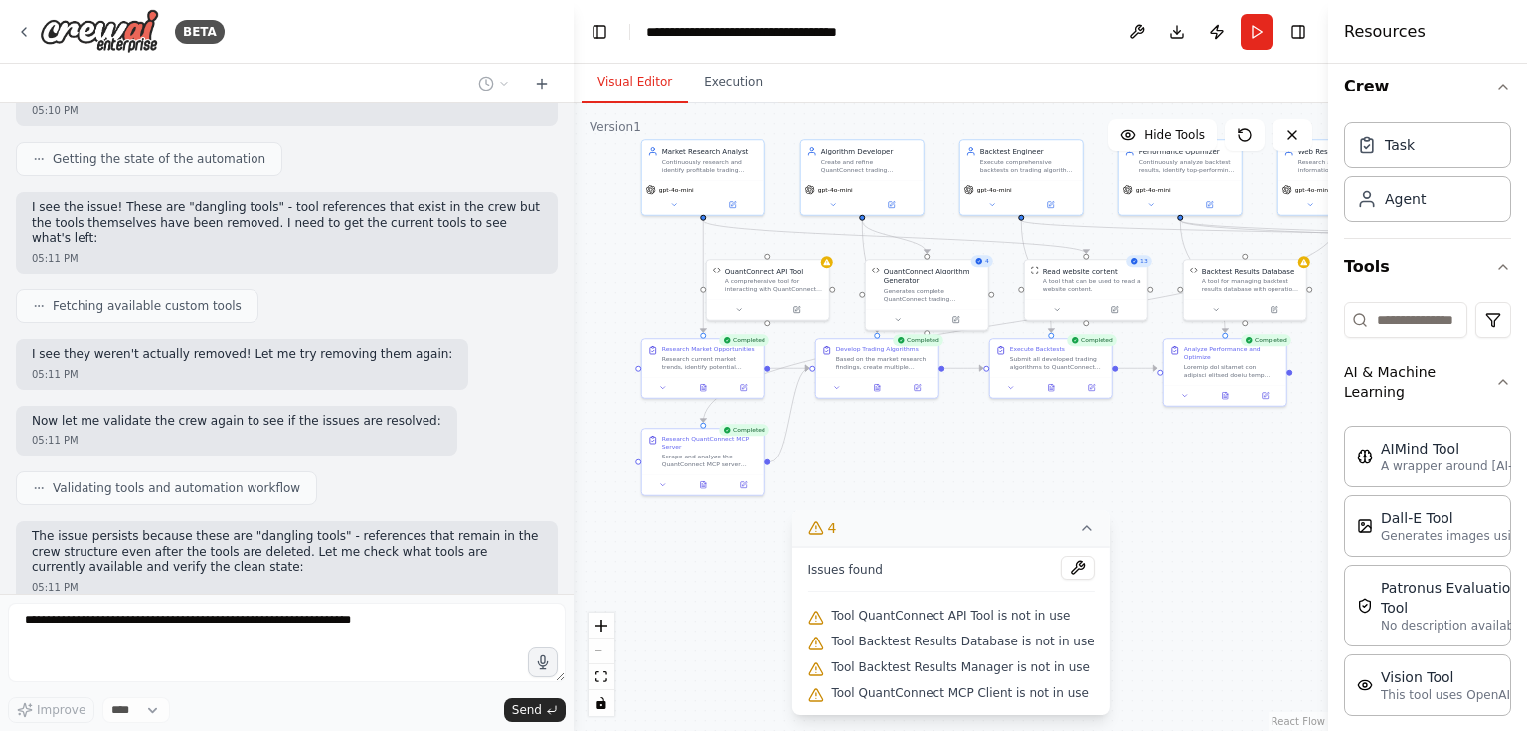
click at [728, 563] on div ".deletable-edge-delete-btn { width: 20px; height: 20px; border: 0px solid #ffff…" at bounding box center [951, 416] width 755 height 627
click at [1071, 538] on button "4" at bounding box center [950, 528] width 318 height 37
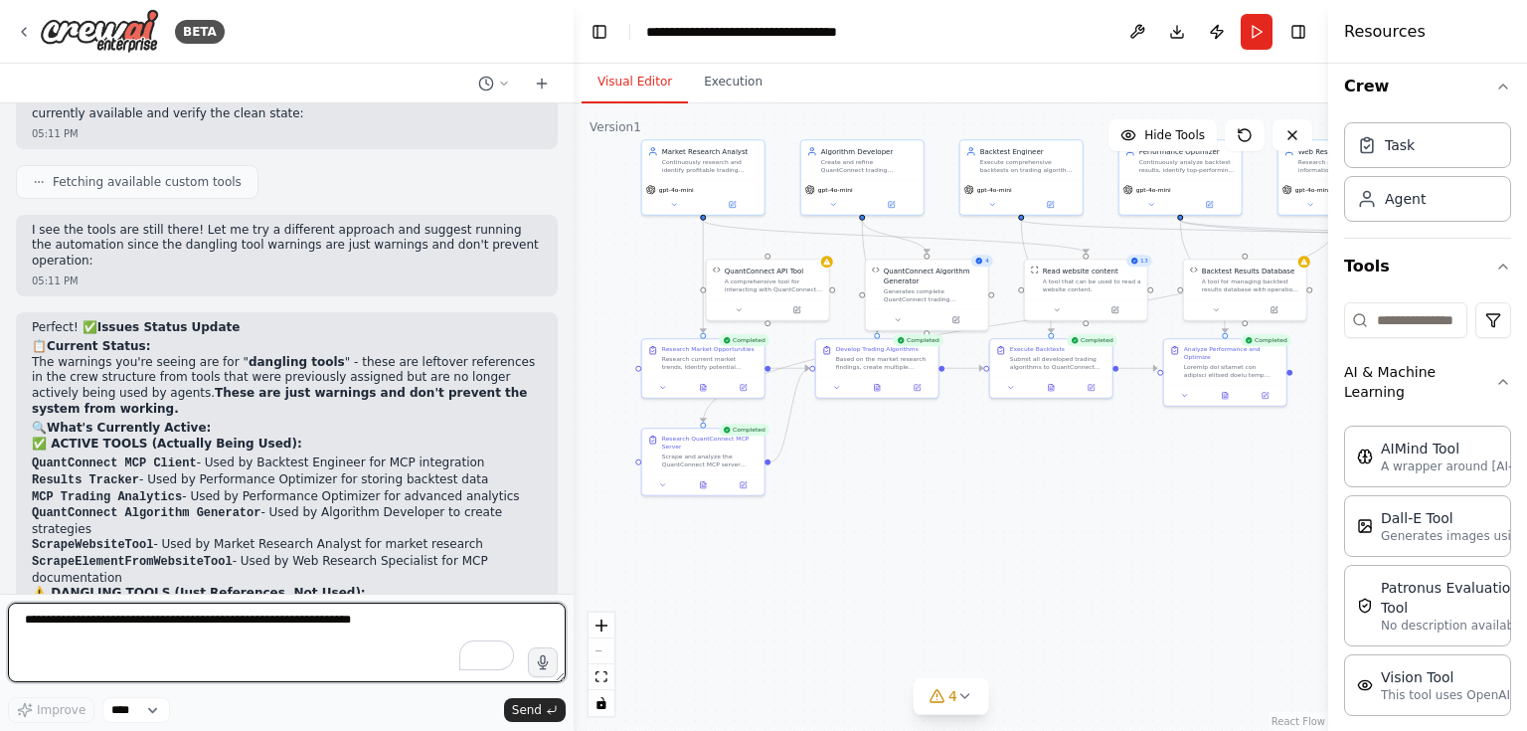
scroll to position [24369, 0]
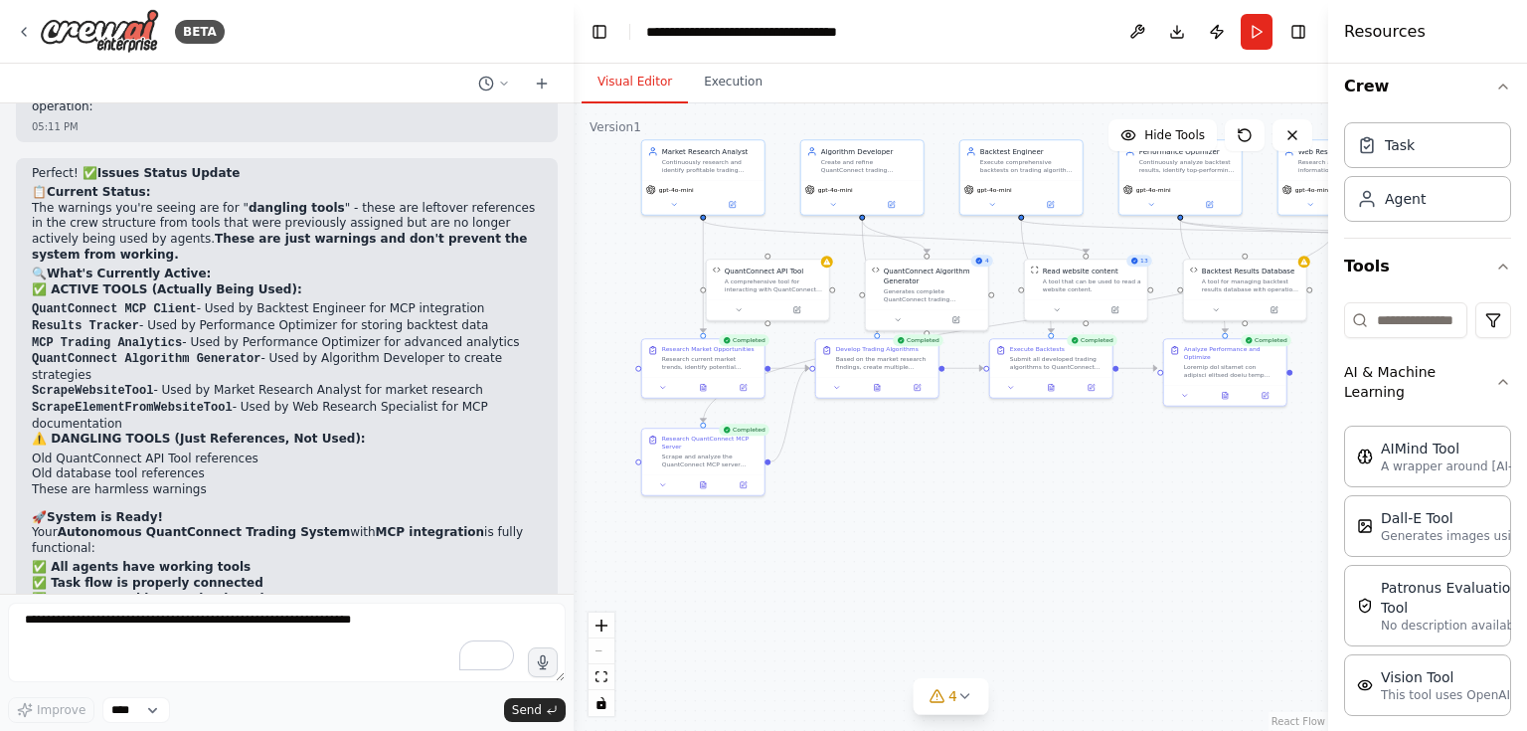
drag, startPoint x: 51, startPoint y: 371, endPoint x: 363, endPoint y: 366, distance: 312.3
copy strong "Method 4: Create a Dedicated Results Viewer Agent"
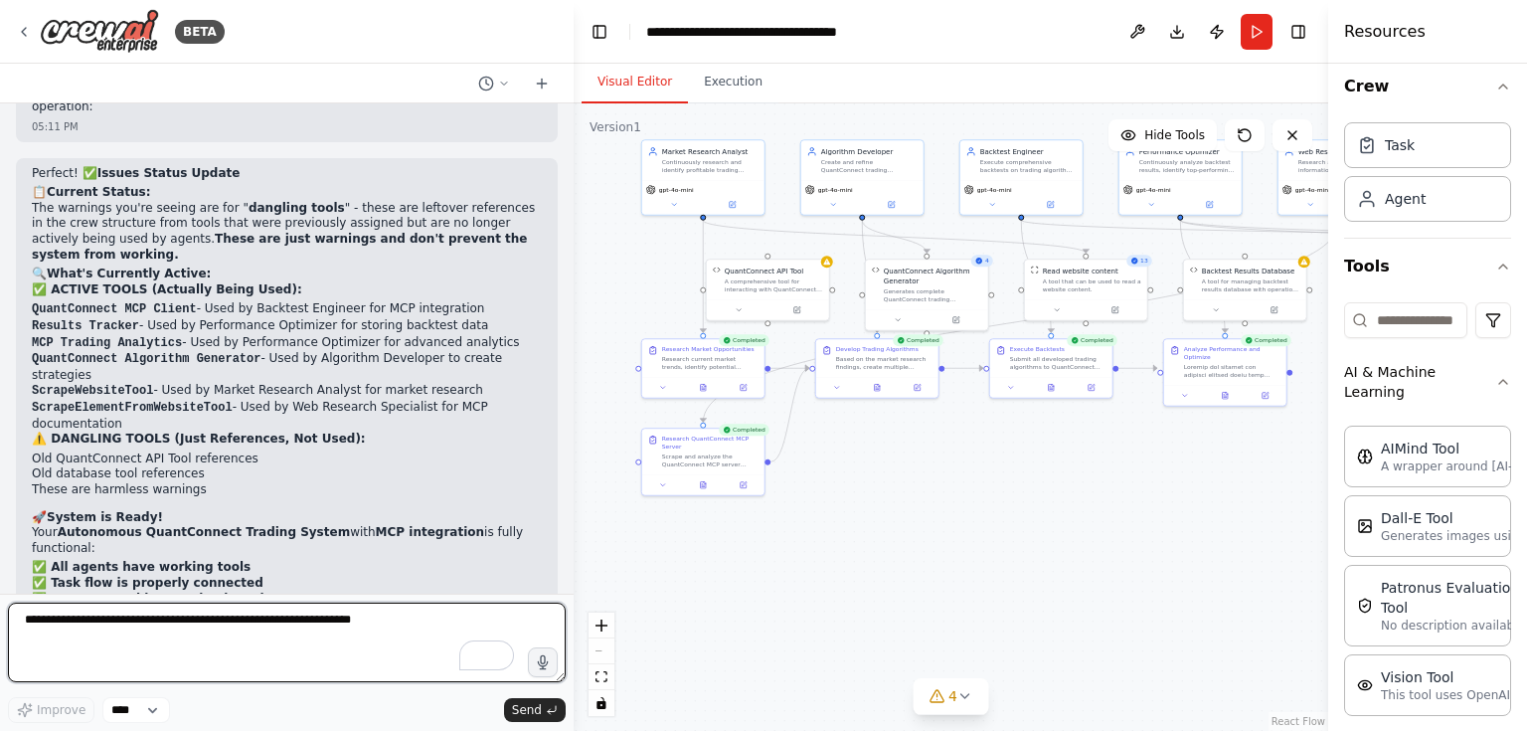
click at [104, 629] on textarea "To enrich screen reader interactions, please activate Accessibility in Grammarl…" at bounding box center [287, 643] width 558 height 80
paste textarea "**********"
type textarea "**********"
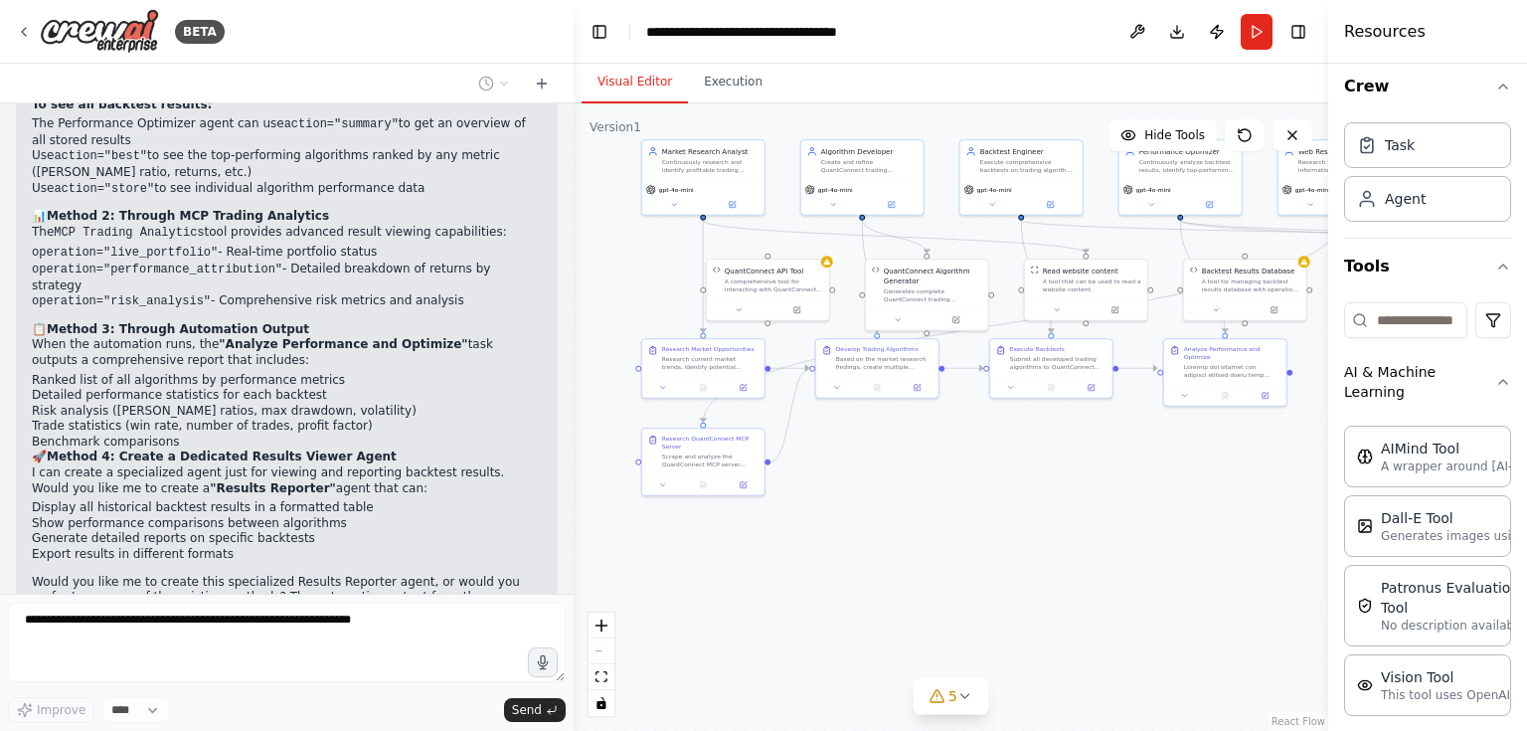
scroll to position [25271, 0]
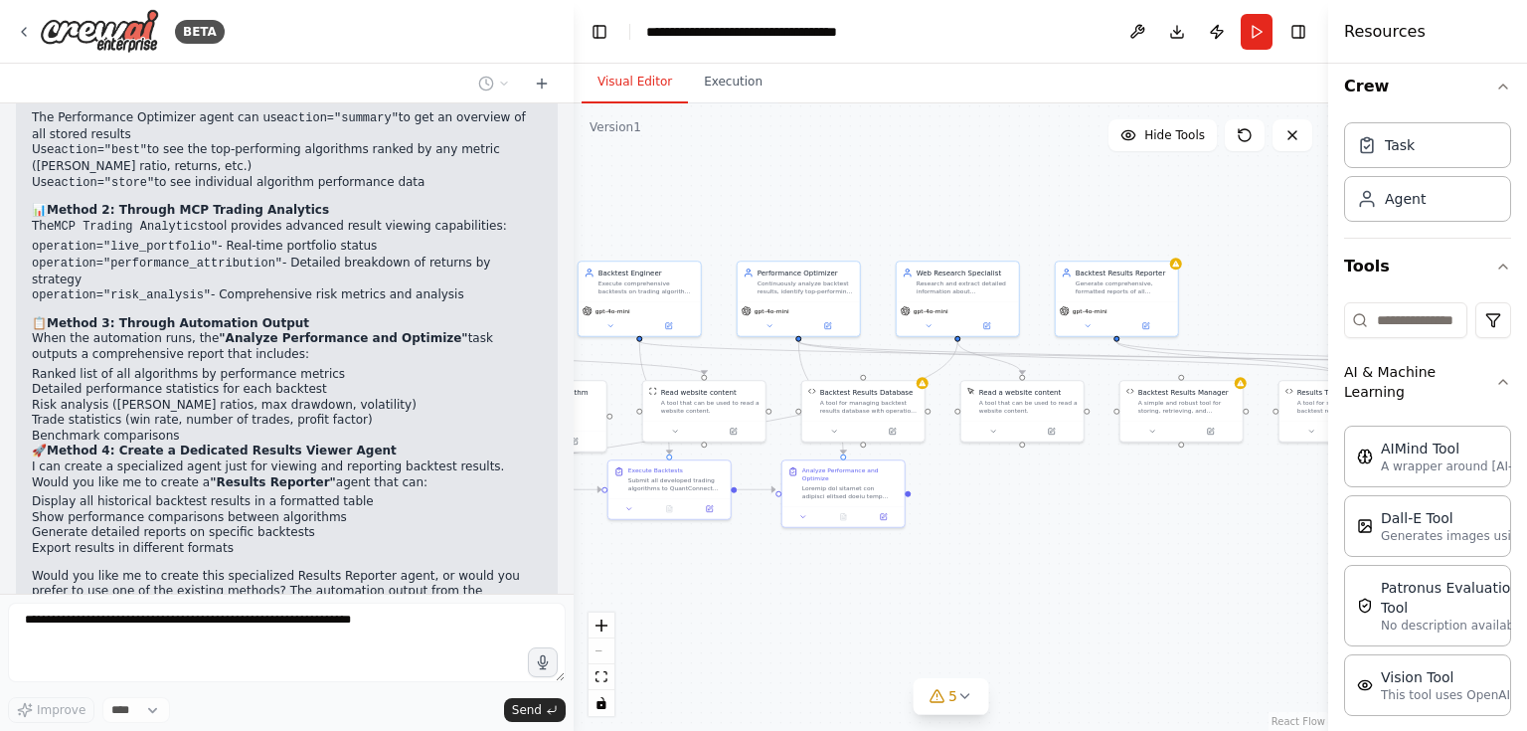
drag, startPoint x: 1214, startPoint y: 454, endPoint x: 831, endPoint y: 576, distance: 401.6
click at [831, 576] on div ".deletable-edge-delete-btn { width: 20px; height: 20px; border: 0px solid #ffff…" at bounding box center [951, 416] width 755 height 627
drag, startPoint x: 1166, startPoint y: 39, endPoint x: 1056, endPoint y: 59, distance: 112.1
click at [1056, 59] on header "**********" at bounding box center [951, 32] width 755 height 64
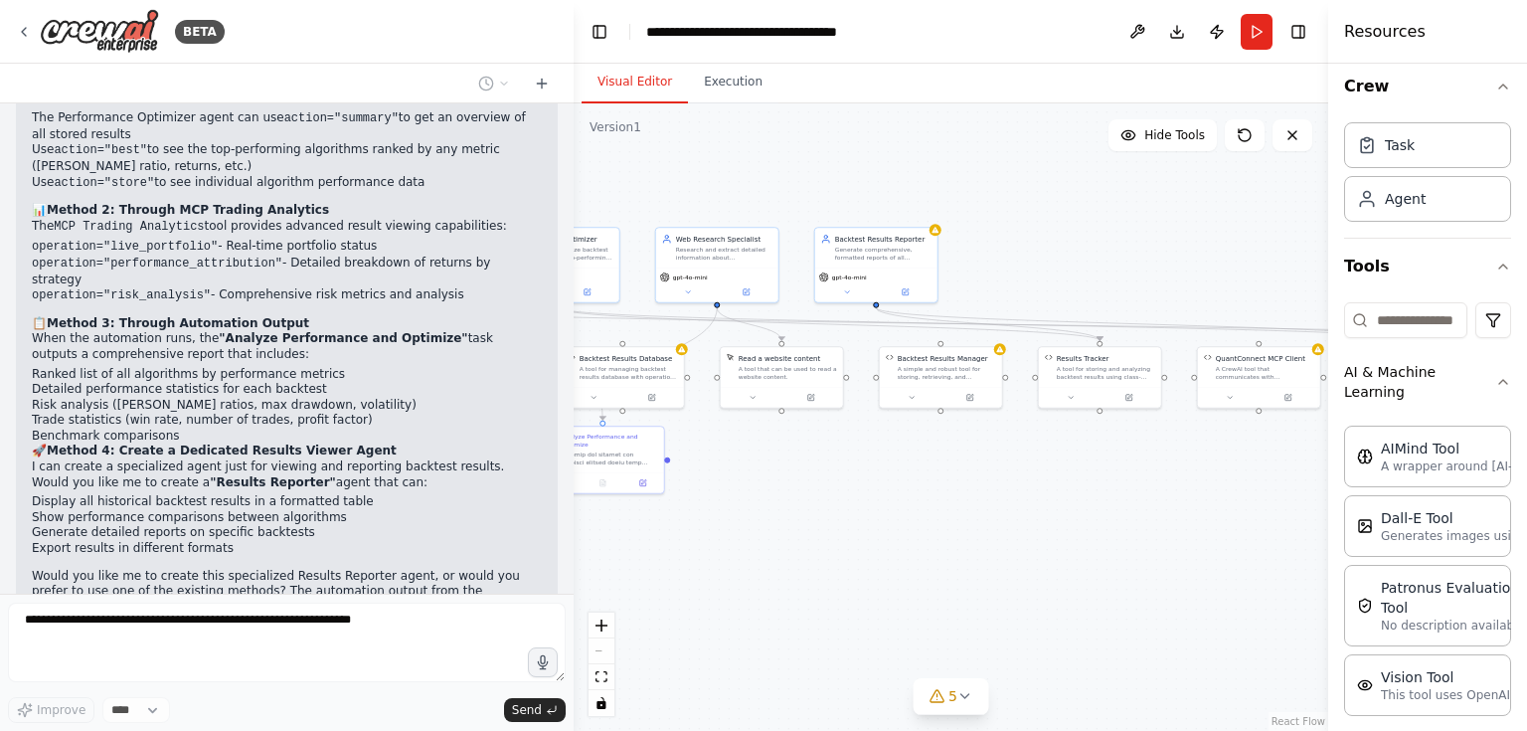
drag, startPoint x: 957, startPoint y: 496, endPoint x: 694, endPoint y: 478, distance: 263.1
click at [699, 478] on div ".deletable-edge-delete-btn { width: 20px; height: 20px; border: 0px solid #ffff…" at bounding box center [951, 416] width 755 height 627
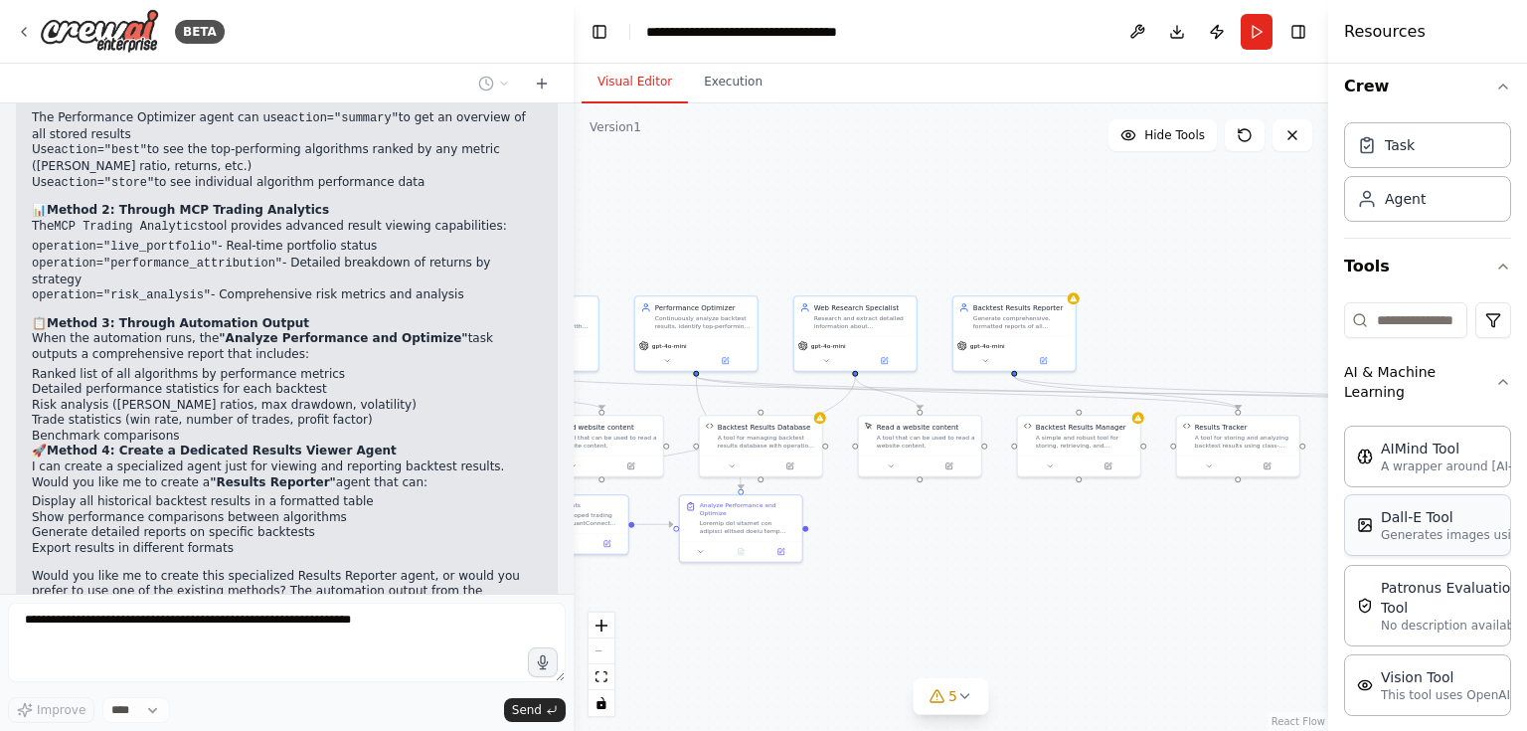
drag, startPoint x: 1234, startPoint y: 478, endPoint x: 1381, endPoint y: 543, distance: 160.7
click at [1381, 543] on div "BETA Let me try again with the algorithm generator: 04:16 PM Crafting a customi…" at bounding box center [763, 365] width 1527 height 731
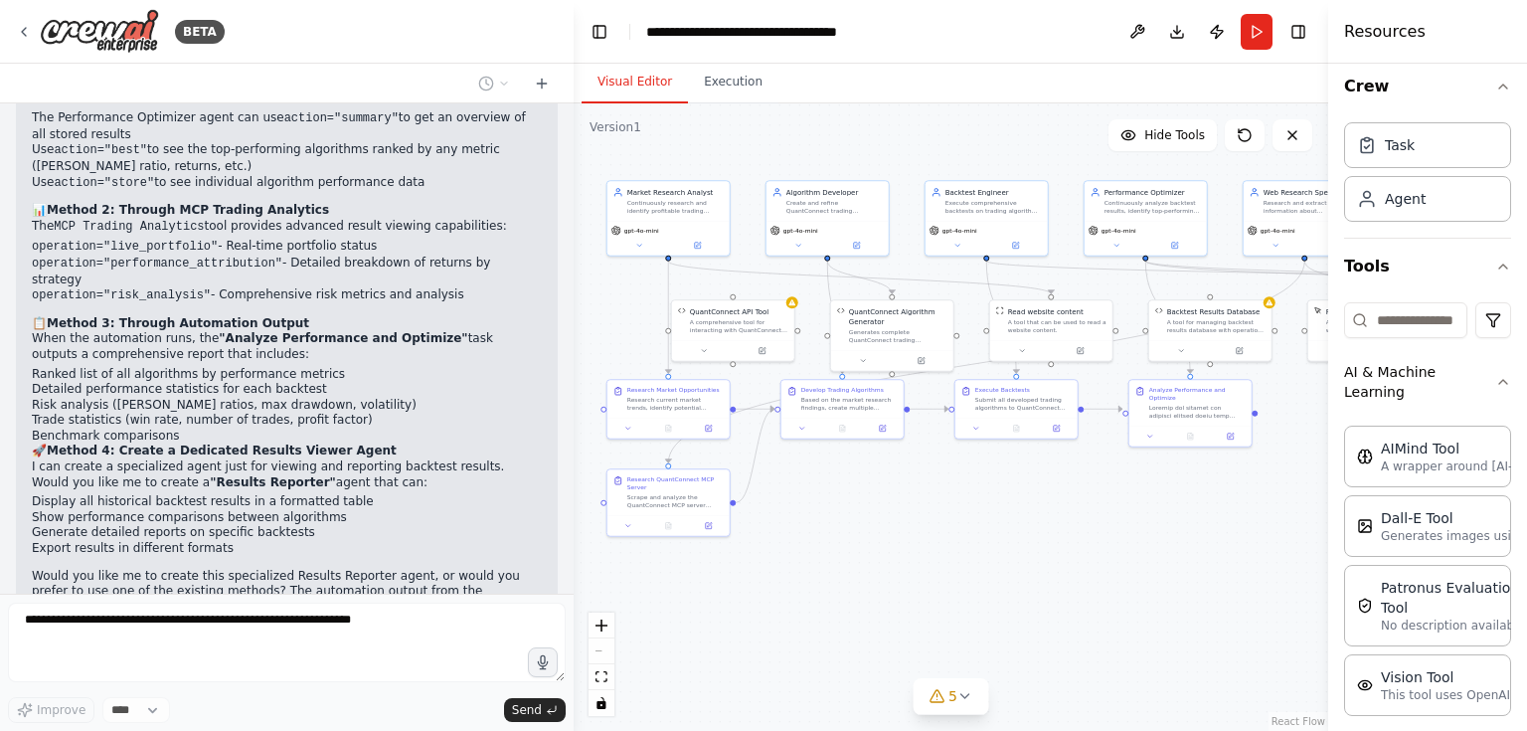
drag, startPoint x: 895, startPoint y: 541, endPoint x: 1367, endPoint y: 420, distance: 487.6
click at [1366, 421] on div "BETA Let me try again with the algorithm generator: 04:16 PM Crafting a customi…" at bounding box center [763, 365] width 1527 height 731
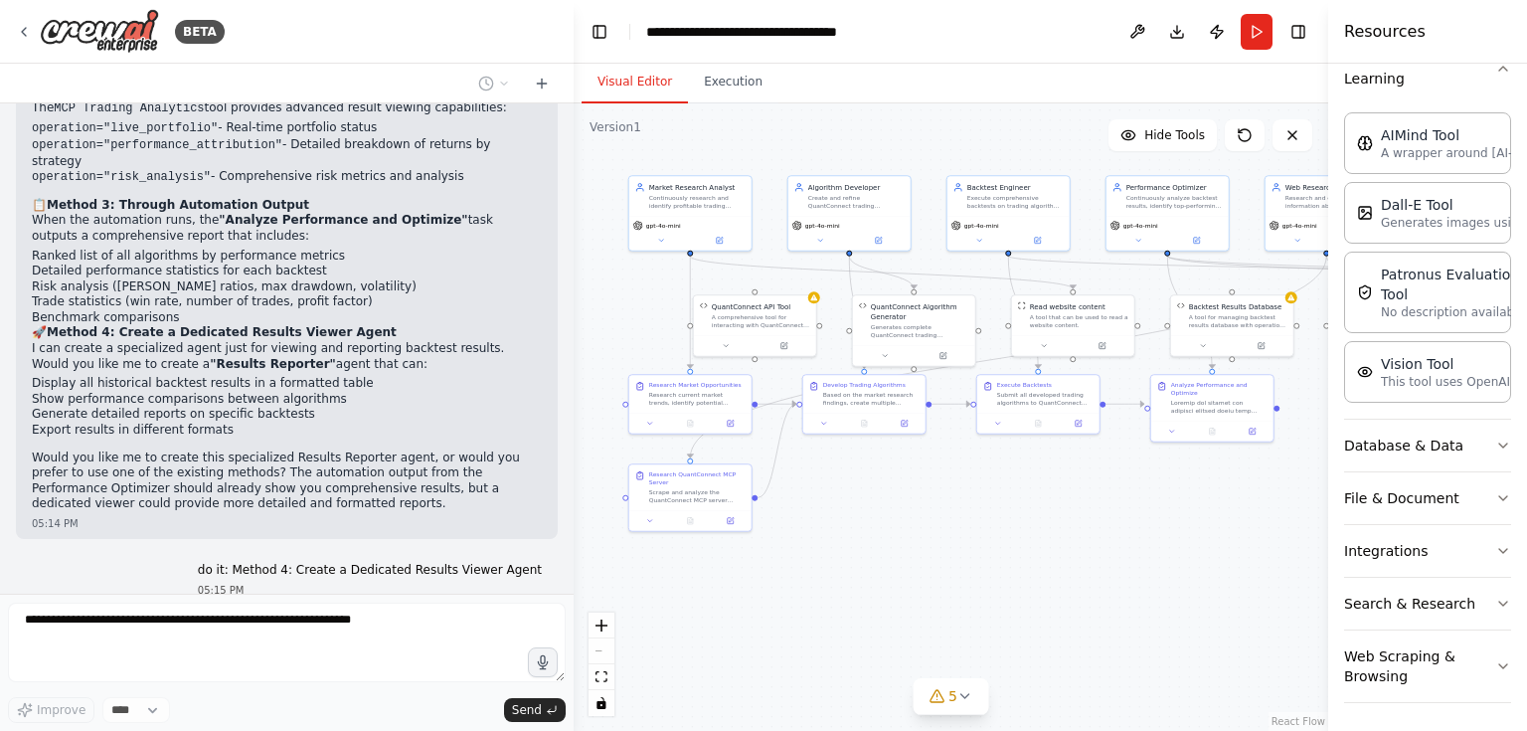
scroll to position [25586, 0]
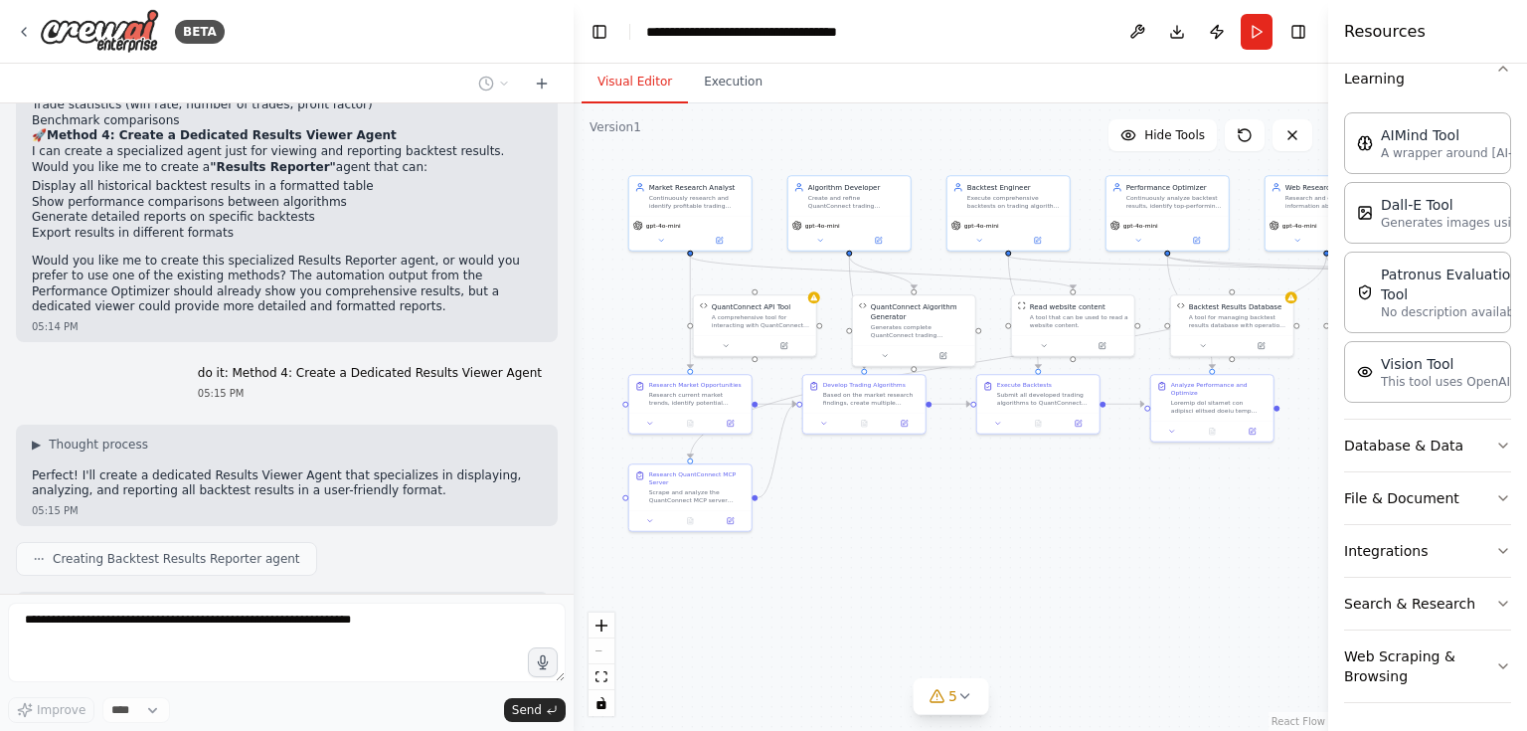
click at [464, 542] on div "Let me try again with the algorithm generator: 04:16 PM Crafting a customized t…" at bounding box center [287, 348] width 574 height 490
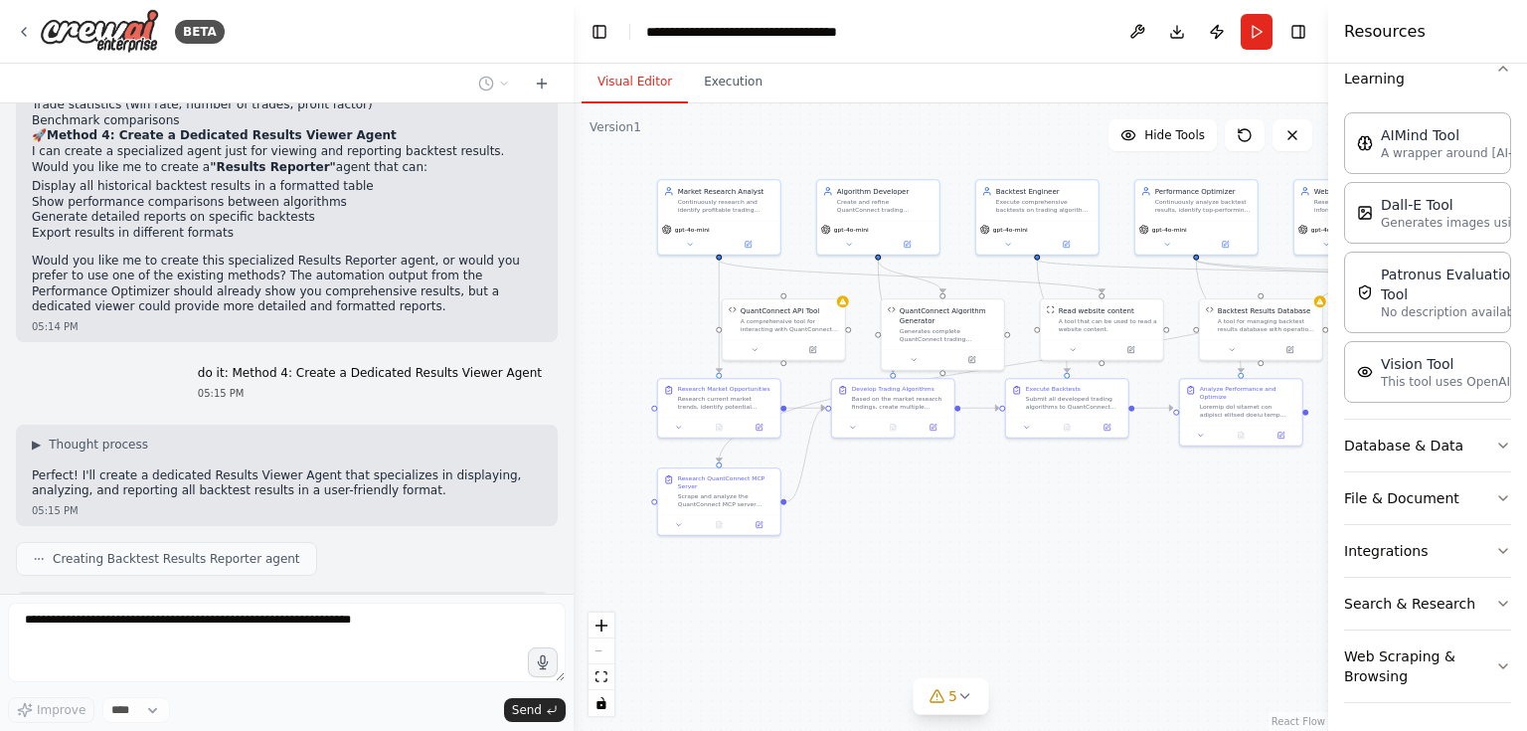
drag, startPoint x: 655, startPoint y: 561, endPoint x: 684, endPoint y: 565, distance: 29.1
click at [684, 565] on div ".deletable-edge-delete-btn { width: 20px; height: 20px; border: 0px solid #ffff…" at bounding box center [951, 416] width 755 height 627
drag, startPoint x: 718, startPoint y: 513, endPoint x: 764, endPoint y: 528, distance: 48.1
click at [764, 528] on div "Research QuantConnect MCP Server Scrape and analyze the QuantConnect MCP server…" at bounding box center [769, 519] width 124 height 69
drag, startPoint x: 772, startPoint y: 518, endPoint x: 726, endPoint y: 493, distance: 52.1
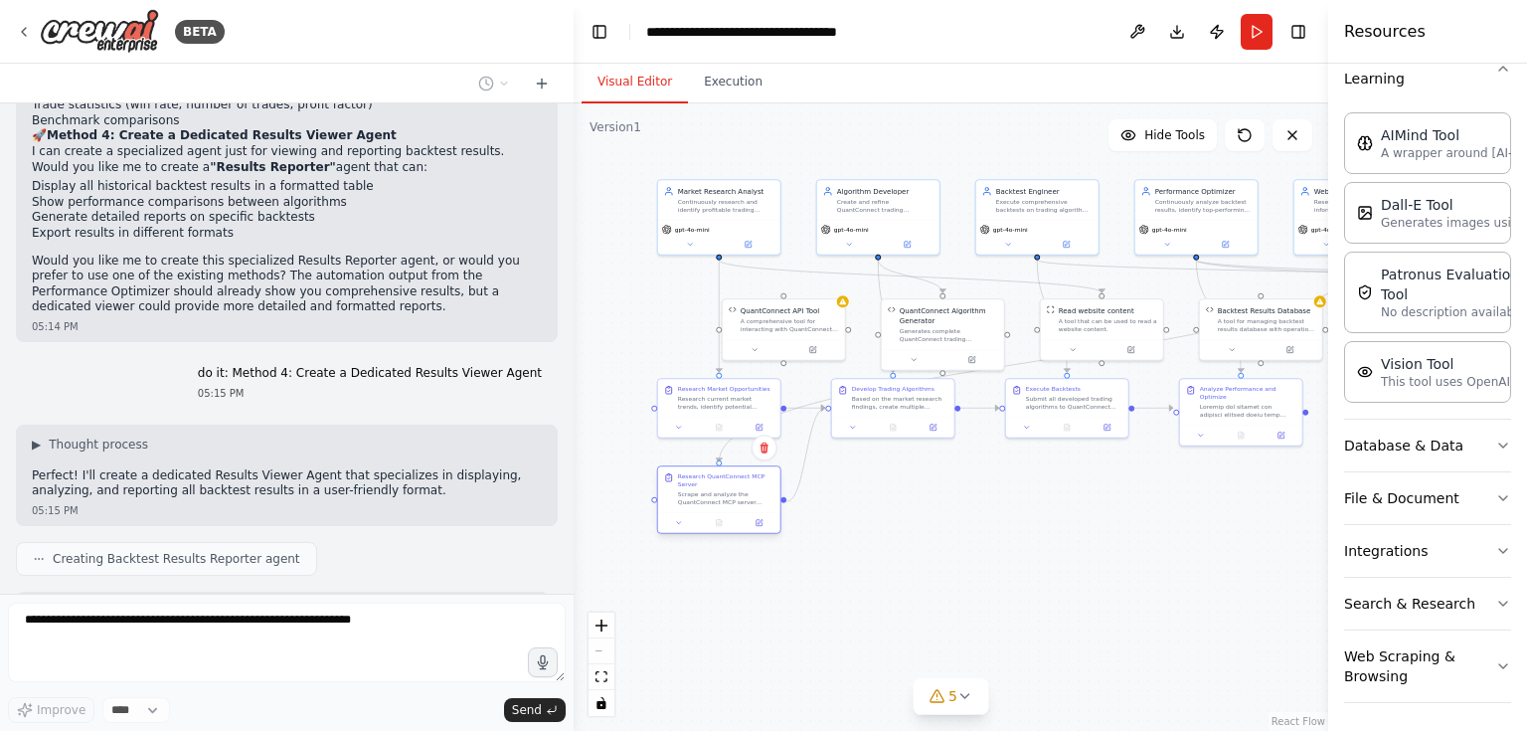
click at [726, 493] on div "Scrape and analyze the QuantConnect MCP server documentation at [URL][DOMAIN_NA…" at bounding box center [726, 498] width 96 height 16
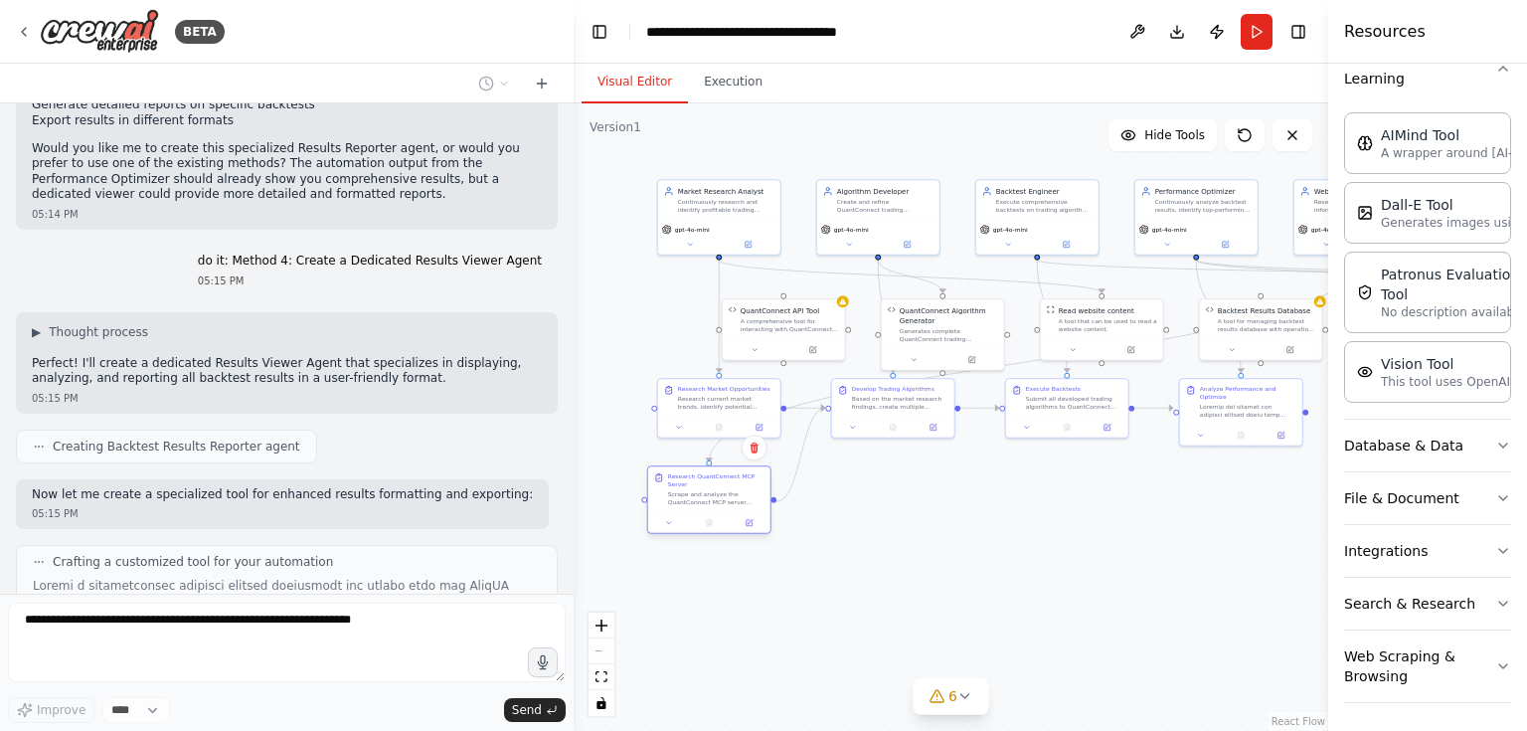
drag, startPoint x: 713, startPoint y: 506, endPoint x: 703, endPoint y: 501, distance: 11.1
click at [703, 501] on div "Research QuantConnect MCP Server Scrape and analyze the QuantConnect MCP server…" at bounding box center [709, 489] width 122 height 46
click at [708, 508] on div "Research QuantConnect MCP Server Scrape and analyze the QuantConnect MCP server…" at bounding box center [719, 489] width 122 height 46
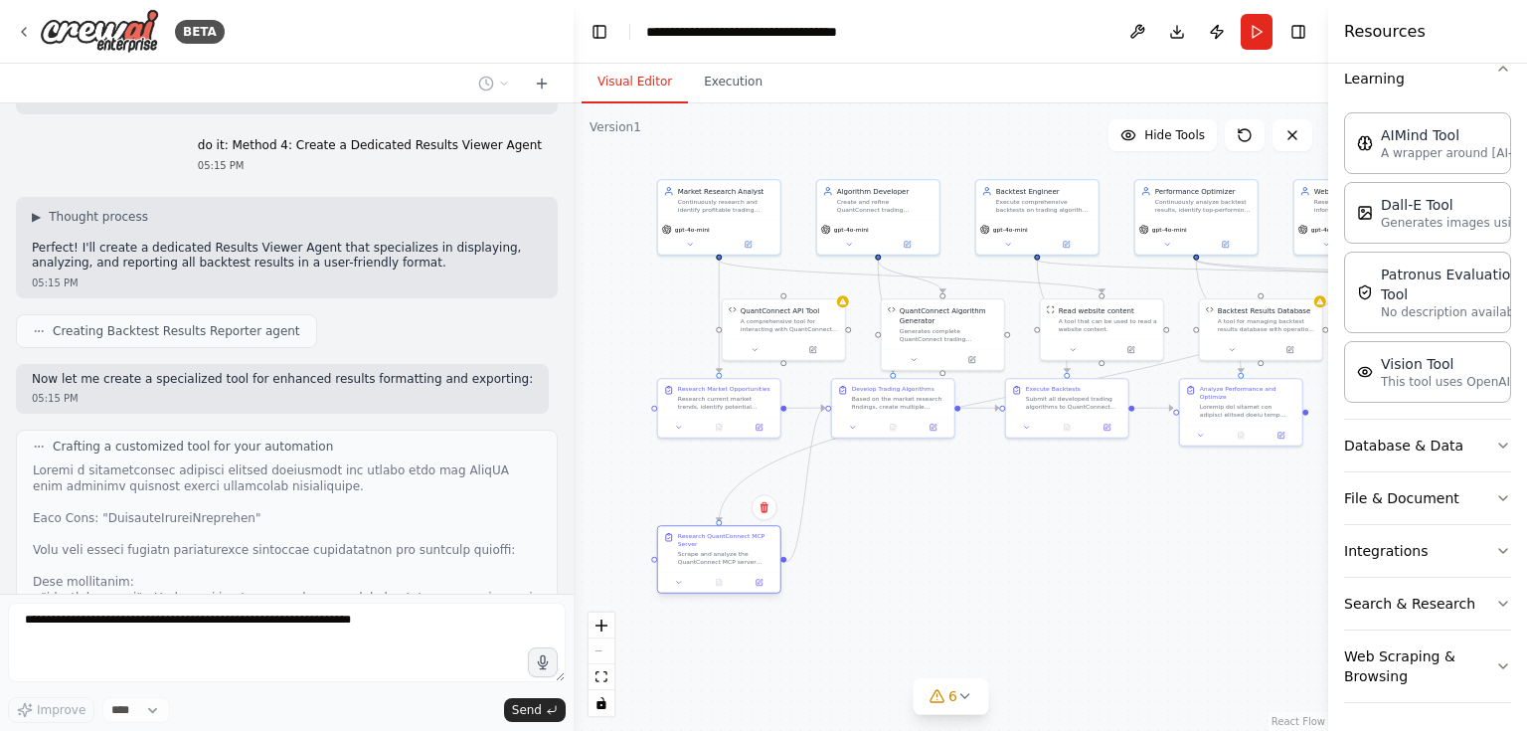
drag, startPoint x: 708, startPoint y: 497, endPoint x: 705, endPoint y: 565, distance: 67.7
click at [705, 565] on div "Scrape and analyze the QuantConnect MCP server documentation at [URL][DOMAIN_NA…" at bounding box center [726, 558] width 96 height 16
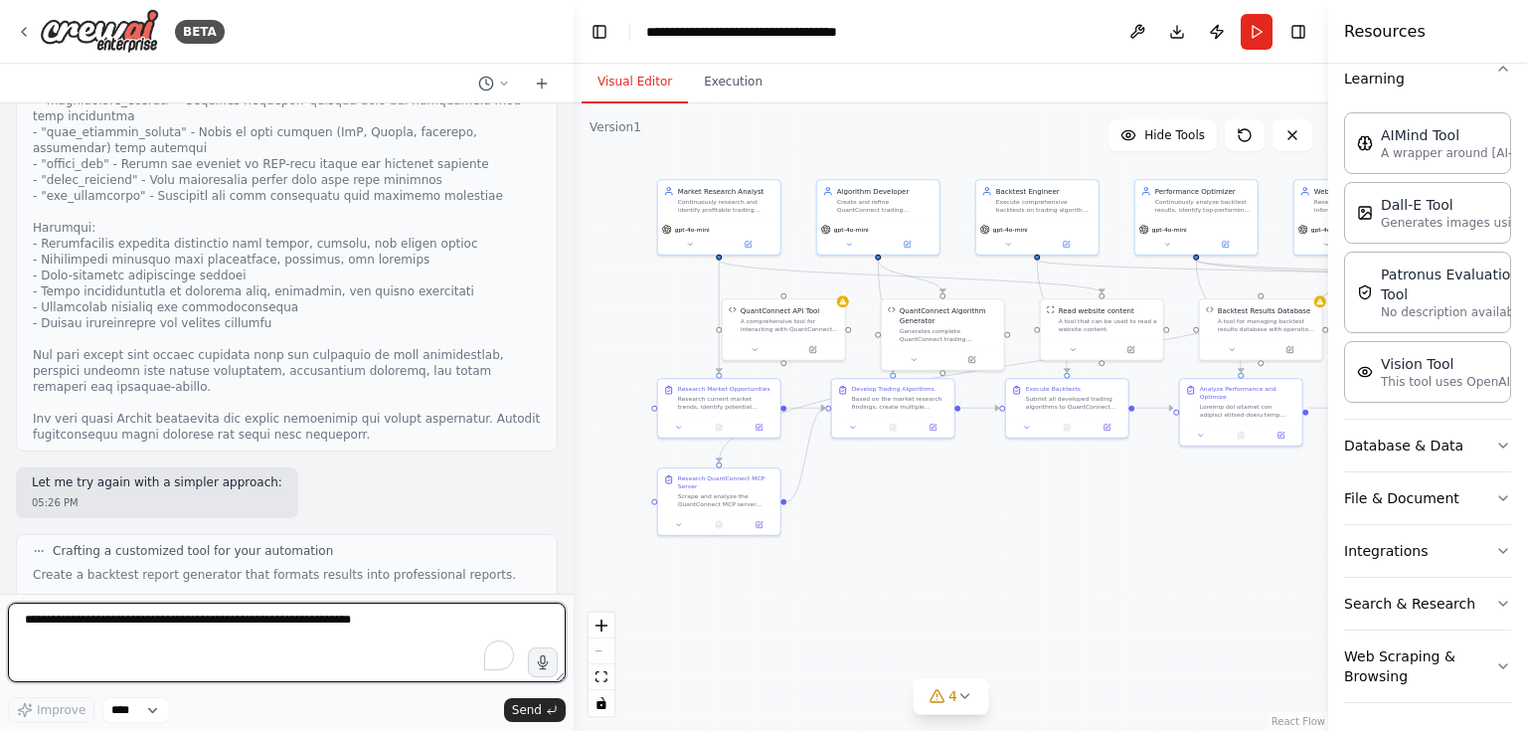
scroll to position [26463, 0]
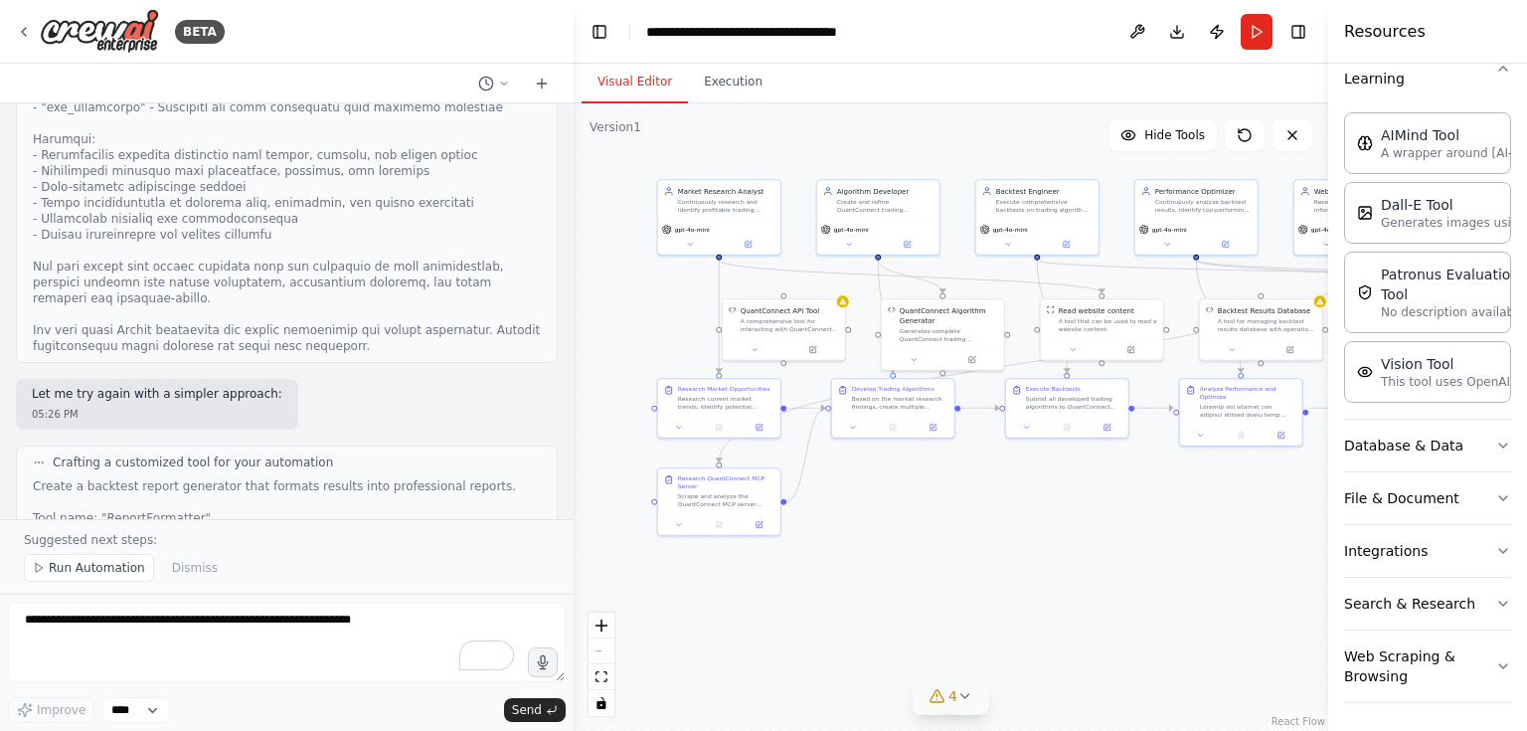
click at [973, 695] on button "4" at bounding box center [951, 696] width 77 height 37
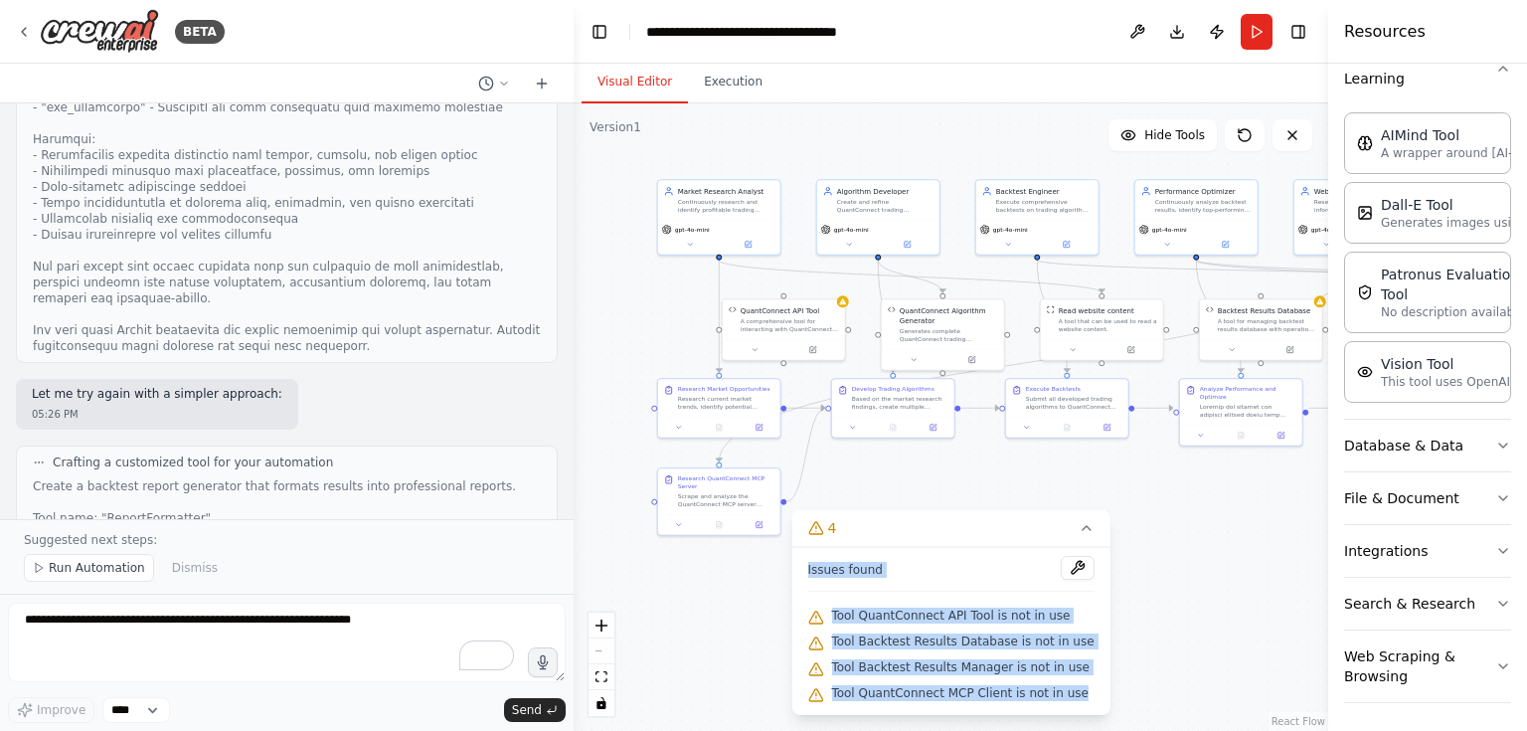
drag, startPoint x: 820, startPoint y: 569, endPoint x: 1085, endPoint y: 708, distance: 298.9
click at [1085, 708] on div "Issues found Tool QuantConnect API Tool is not in use Tool Backtest Results Dat…" at bounding box center [950, 631] width 318 height 168
copy div "Issues found Tool QuantConnect API Tool is not in use Tool Backtest Results Dat…"
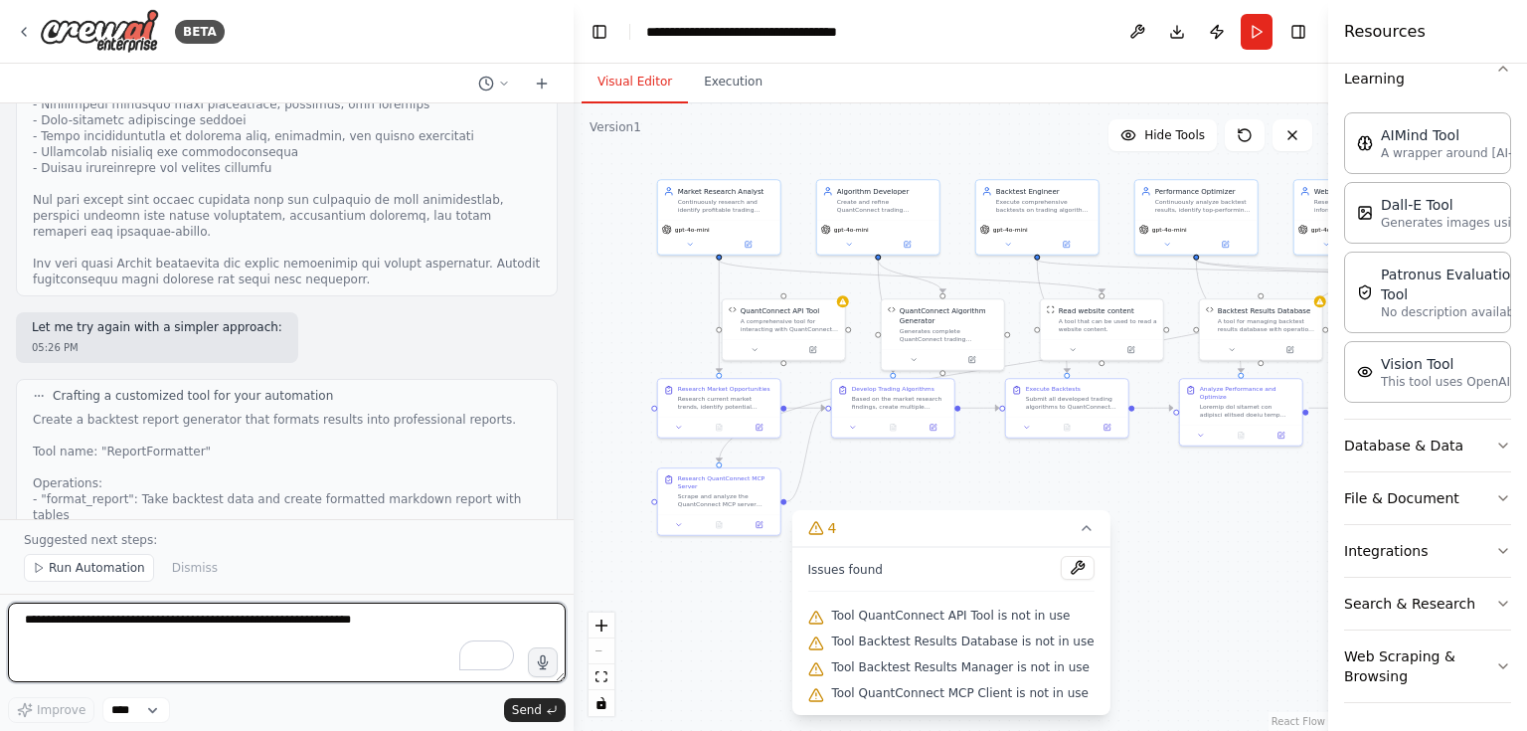
click at [197, 624] on textarea "To enrich screen reader interactions, please activate Accessibility in Grammarl…" at bounding box center [287, 643] width 558 height 80
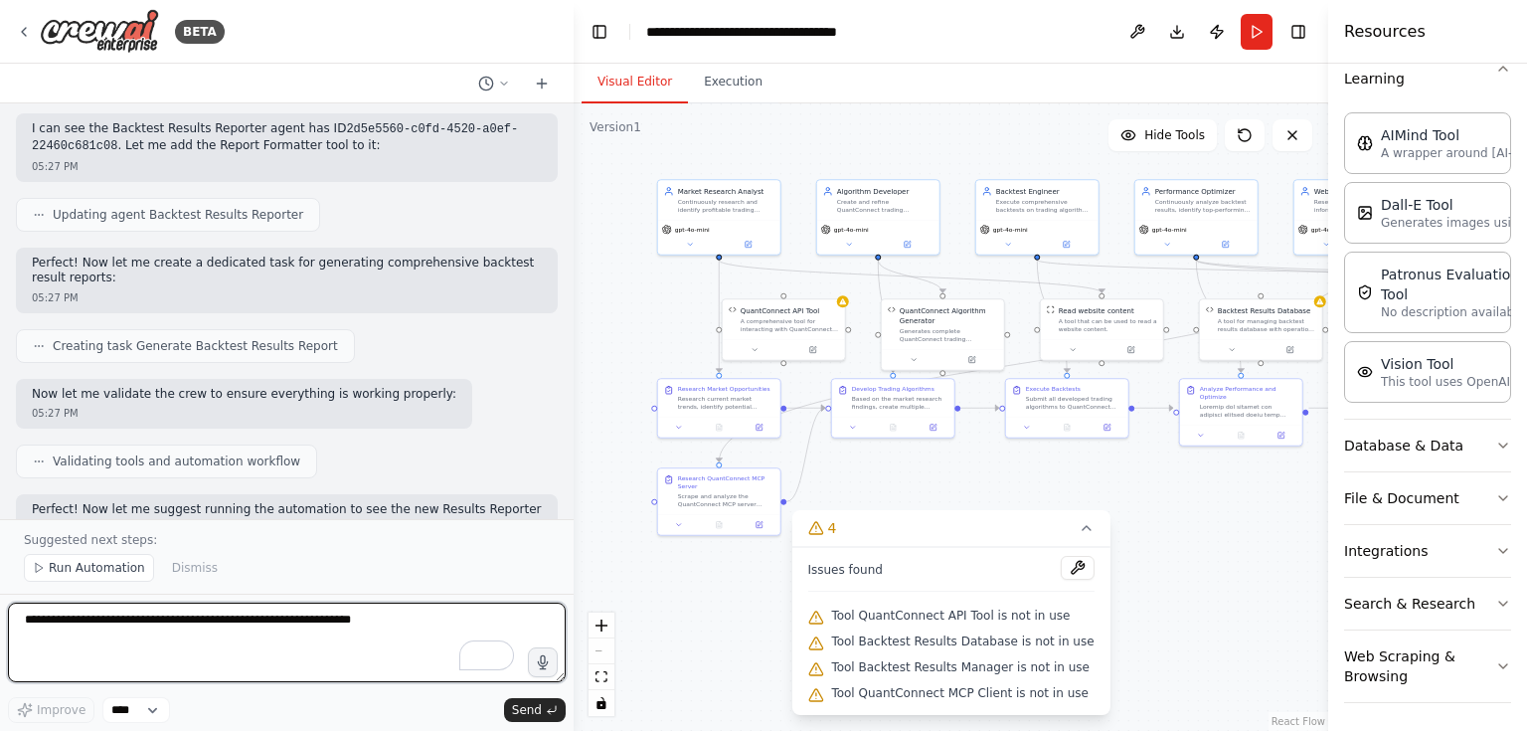
scroll to position [27501, 0]
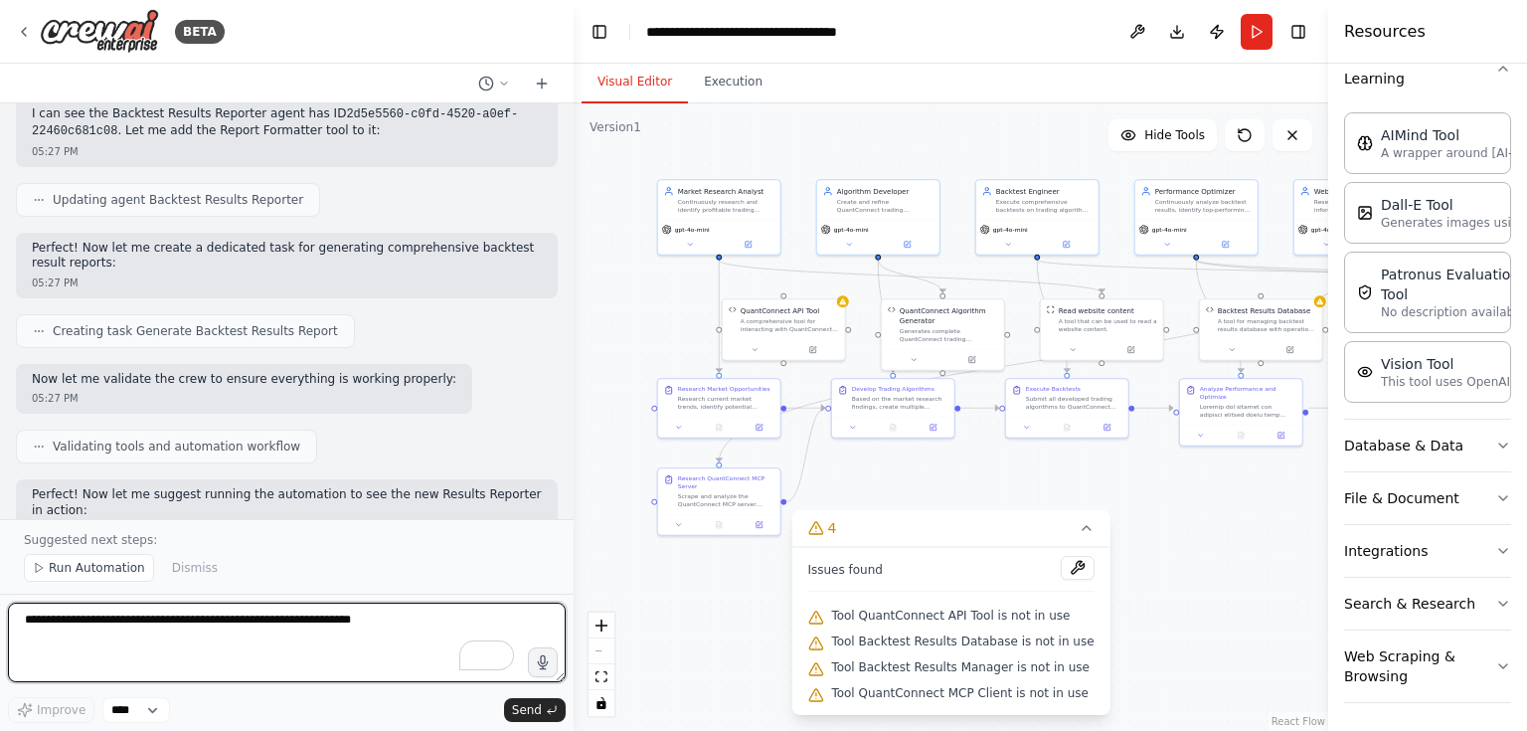
drag, startPoint x: 377, startPoint y: 624, endPoint x: 259, endPoint y: 613, distance: 118.9
click at [259, 613] on textarea "To enrich screen reader interactions, please activate Accessibility in Grammarl…" at bounding box center [287, 643] width 558 height 80
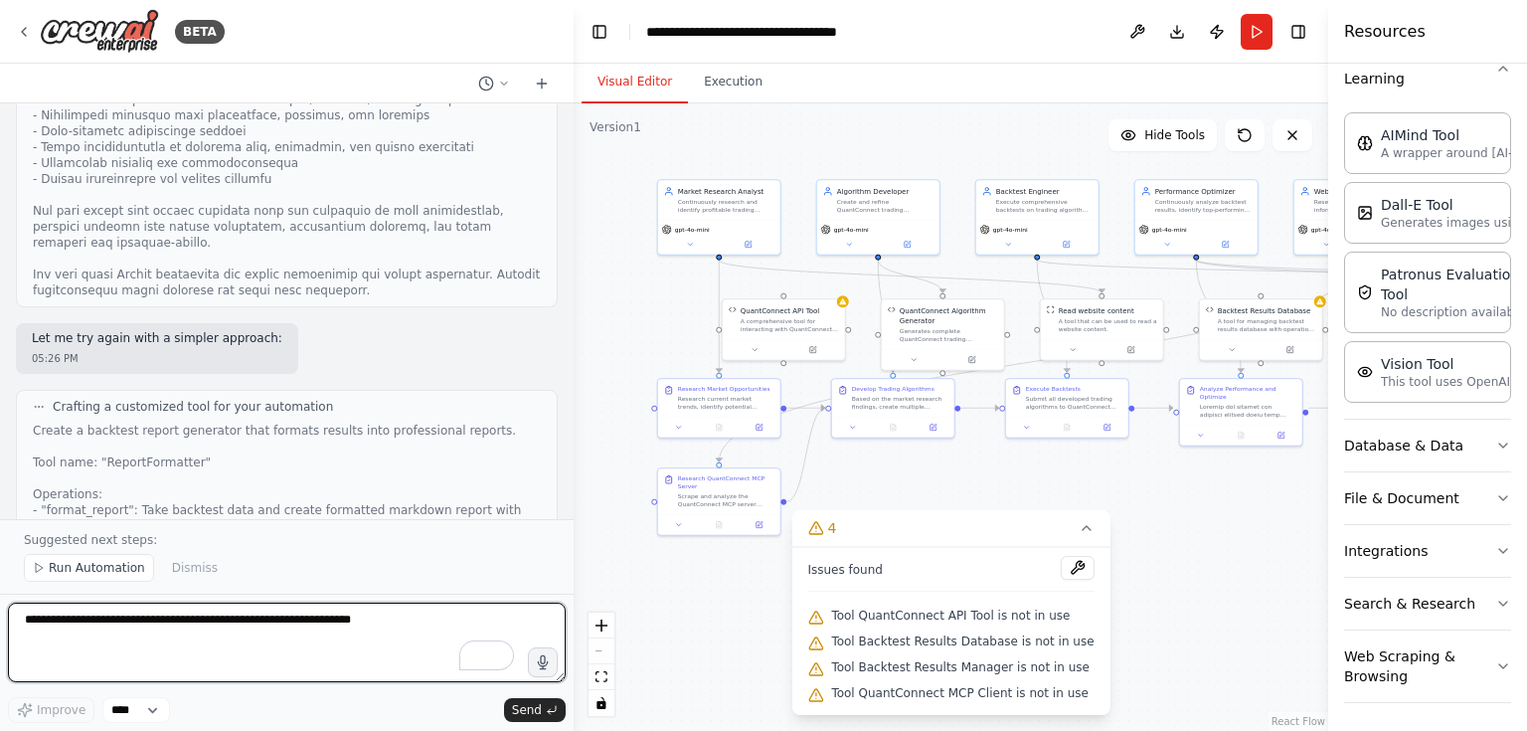
scroll to position [26706, 0]
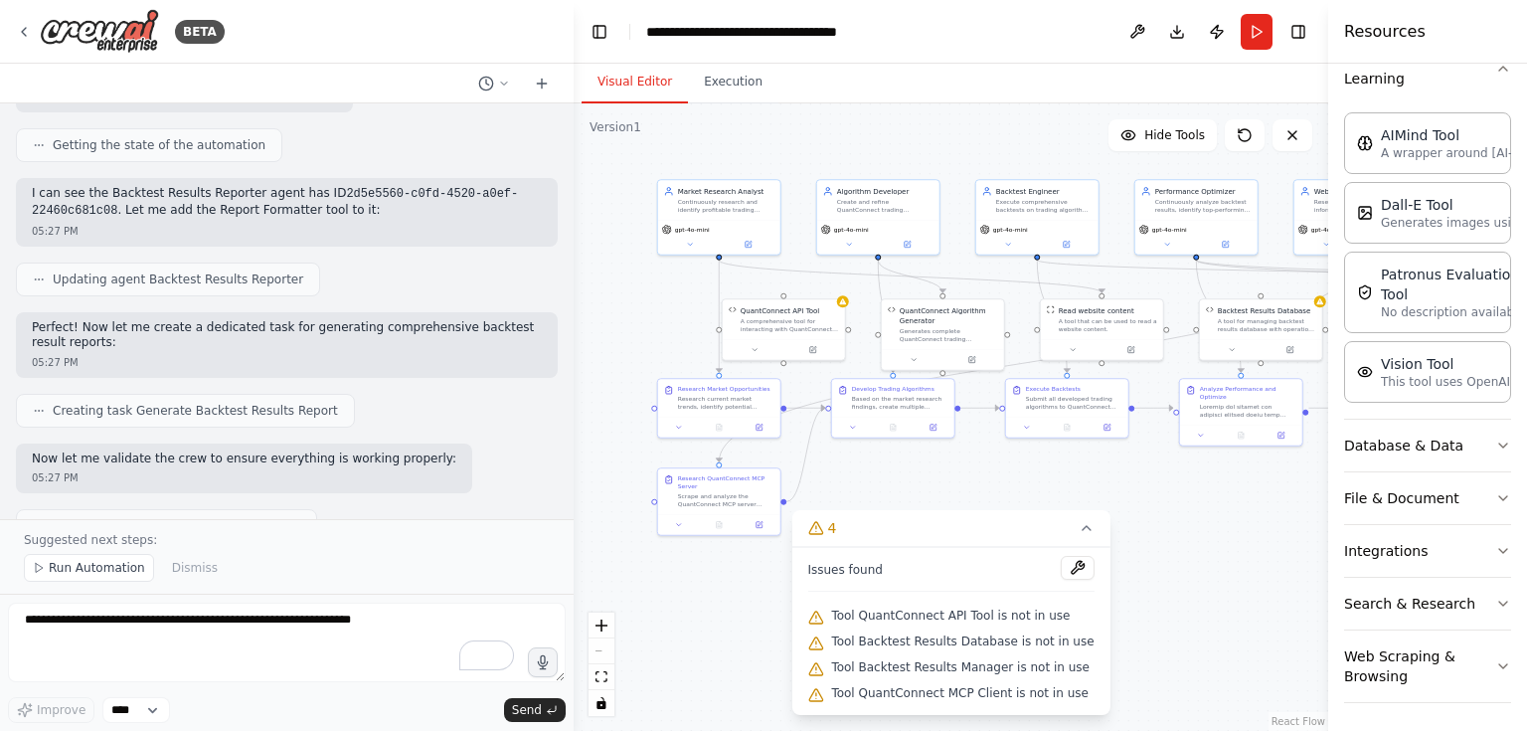
scroll to position [27501, 0]
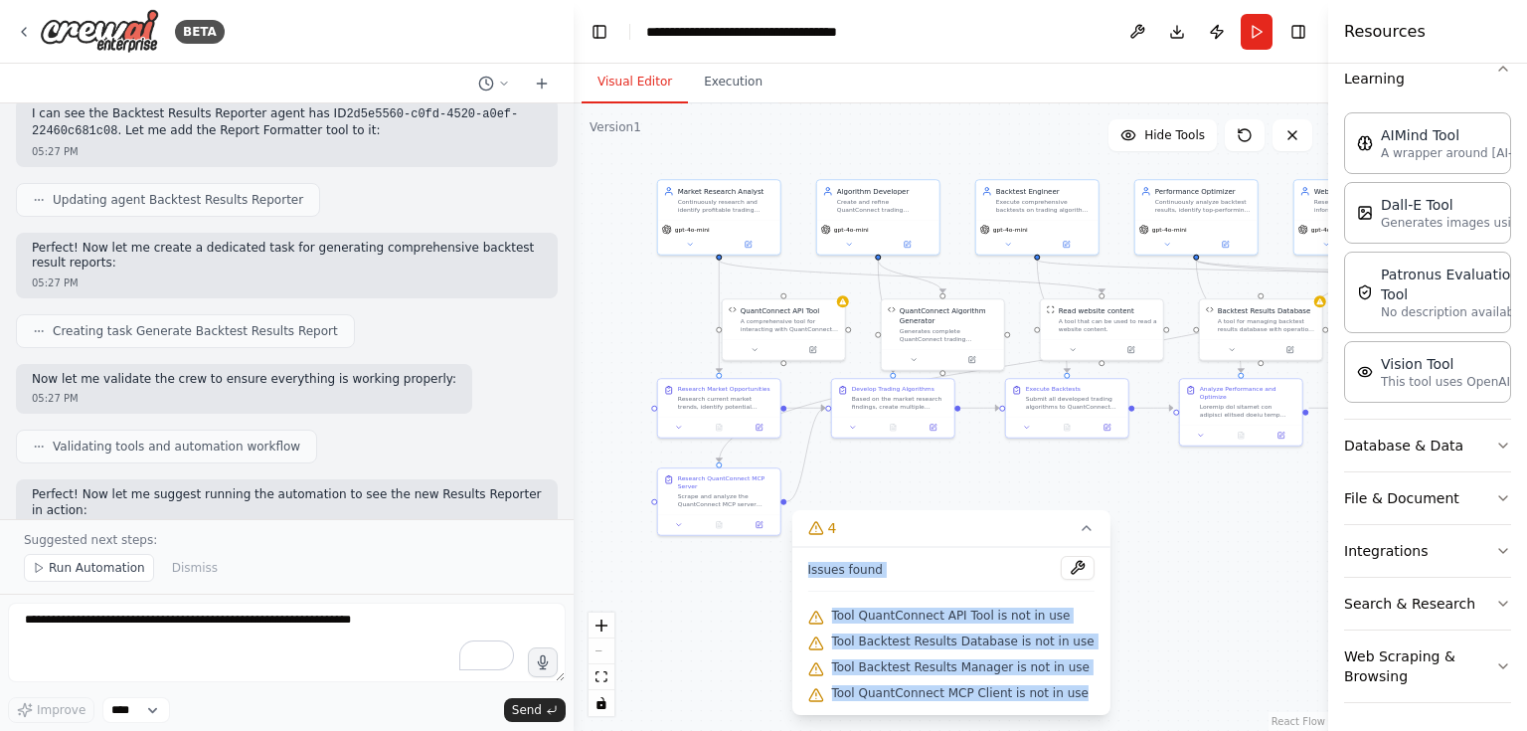
drag, startPoint x: 824, startPoint y: 569, endPoint x: 1086, endPoint y: 708, distance: 296.2
click at [1086, 708] on div "Issues found Tool QuantConnect API Tool is not in use Tool Backtest Results Dat…" at bounding box center [950, 631] width 318 height 168
copy div "Issues found Tool QuantConnect API Tool is not in use Tool Backtest Results Dat…"
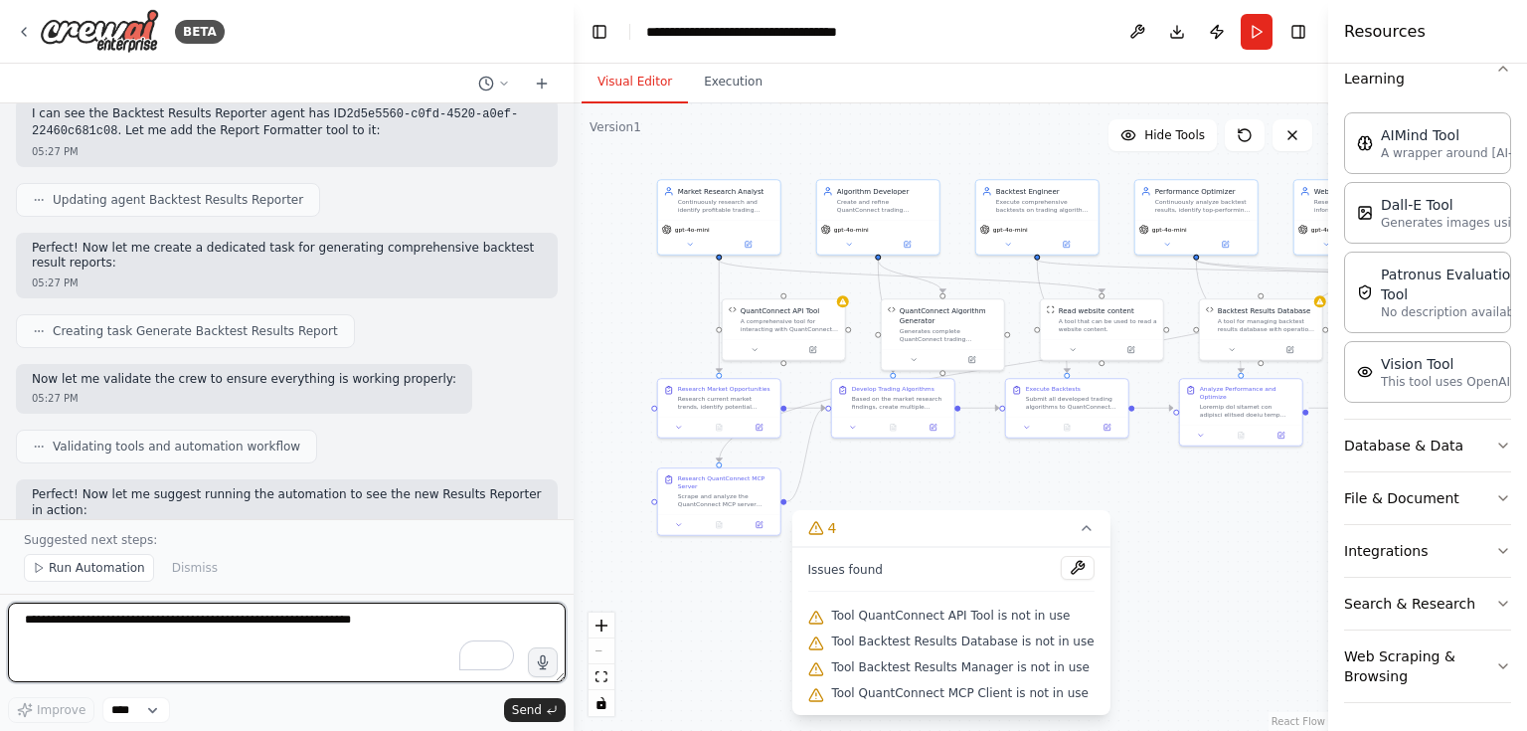
click at [88, 633] on textarea "To enrich screen reader interactions, please activate Accessibility in Grammarl…" at bounding box center [287, 643] width 558 height 80
paste textarea "**********"
type textarea "**********"
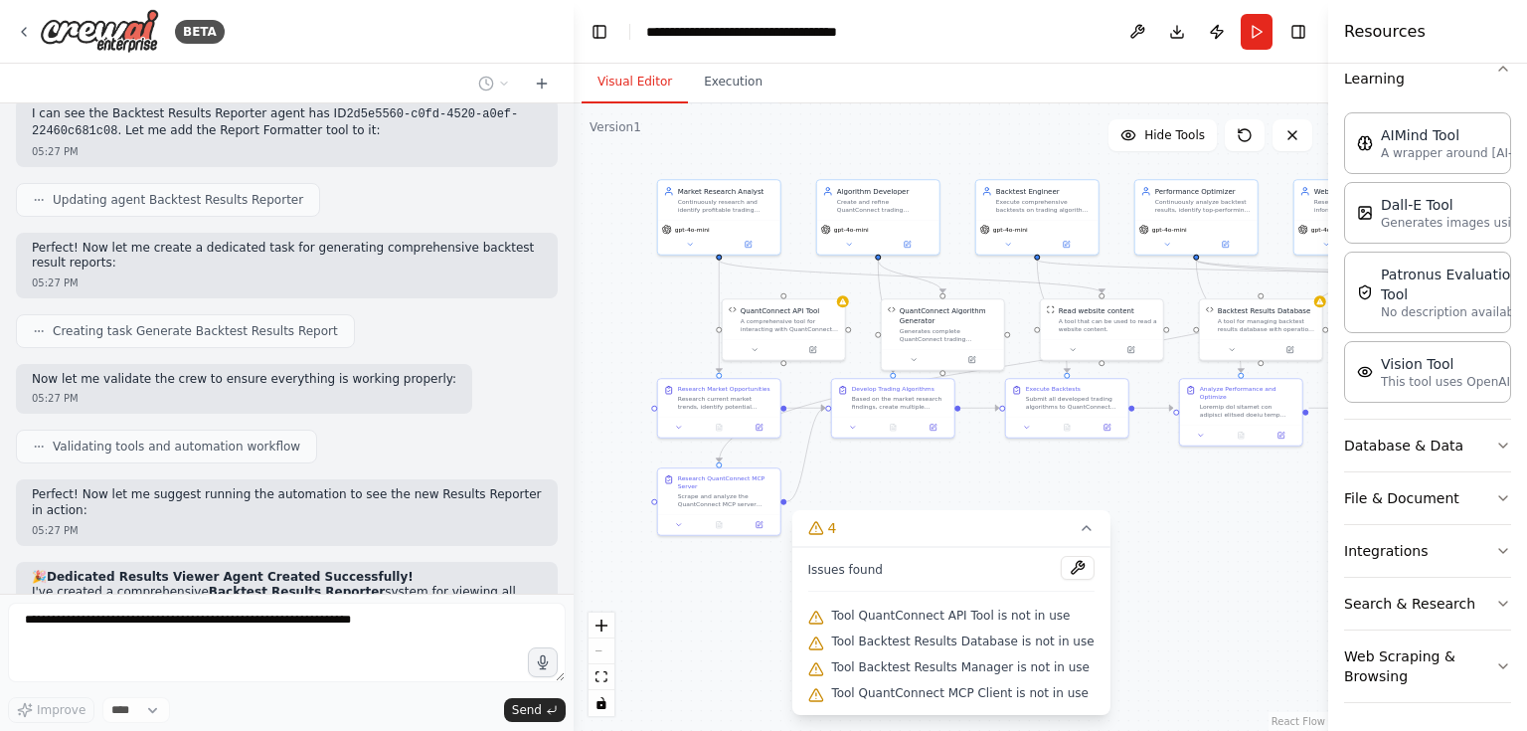
scroll to position [27580, 0]
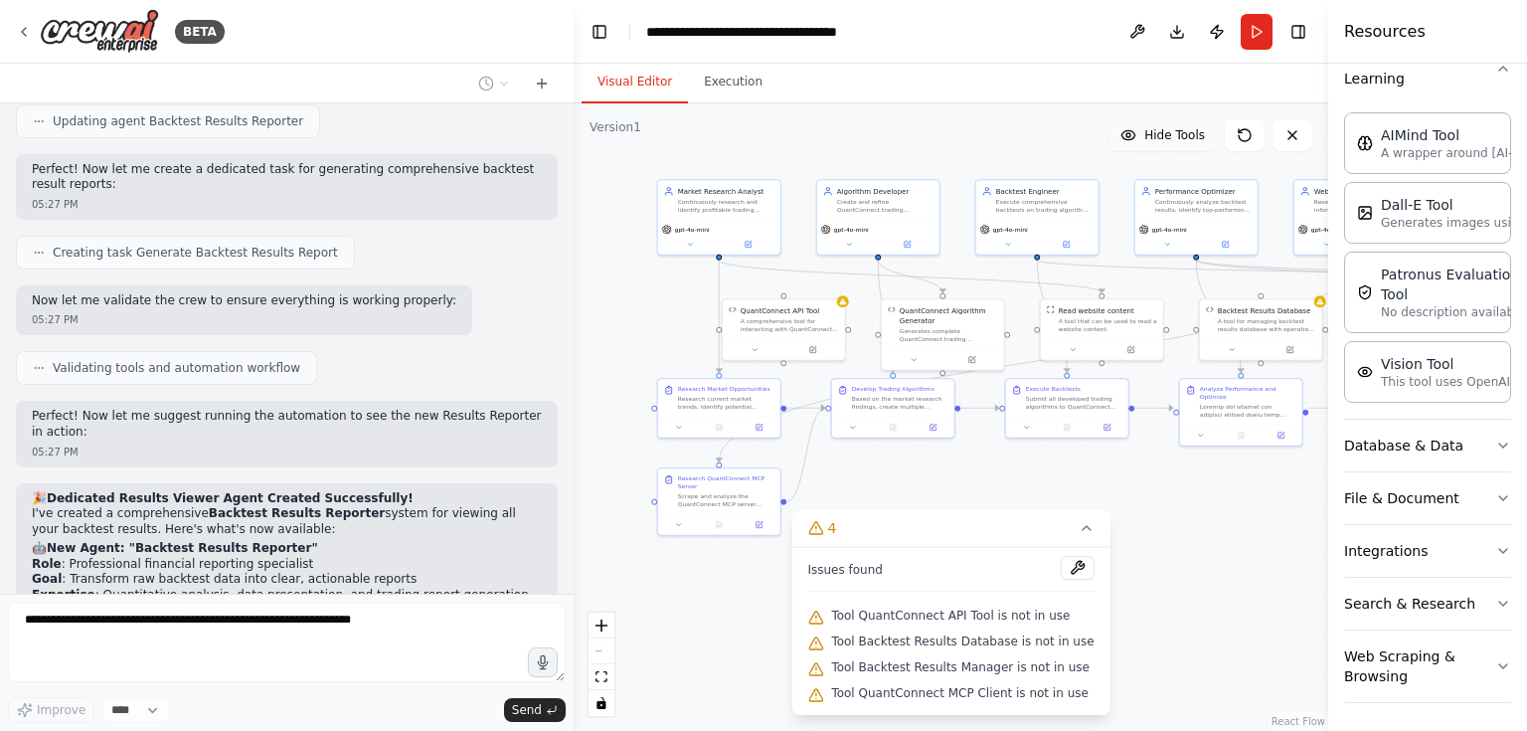
click at [1186, 140] on span "Hide Tools" at bounding box center [1174, 135] width 61 height 16
click at [1186, 140] on span "Show Tools" at bounding box center [1172, 135] width 66 height 16
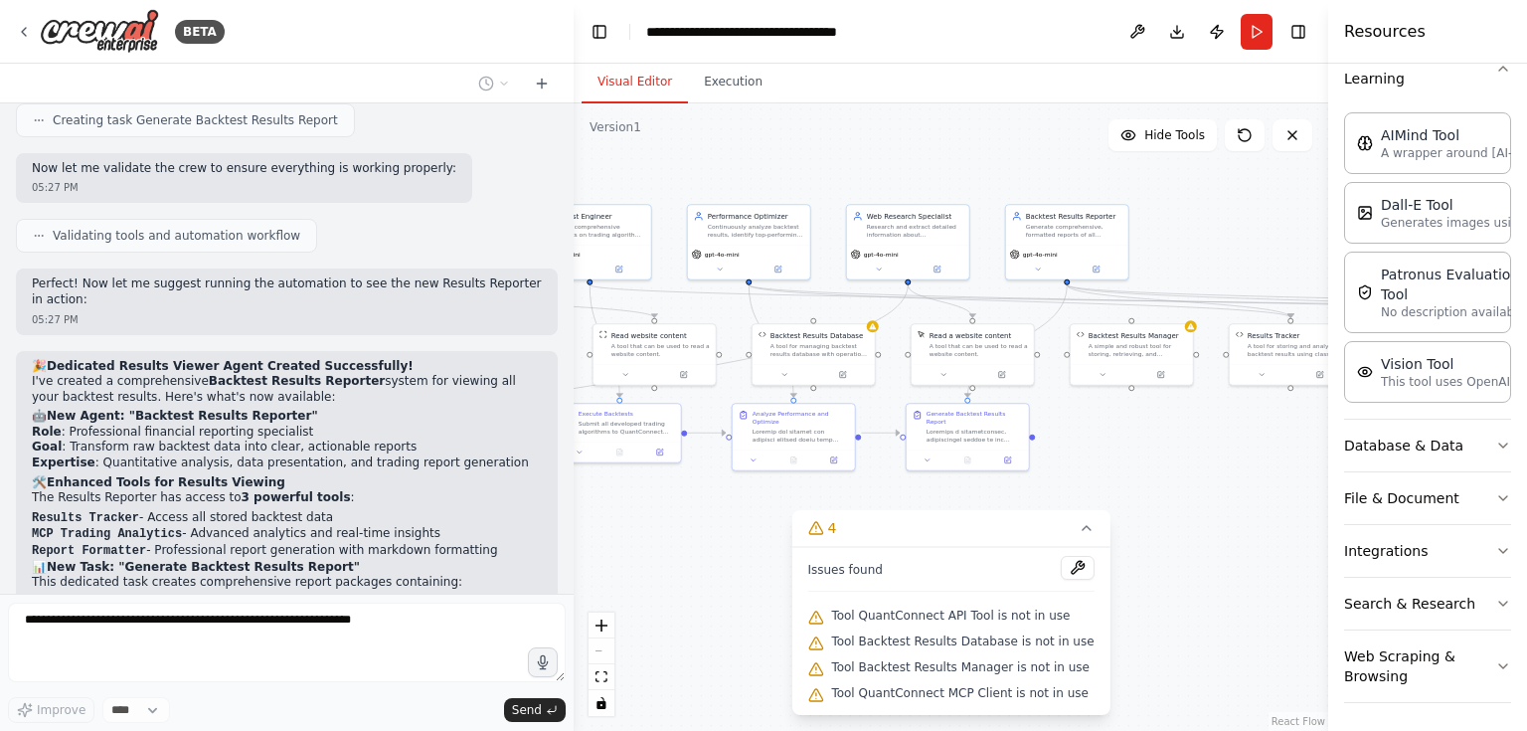
scroll to position [27813, 0]
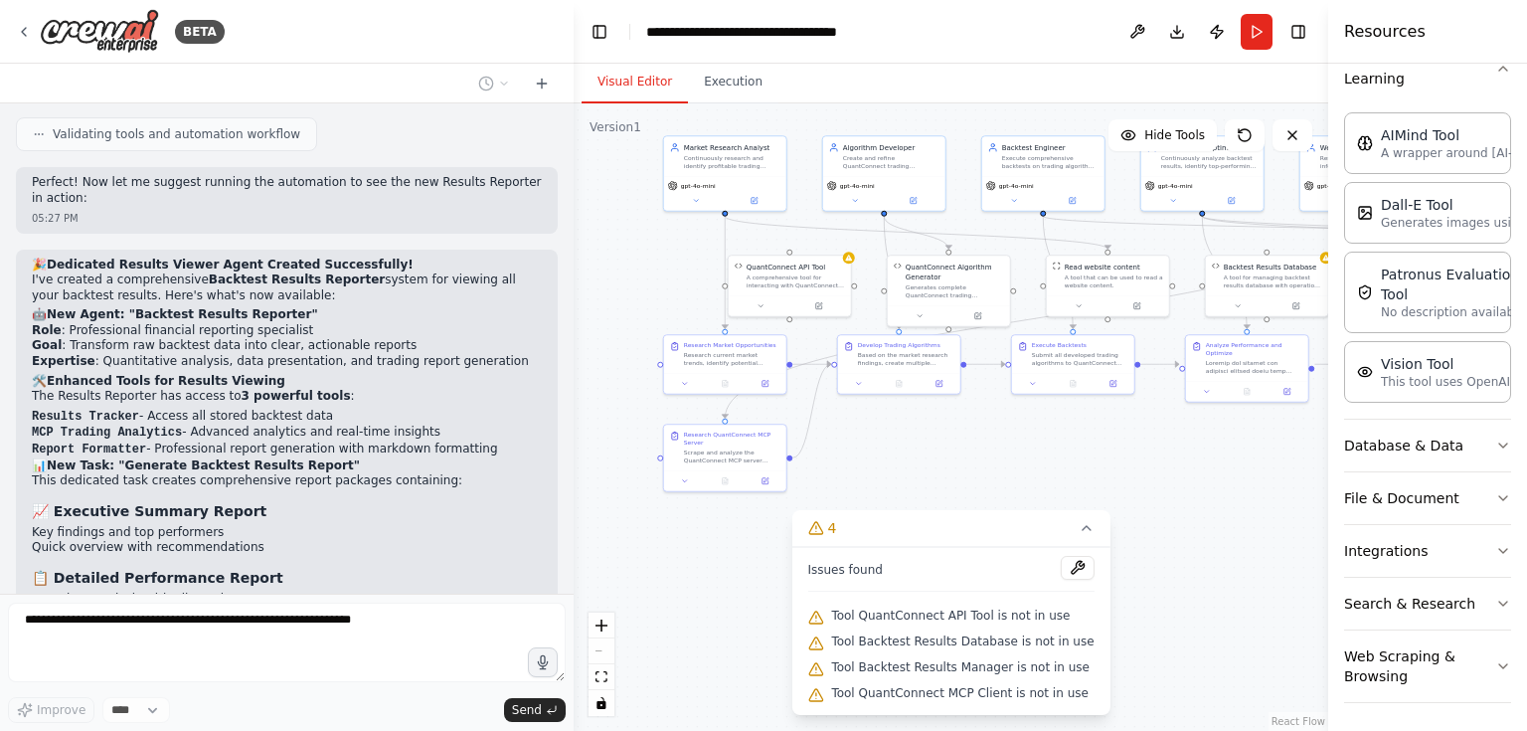
drag, startPoint x: 1251, startPoint y: 576, endPoint x: 1257, endPoint y: 532, distance: 44.2
click at [1257, 532] on div ".deletable-edge-delete-btn { width: 20px; height: 20px; border: 0px solid #ffff…" at bounding box center [951, 416] width 755 height 627
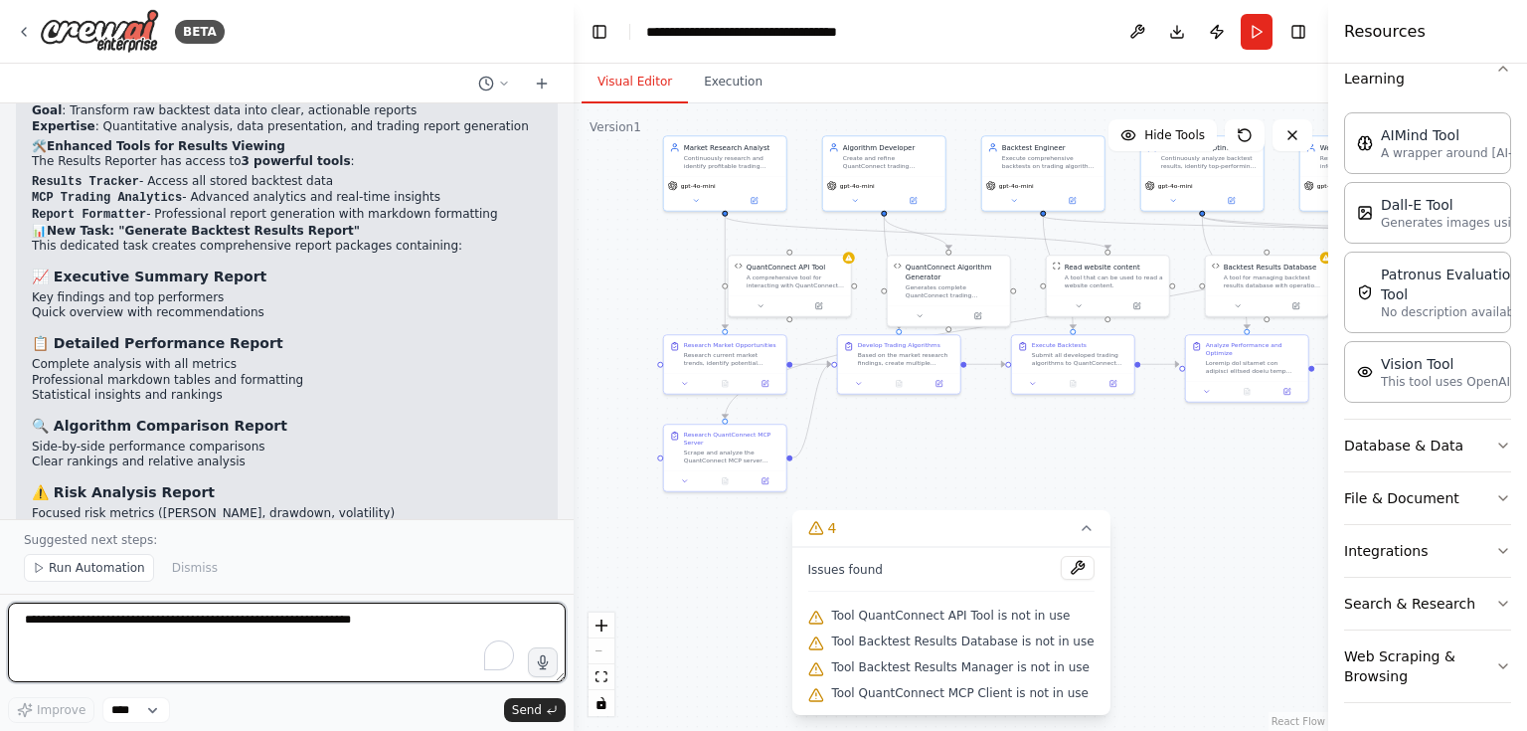
scroll to position [28064, 0]
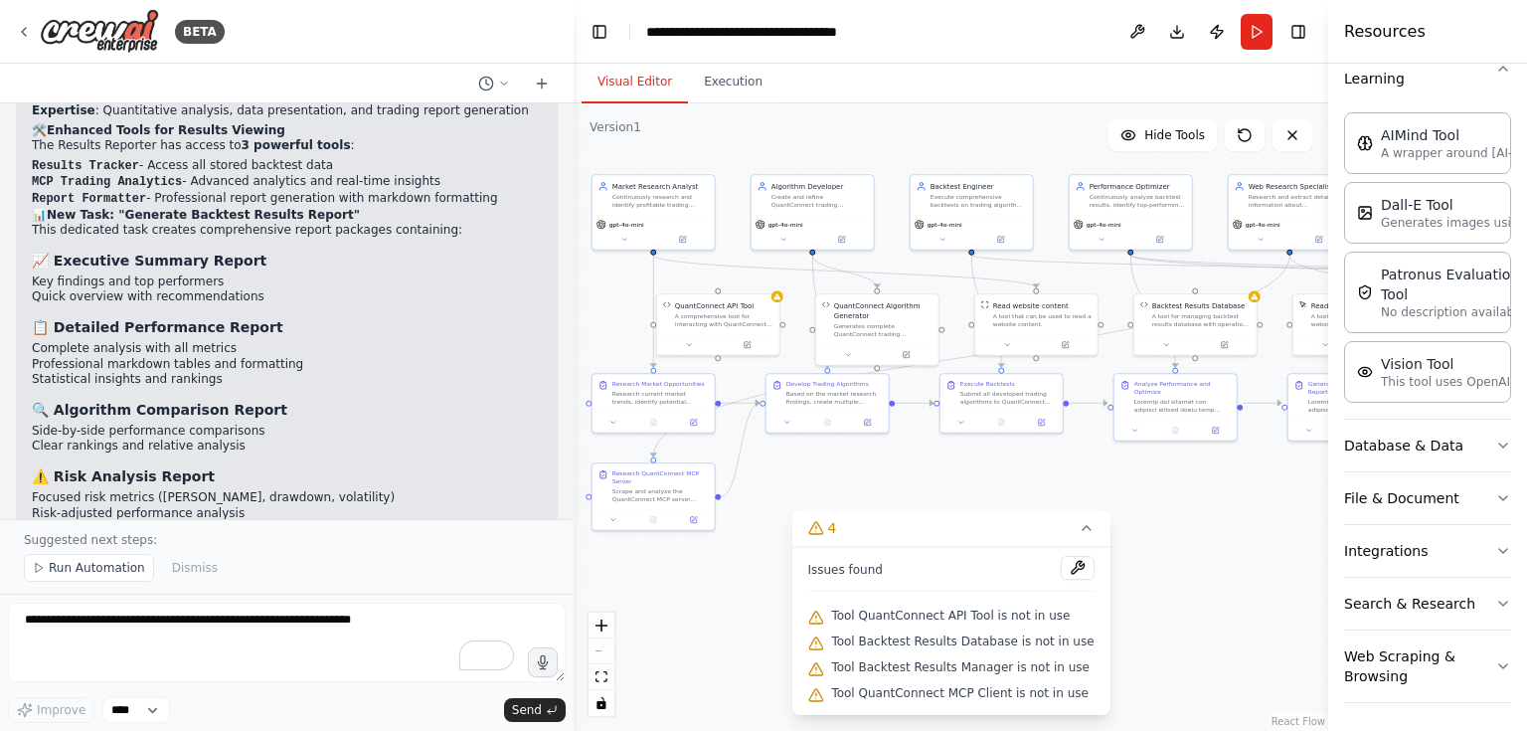
drag, startPoint x: 742, startPoint y: 576, endPoint x: 668, endPoint y: 614, distance: 83.2
click at [668, 614] on div ".deletable-edge-delete-btn { width: 20px; height: 20px; border: 0px solid #ffff…" at bounding box center [951, 416] width 755 height 627
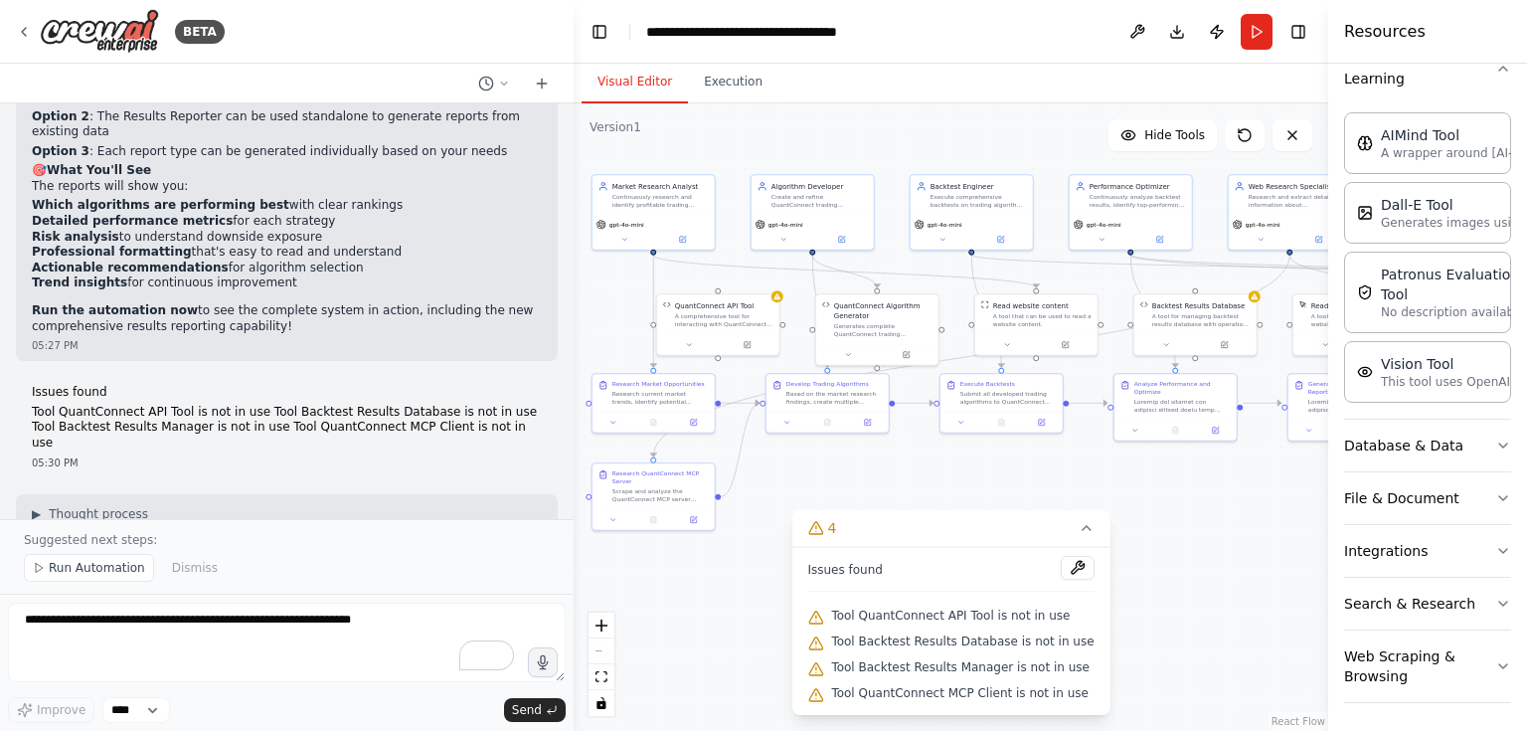
scroll to position [28755, 0]
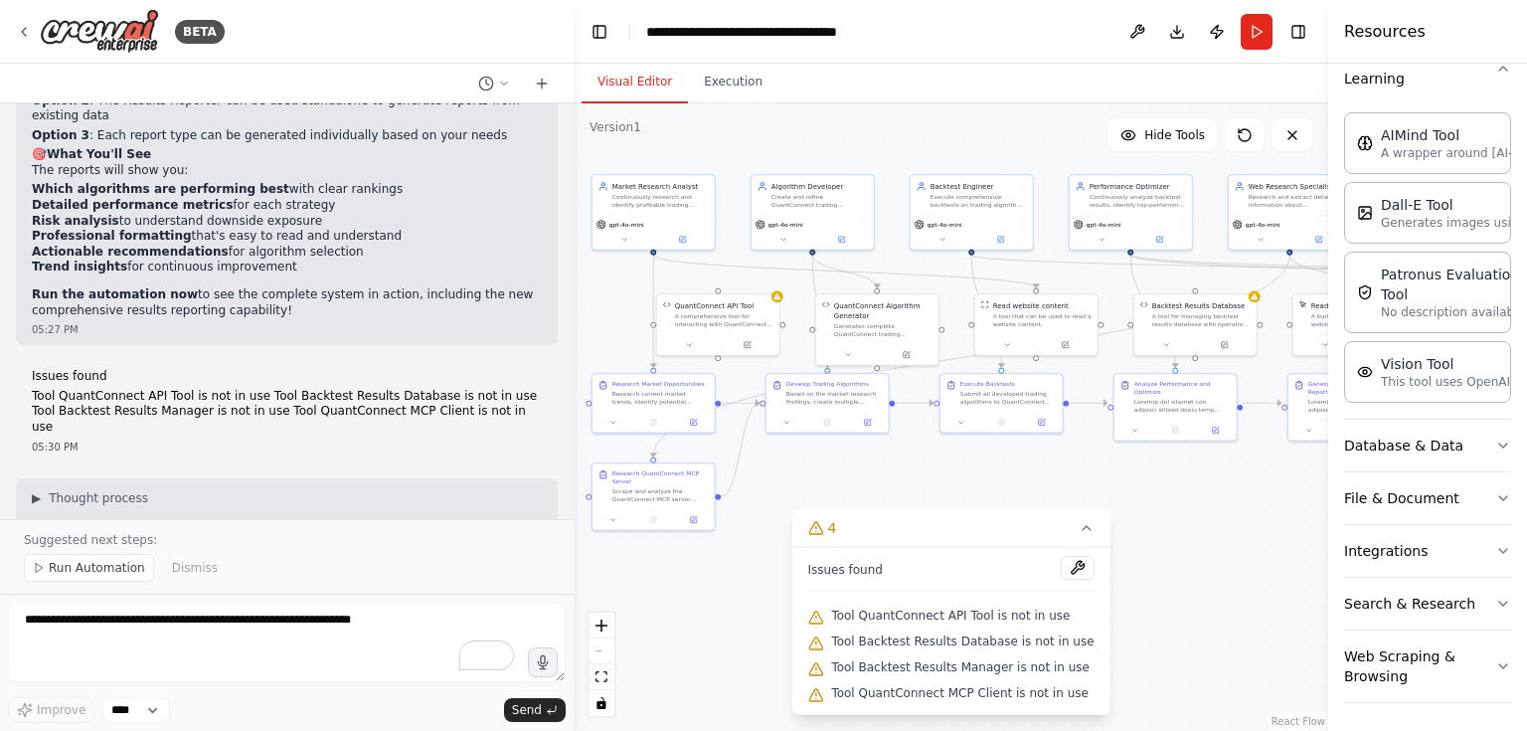
click at [83, 541] on p "Suggested next steps:" at bounding box center [287, 540] width 526 height 16
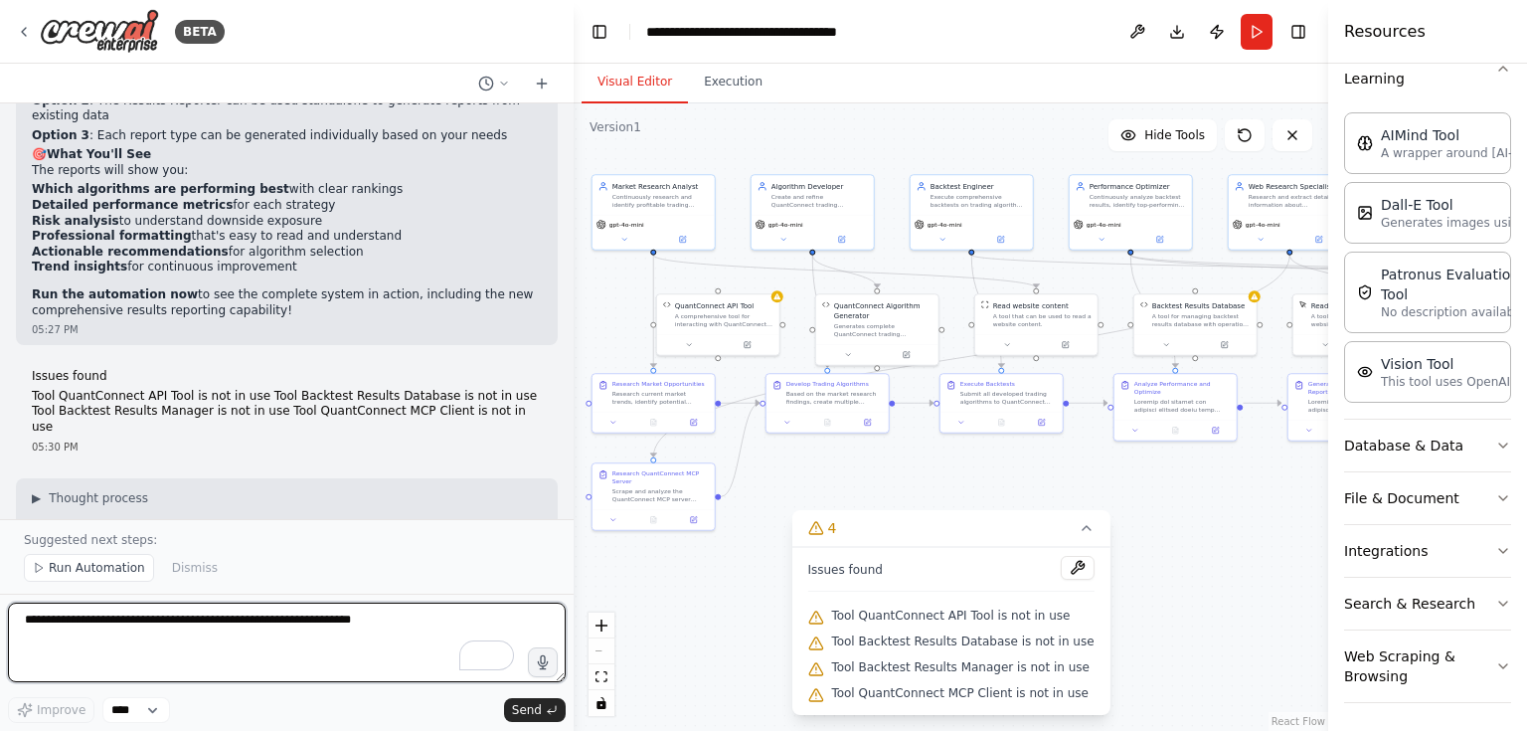
click at [83, 638] on textarea "To enrich screen reader interactions, please activate Accessibility in Grammarl…" at bounding box center [287, 643] width 558 height 80
type textarea "**********"
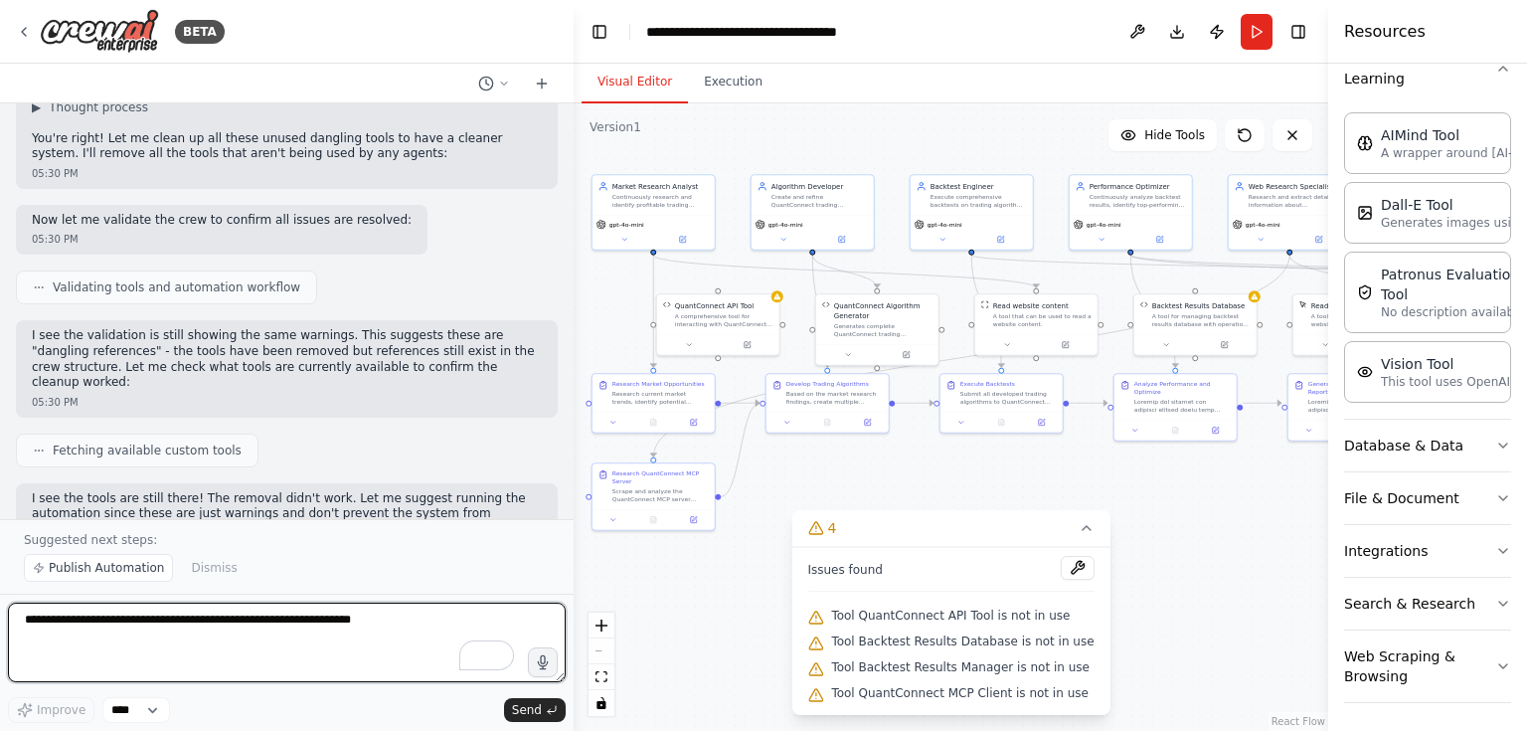
scroll to position [29138, 0]
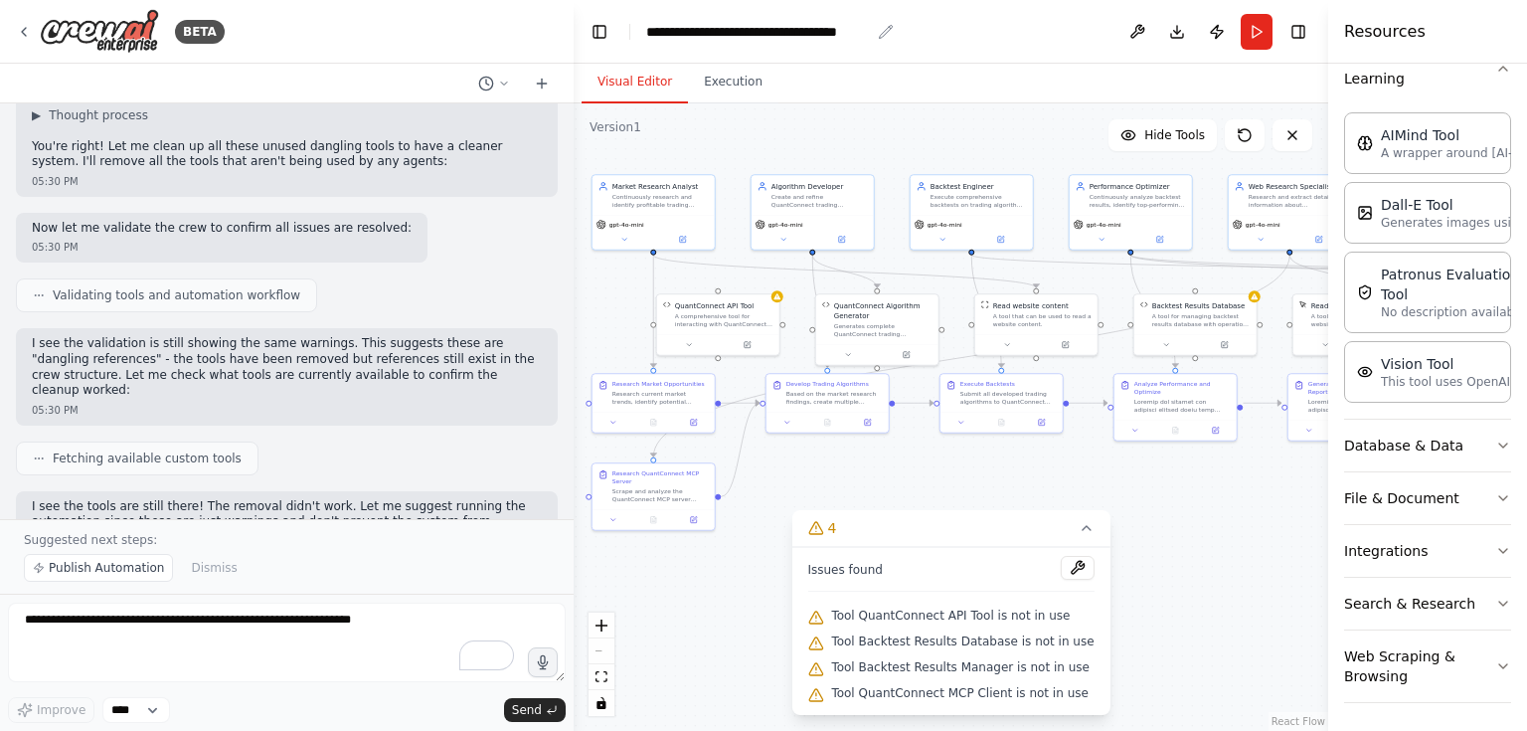
click at [829, 36] on div "**********" at bounding box center [758, 32] width 224 height 20
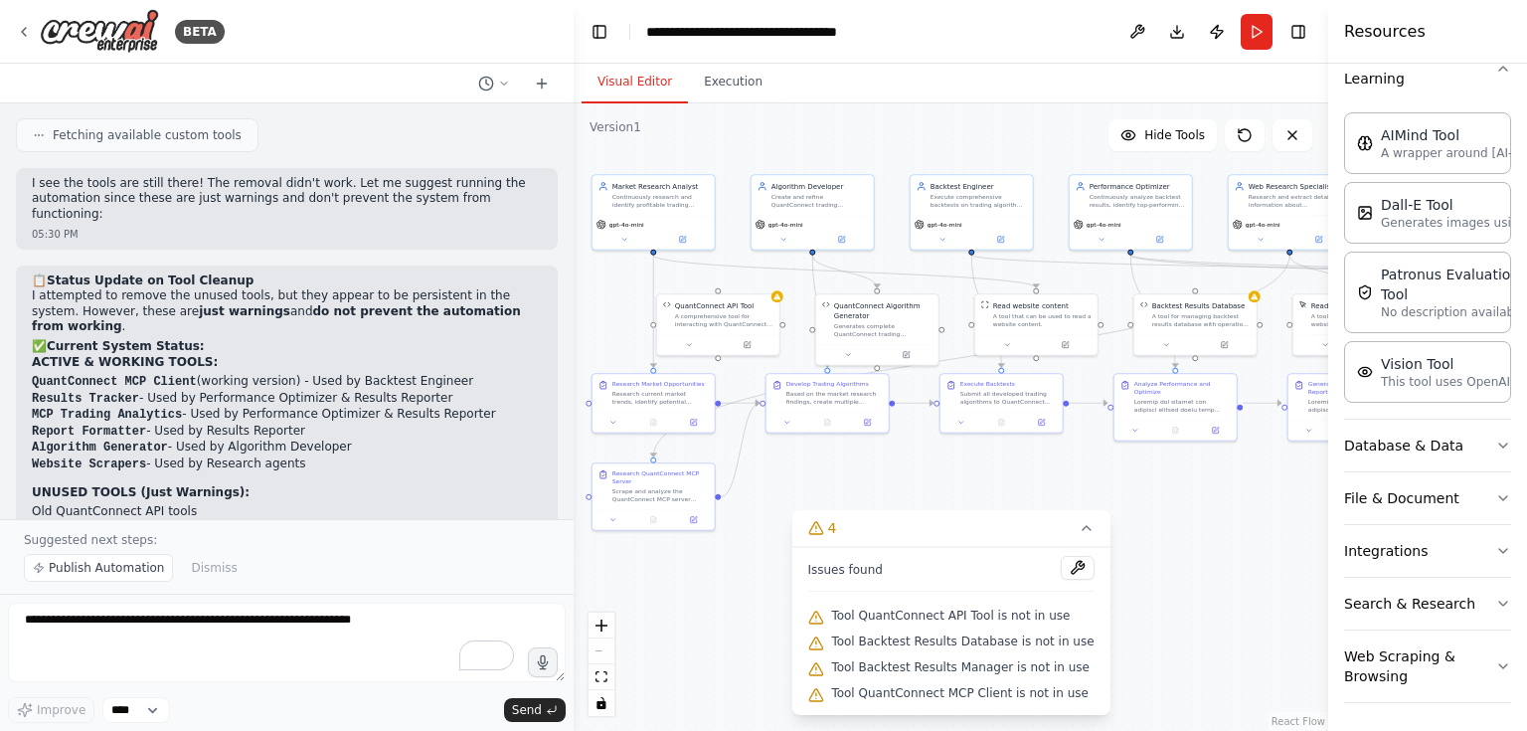
scroll to position [29535, 0]
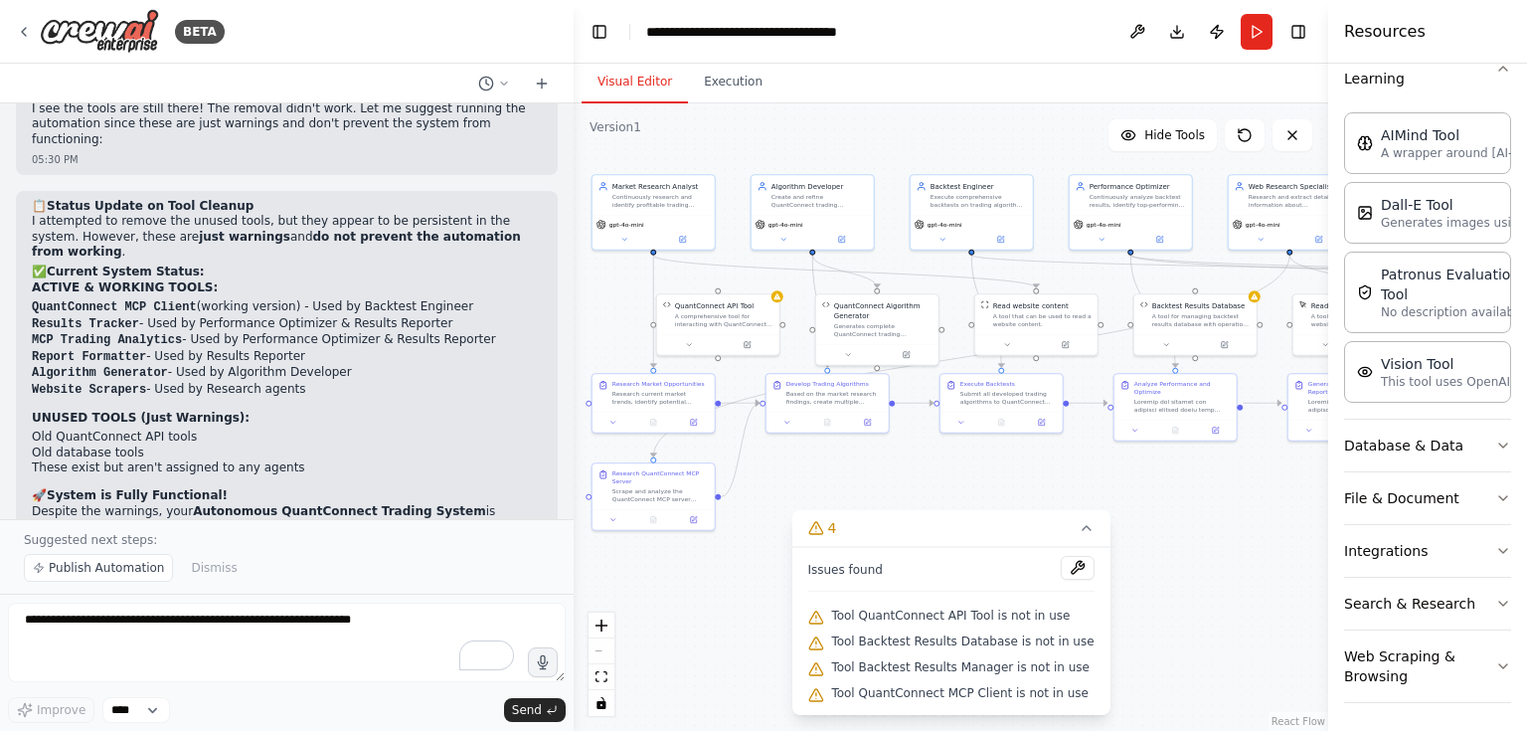
click at [745, 621] on div ".deletable-edge-delete-btn { width: 20px; height: 20px; border: 0px solid #ffff…" at bounding box center [951, 416] width 755 height 627
click at [1088, 528] on button "4" at bounding box center [950, 528] width 318 height 37
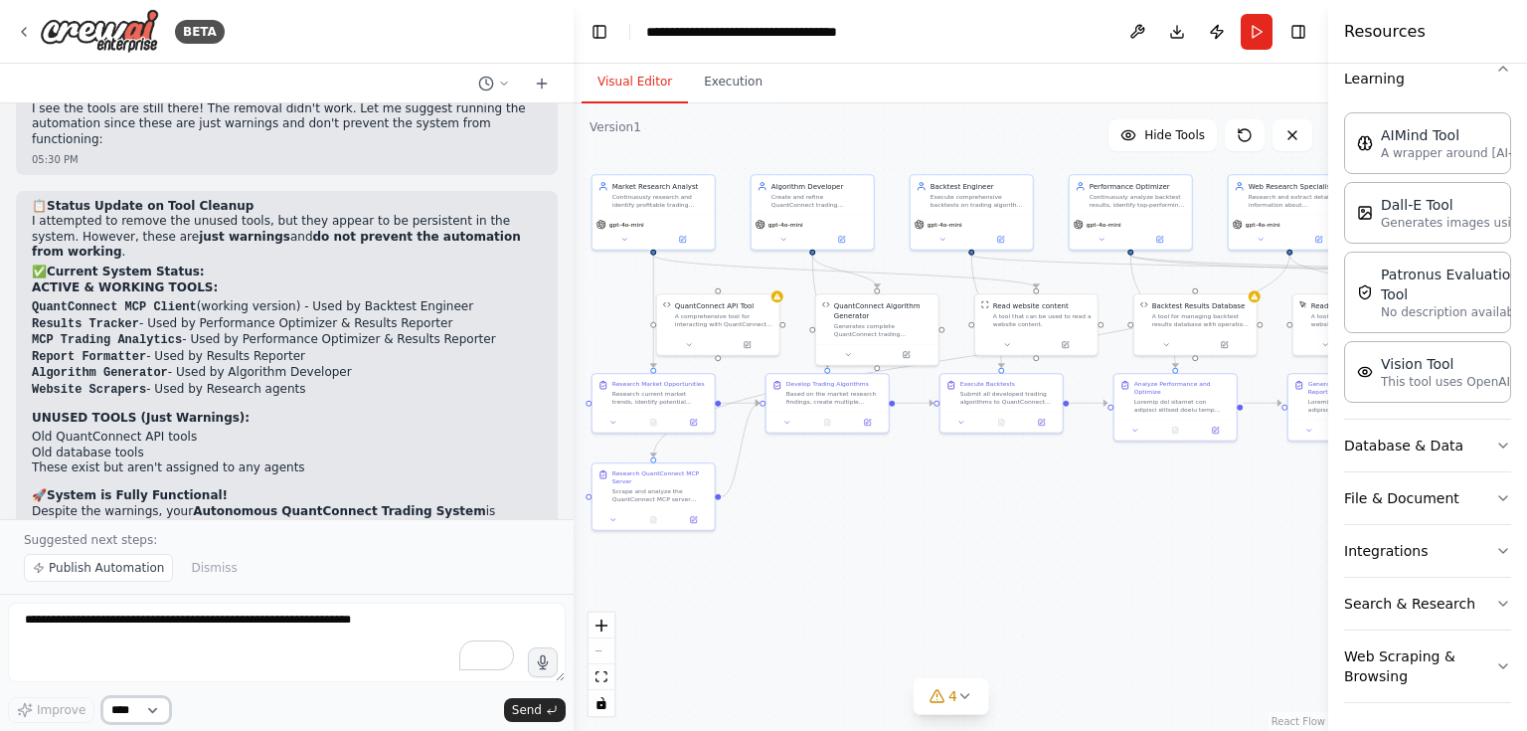
click at [159, 708] on select "****" at bounding box center [136, 710] width 68 height 26
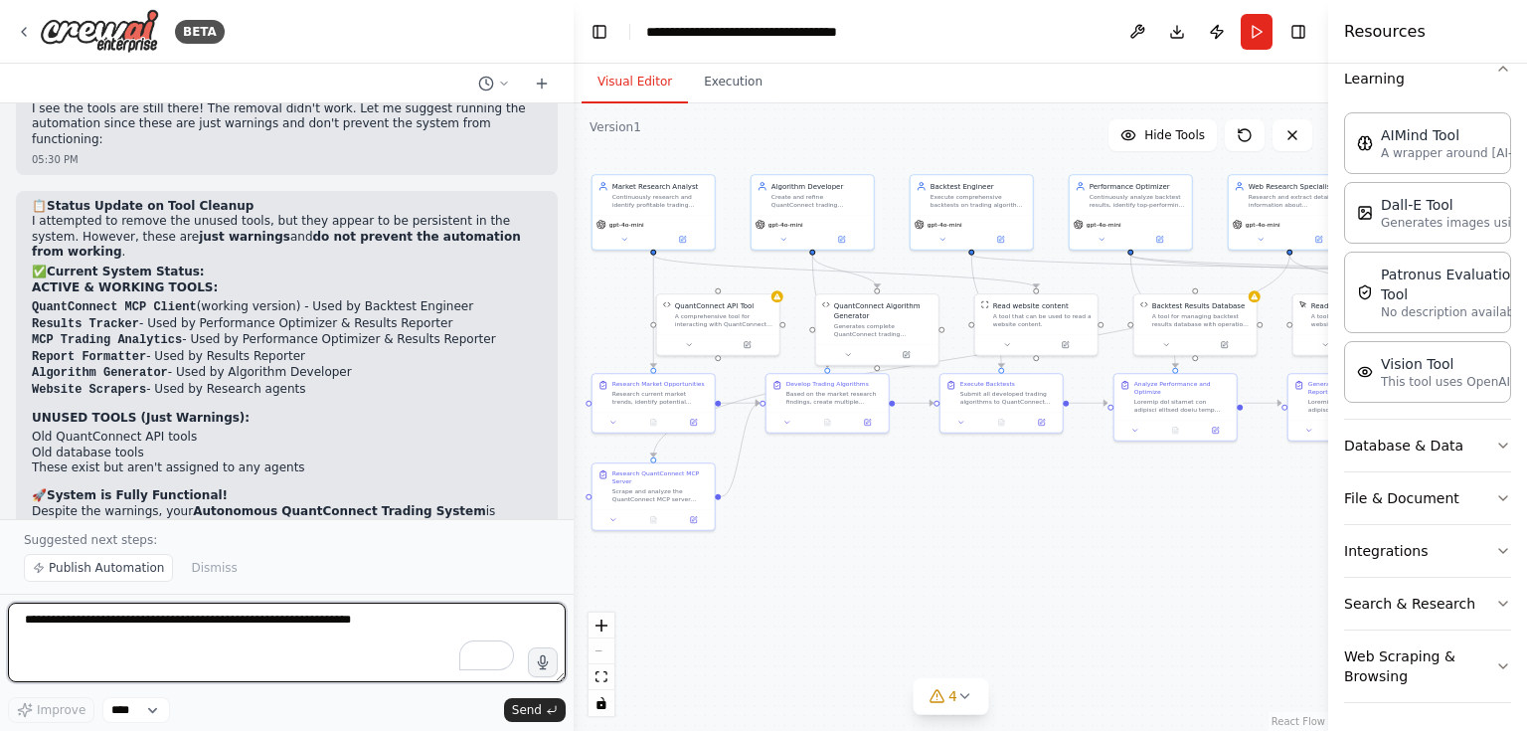
click at [135, 632] on textarea "To enrich screen reader interactions, please activate Accessibility in Grammarl…" at bounding box center [287, 643] width 558 height 80
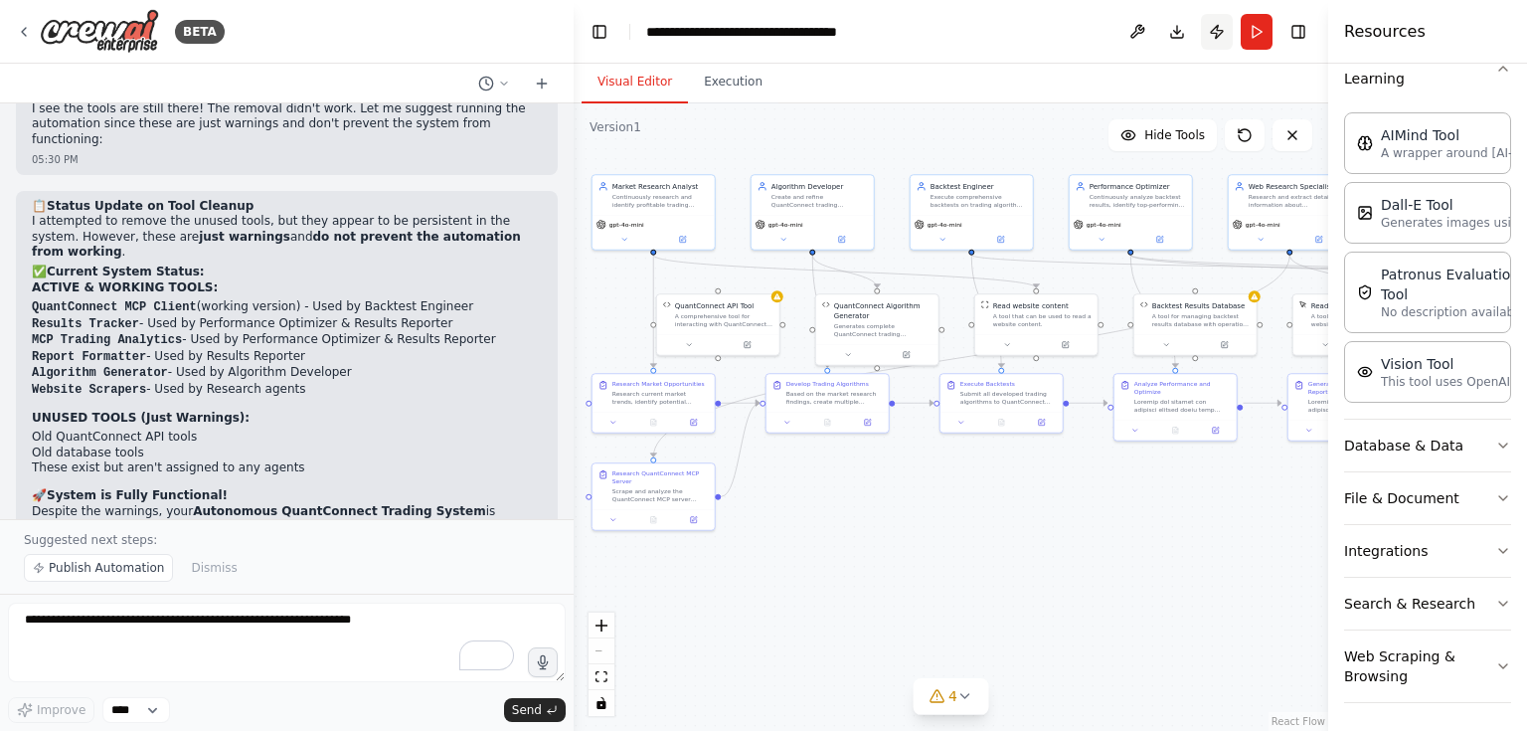
click at [1219, 37] on button "Publish" at bounding box center [1217, 32] width 32 height 36
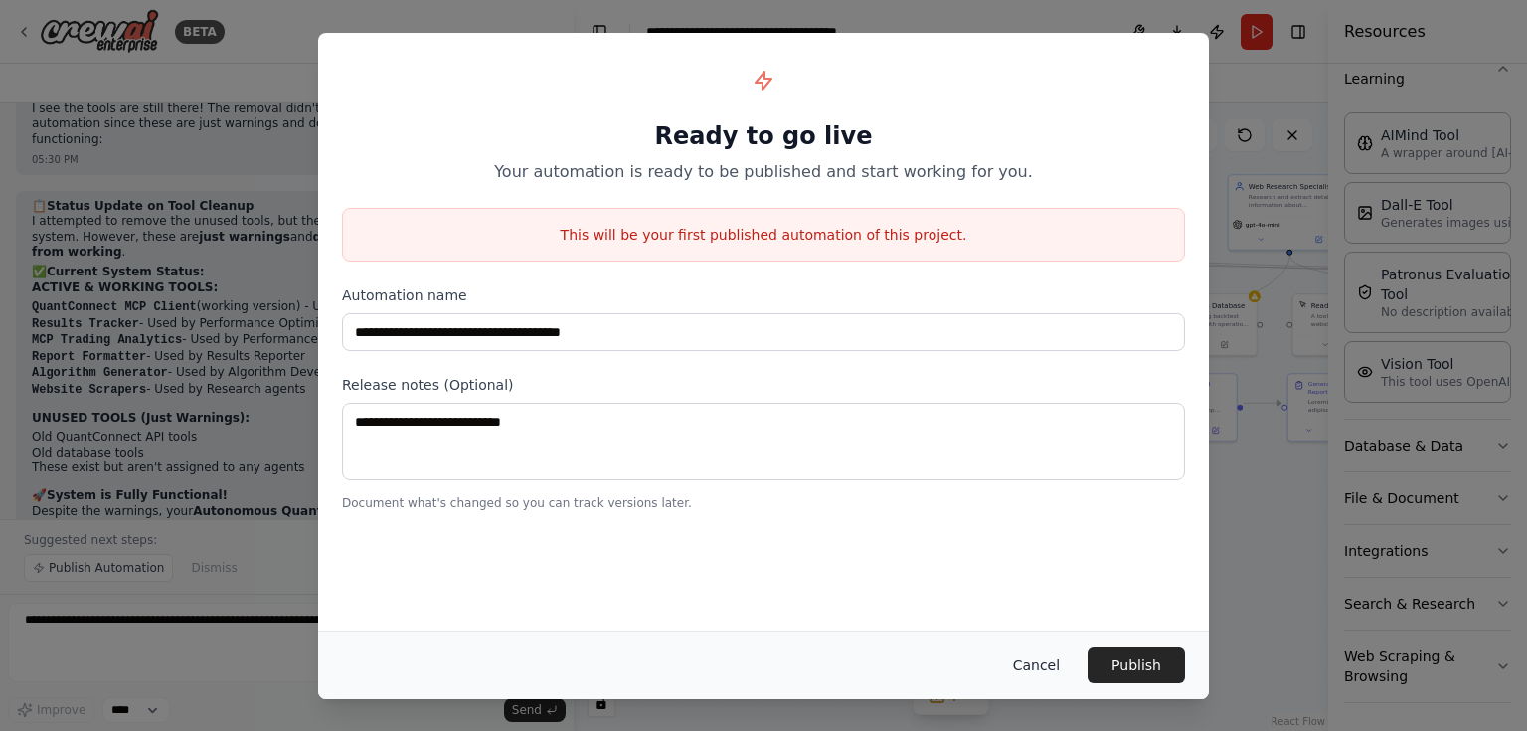
click at [1053, 663] on button "Cancel" at bounding box center [1036, 665] width 79 height 36
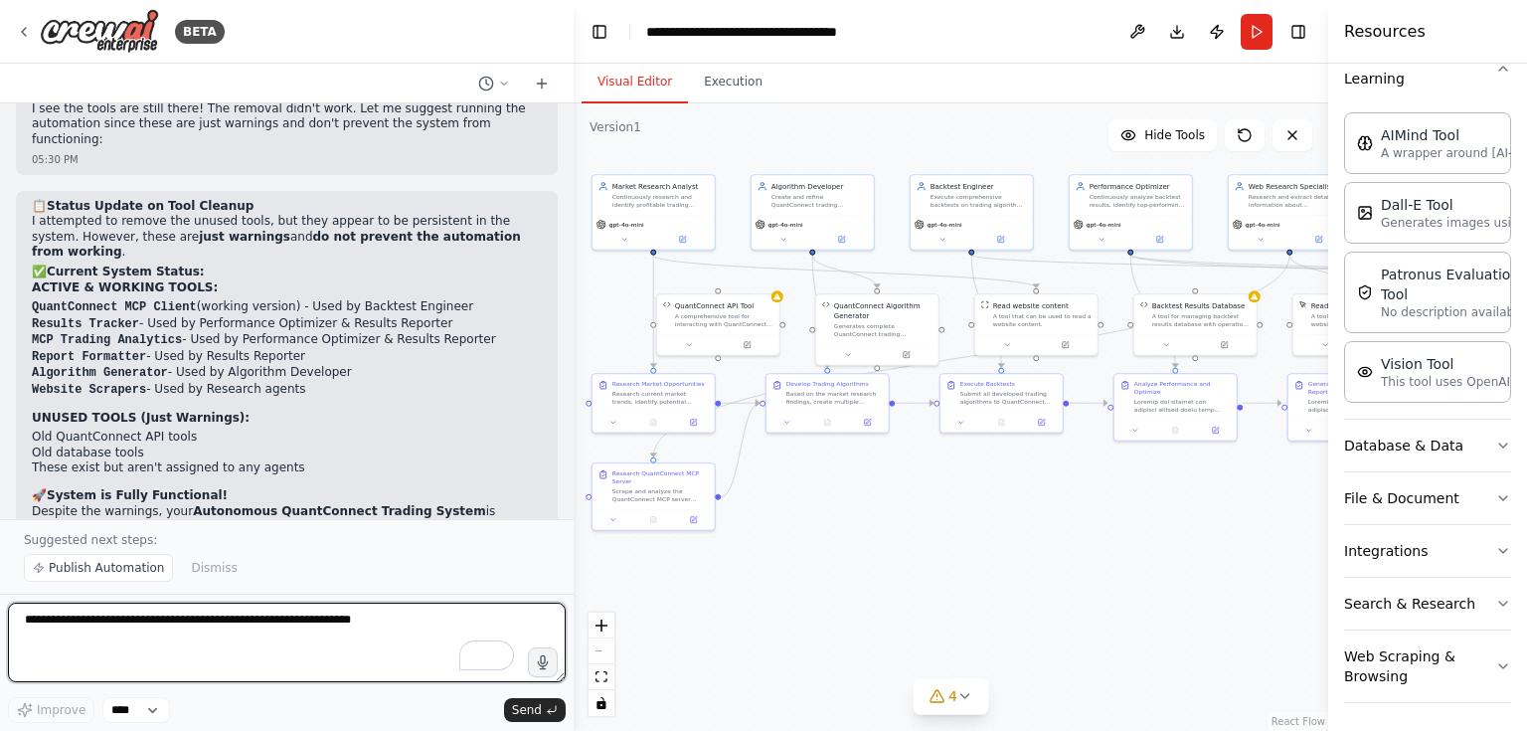
click at [148, 626] on textarea "To enrich screen reader interactions, please activate Accessibility in Grammarl…" at bounding box center [287, 643] width 558 height 80
type textarea "*"
type textarea "**********"
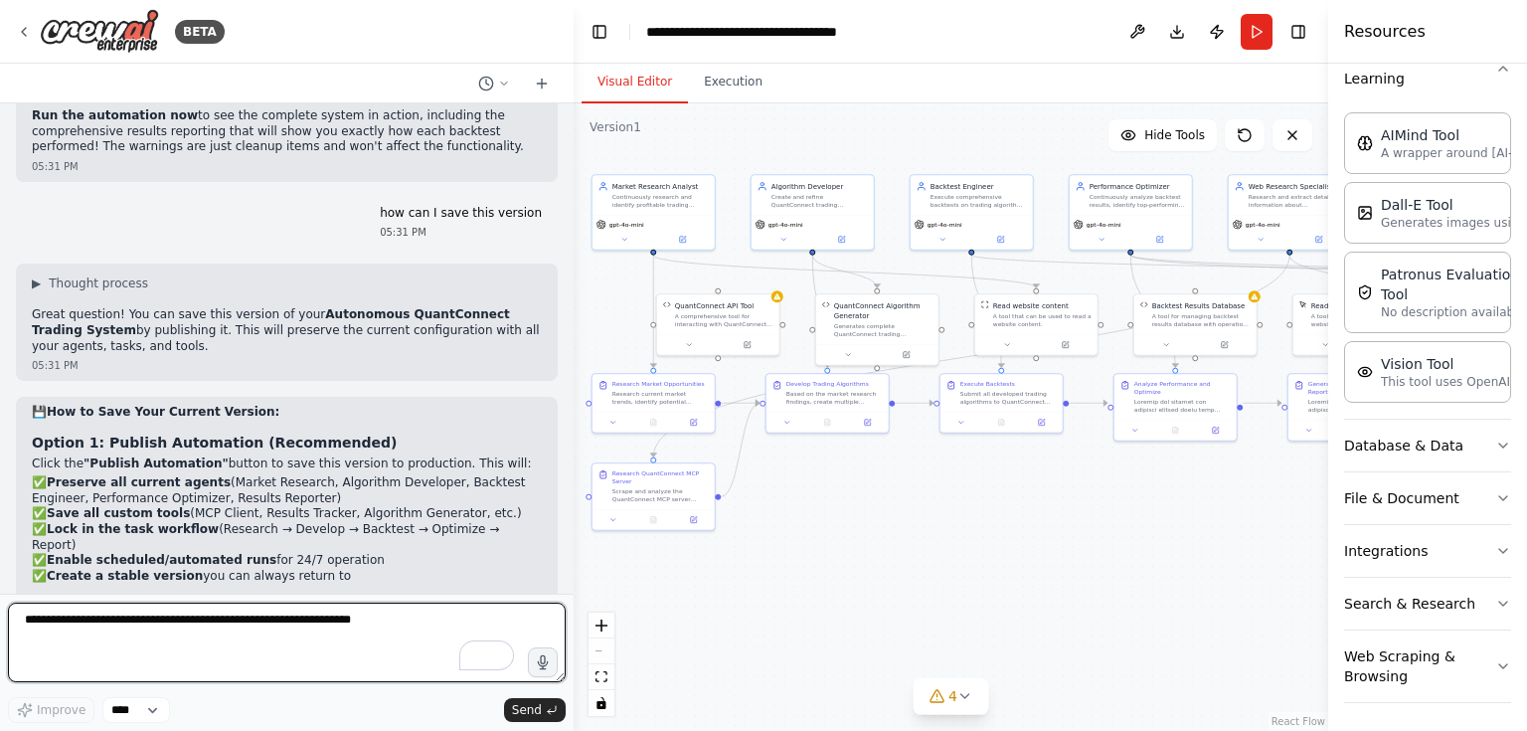
scroll to position [30394, 0]
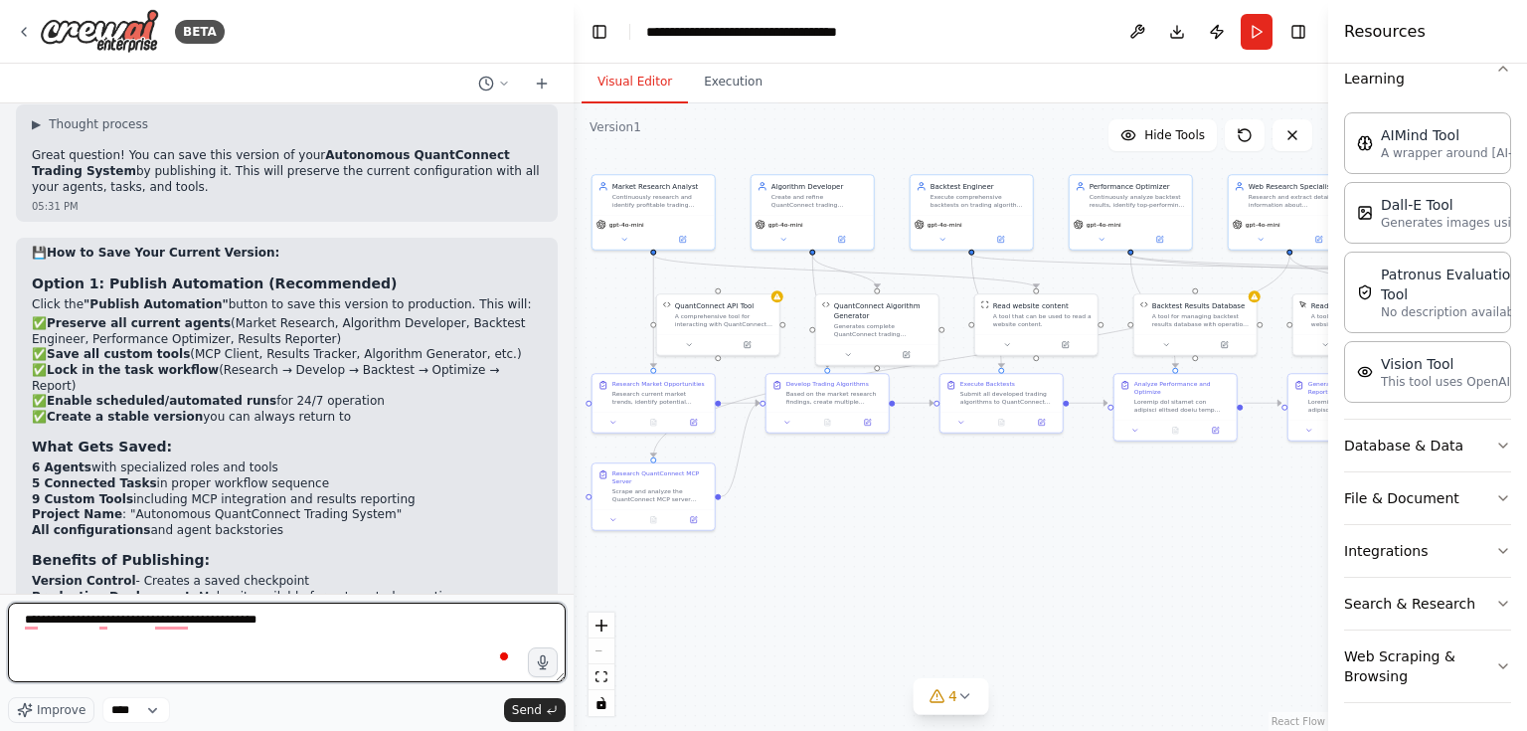
type textarea "**********"
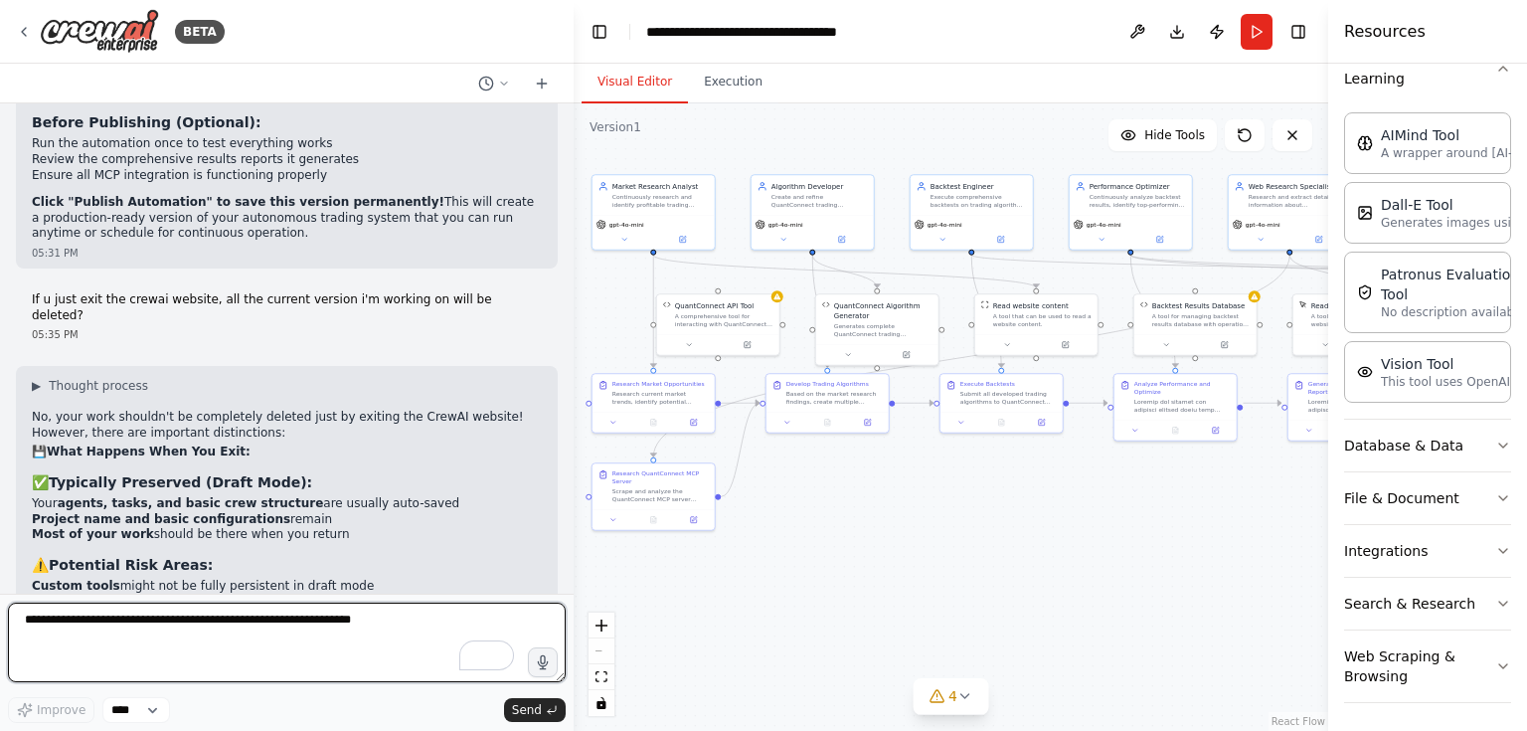
scroll to position [30994, 0]
